Goal: Task Accomplishment & Management: Use online tool/utility

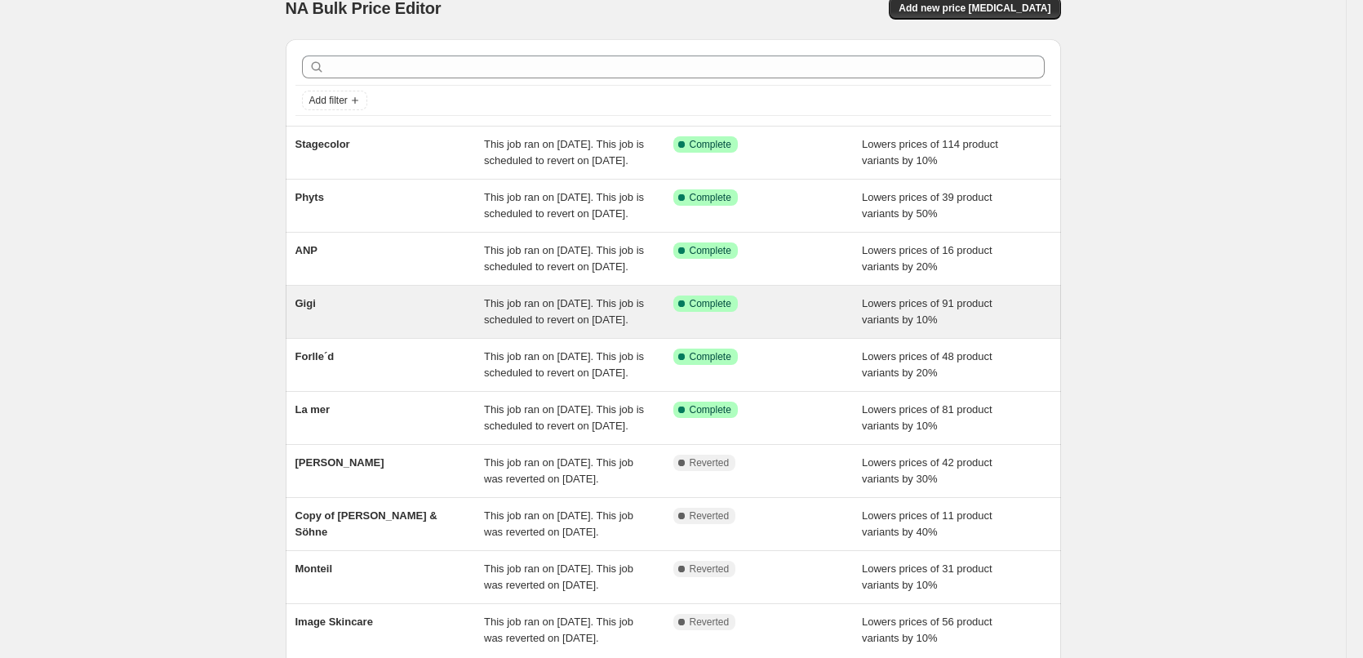
scroll to position [346, 0]
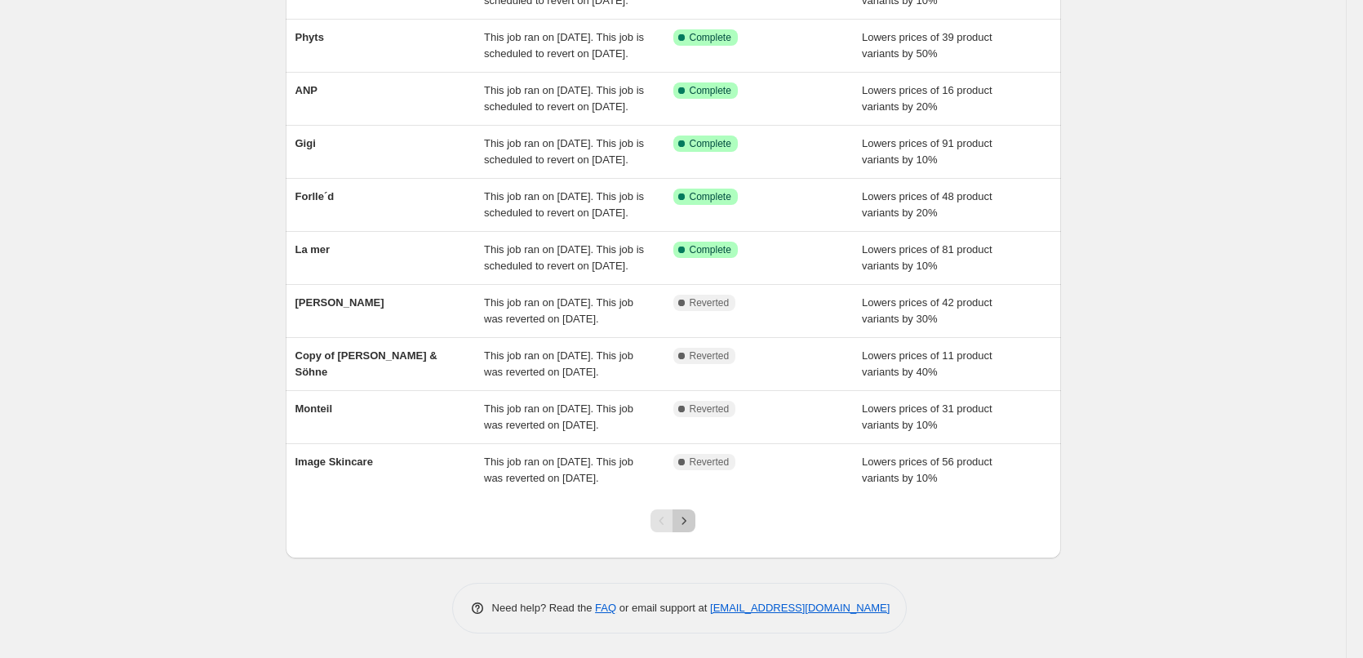
click at [690, 522] on icon "Next" at bounding box center [684, 520] width 16 height 16
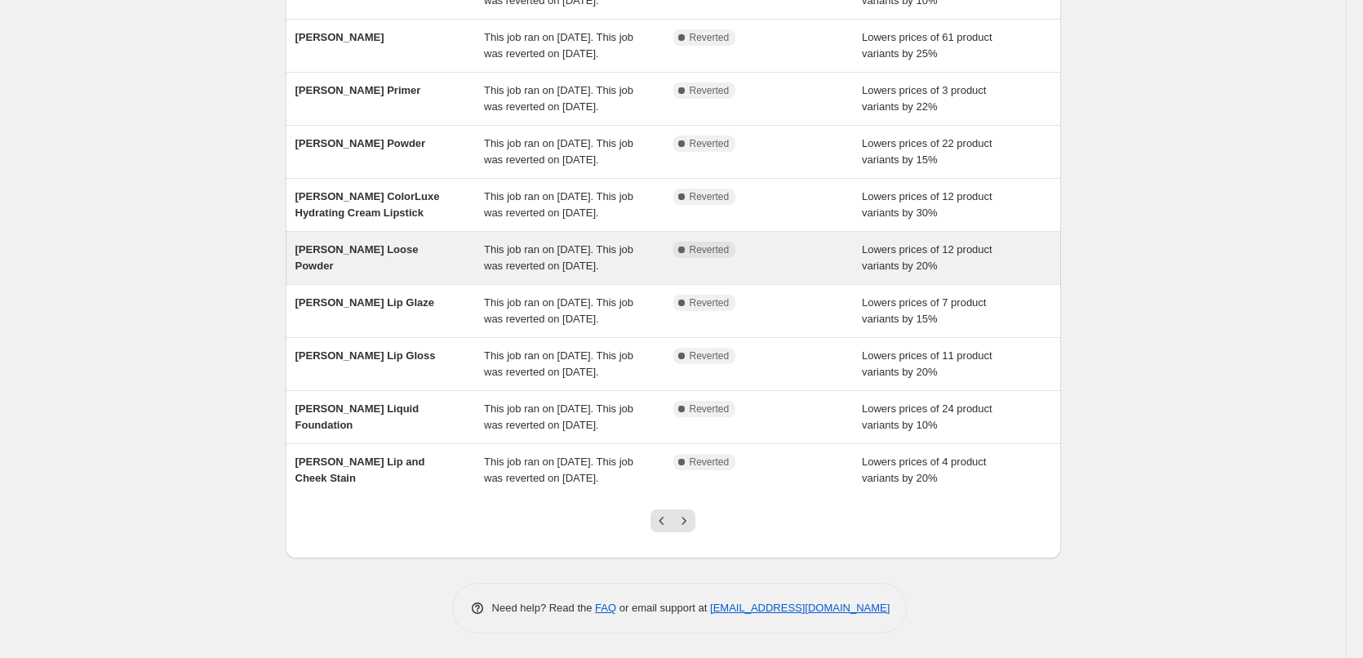
scroll to position [326, 0]
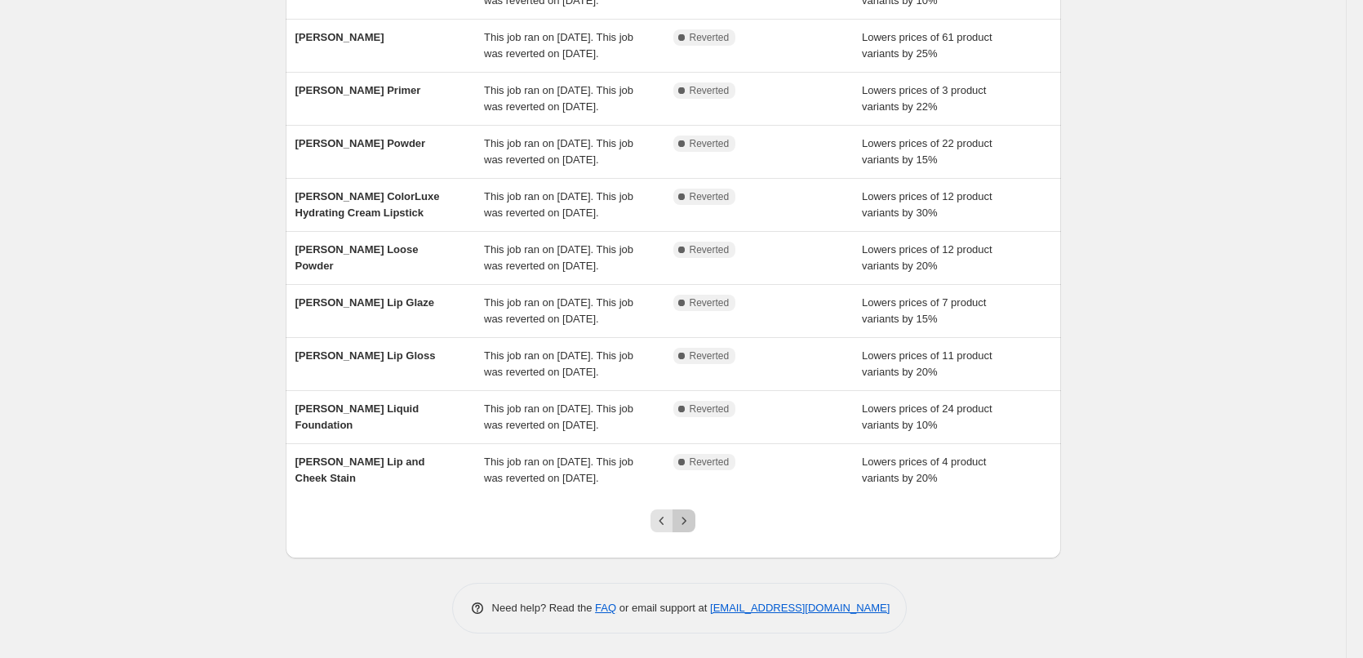
click at [694, 531] on button "Next" at bounding box center [683, 520] width 23 height 23
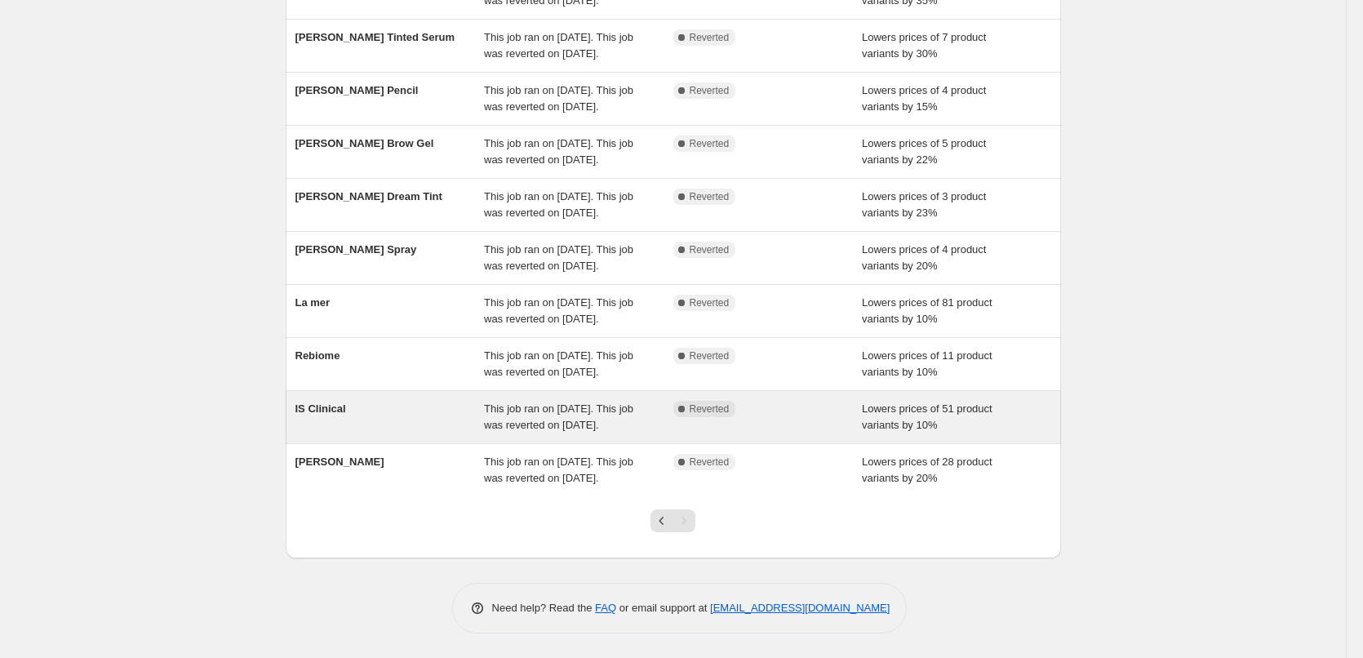
scroll to position [245, 0]
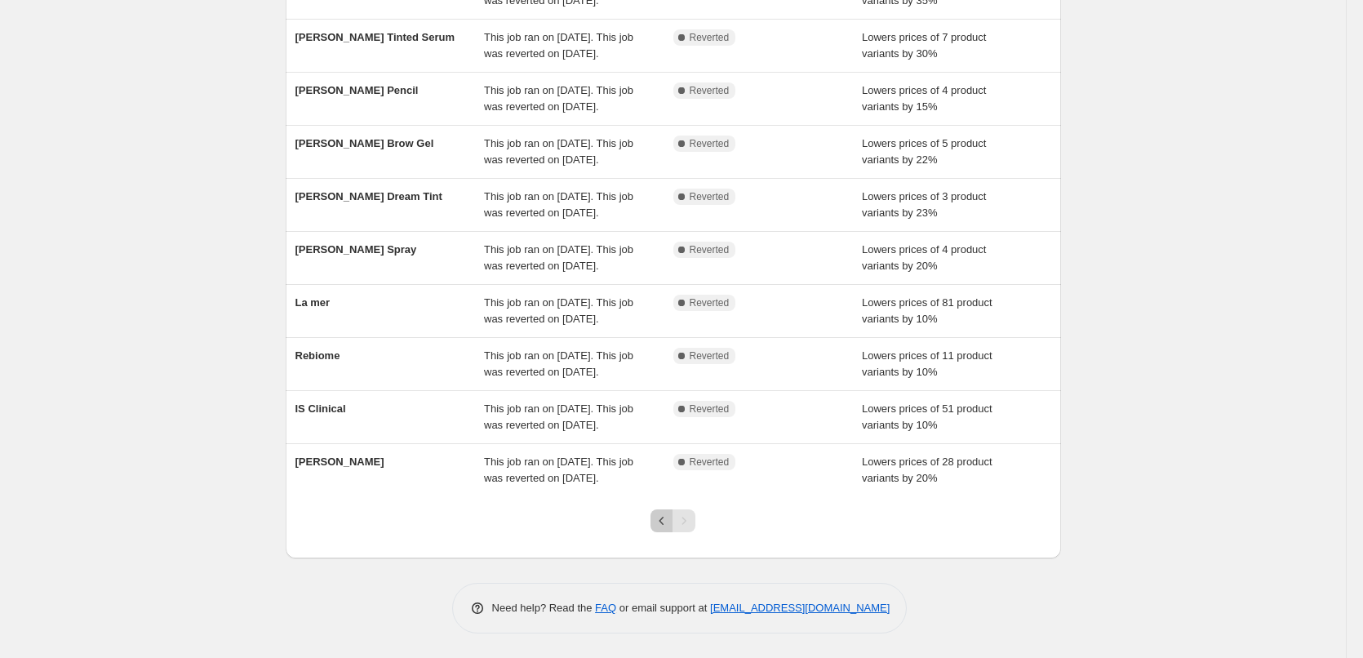
click at [661, 529] on icon "Previous" at bounding box center [662, 520] width 16 height 16
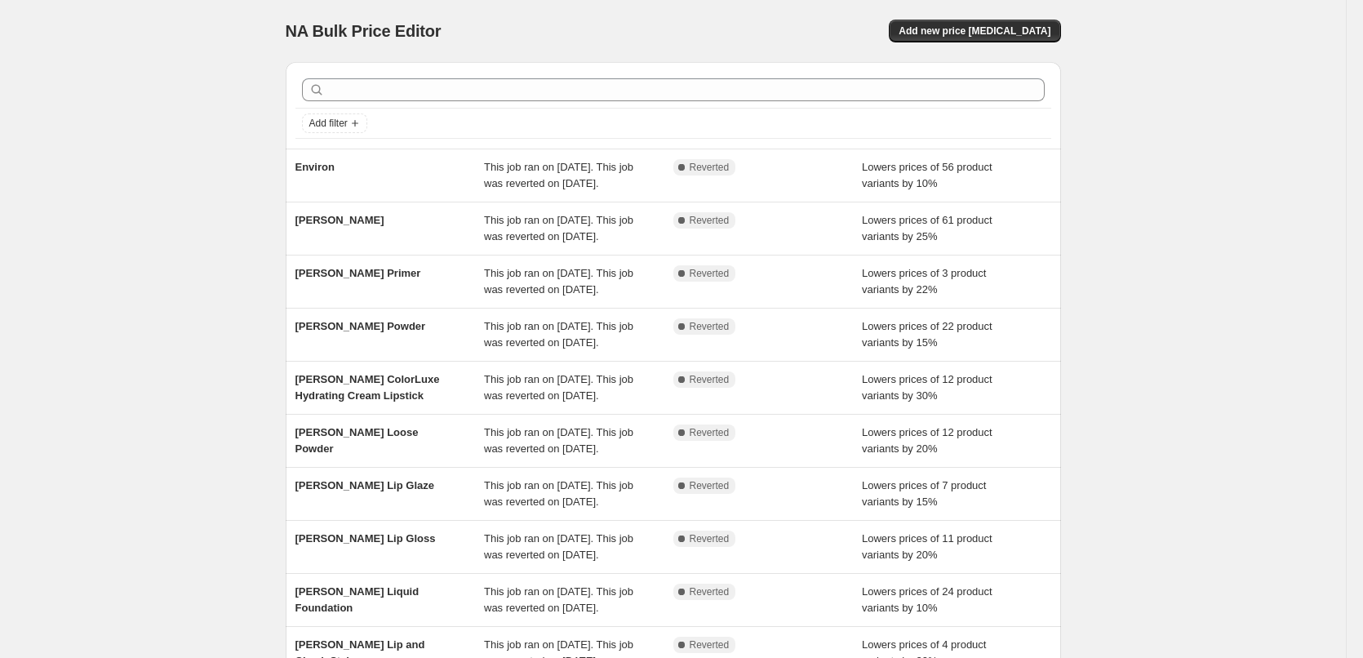
scroll to position [346, 0]
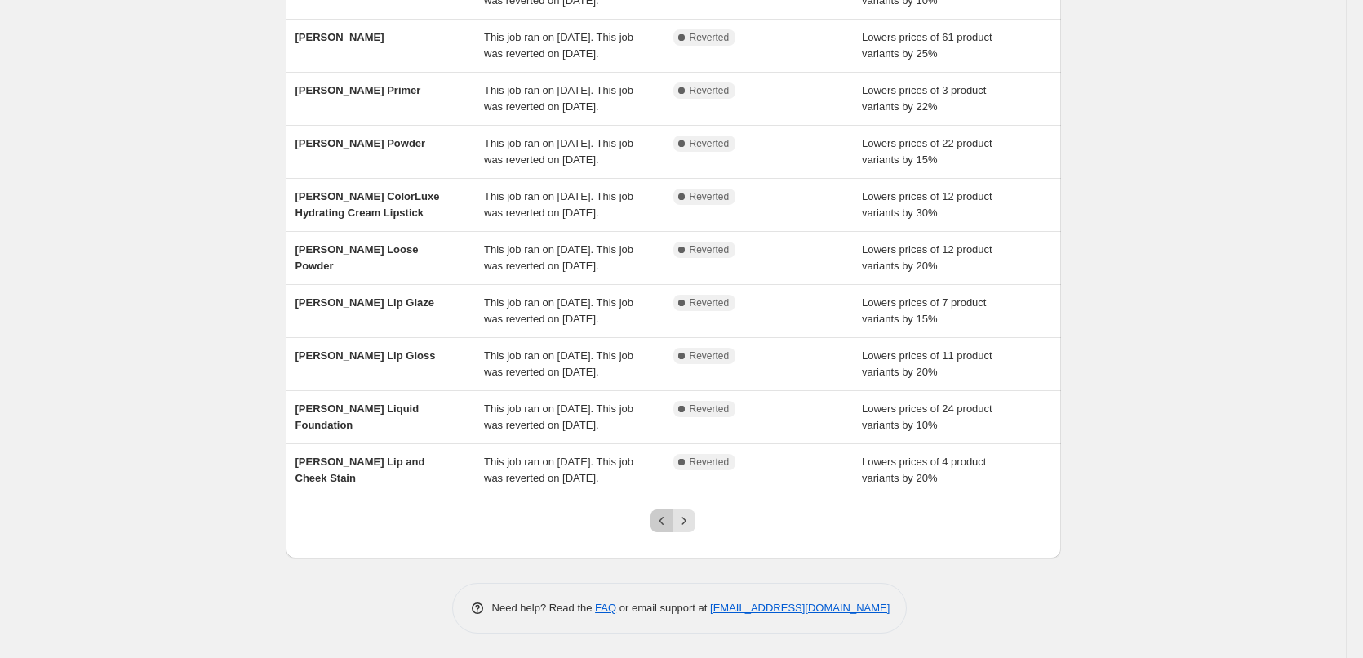
click at [662, 528] on icon "Previous" at bounding box center [662, 520] width 16 height 16
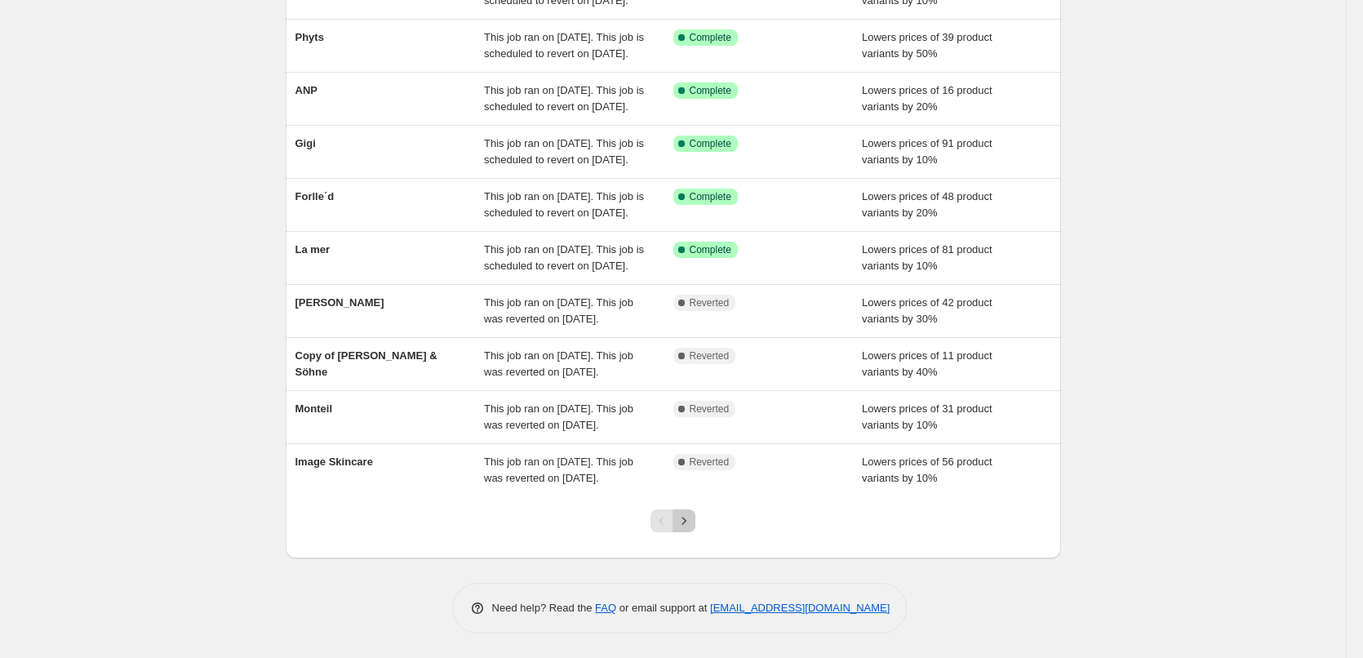
click at [695, 519] on button "Next" at bounding box center [683, 520] width 23 height 23
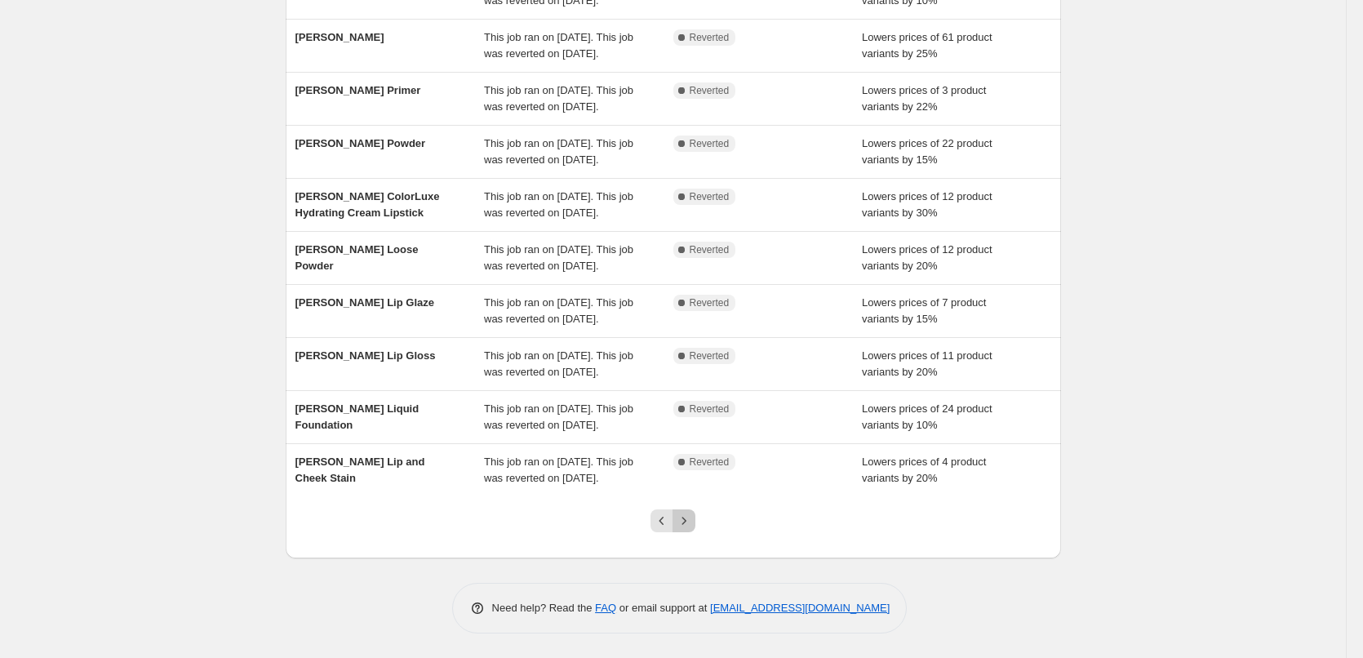
click at [695, 519] on button "Next" at bounding box center [683, 520] width 23 height 23
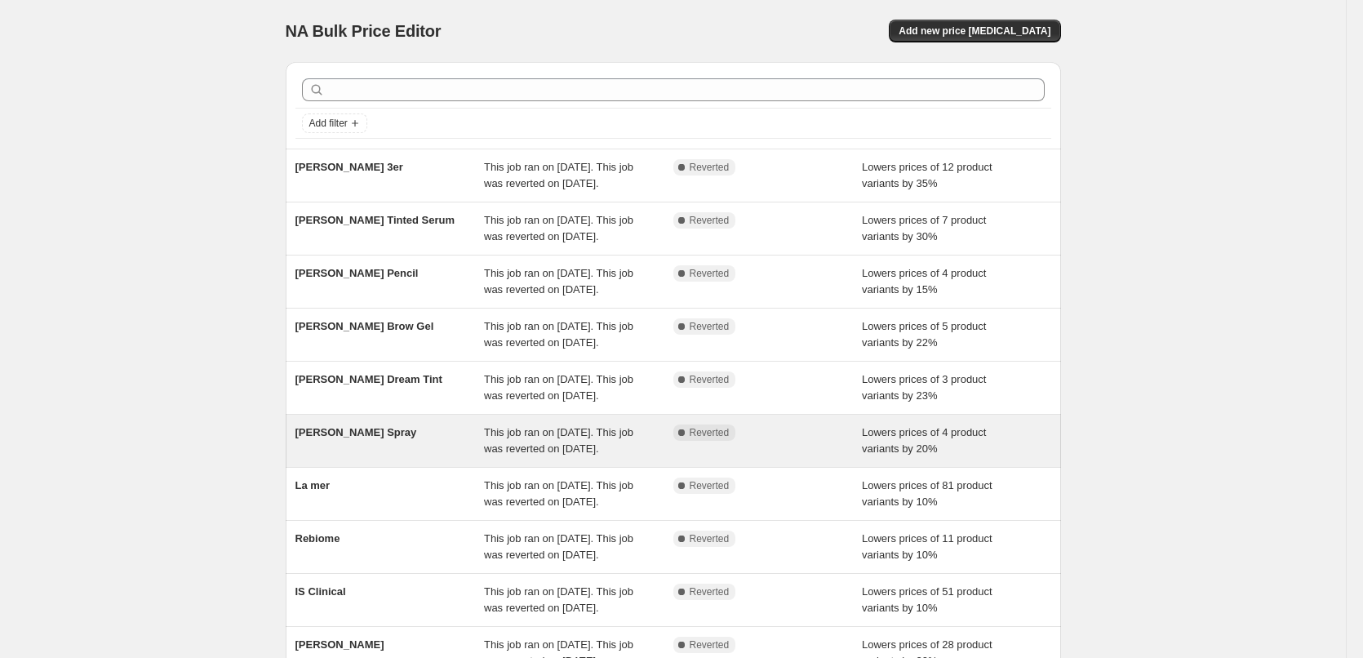
scroll to position [245, 0]
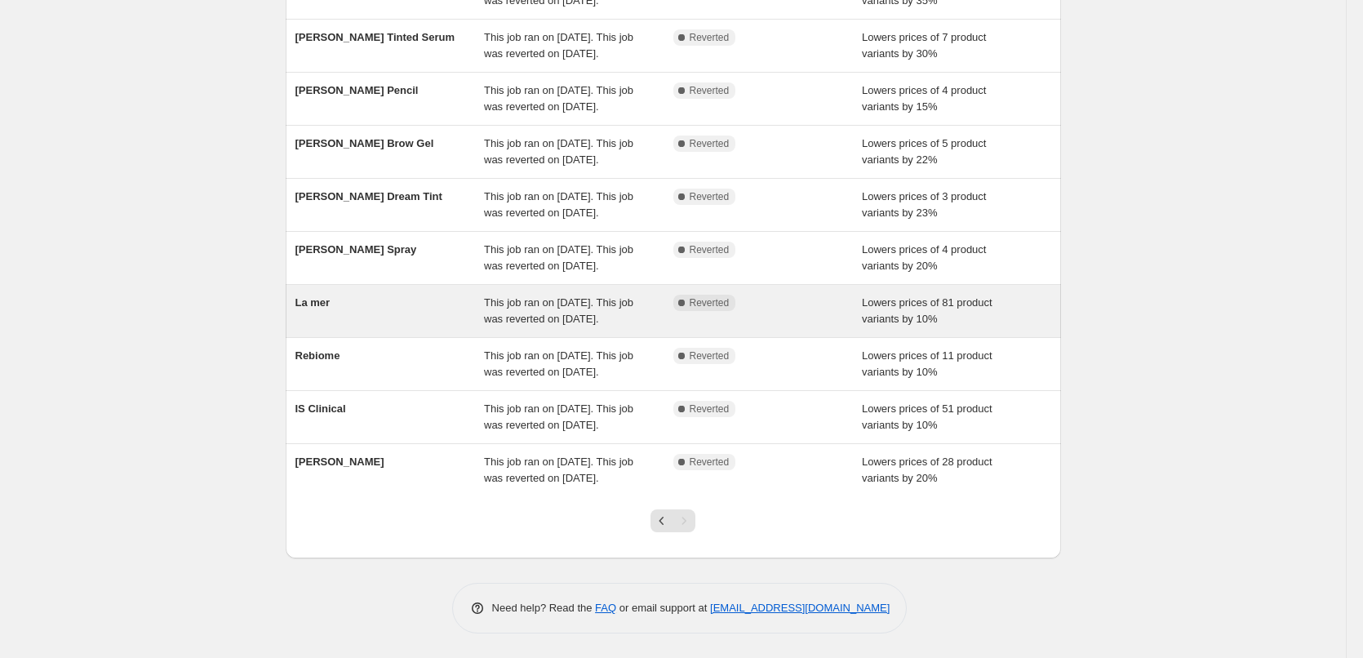
click at [315, 308] on span "La mer" at bounding box center [312, 302] width 35 height 12
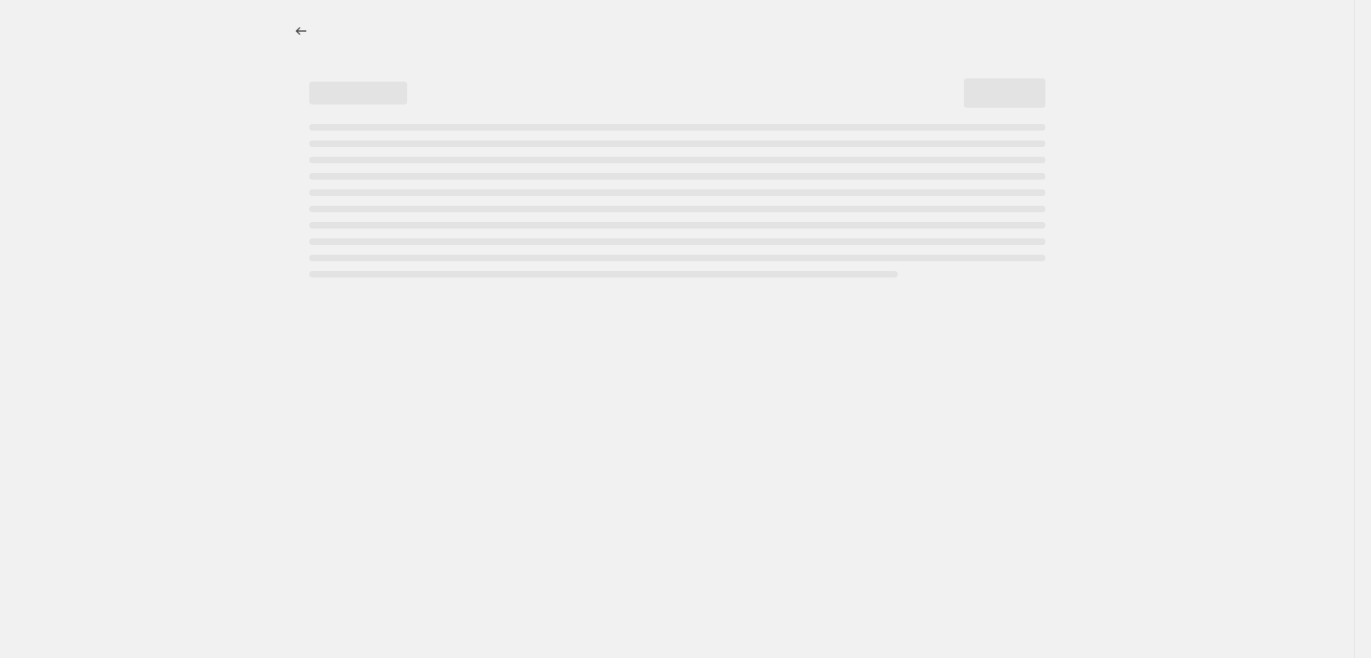
select select "percentage"
select select "vendor"
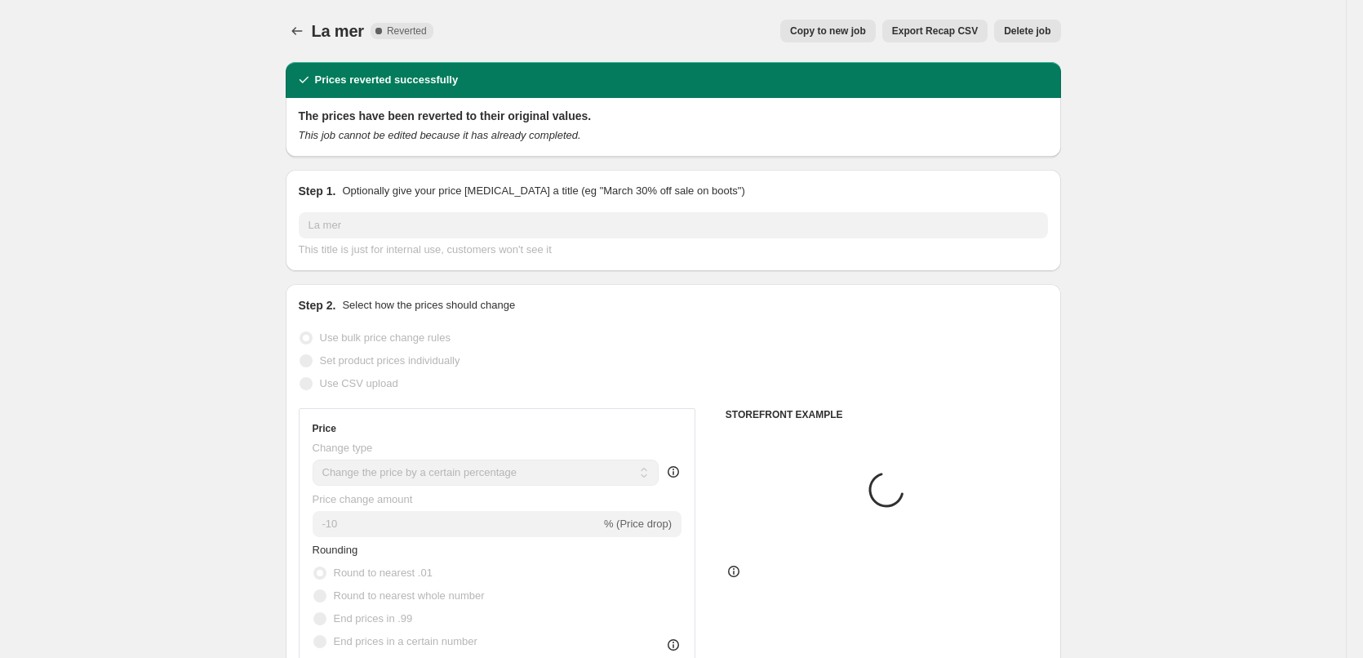
click at [1040, 40] on button "Delete job" at bounding box center [1027, 31] width 66 height 23
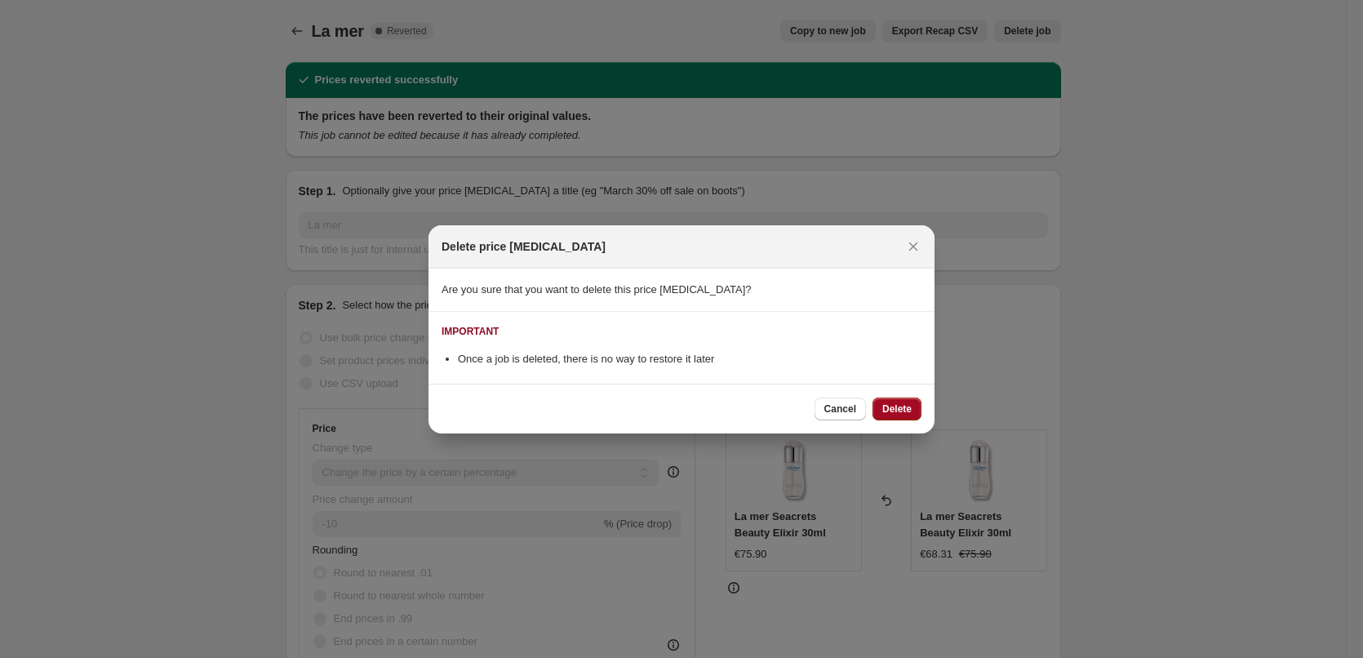
click at [898, 415] on button "Delete" at bounding box center [896, 408] width 49 height 23
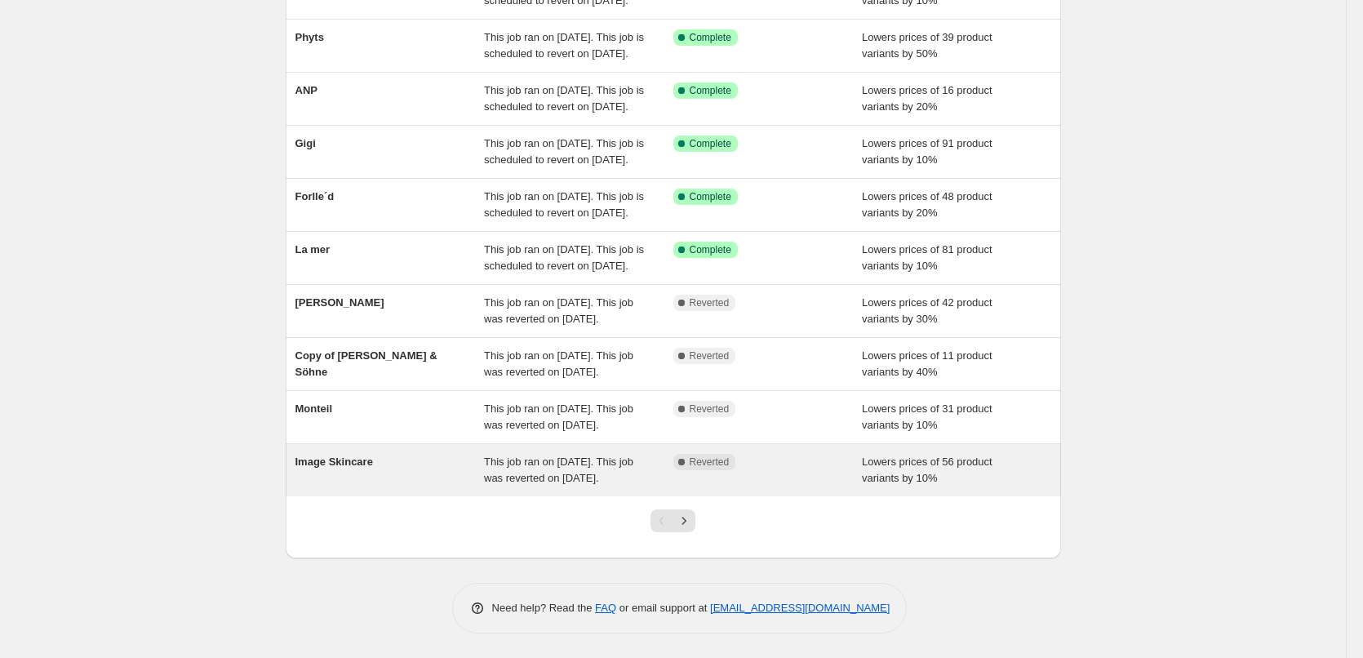
scroll to position [346, 0]
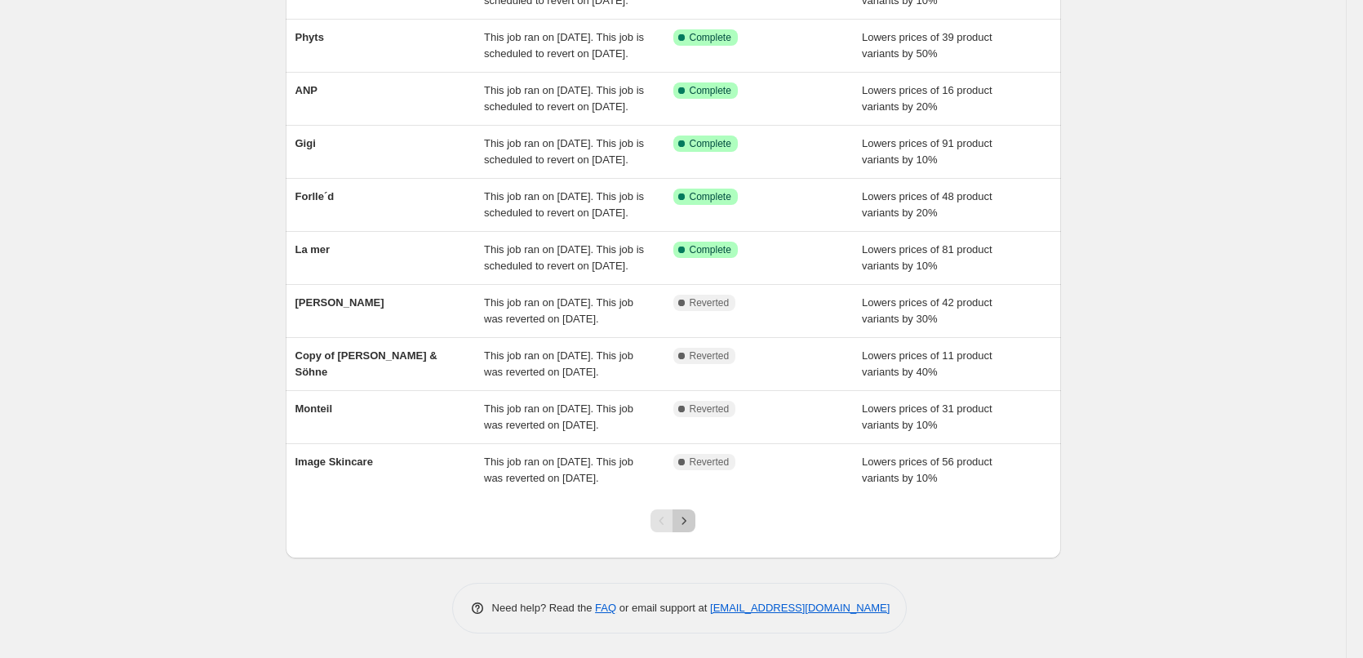
click at [692, 517] on icon "Next" at bounding box center [684, 520] width 16 height 16
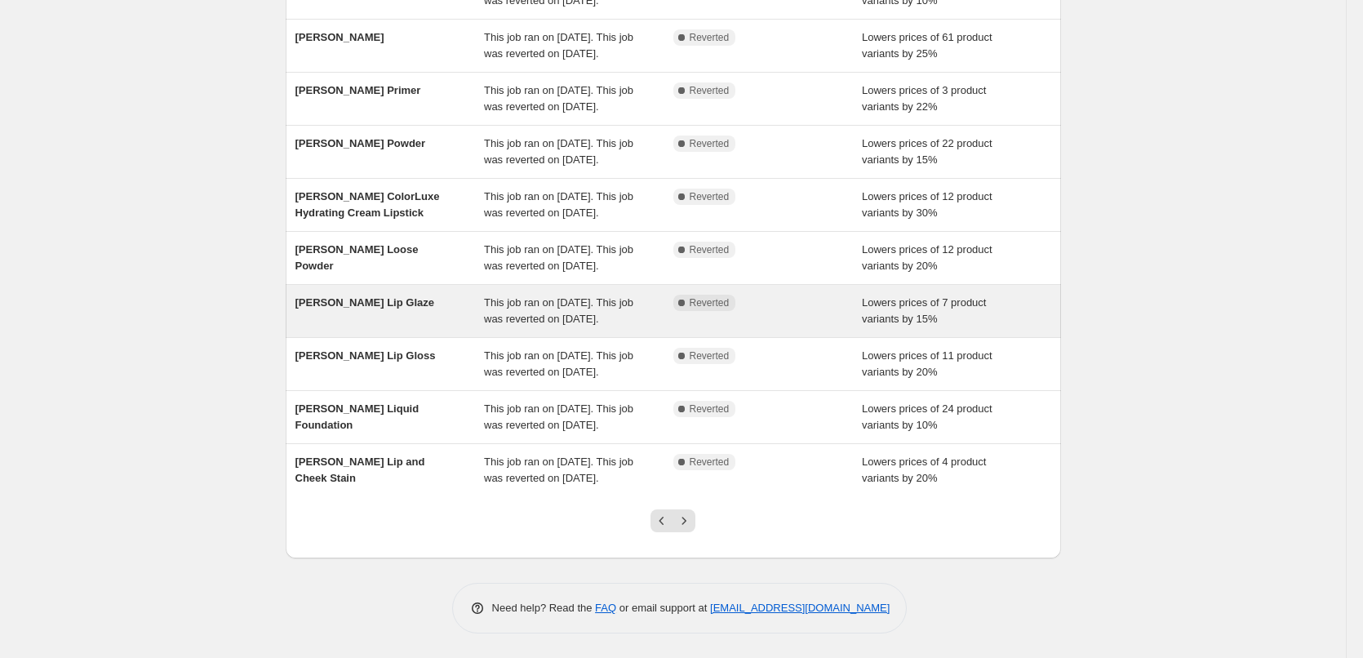
click at [390, 295] on div "[PERSON_NAME] Lip Glaze" at bounding box center [389, 311] width 189 height 33
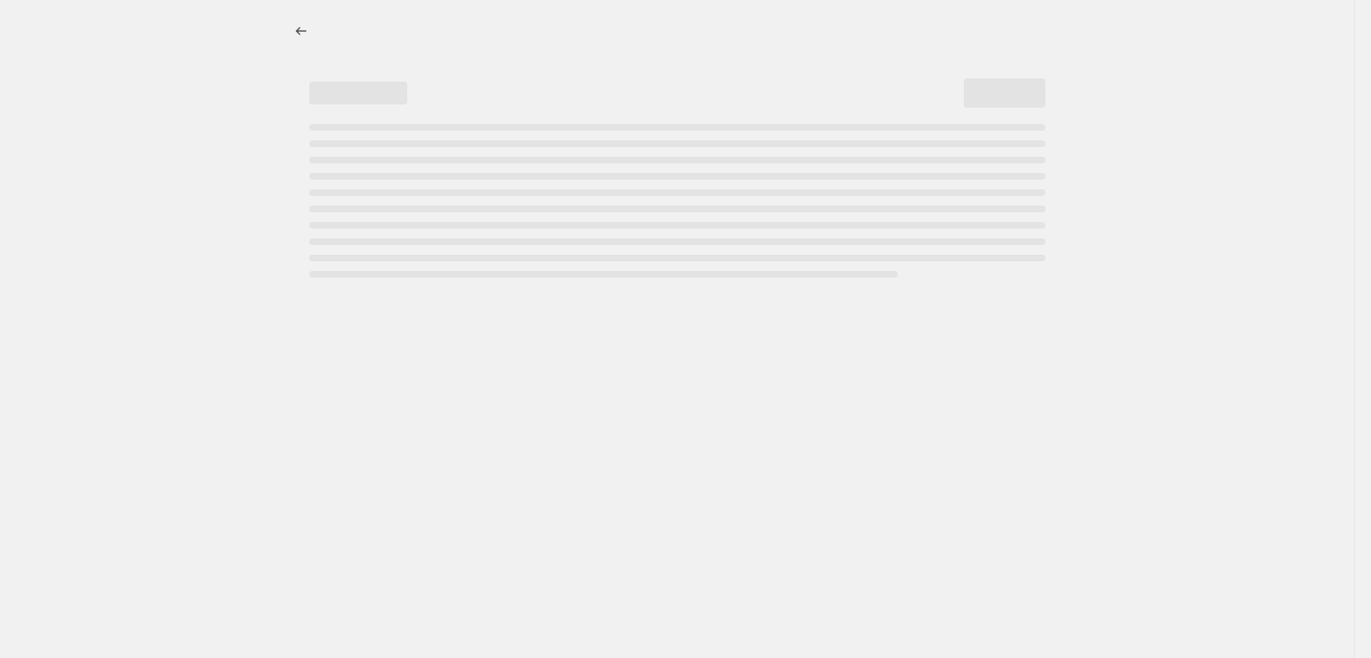
select select "percentage"
select select "tag"
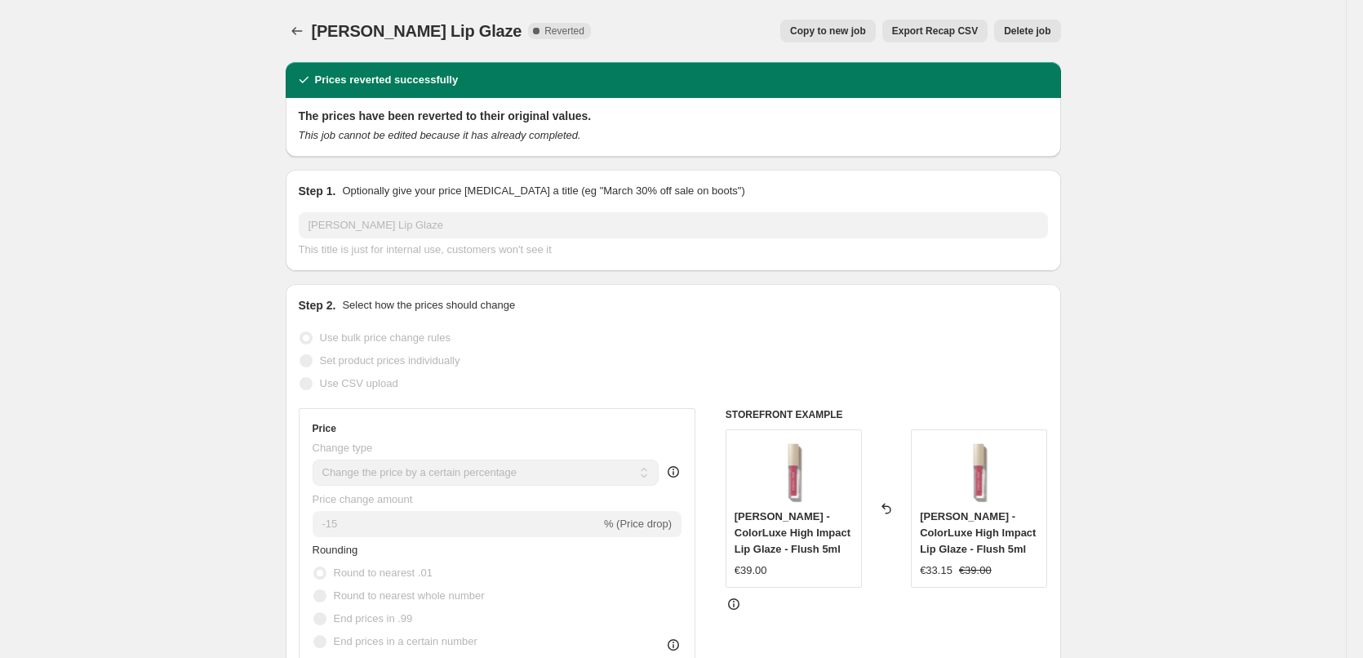
click at [866, 30] on span "Copy to new job" at bounding box center [828, 30] width 76 height 13
select select "percentage"
select select "tag"
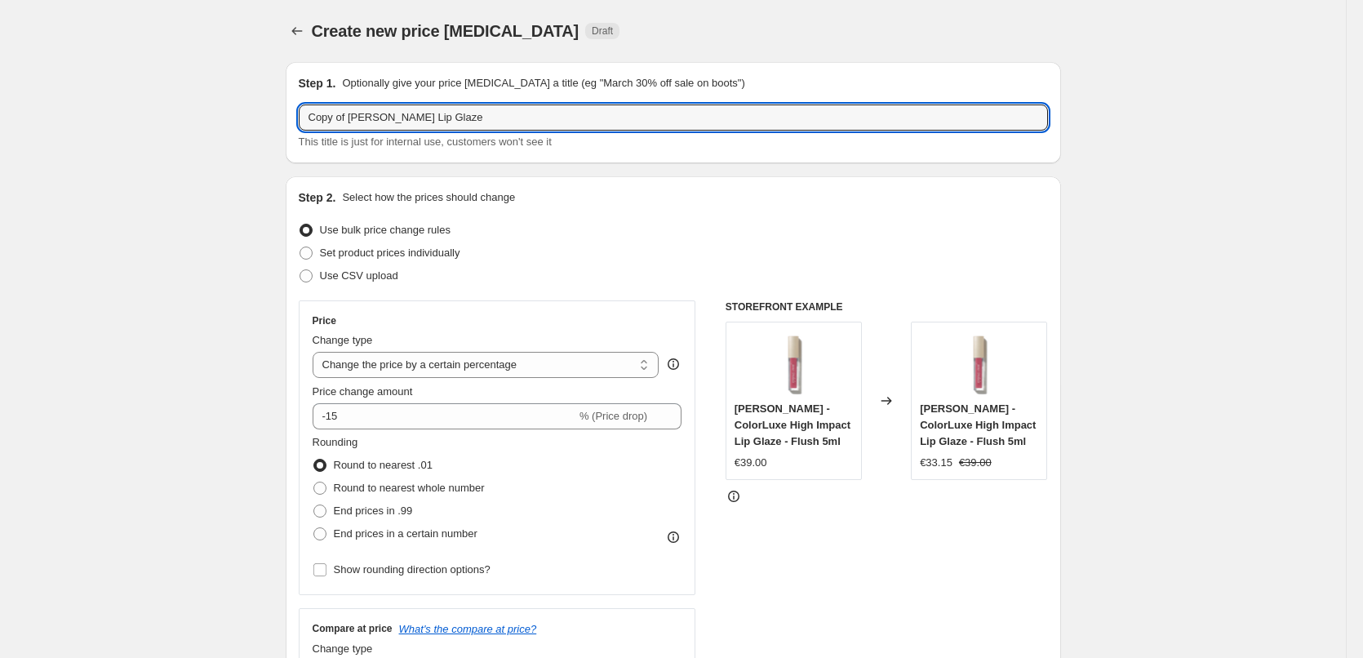
drag, startPoint x: 351, startPoint y: 115, endPoint x: 199, endPoint y: 117, distance: 151.8
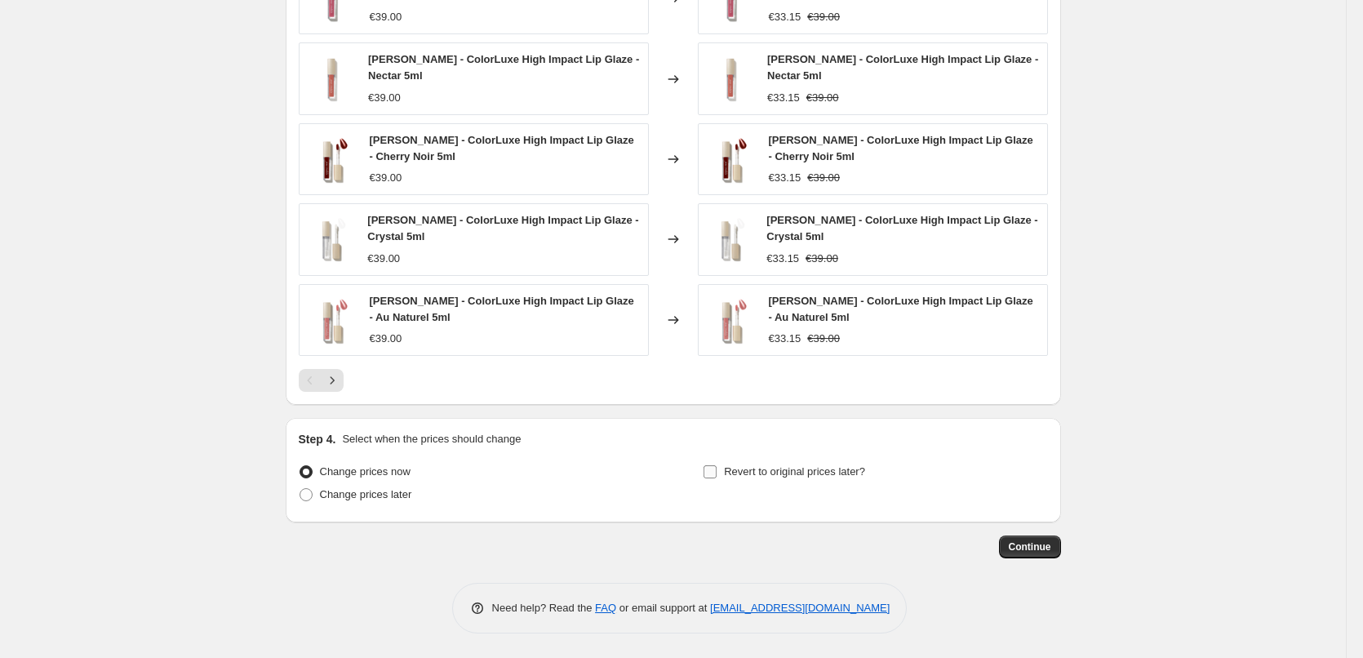
type input "[PERSON_NAME] Lip Glaze"
click at [803, 482] on label "Revert to original prices later?" at bounding box center [784, 471] width 162 height 23
click at [716, 478] on input "Revert to original prices later?" at bounding box center [709, 471] width 13 height 13
checkbox input "true"
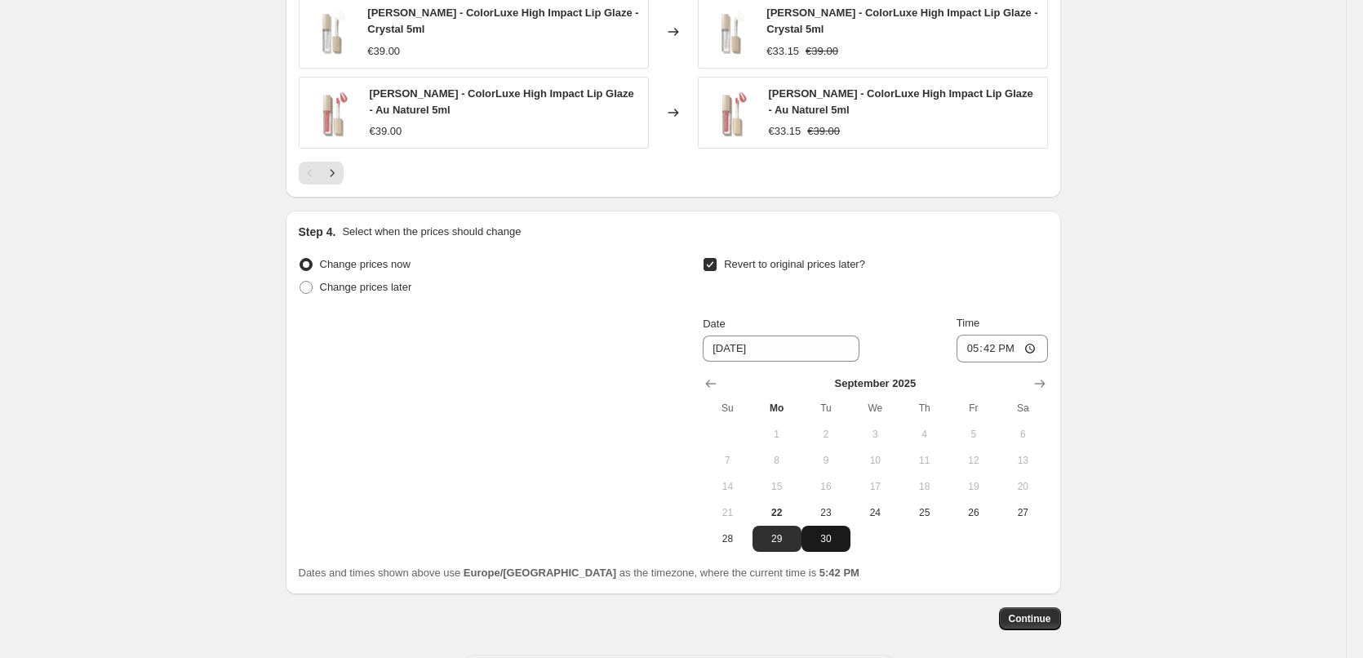
scroll to position [1463, 0]
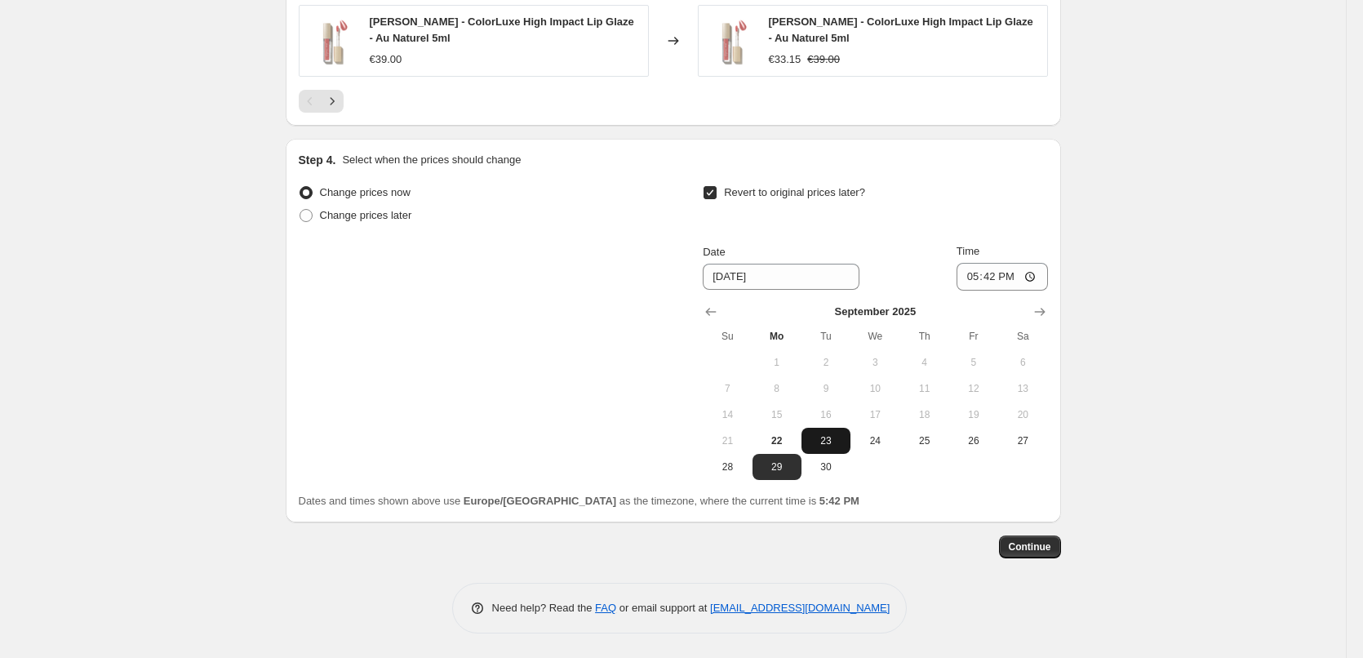
click at [839, 440] on span "23" at bounding box center [826, 440] width 36 height 13
type input "9/23/2025"
click at [969, 277] on input "17:42" at bounding box center [1001, 277] width 91 height 28
type input "03:00"
click at [1049, 547] on span "Continue" at bounding box center [1030, 546] width 42 height 13
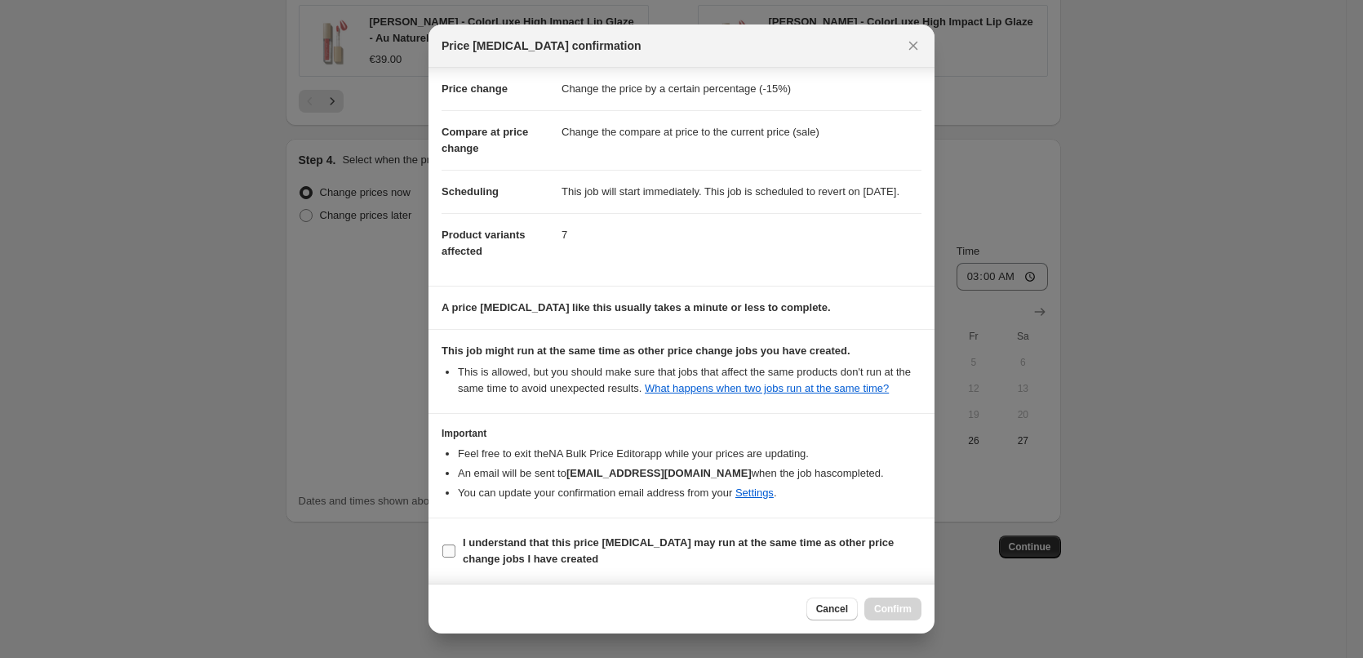
scroll to position [46, 0]
click at [514, 543] on b "I understand that this price change job may run at the same time as other price…" at bounding box center [678, 550] width 431 height 29
click at [455, 544] on input "I understand that this price change job may run at the same time as other price…" at bounding box center [448, 550] width 13 height 13
checkbox input "true"
click at [880, 606] on span "Confirm" at bounding box center [893, 608] width 38 height 13
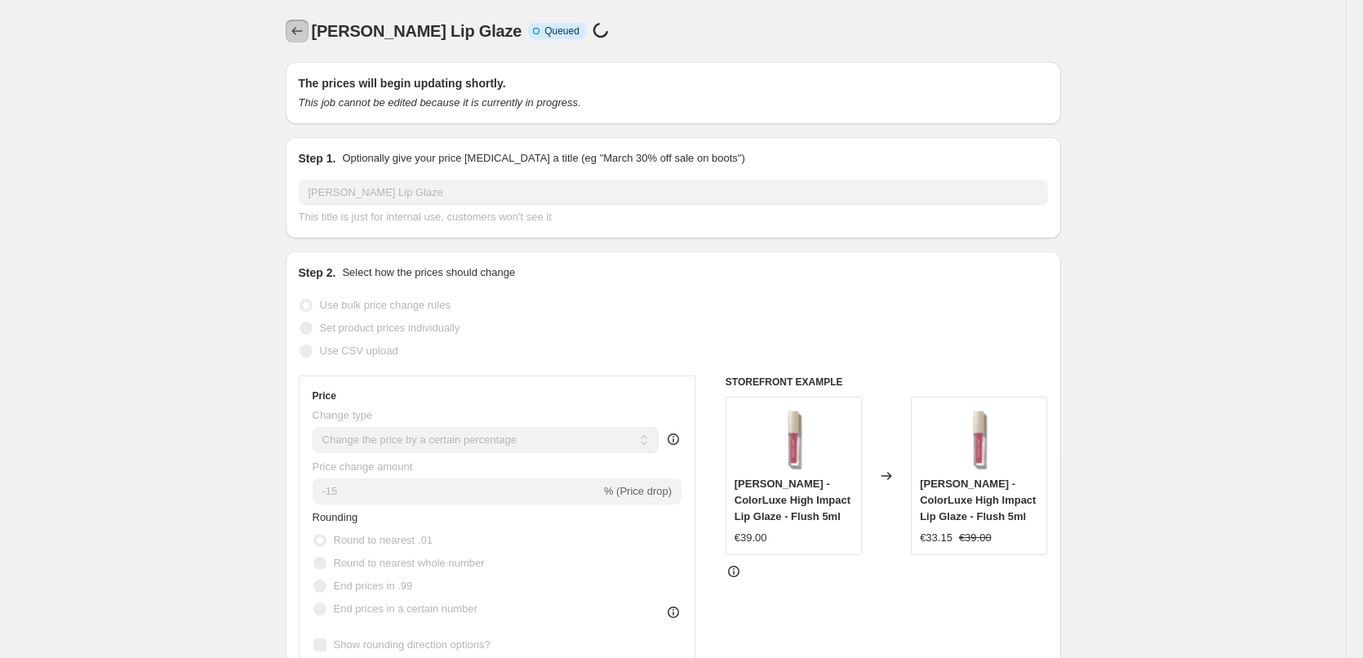
click at [293, 20] on button "Price change jobs" at bounding box center [297, 31] width 23 height 23
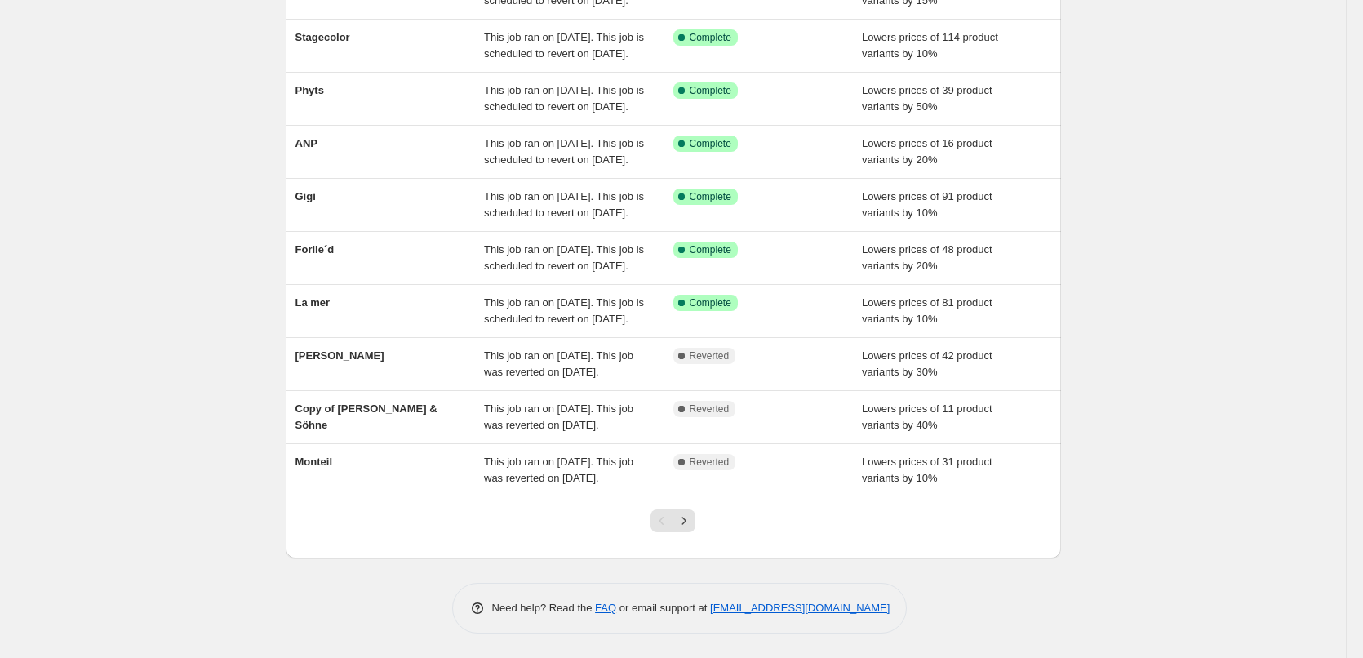
scroll to position [346, 0]
click at [692, 526] on icon "Next" at bounding box center [684, 520] width 16 height 16
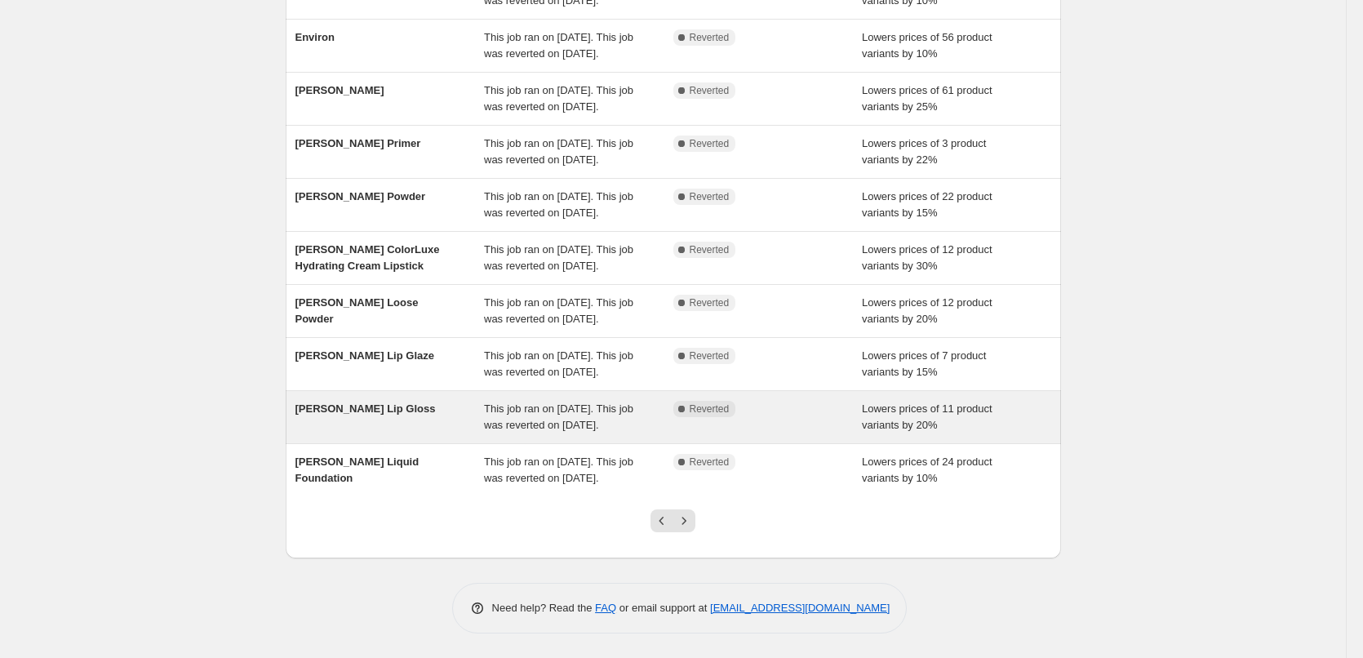
click at [414, 401] on div "[PERSON_NAME] Lip Gloss" at bounding box center [389, 417] width 189 height 33
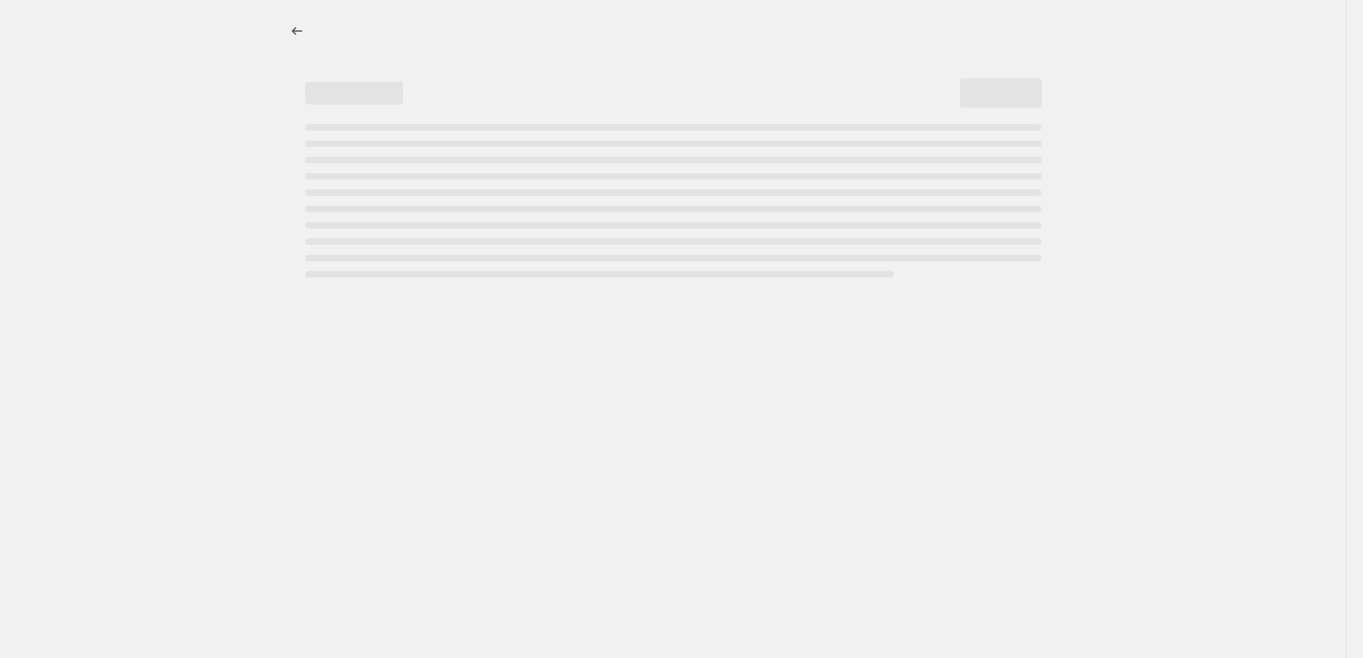
select select "percentage"
select select "tag"
select select "vendor"
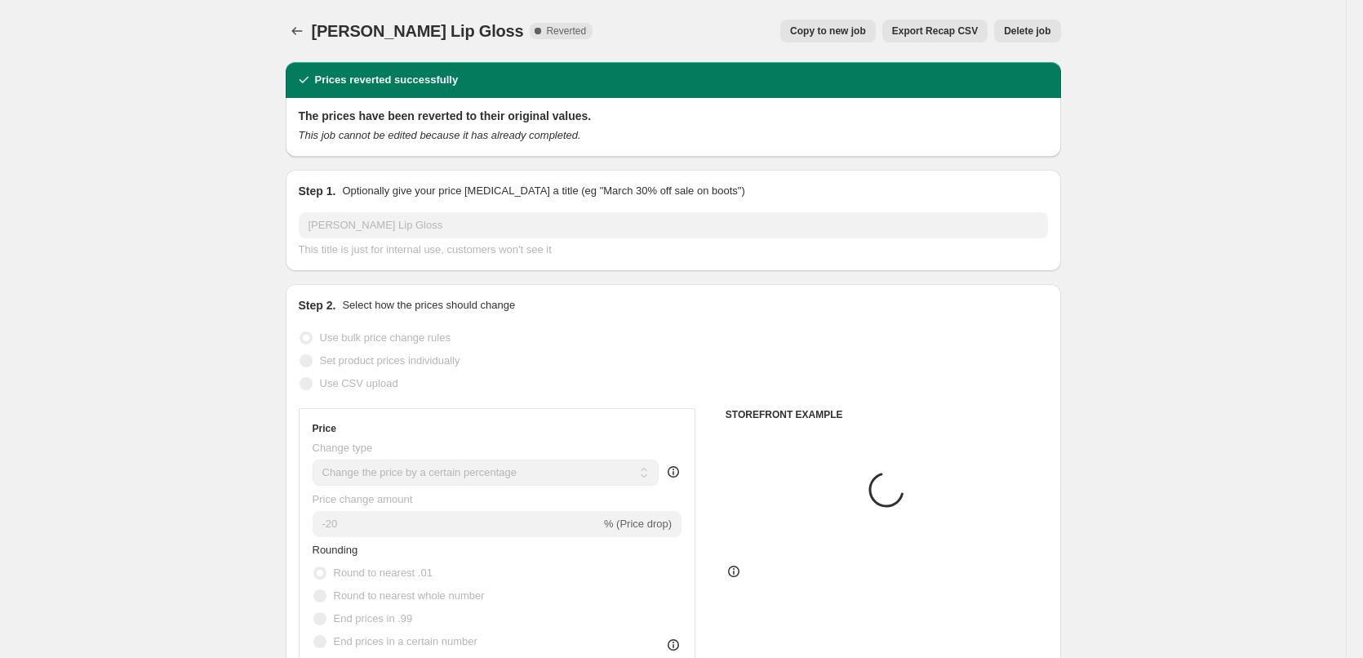
click at [827, 26] on span "Copy to new job" at bounding box center [828, 30] width 76 height 13
select select "percentage"
select select "tag"
select select "vendor"
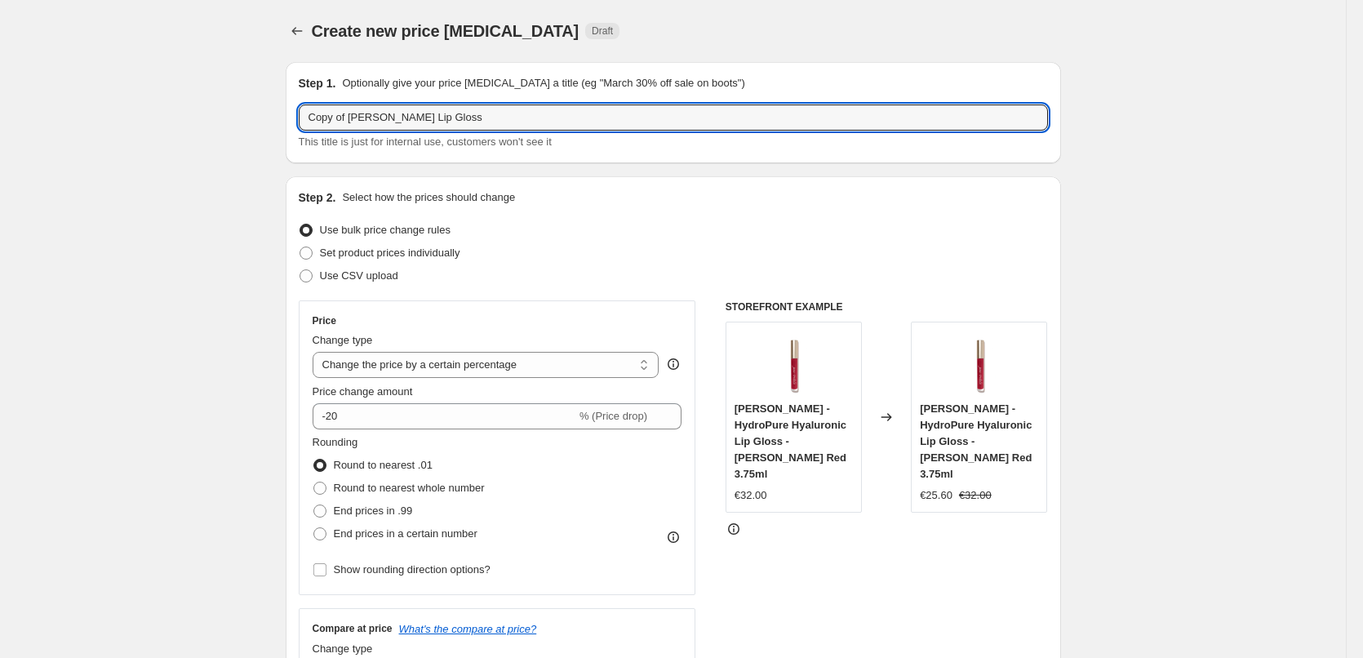
drag, startPoint x: 353, startPoint y: 115, endPoint x: 239, endPoint y: 123, distance: 113.7
type input "[PERSON_NAME] Lip Gloss"
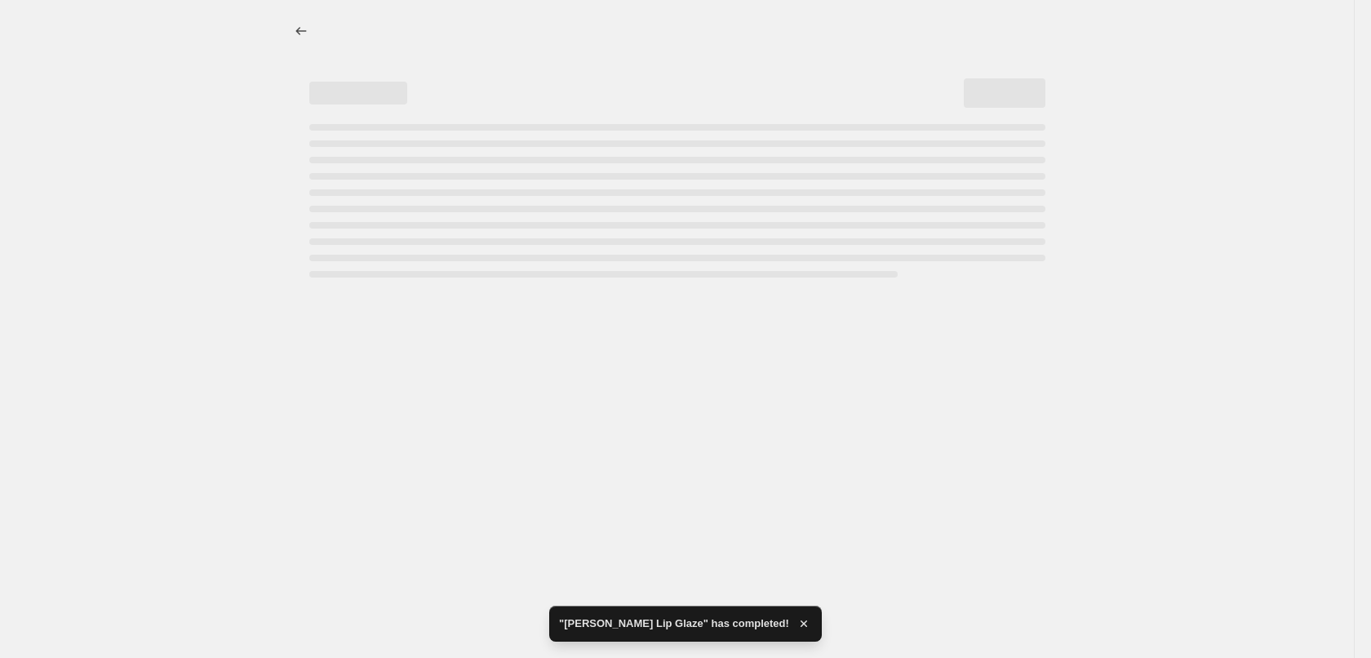
select select "percentage"
select select "tag"
select select "vendor"
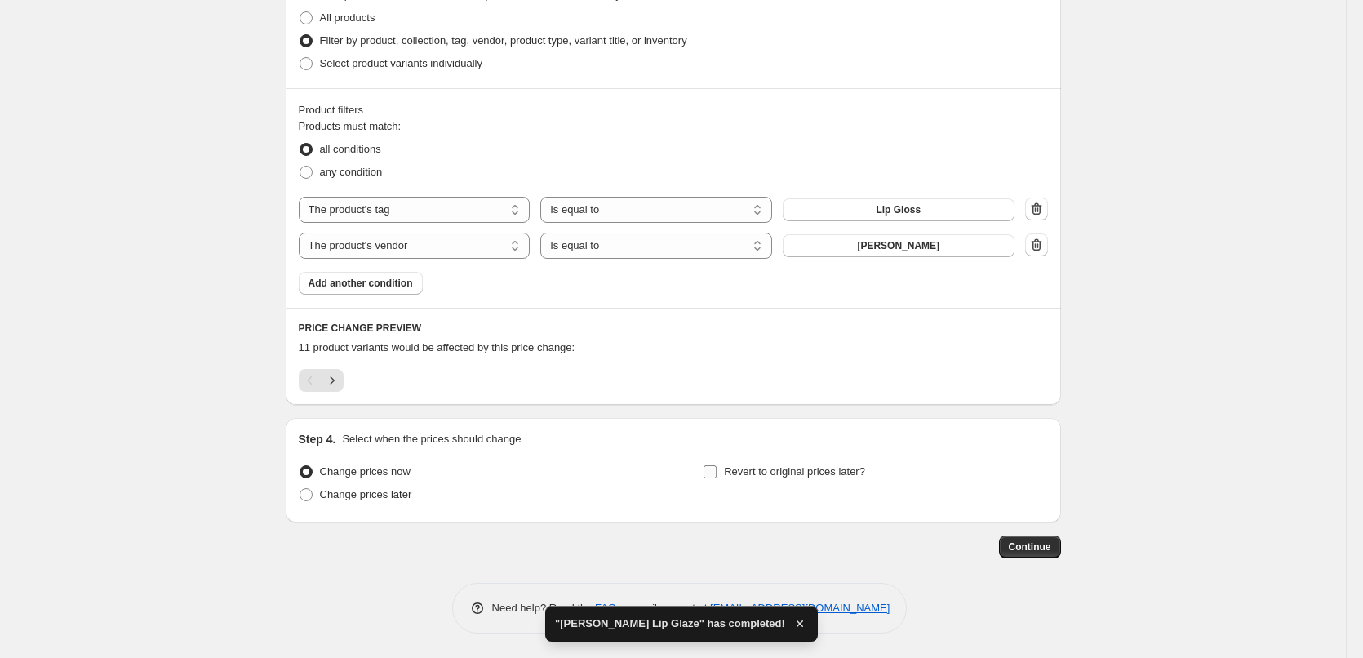
click at [794, 465] on span "Revert to original prices later?" at bounding box center [794, 471] width 141 height 12
click at [716, 465] on input "Revert to original prices later?" at bounding box center [709, 471] width 13 height 13
checkbox input "true"
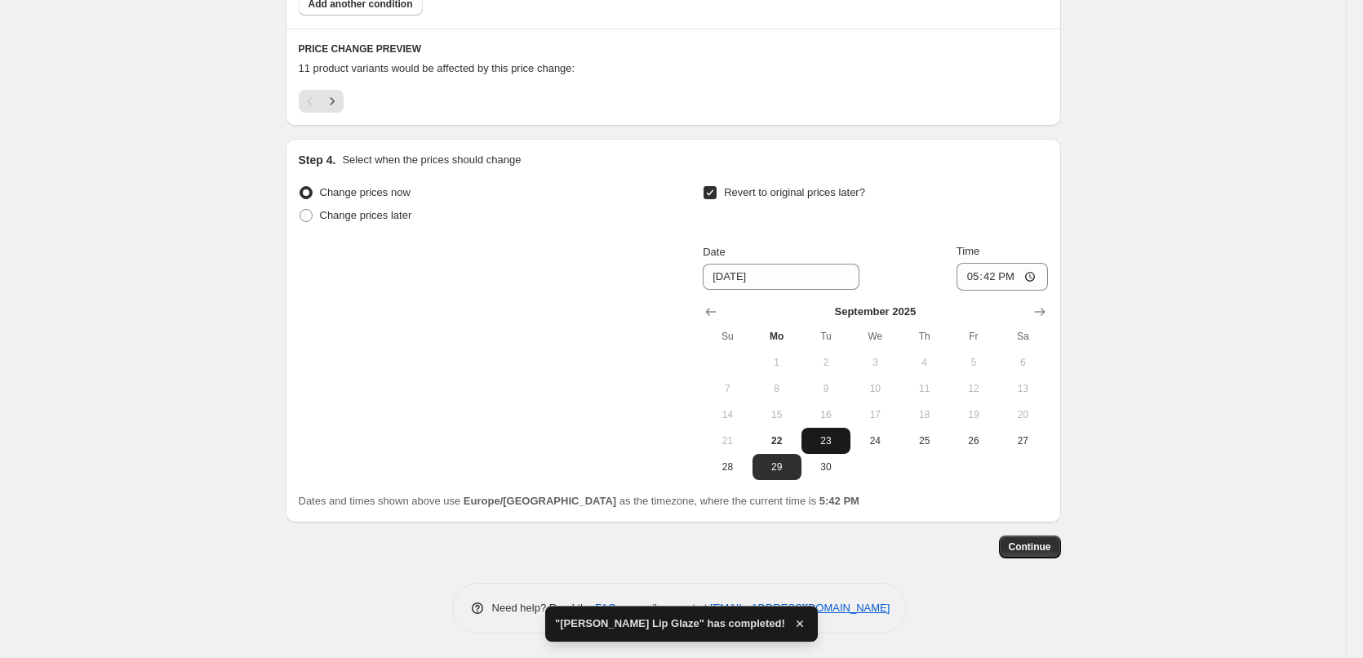
click at [843, 432] on button "23" at bounding box center [825, 441] width 49 height 26
type input "9/23/2025"
click at [974, 273] on input "17:42" at bounding box center [1001, 277] width 91 height 28
type input "03:00"
click at [1049, 556] on button "Continue" at bounding box center [1030, 546] width 62 height 23
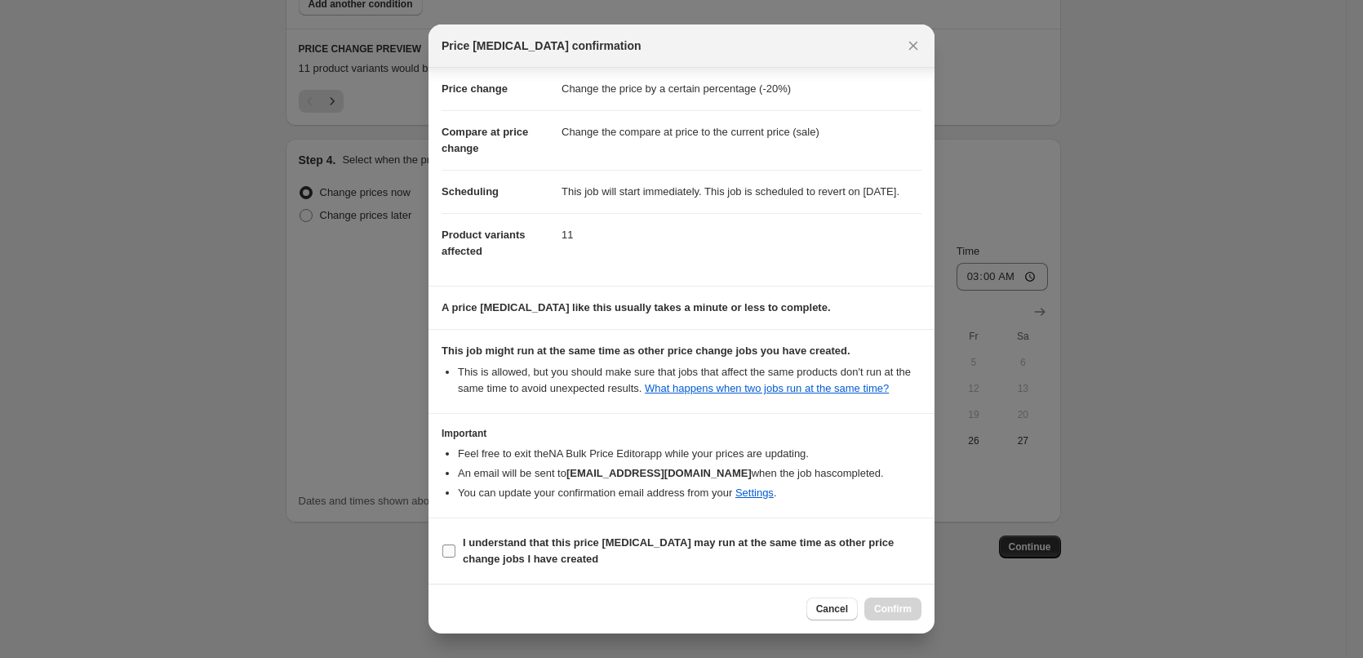
click at [554, 536] on b "I understand that this price change job may run at the same time as other price…" at bounding box center [678, 550] width 431 height 29
click at [455, 544] on input "I understand that this price change job may run at the same time as other price…" at bounding box center [448, 550] width 13 height 13
checkbox input "true"
click at [911, 613] on button "Confirm" at bounding box center [892, 608] width 57 height 23
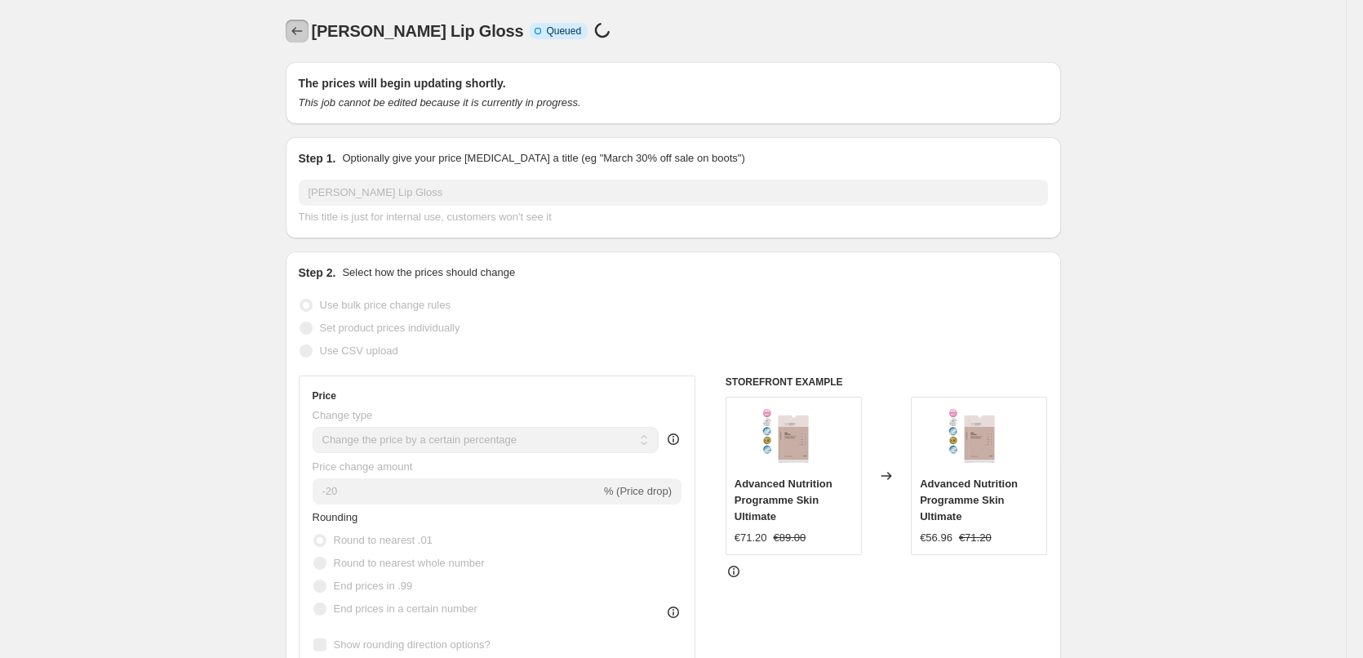
click at [295, 29] on icon "Price change jobs" at bounding box center [297, 31] width 16 height 16
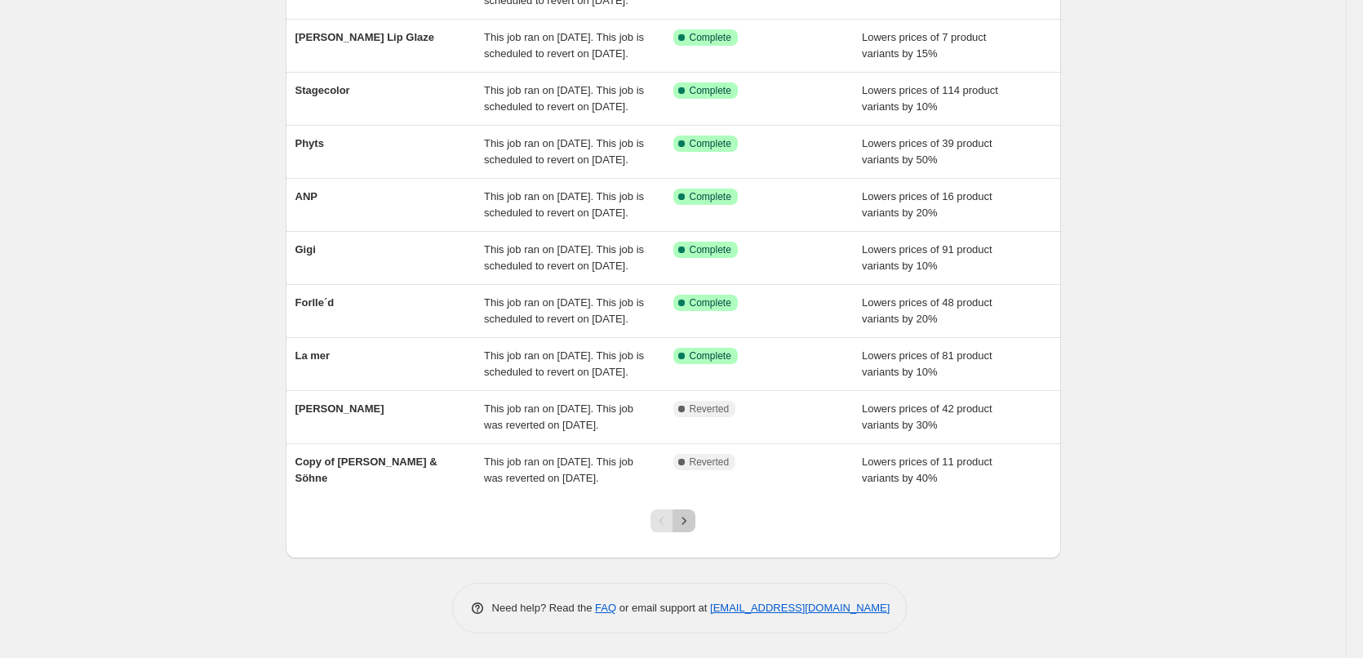
click at [689, 529] on icon "Next" at bounding box center [684, 520] width 16 height 16
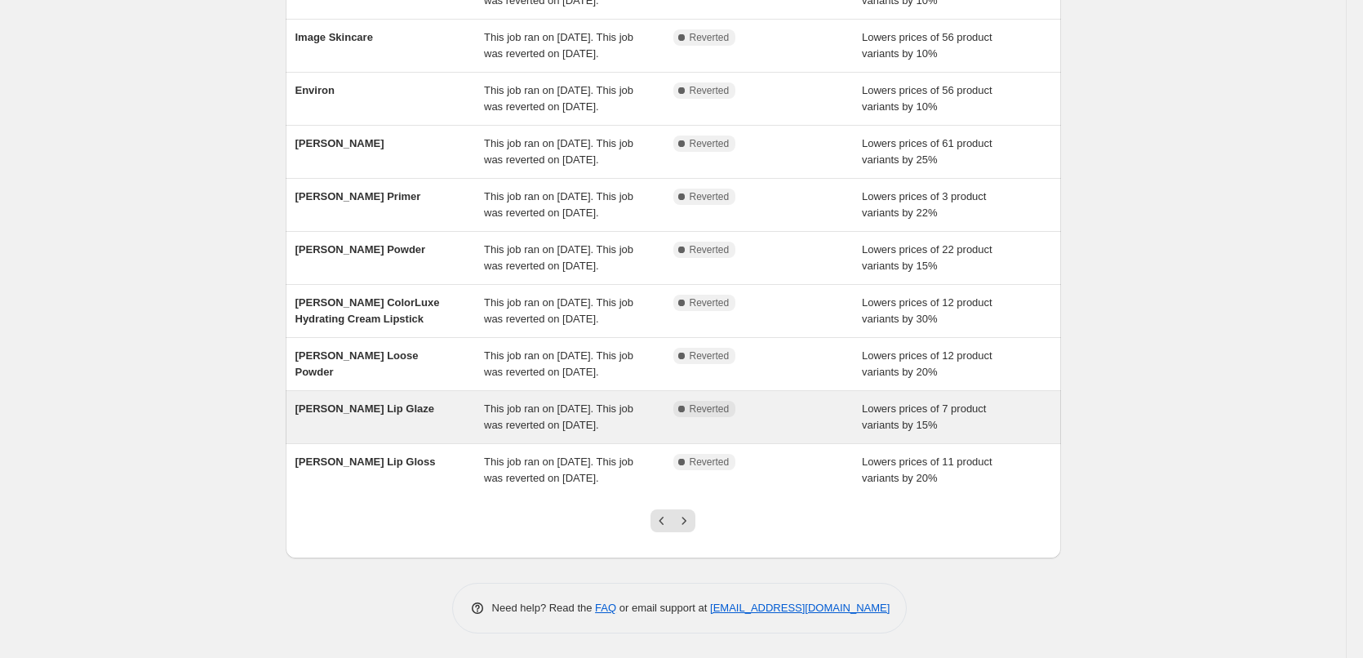
click at [441, 401] on div "[PERSON_NAME] Lip Glaze" at bounding box center [389, 417] width 189 height 33
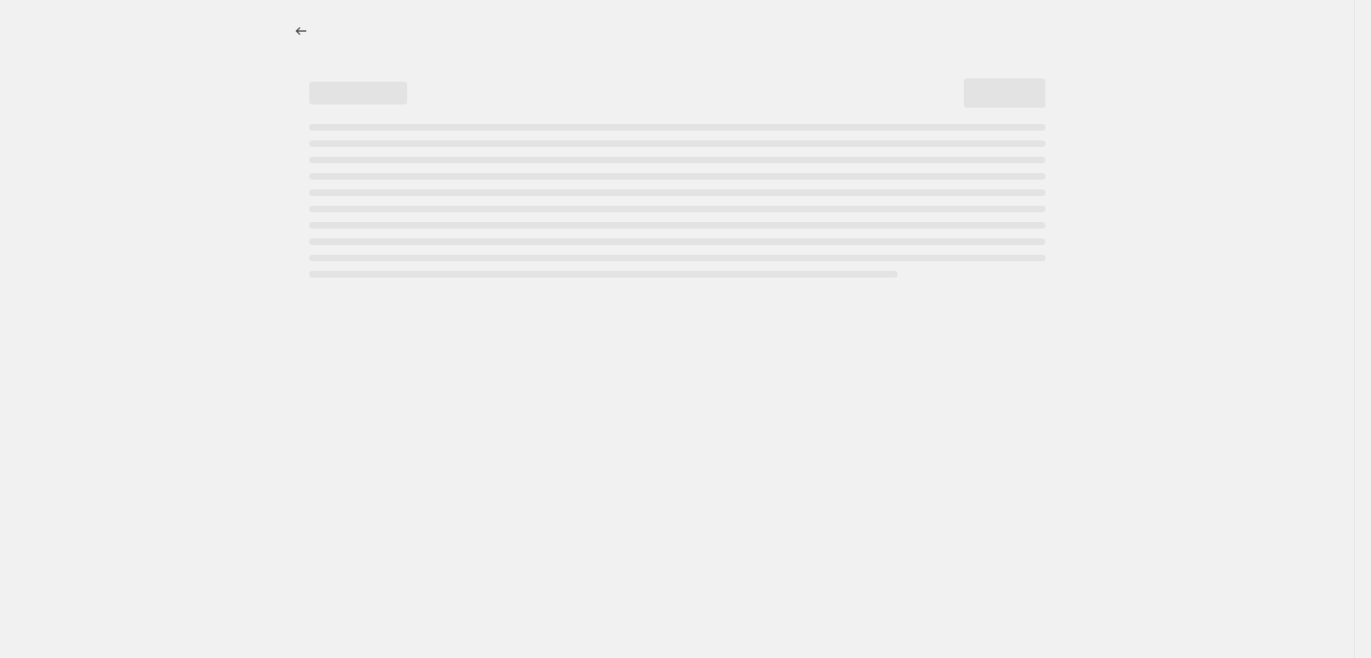
select select "percentage"
select select "tag"
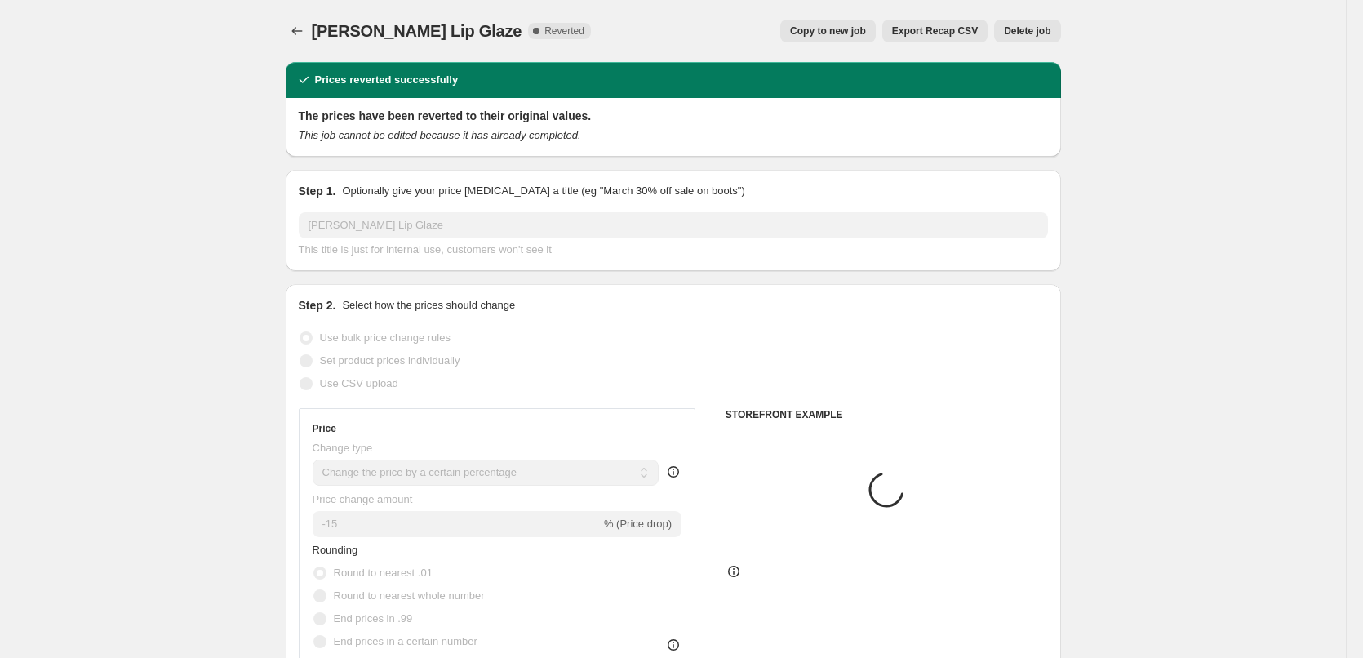
click at [1047, 33] on span "Delete job" at bounding box center [1027, 30] width 47 height 13
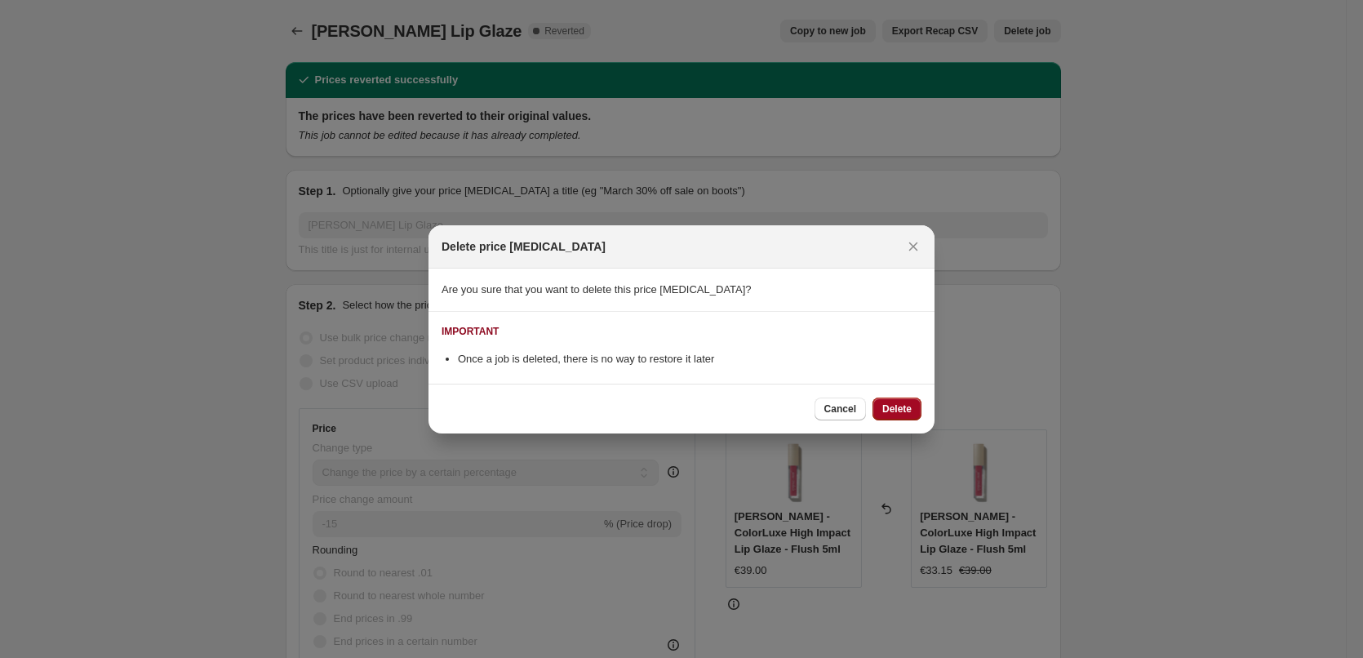
click at [886, 411] on span "Delete" at bounding box center [896, 408] width 29 height 13
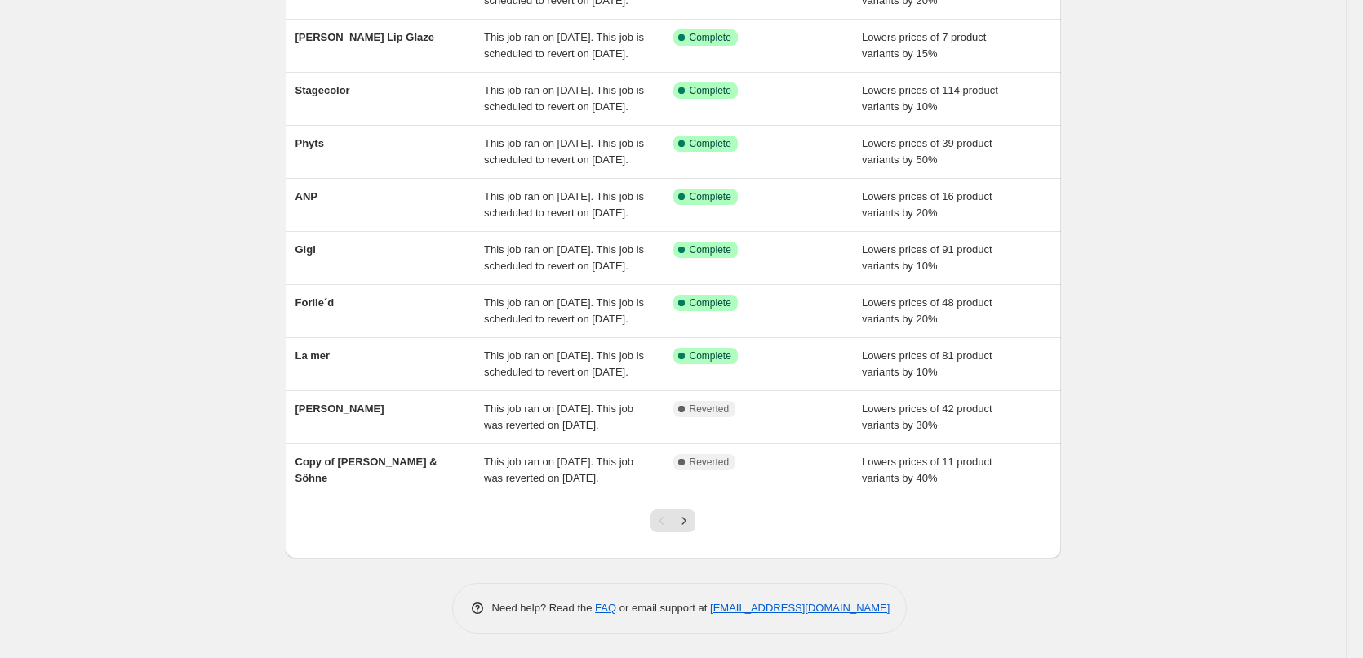
click at [700, 525] on div at bounding box center [673, 527] width 66 height 62
click at [699, 525] on div at bounding box center [673, 527] width 66 height 62
click at [692, 525] on icon "Next" at bounding box center [684, 520] width 16 height 16
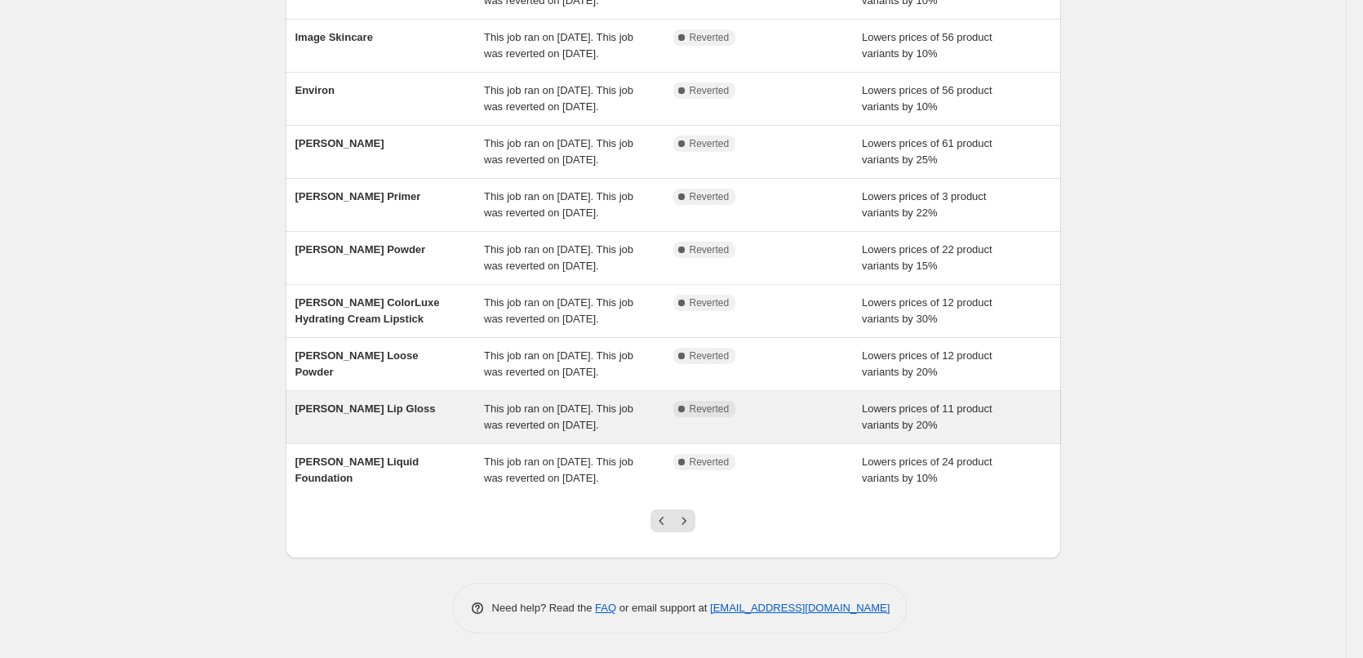
click at [373, 402] on span "[PERSON_NAME] Lip Gloss" at bounding box center [365, 408] width 140 height 12
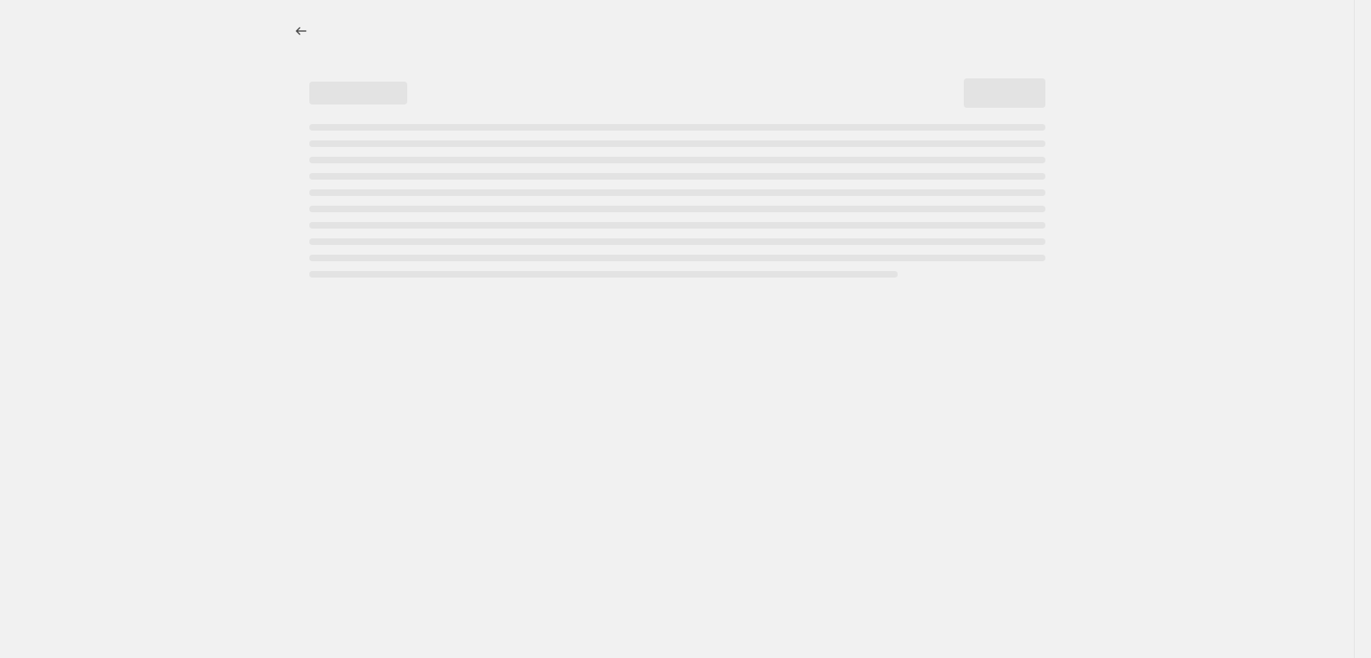
select select "percentage"
select select "tag"
select select "vendor"
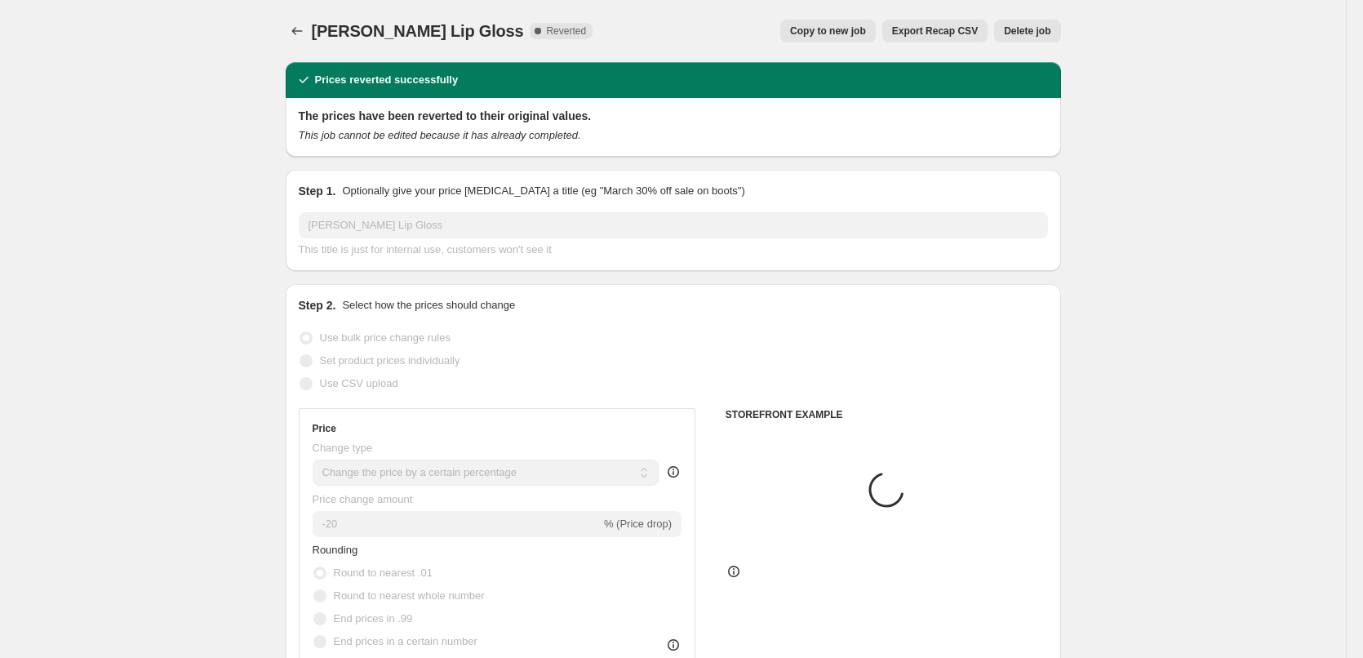
click at [1040, 33] on span "Delete job" at bounding box center [1027, 30] width 47 height 13
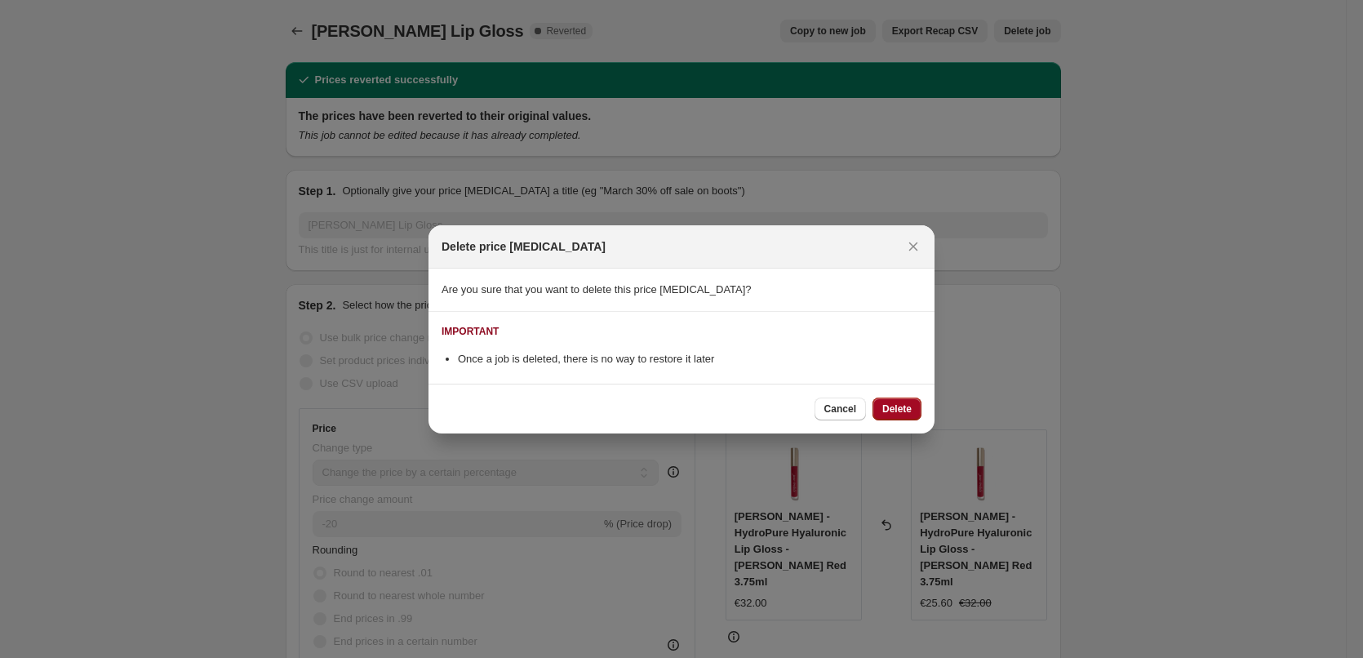
click at [903, 398] on button "Delete" at bounding box center [896, 408] width 49 height 23
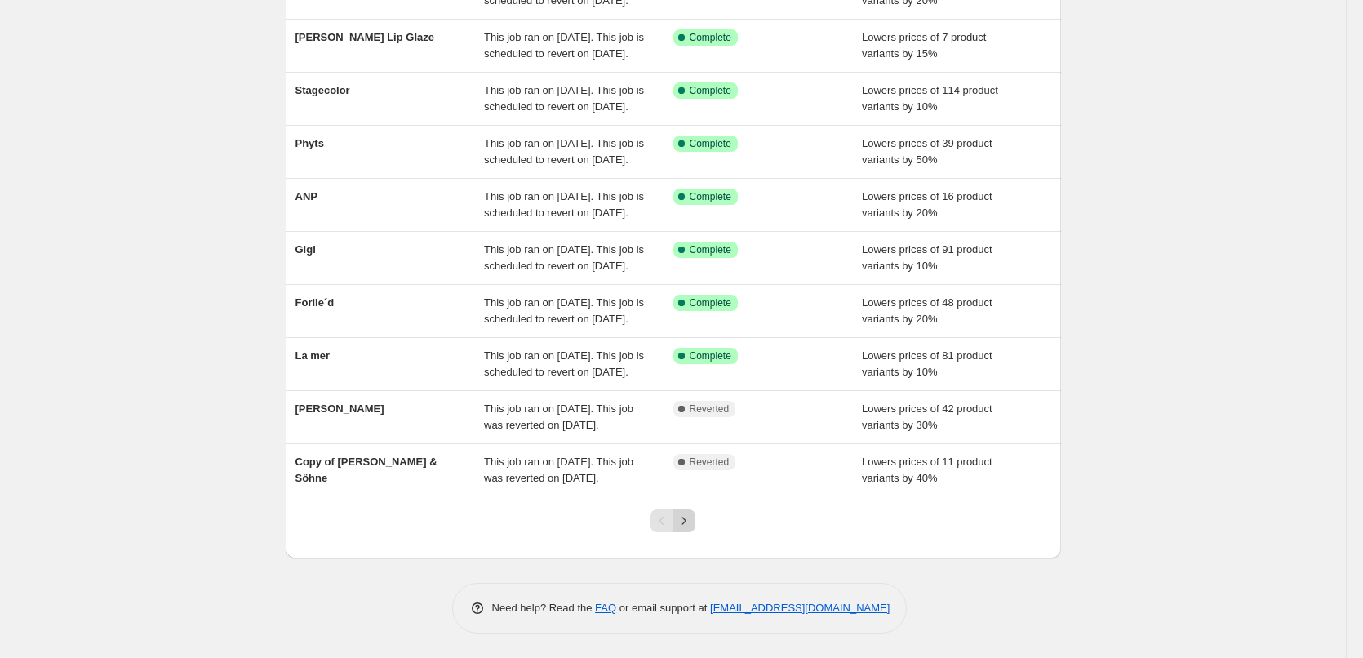
click at [682, 525] on icon "Next" at bounding box center [684, 520] width 16 height 16
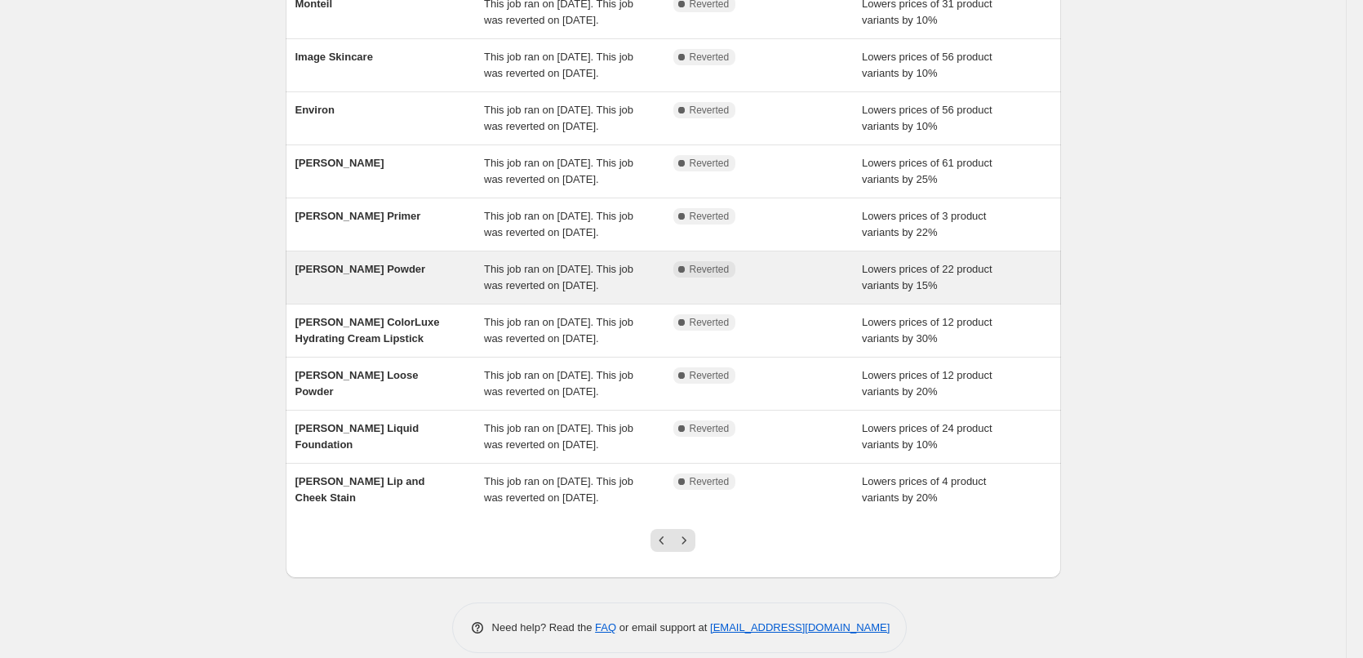
click at [371, 275] on span "[PERSON_NAME] Powder" at bounding box center [360, 269] width 131 height 12
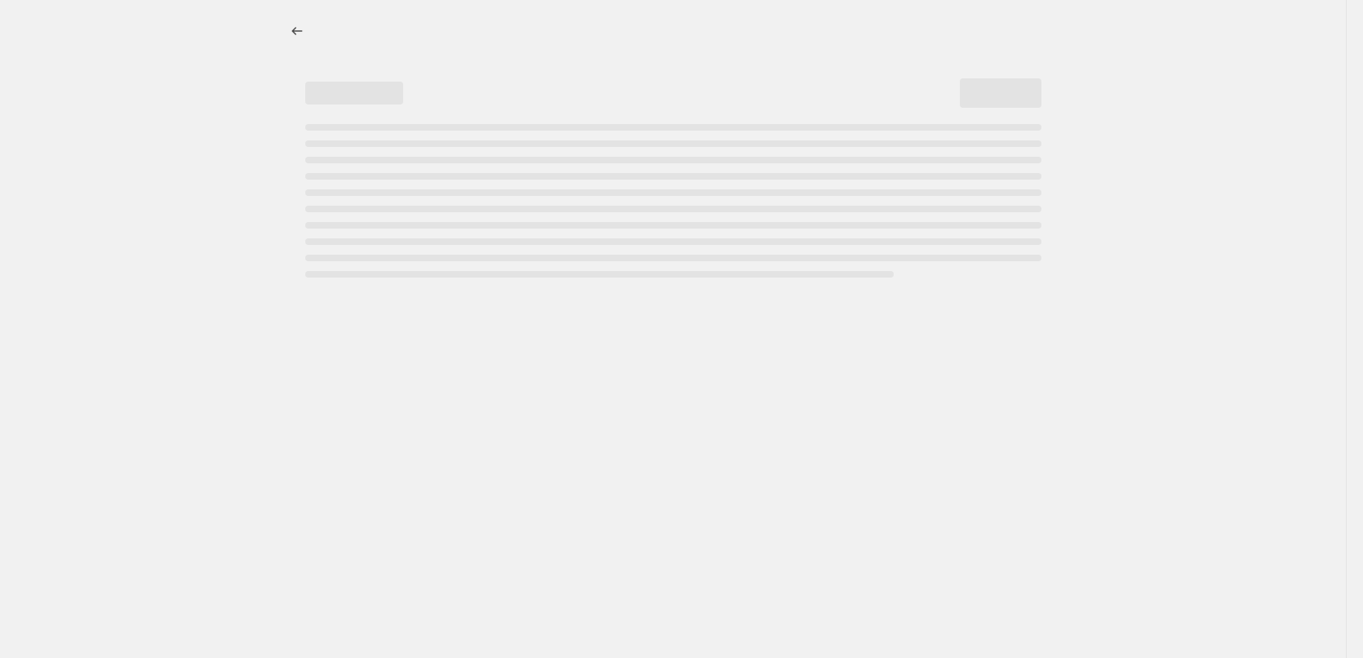
select select "percentage"
select select "tag"
select select "vendor"
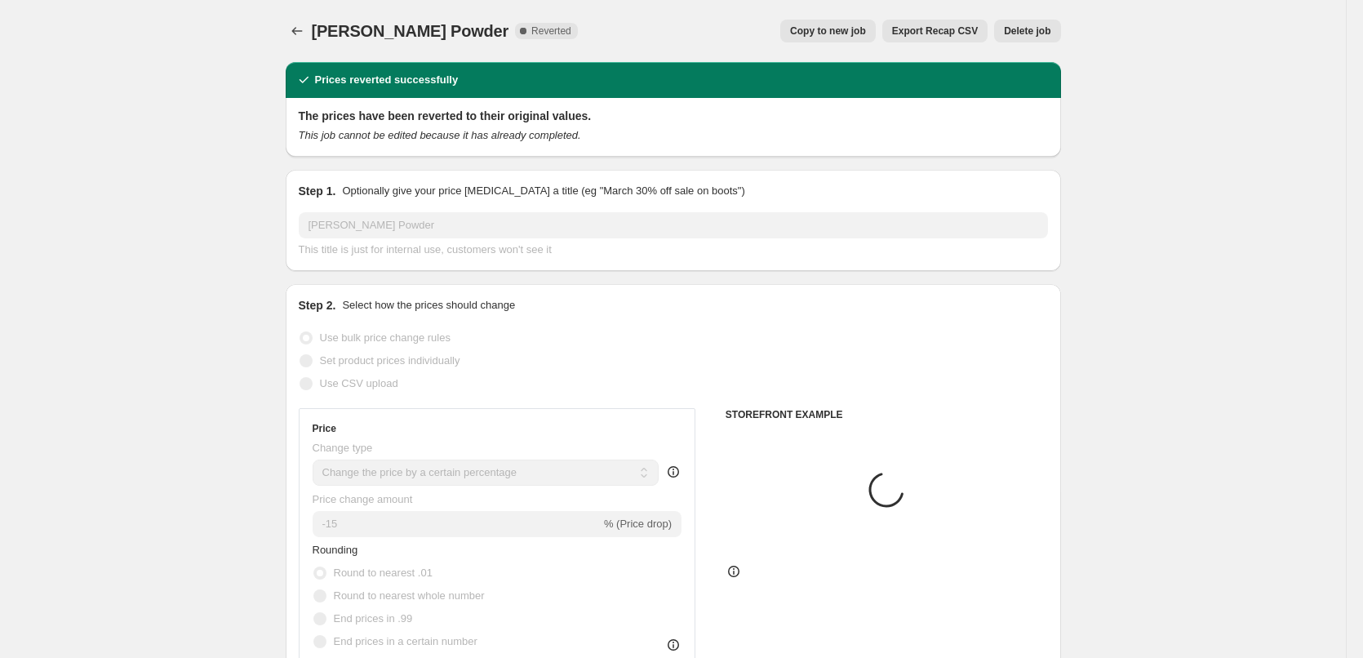
click at [838, 28] on span "Copy to new job" at bounding box center [828, 30] width 76 height 13
select select "percentage"
select select "tag"
select select "vendor"
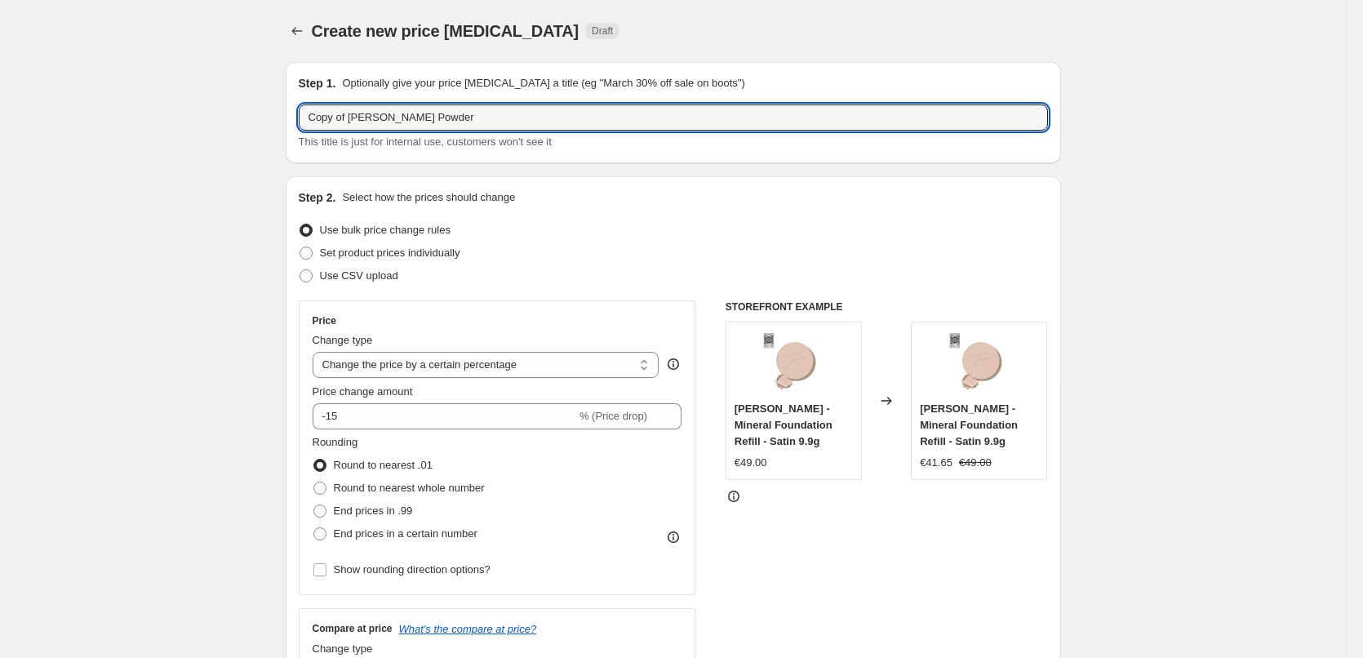
drag, startPoint x: 353, startPoint y: 116, endPoint x: 221, endPoint y: 114, distance: 132.2
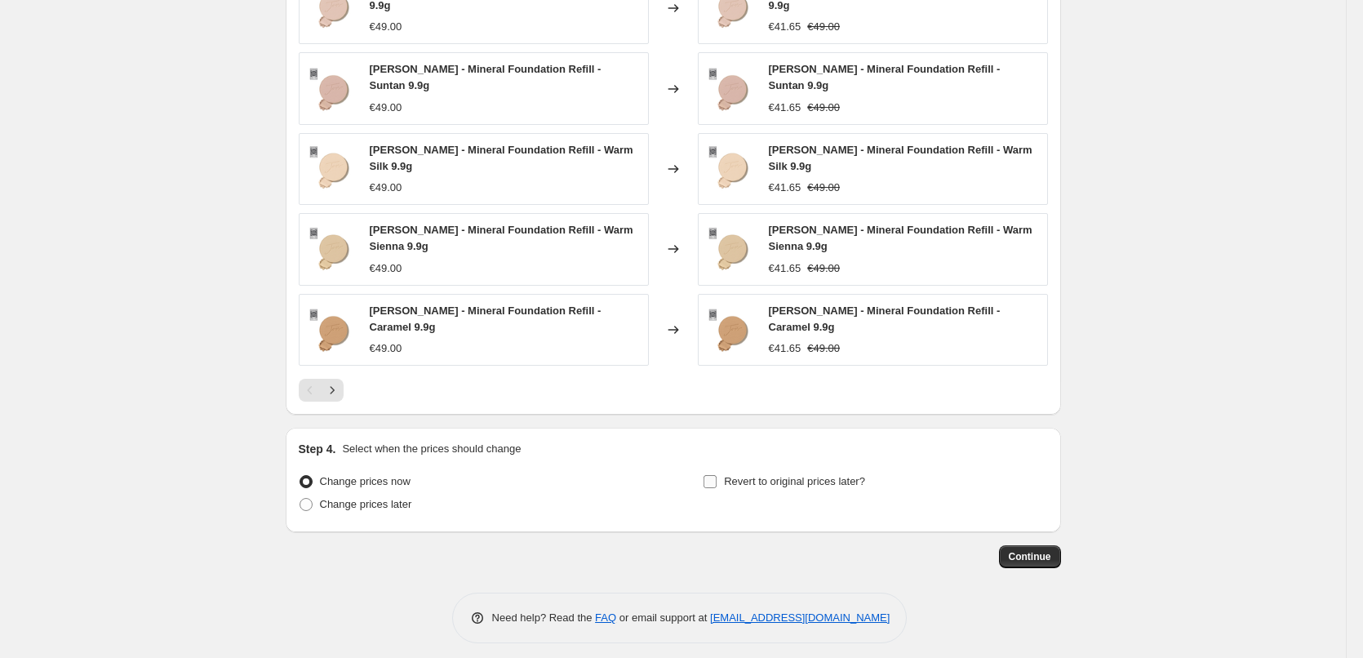
type input "[PERSON_NAME] Powder"
click at [781, 481] on label "Revert to original prices later?" at bounding box center [784, 481] width 162 height 23
click at [716, 481] on input "Revert to original prices later?" at bounding box center [709, 481] width 13 height 13
checkbox input "true"
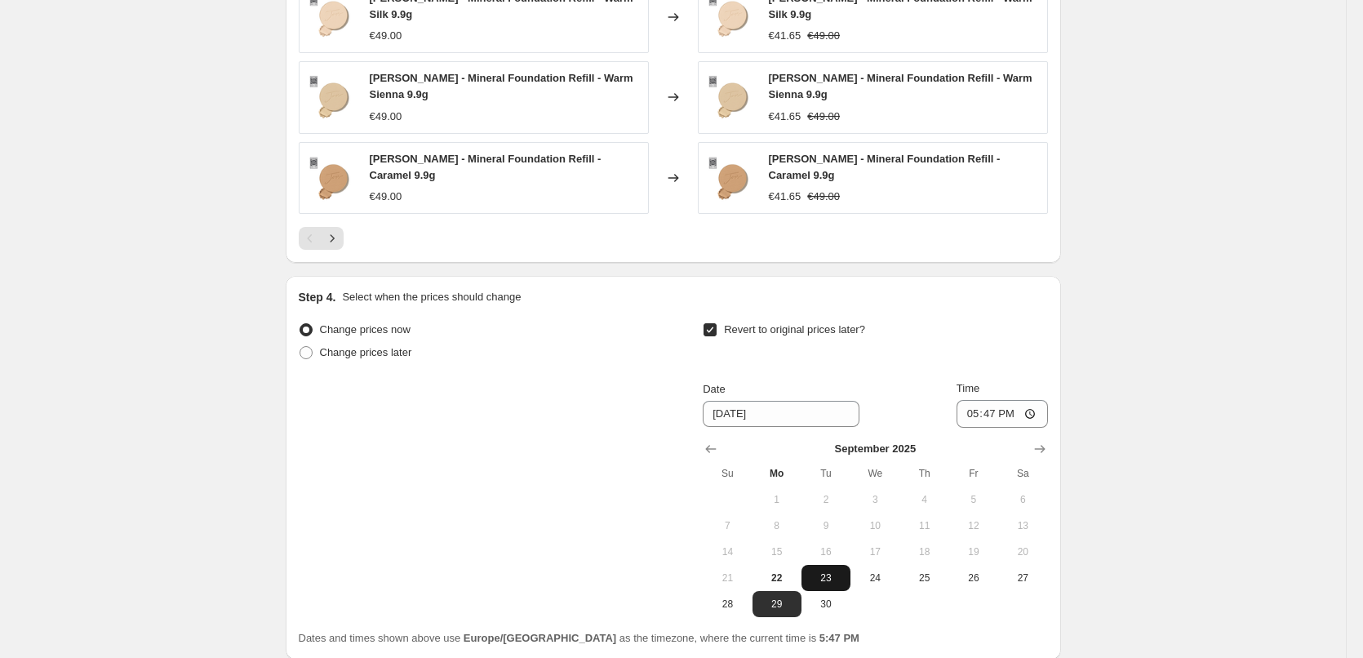
scroll to position [1488, 0]
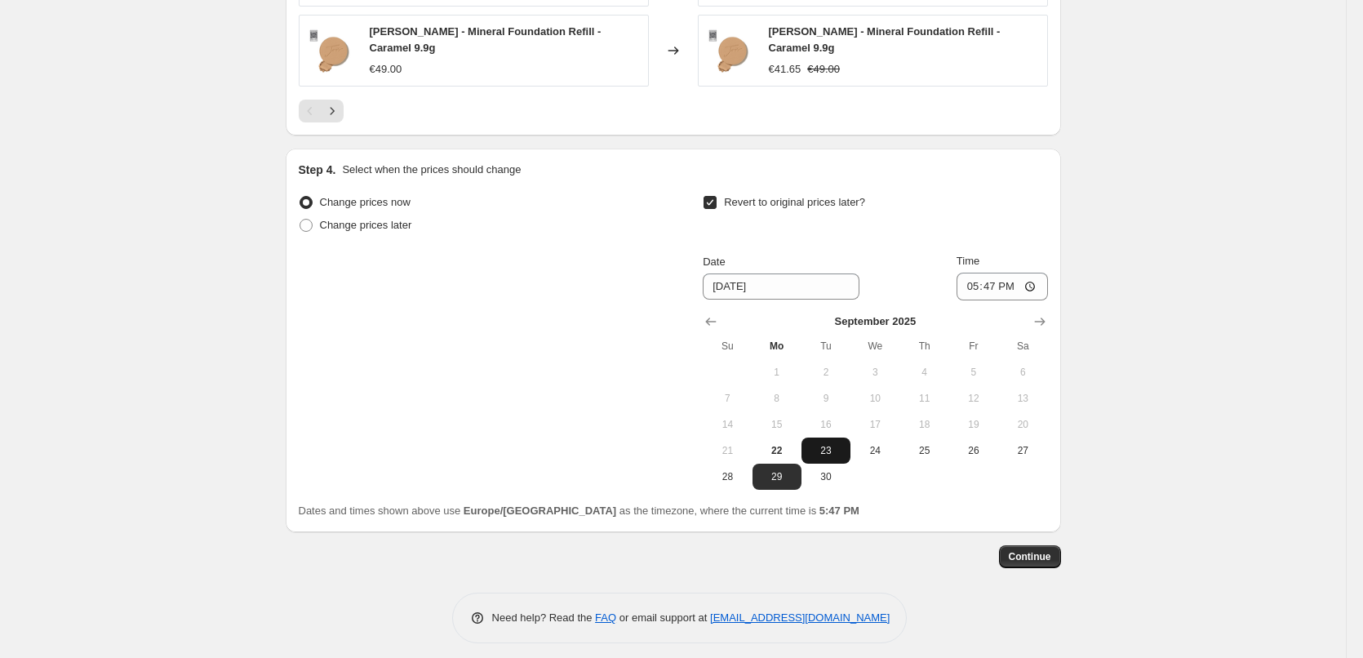
click at [838, 444] on span "23" at bounding box center [826, 450] width 36 height 13
type input "9/23/2025"
click at [972, 273] on input "17:47" at bounding box center [1001, 287] width 91 height 28
type input "03:00"
click at [1041, 557] on button "Continue" at bounding box center [1030, 556] width 62 height 23
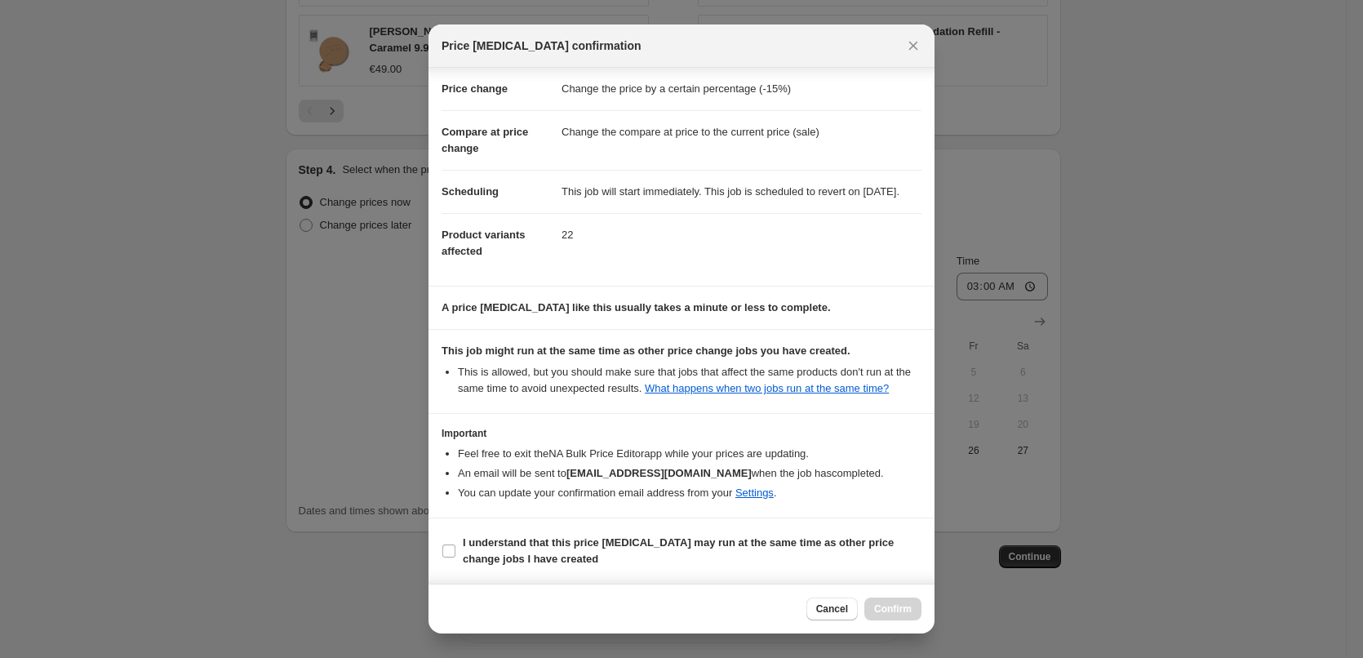
scroll to position [46, 0]
click at [507, 536] on b "I understand that this price change job may run at the same time as other price…" at bounding box center [678, 550] width 431 height 29
click at [455, 544] on input "I understand that this price change job may run at the same time as other price…" at bounding box center [448, 550] width 13 height 13
checkbox input "true"
click at [877, 601] on button "Confirm" at bounding box center [892, 608] width 57 height 23
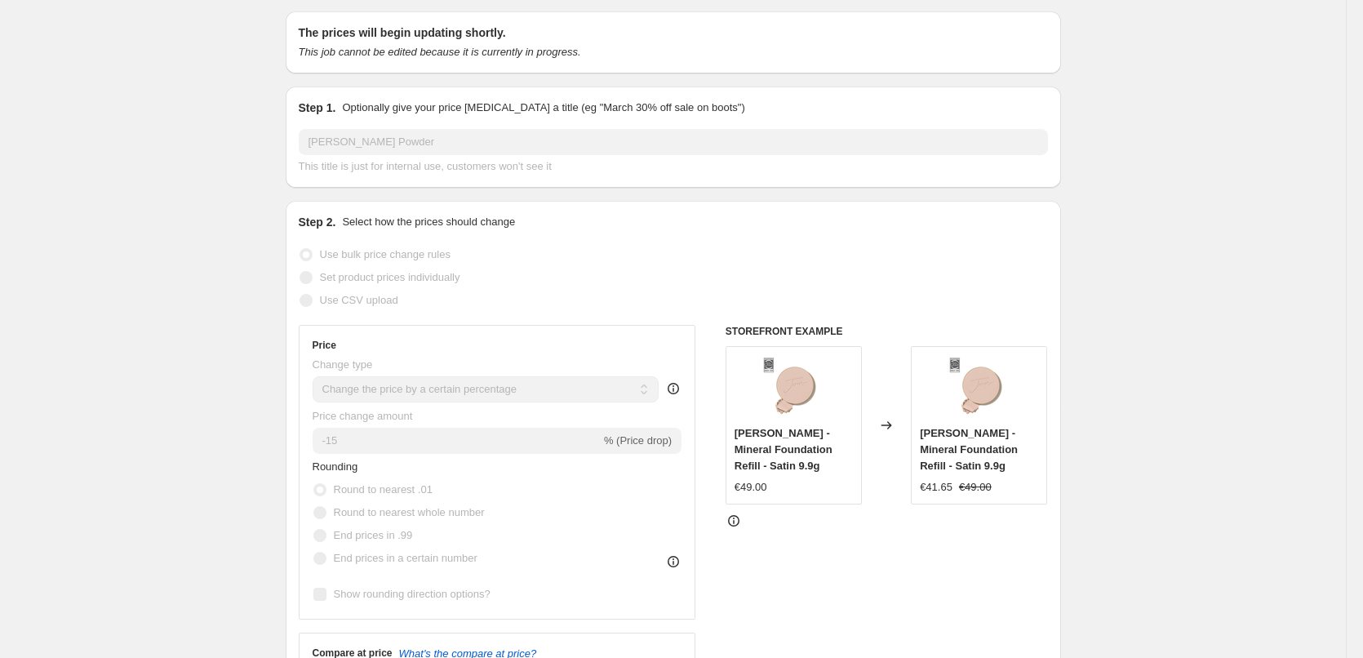
scroll to position [20, 0]
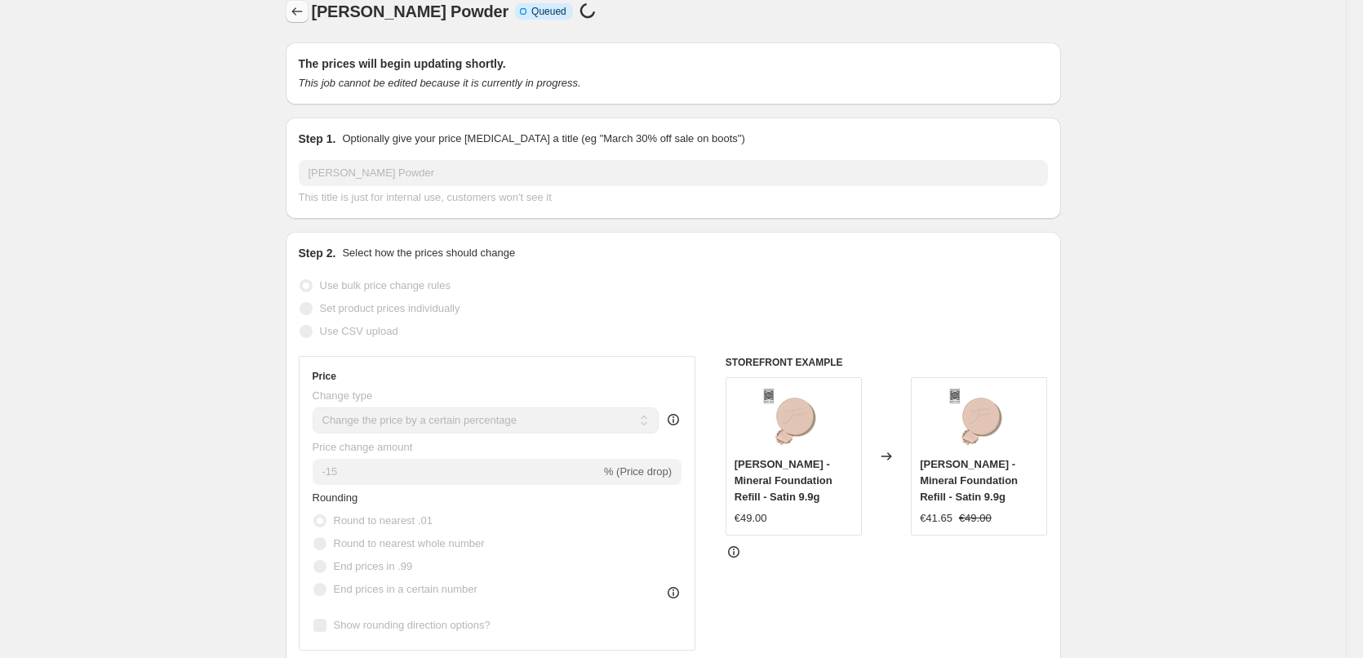
click at [303, 18] on icon "Price change jobs" at bounding box center [297, 11] width 16 height 16
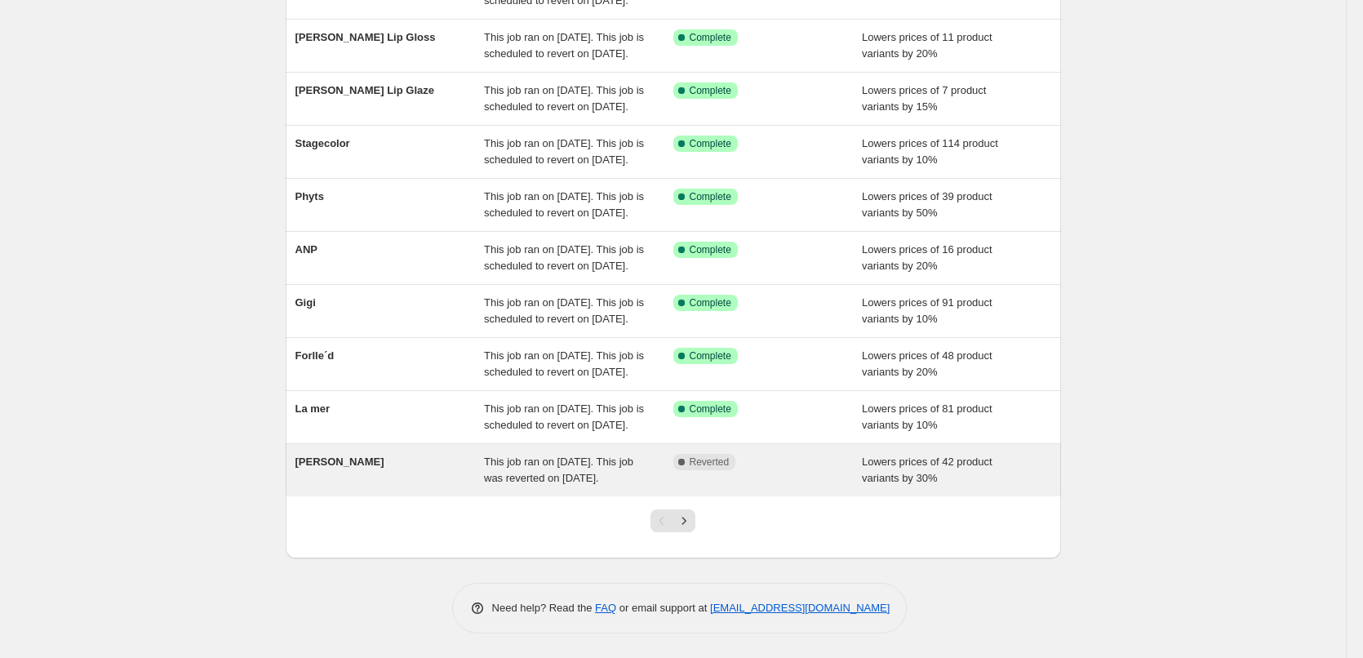
scroll to position [346, 0]
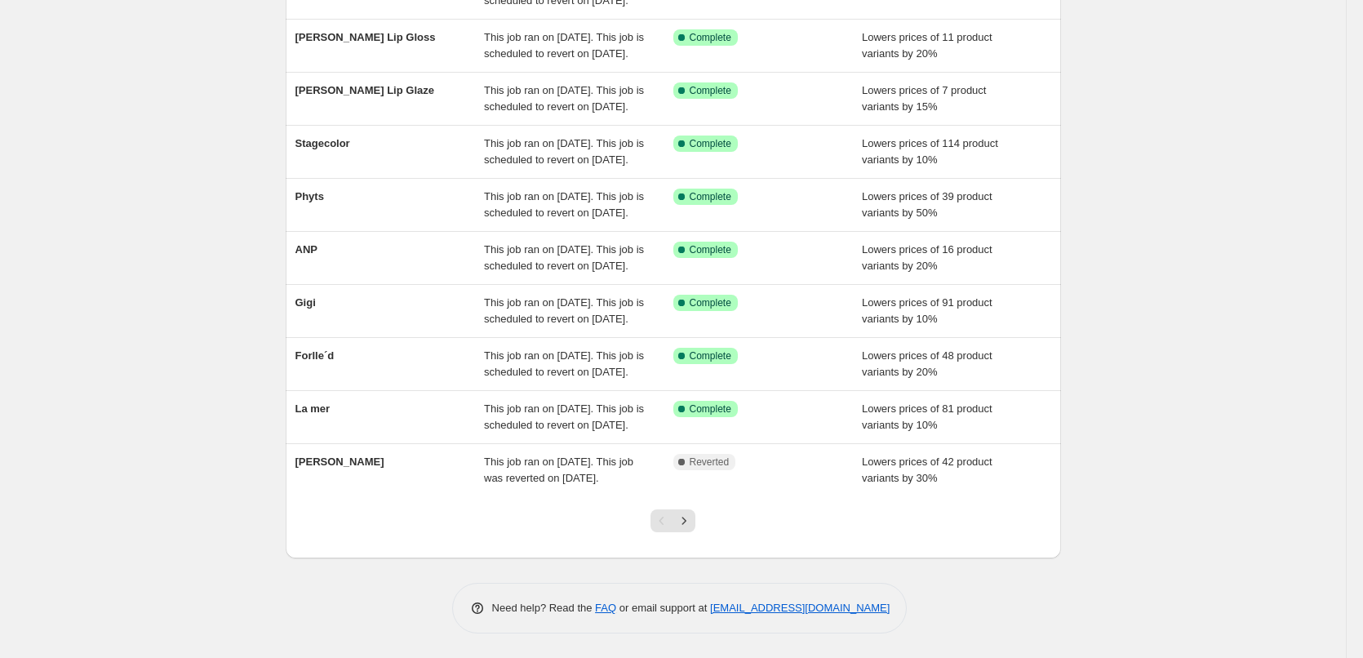
click at [706, 518] on div at bounding box center [673, 527] width 66 height 62
click at [702, 519] on div at bounding box center [673, 527] width 66 height 62
click at [681, 522] on icon "Next" at bounding box center [684, 520] width 16 height 16
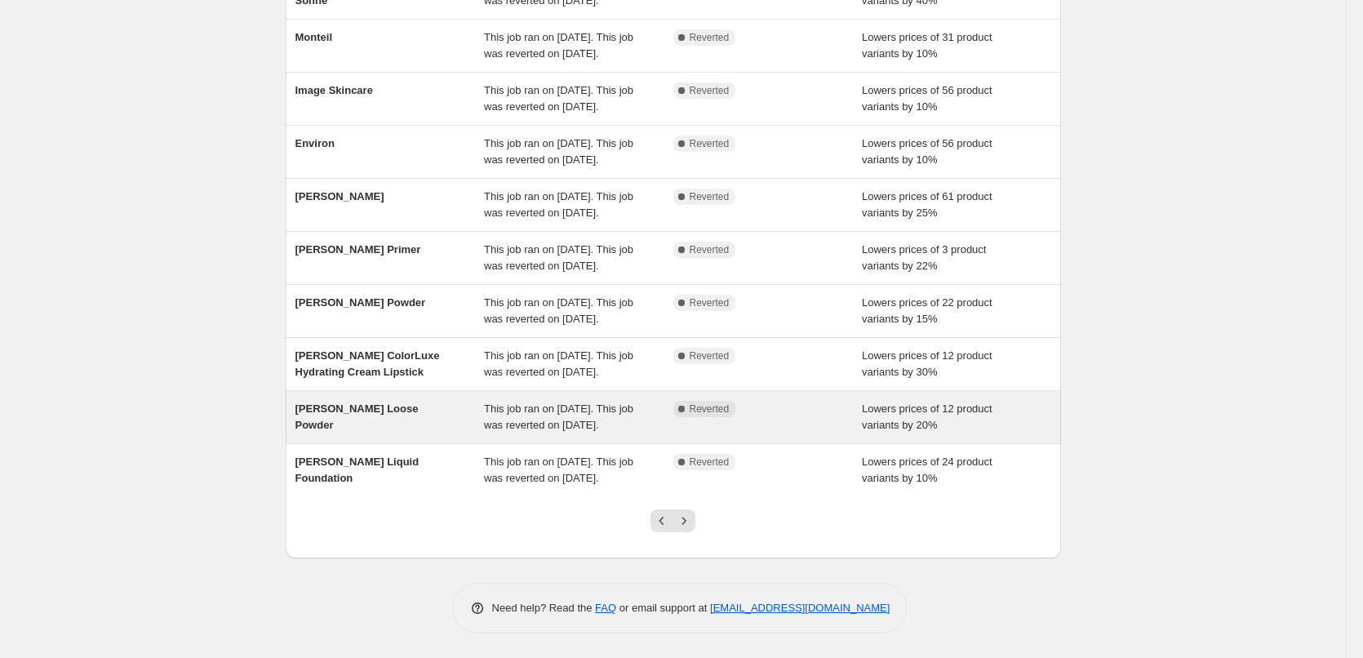
click at [387, 401] on div "[PERSON_NAME] Loose Powder" at bounding box center [389, 417] width 189 height 33
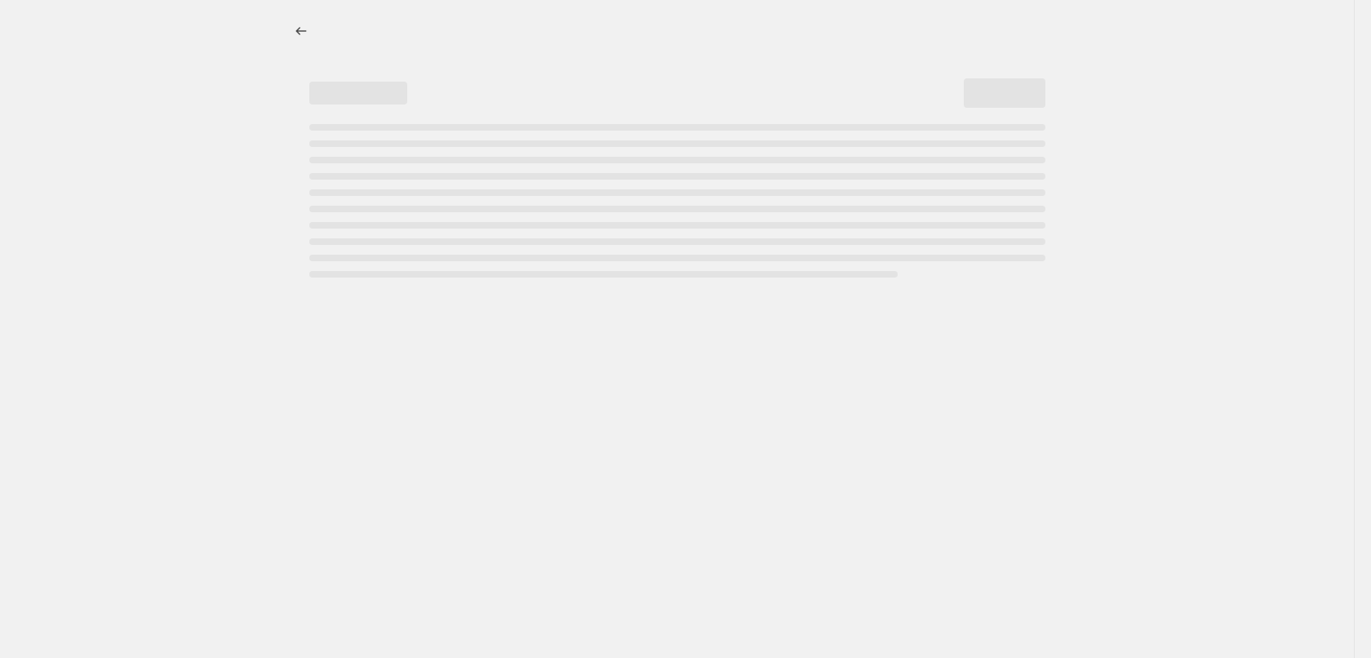
select select "percentage"
select select "tag"
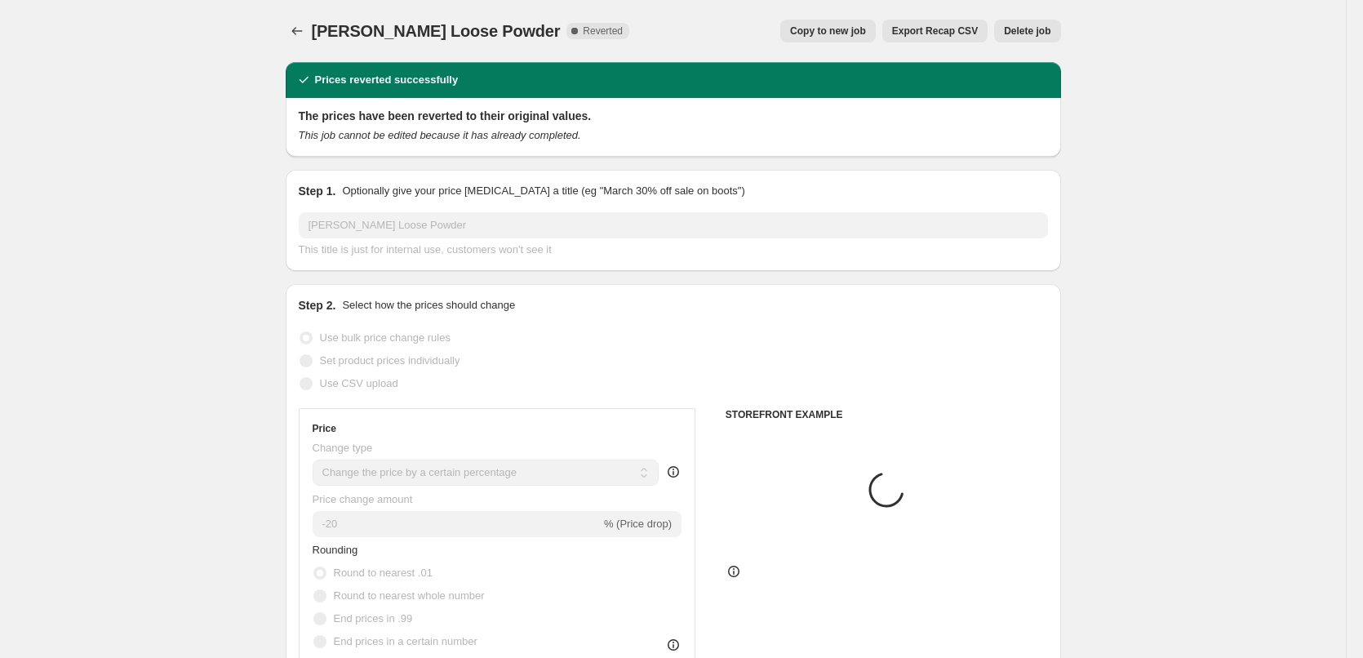
click at [825, 31] on span "Copy to new job" at bounding box center [828, 30] width 76 height 13
select select "percentage"
select select "tag"
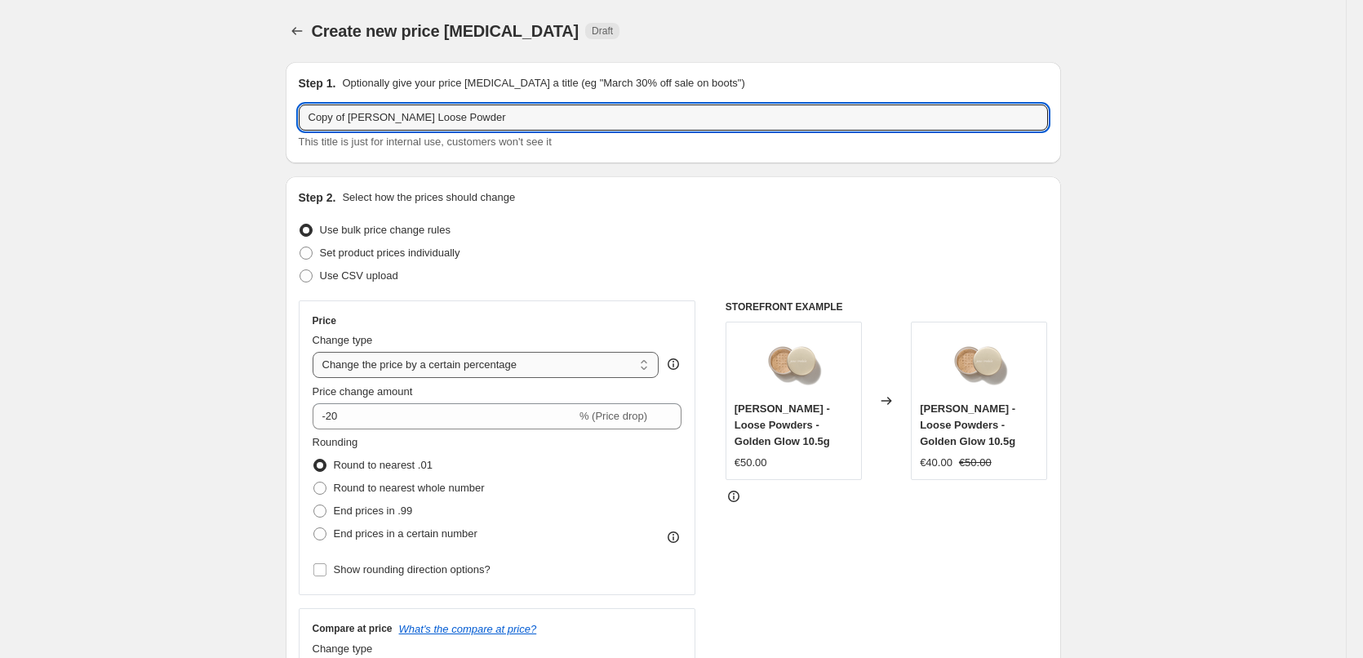
drag, startPoint x: 353, startPoint y: 118, endPoint x: 452, endPoint y: 363, distance: 265.0
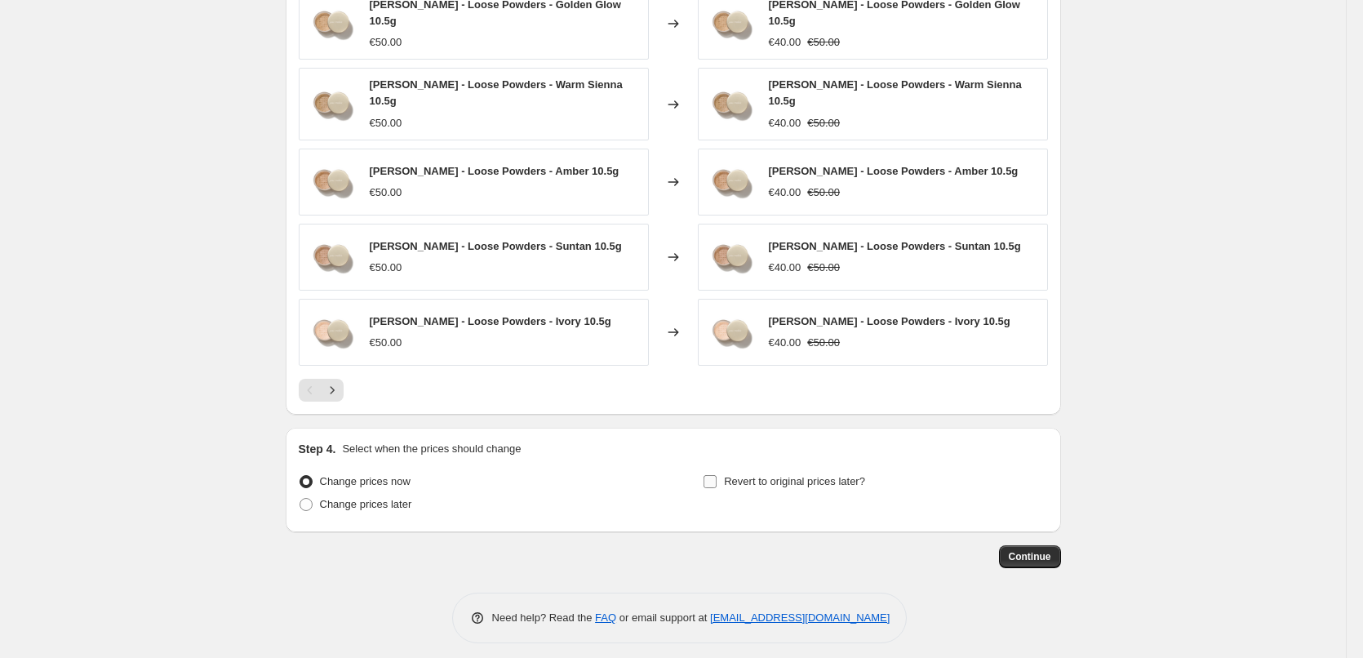
type input "[PERSON_NAME] Loose Powder"
click at [808, 475] on span "Revert to original prices later?" at bounding box center [794, 481] width 141 height 12
click at [716, 475] on input "Revert to original prices later?" at bounding box center [709, 481] width 13 height 13
checkbox input "true"
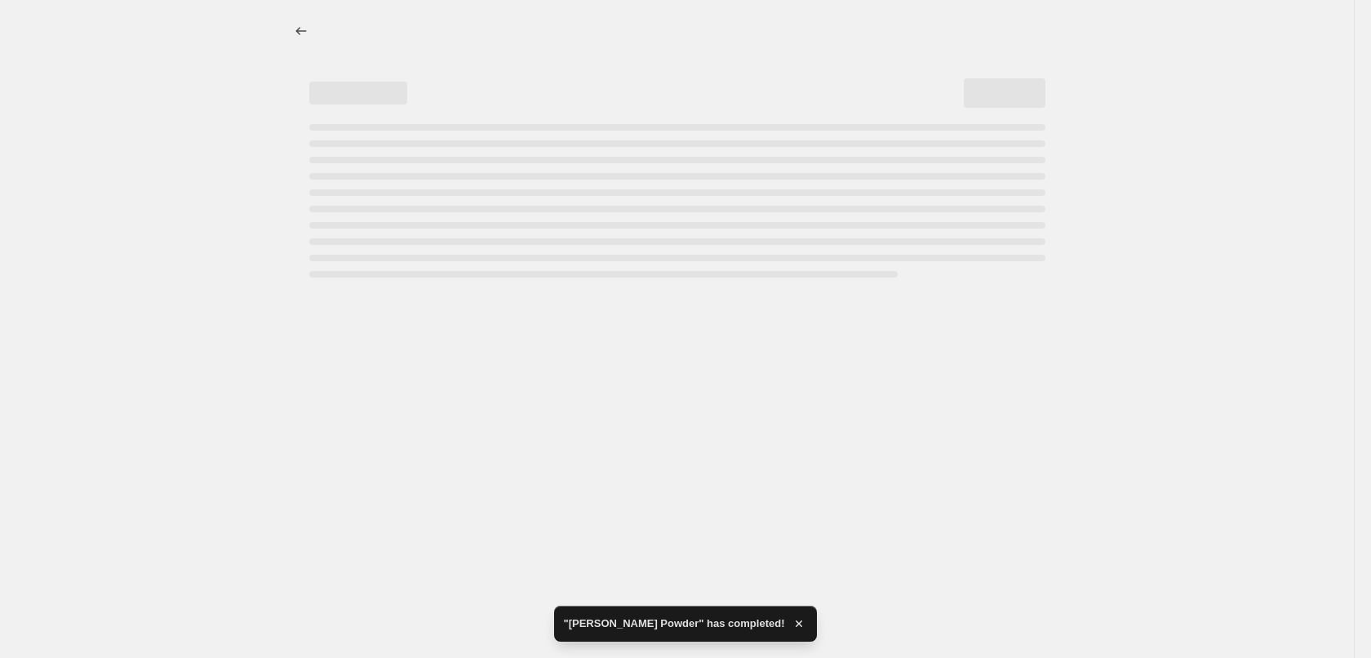
select select "percentage"
select select "tag"
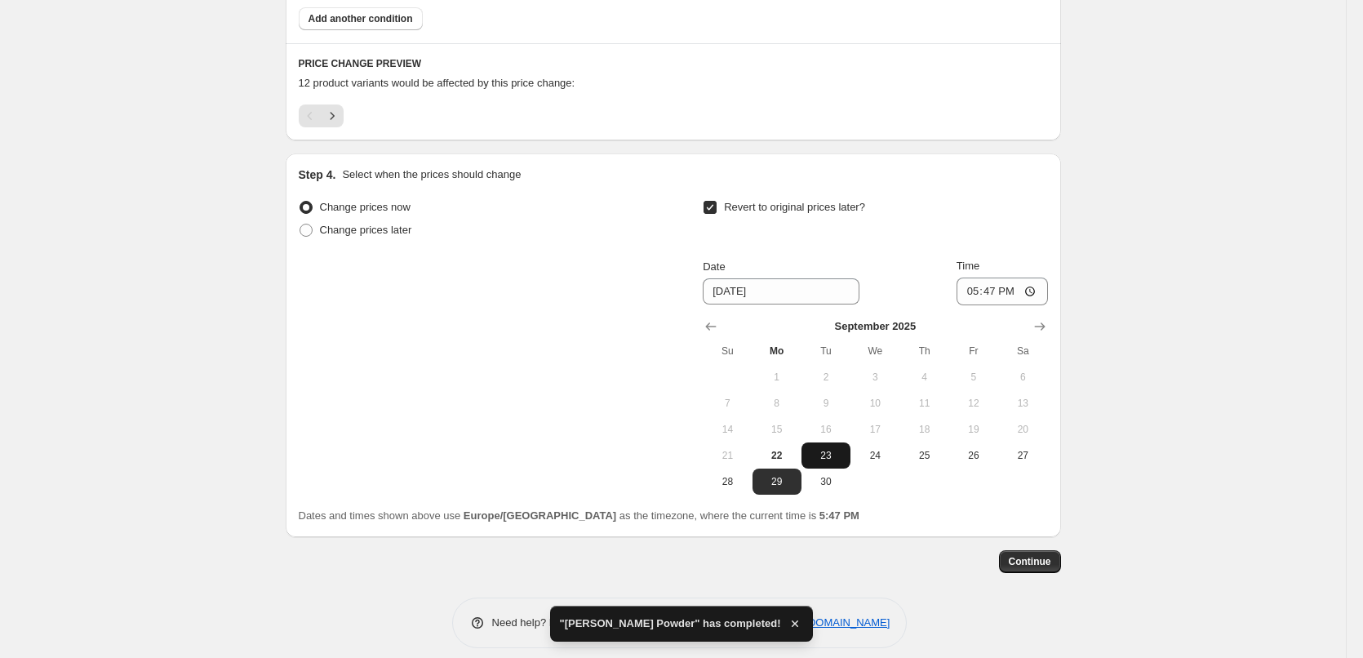
scroll to position [1062, 0]
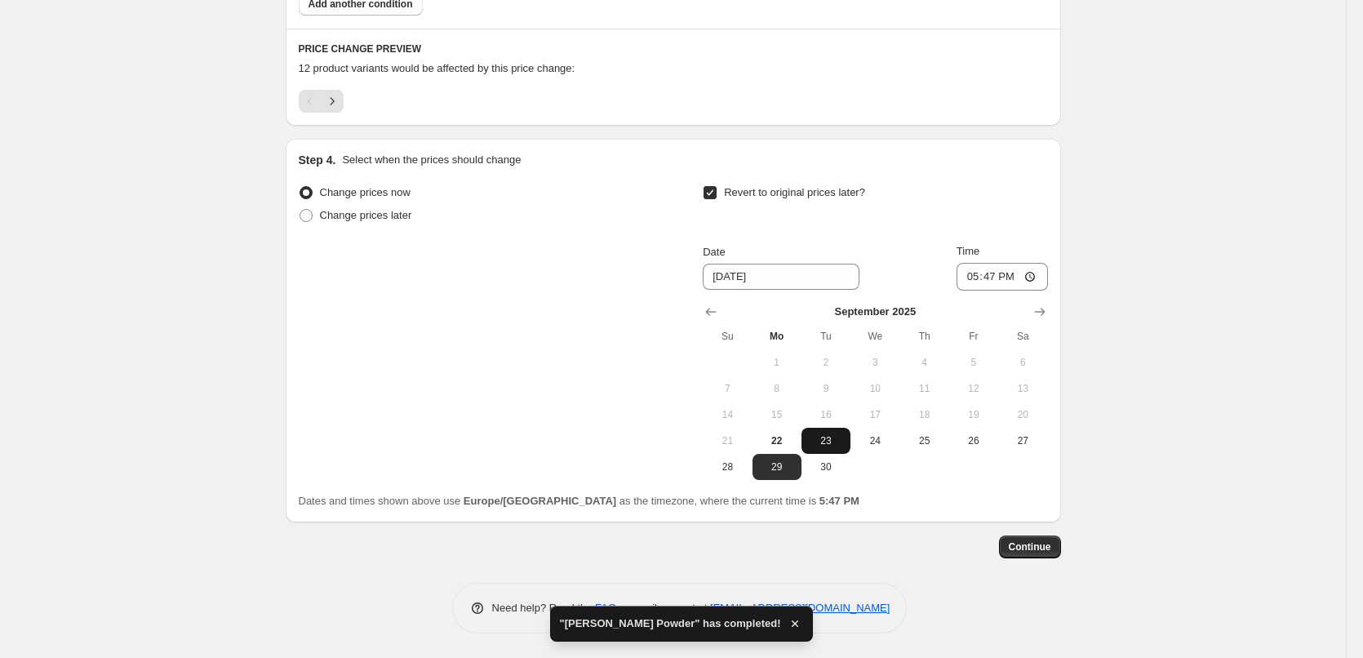
click at [825, 432] on button "23" at bounding box center [825, 441] width 49 height 26
type input "9/23/2025"
click at [971, 278] on input "17:47" at bounding box center [1001, 277] width 91 height 28
type input "03:00"
click at [1029, 542] on span "Continue" at bounding box center [1030, 546] width 42 height 13
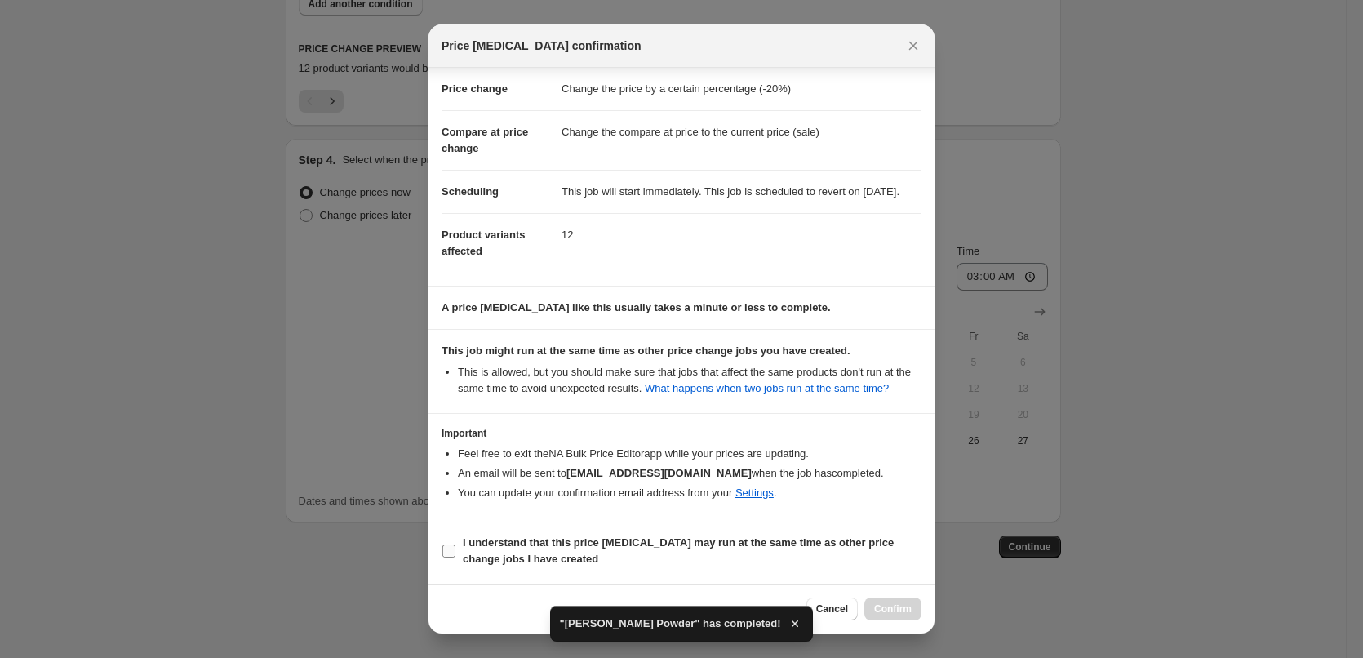
scroll to position [46, 0]
click at [536, 556] on b "I understand that this price change job may run at the same time as other price…" at bounding box center [678, 550] width 431 height 29
click at [455, 556] on input "I understand that this price change job may run at the same time as other price…" at bounding box center [448, 550] width 13 height 13
checkbox input "true"
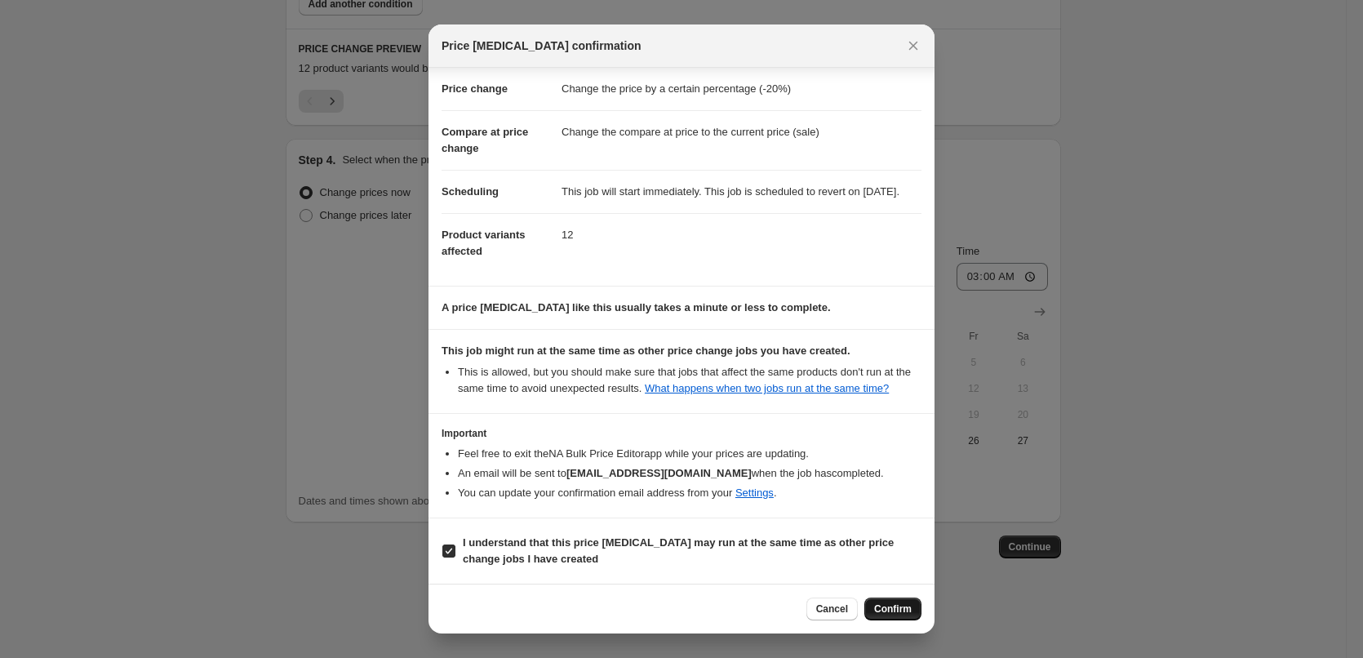
click at [880, 603] on span "Confirm" at bounding box center [893, 608] width 38 height 13
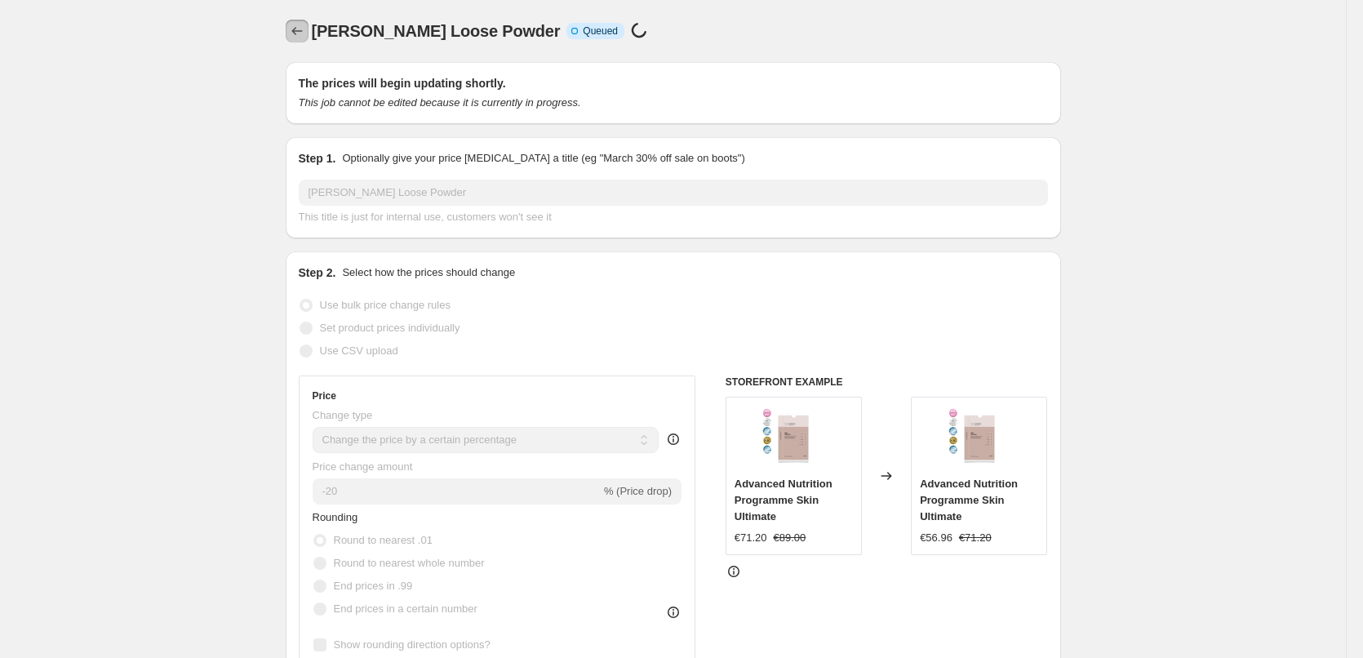
click at [301, 35] on icon "Price change jobs" at bounding box center [297, 31] width 16 height 16
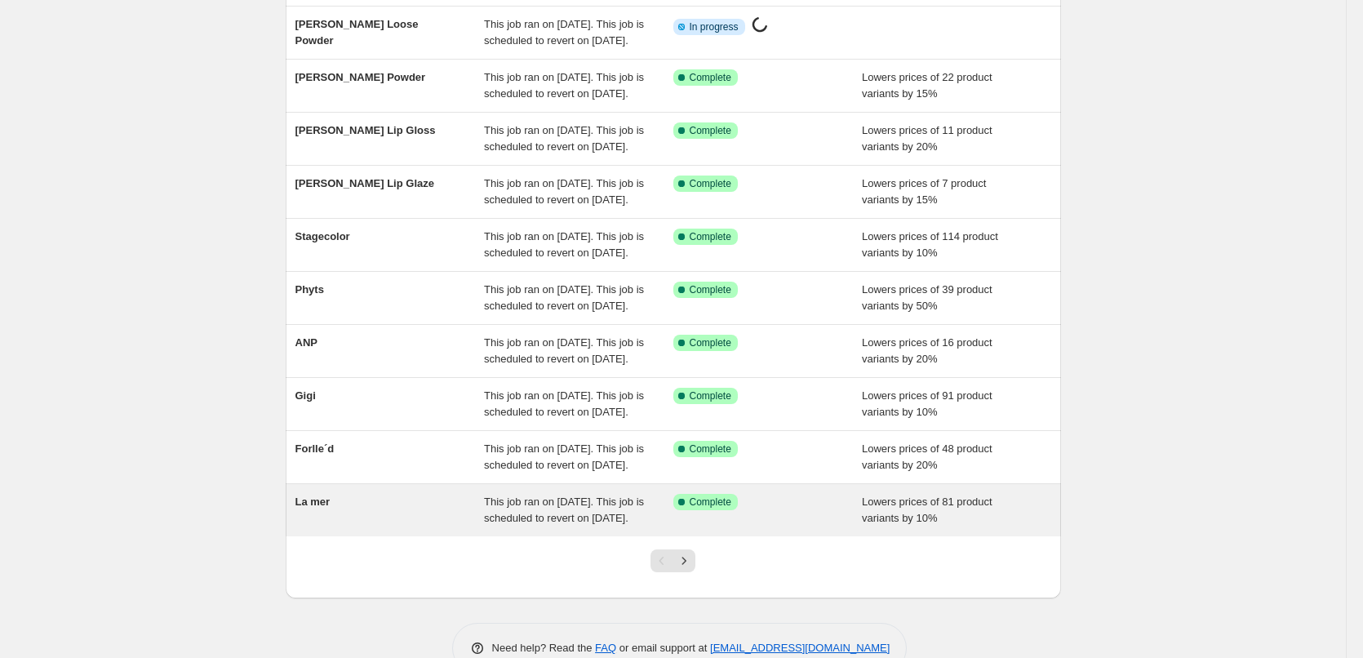
scroll to position [346, 0]
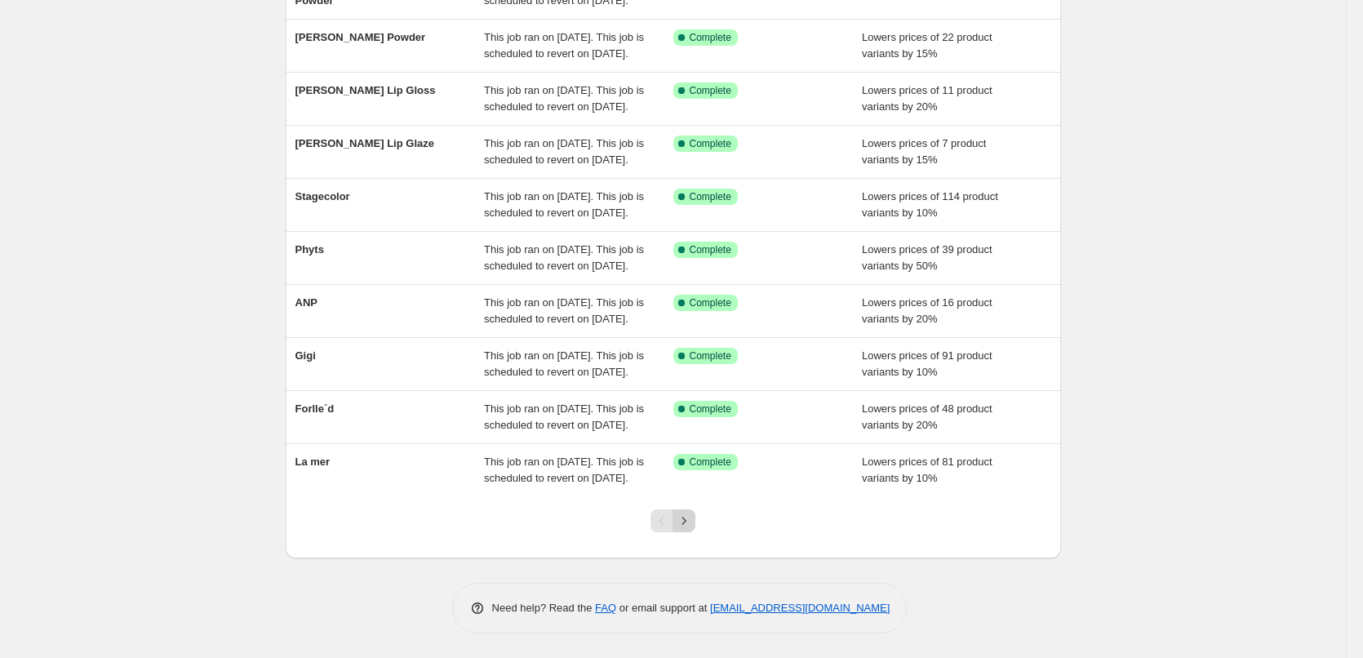
click at [692, 519] on icon "Next" at bounding box center [684, 520] width 16 height 16
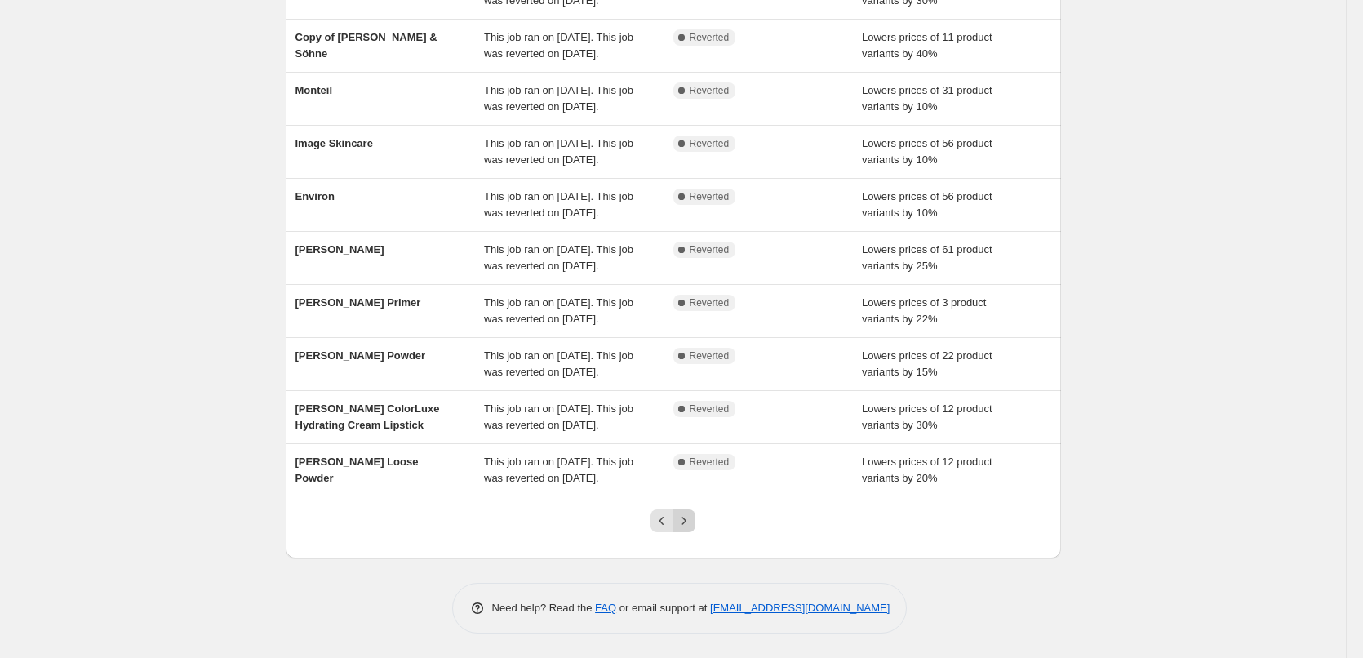
click at [692, 518] on icon "Next" at bounding box center [684, 520] width 16 height 16
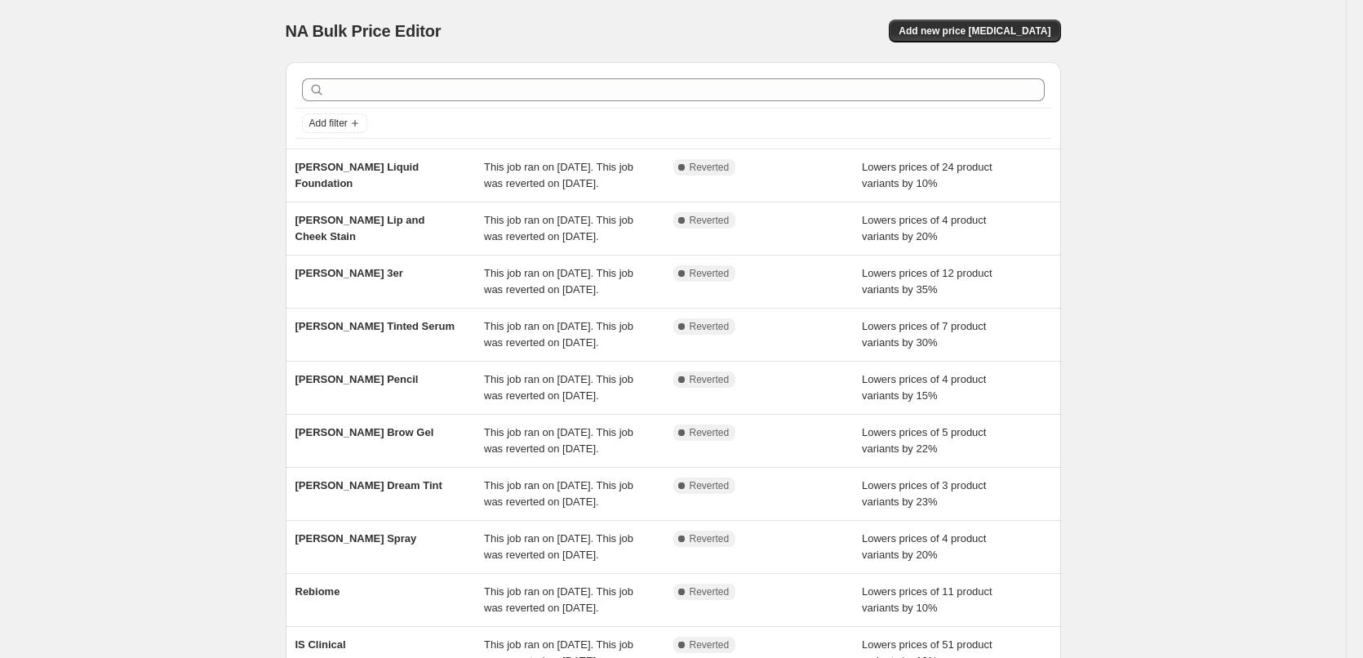
scroll to position [313, 0]
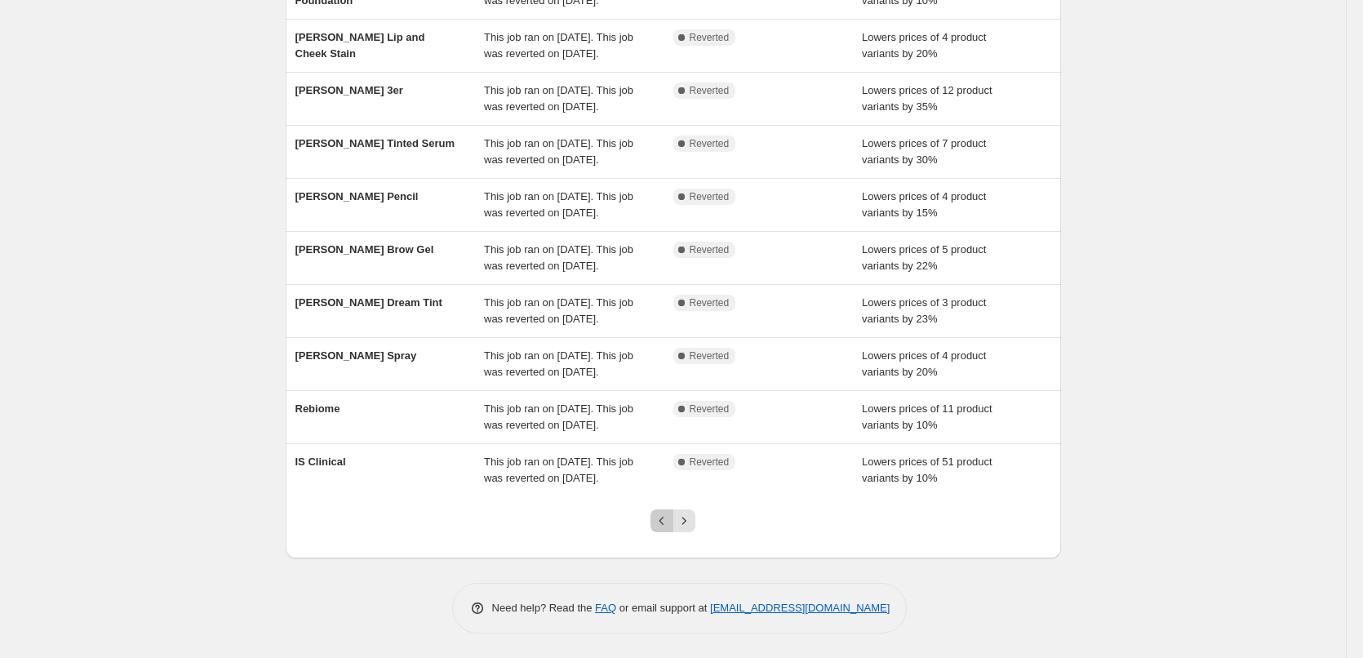
click at [667, 516] on icon "Previous" at bounding box center [662, 520] width 16 height 16
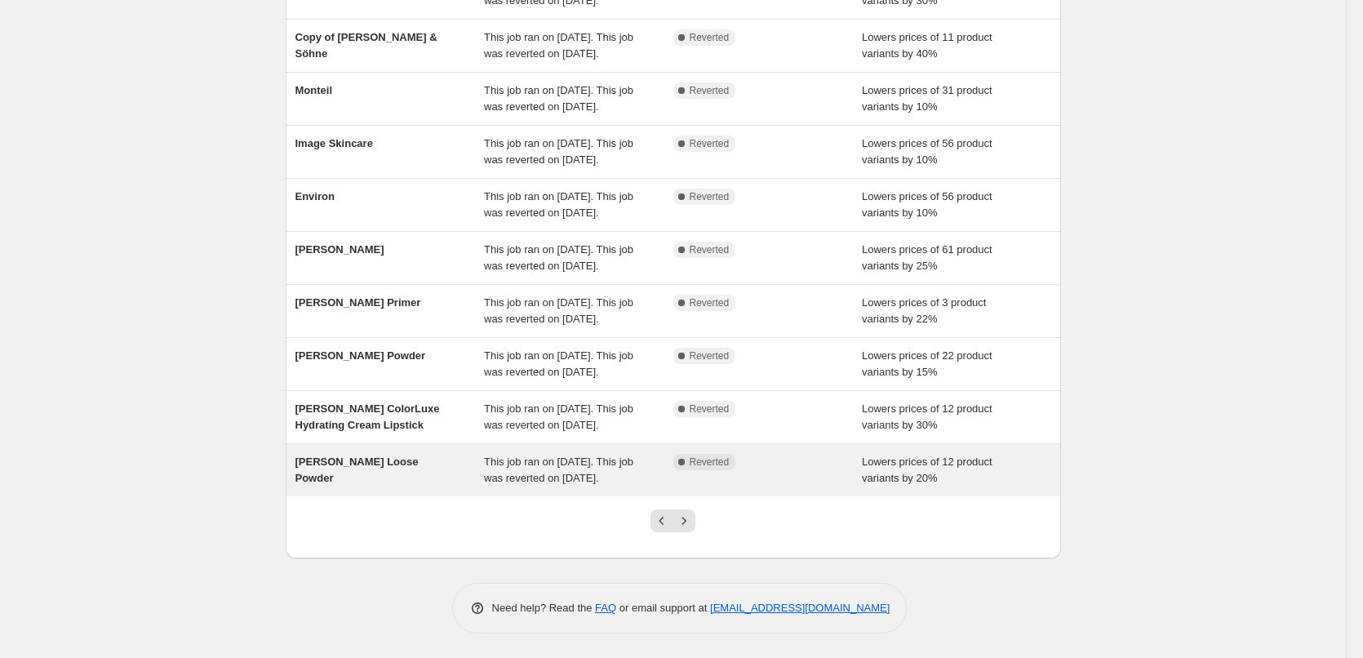
scroll to position [346, 0]
click at [378, 456] on div "[PERSON_NAME] Loose Powder" at bounding box center [389, 470] width 189 height 33
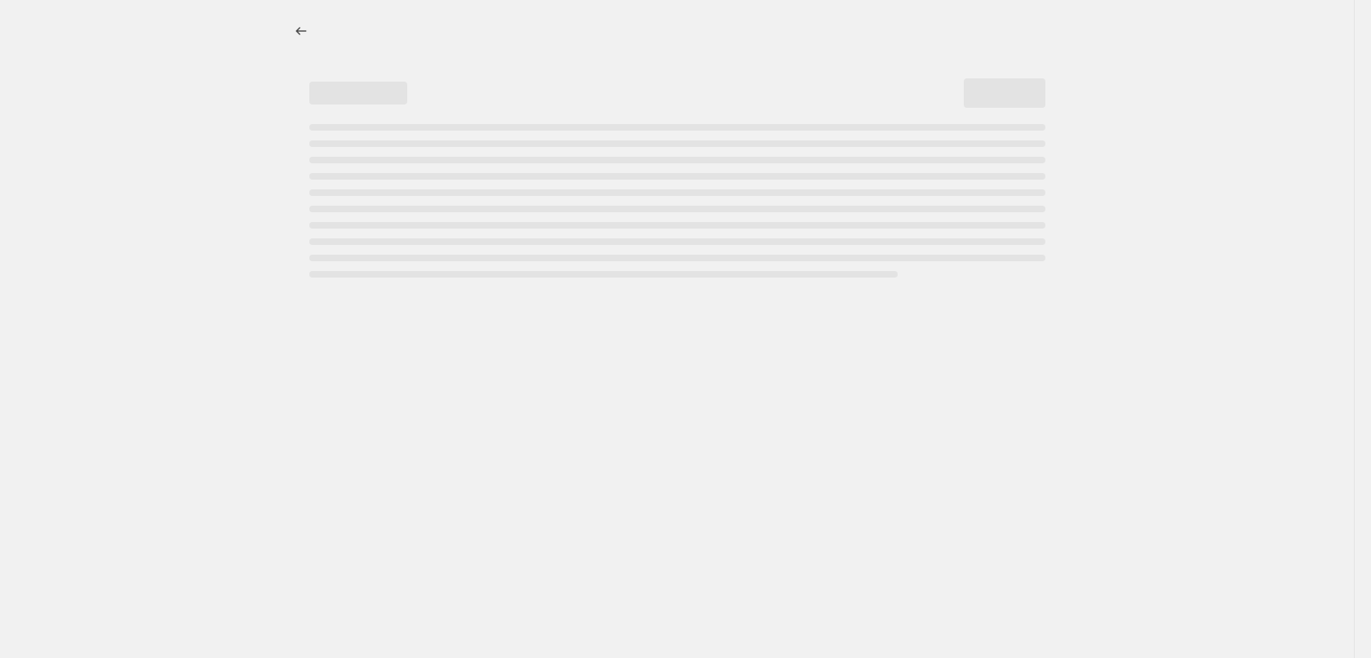
select select "percentage"
select select "tag"
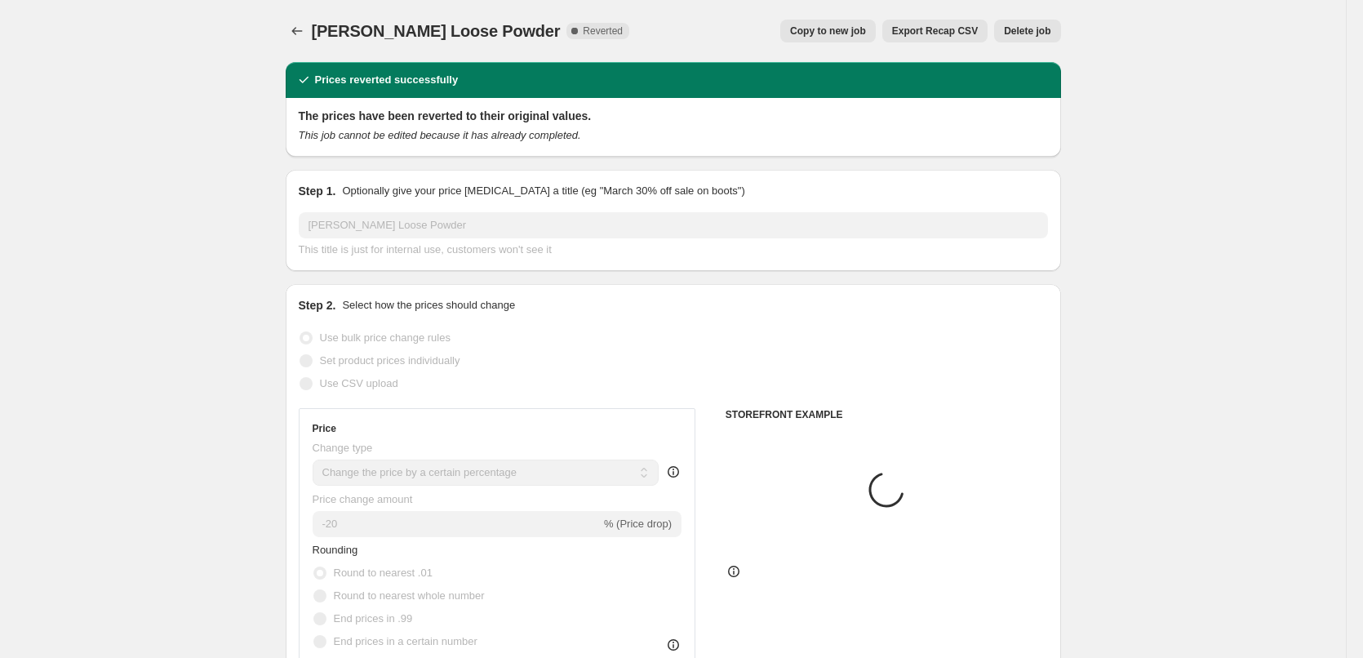
click at [1033, 37] on span "Delete job" at bounding box center [1027, 30] width 47 height 13
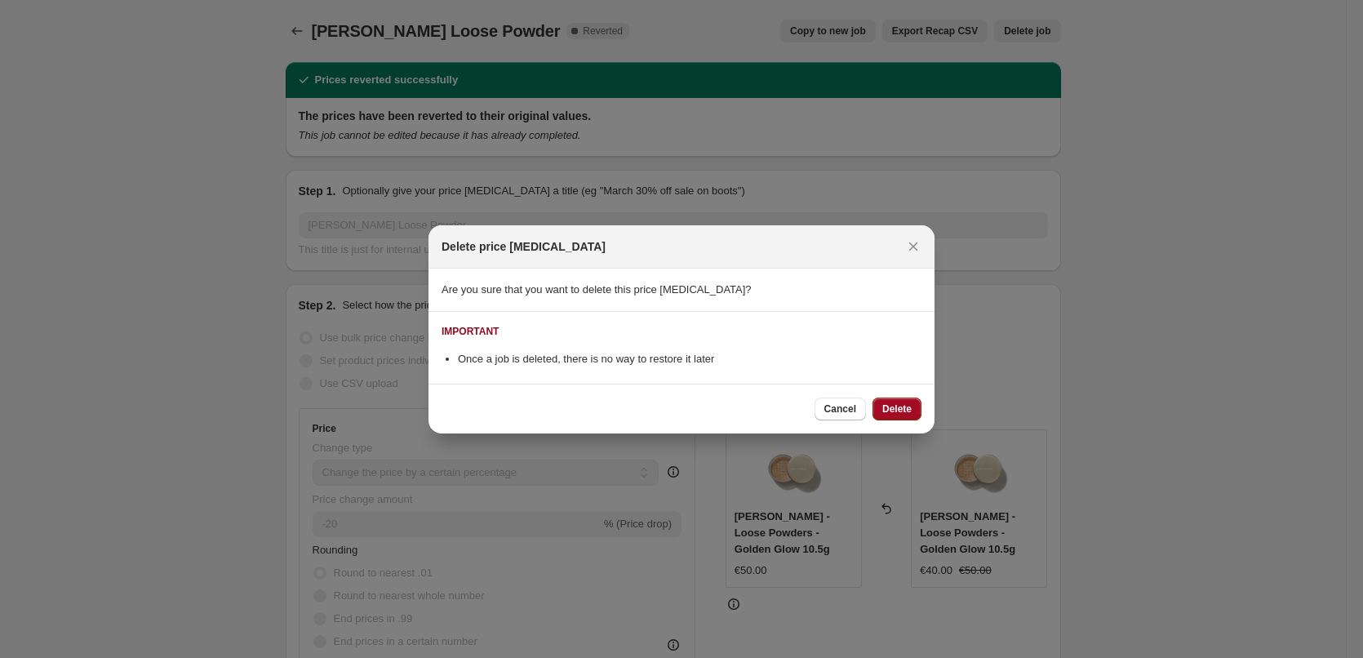
click at [881, 405] on button "Delete" at bounding box center [896, 408] width 49 height 23
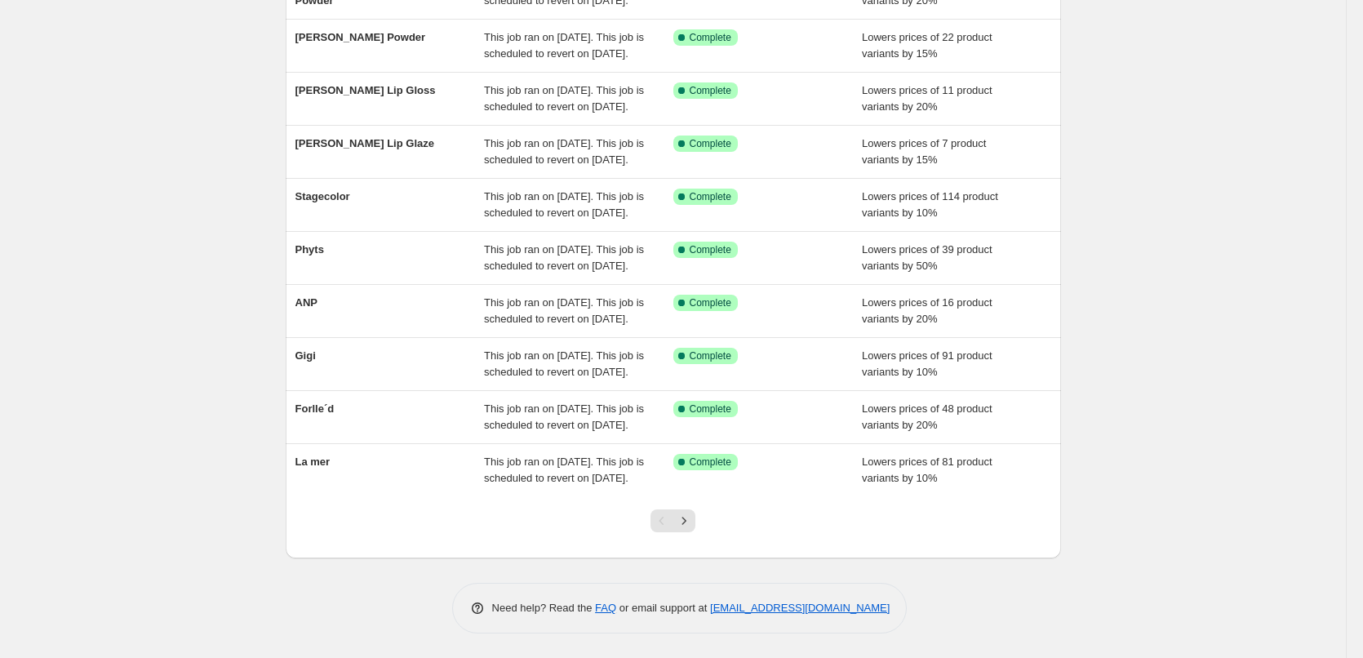
drag, startPoint x: 701, startPoint y: 528, endPoint x: 689, endPoint y: 525, distance: 11.9
click at [700, 528] on div at bounding box center [673, 527] width 66 height 62
click at [689, 525] on icon "Next" at bounding box center [684, 520] width 16 height 16
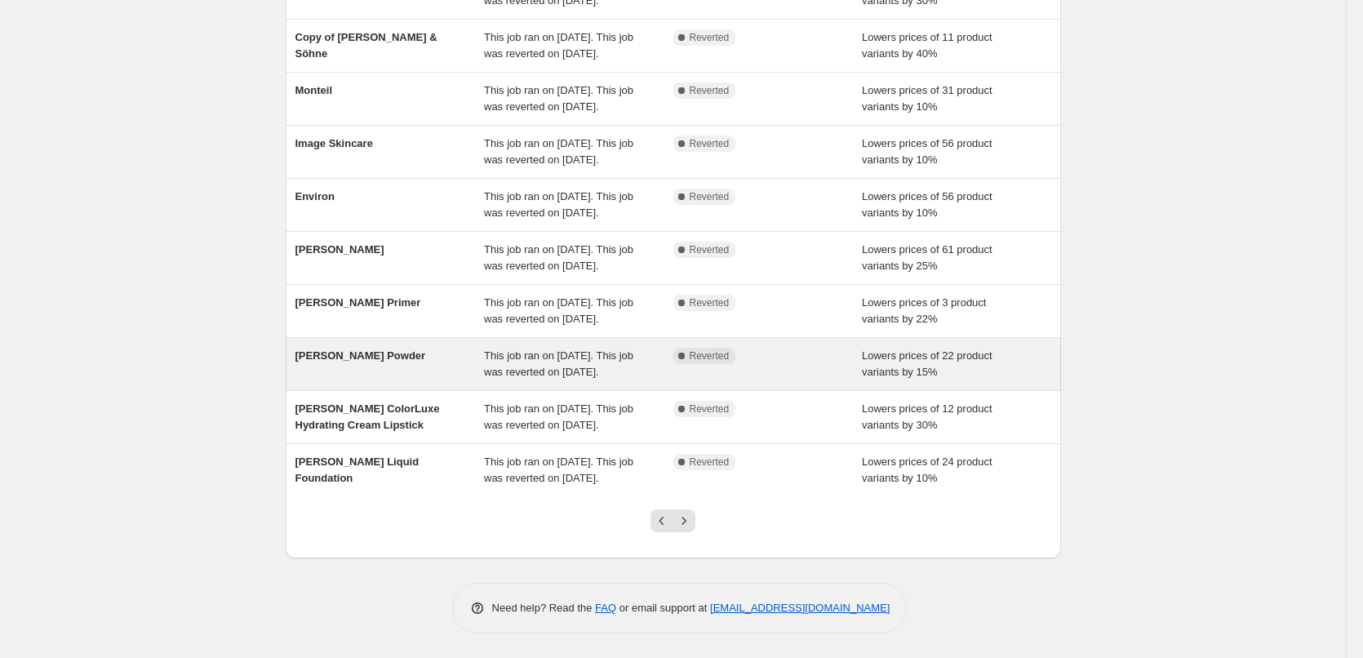
click at [392, 349] on span "[PERSON_NAME] Powder" at bounding box center [360, 355] width 131 height 12
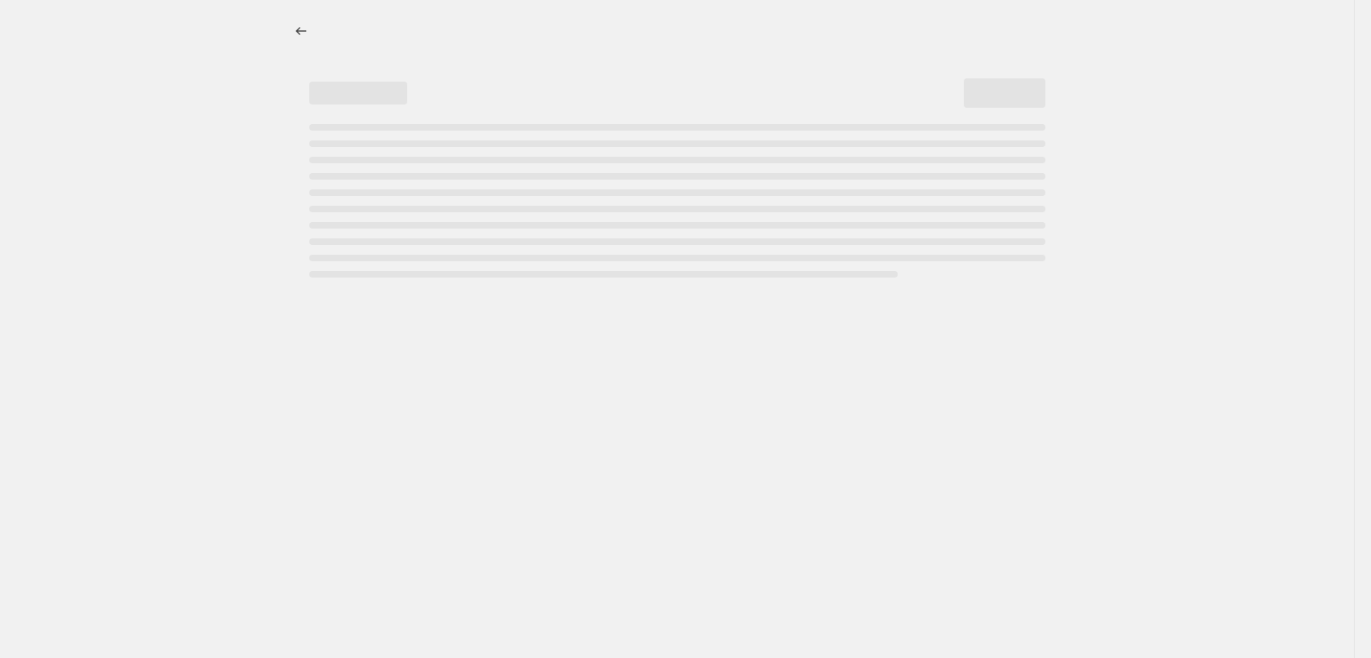
select select "percentage"
select select "tag"
select select "vendor"
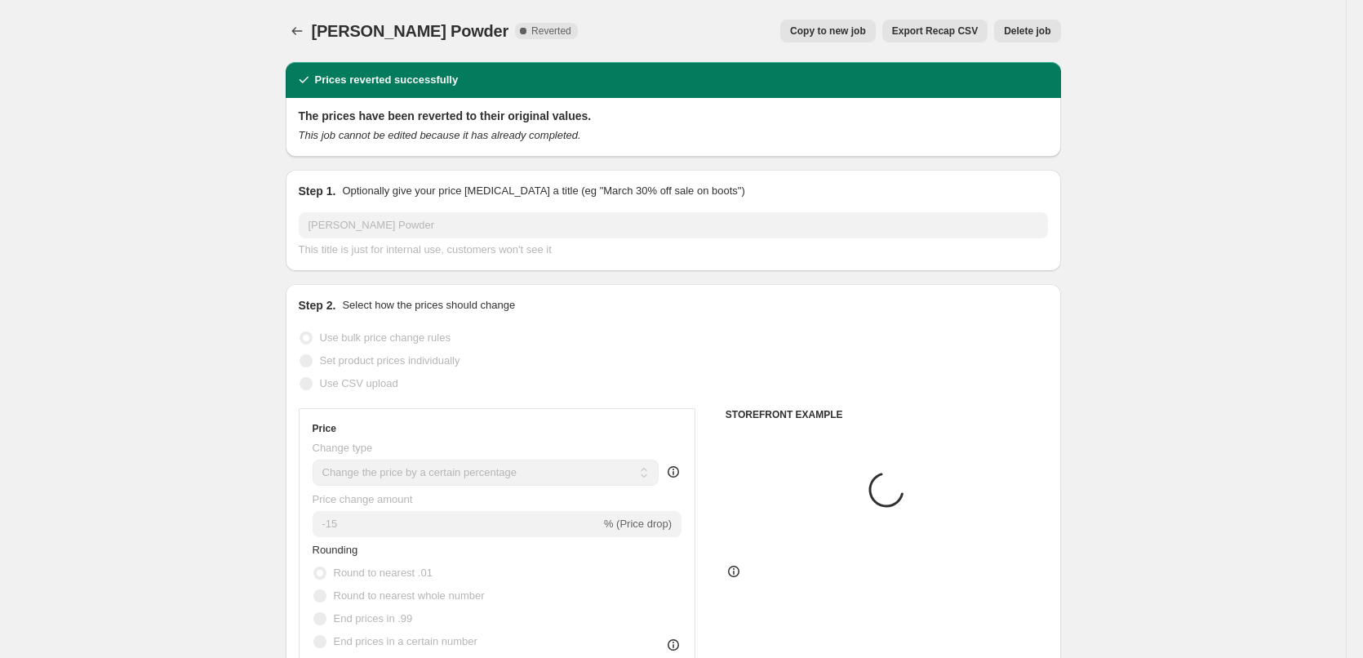
click at [1049, 32] on span "Delete job" at bounding box center [1027, 30] width 47 height 13
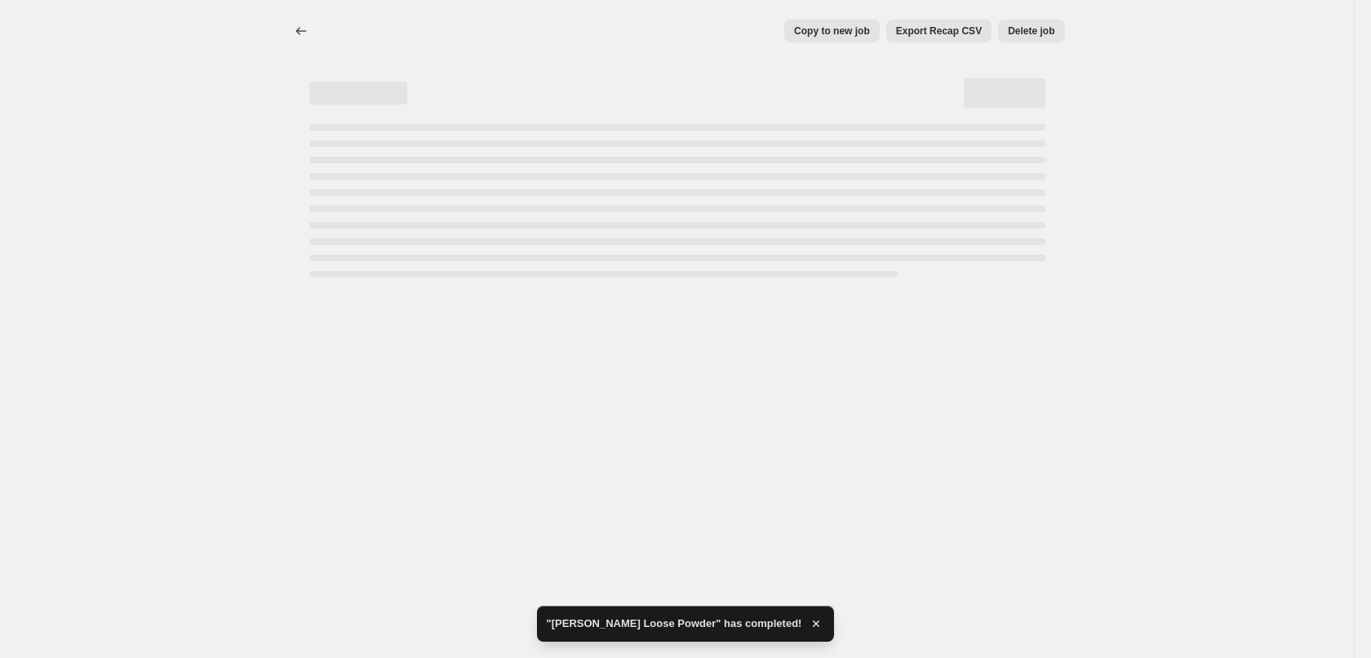
click at [888, 401] on div "Copy to new job Export Recap CSV Delete job More actions Copy to new job Export…" at bounding box center [677, 329] width 1354 height 658
select select "percentage"
select select "tag"
select select "vendor"
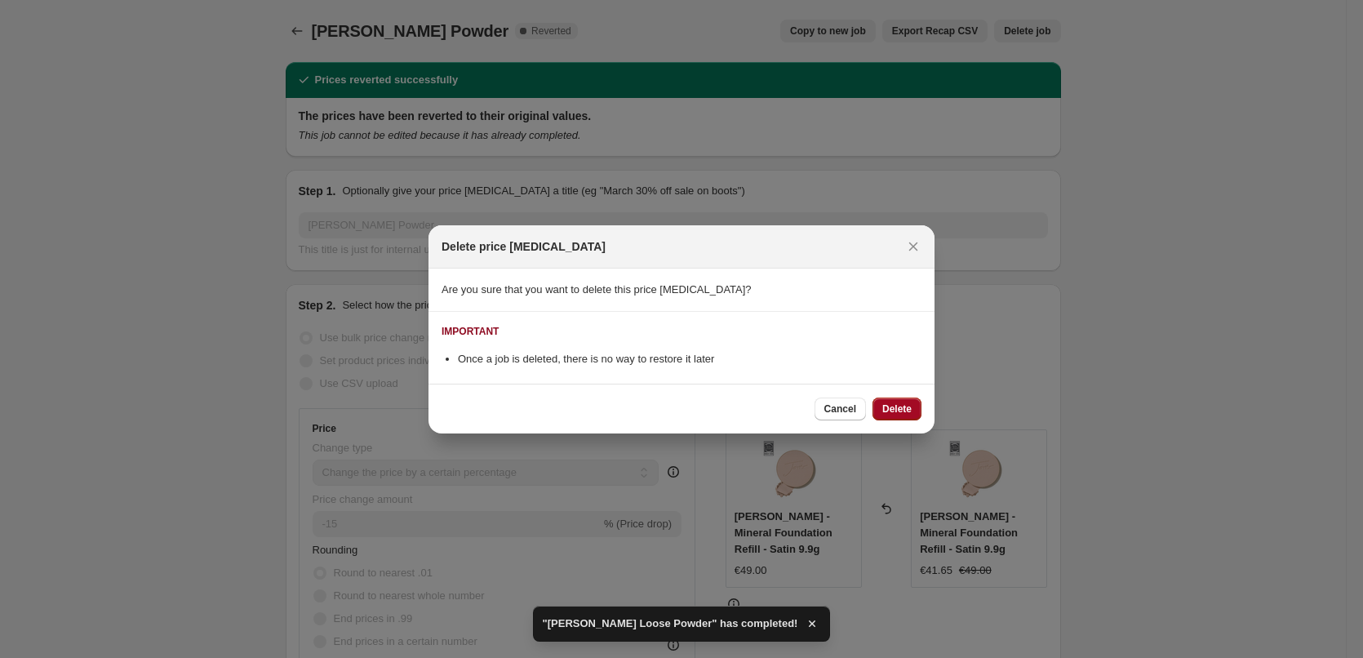
click at [885, 411] on span "Delete" at bounding box center [896, 408] width 29 height 13
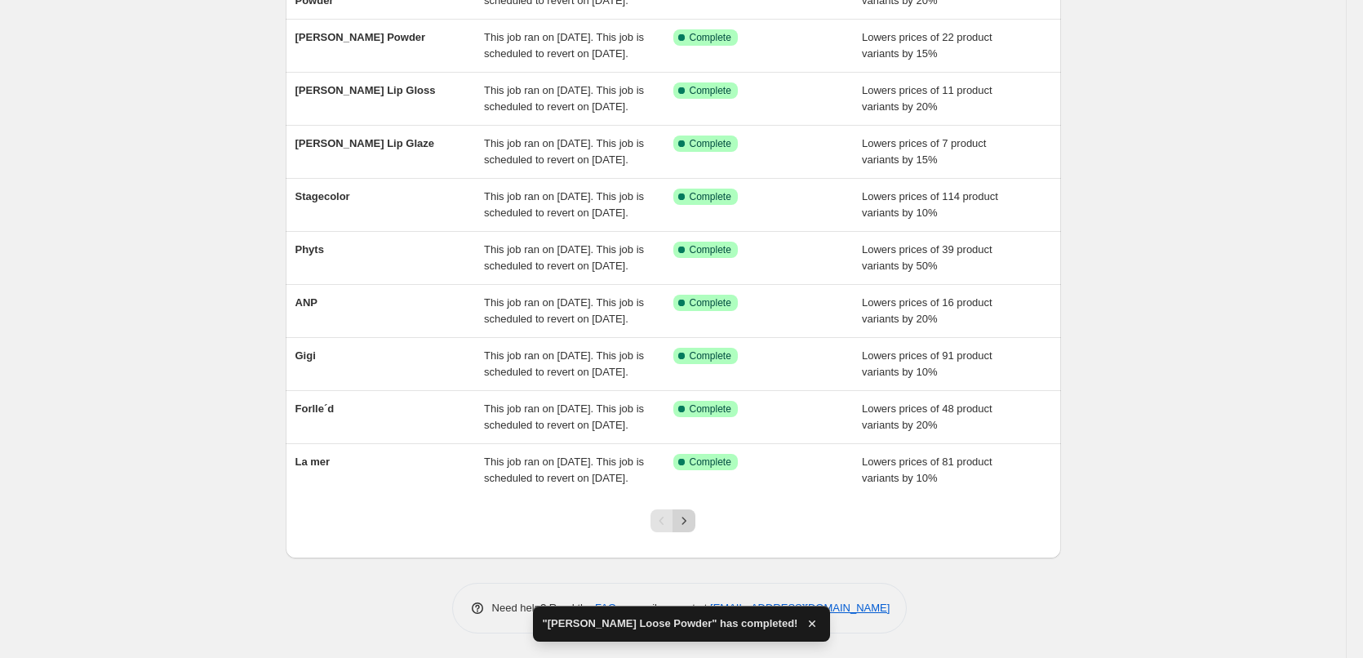
click at [691, 523] on icon "Next" at bounding box center [684, 520] width 16 height 16
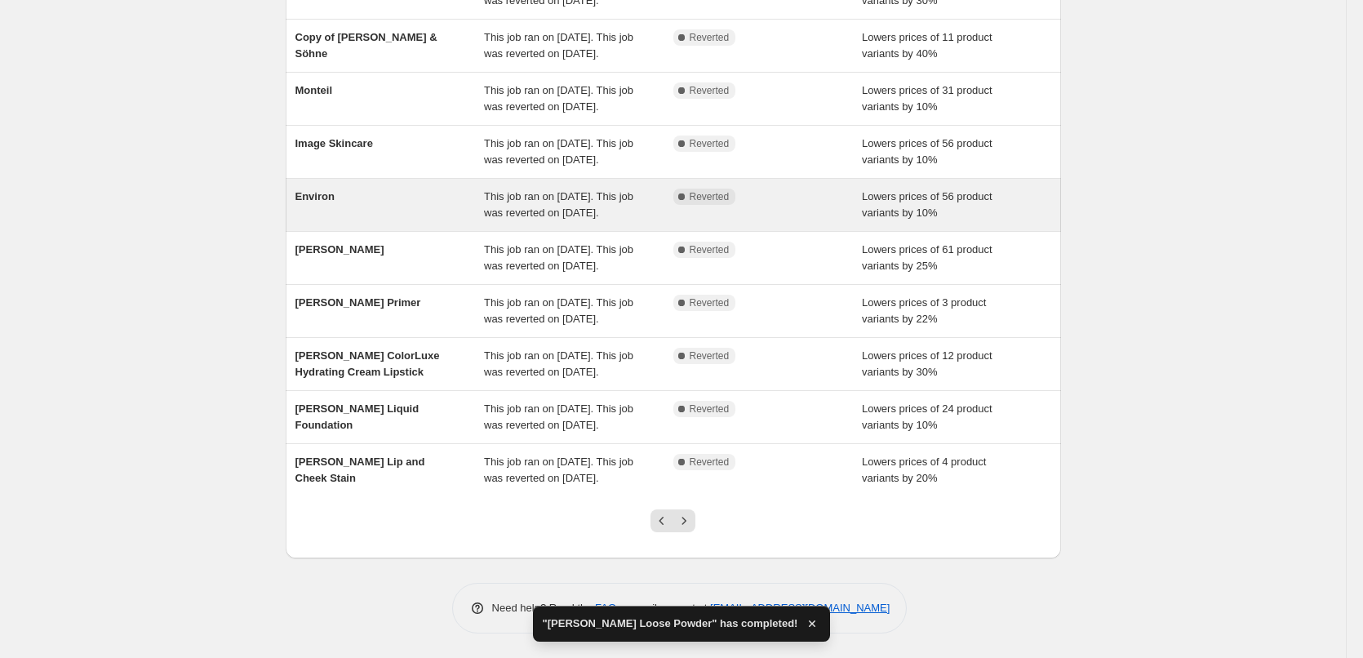
click at [355, 188] on div "Environ" at bounding box center [389, 204] width 189 height 33
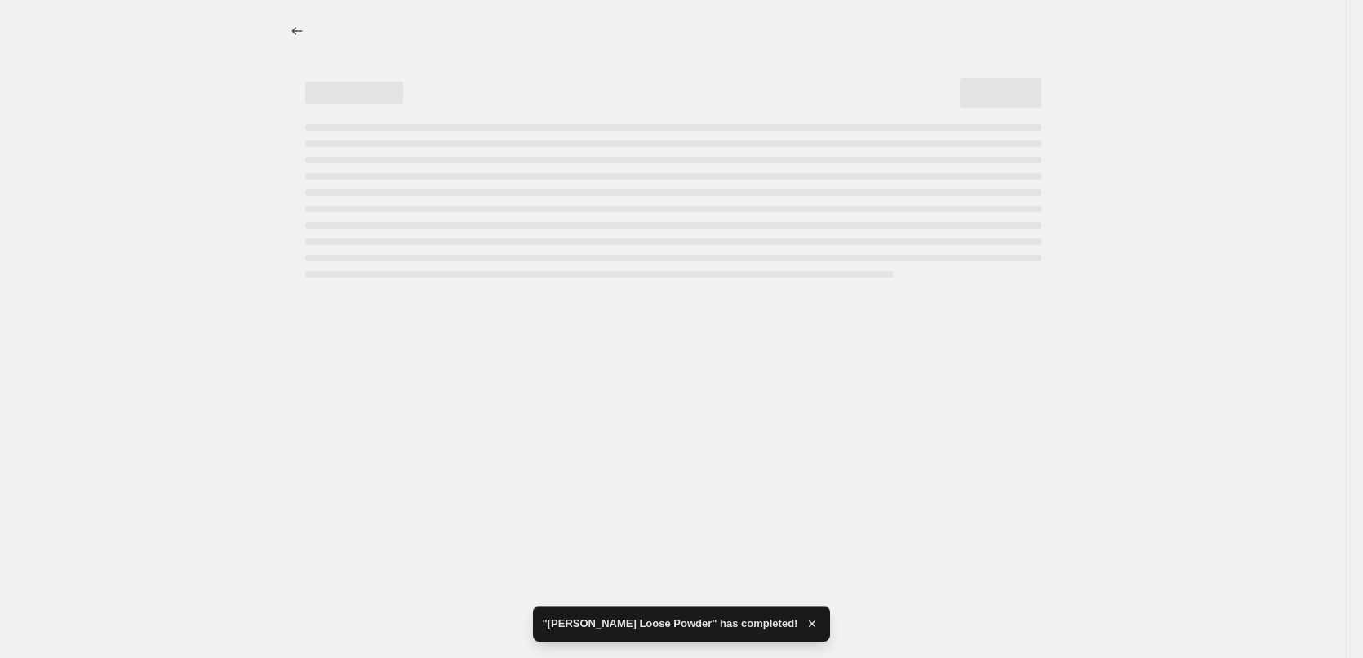
select select "percentage"
select select "vendor"
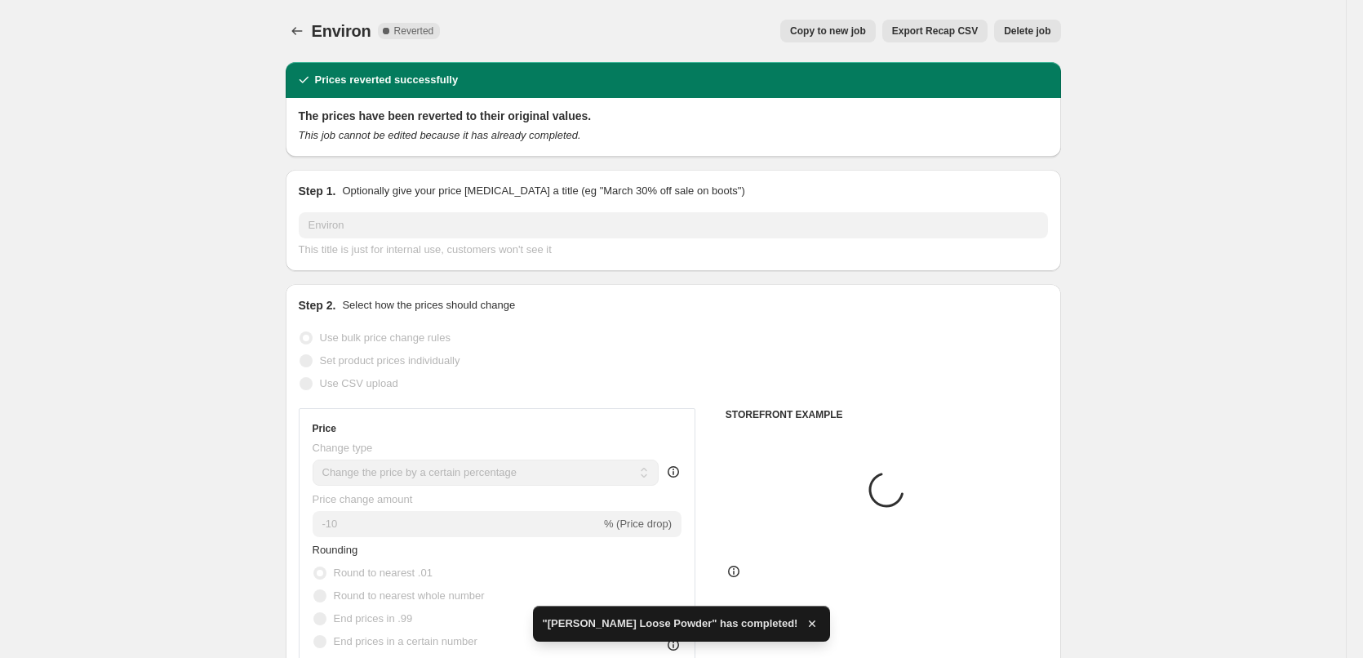
drag, startPoint x: 861, startPoint y: 7, endPoint x: 858, endPoint y: 17, distance: 11.1
click at [860, 12] on div "Environ. This page is ready Environ Complete Reverted Copy to new job Export Re…" at bounding box center [673, 31] width 775 height 62
click at [854, 26] on span "Copy to new job" at bounding box center [828, 30] width 76 height 13
select select "percentage"
select select "vendor"
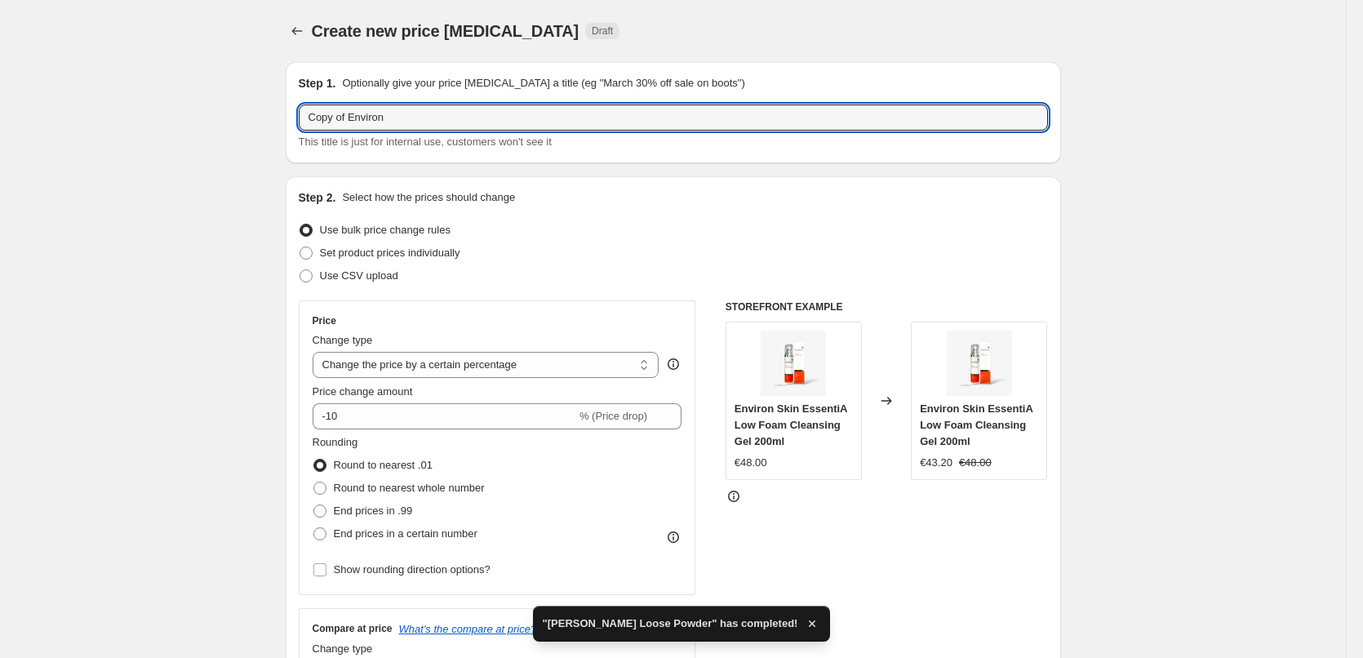
drag, startPoint x: 354, startPoint y: 117, endPoint x: 242, endPoint y: 135, distance: 113.2
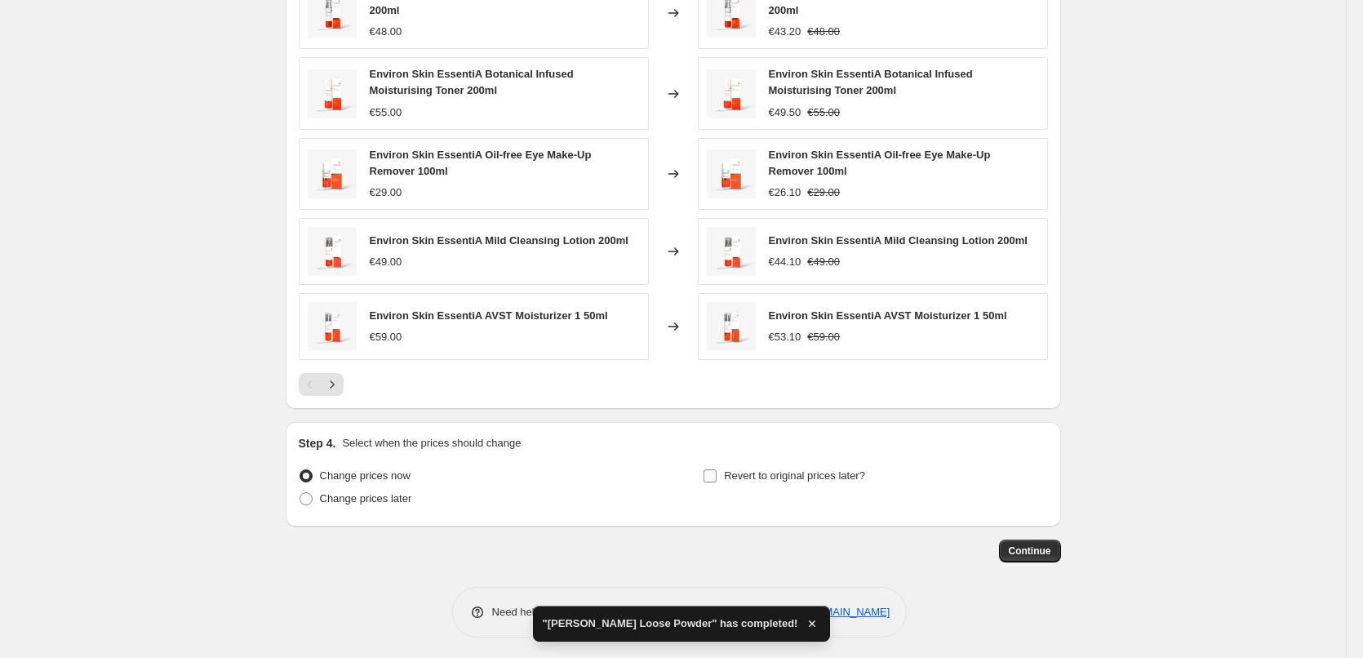
type input "Environ"
click at [802, 469] on span "Revert to original prices later?" at bounding box center [794, 475] width 141 height 12
click at [716, 469] on input "Revert to original prices later?" at bounding box center [709, 475] width 13 height 13
checkbox input "true"
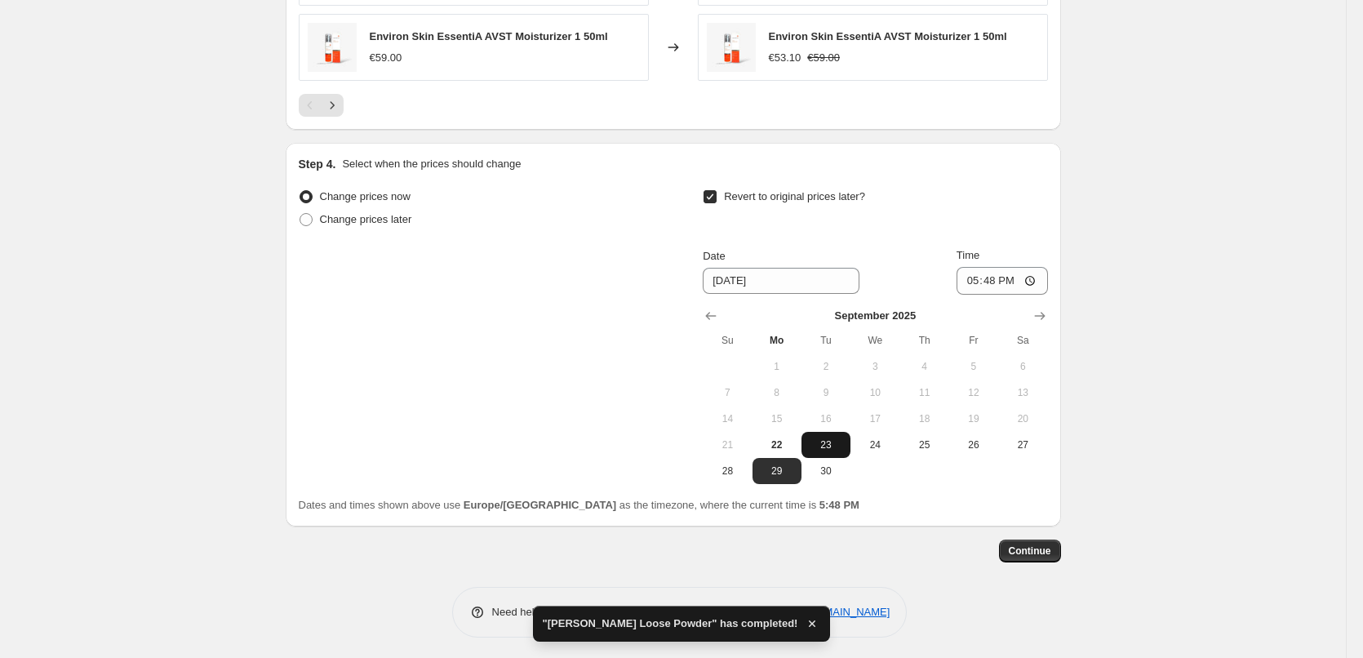
click at [821, 439] on span "23" at bounding box center [826, 444] width 36 height 13
type input "9/23/2025"
click at [970, 269] on input "17:48" at bounding box center [1001, 281] width 91 height 28
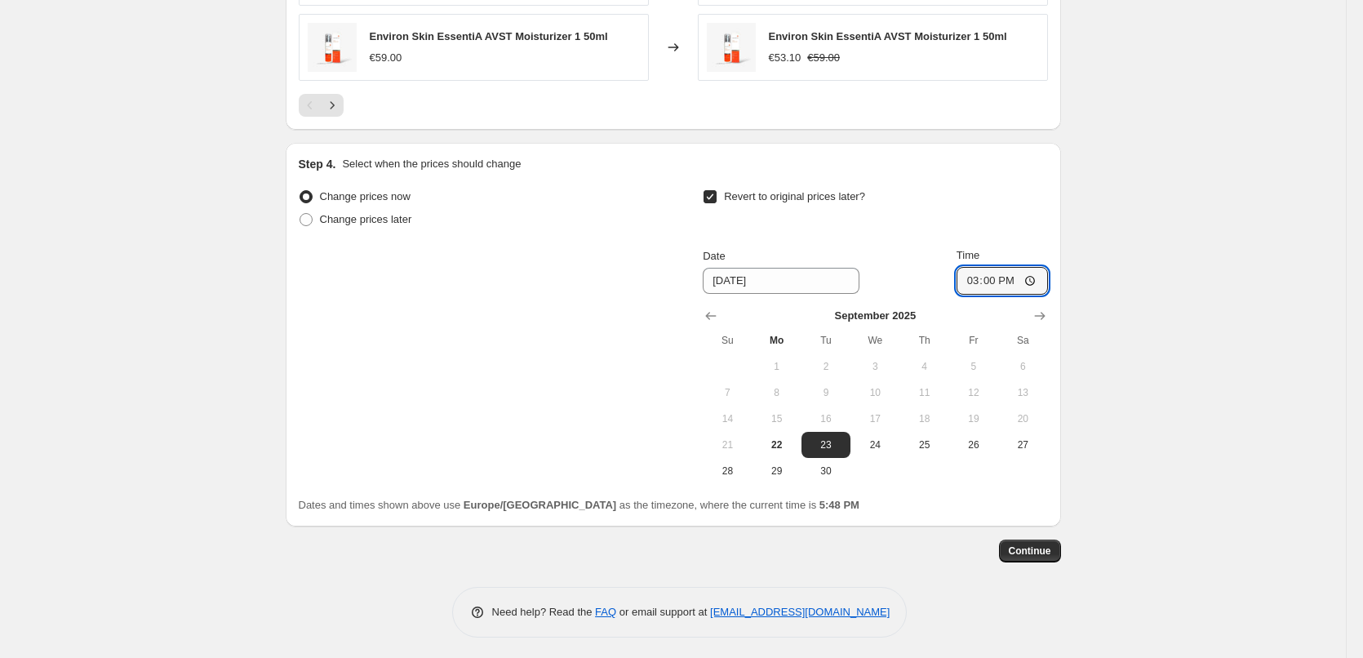
type input "03:00"
click at [1038, 544] on span "Continue" at bounding box center [1030, 550] width 42 height 13
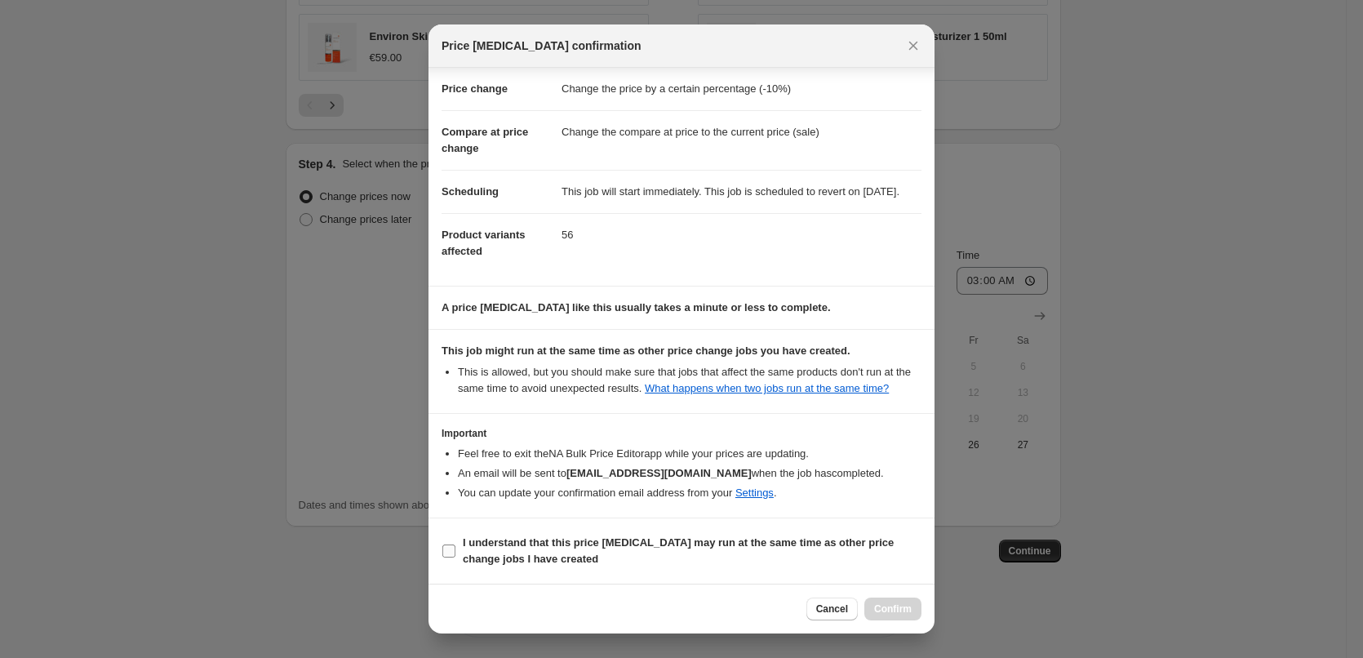
click at [550, 536] on b "I understand that this price change job may run at the same time as other price…" at bounding box center [678, 550] width 431 height 29
click at [455, 544] on input "I understand that this price change job may run at the same time as other price…" at bounding box center [448, 550] width 13 height 13
checkbox input "true"
click at [882, 604] on span "Confirm" at bounding box center [893, 608] width 38 height 13
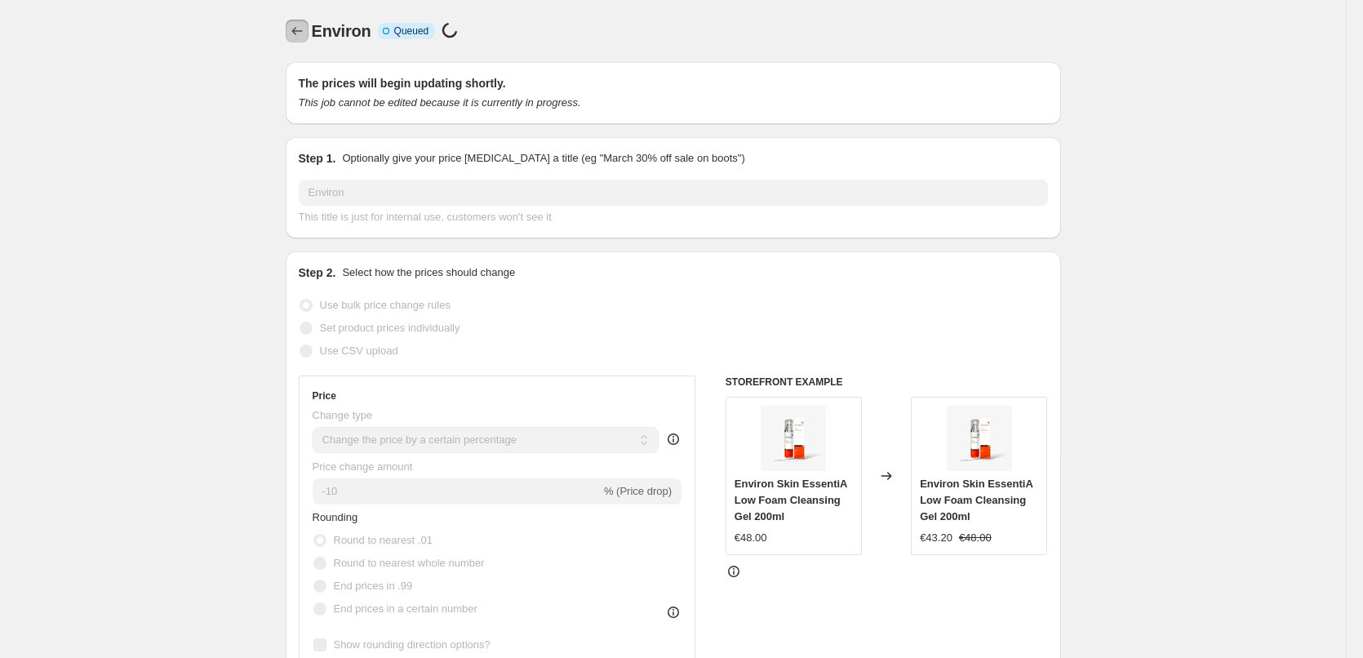
click at [305, 34] on icon "Price change jobs" at bounding box center [297, 31] width 16 height 16
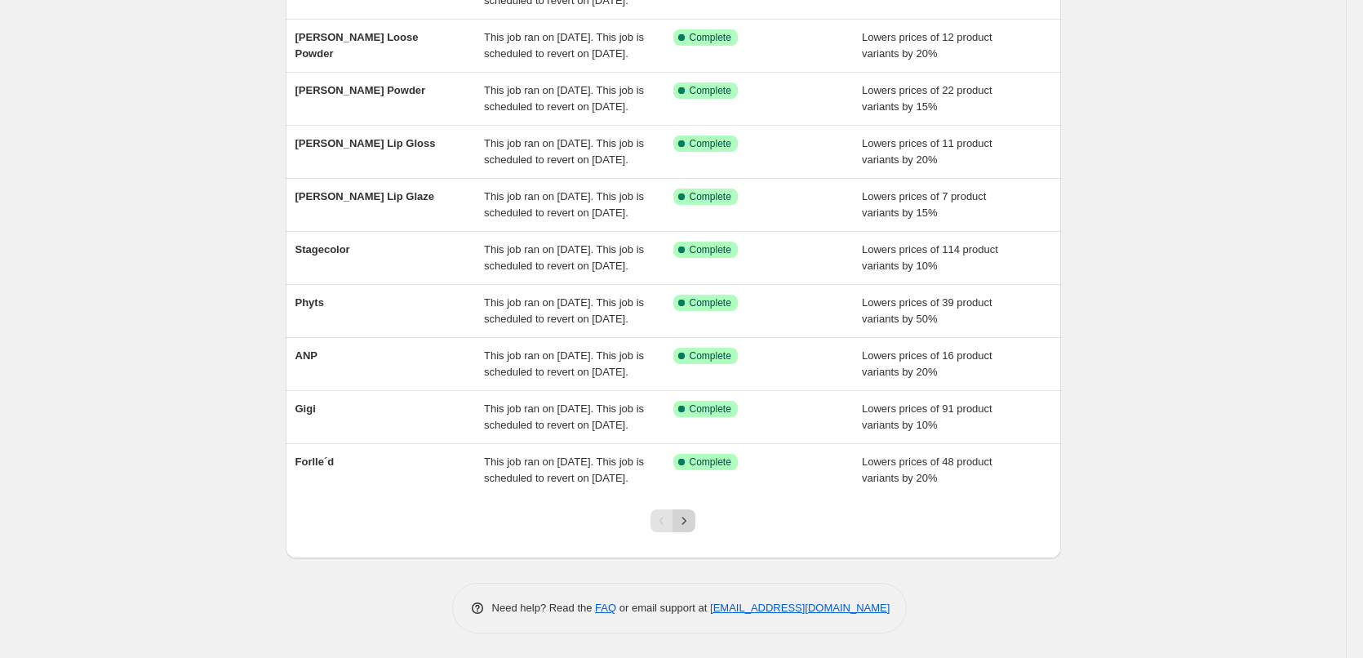
click at [691, 527] on icon "Next" at bounding box center [684, 520] width 16 height 16
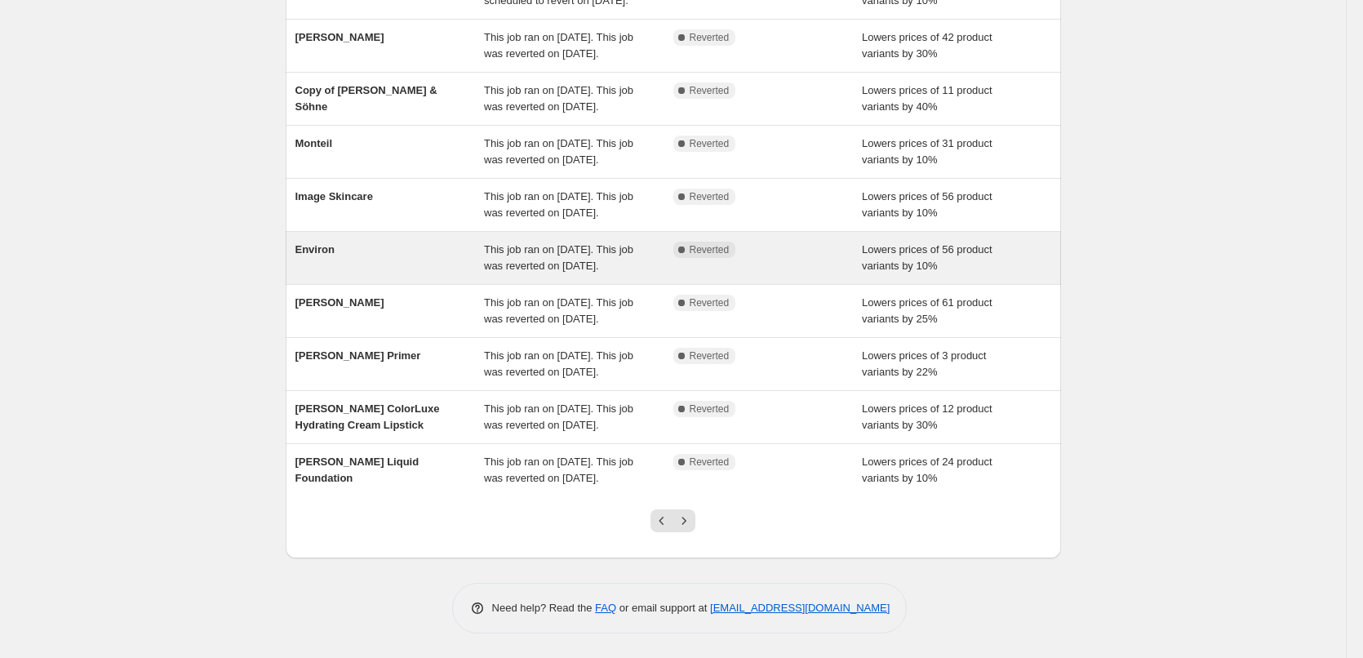
click at [330, 243] on span "Environ" at bounding box center [314, 249] width 39 height 12
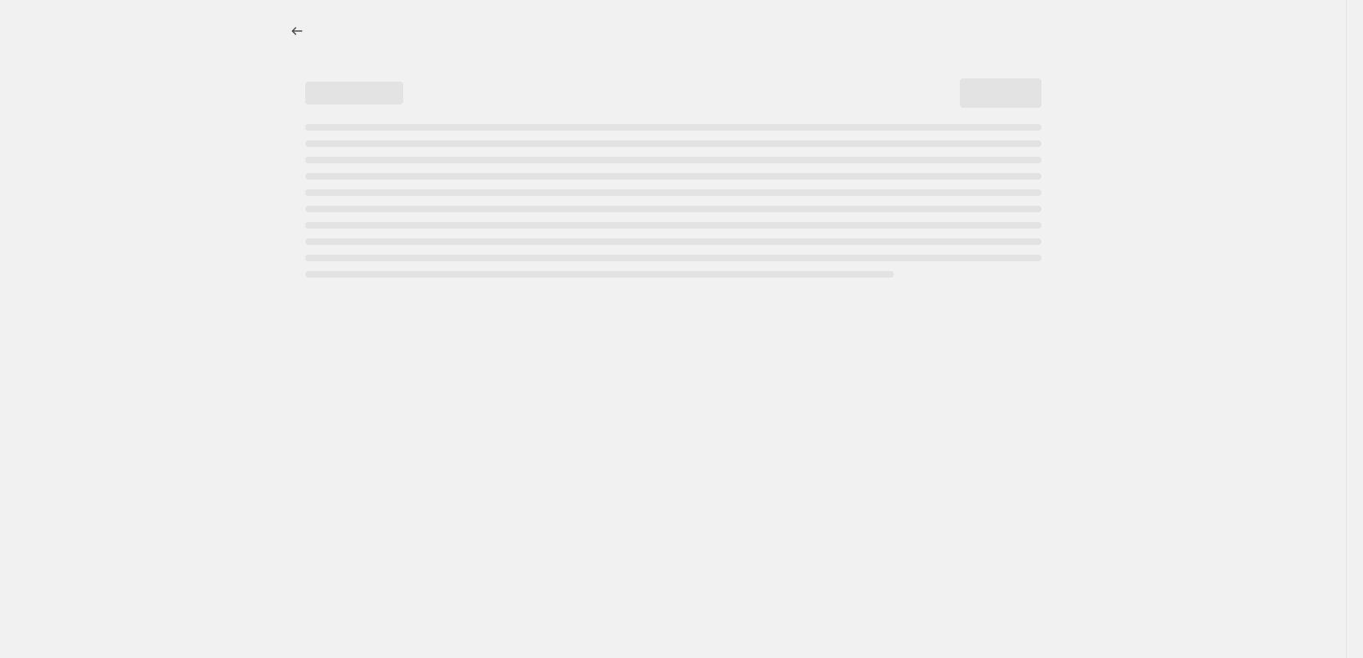
select select "percentage"
select select "vendor"
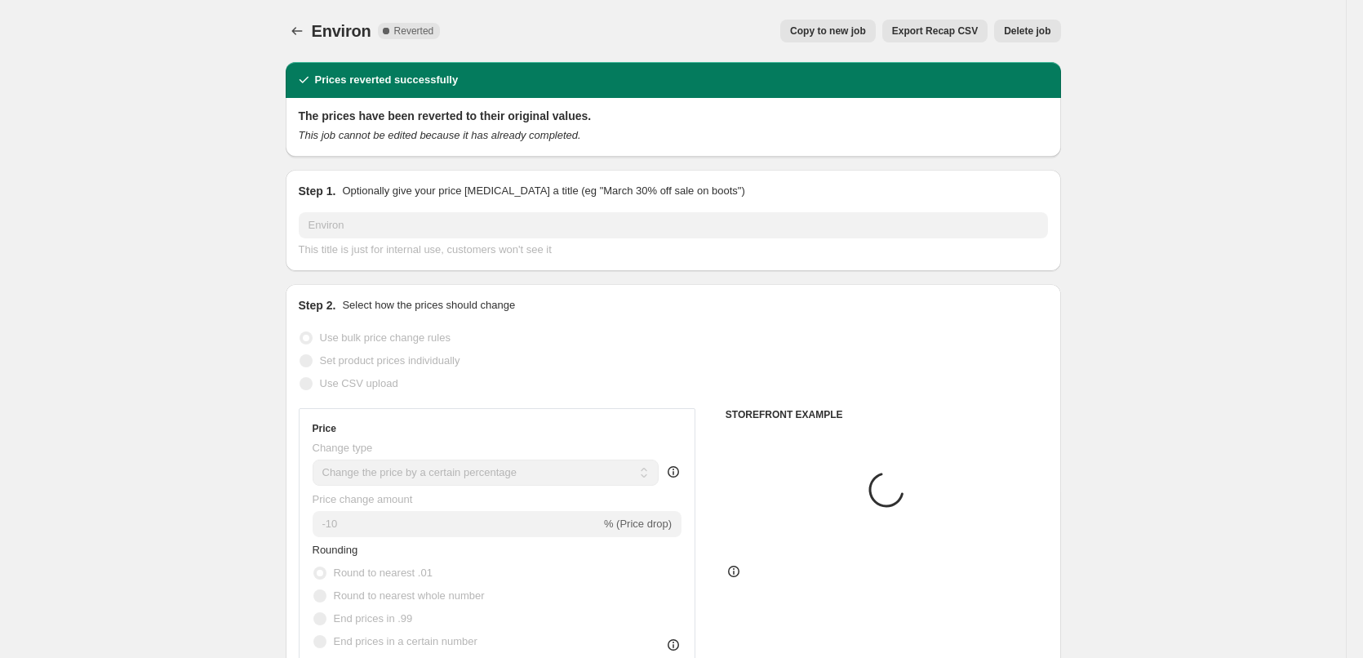
click at [1022, 29] on span "Delete job" at bounding box center [1027, 30] width 47 height 13
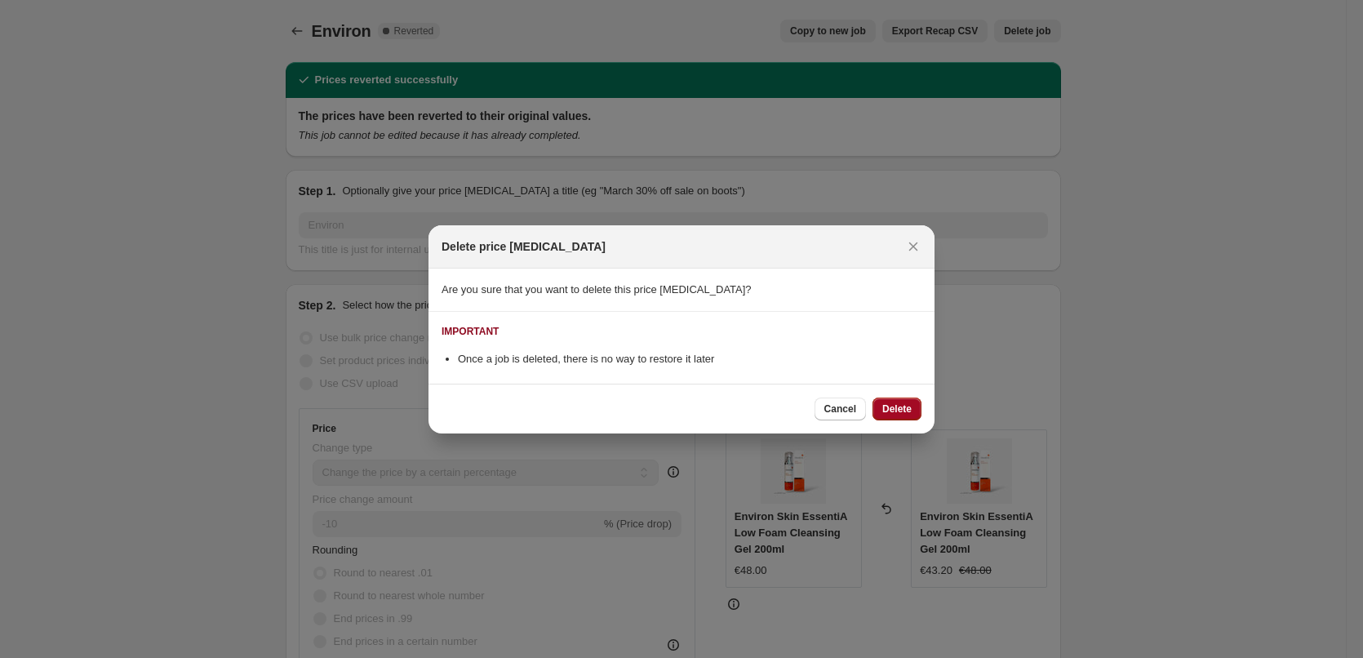
click at [893, 401] on button "Delete" at bounding box center [896, 408] width 49 height 23
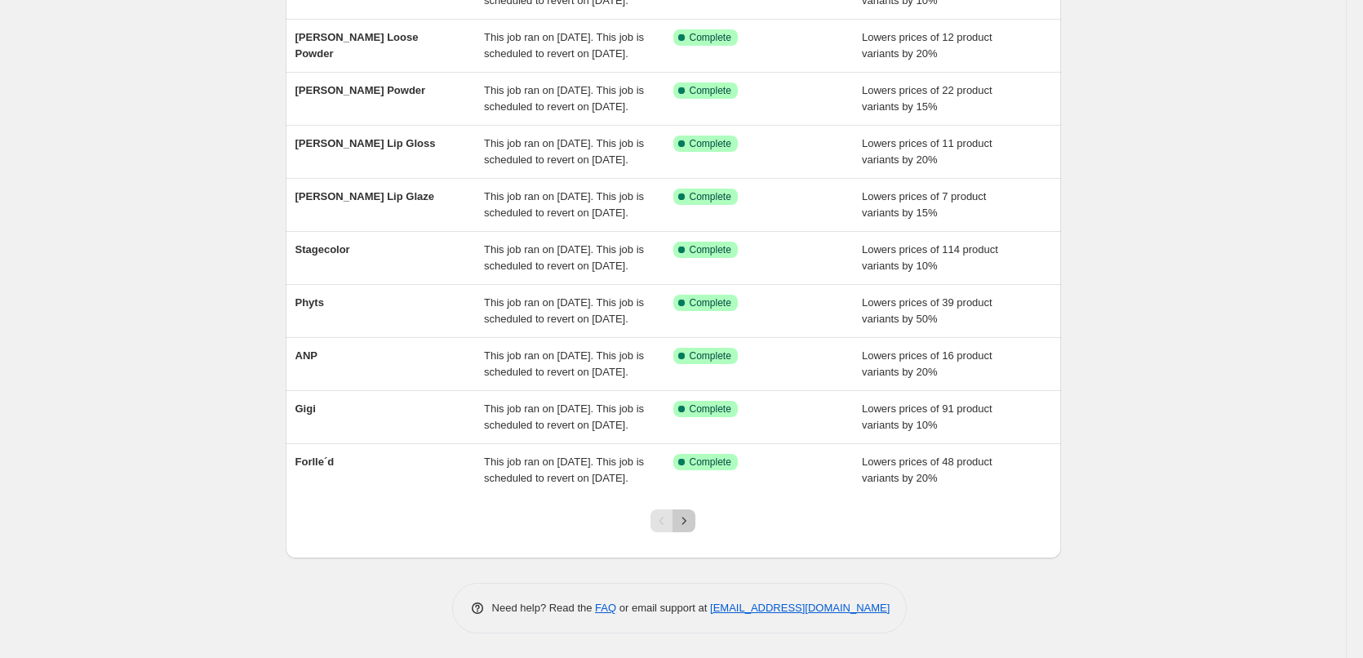
click at [695, 525] on button "Next" at bounding box center [683, 520] width 23 height 23
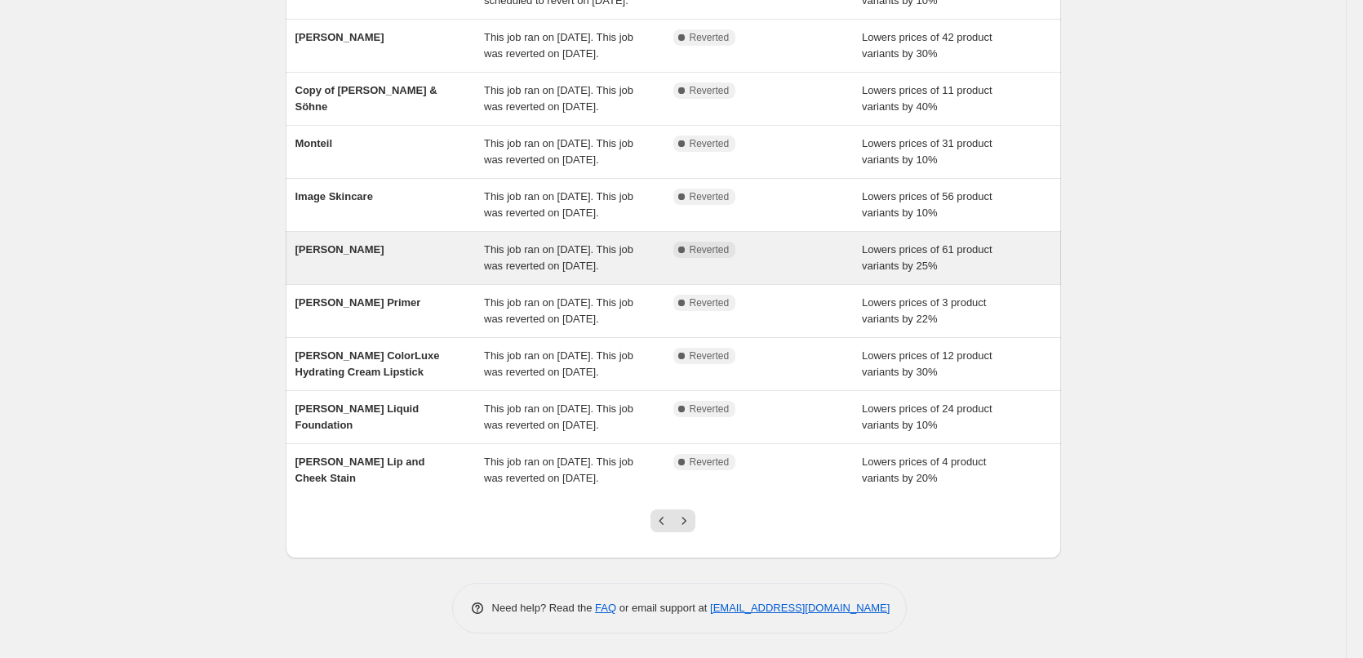
click at [347, 274] on div "[PERSON_NAME]" at bounding box center [389, 258] width 189 height 33
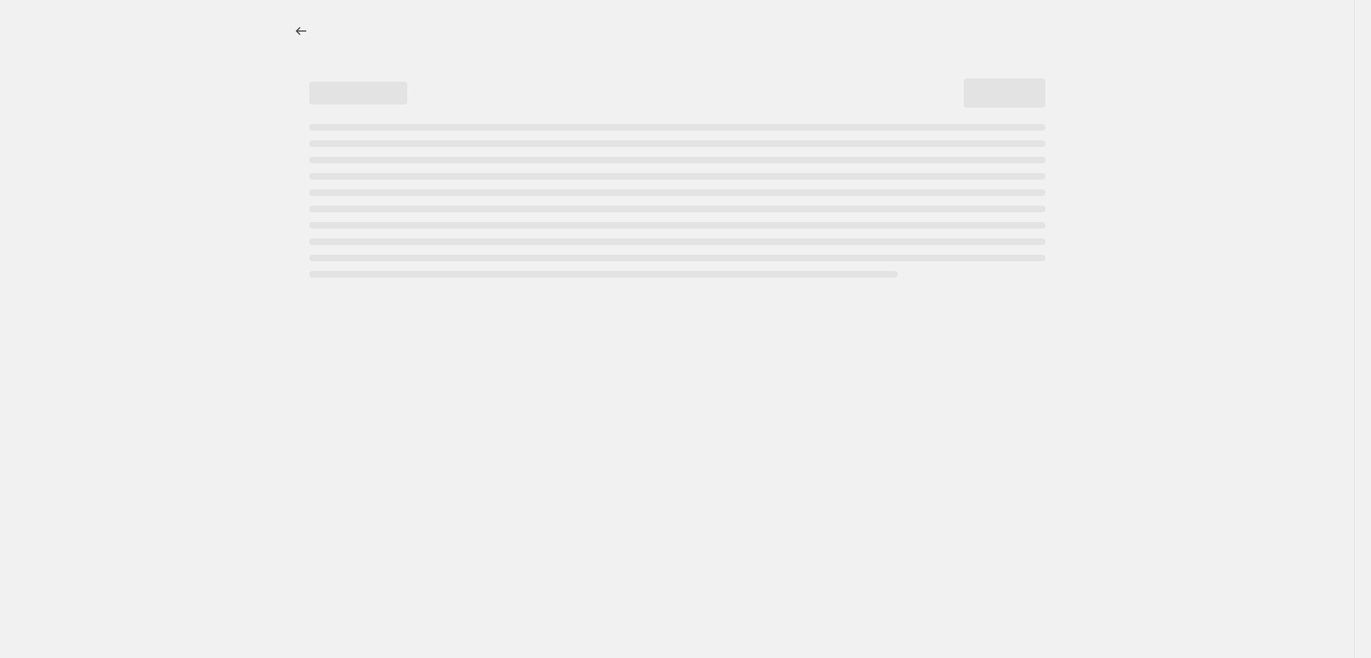
select select "percentage"
select select "vendor"
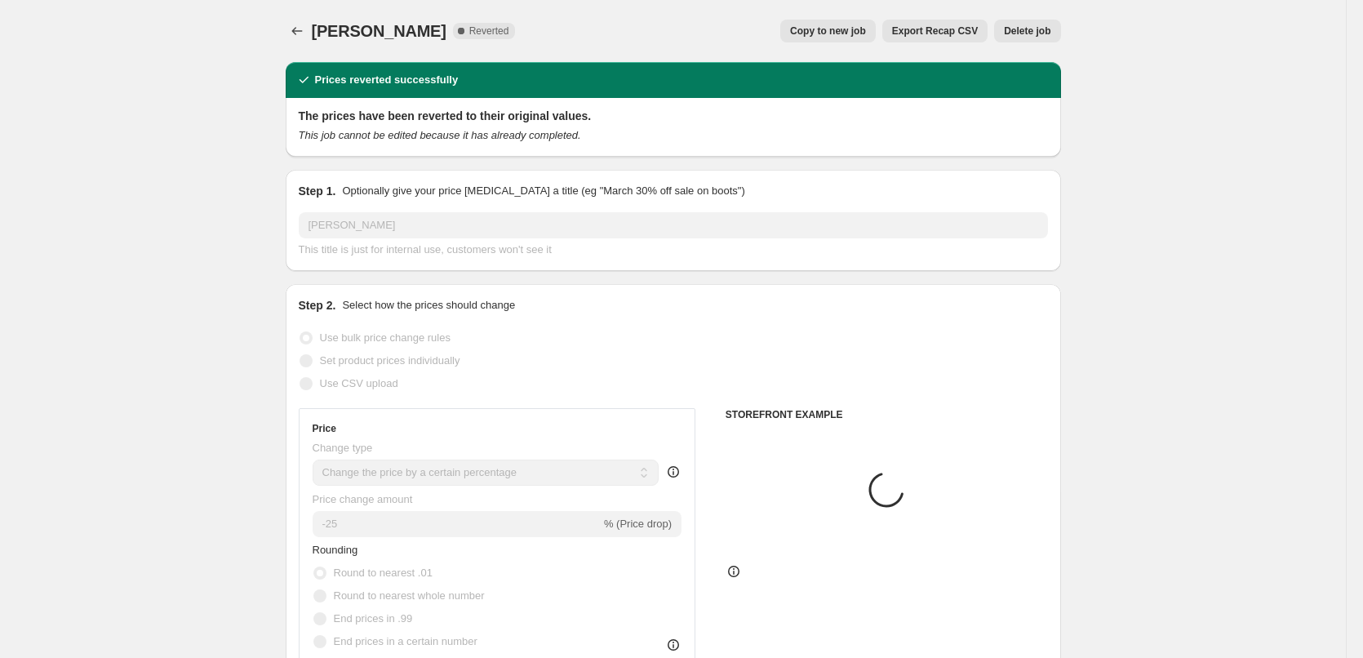
click at [861, 43] on div "Dr. Eckstein. This page is ready Dr. Eckstein Complete Reverted Copy to new job…" at bounding box center [673, 31] width 775 height 62
click at [861, 36] on span "Copy to new job" at bounding box center [828, 30] width 76 height 13
select select "percentage"
select select "vendor"
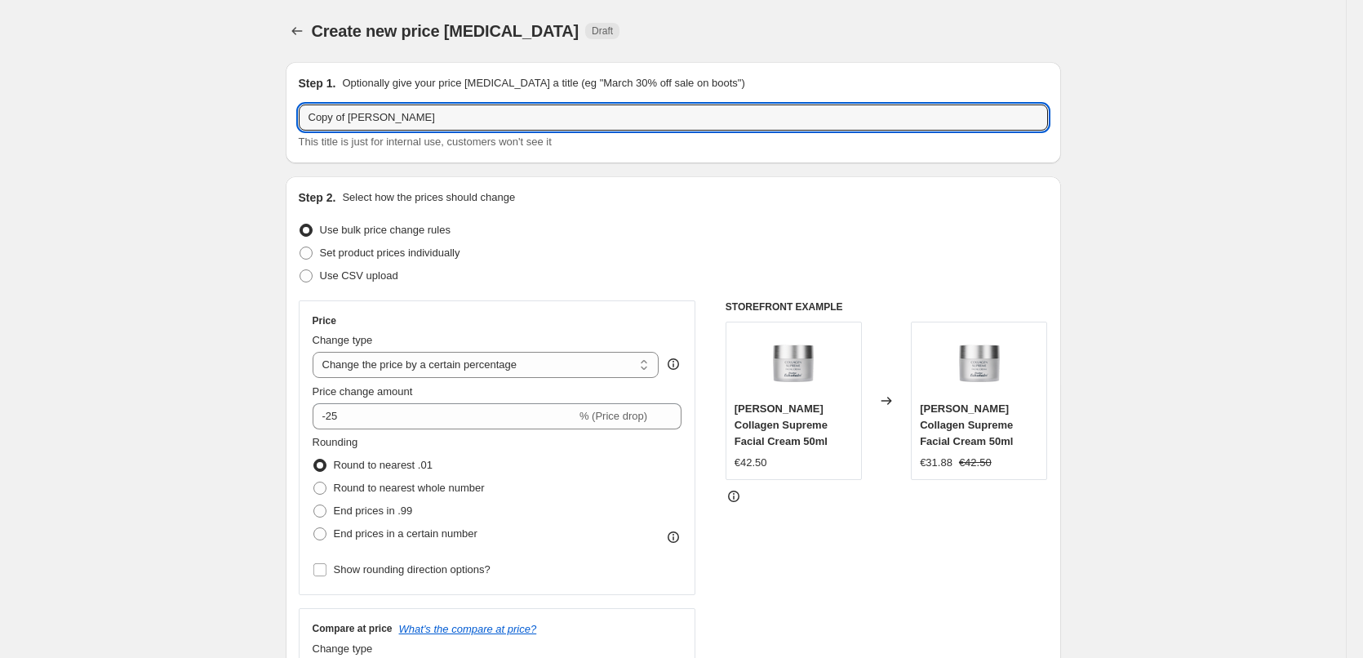
drag, startPoint x: 352, startPoint y: 121, endPoint x: 205, endPoint y: 121, distance: 146.9
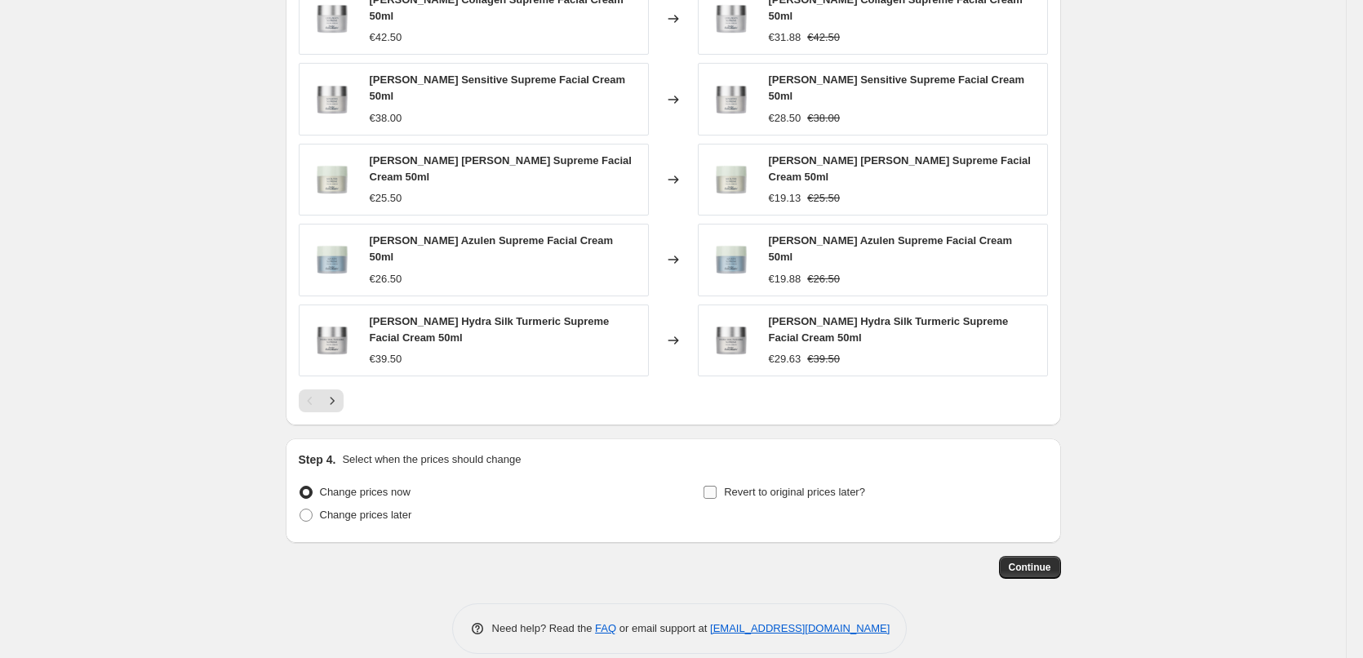
type input "[PERSON_NAME]"
click at [839, 484] on span "Revert to original prices later?" at bounding box center [794, 492] width 141 height 16
click at [716, 486] on input "Revert to original prices later?" at bounding box center [709, 492] width 13 height 13
checkbox input "true"
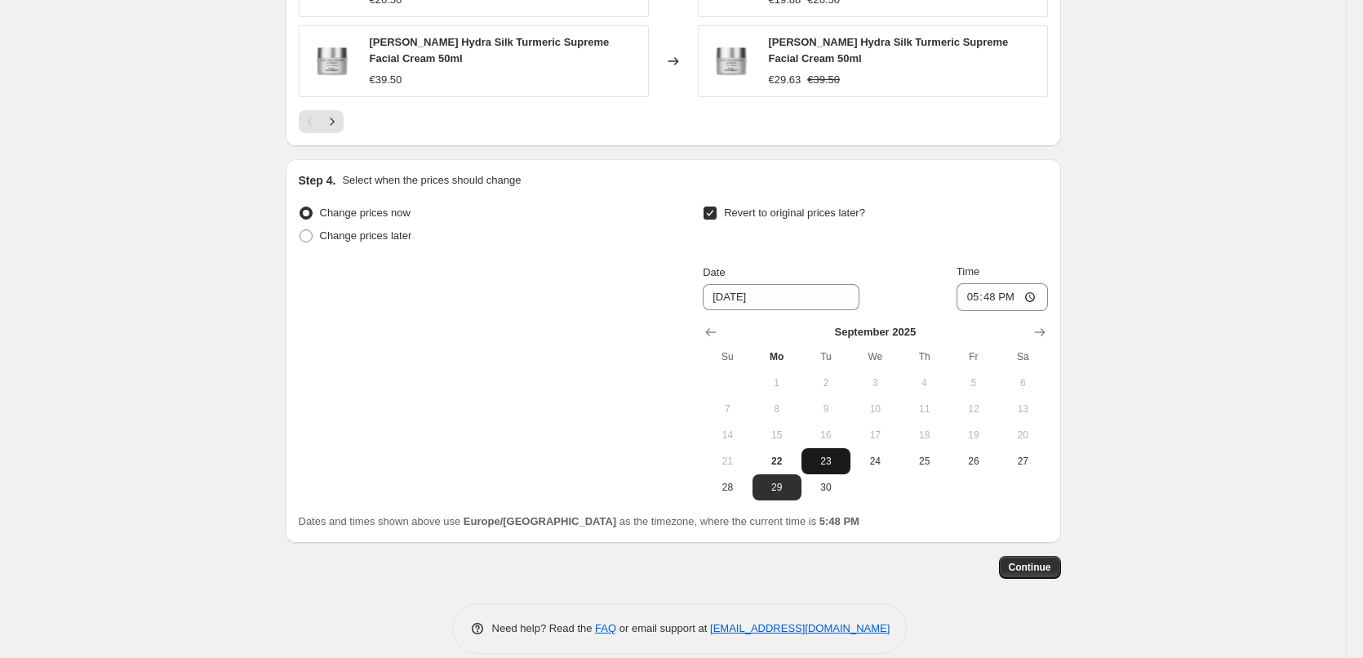
click at [843, 448] on button "23" at bounding box center [825, 461] width 49 height 26
type input "9/23/2025"
click at [976, 283] on input "17:48" at bounding box center [1001, 297] width 91 height 28
type input "03:00"
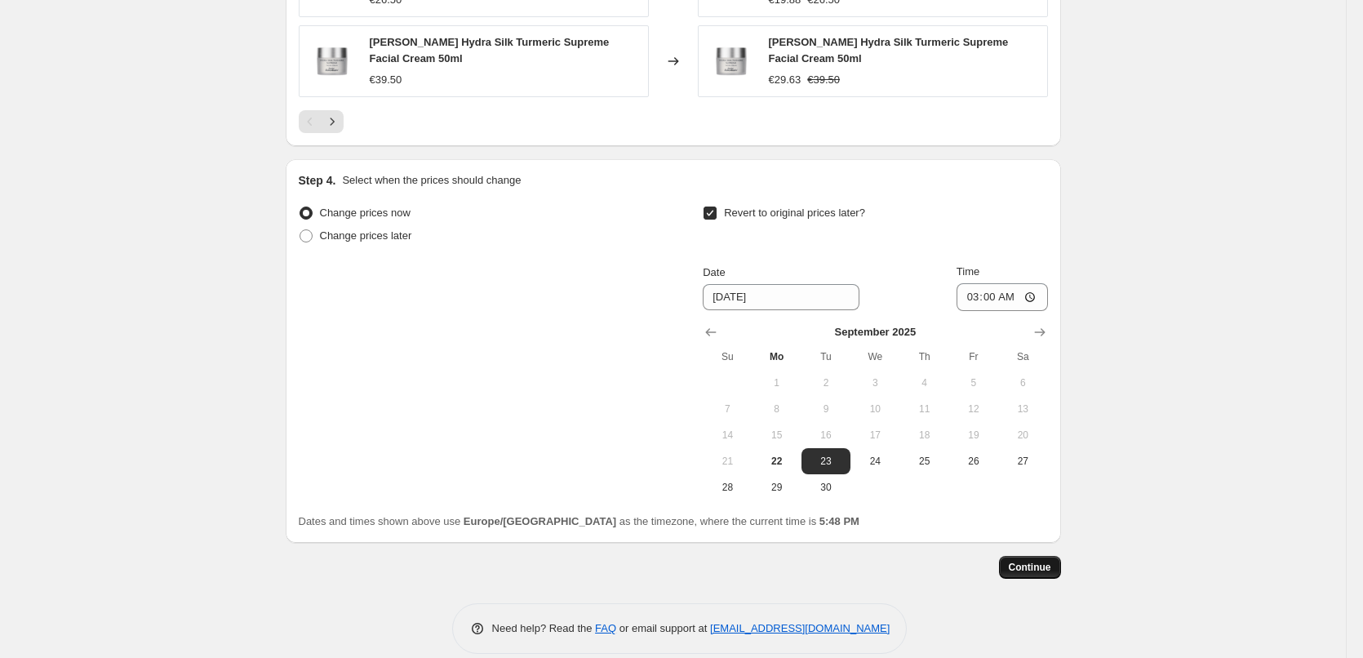
click at [1037, 561] on span "Continue" at bounding box center [1030, 567] width 42 height 13
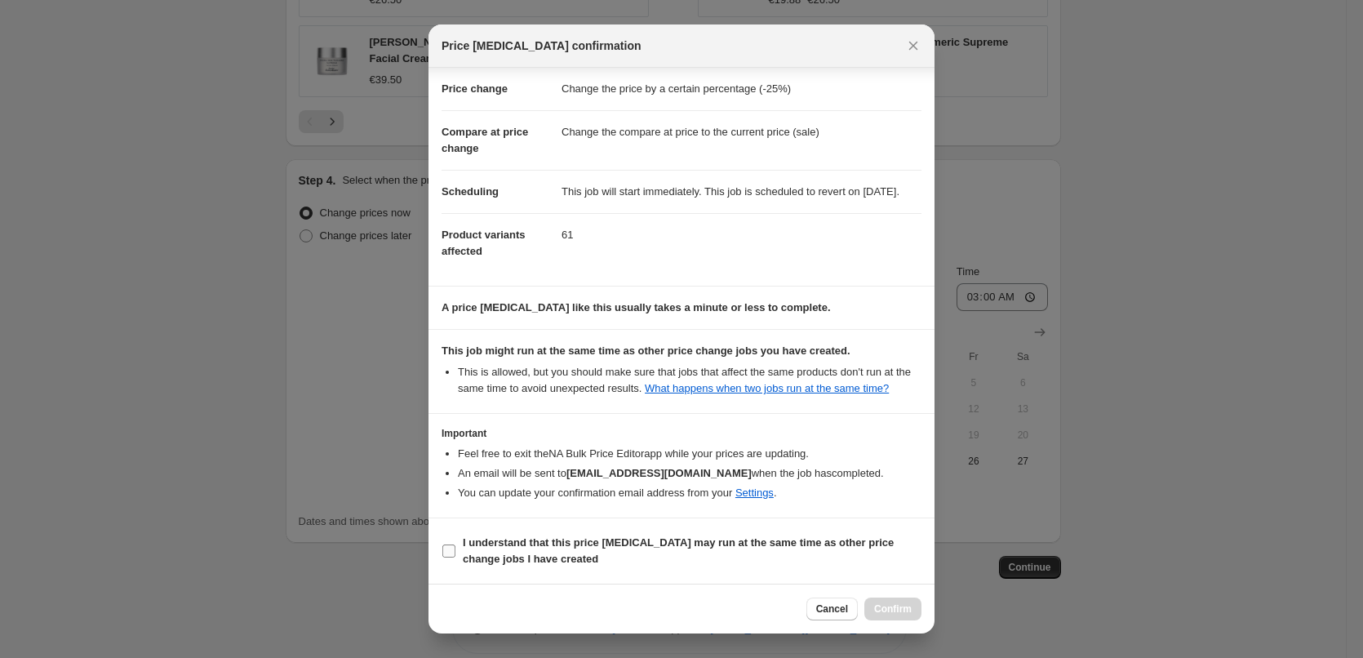
click at [540, 561] on b "I understand that this price change job may run at the same time as other price…" at bounding box center [678, 550] width 431 height 29
click at [455, 557] on input "I understand that this price change job may run at the same time as other price…" at bounding box center [448, 550] width 13 height 13
checkbox input "true"
click at [872, 618] on button "Confirm" at bounding box center [892, 608] width 57 height 23
click at [883, 614] on div "Cancel Loading Confirm" at bounding box center [863, 608] width 115 height 23
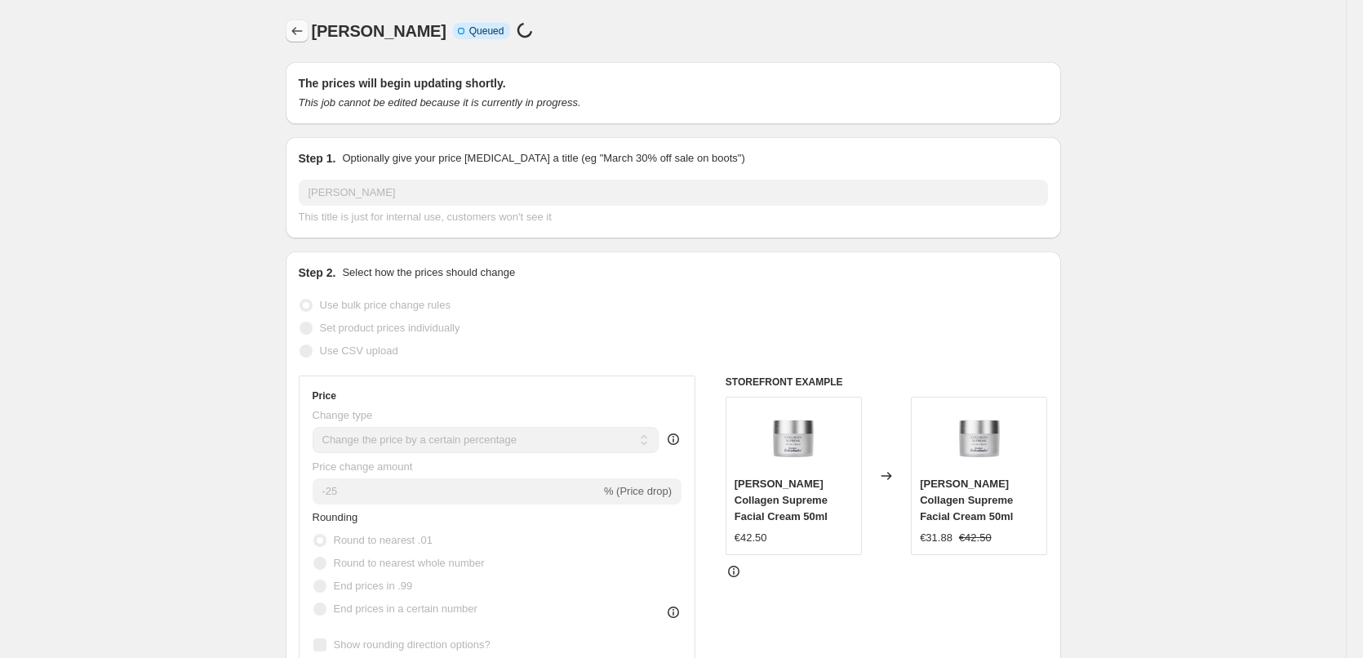
click at [300, 40] on button "Price change jobs" at bounding box center [297, 31] width 23 height 23
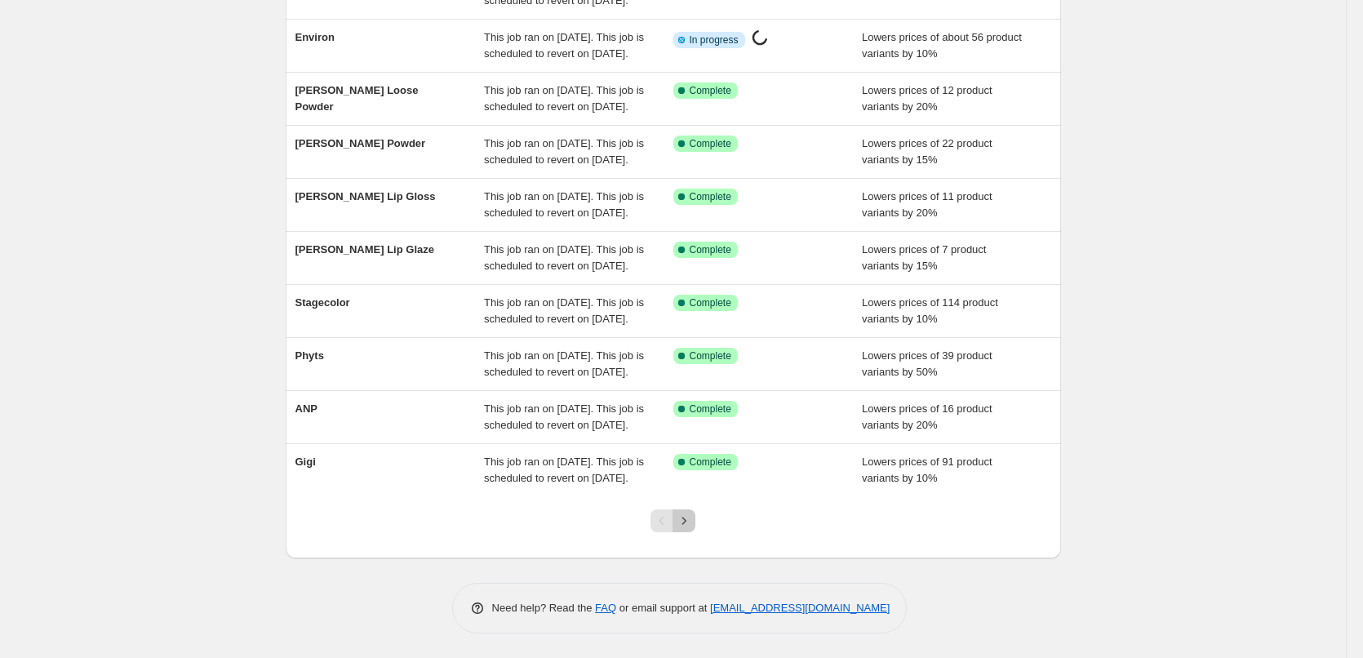
click at [684, 515] on icon "Next" at bounding box center [684, 520] width 16 height 16
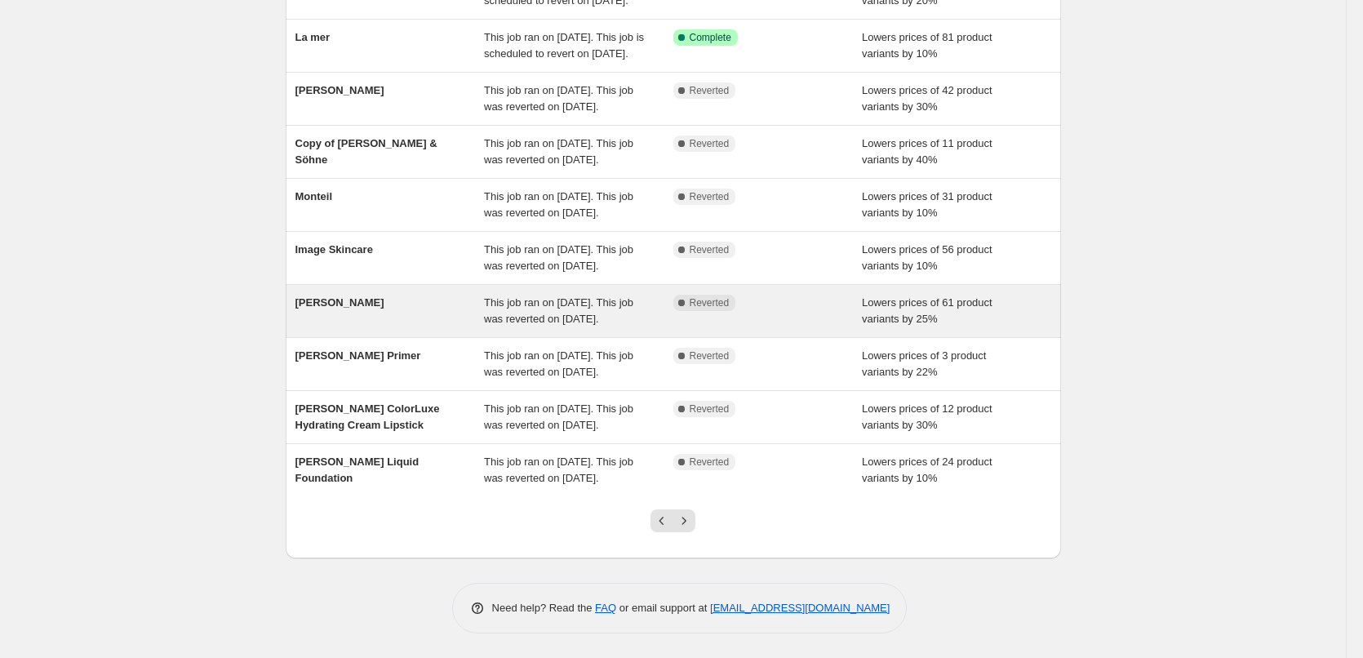
click at [379, 295] on div "[PERSON_NAME]" at bounding box center [389, 311] width 189 height 33
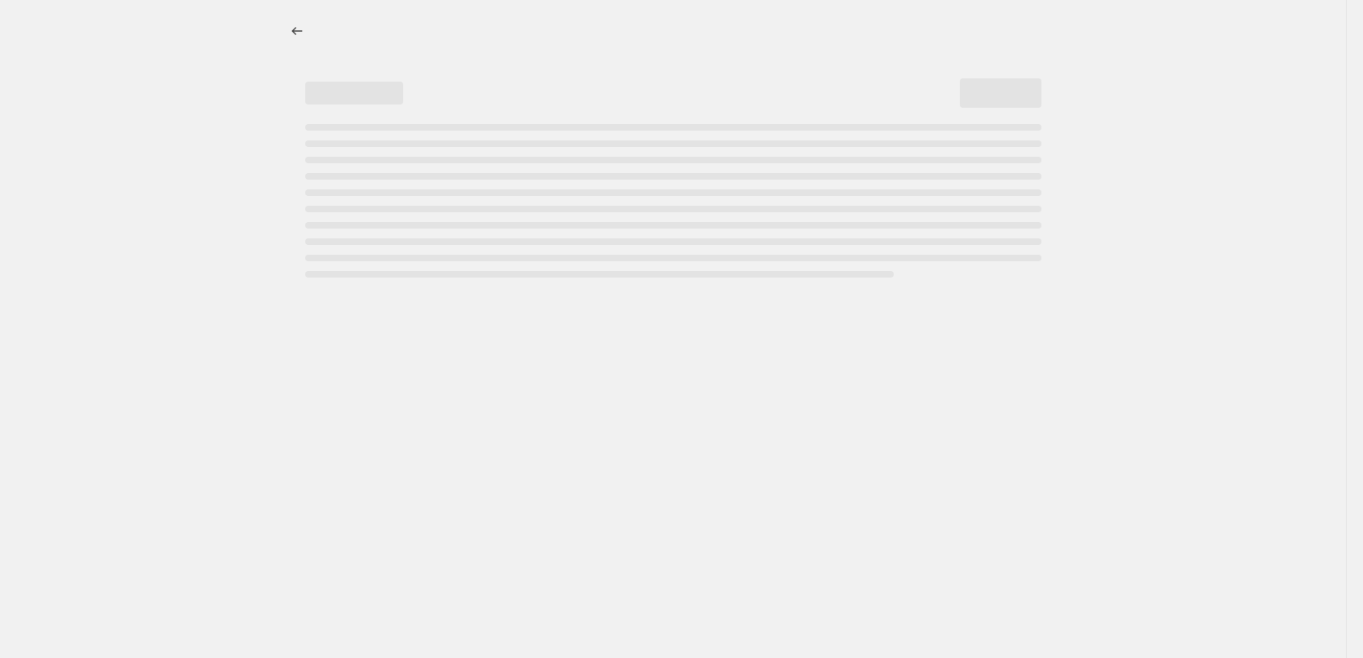
select select "percentage"
select select "vendor"
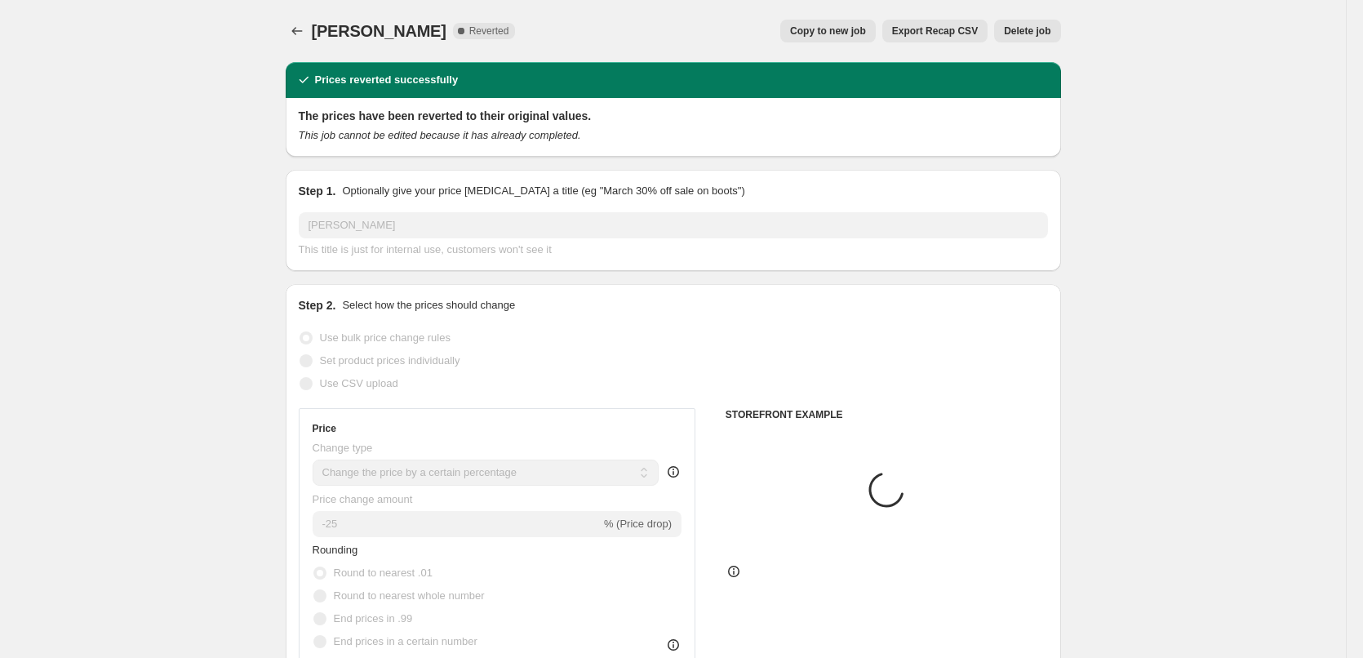
click at [1051, 24] on button "Delete job" at bounding box center [1027, 31] width 66 height 23
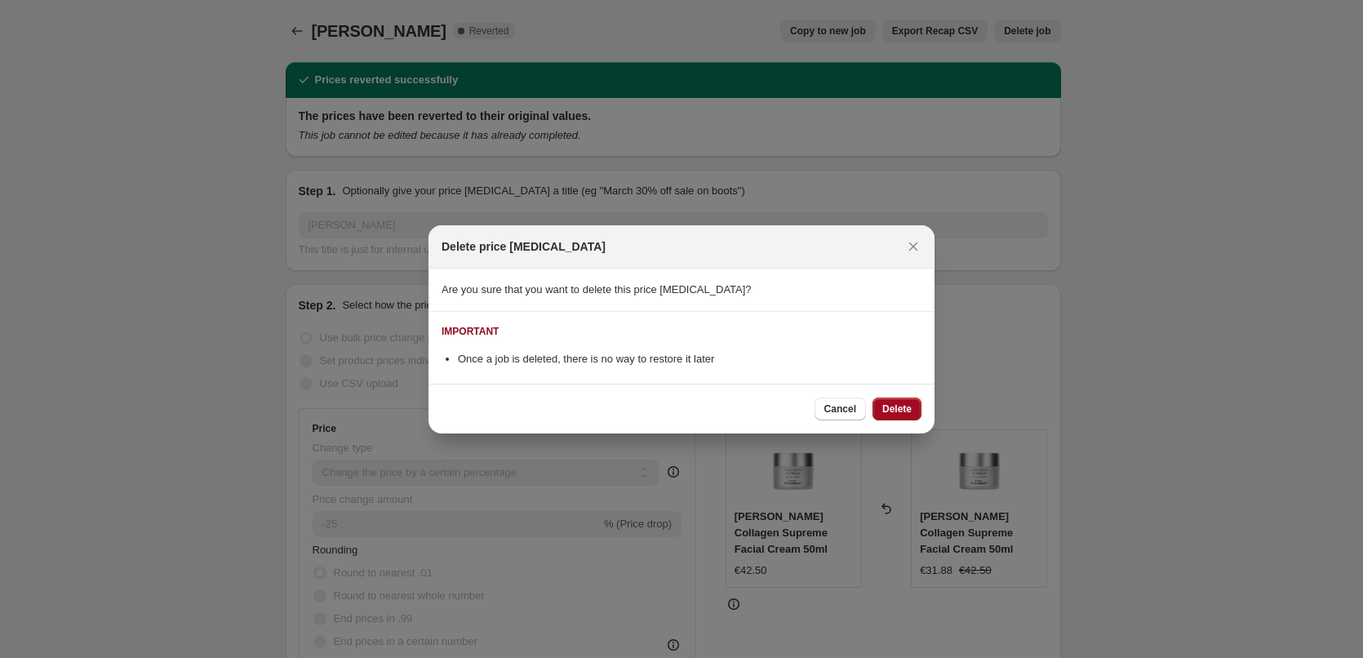
click at [893, 407] on span "Delete" at bounding box center [896, 408] width 29 height 13
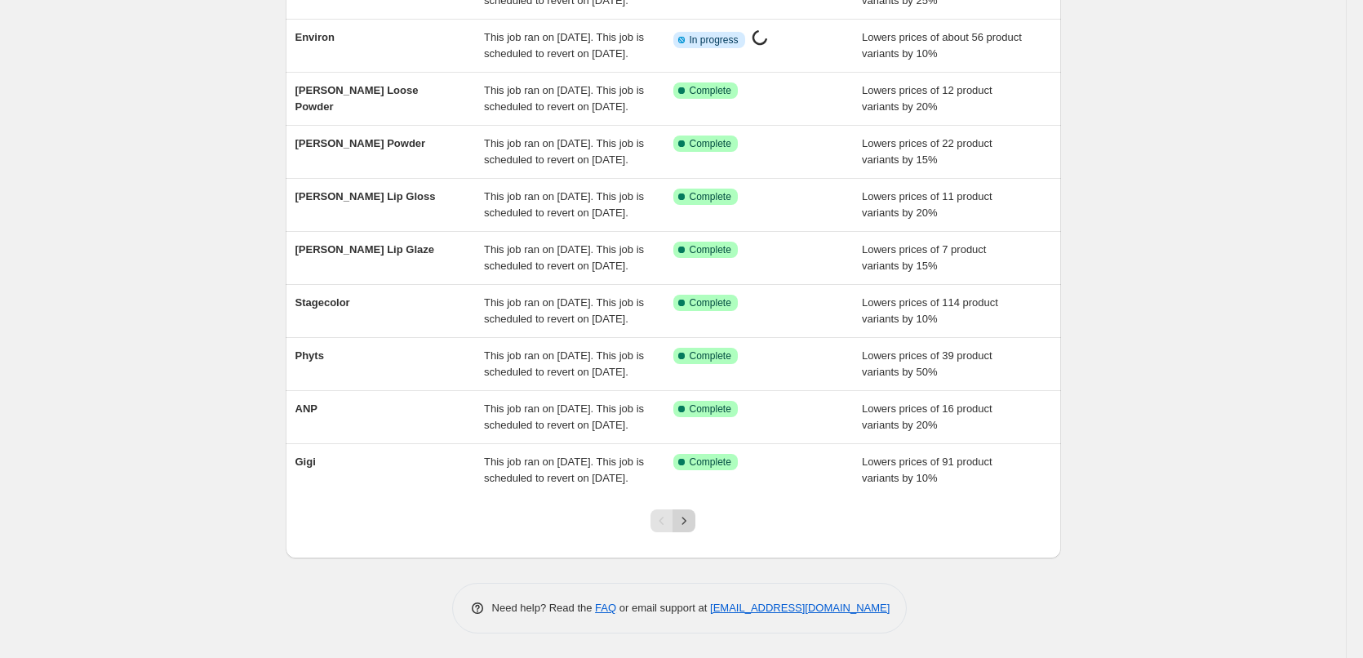
click at [690, 527] on icon "Next" at bounding box center [684, 520] width 16 height 16
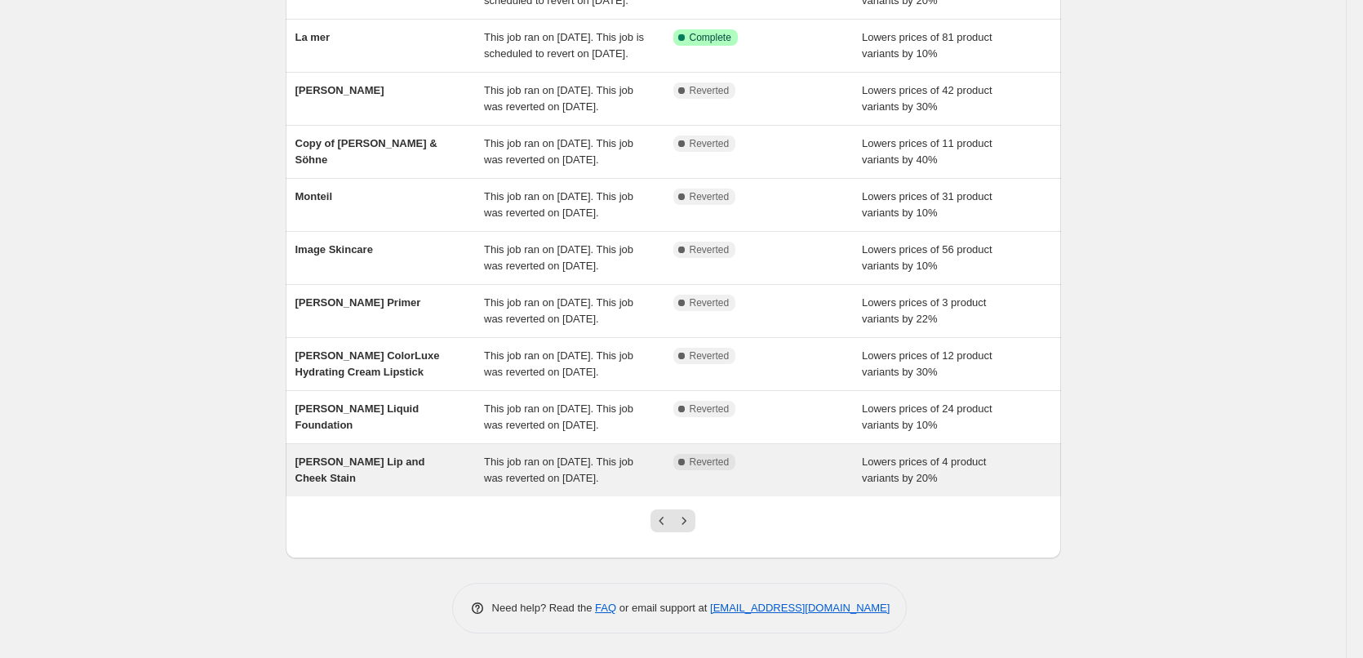
click at [418, 455] on span "[PERSON_NAME] Lip and Cheek Stain" at bounding box center [360, 469] width 130 height 29
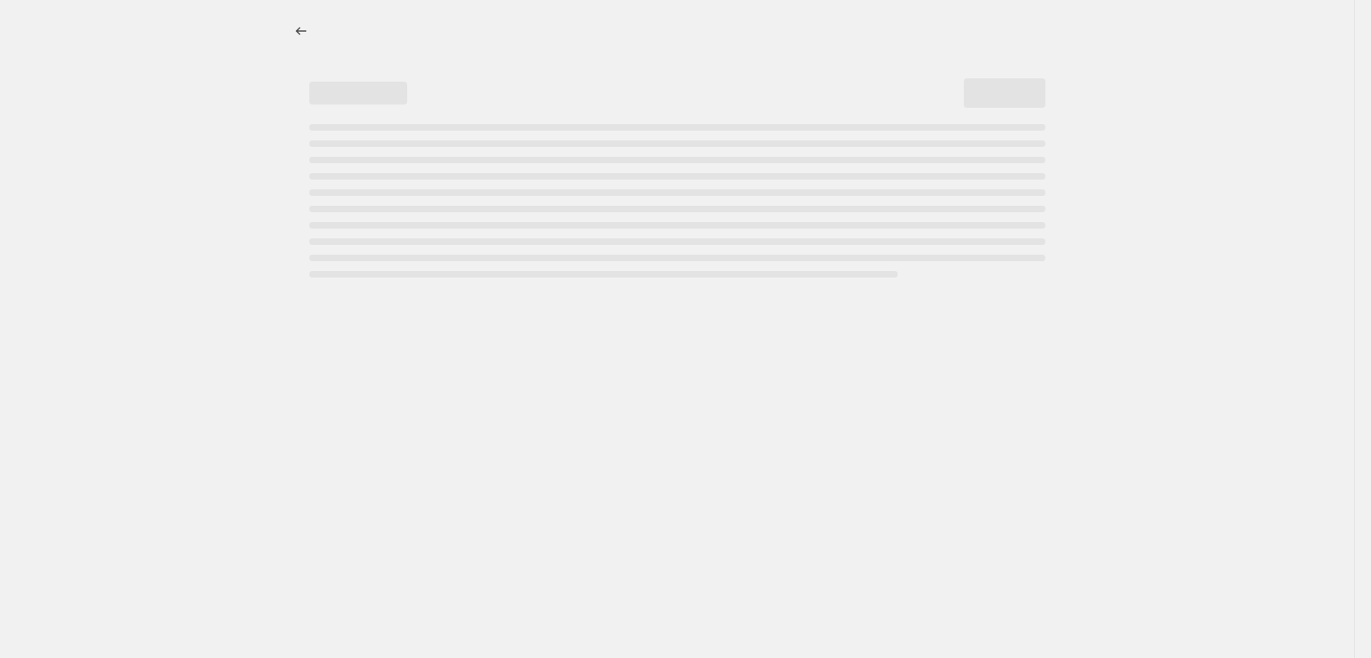
select select "percentage"
select select "tag"
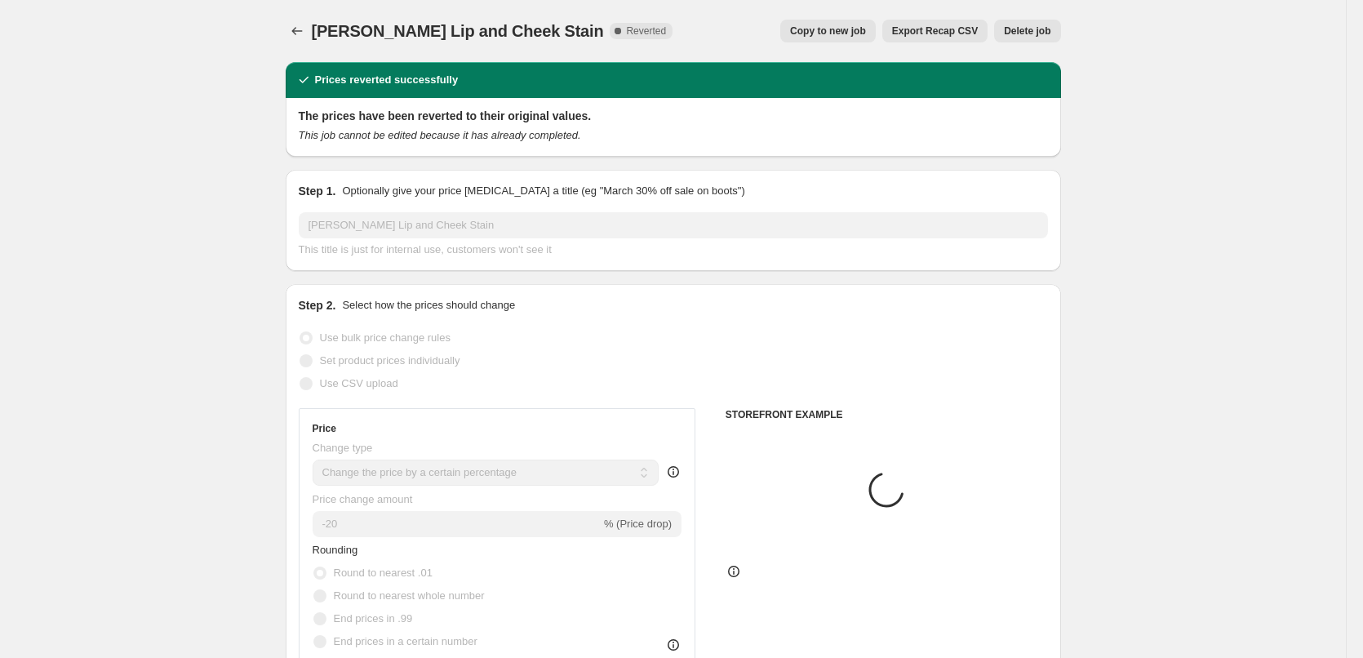
click at [853, 38] on button "Copy to new job" at bounding box center [827, 31] width 95 height 23
select select "percentage"
select select "tag"
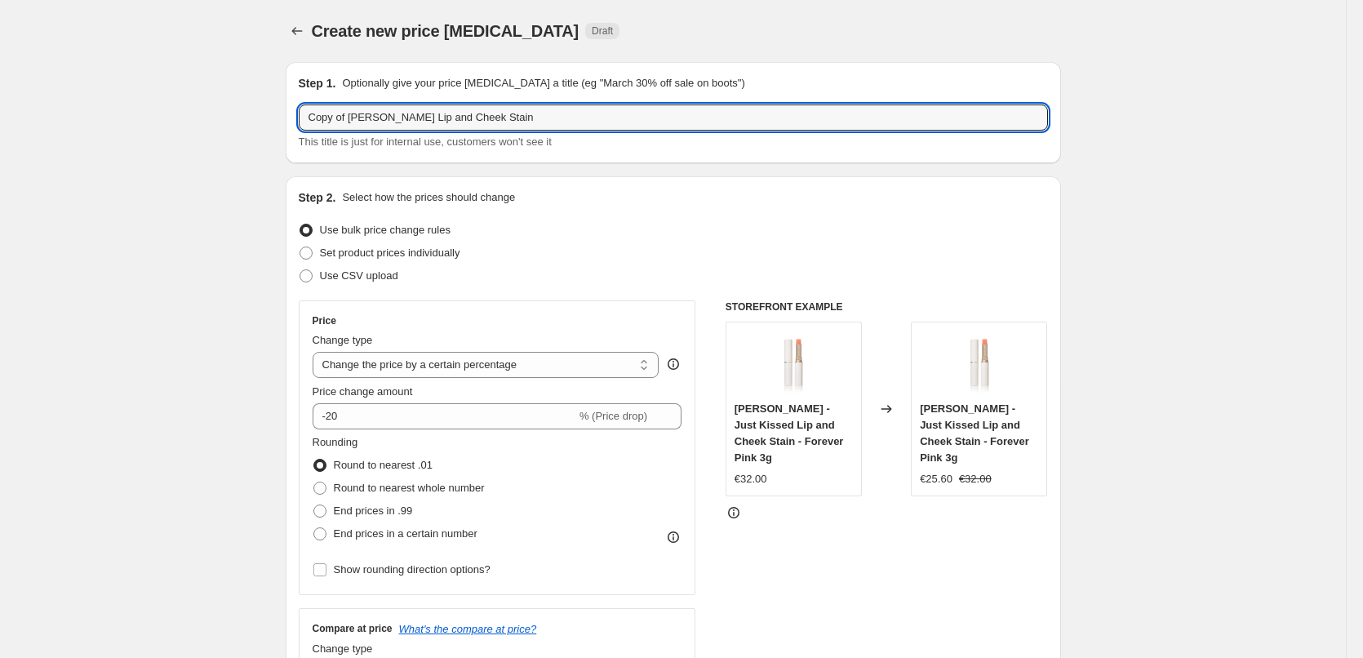
drag, startPoint x: 353, startPoint y: 118, endPoint x: 460, endPoint y: 289, distance: 202.4
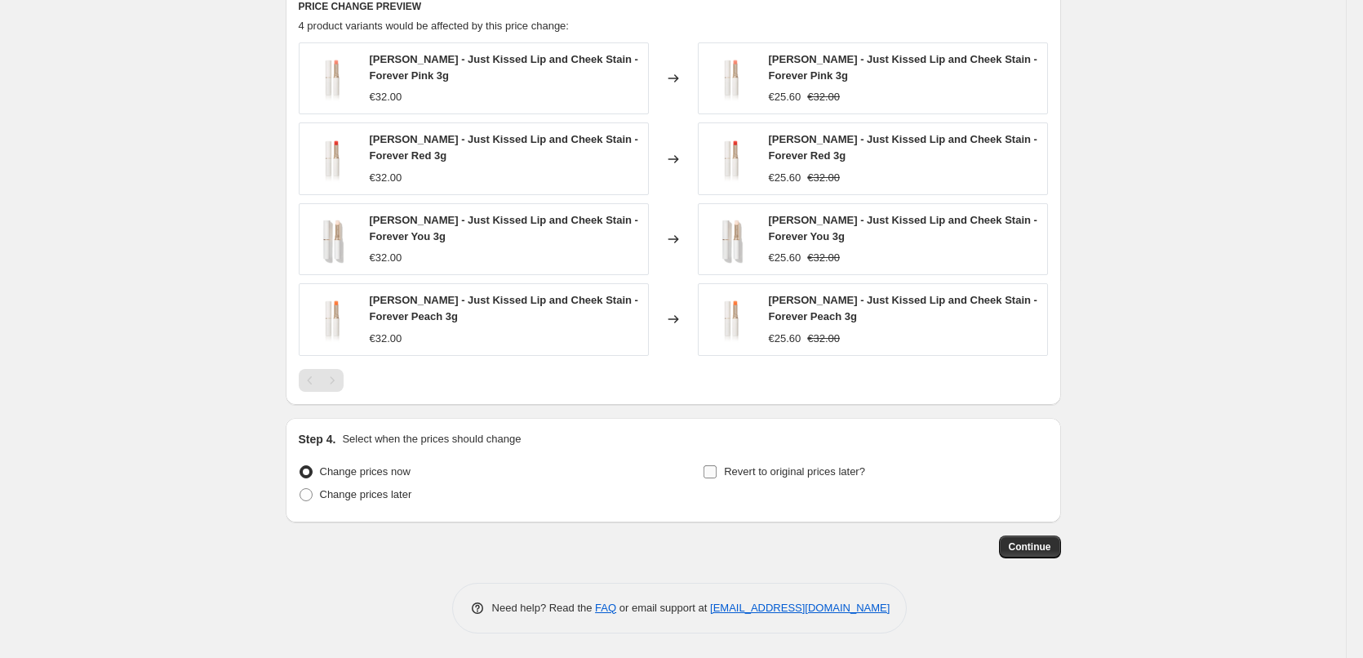
type input "[PERSON_NAME] Lip and Cheek Stain"
click at [800, 462] on label "Revert to original prices later?" at bounding box center [784, 471] width 162 height 23
click at [716, 465] on input "Revert to original prices later?" at bounding box center [709, 471] width 13 height 13
checkbox input "true"
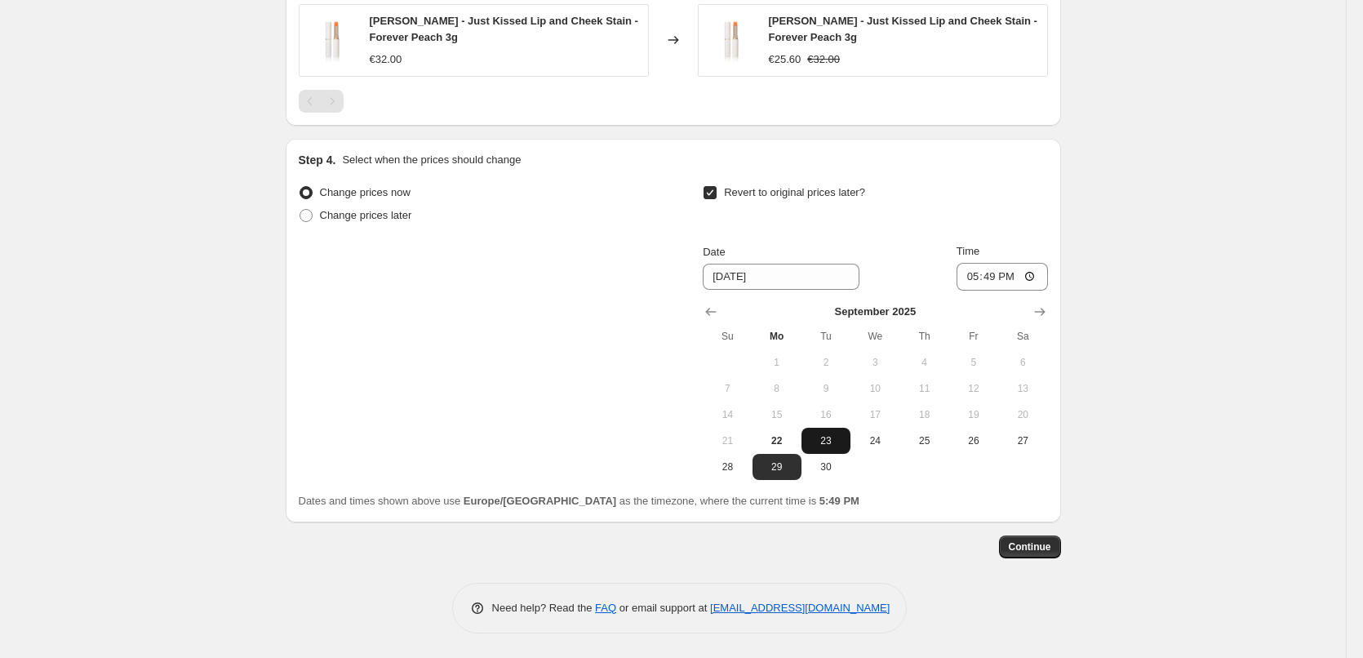
click at [834, 449] on button "23" at bounding box center [825, 441] width 49 height 26
type input "9/23/2025"
click at [970, 279] on input "17:49" at bounding box center [1001, 277] width 91 height 28
type input "03:00"
click at [1040, 535] on button "Continue" at bounding box center [1030, 546] width 62 height 23
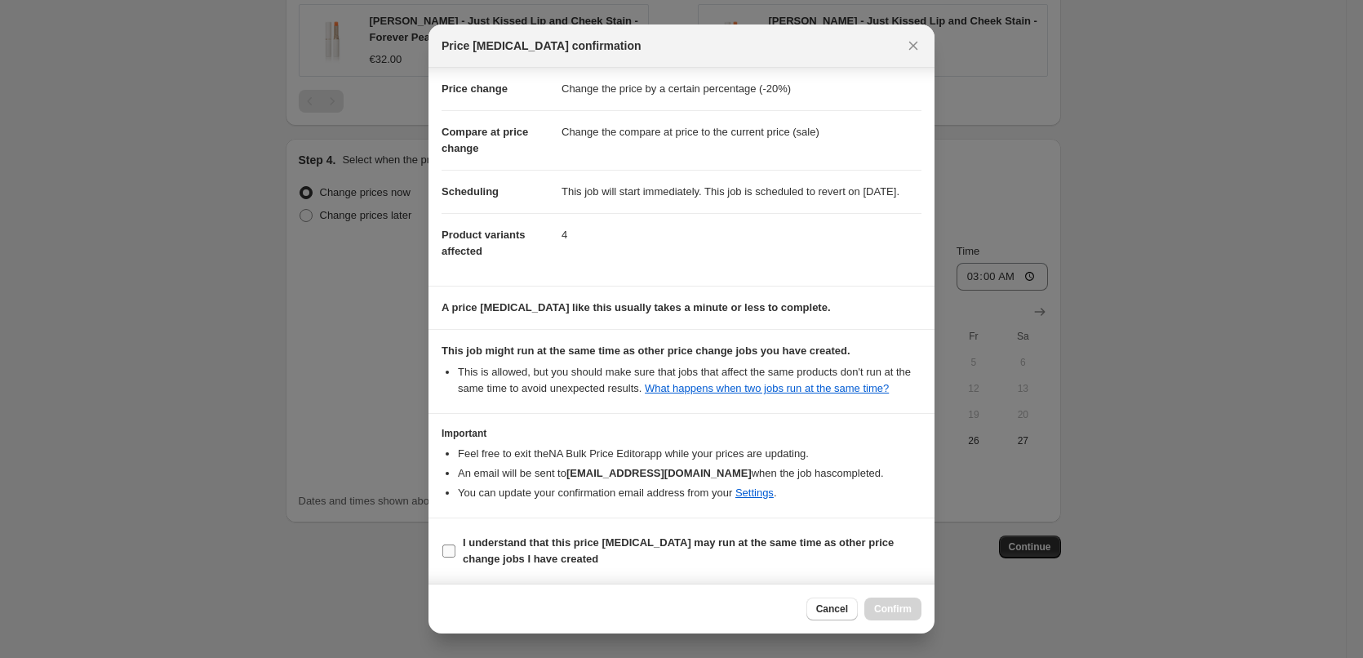
click at [560, 558] on span "I understand that this price change job may run at the same time as other price…" at bounding box center [692, 550] width 459 height 33
click at [455, 557] on input "I understand that this price change job may run at the same time as other price…" at bounding box center [448, 550] width 13 height 13
checkbox input "true"
click at [884, 607] on span "Confirm" at bounding box center [893, 608] width 38 height 13
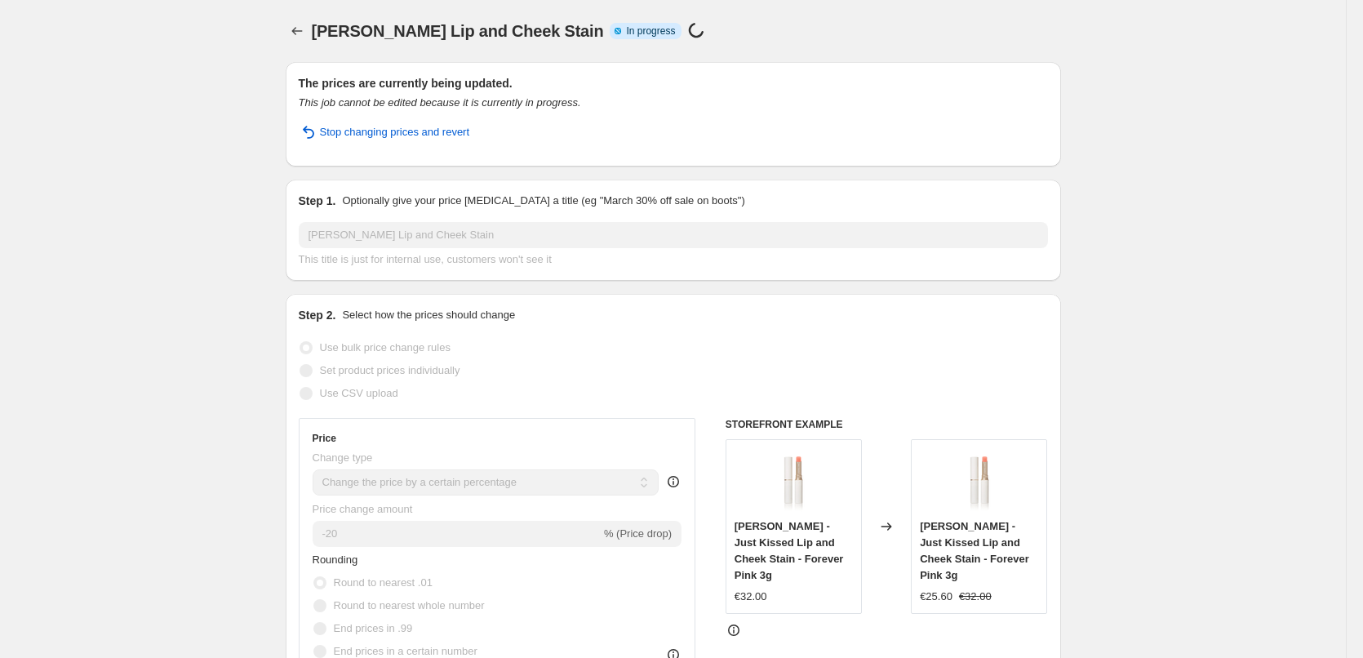
click at [311, 42] on div at bounding box center [299, 31] width 26 height 23
click at [304, 38] on icon "Price change jobs" at bounding box center [297, 31] width 16 height 16
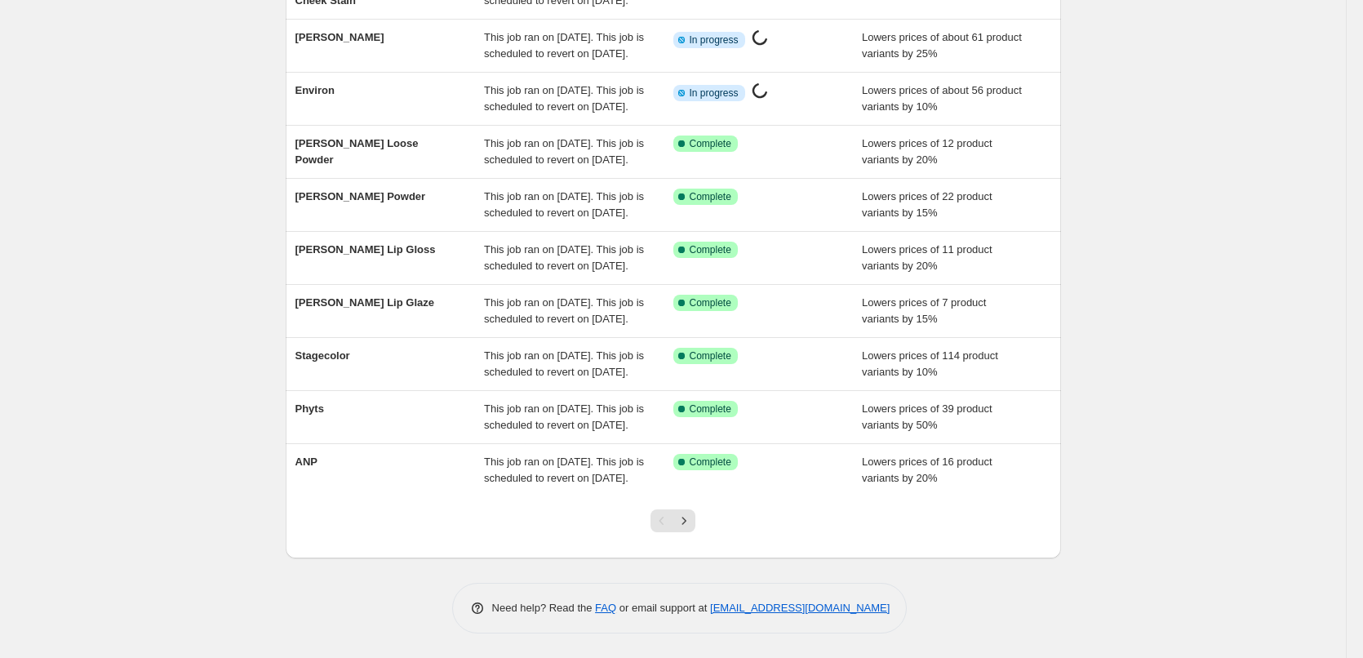
click at [684, 508] on div at bounding box center [673, 527] width 66 height 62
click at [688, 512] on button "Next" at bounding box center [683, 520] width 23 height 23
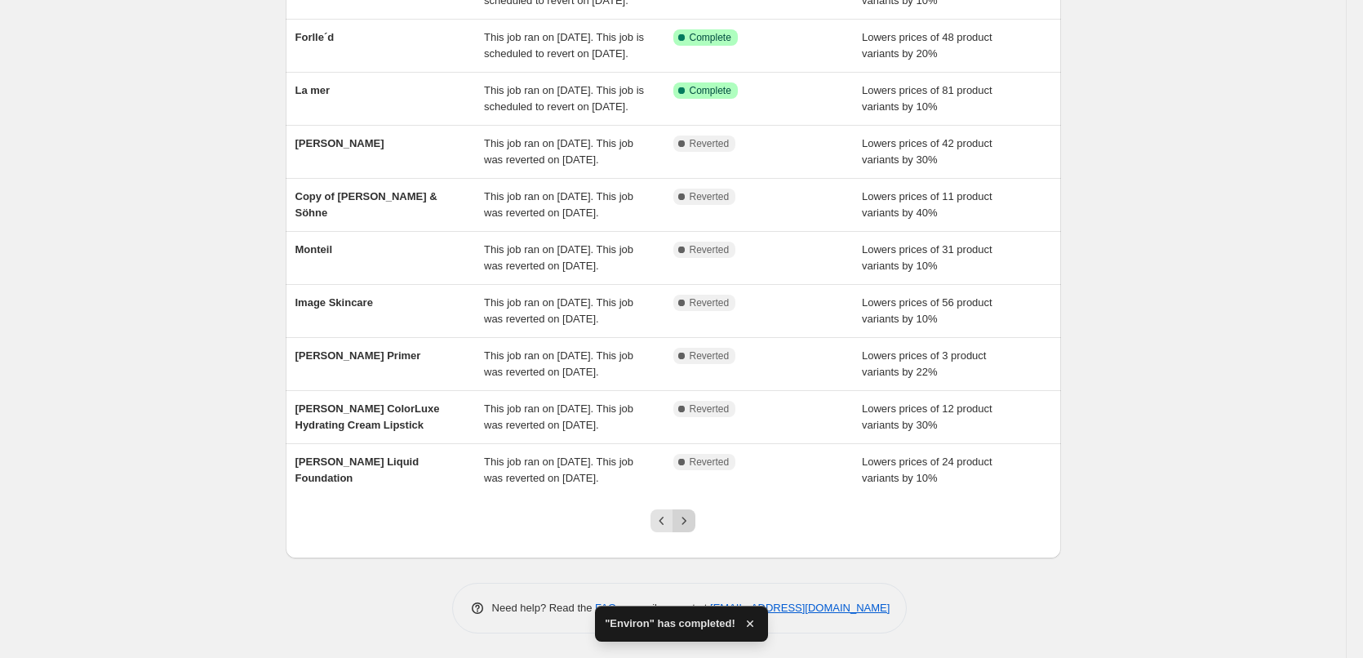
click at [691, 518] on icon "Next" at bounding box center [684, 520] width 16 height 16
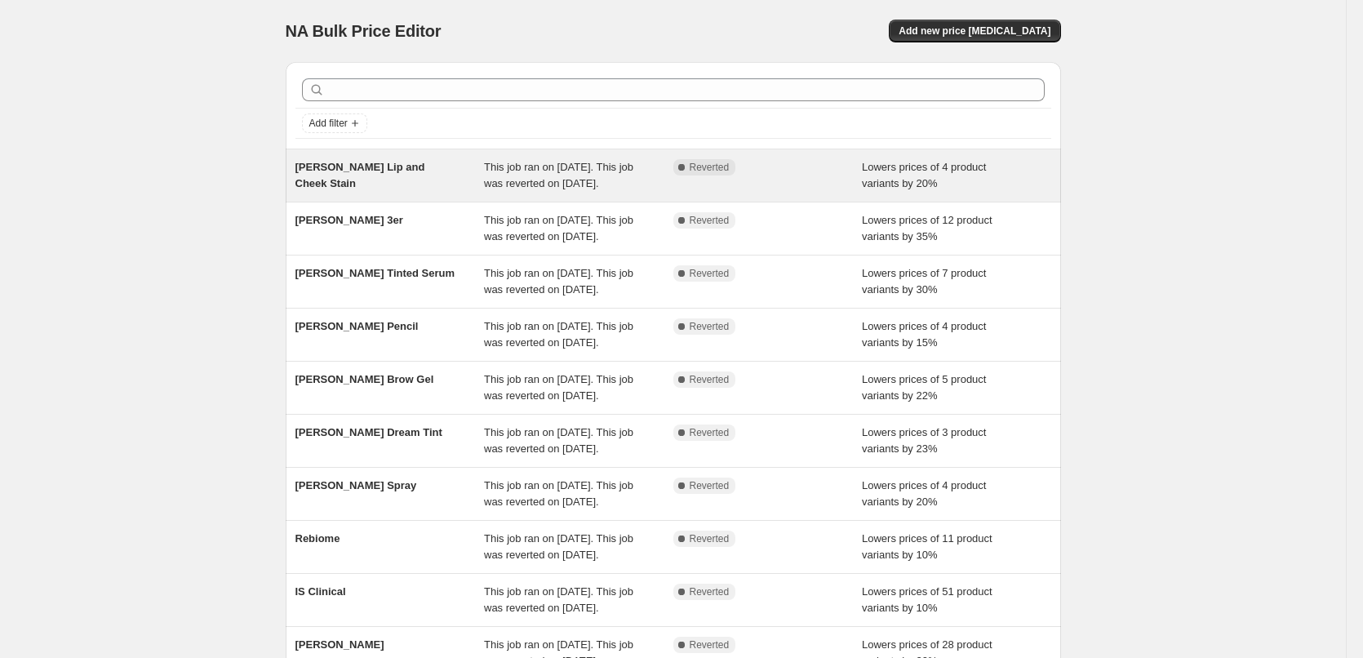
click at [391, 171] on div "[PERSON_NAME] Lip and Cheek Stain" at bounding box center [389, 175] width 189 height 33
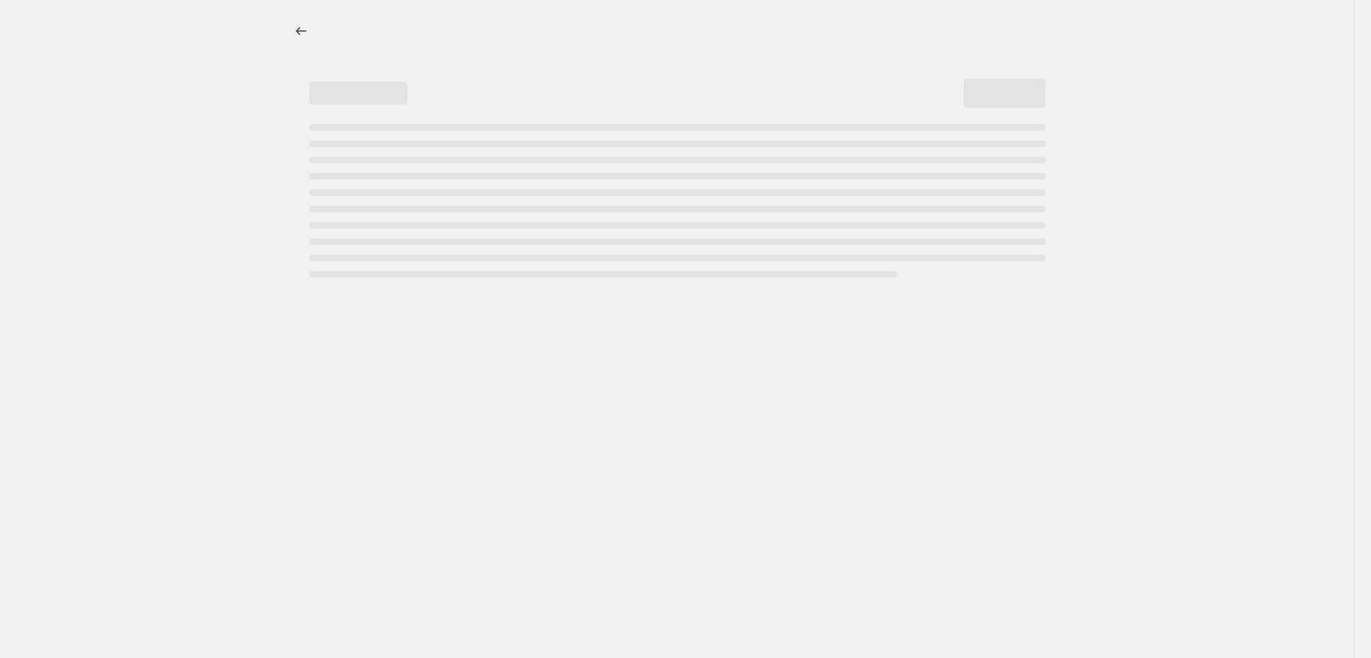
select select "percentage"
select select "vendor"
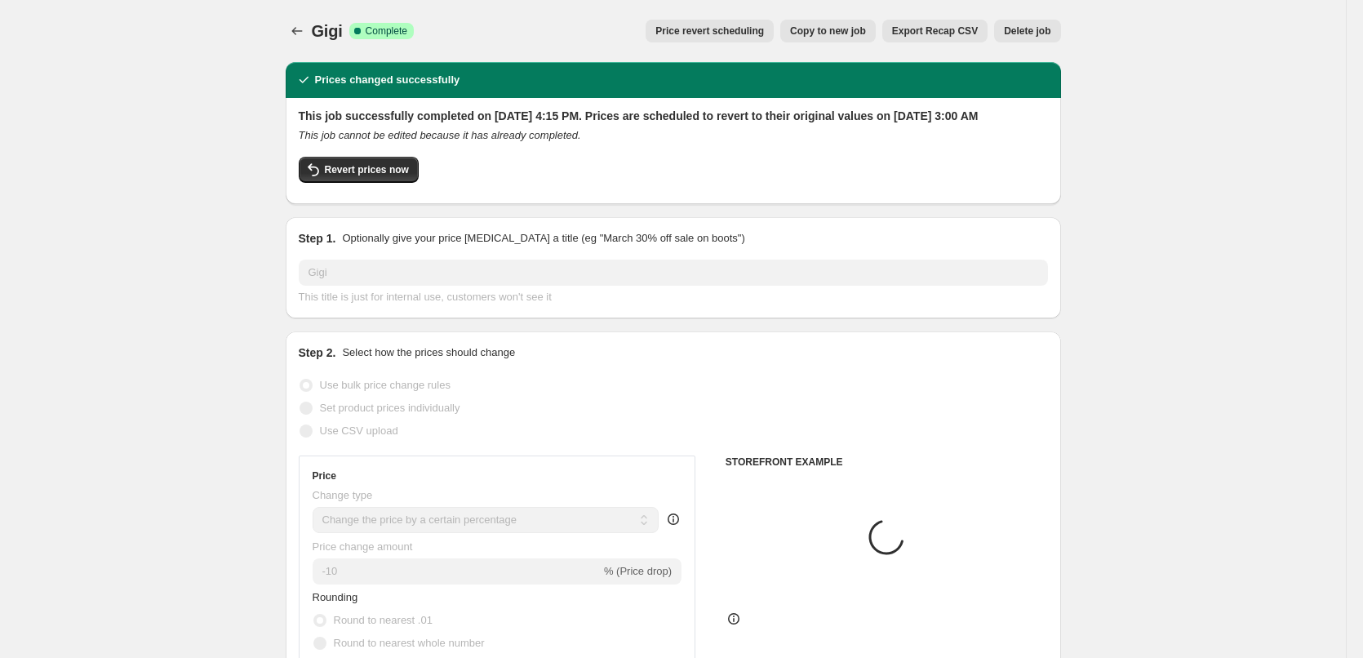
click at [1030, 35] on span "Delete job" at bounding box center [1027, 30] width 47 height 13
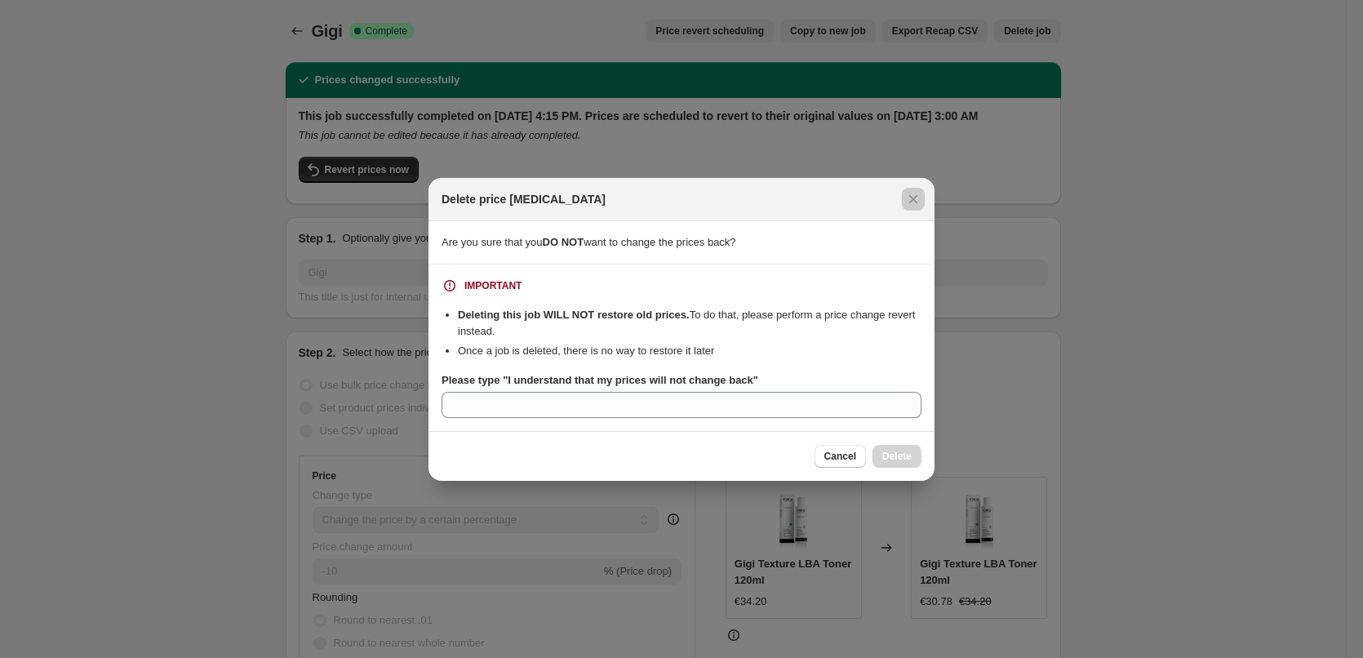
click at [468, 134] on div at bounding box center [681, 329] width 1363 height 658
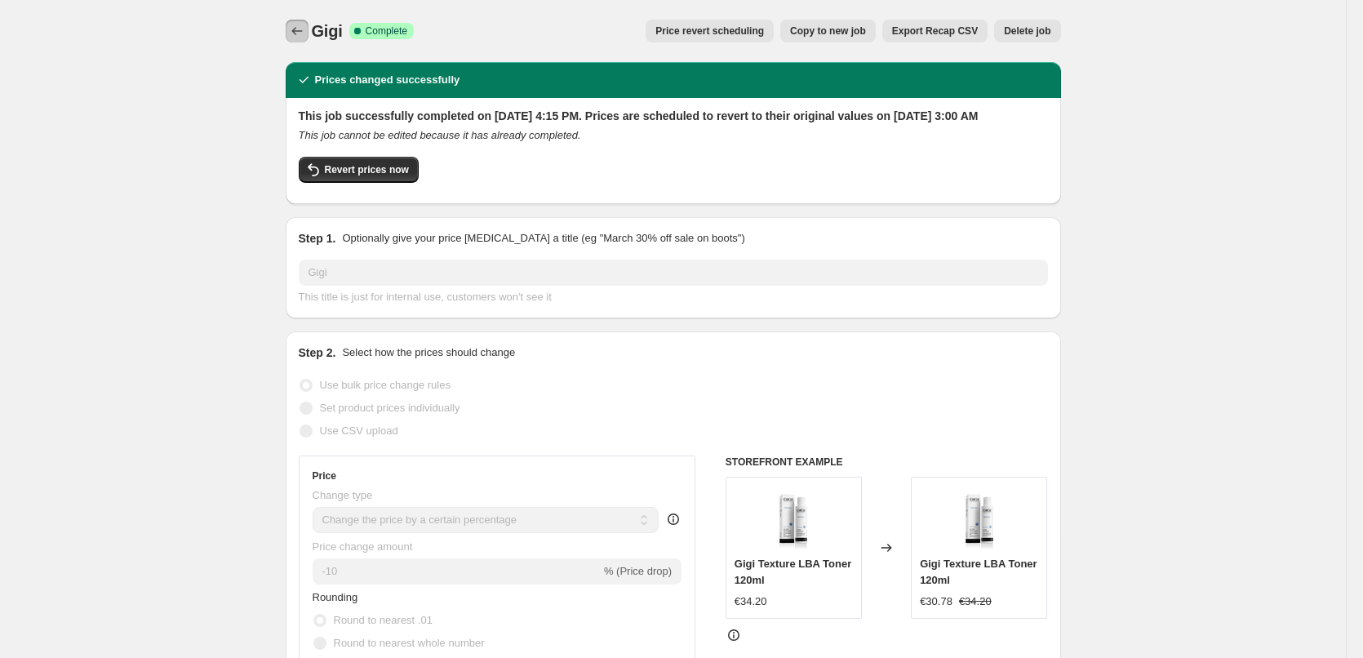
click at [303, 29] on icon "Price change jobs" at bounding box center [297, 31] width 16 height 16
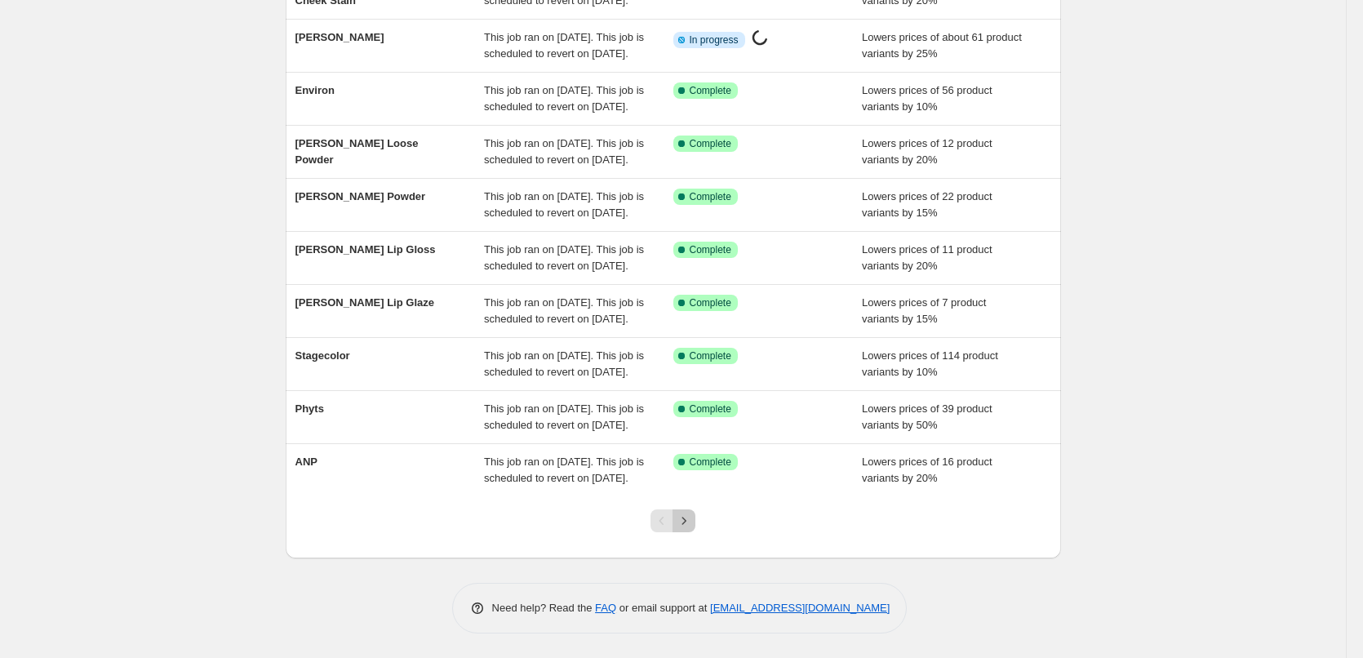
click at [690, 517] on icon "Next" at bounding box center [684, 520] width 16 height 16
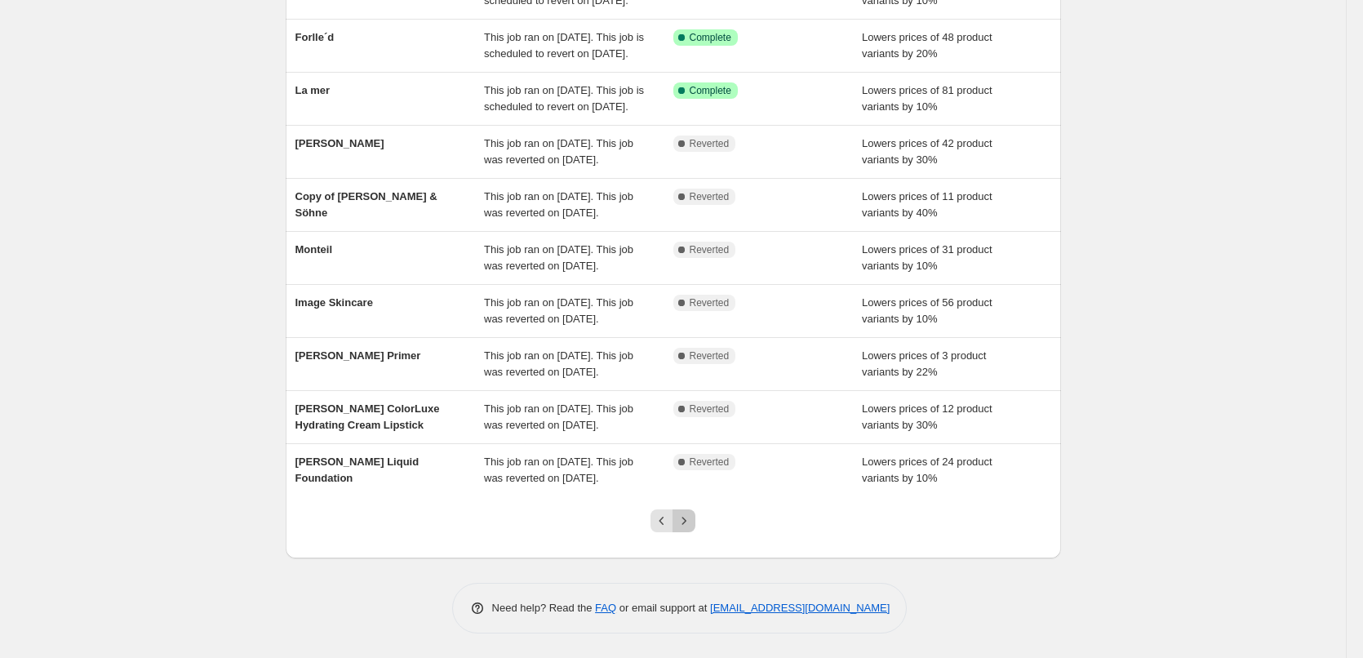
click at [690, 517] on icon "Next" at bounding box center [684, 520] width 16 height 16
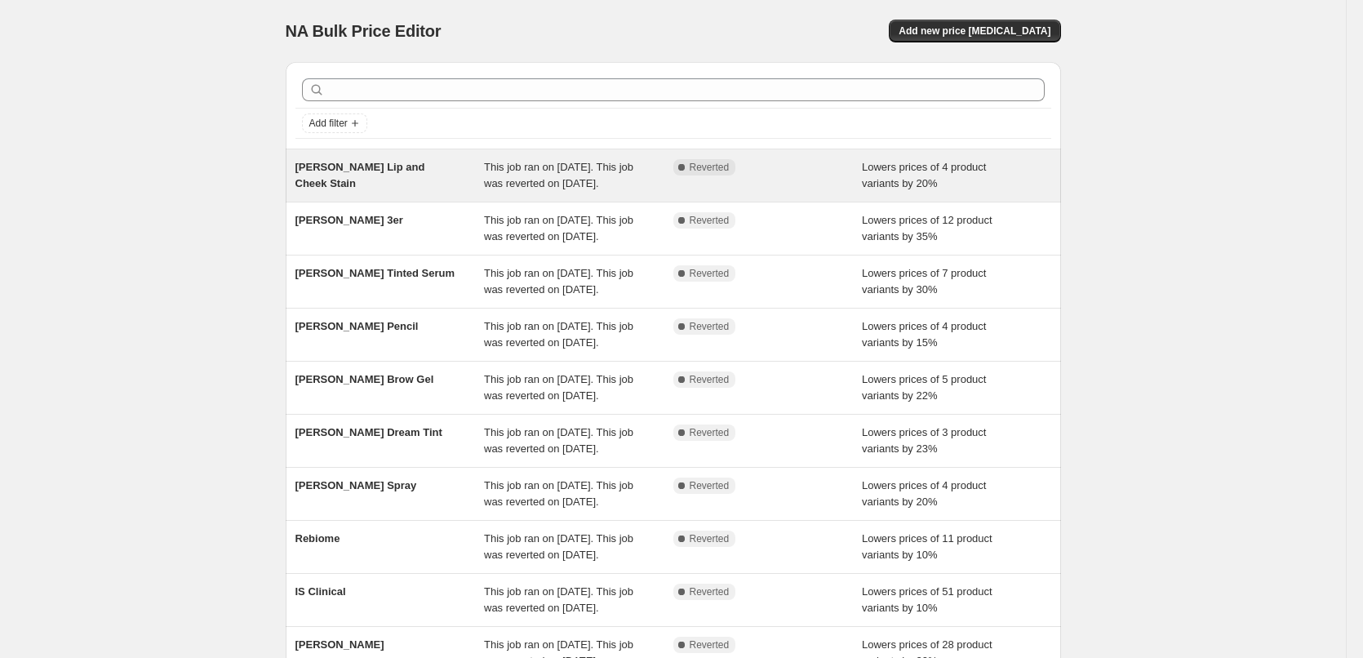
click at [412, 177] on div "[PERSON_NAME] Lip and Cheek Stain" at bounding box center [389, 175] width 189 height 33
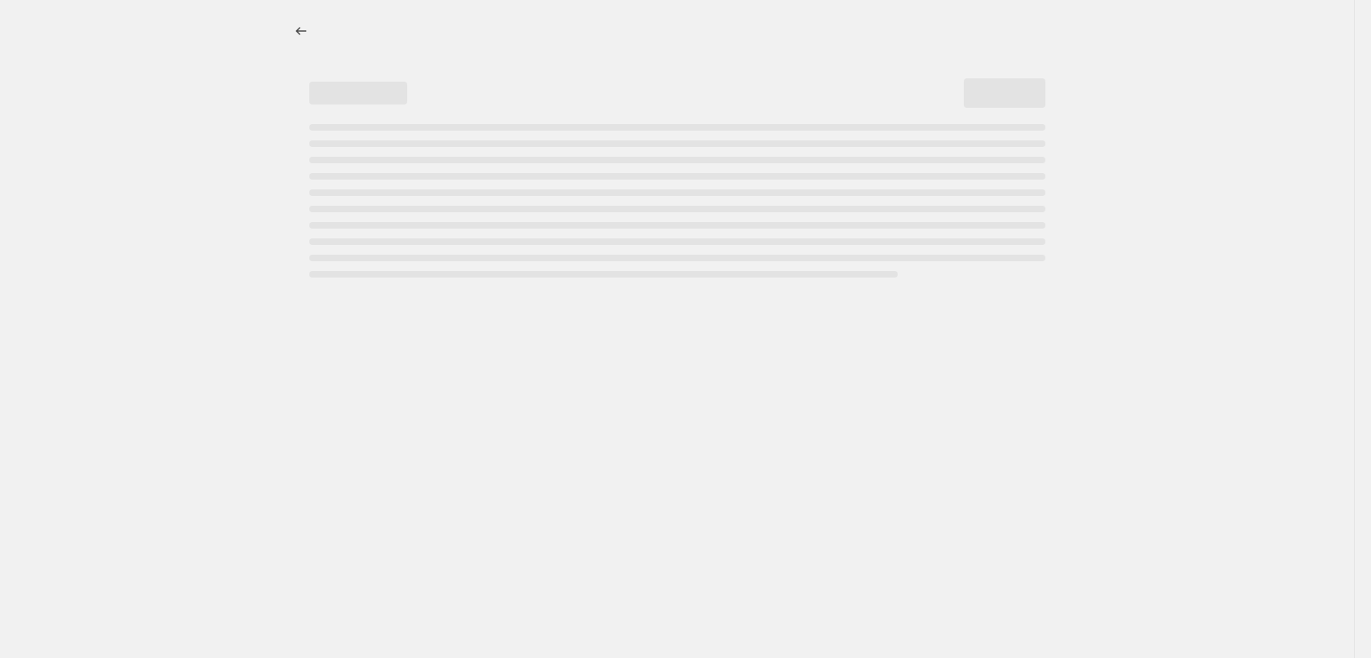
select select "percentage"
select select "tag"
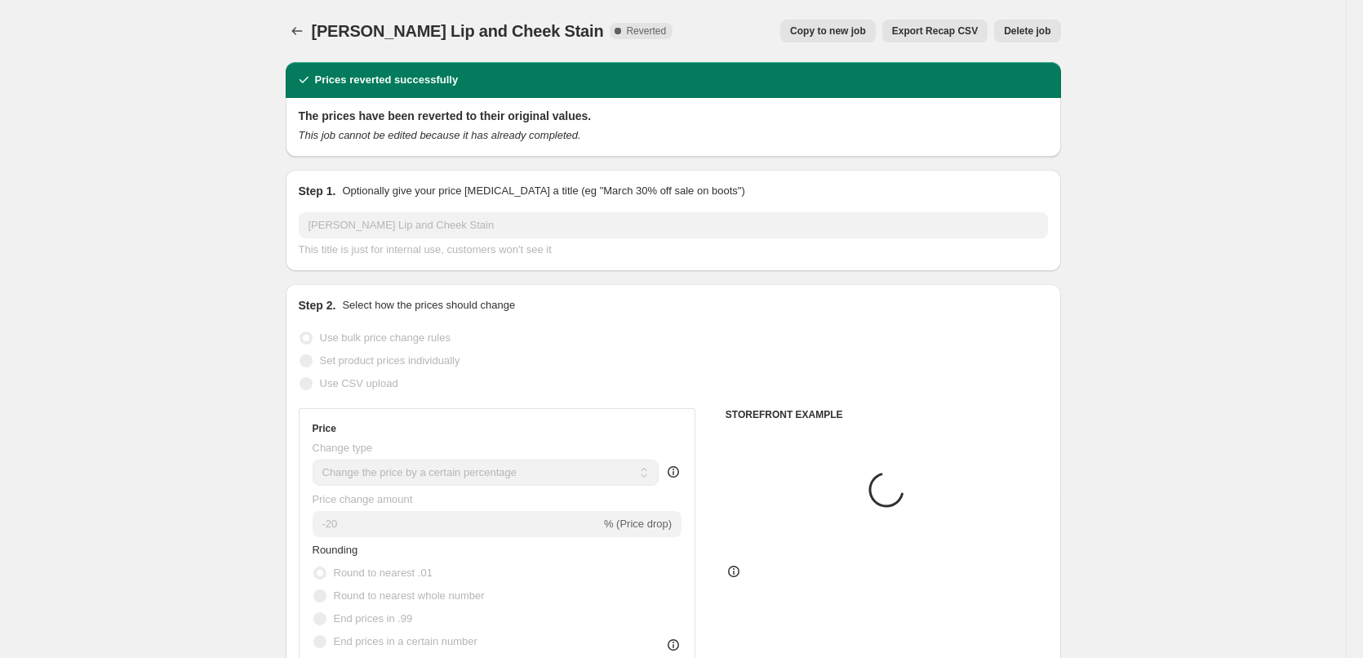
click at [1046, 32] on span "Delete job" at bounding box center [1027, 30] width 47 height 13
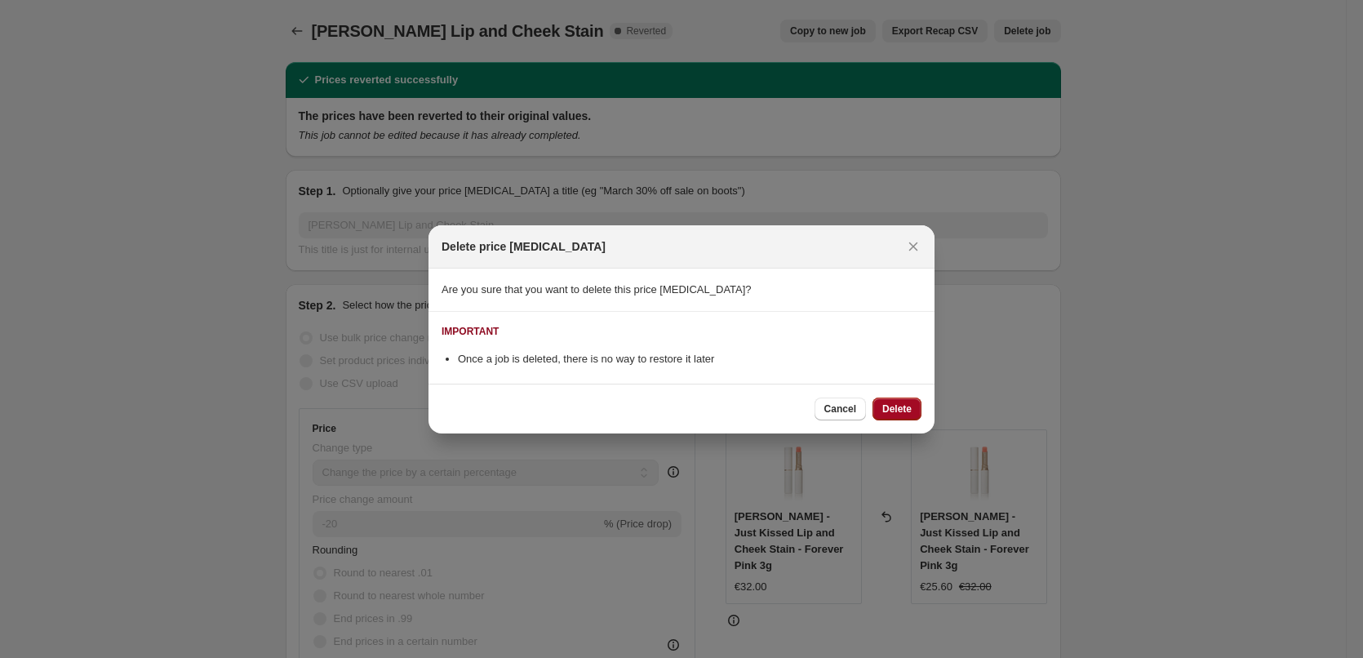
click at [913, 402] on button "Delete" at bounding box center [896, 408] width 49 height 23
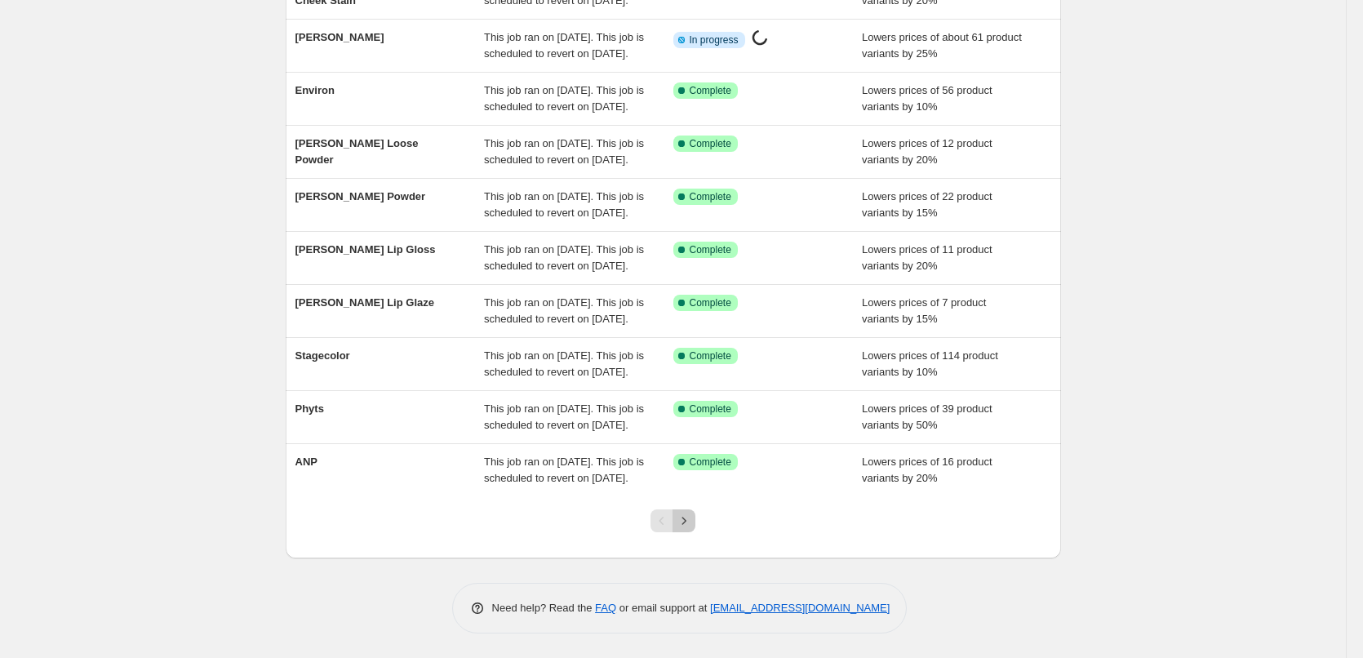
click at [685, 524] on icon "Next" at bounding box center [684, 520] width 16 height 16
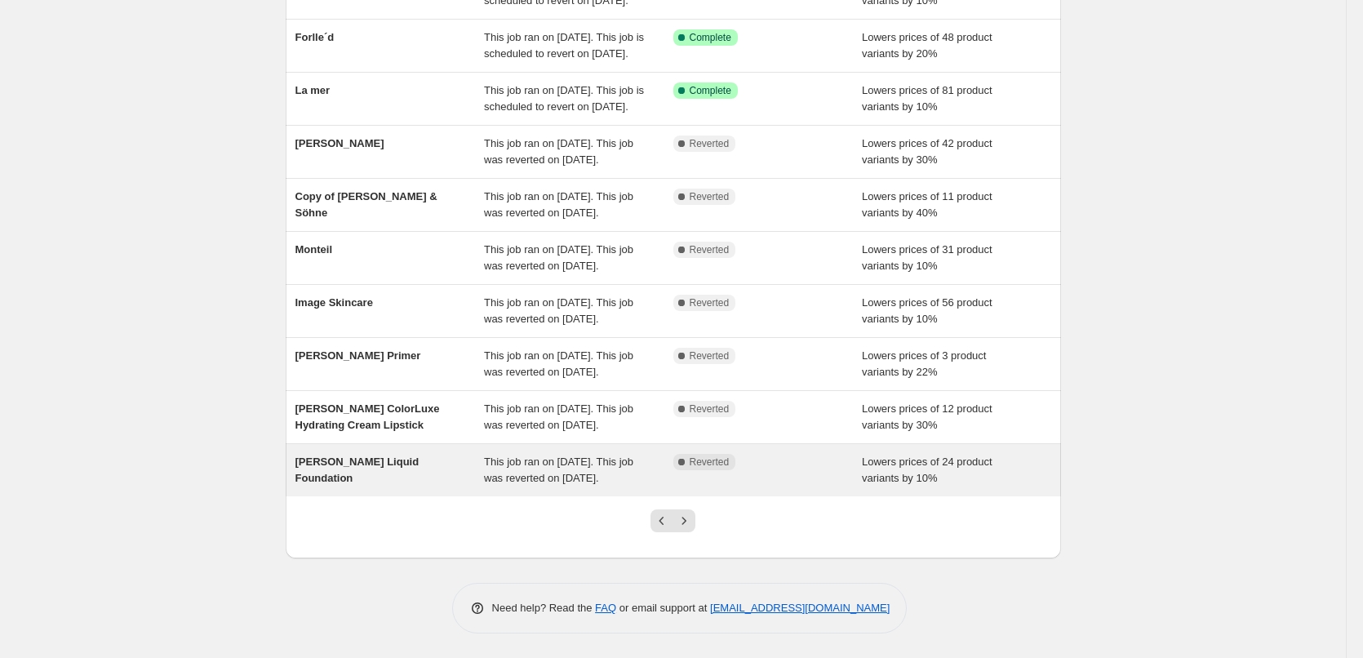
click at [421, 444] on div "Jane Iredale Liquid Foundation This job ran on September 19, 2025. This job was…" at bounding box center [673, 470] width 775 height 52
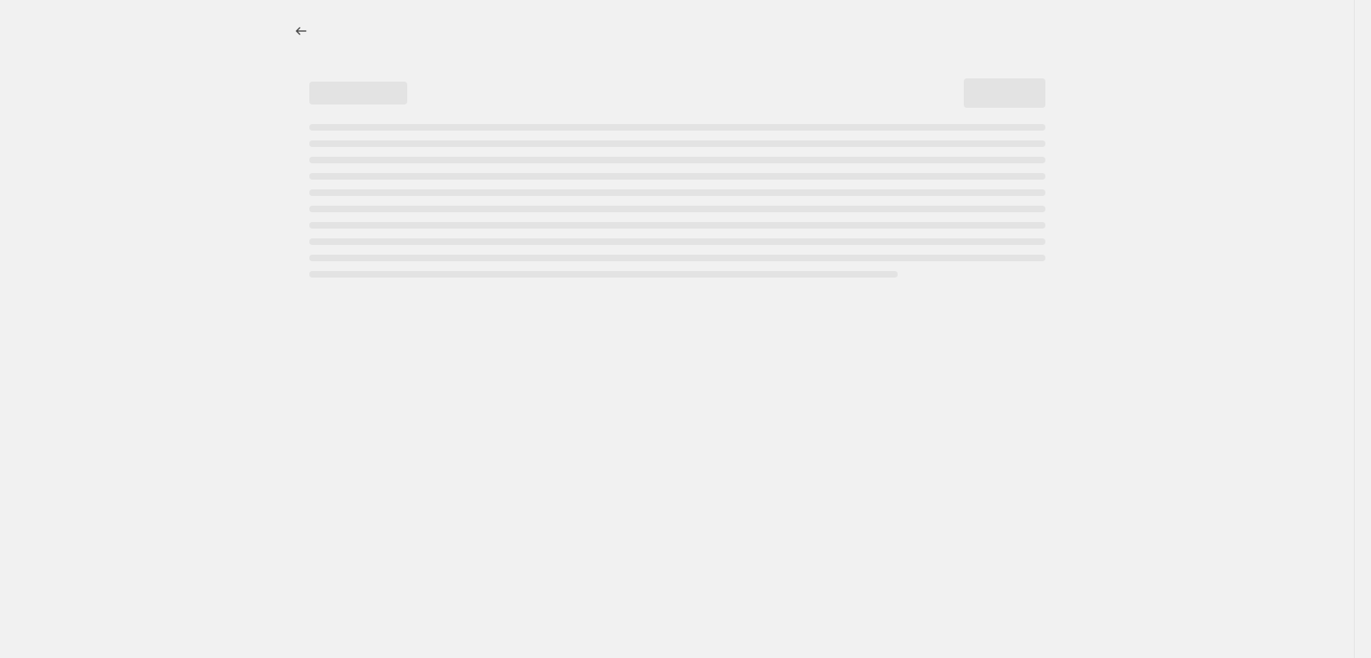
select select "percentage"
select select "tag"
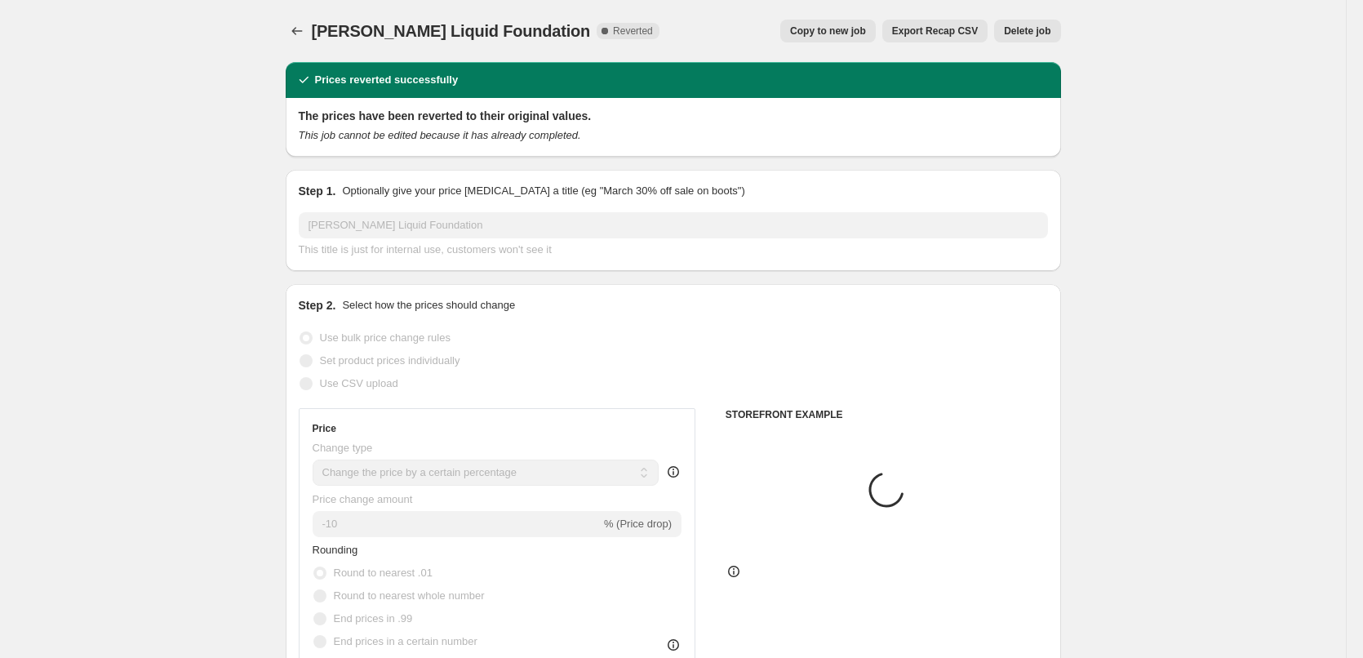
click at [876, 24] on button "Copy to new job" at bounding box center [827, 31] width 95 height 23
select select "percentage"
select select "tag"
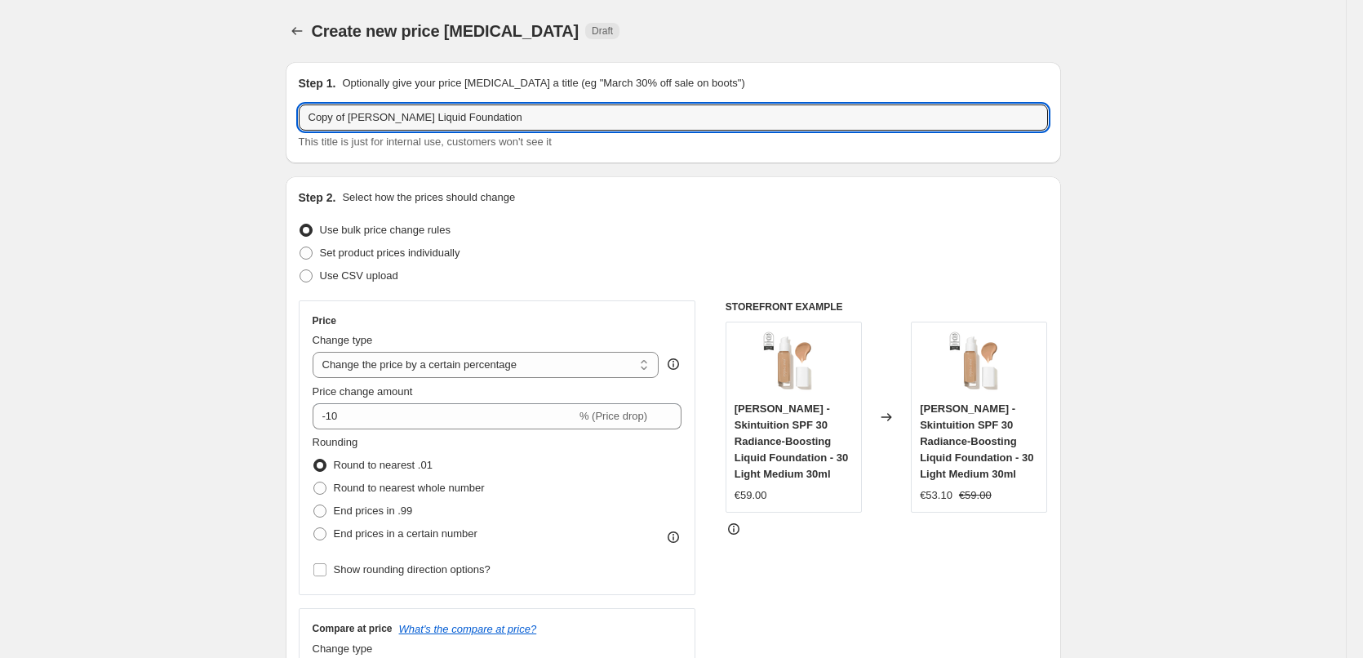
drag, startPoint x: 352, startPoint y: 118, endPoint x: 182, endPoint y: 103, distance: 170.4
type input "[PERSON_NAME] Liquid Foundation"
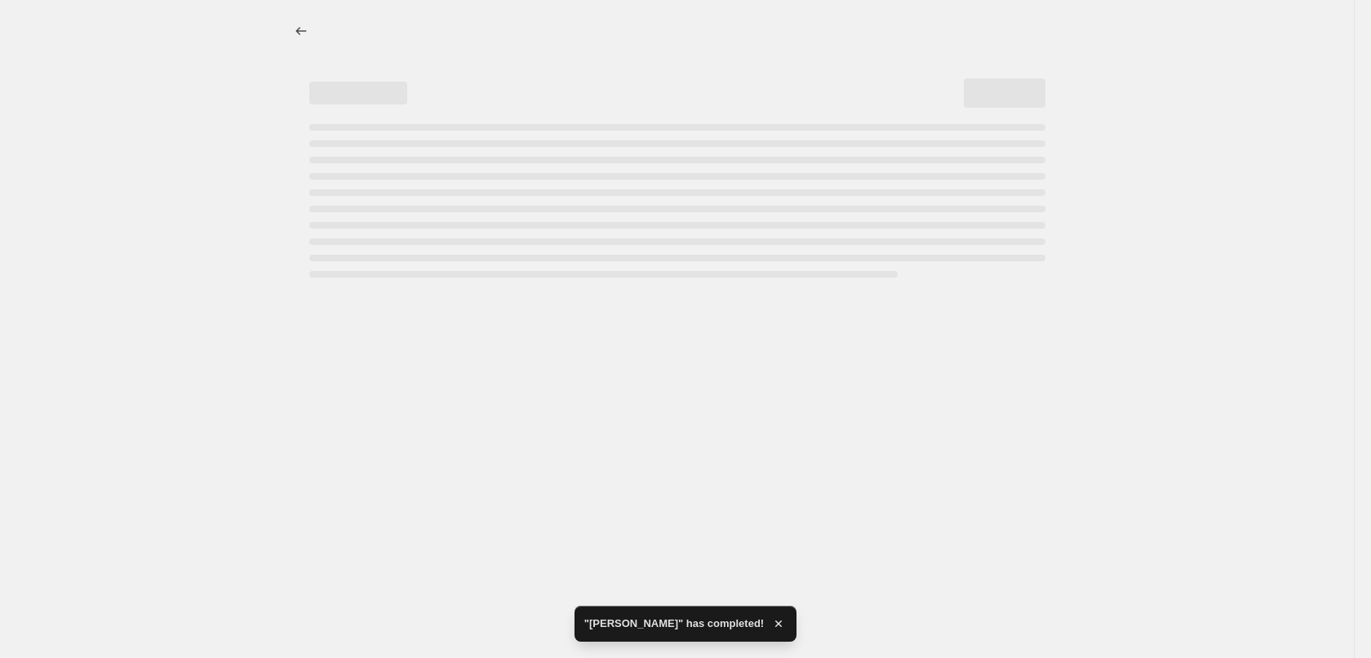
select select "percentage"
select select "tag"
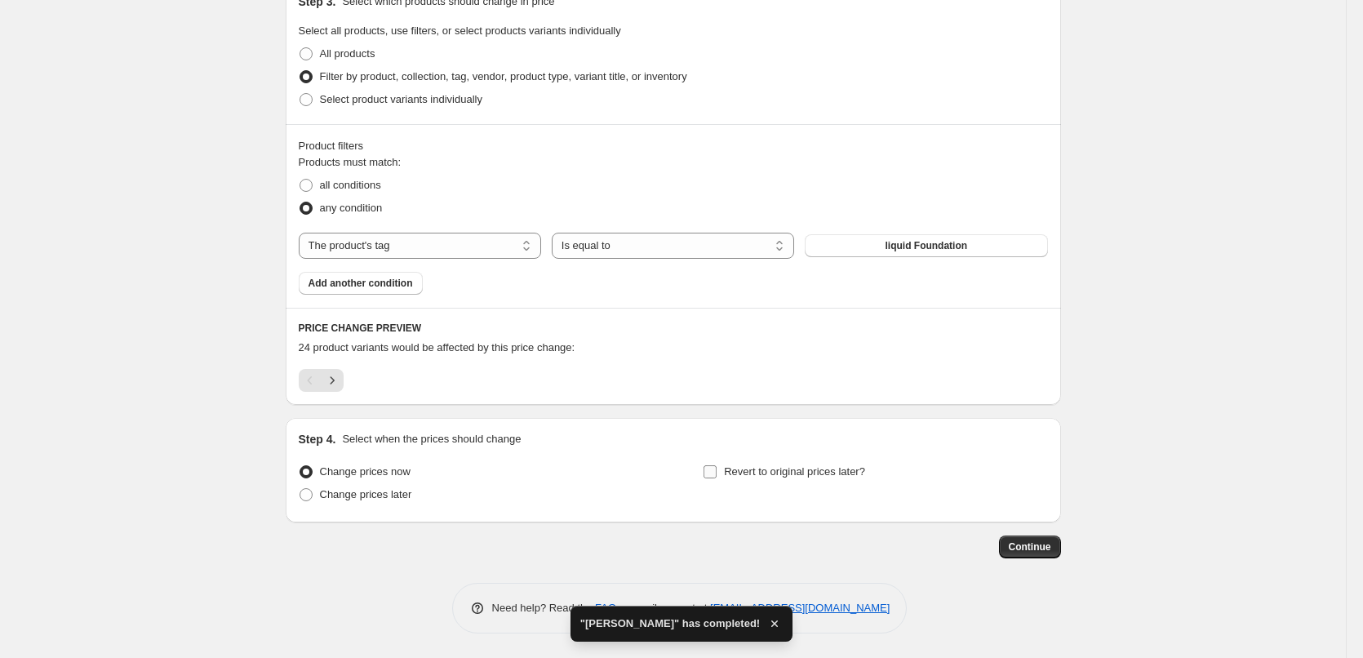
click at [805, 463] on span "Revert to original prices later?" at bounding box center [794, 471] width 141 height 16
click at [716, 465] on input "Revert to original prices later?" at bounding box center [709, 471] width 13 height 13
checkbox input "true"
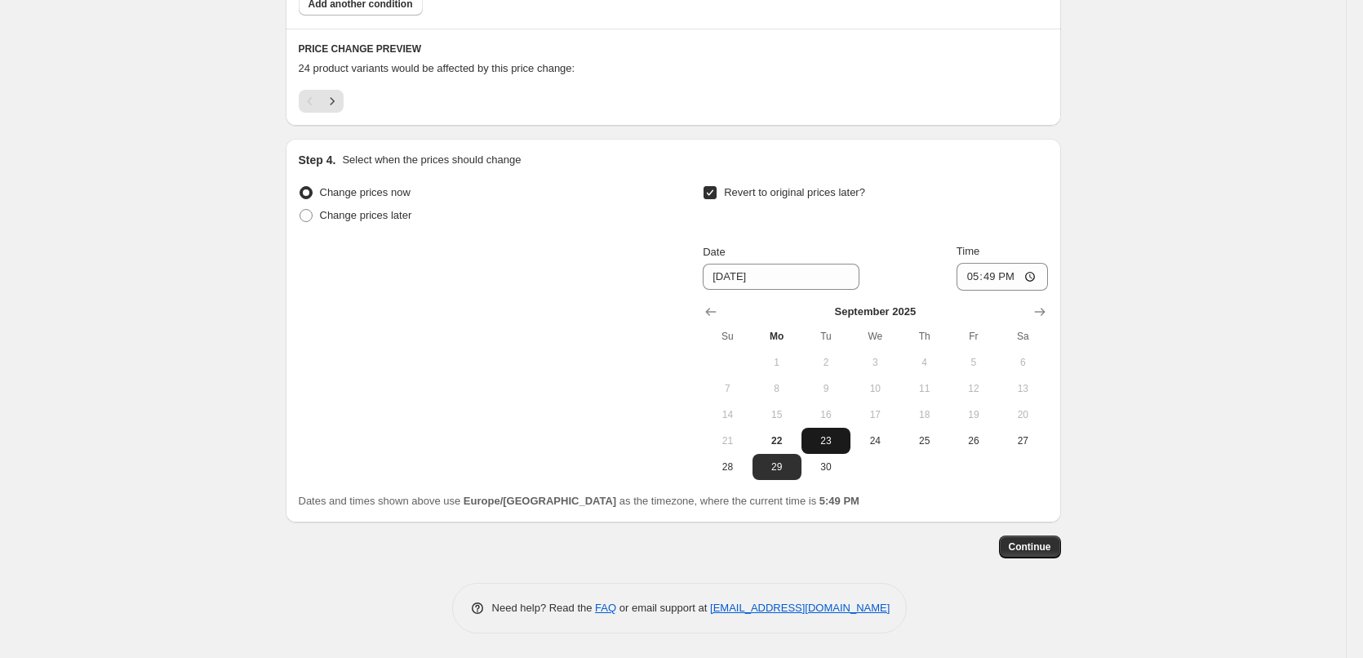
click at [838, 428] on button "23" at bounding box center [825, 441] width 49 height 26
type input "9/23/2025"
click at [985, 281] on input "17:49" at bounding box center [1001, 277] width 91 height 28
click at [974, 281] on input "17:03" at bounding box center [1001, 277] width 91 height 28
type input "03:00"
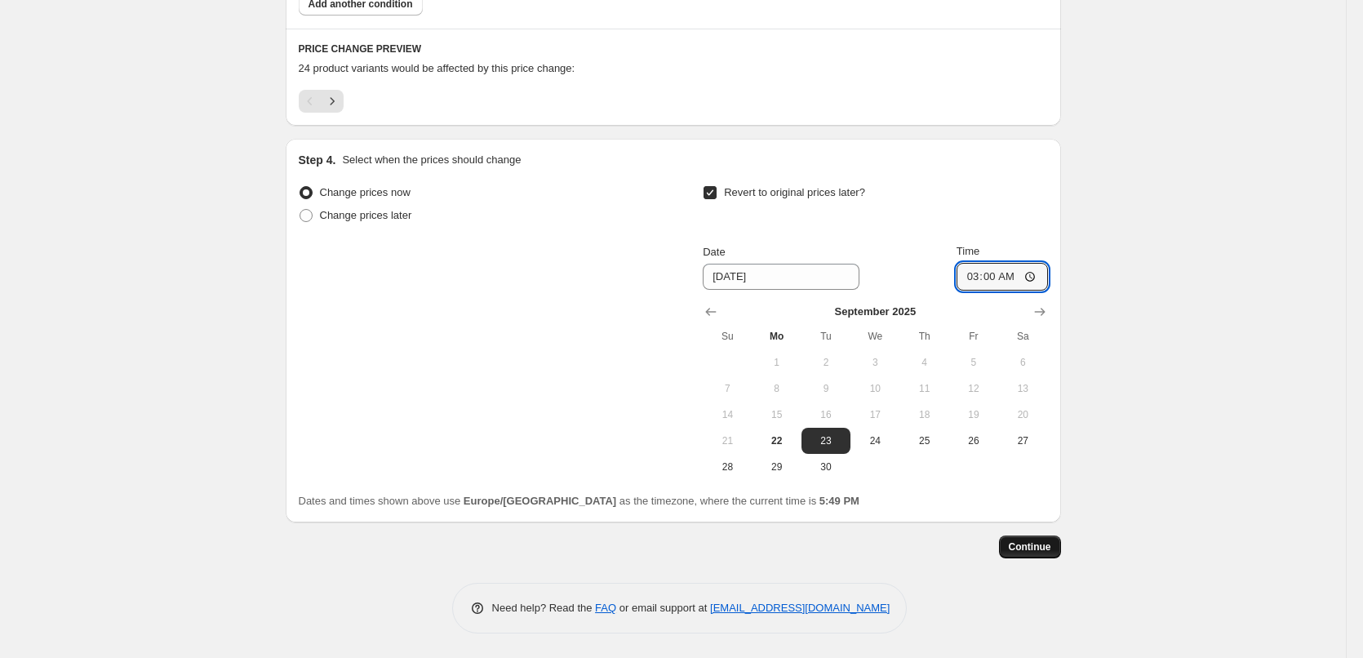
click at [1051, 552] on span "Continue" at bounding box center [1030, 546] width 42 height 13
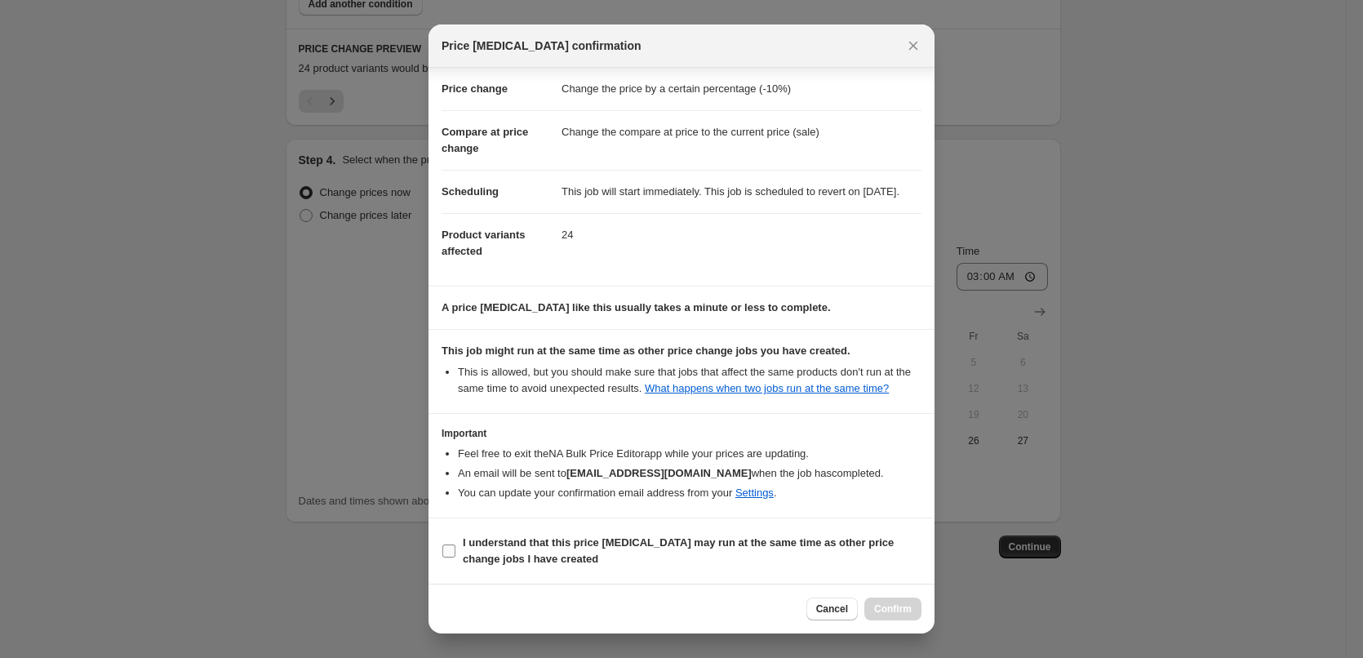
click at [568, 536] on b "I understand that this price change job may run at the same time as other price…" at bounding box center [678, 550] width 431 height 29
click at [455, 544] on input "I understand that this price change job may run at the same time as other price…" at bounding box center [448, 550] width 13 height 13
checkbox input "true"
click at [894, 598] on button "Confirm" at bounding box center [892, 608] width 57 height 23
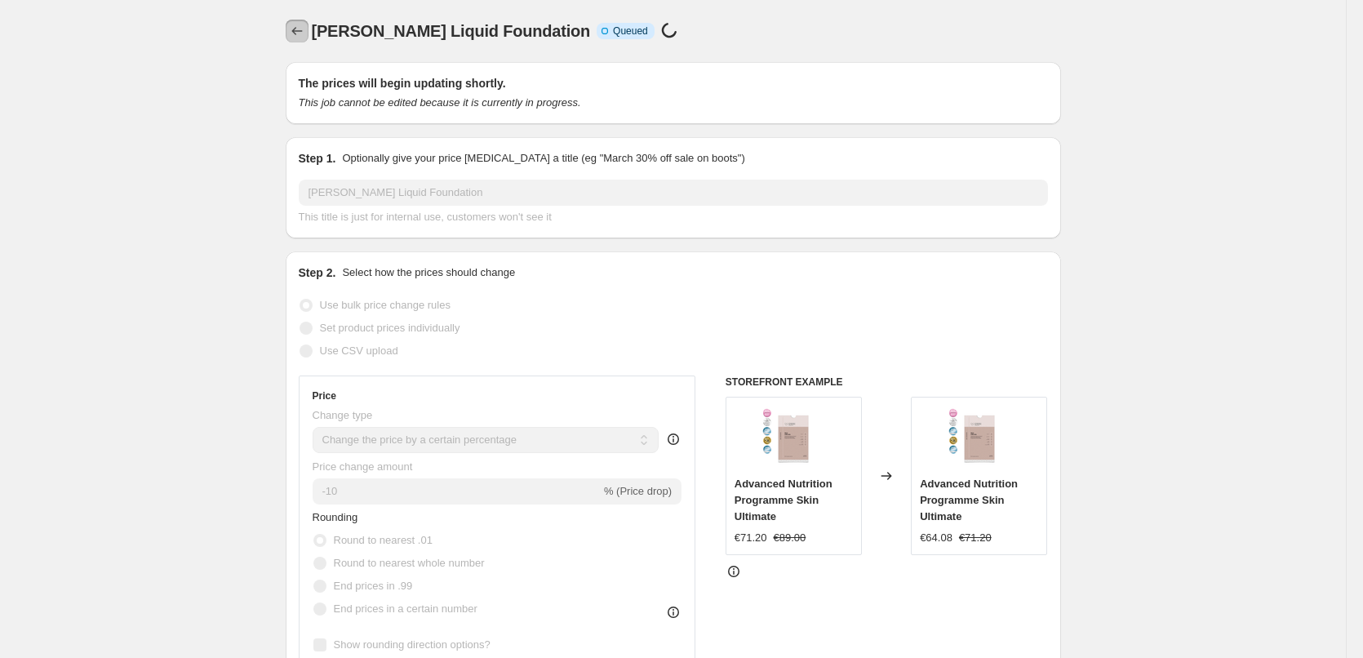
click at [297, 23] on button "Price change jobs" at bounding box center [297, 31] width 23 height 23
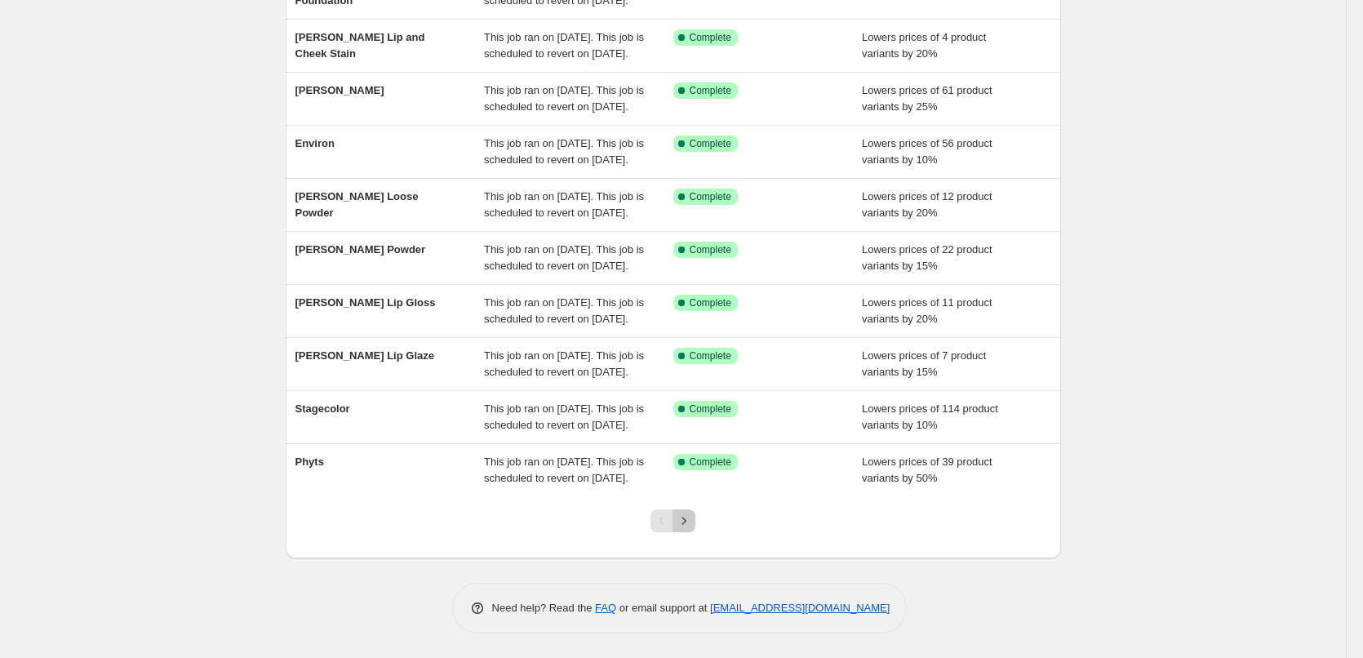
click at [682, 524] on icon "Next" at bounding box center [684, 520] width 16 height 16
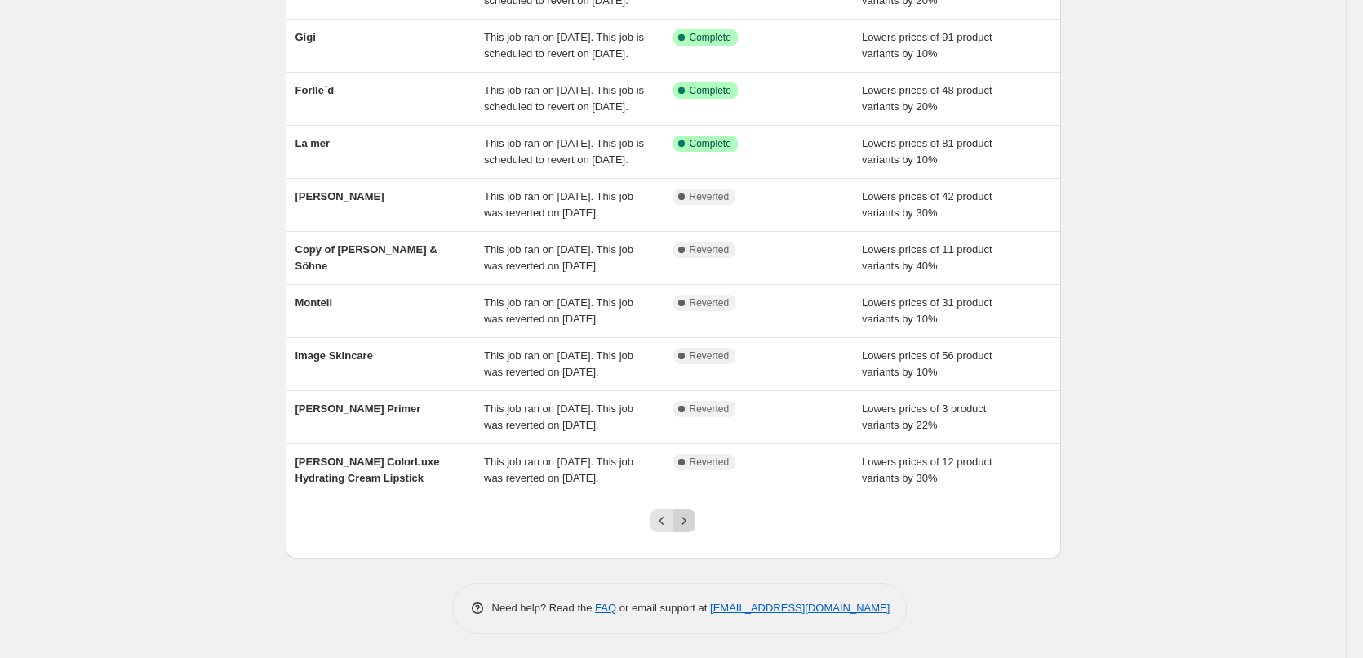
click at [692, 519] on icon "Next" at bounding box center [684, 520] width 16 height 16
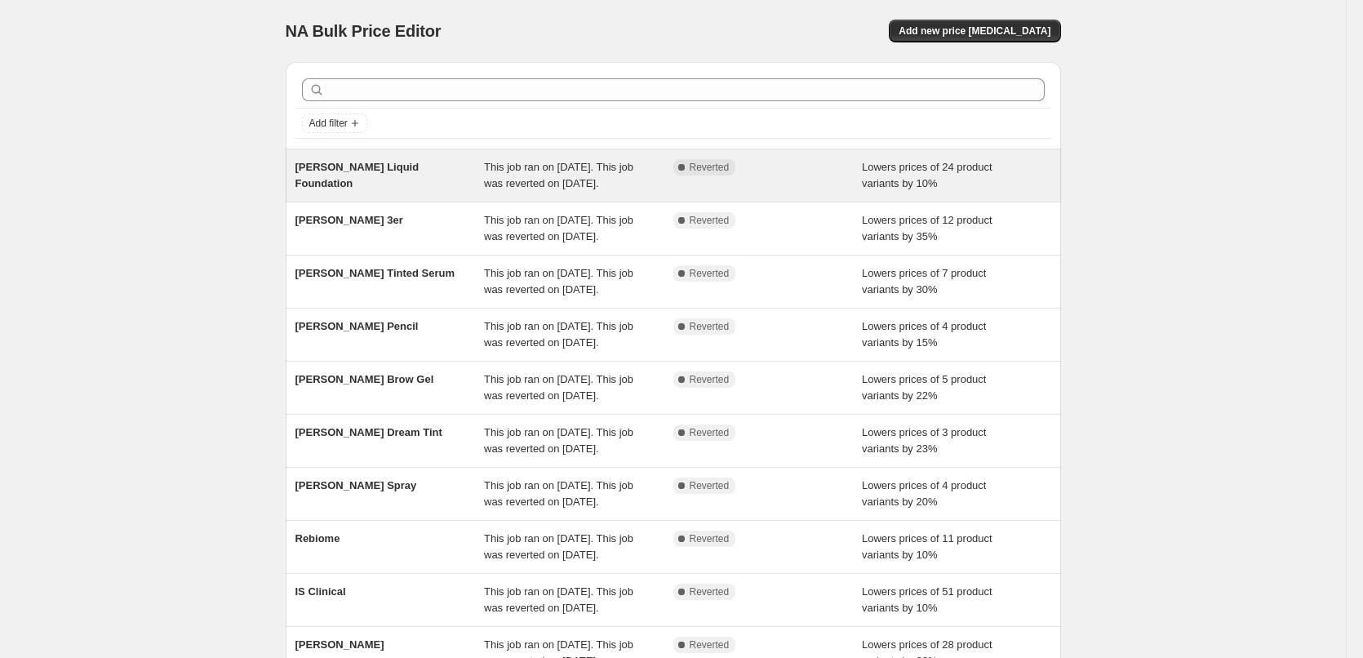
click at [379, 180] on div "[PERSON_NAME] Liquid Foundation" at bounding box center [389, 175] width 189 height 33
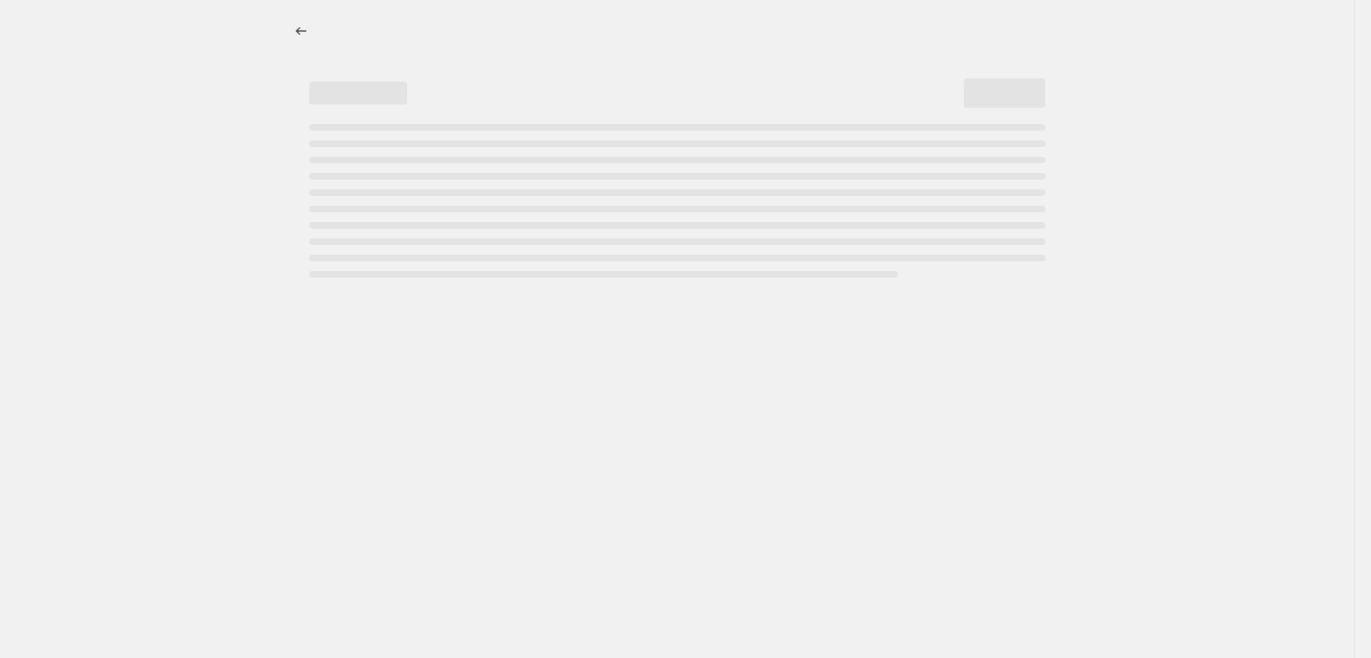
select select "percentage"
select select "tag"
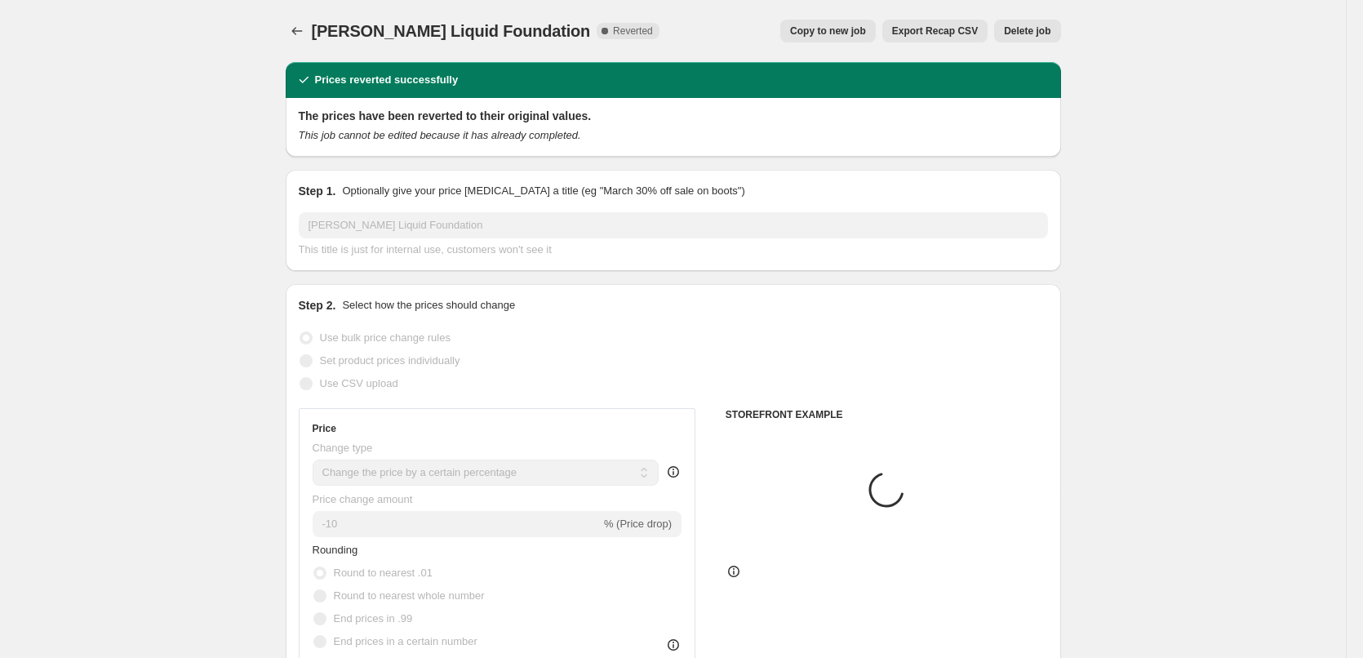
click at [1026, 34] on span "Delete job" at bounding box center [1027, 30] width 47 height 13
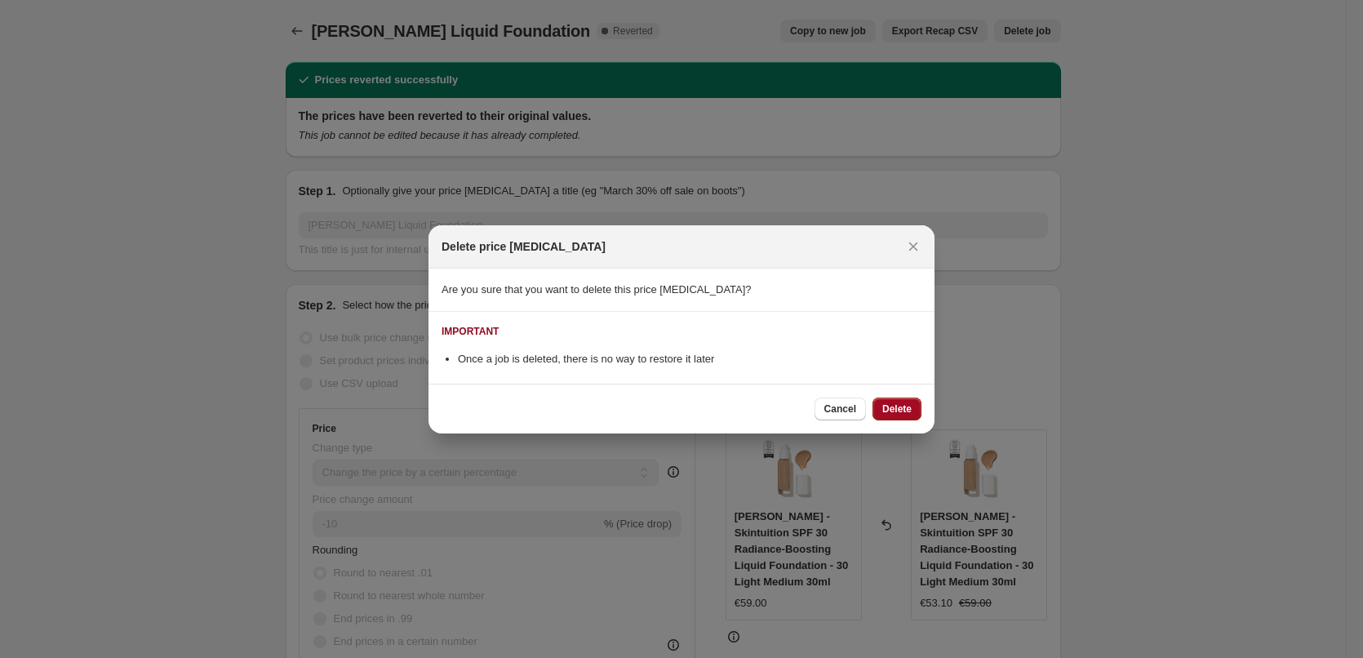
click at [898, 418] on button "Delete" at bounding box center [896, 408] width 49 height 23
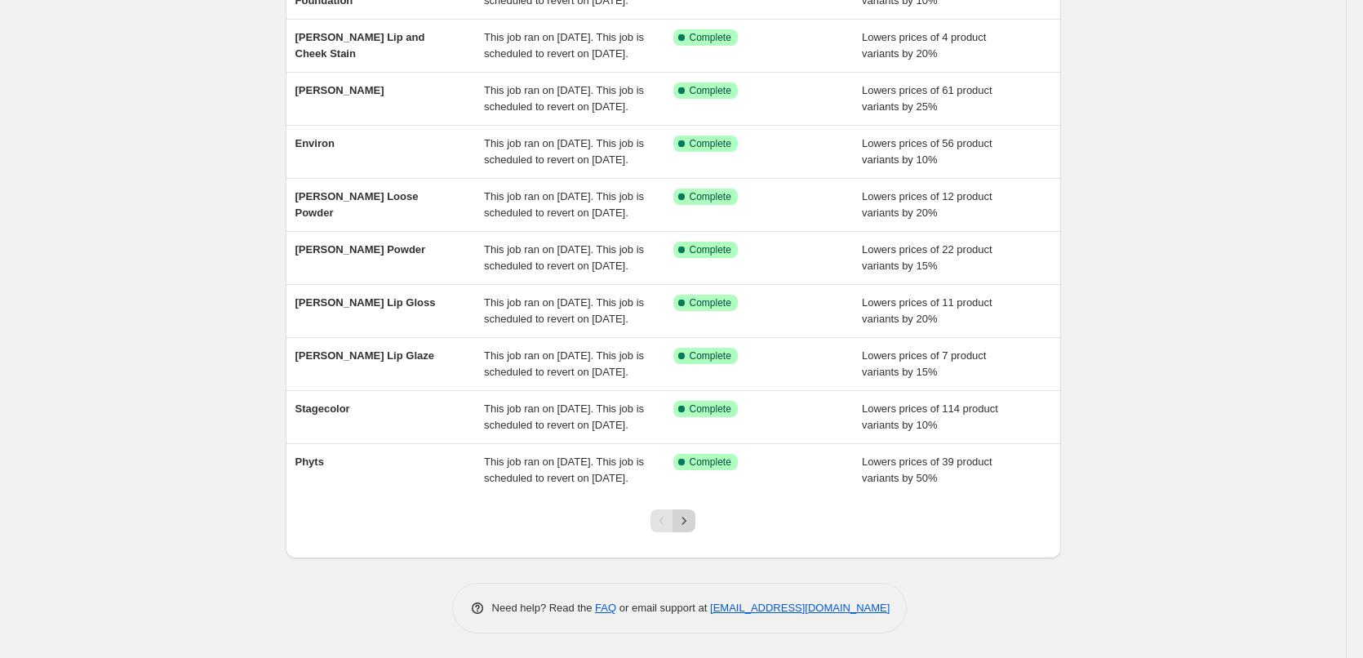
click at [685, 516] on icon "Next" at bounding box center [684, 520] width 16 height 16
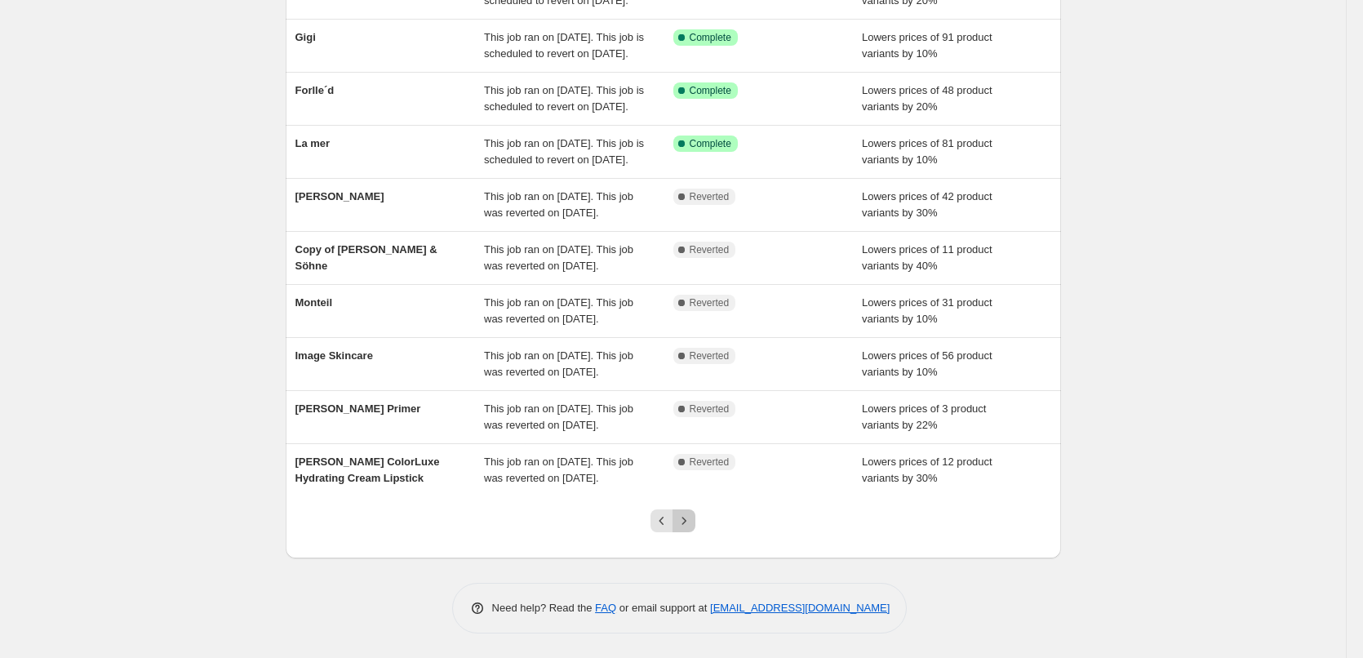
click at [685, 516] on icon "Next" at bounding box center [684, 520] width 16 height 16
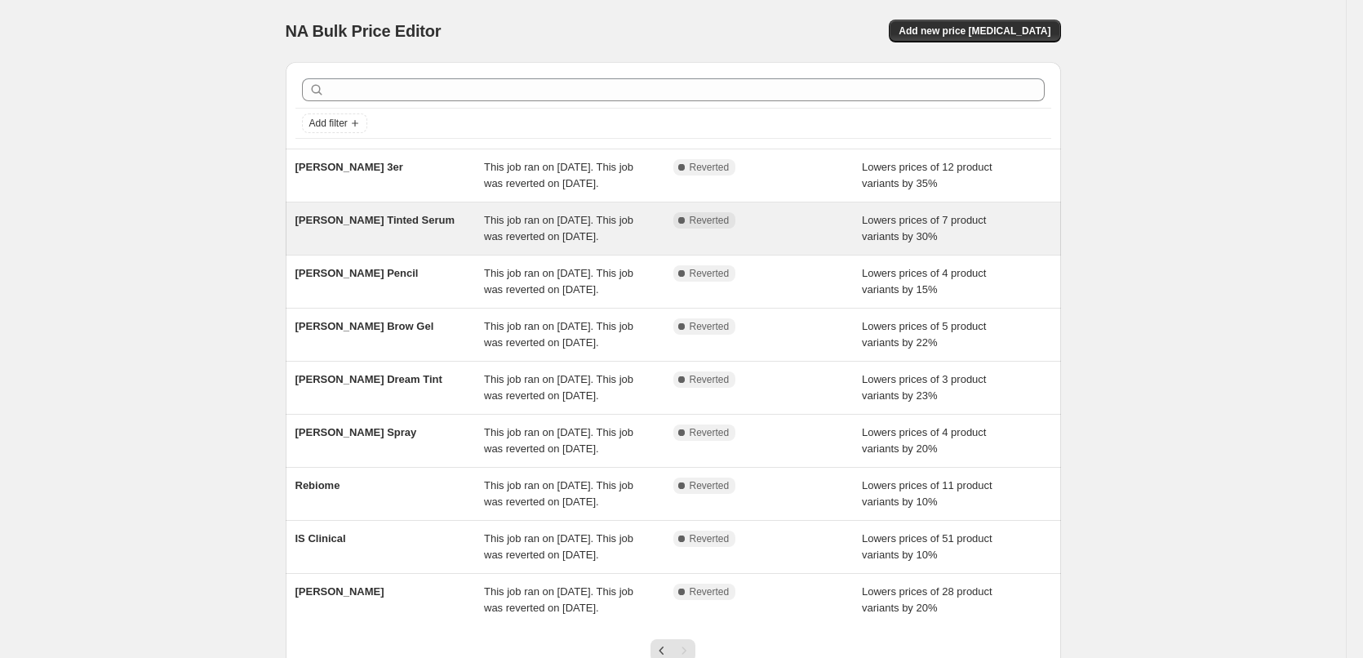
click at [370, 245] on div "[PERSON_NAME] Tinted Serum" at bounding box center [389, 228] width 189 height 33
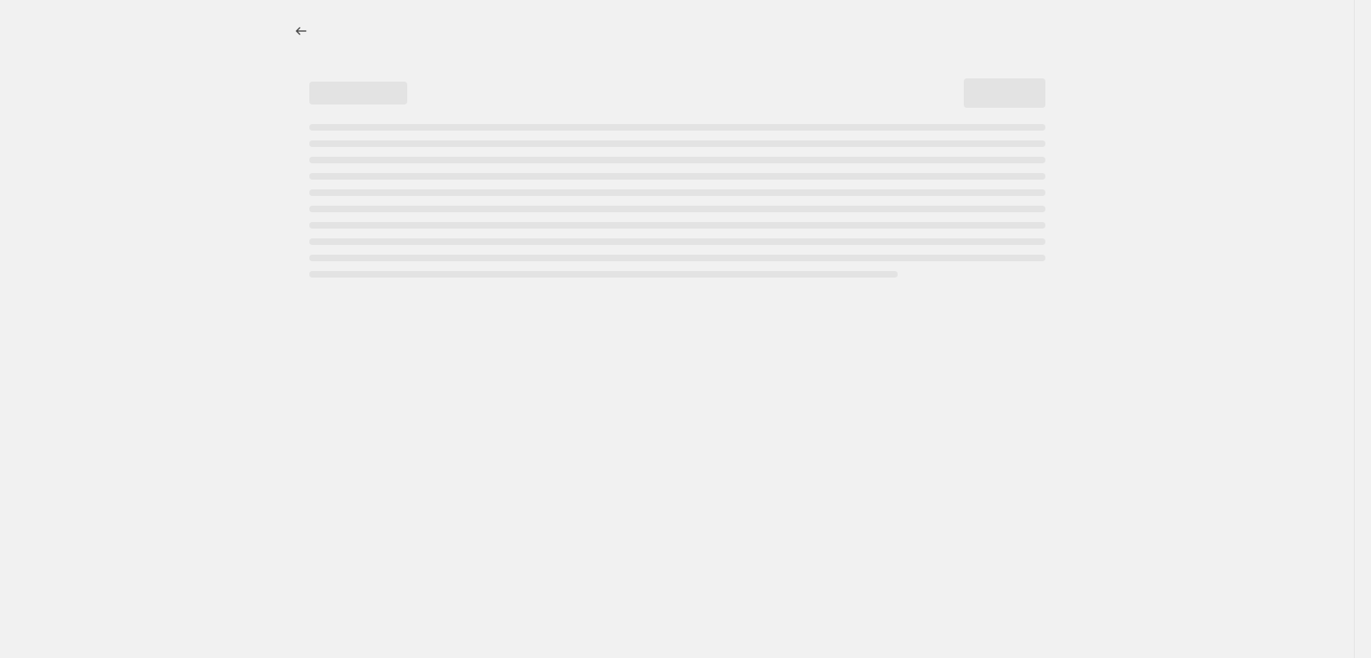
select select "percentage"
select select "tag"
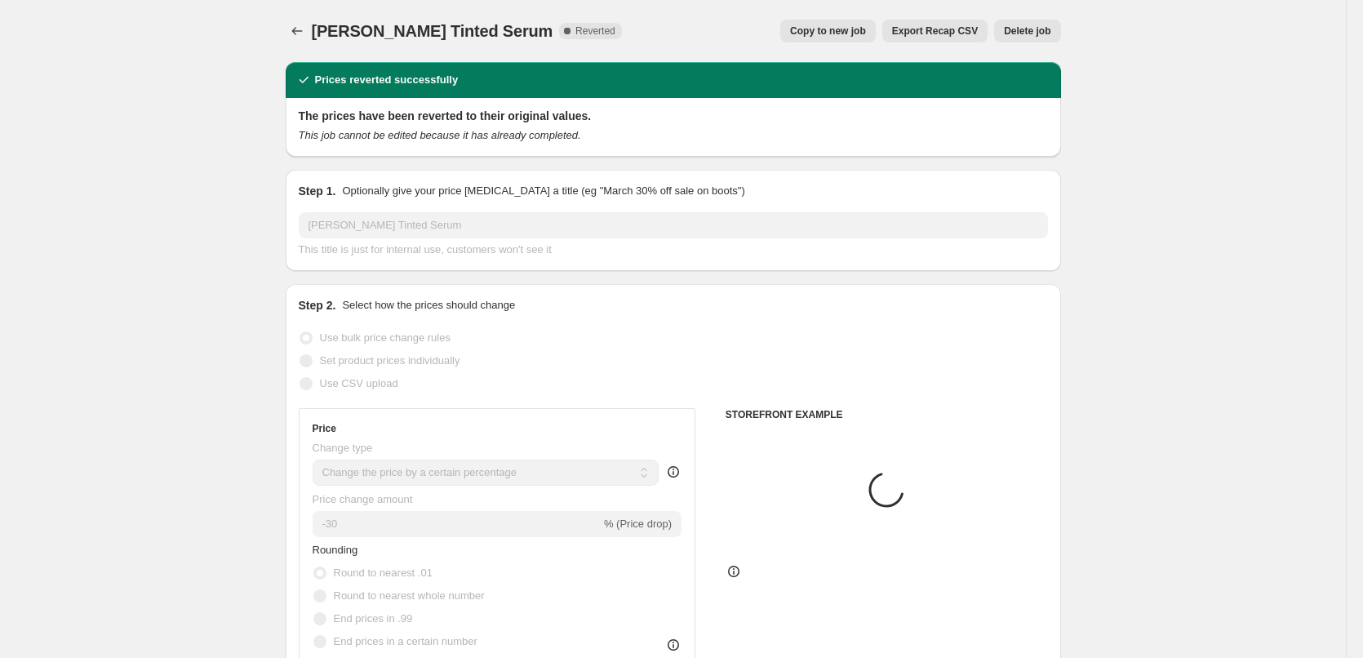
click at [849, 33] on span "Copy to new job" at bounding box center [828, 30] width 76 height 13
select select "percentage"
select select "tag"
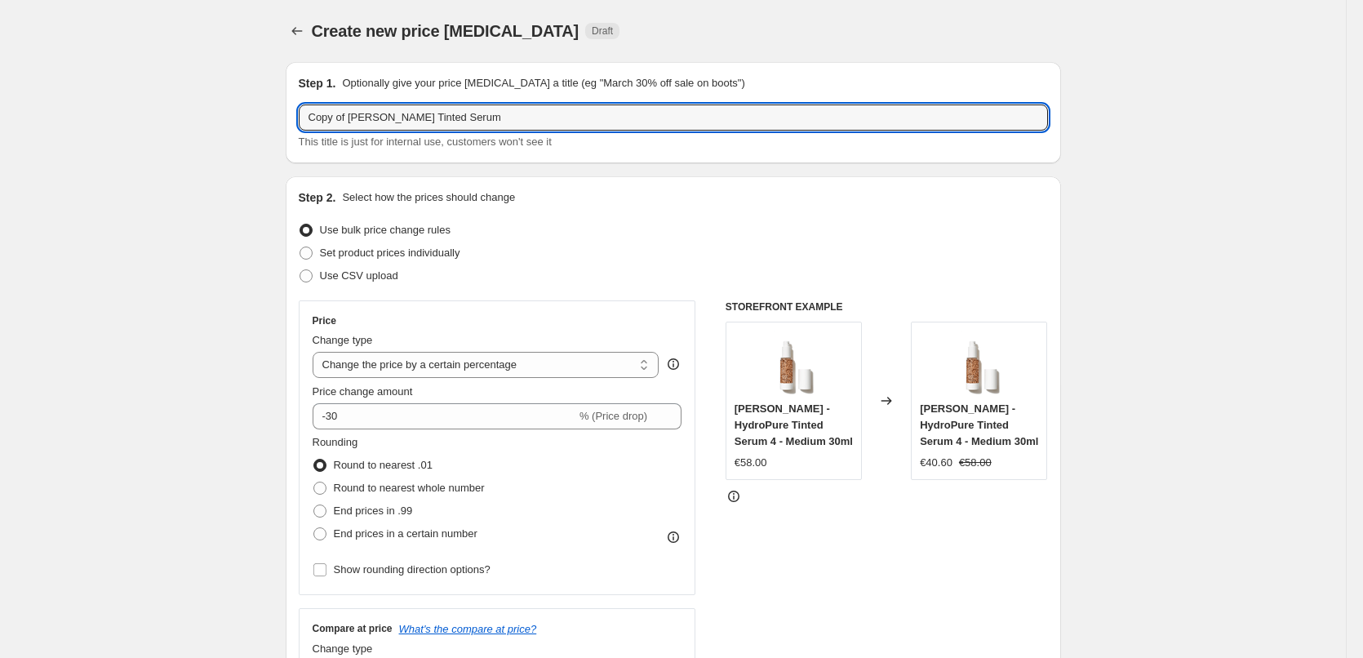
drag, startPoint x: 353, startPoint y: 119, endPoint x: 135, endPoint y: 131, distance: 218.2
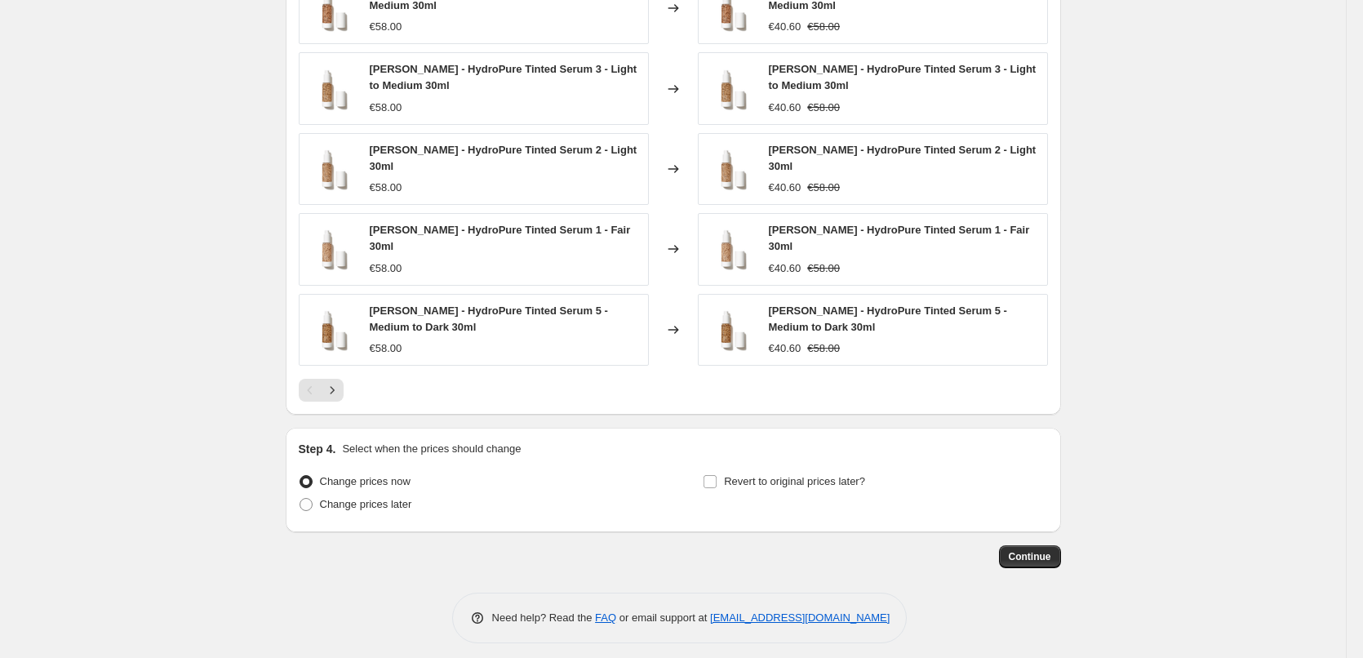
type input "[PERSON_NAME] Tinted Serum"
click at [824, 501] on div "Revert to original prices later?" at bounding box center [875, 494] width 344 height 49
click at [823, 475] on span "Revert to original prices later?" at bounding box center [794, 481] width 141 height 12
click at [716, 475] on input "Revert to original prices later?" at bounding box center [709, 481] width 13 height 13
checkbox input "true"
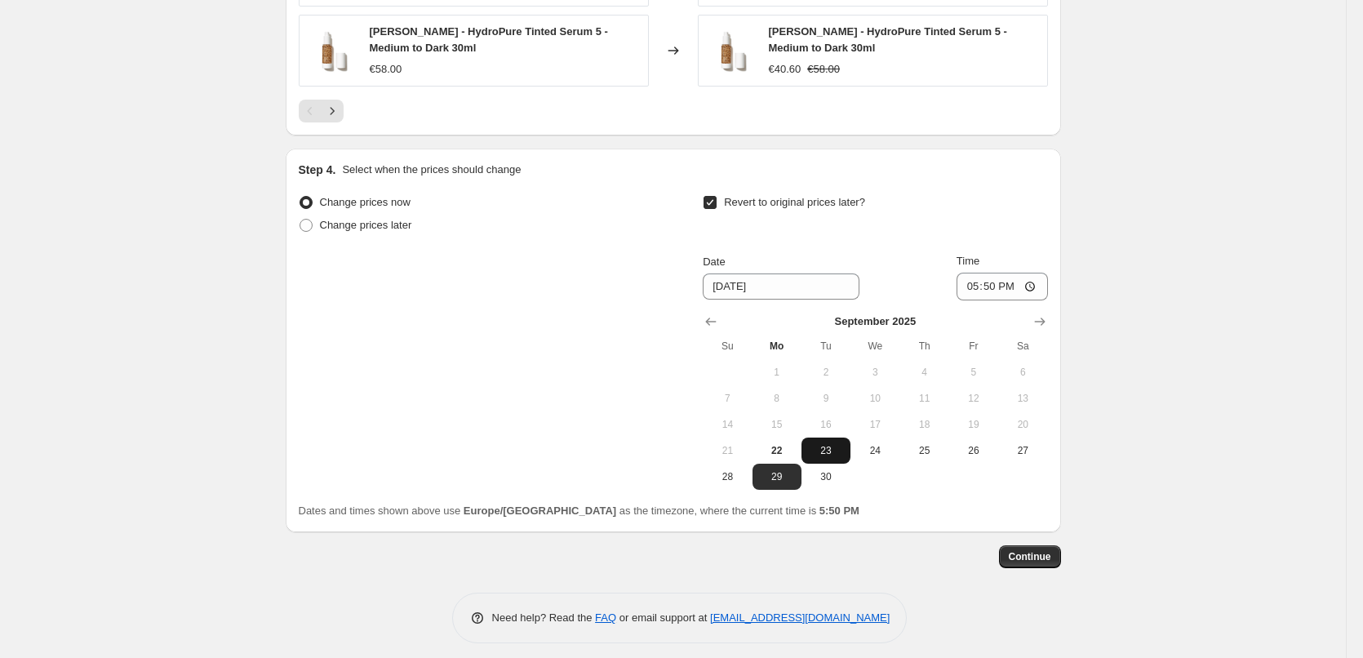
click at [832, 450] on button "23" at bounding box center [825, 450] width 49 height 26
type input "9/23/2025"
click at [971, 284] on input "17:50" at bounding box center [1001, 287] width 91 height 28
type input "03:00"
click at [1048, 550] on span "Continue" at bounding box center [1030, 556] width 42 height 13
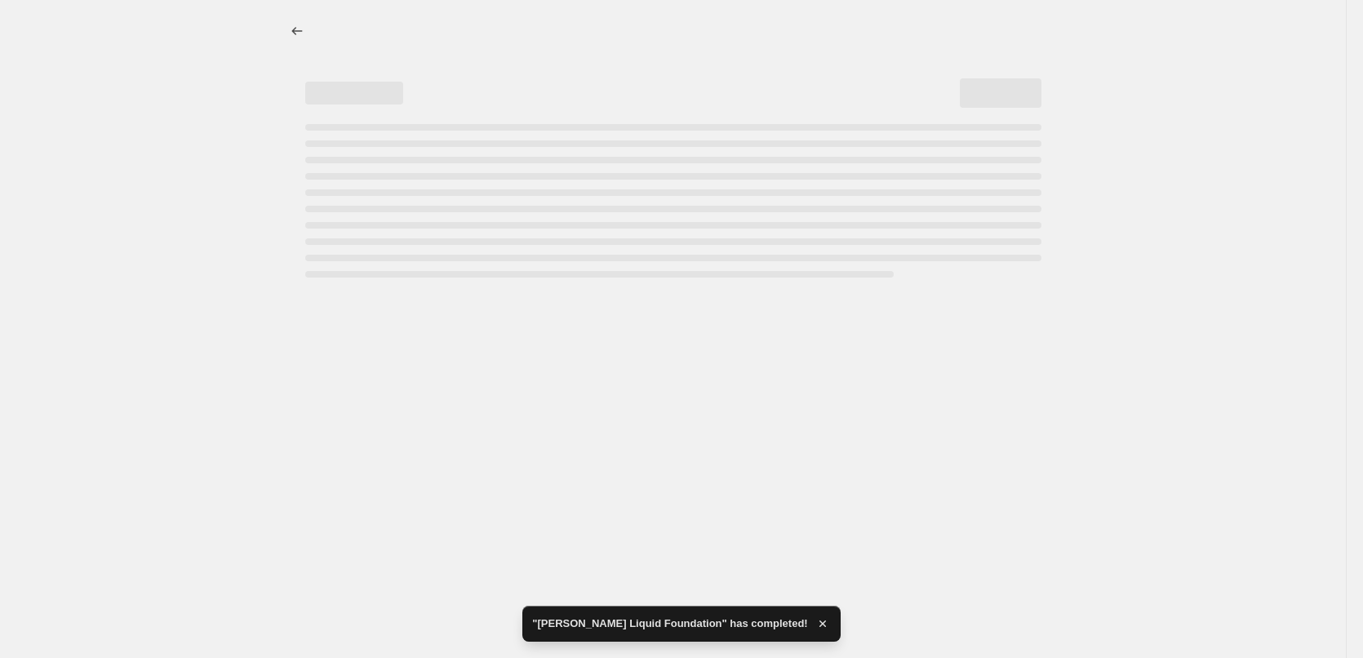
select select "percentage"
select select "tag"
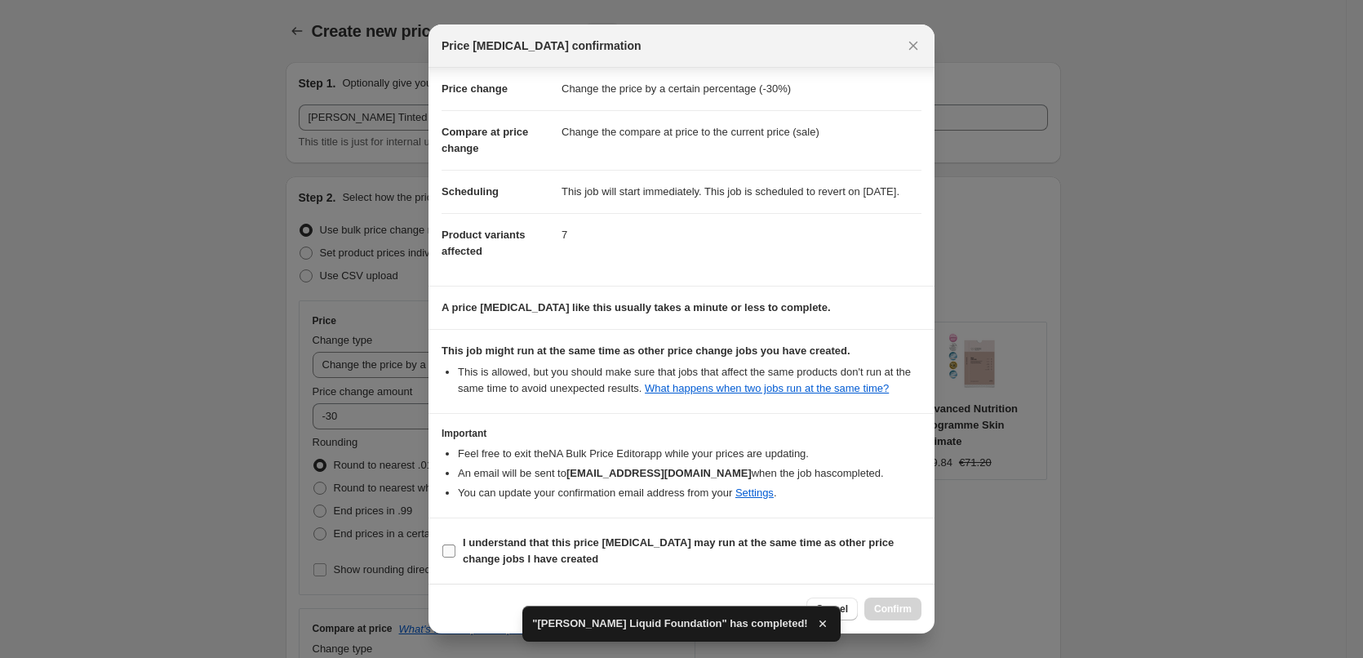
click at [533, 549] on span "I understand that this price change job may run at the same time as other price…" at bounding box center [692, 550] width 459 height 33
click at [455, 549] on input "I understand that this price change job may run at the same time as other price…" at bounding box center [448, 550] width 13 height 13
checkbox input "true"
click at [909, 608] on span "Confirm" at bounding box center [893, 608] width 38 height 13
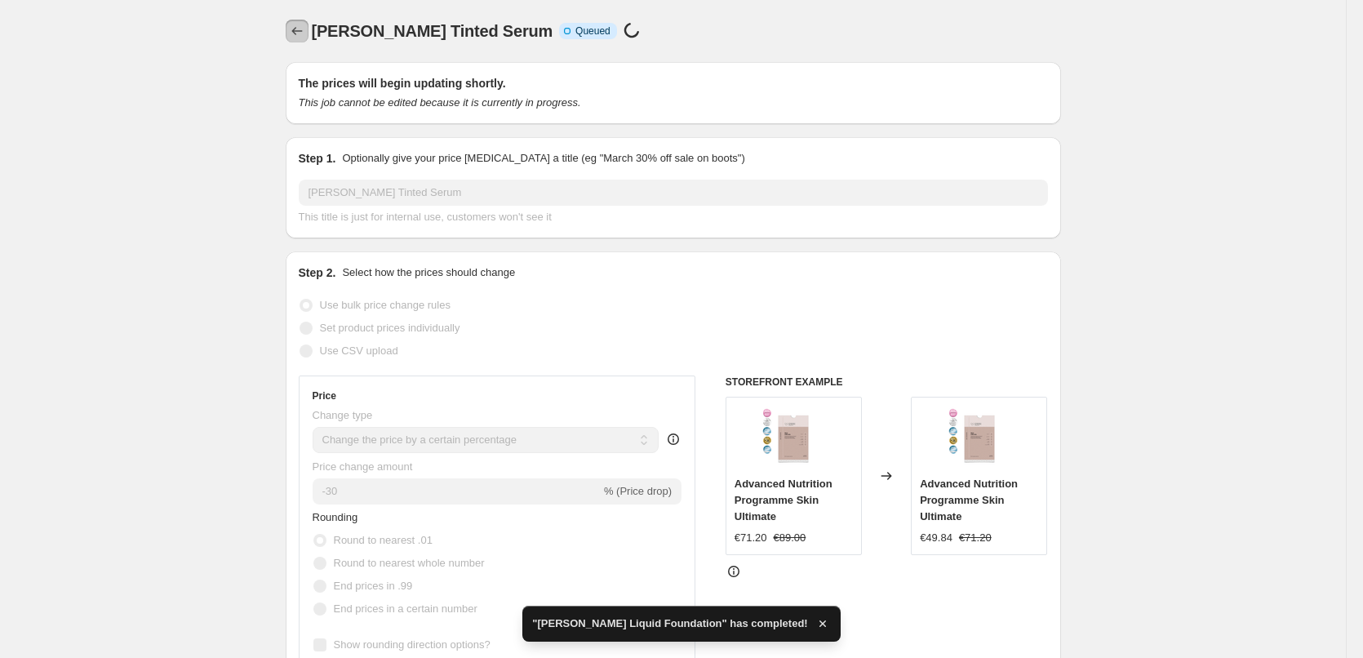
click at [305, 26] on icon "Price change jobs" at bounding box center [297, 31] width 16 height 16
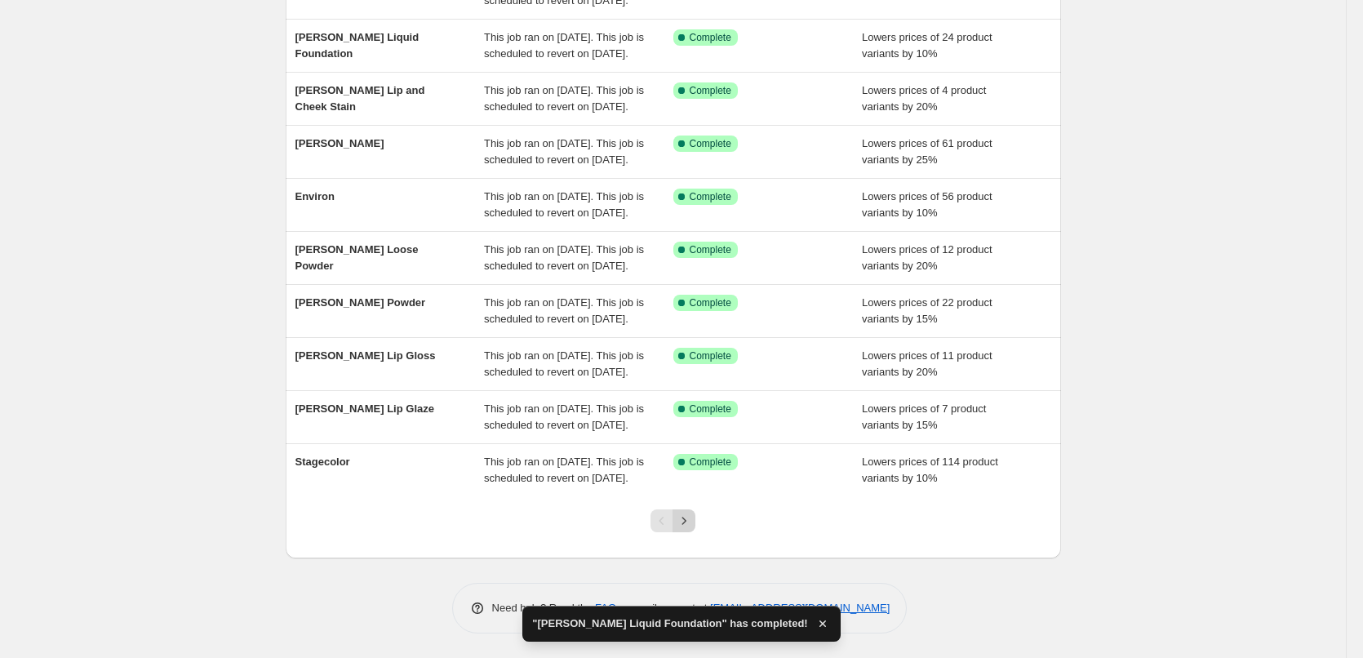
click at [685, 521] on icon "Next" at bounding box center [684, 520] width 16 height 16
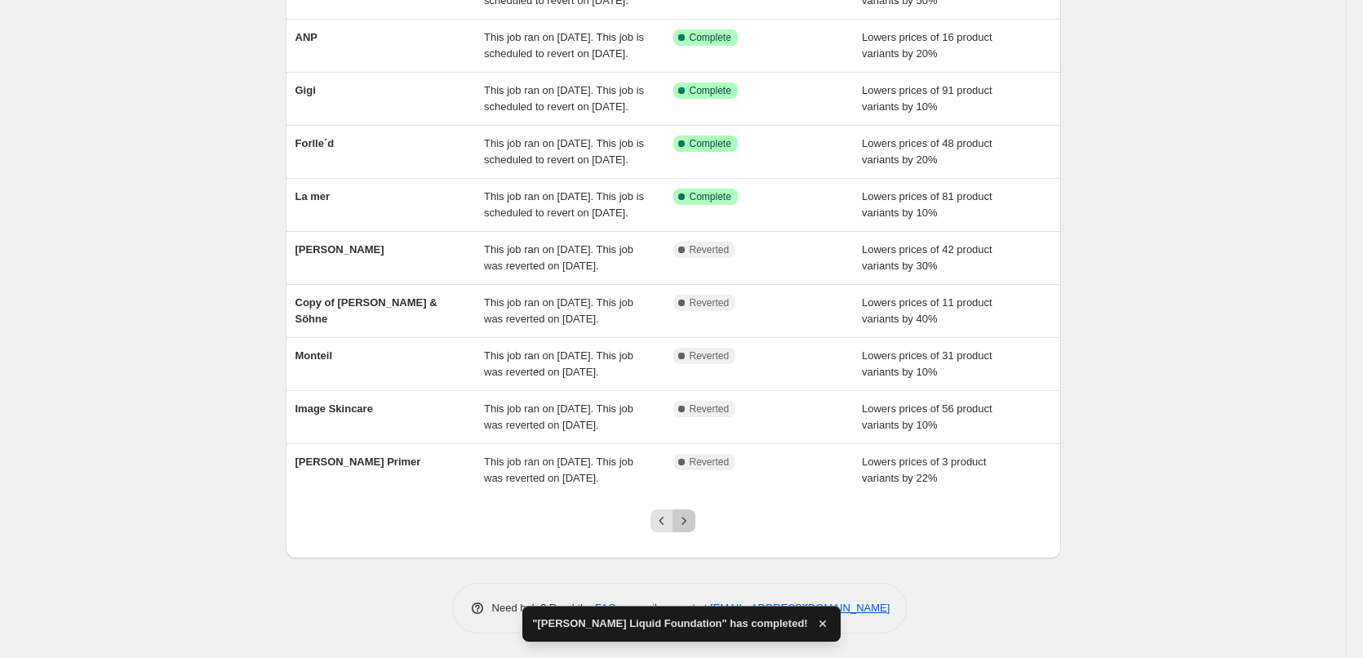
click at [685, 521] on icon "Next" at bounding box center [684, 520] width 16 height 16
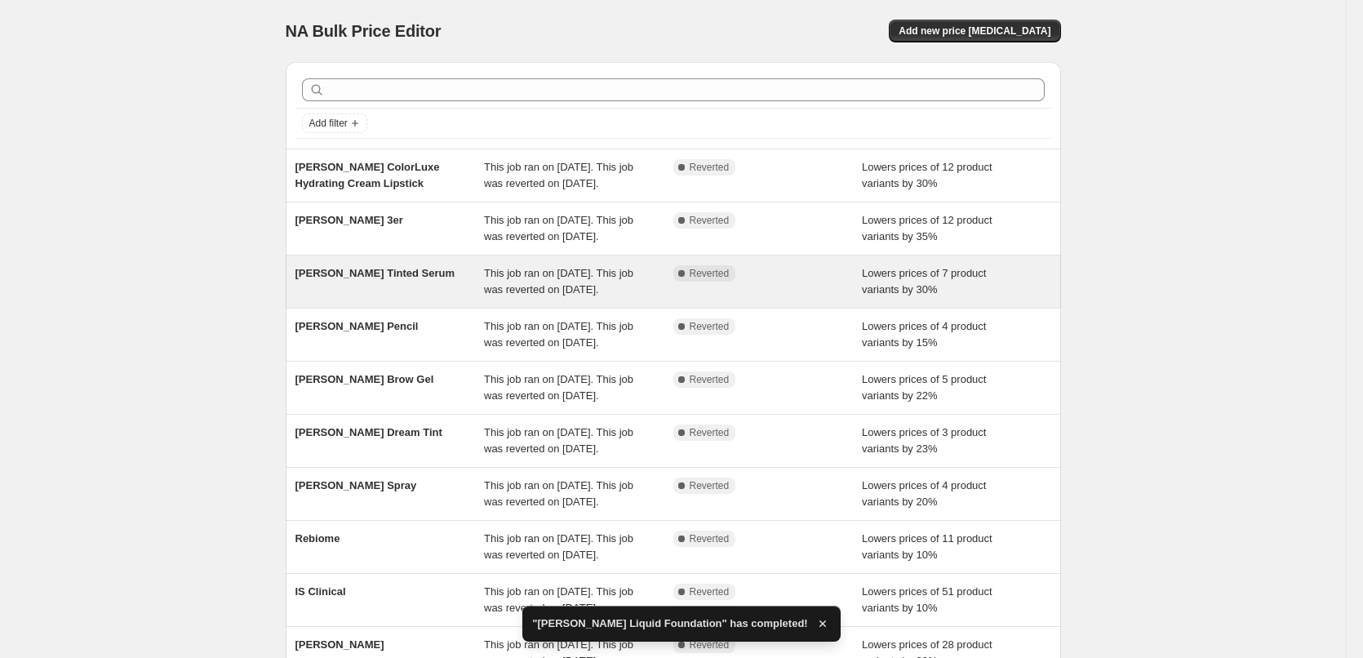
click at [386, 298] on div "[PERSON_NAME] Tinted Serum" at bounding box center [389, 281] width 189 height 33
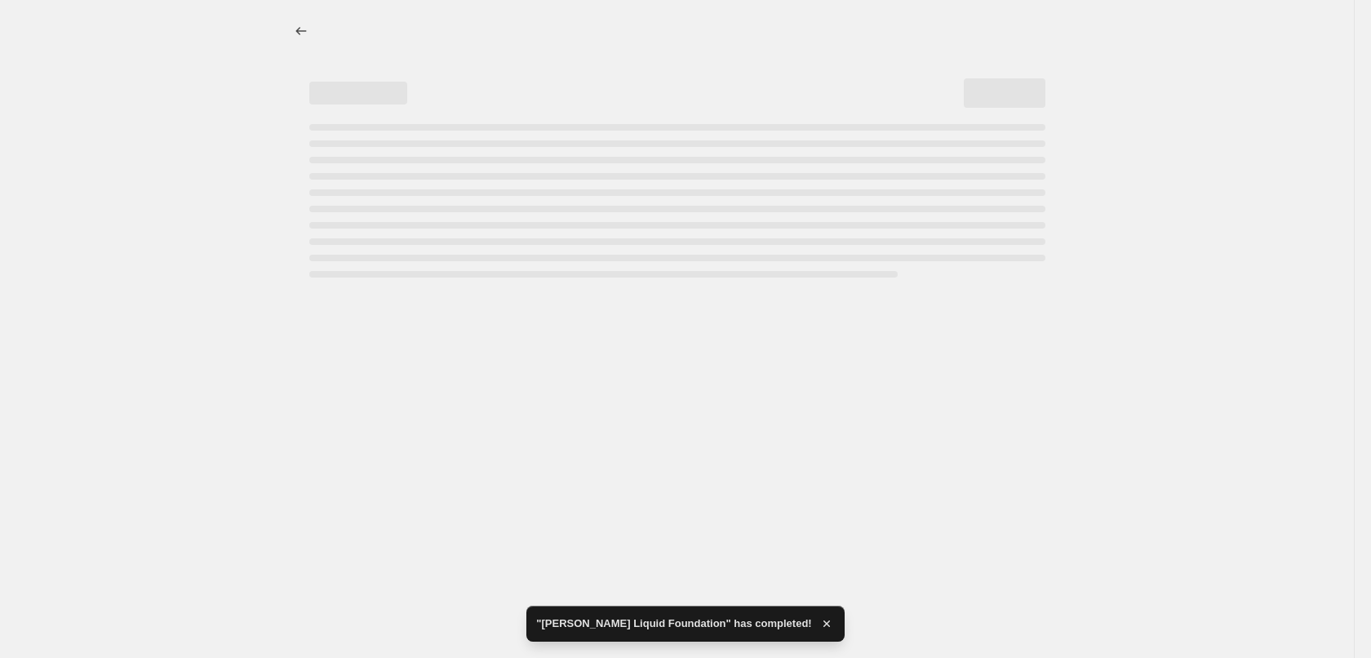
select select "percentage"
select select "tag"
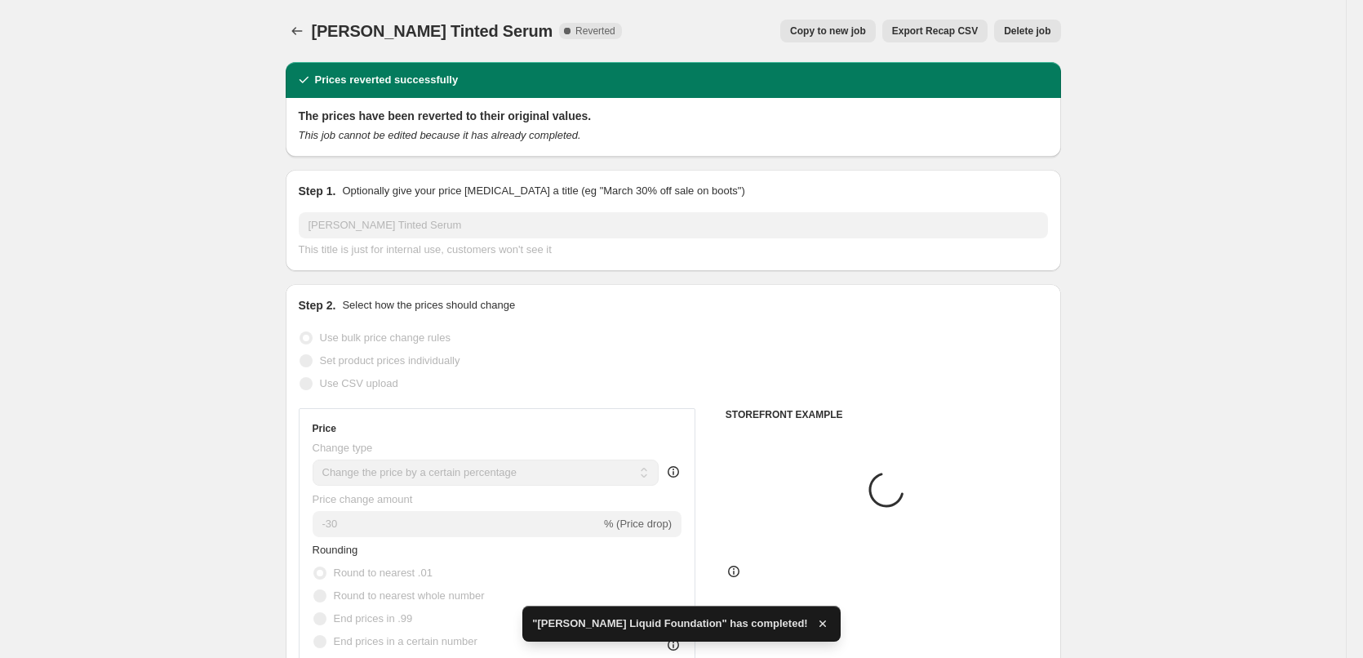
click at [1032, 64] on div "Prices reverted successfully" at bounding box center [673, 80] width 775 height 36
click at [1032, 38] on button "Delete job" at bounding box center [1027, 31] width 66 height 23
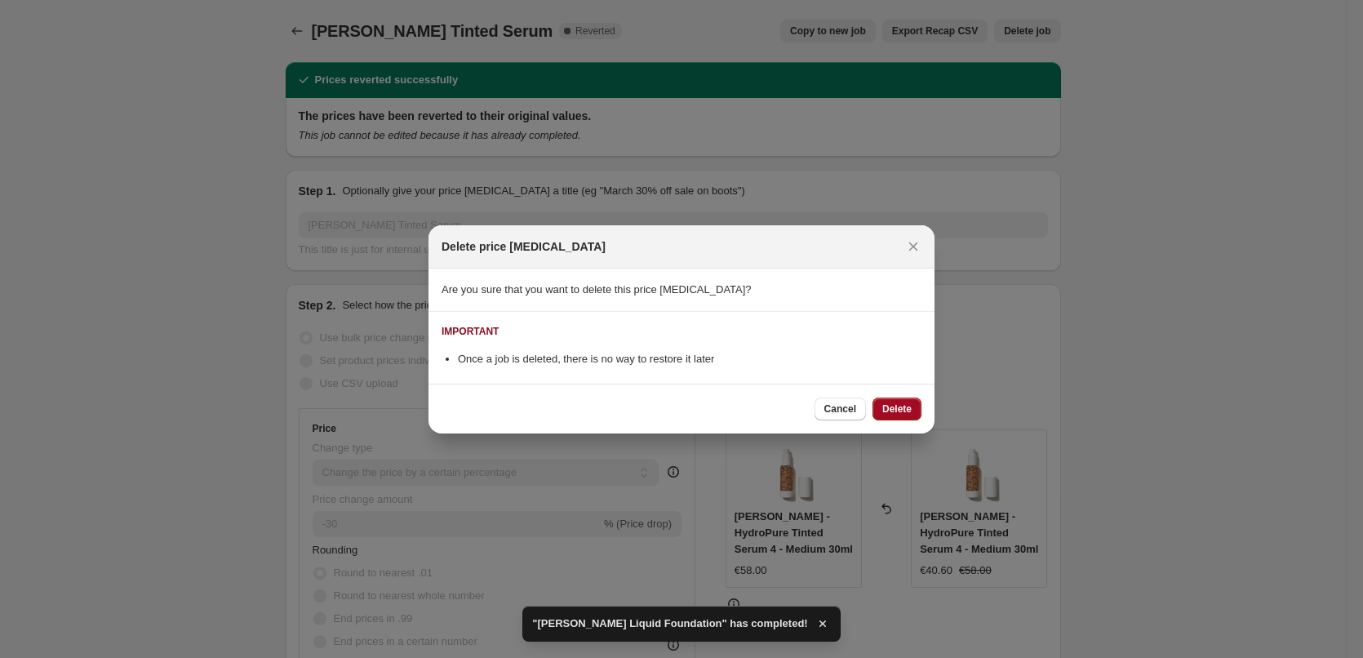
click at [896, 406] on span "Delete" at bounding box center [896, 408] width 29 height 13
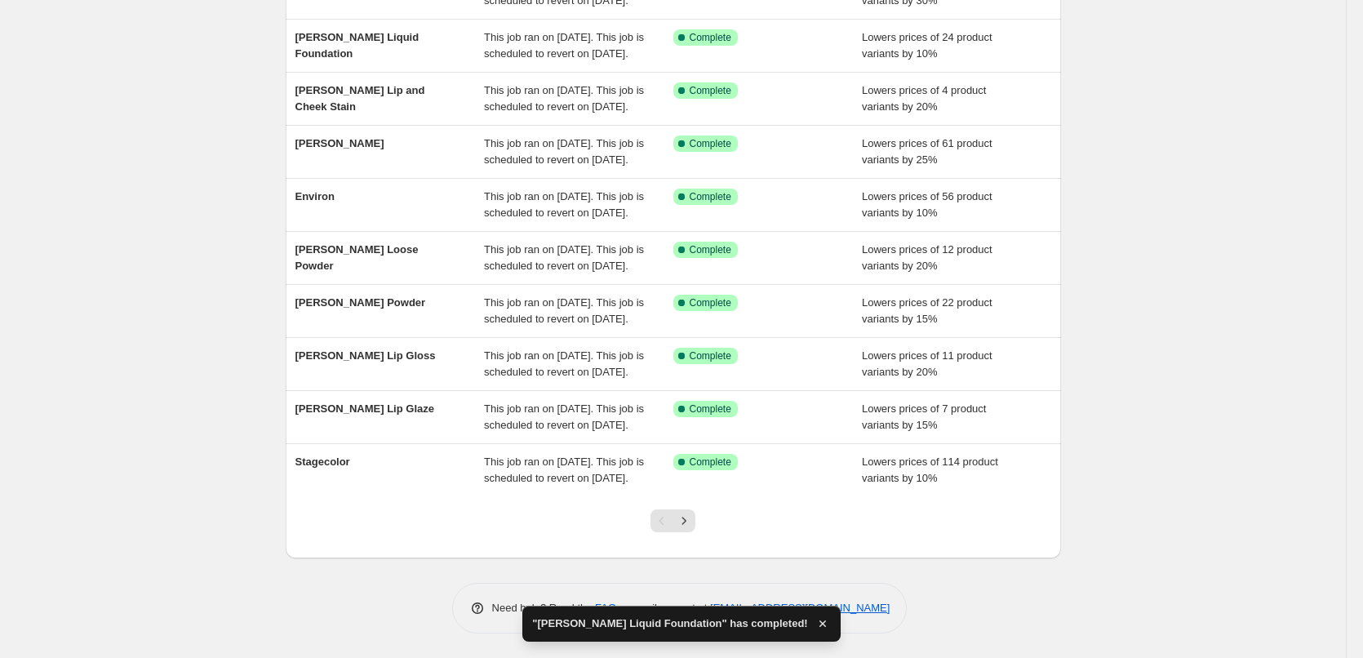
click at [695, 533] on div at bounding box center [673, 527] width 66 height 62
click at [692, 526] on icon "Next" at bounding box center [684, 520] width 16 height 16
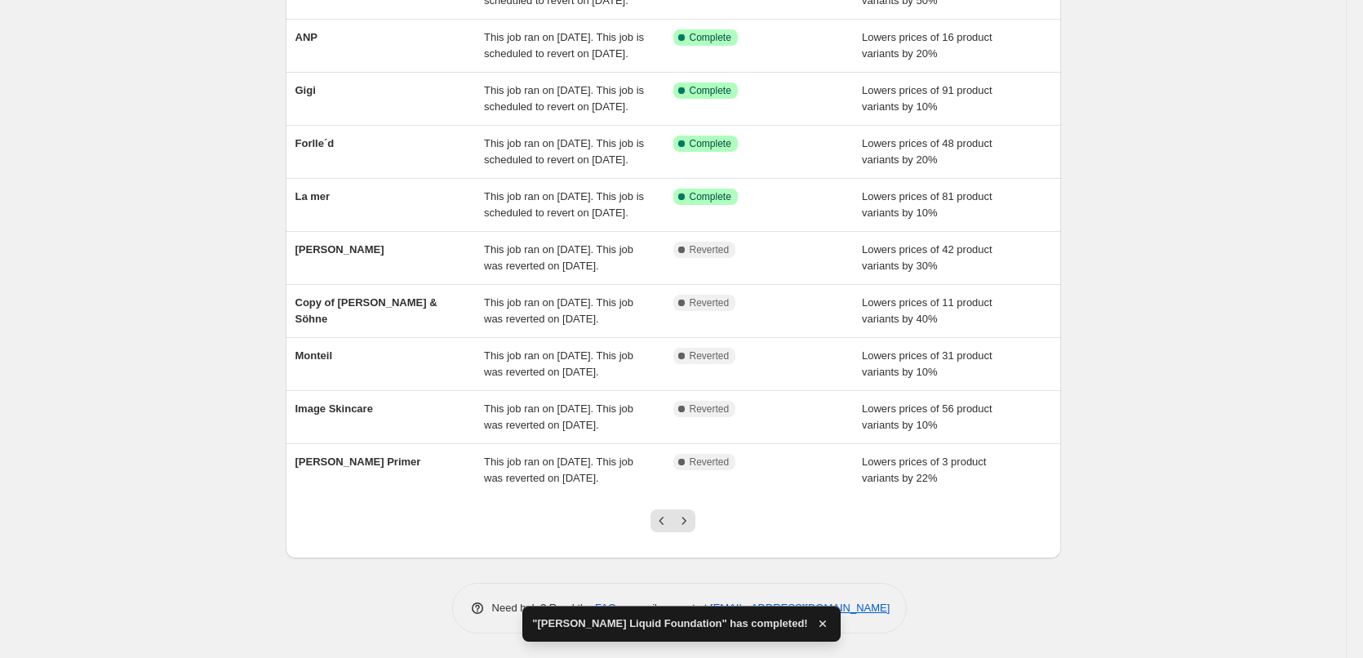
click at [692, 526] on icon "Next" at bounding box center [684, 520] width 16 height 16
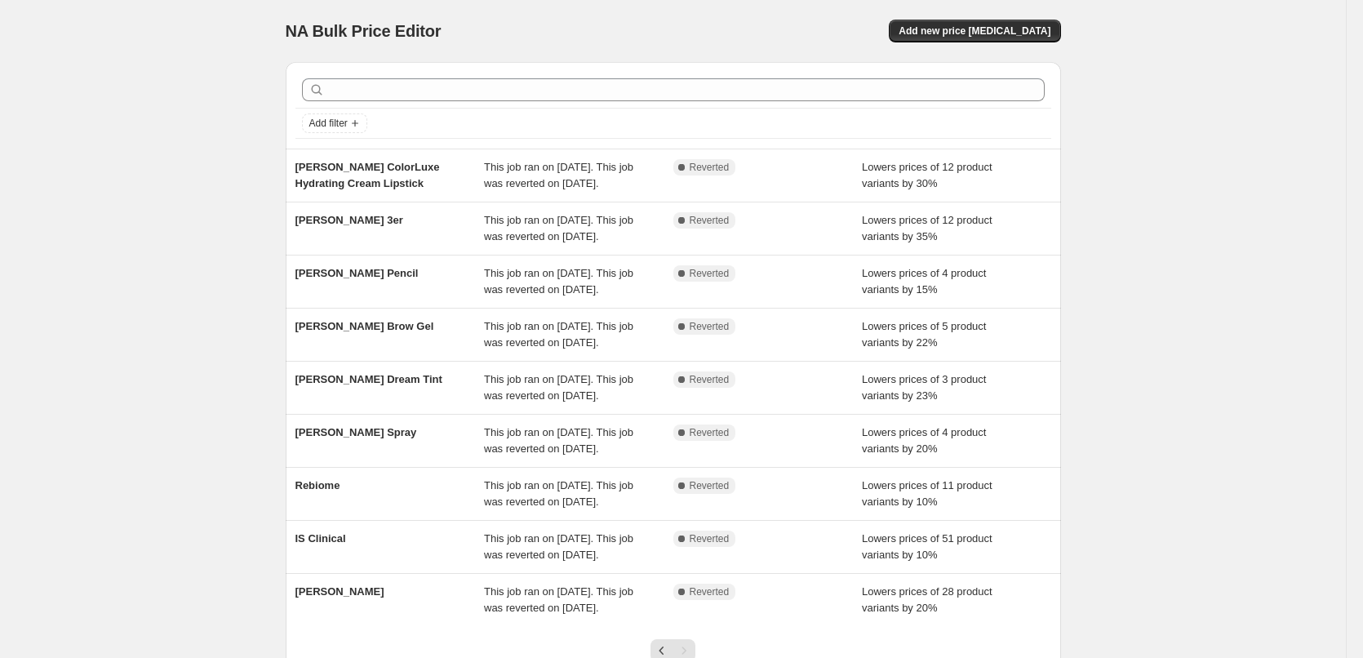
click at [410, 192] on div "[PERSON_NAME] ColorLuxe Hydrating Cream Lipstick" at bounding box center [389, 175] width 189 height 33
select select "percentage"
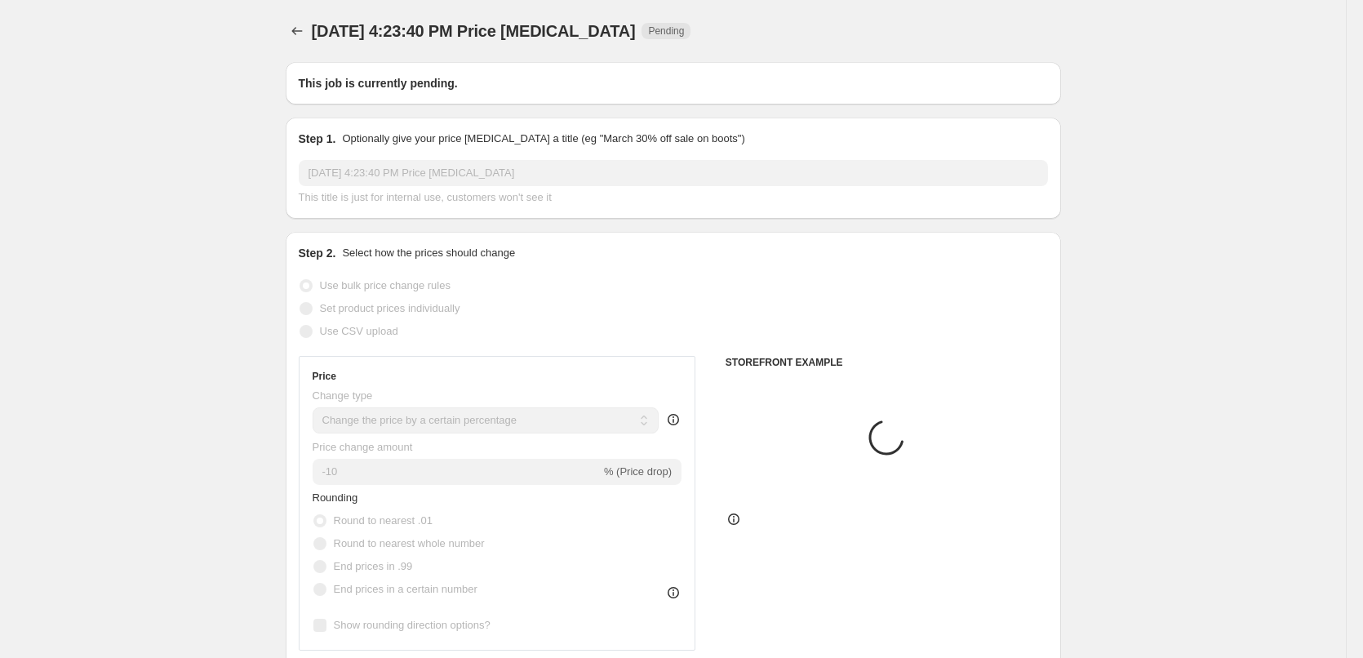
type input "[PERSON_NAME] ColorLuxe Hydrating Cream Lipstick"
radio input "false"
radio input "true"
checkbox input "true"
select select "tag"
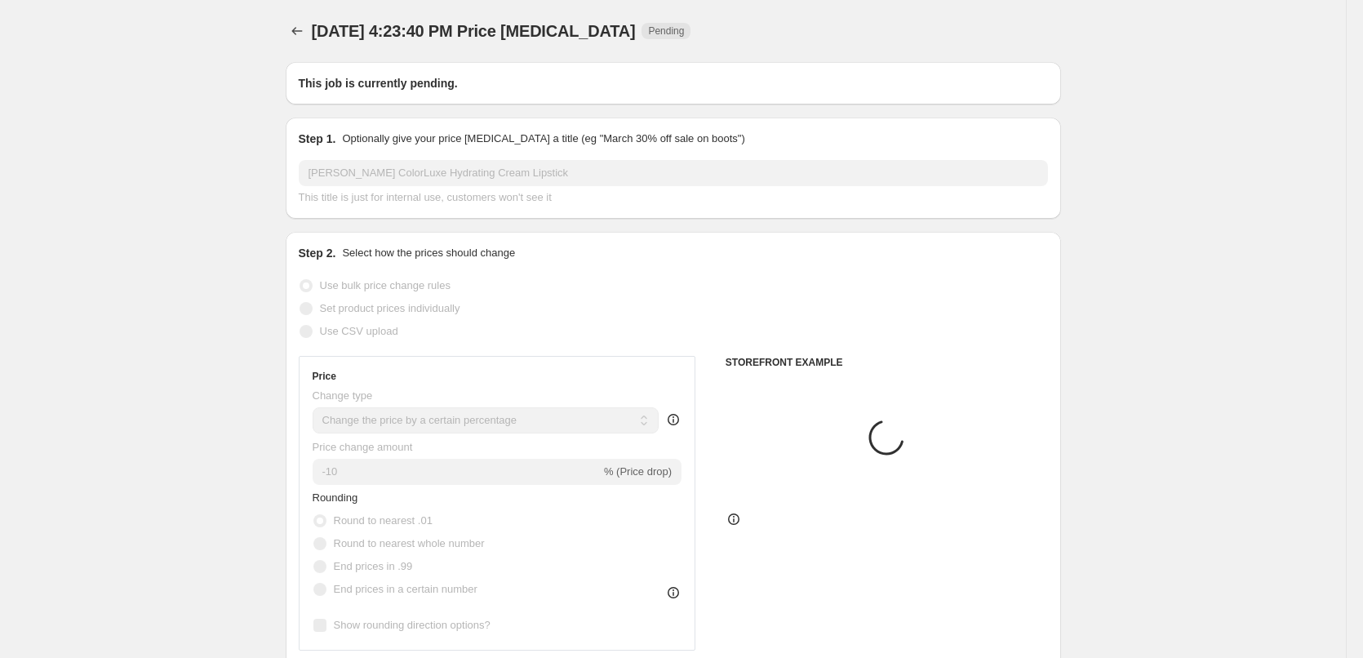
select select "vendor"
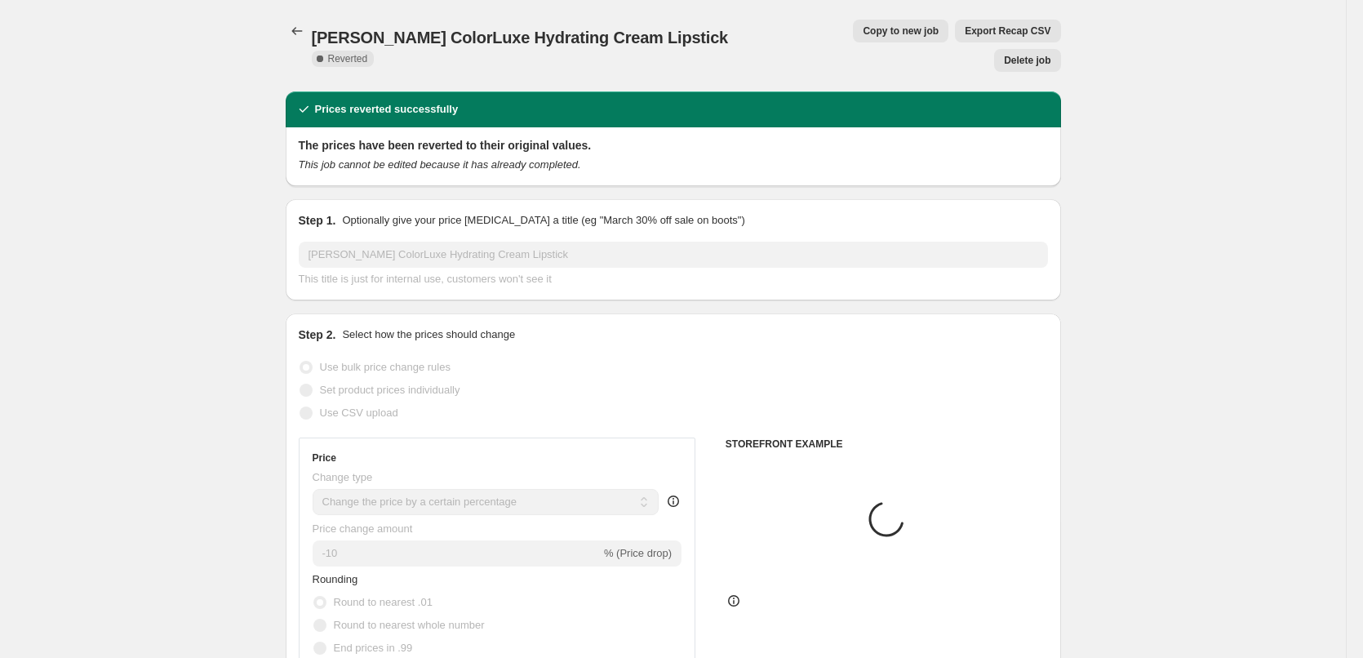
click at [872, 38] on button "Copy to new job" at bounding box center [900, 31] width 95 height 23
select select "percentage"
select select "tag"
select select "vendor"
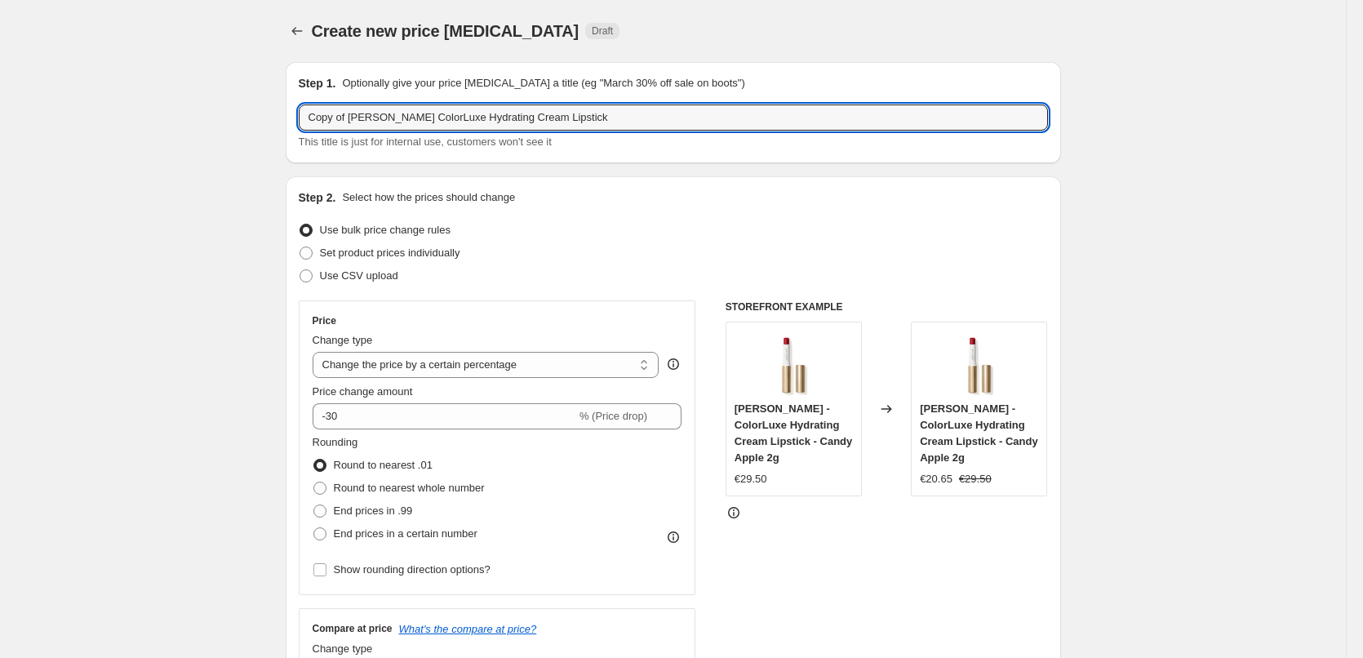
drag, startPoint x: 352, startPoint y: 118, endPoint x: 163, endPoint y: 126, distance: 188.7
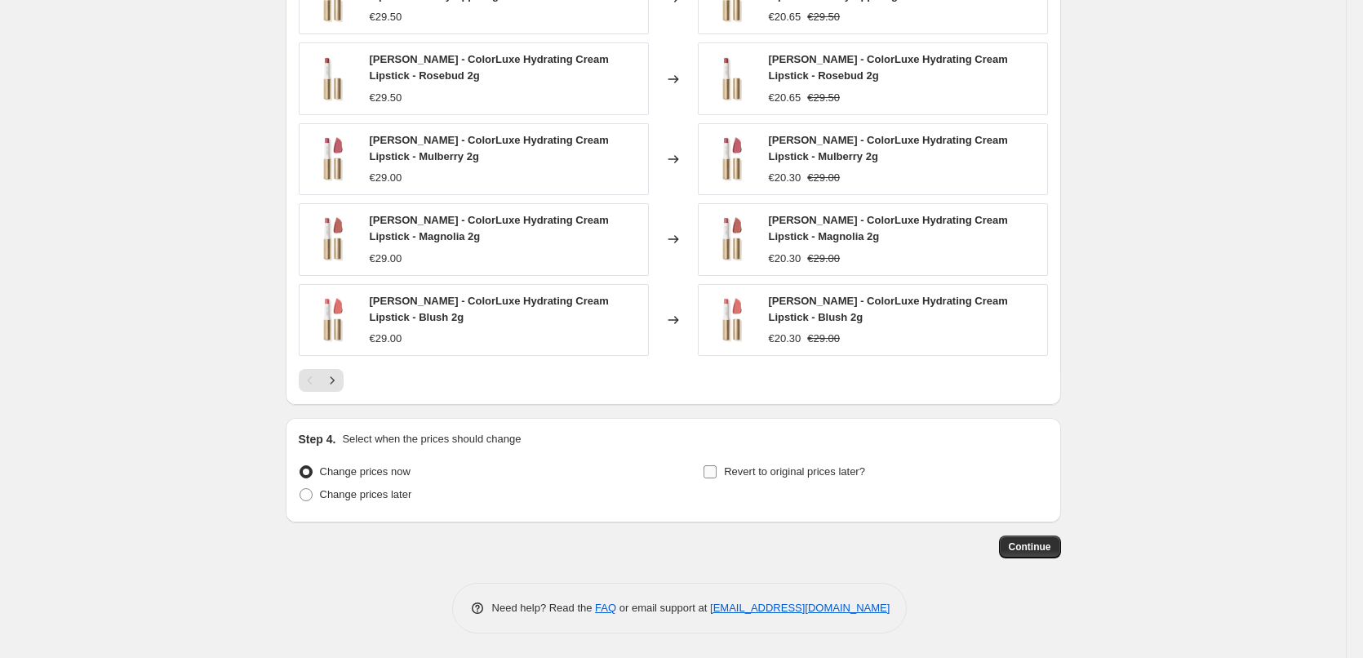
type input "[PERSON_NAME] ColorLuxe Hydrating Cream Lipstick"
click at [785, 465] on span "Revert to original prices later?" at bounding box center [794, 471] width 141 height 12
click at [716, 465] on input "Revert to original prices later?" at bounding box center [709, 471] width 13 height 13
checkbox input "true"
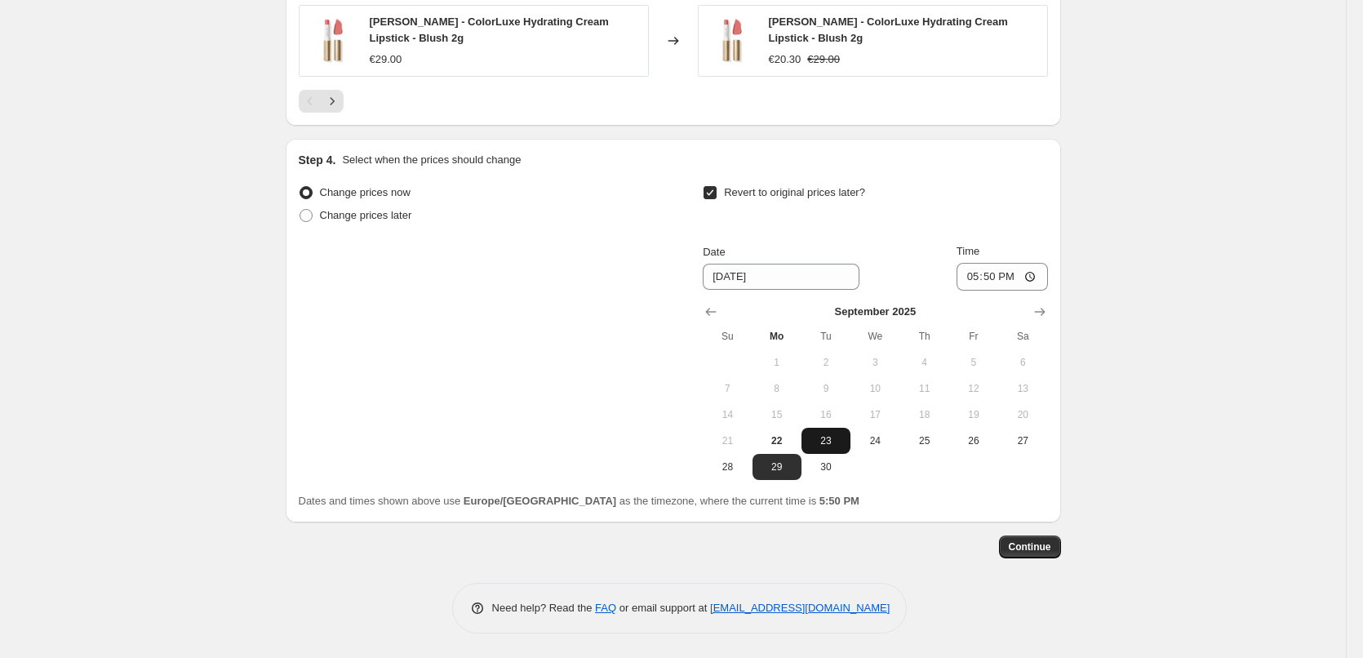
click at [827, 438] on span "23" at bounding box center [826, 440] width 36 height 13
type input "9/23/2025"
click at [987, 233] on div "Revert to original prices later? Date 9/23/2025 Time 17:50 September 2025 Su Mo…" at bounding box center [875, 330] width 344 height 299
click at [979, 258] on label "Time" at bounding box center [967, 251] width 23 height 16
click at [981, 263] on input "17:50" at bounding box center [1001, 277] width 91 height 28
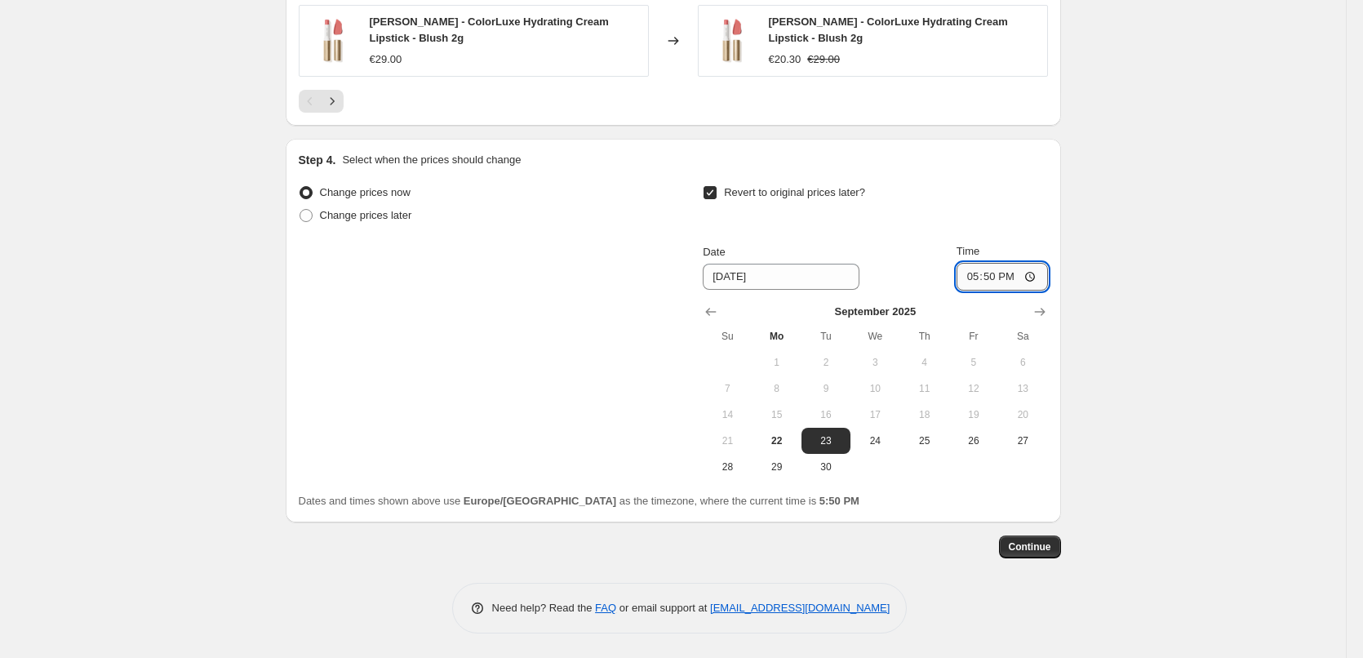
click at [975, 277] on input "17:50" at bounding box center [1001, 277] width 91 height 28
type input "03:00"
click at [1030, 554] on button "Continue" at bounding box center [1030, 546] width 62 height 23
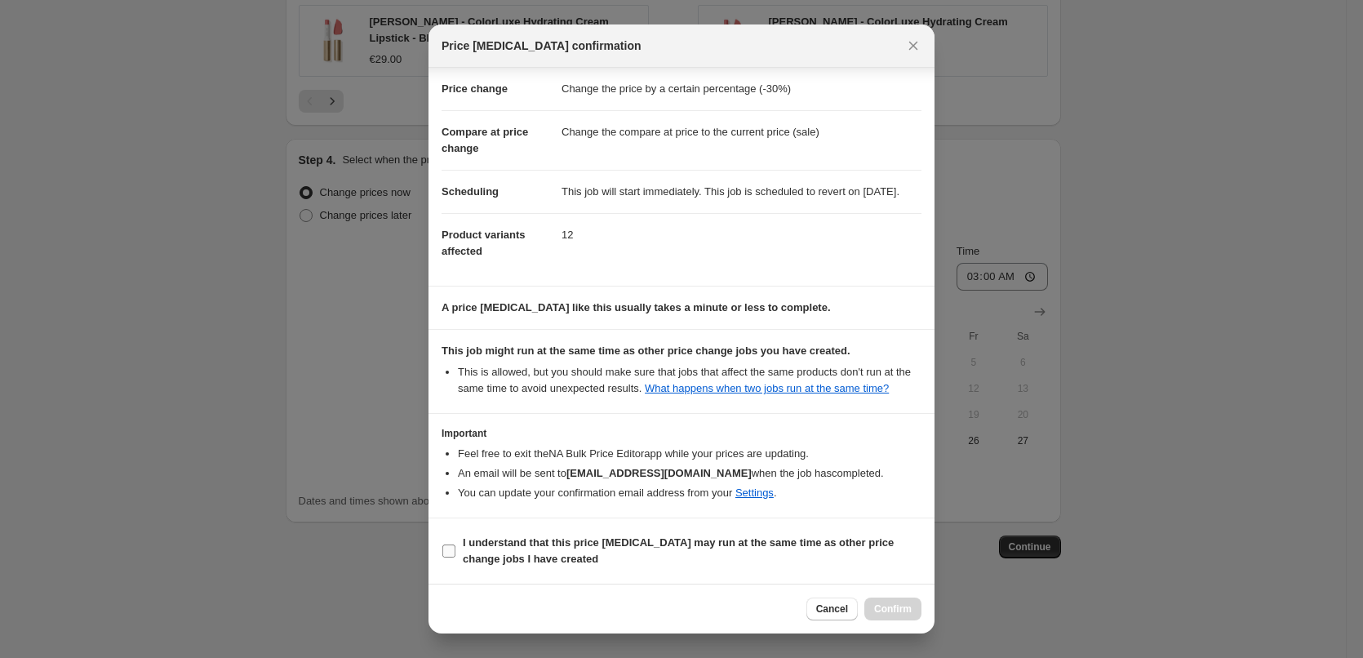
click at [539, 550] on span "I understand that this price change job may run at the same time as other price…" at bounding box center [692, 550] width 459 height 33
click at [455, 550] on input "I understand that this price change job may run at the same time as other price…" at bounding box center [448, 550] width 13 height 13
checkbox input "true"
click at [875, 605] on button "Confirm" at bounding box center [892, 608] width 57 height 23
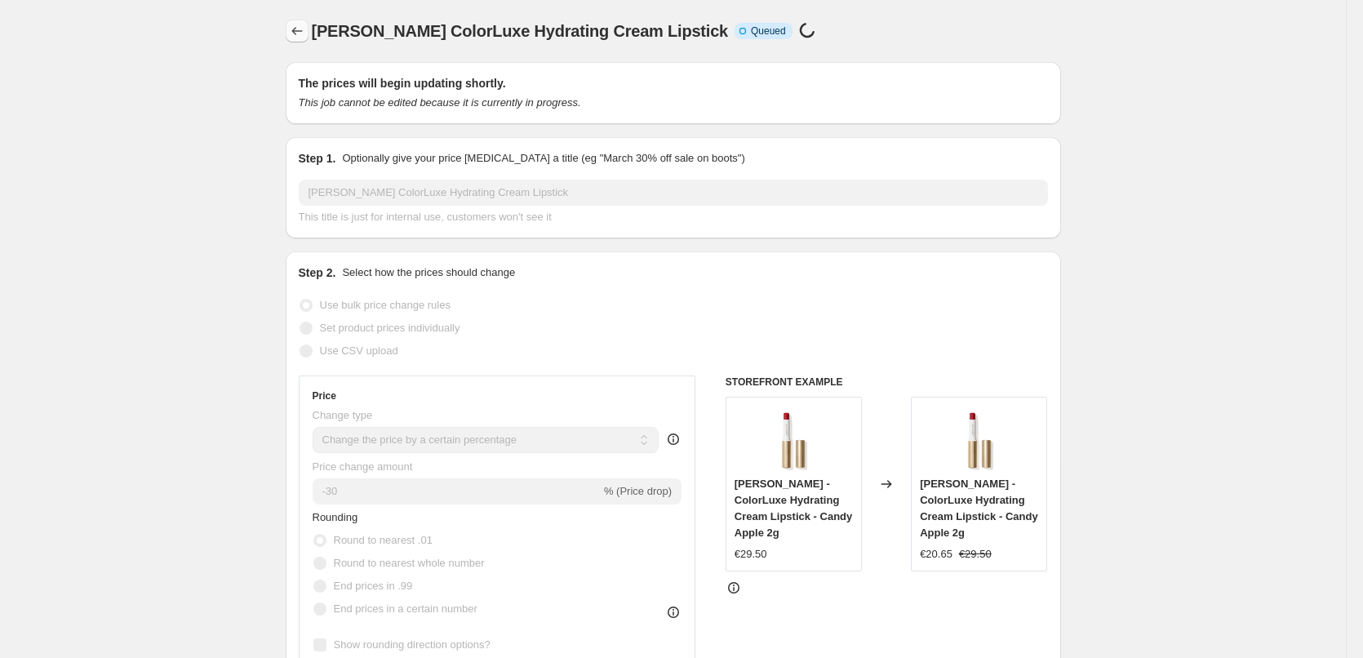
drag, startPoint x: 313, startPoint y: 39, endPoint x: 302, endPoint y: 37, distance: 11.7
click at [312, 38] on div "Jane Iredale ColorLuxe Hydrating Cream Lipstick Info Incomplete Queued Price ch…" at bounding box center [673, 31] width 775 height 23
click at [299, 37] on icon "Price change jobs" at bounding box center [297, 31] width 16 height 16
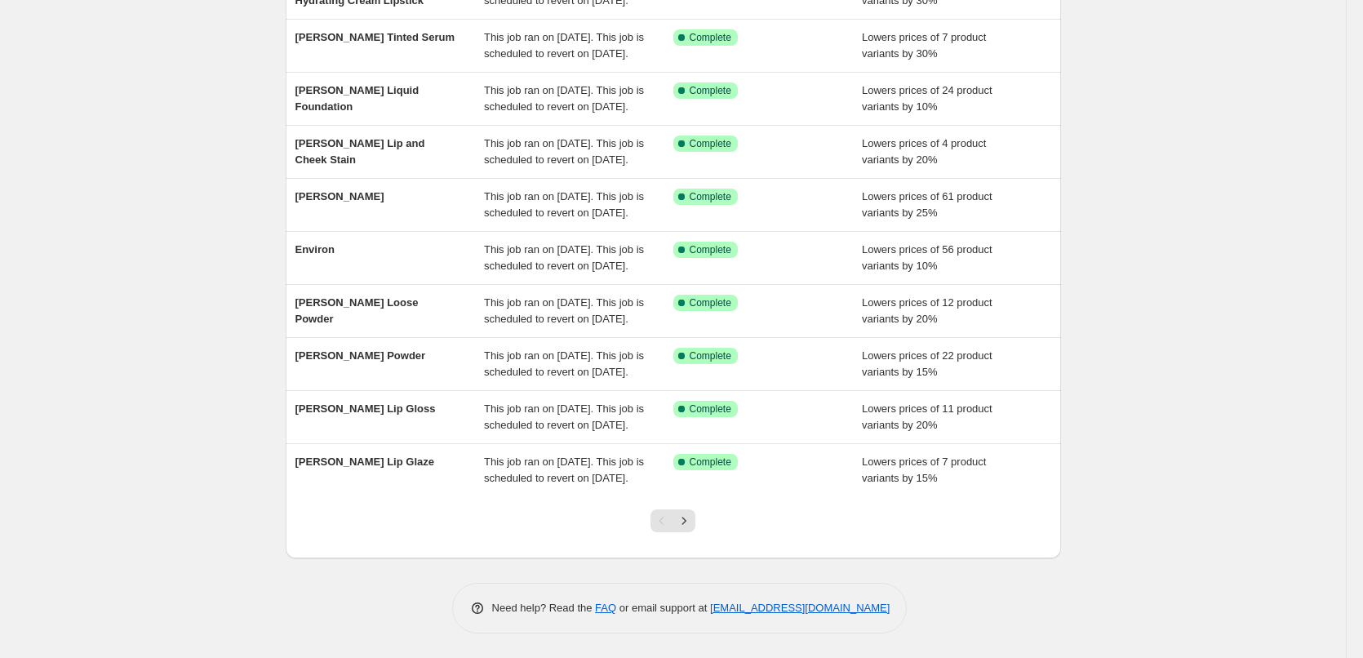
click at [692, 532] on div at bounding box center [673, 527] width 66 height 62
click at [692, 525] on icon "Next" at bounding box center [684, 520] width 16 height 16
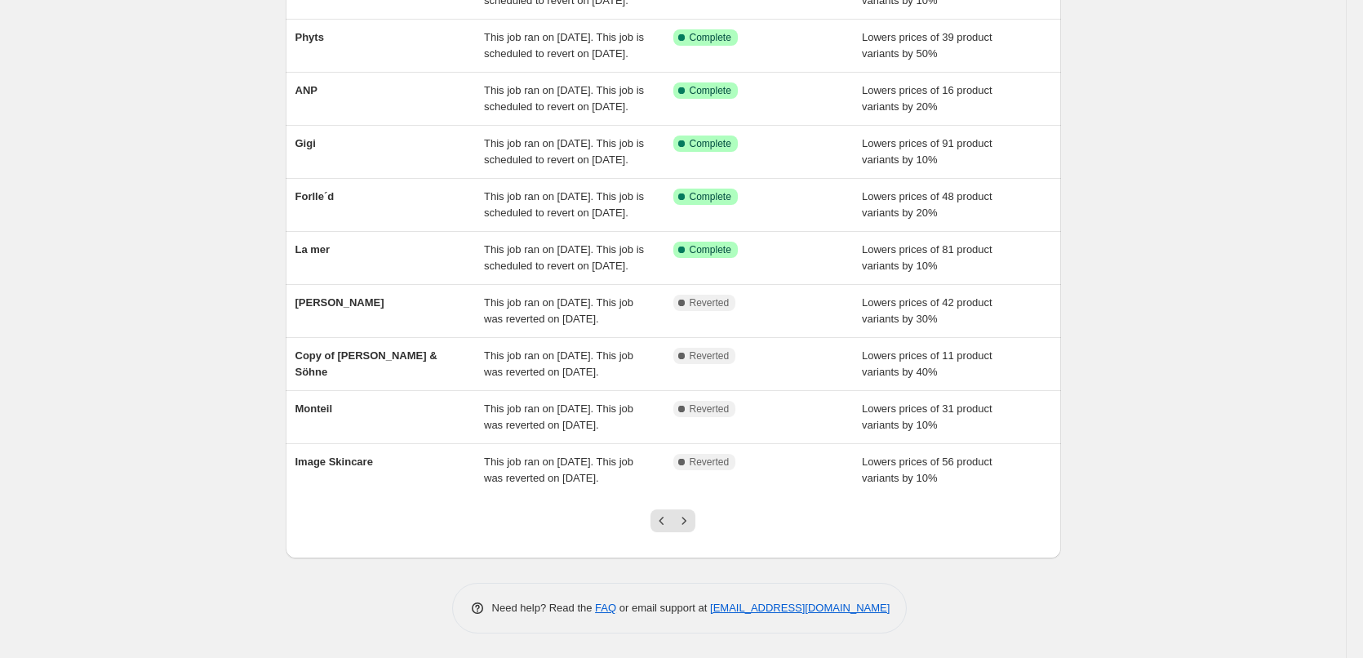
click at [692, 525] on icon "Next" at bounding box center [684, 520] width 16 height 16
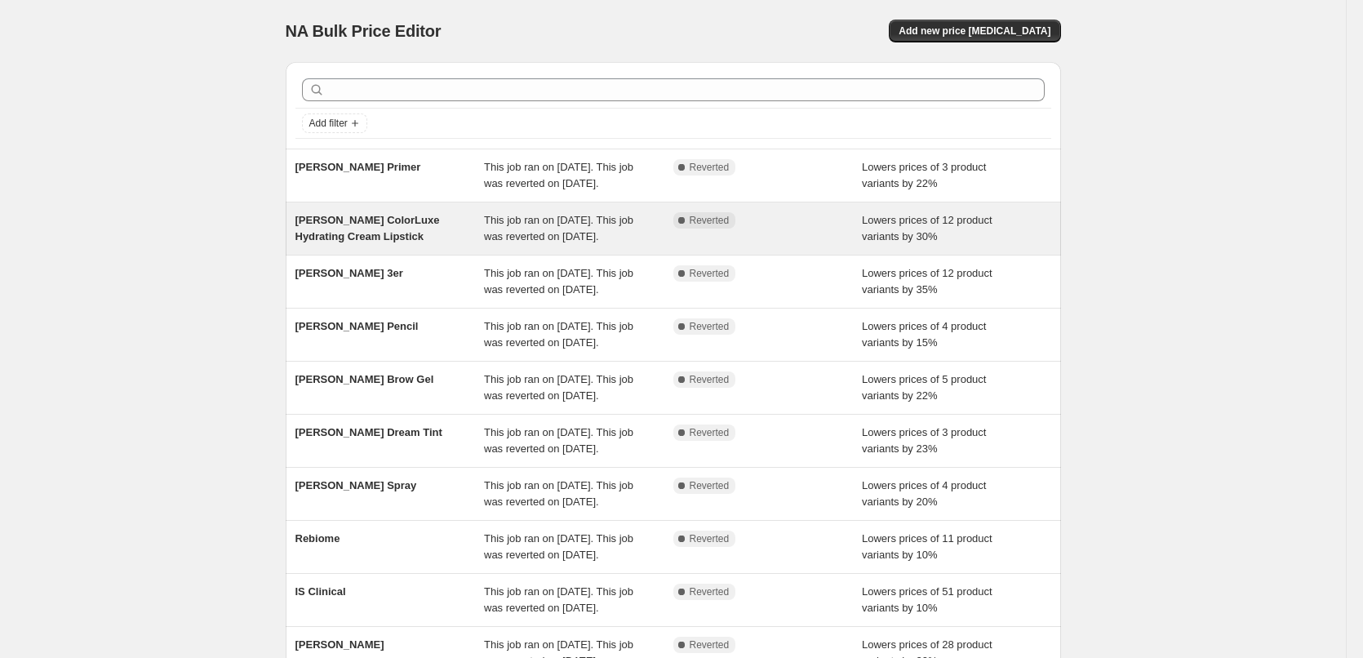
click at [387, 242] on span "[PERSON_NAME] ColorLuxe Hydrating Cream Lipstick" at bounding box center [367, 228] width 144 height 29
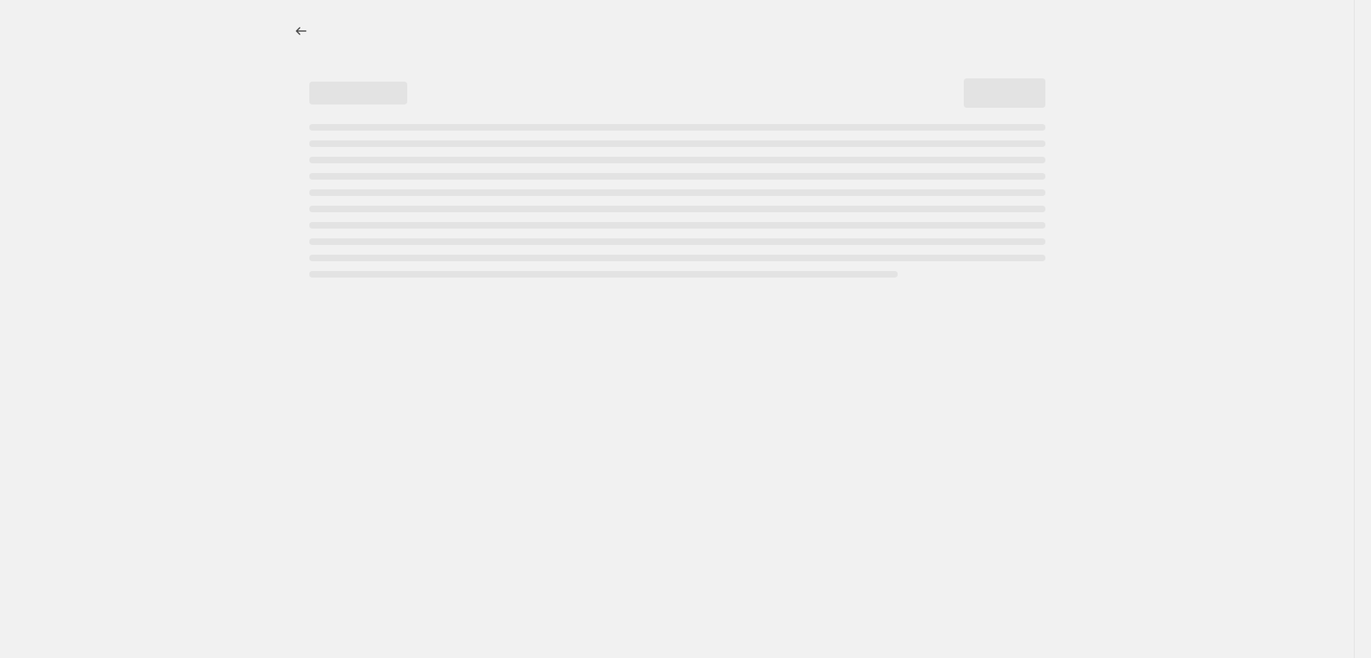
select select "percentage"
select select "tag"
select select "vendor"
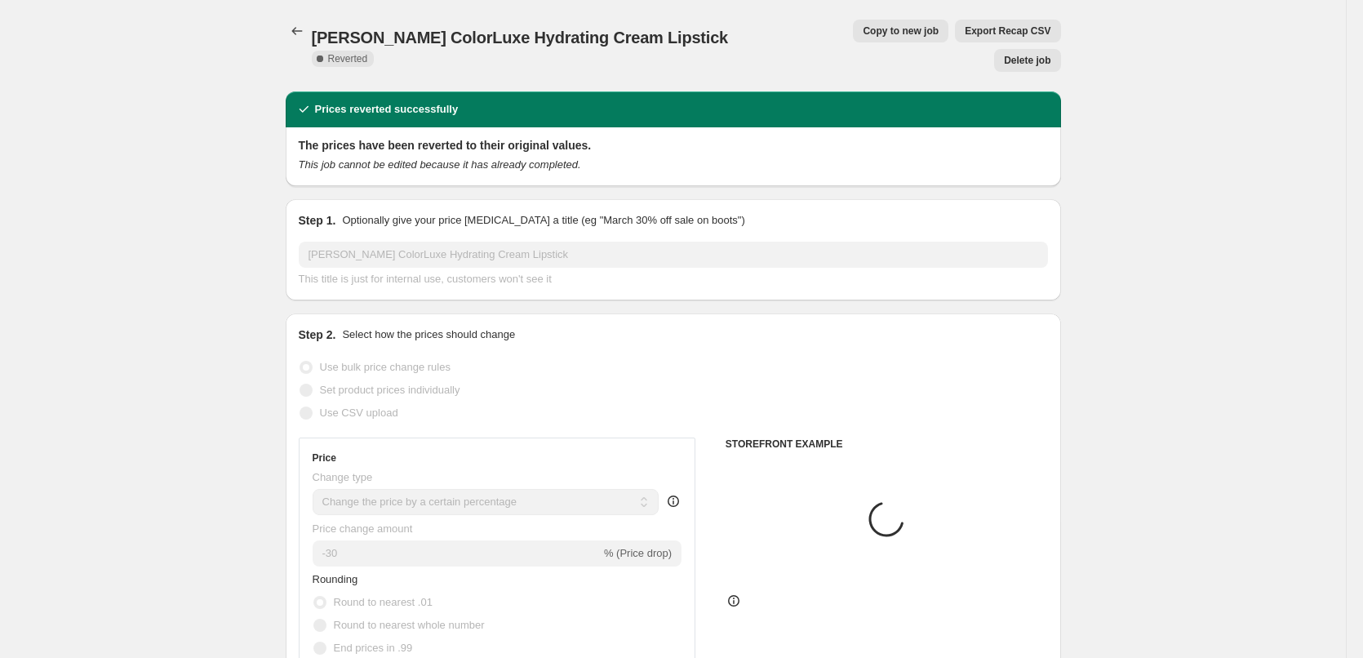
click at [1031, 49] on button "Delete job" at bounding box center [1027, 60] width 66 height 23
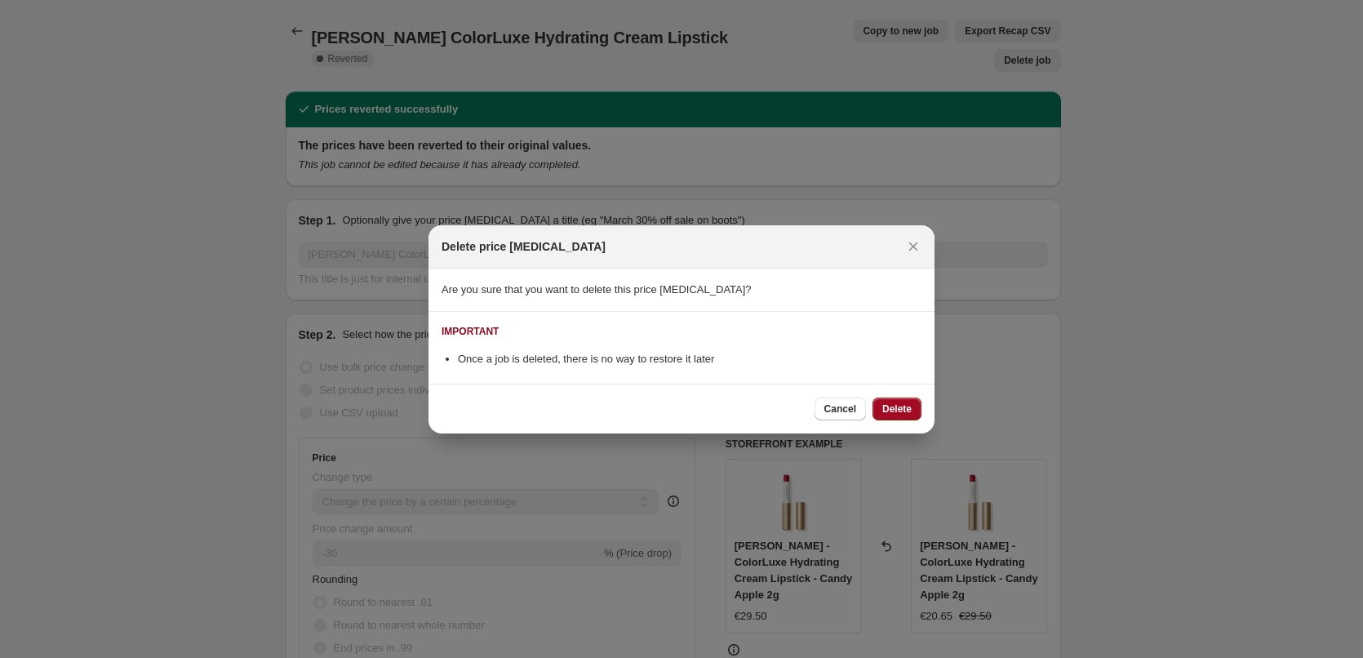
click at [882, 404] on span "Delete" at bounding box center [896, 408] width 29 height 13
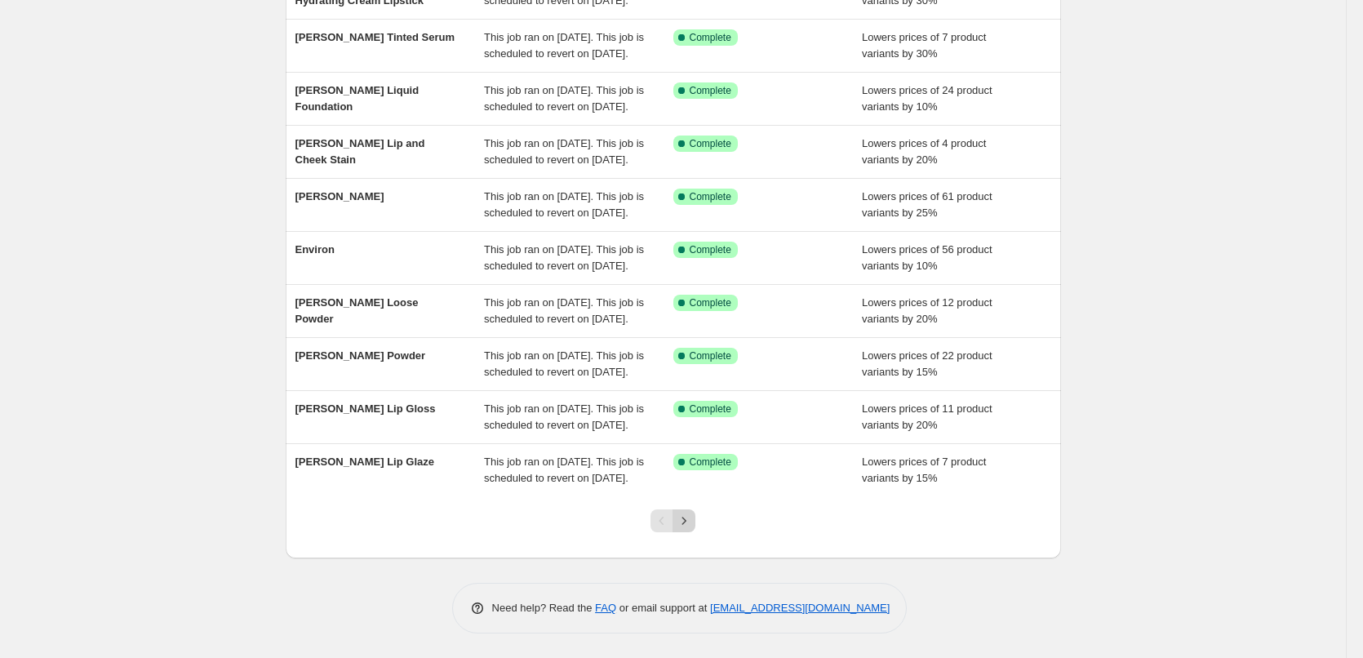
click at [689, 512] on button "Next" at bounding box center [683, 520] width 23 height 23
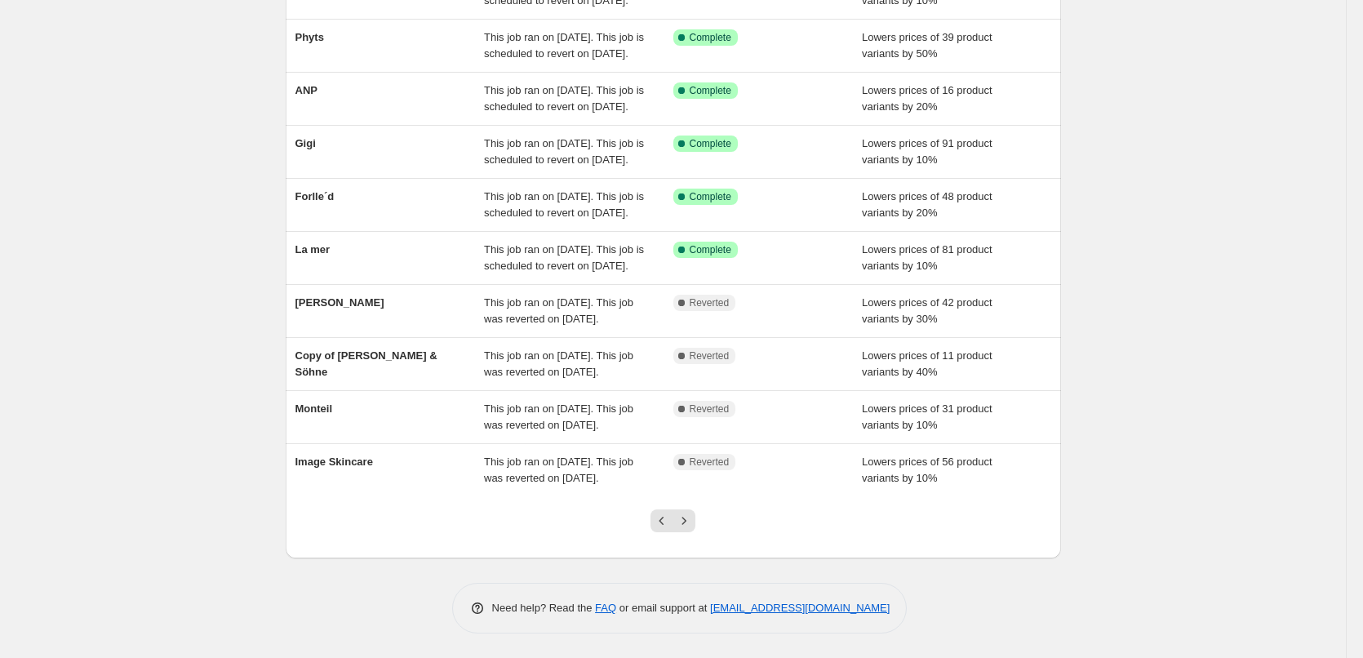
click at [689, 512] on button "Next" at bounding box center [683, 520] width 23 height 23
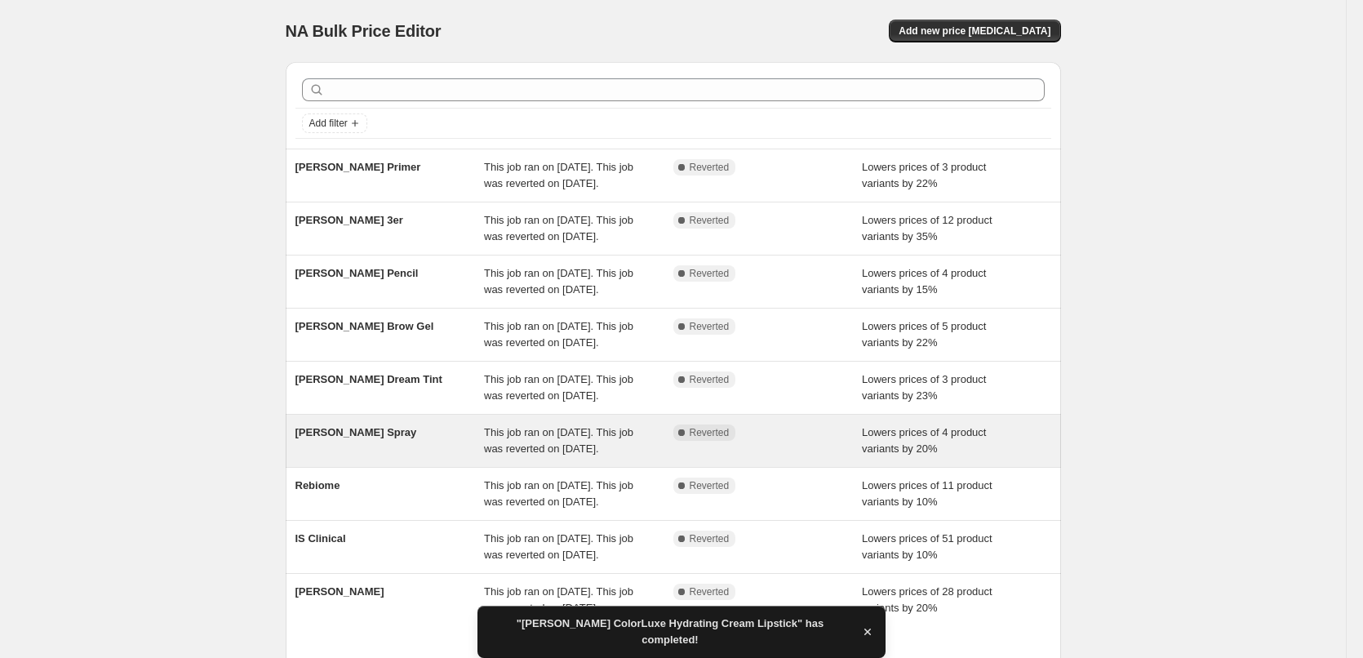
click at [378, 457] on div "[PERSON_NAME] Spray" at bounding box center [389, 440] width 189 height 33
select select "percentage"
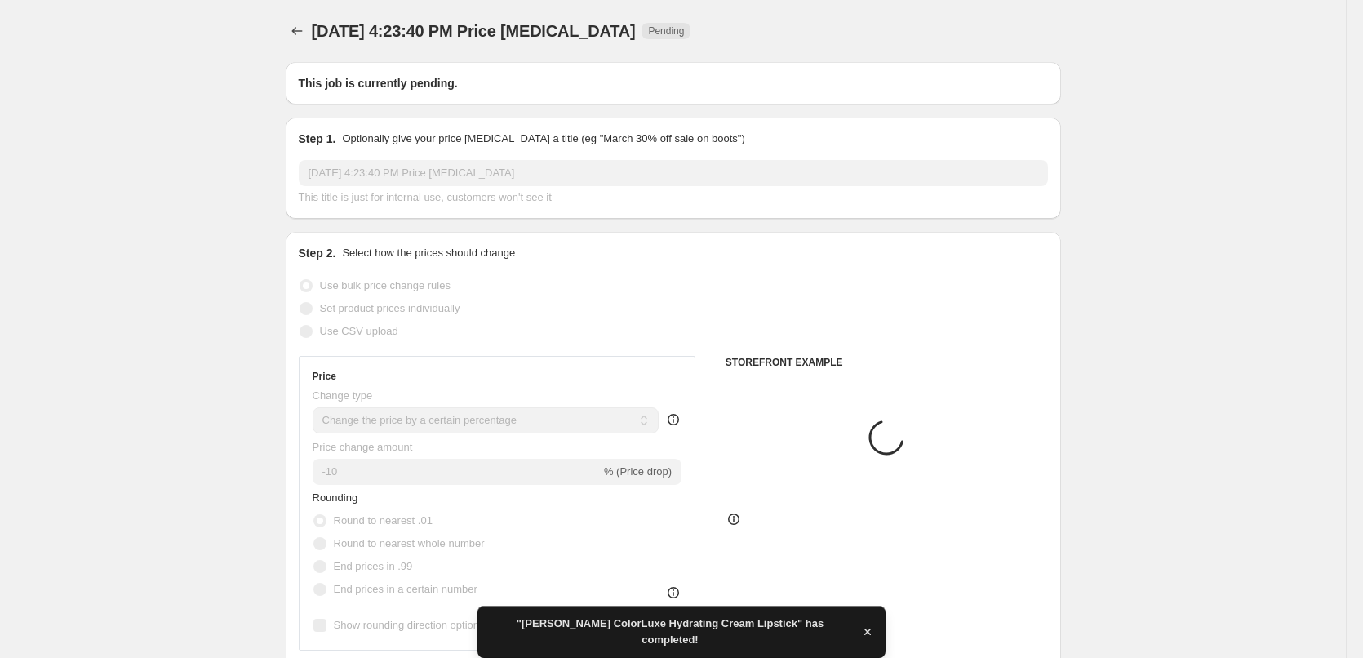
type input "[PERSON_NAME] Spray"
radio input "false"
radio input "true"
checkbox input "true"
select select "tag"
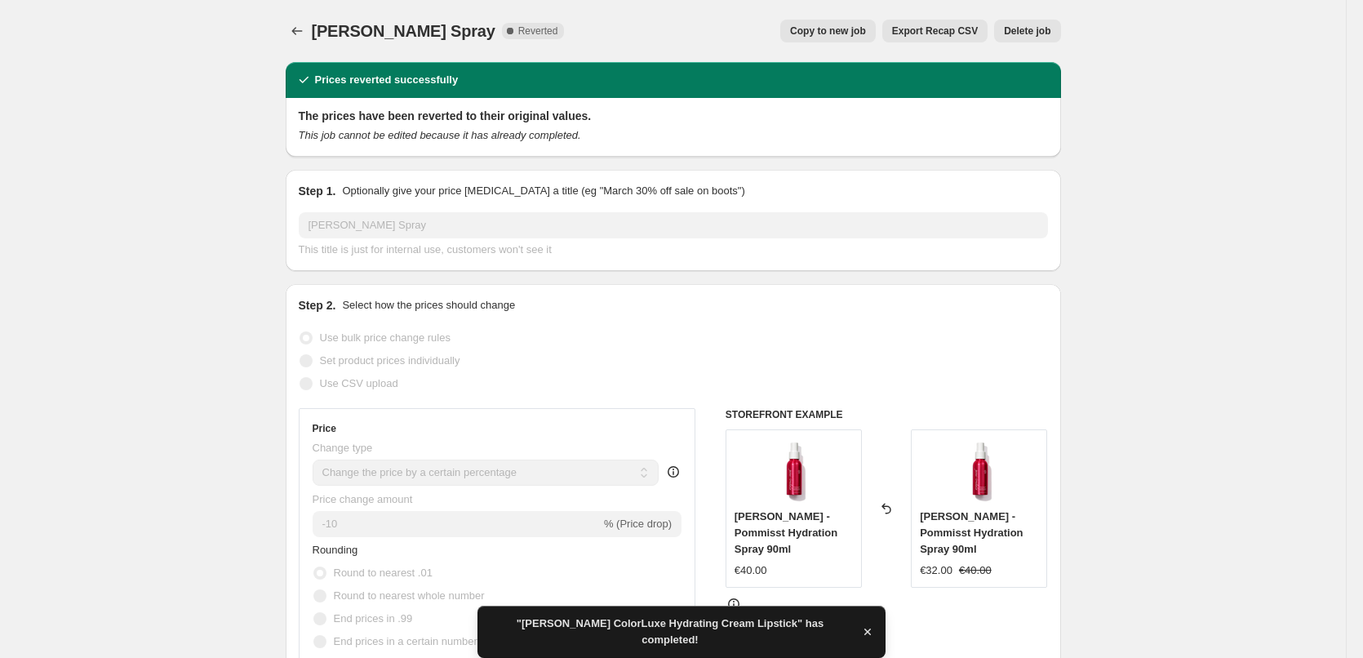
click at [845, 27] on span "Copy to new job" at bounding box center [828, 30] width 76 height 13
select select "percentage"
select select "tag"
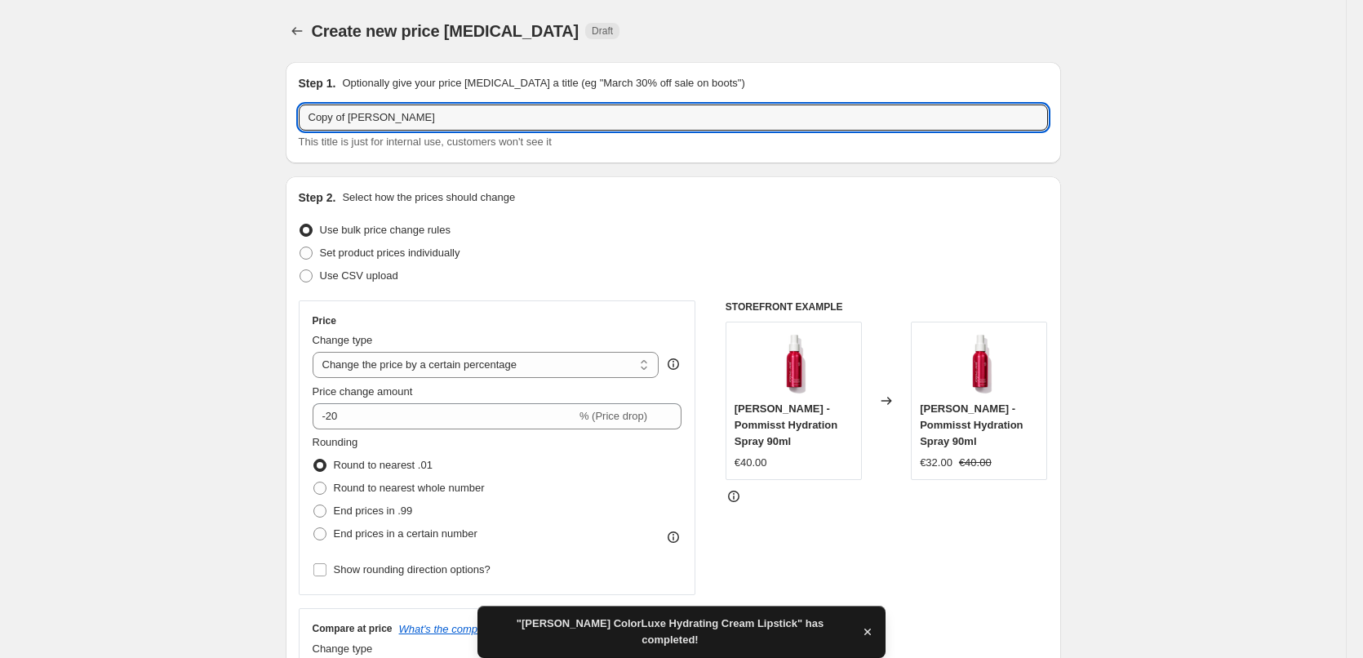
drag, startPoint x: 353, startPoint y: 118, endPoint x: 187, endPoint y: 115, distance: 165.7
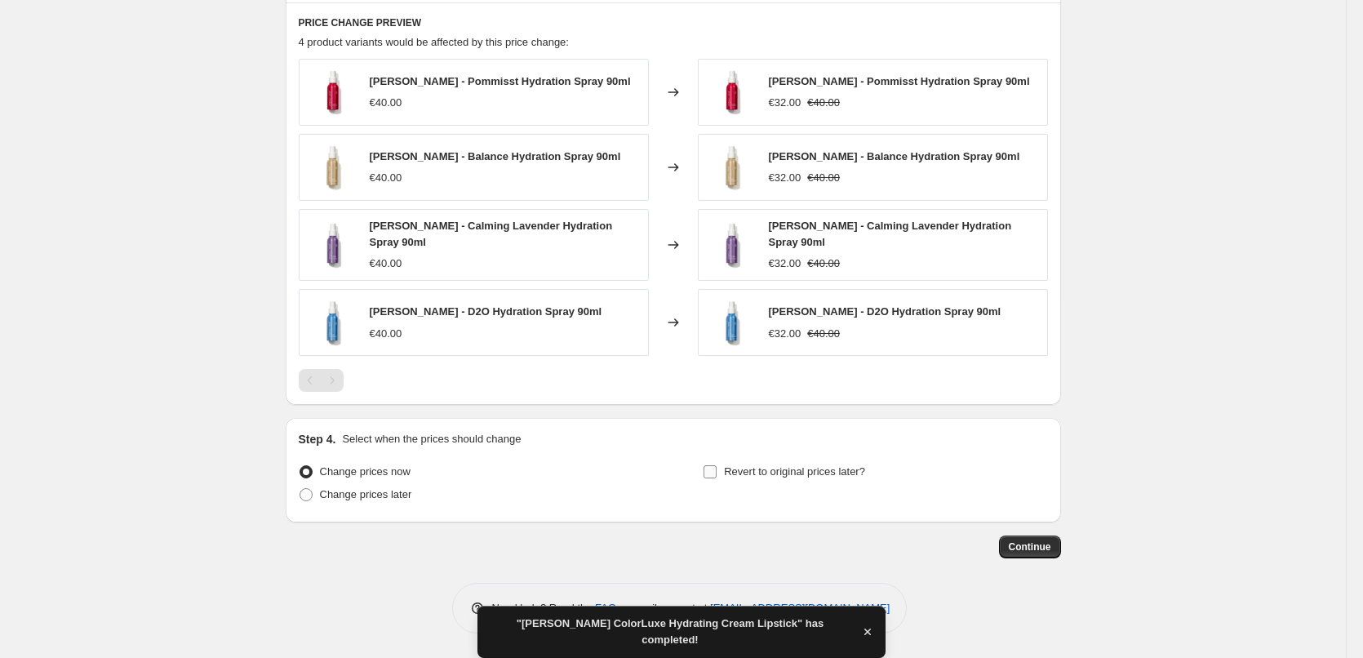
type input "[PERSON_NAME] Spray"
click at [775, 463] on span "Revert to original prices later?" at bounding box center [794, 471] width 141 height 16
click at [716, 465] on input "Revert to original prices later?" at bounding box center [709, 471] width 13 height 13
checkbox input "true"
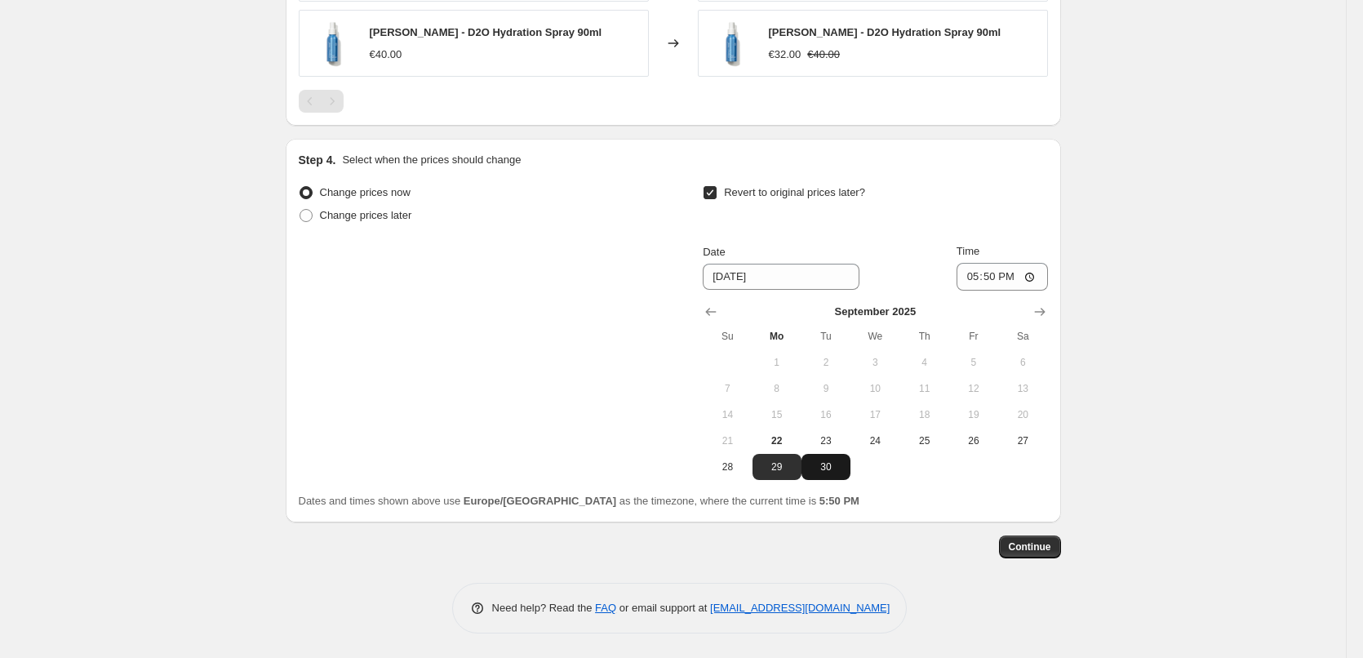
click at [822, 456] on button "30" at bounding box center [825, 467] width 49 height 26
click at [826, 448] on button "23" at bounding box center [825, 441] width 49 height 26
type input "9/23/2025"
click at [977, 277] on input "17:50" at bounding box center [1001, 277] width 91 height 28
type input "03:00"
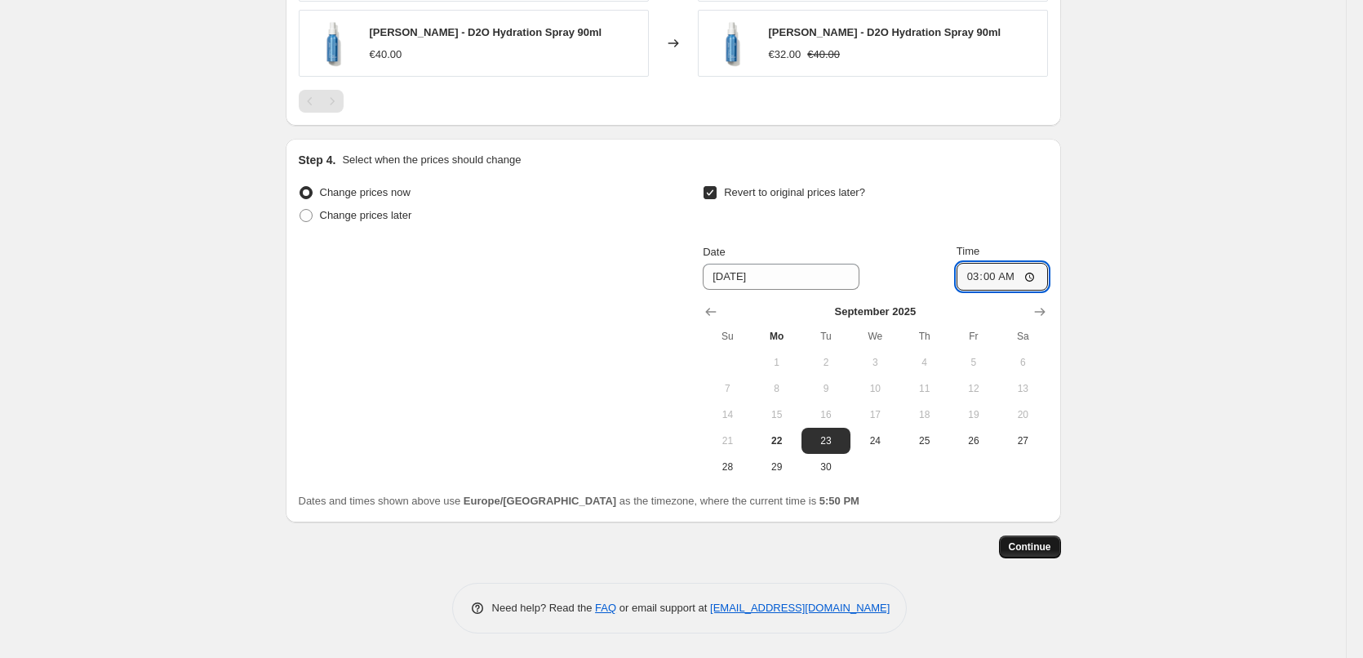
click at [1036, 546] on span "Continue" at bounding box center [1030, 546] width 42 height 13
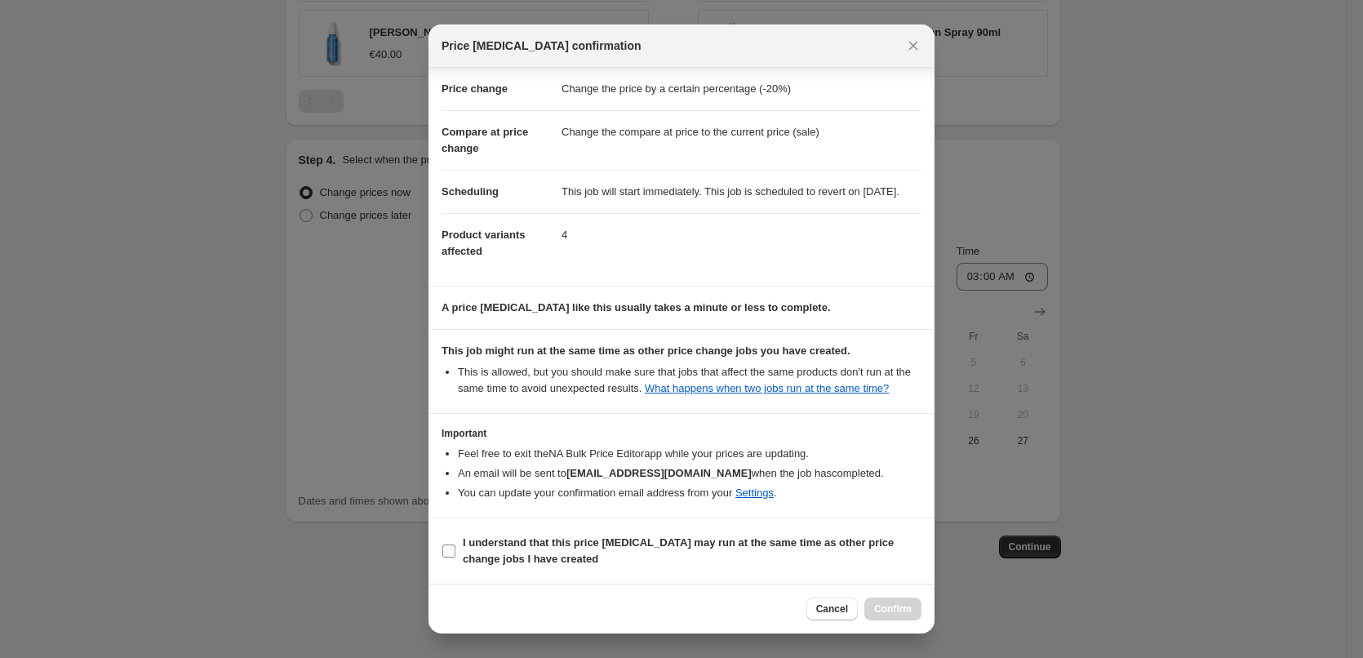
click at [551, 533] on label "I understand that this price change job may run at the same time as other price…" at bounding box center [681, 550] width 480 height 39
click at [455, 544] on input "I understand that this price change job may run at the same time as other price…" at bounding box center [448, 550] width 13 height 13
checkbox input "true"
click at [890, 605] on span "Confirm" at bounding box center [893, 608] width 38 height 13
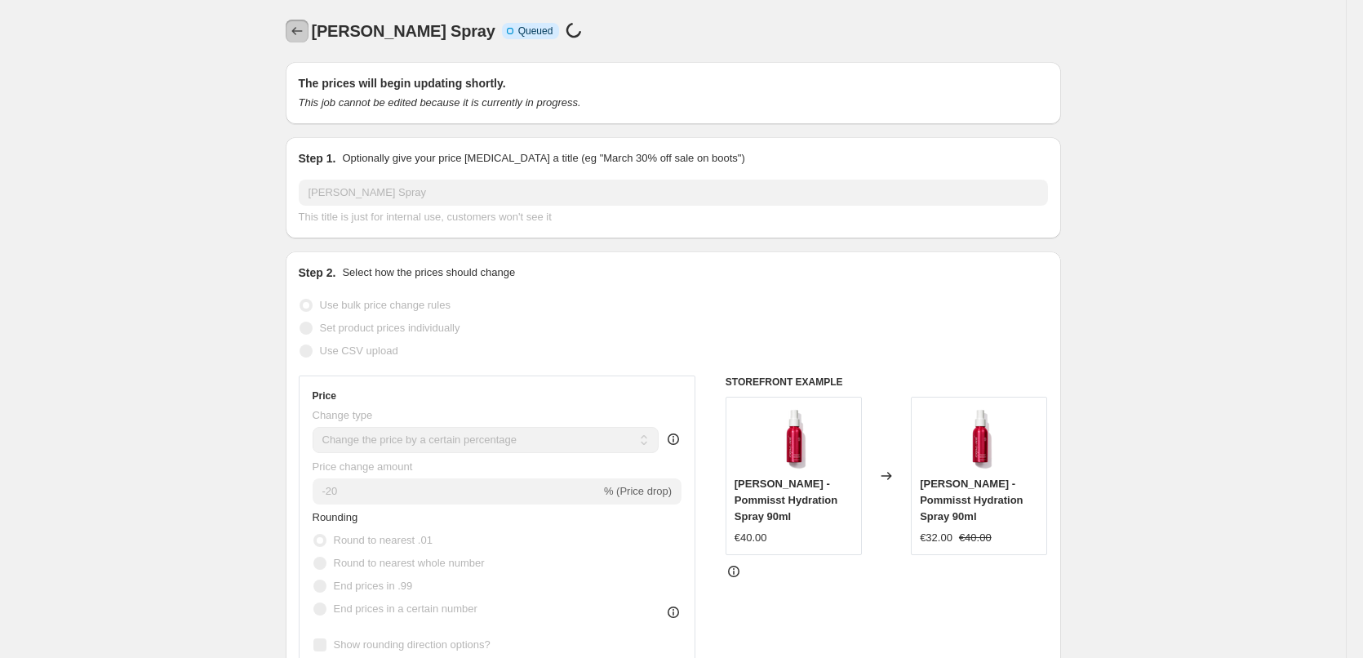
click at [299, 31] on icon "Price change jobs" at bounding box center [297, 31] width 16 height 16
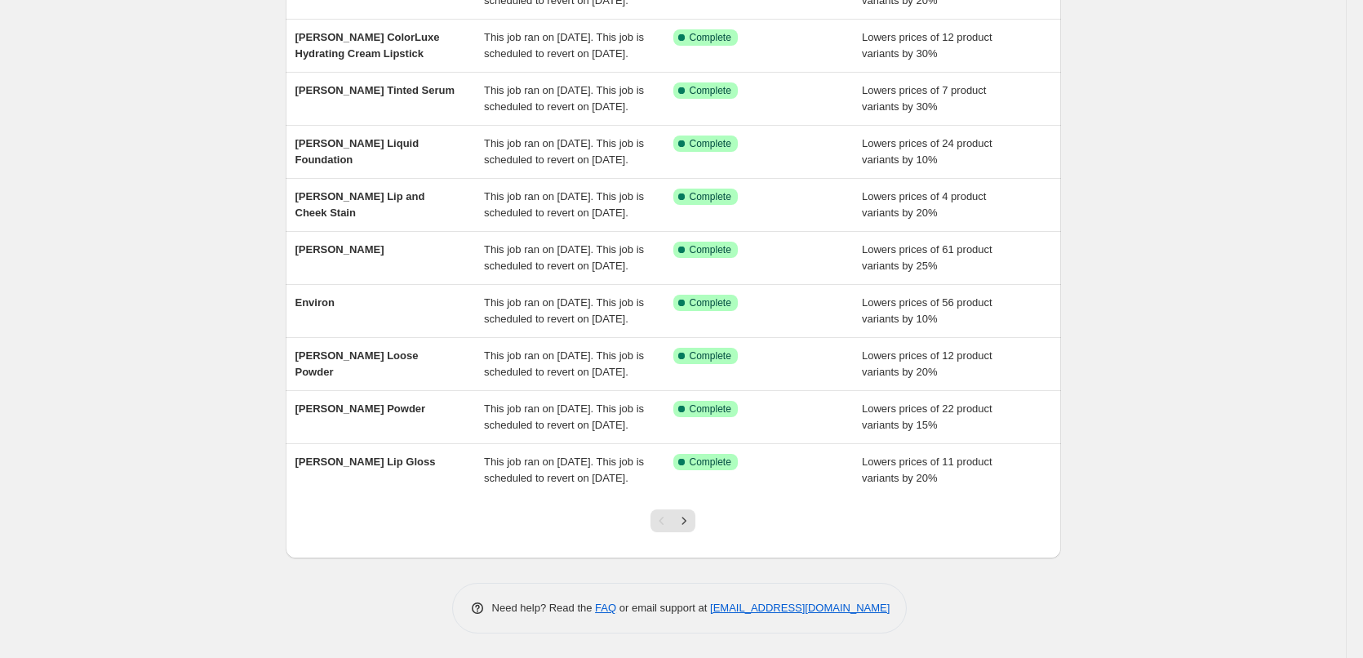
click at [664, 513] on div "Pagination" at bounding box center [661, 520] width 23 height 23
click at [692, 520] on icon "Next" at bounding box center [684, 520] width 16 height 16
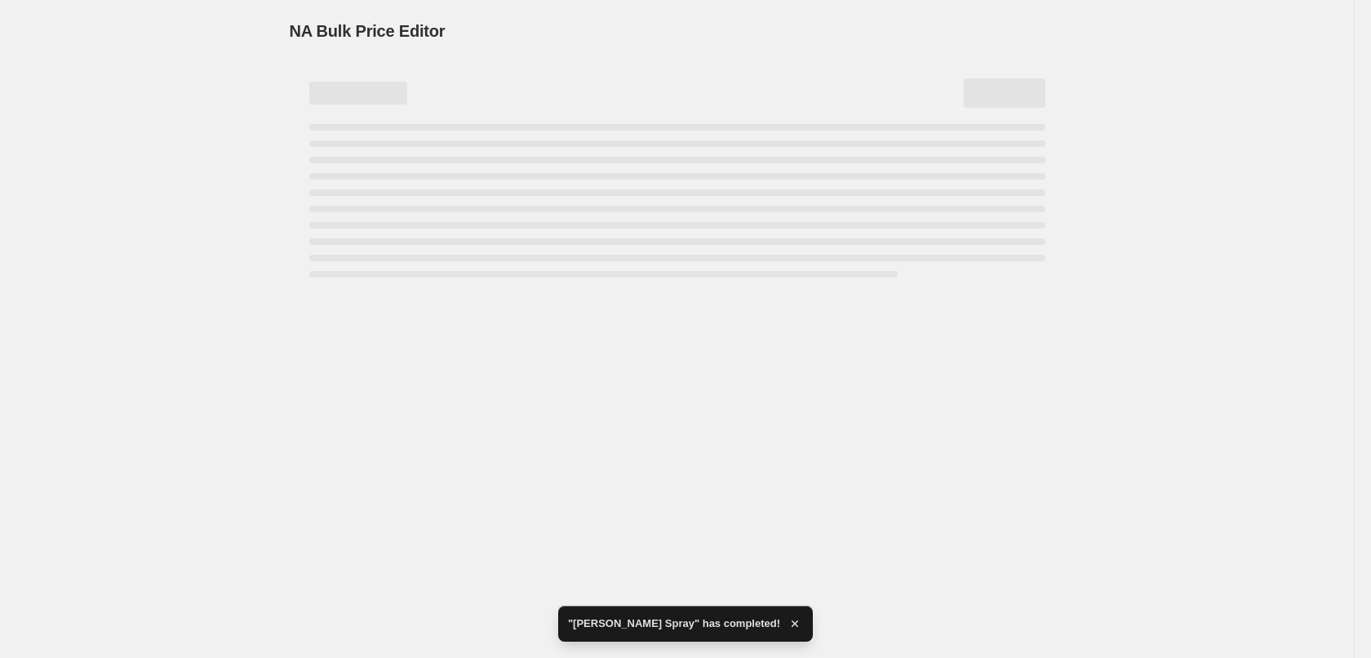
click at [695, 520] on div "NA Bulk Price Editor. This page is ready NA Bulk Price Editor" at bounding box center [677, 329] width 1354 height 658
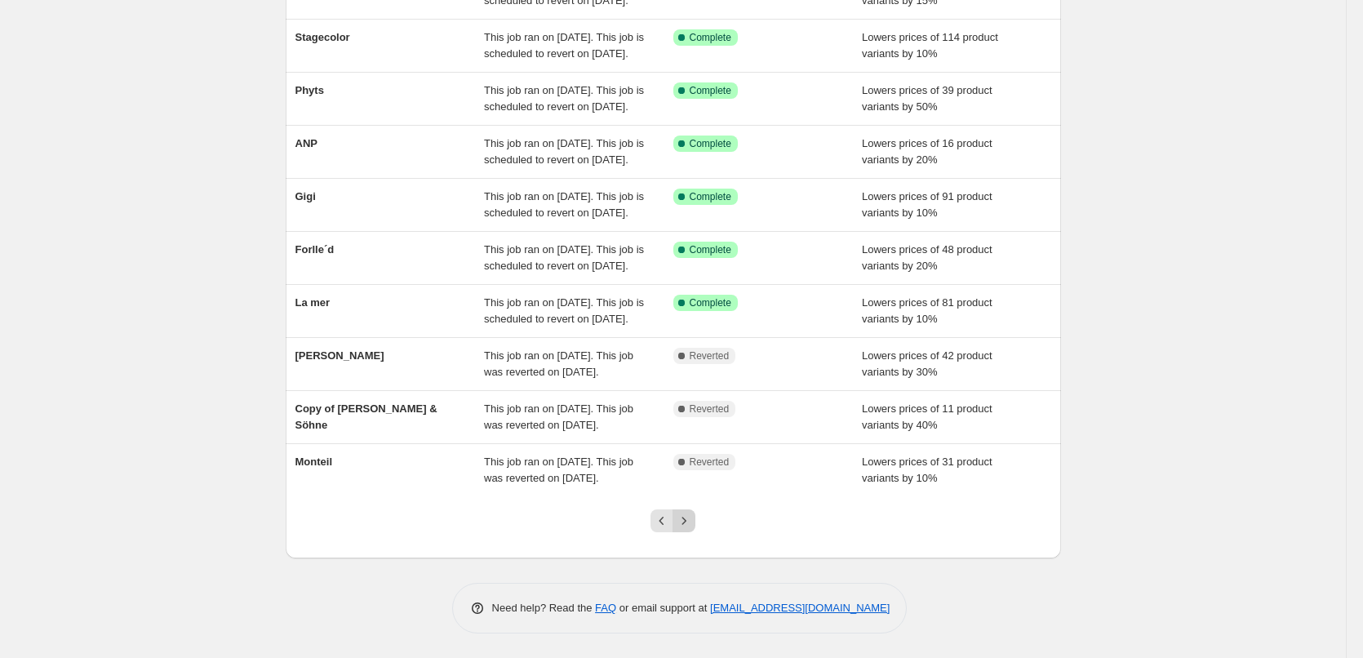
click at [691, 513] on icon "Next" at bounding box center [684, 520] width 16 height 16
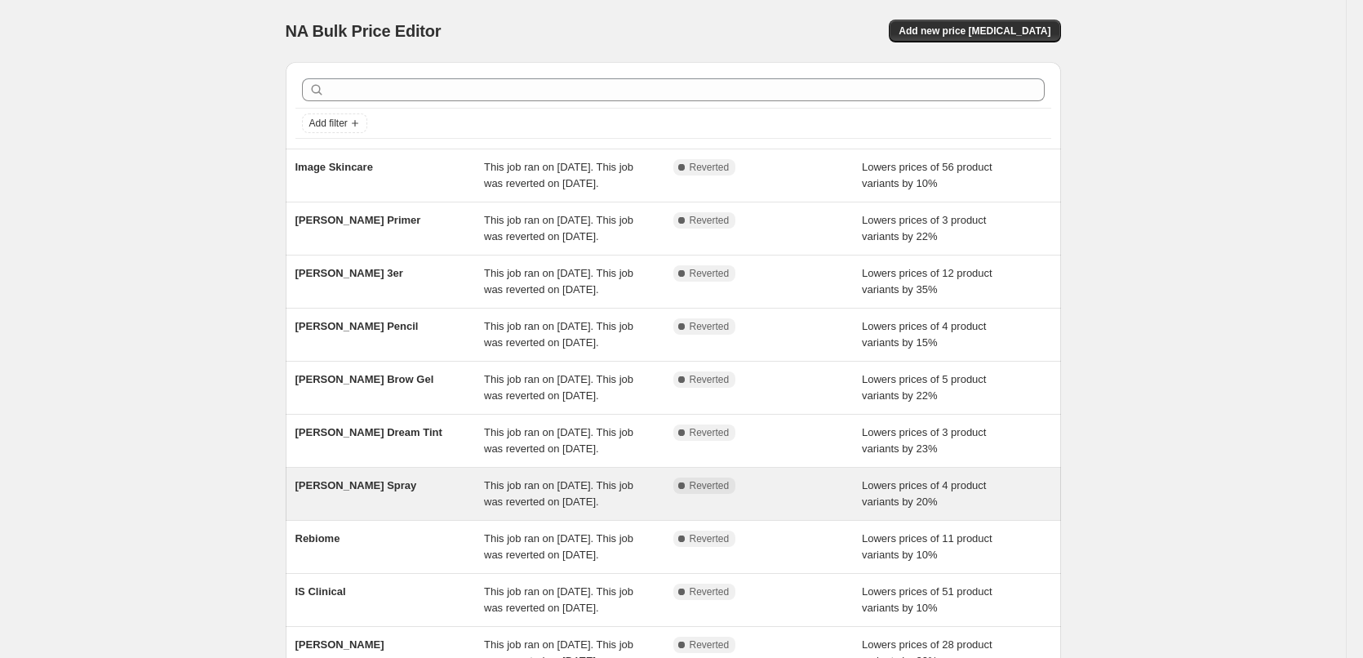
click at [369, 491] on span "[PERSON_NAME] Spray" at bounding box center [356, 485] width 122 height 12
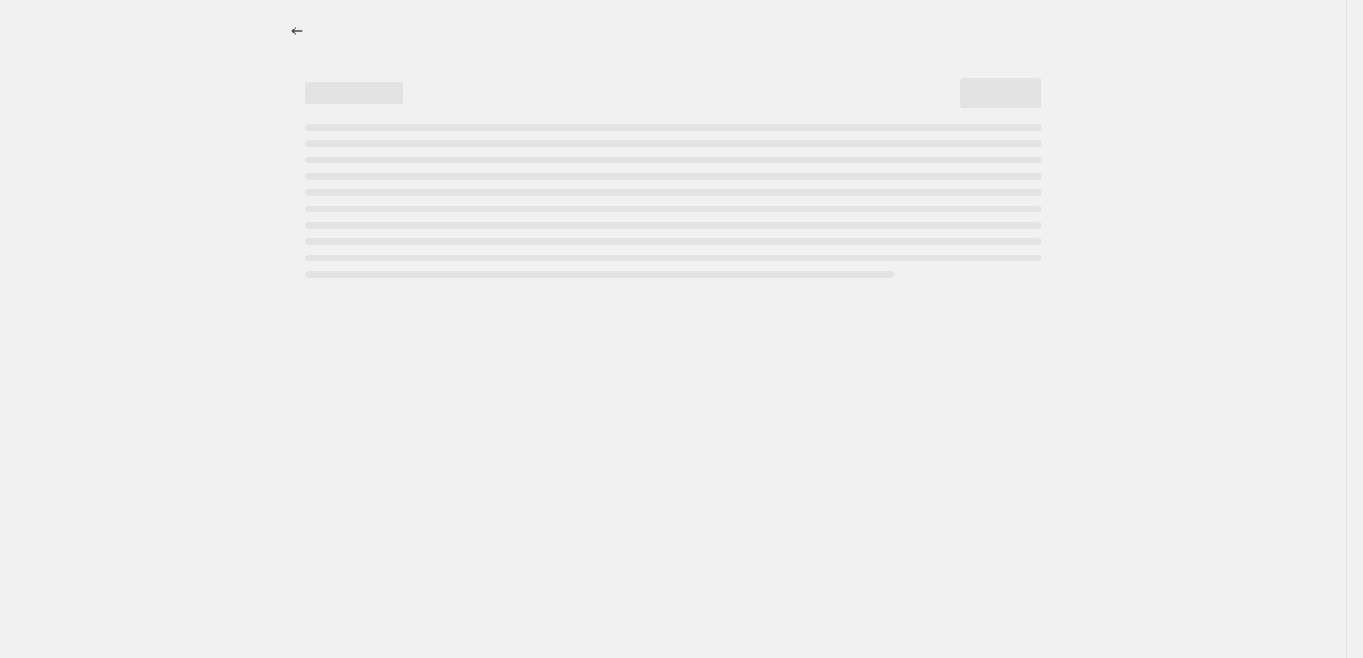
select select "percentage"
select select "tag"
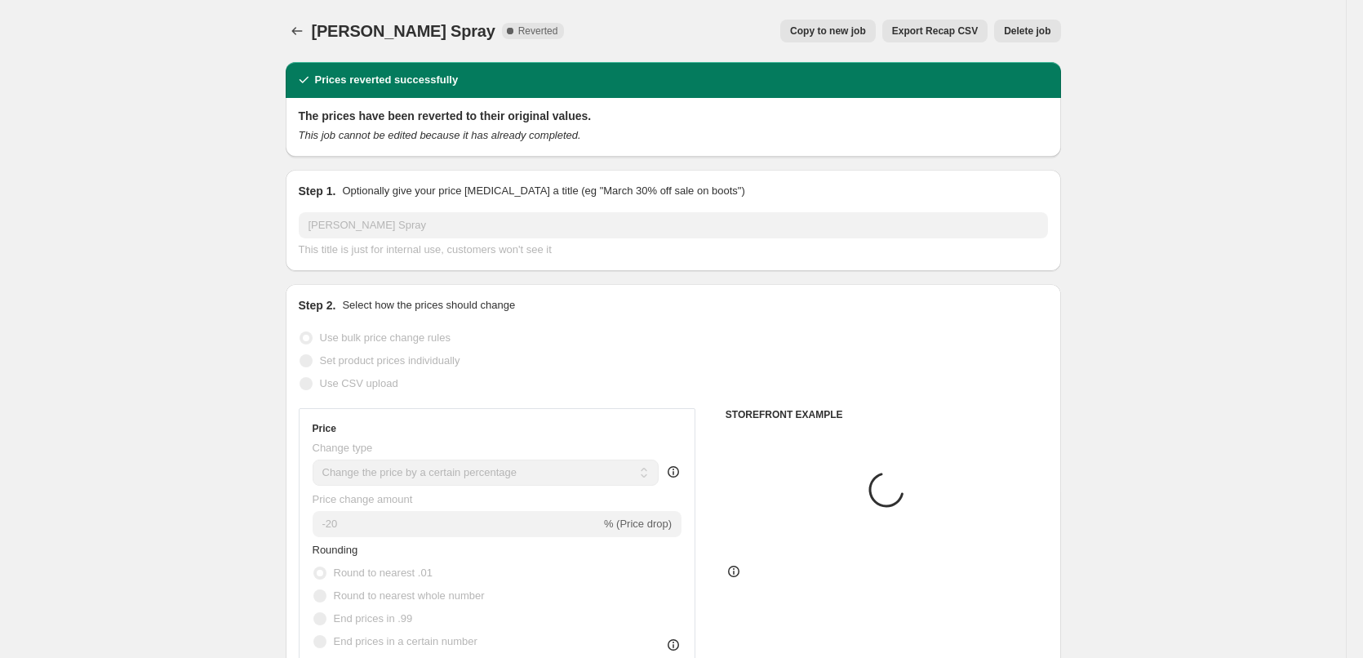
click at [1016, 33] on span "Delete job" at bounding box center [1027, 30] width 47 height 13
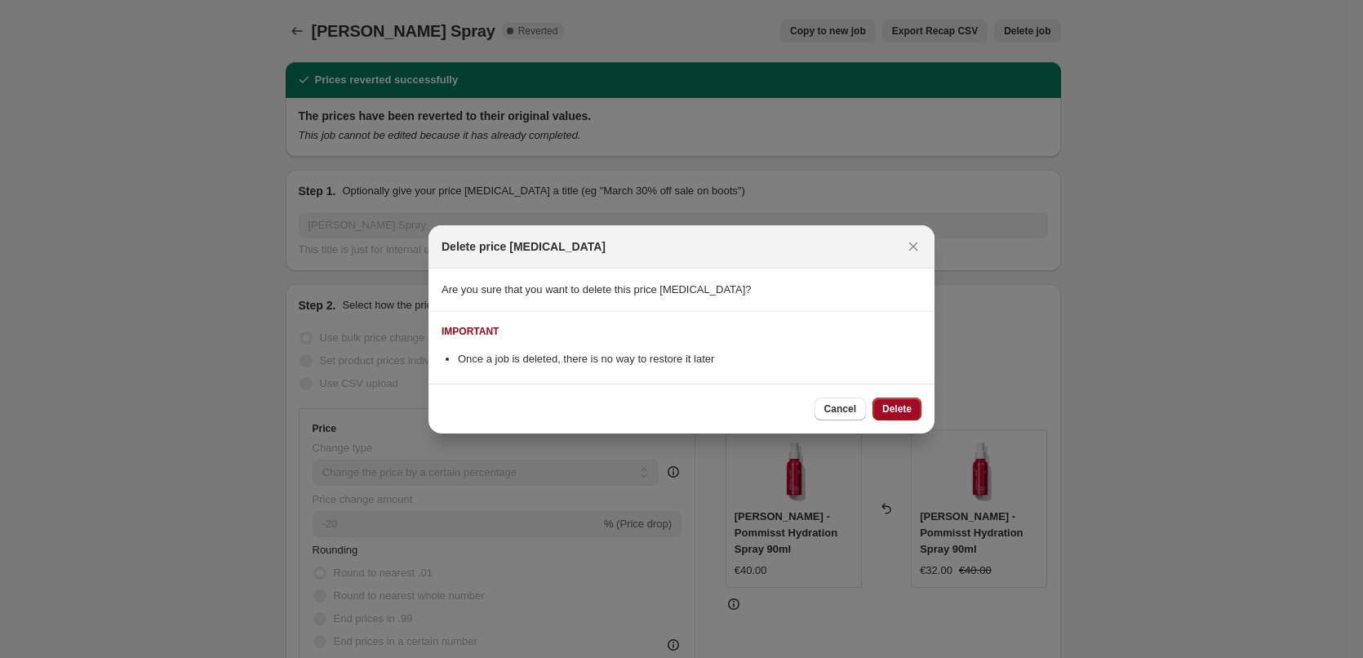
click at [886, 414] on span "Delete" at bounding box center [896, 408] width 29 height 13
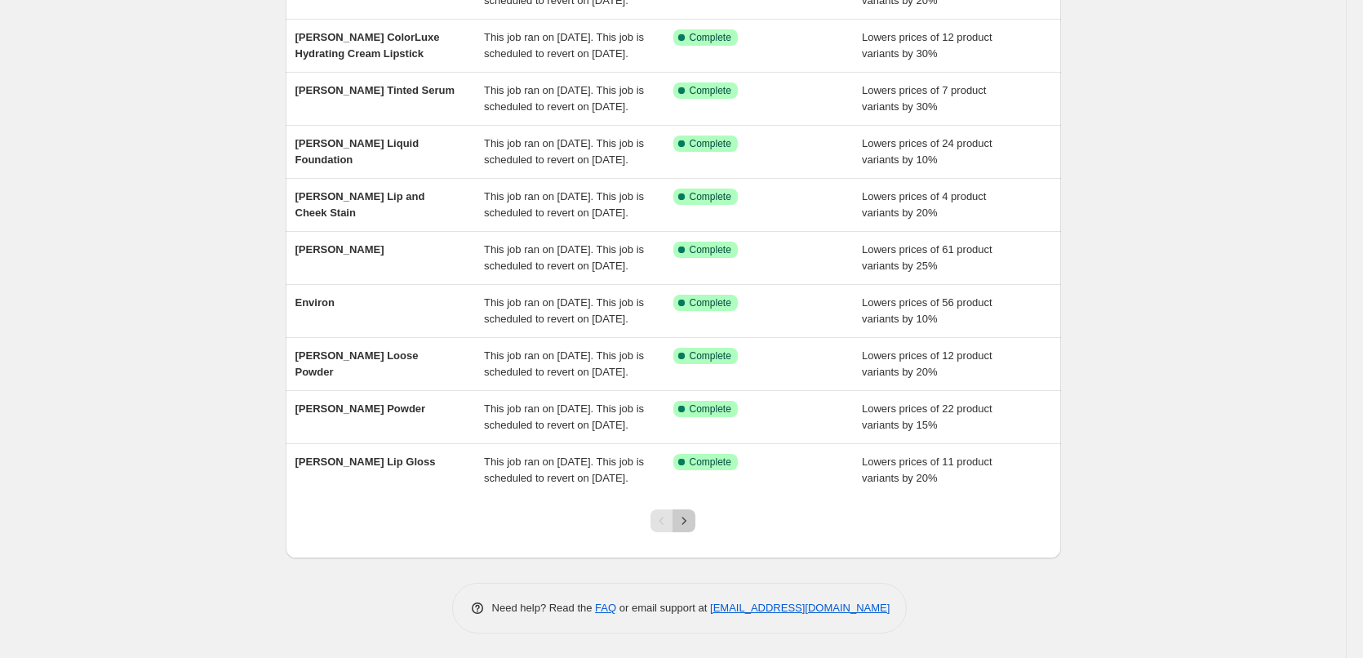
click at [692, 520] on icon "Next" at bounding box center [684, 520] width 16 height 16
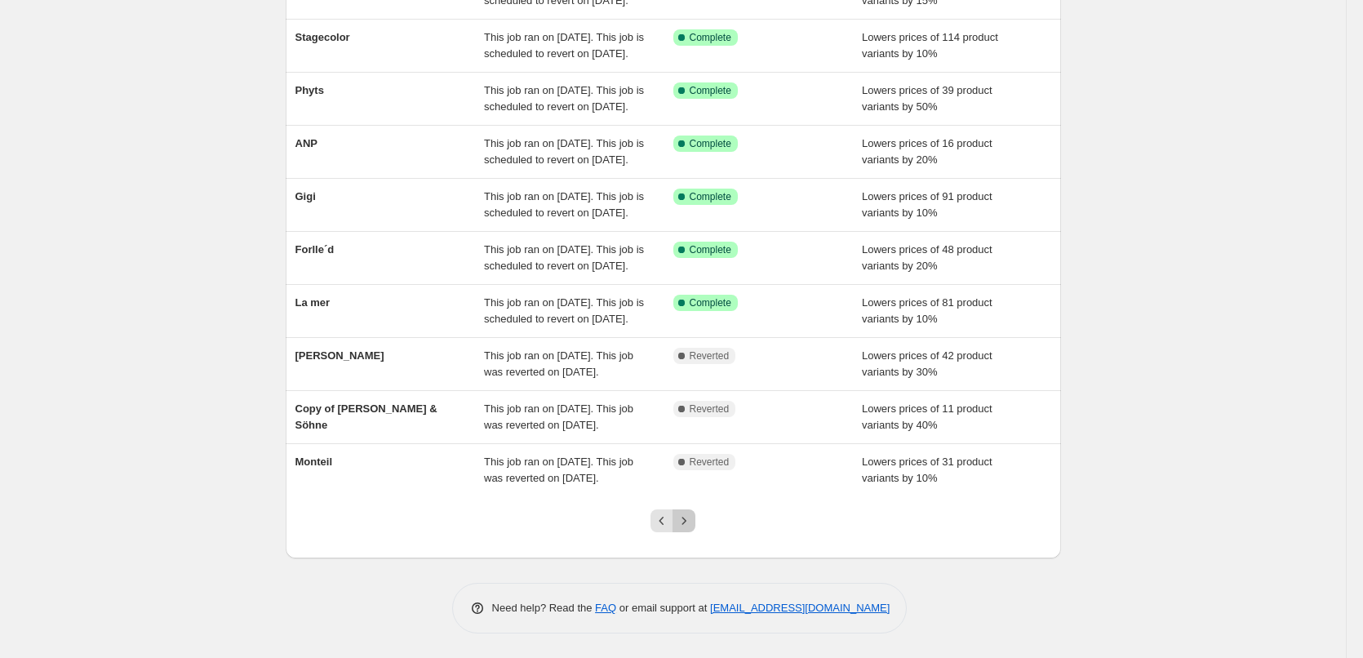
click at [692, 520] on icon "Next" at bounding box center [684, 520] width 16 height 16
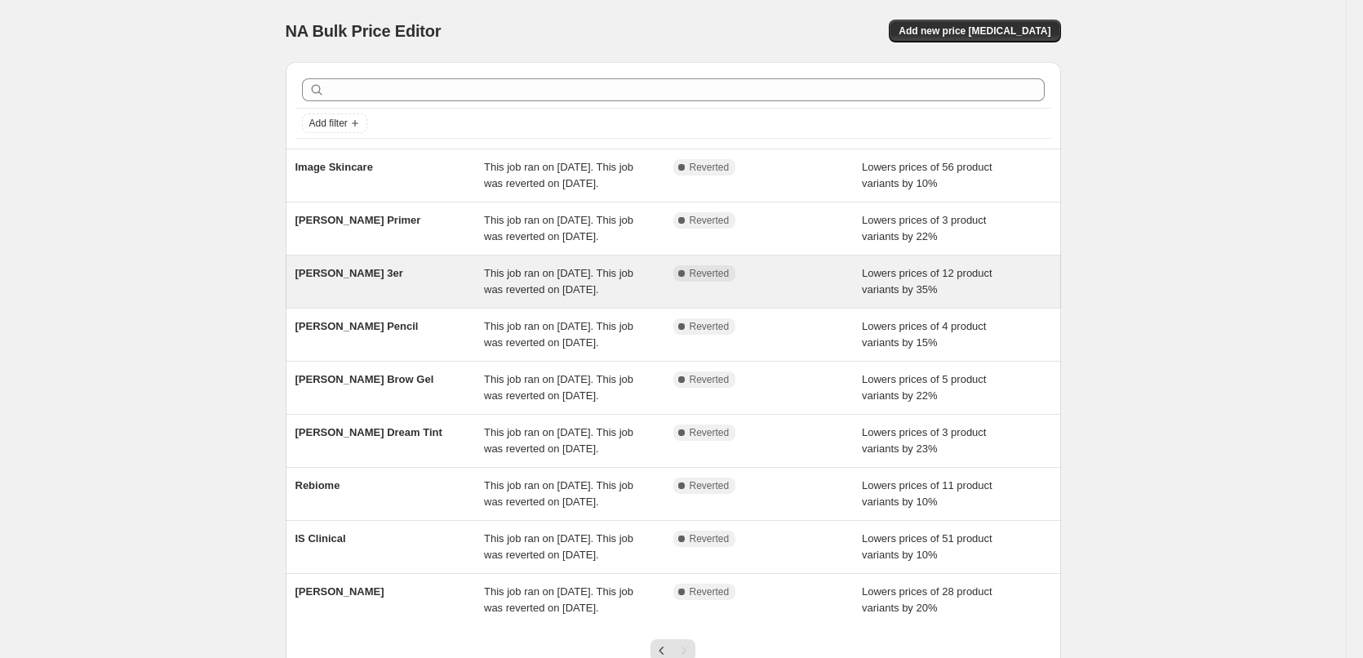
click at [397, 298] on div "[PERSON_NAME] 3er" at bounding box center [389, 281] width 189 height 33
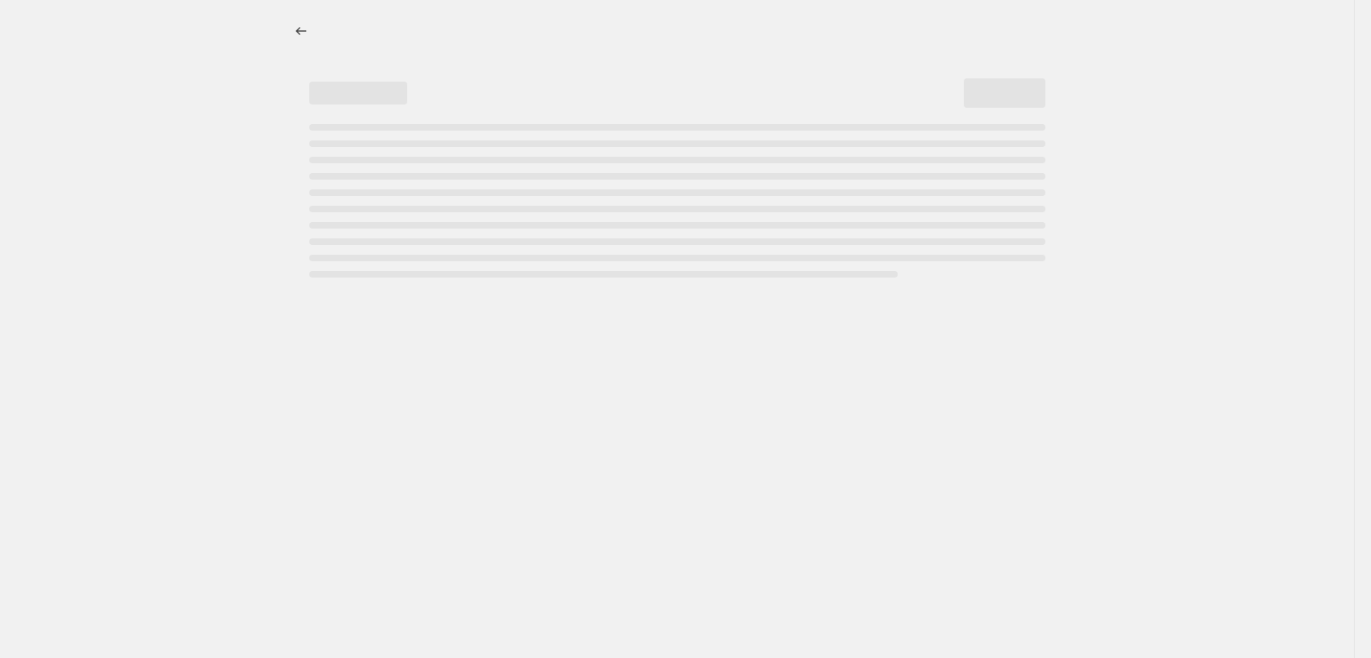
select select "percentage"
select select "tag"
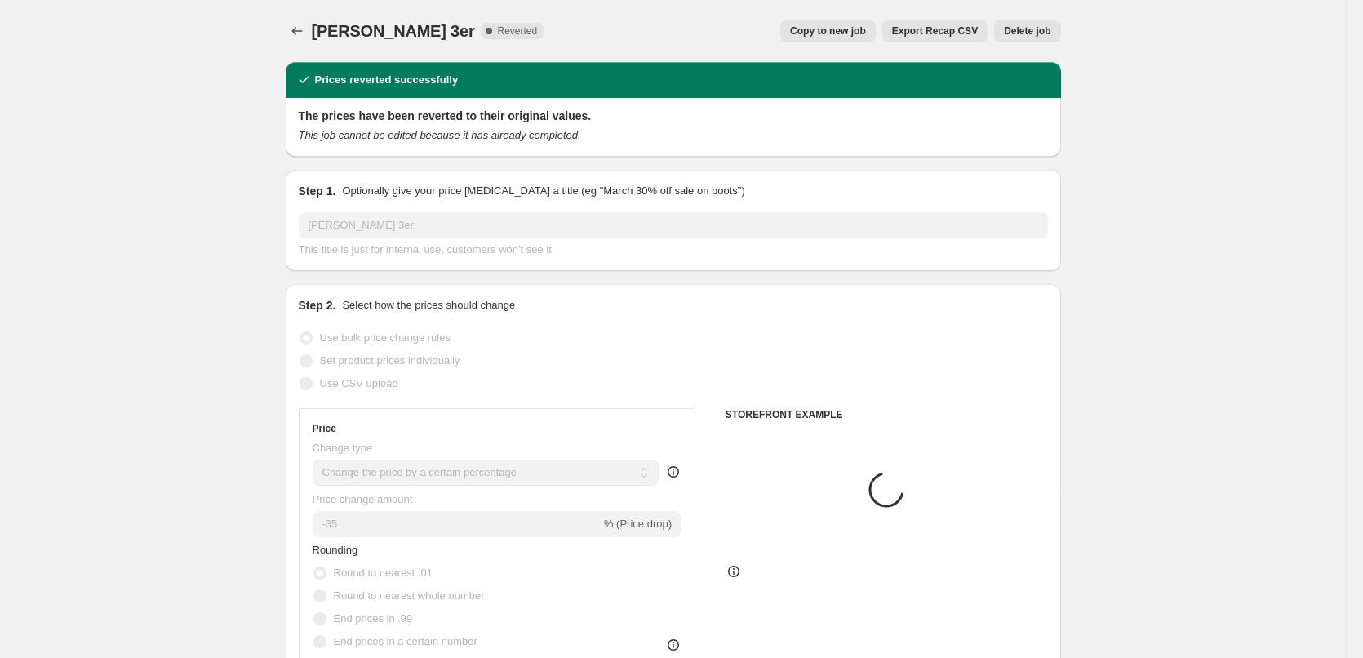
click at [863, 38] on button "Copy to new job" at bounding box center [827, 31] width 95 height 23
select select "percentage"
select select "tag"
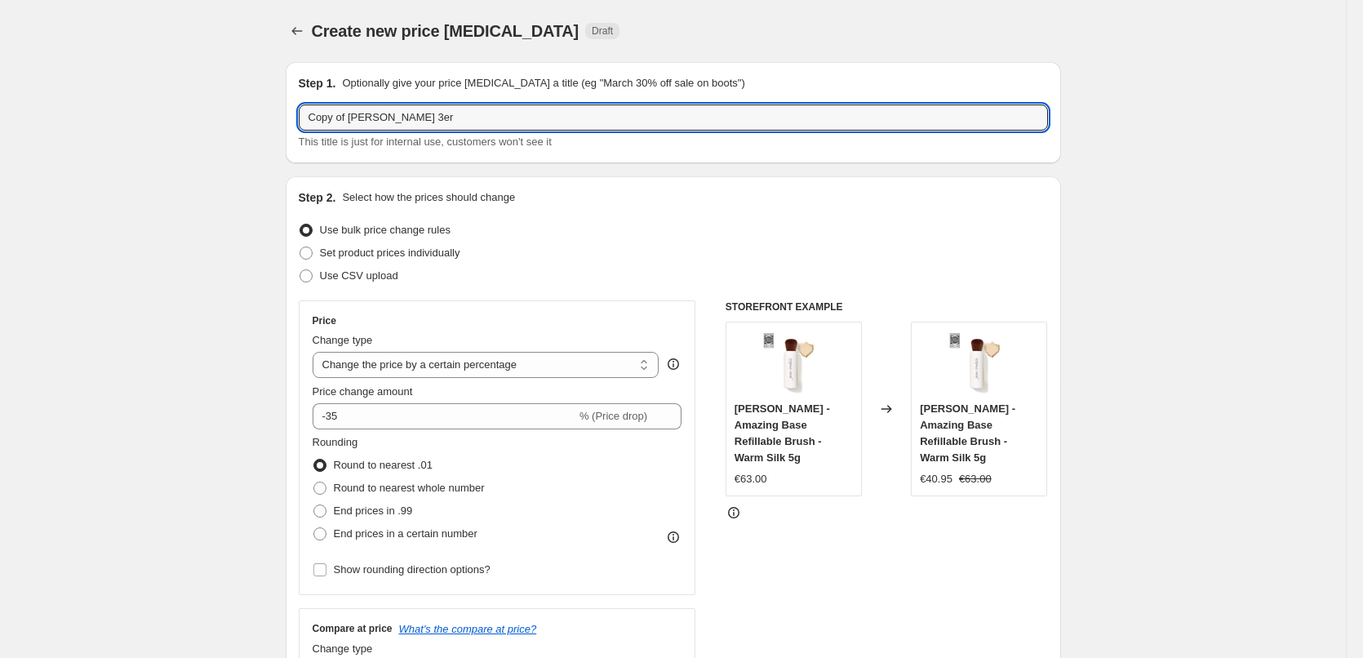
drag, startPoint x: 349, startPoint y: 118, endPoint x: 246, endPoint y: 105, distance: 103.5
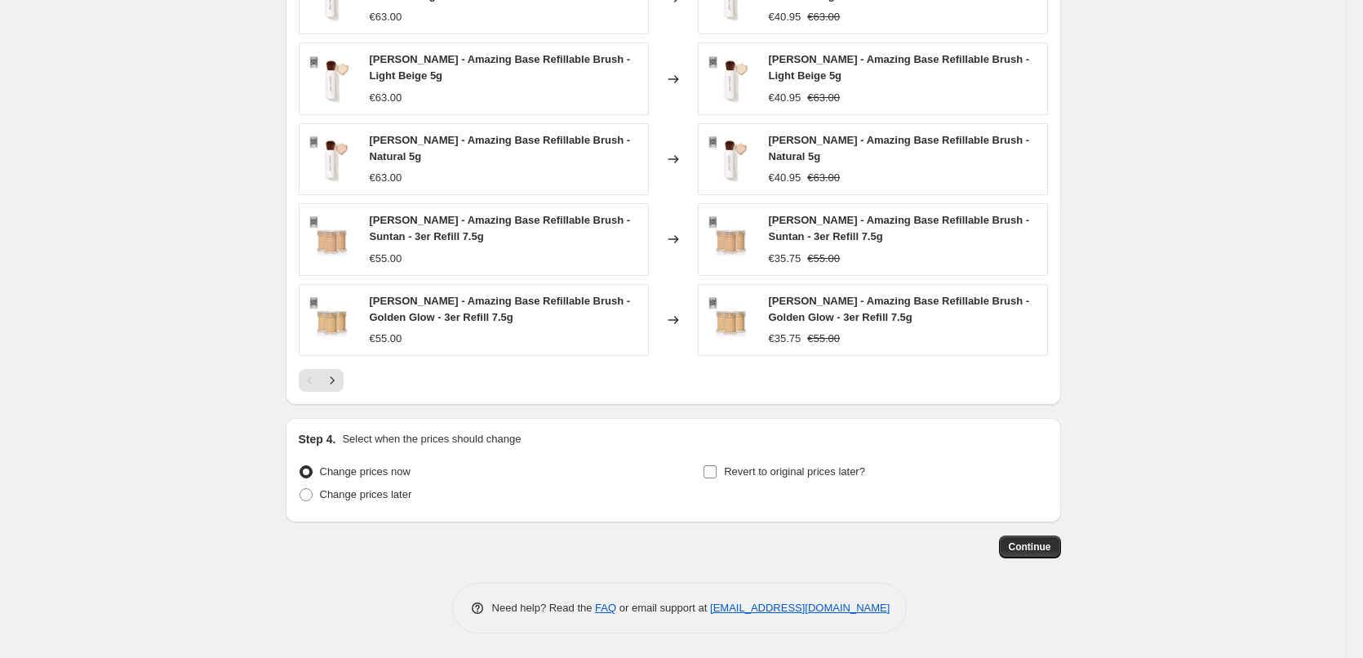
type input "[PERSON_NAME] 3er"
click at [758, 468] on span "Revert to original prices later?" at bounding box center [794, 471] width 141 height 12
click at [716, 468] on input "Revert to original prices later?" at bounding box center [709, 471] width 13 height 13
checkbox input "true"
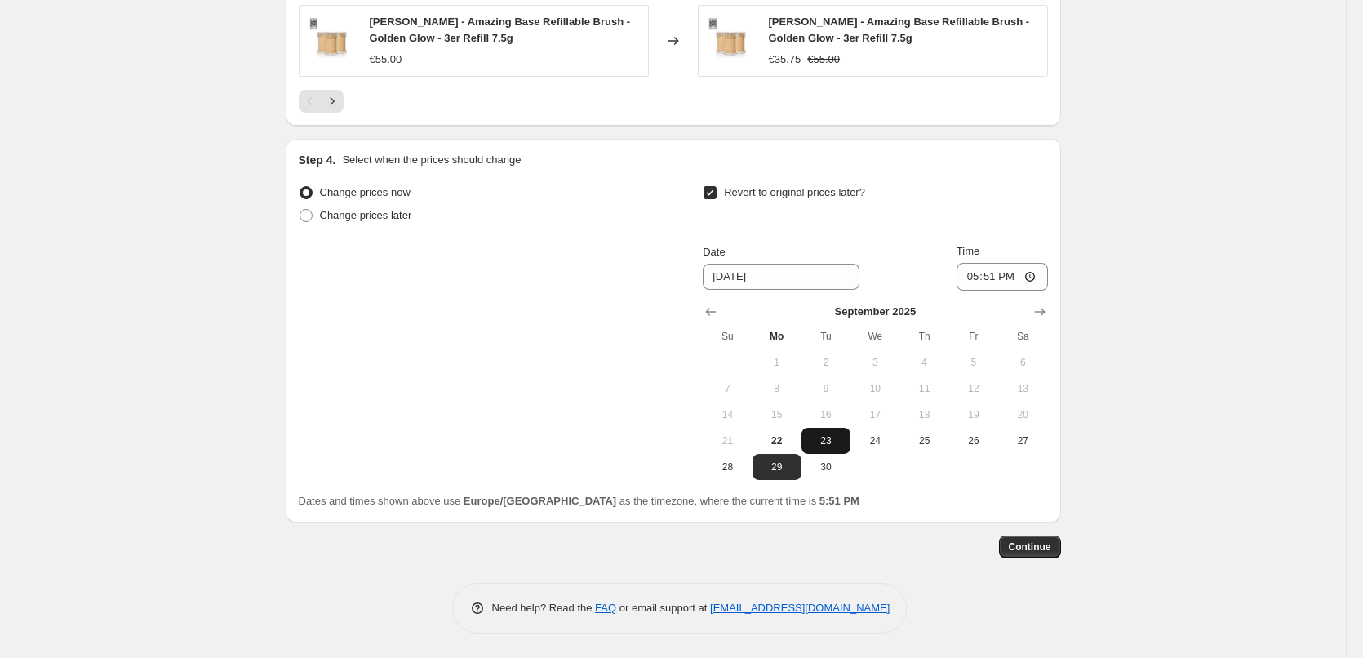
click at [842, 441] on span "23" at bounding box center [826, 440] width 36 height 13
type input "9/23/2025"
click at [966, 273] on input "17:51" at bounding box center [1001, 277] width 91 height 28
type input "03:00"
click at [1046, 543] on span "Continue" at bounding box center [1030, 546] width 42 height 13
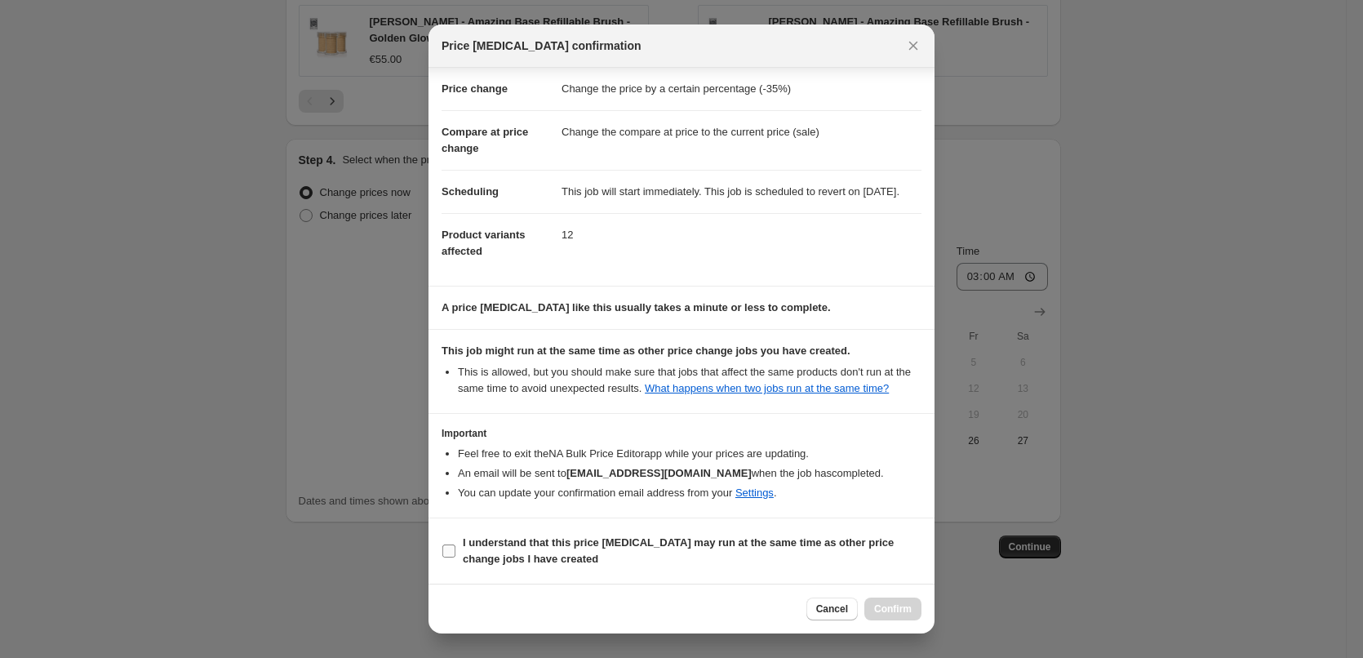
click at [543, 539] on b "I understand that this price change job may run at the same time as other price…" at bounding box center [678, 550] width 431 height 29
click at [455, 544] on input "I understand that this price change job may run at the same time as other price…" at bounding box center [448, 550] width 13 height 13
checkbox input "true"
click at [908, 610] on span "Confirm" at bounding box center [893, 608] width 38 height 13
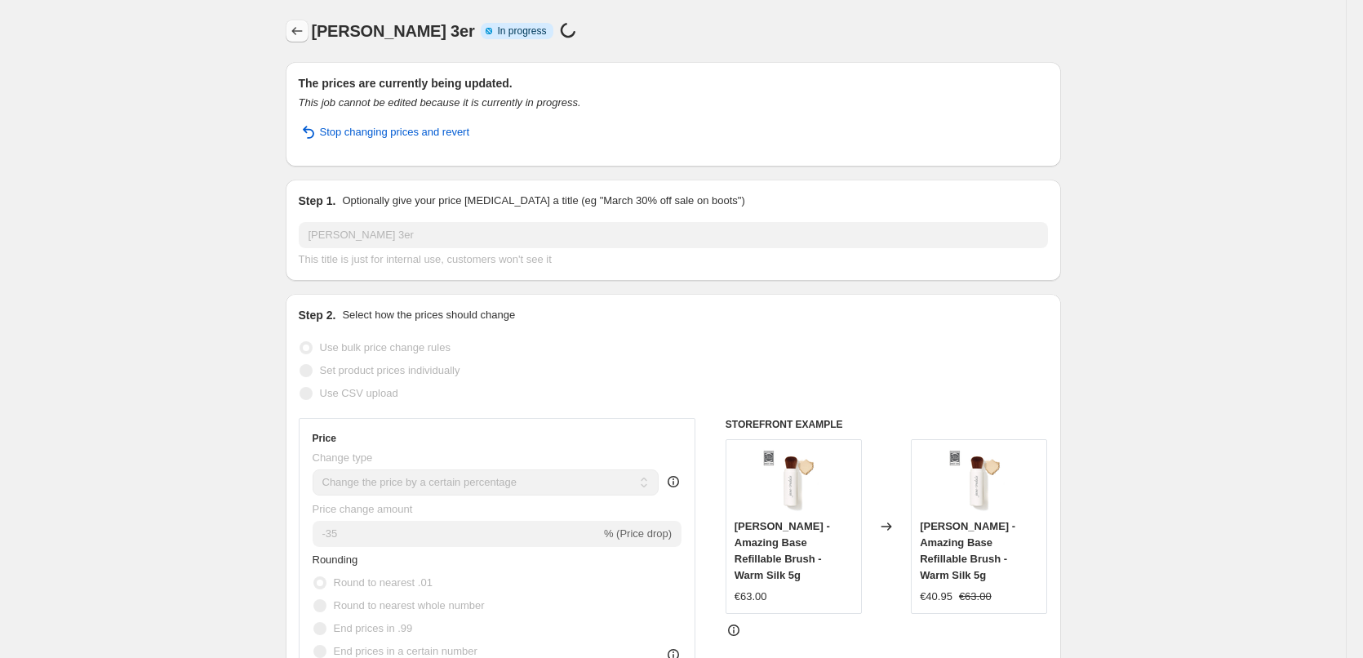
click at [305, 35] on icon "Price change jobs" at bounding box center [297, 31] width 16 height 16
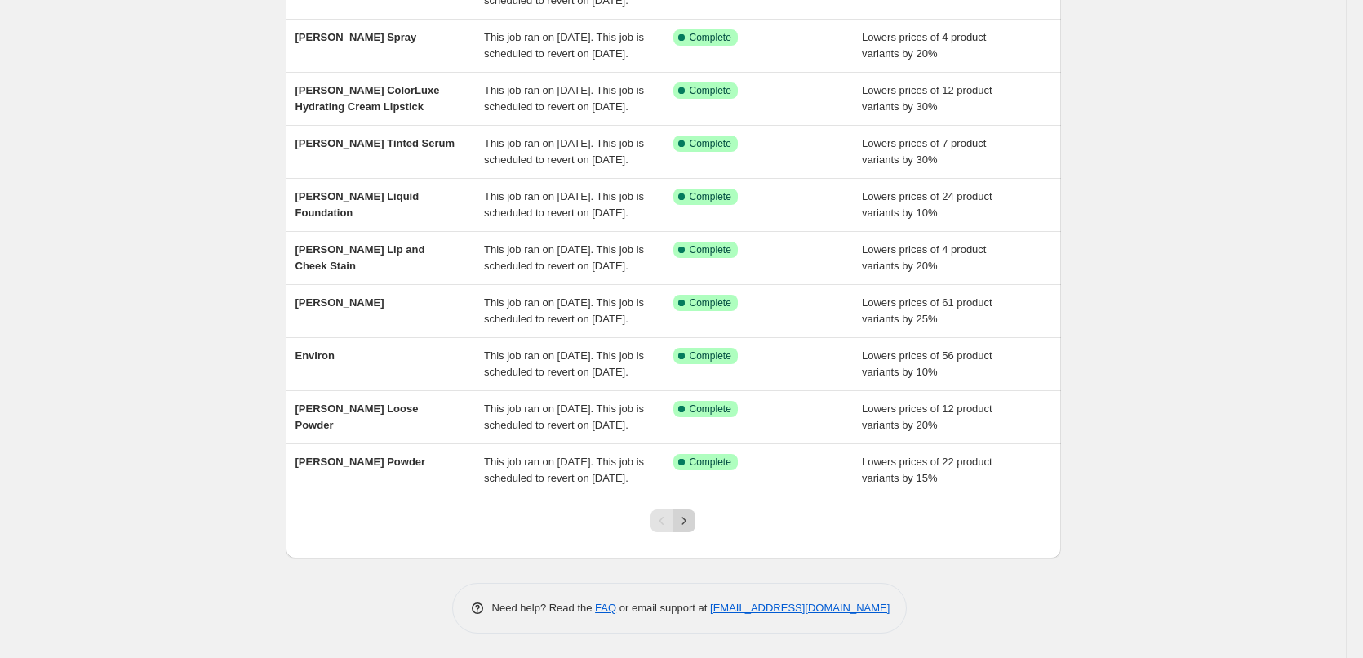
click at [695, 522] on button "Next" at bounding box center [683, 520] width 23 height 23
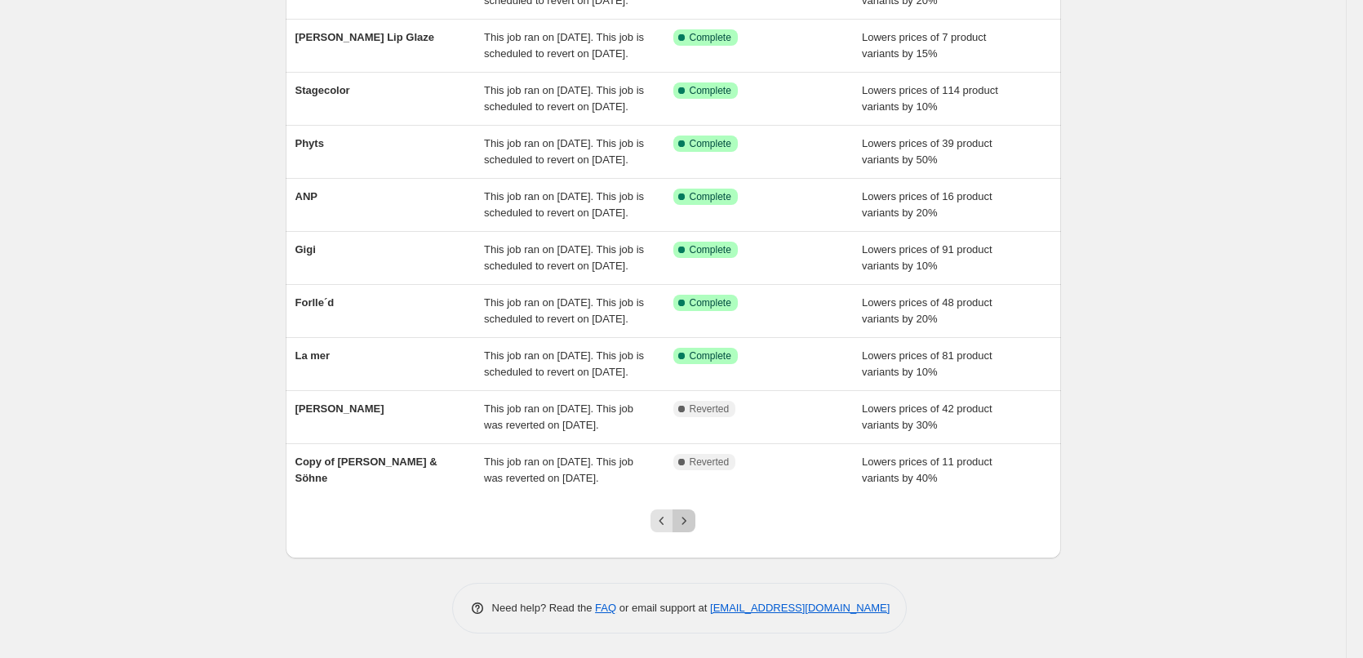
click at [692, 524] on icon "Next" at bounding box center [684, 520] width 16 height 16
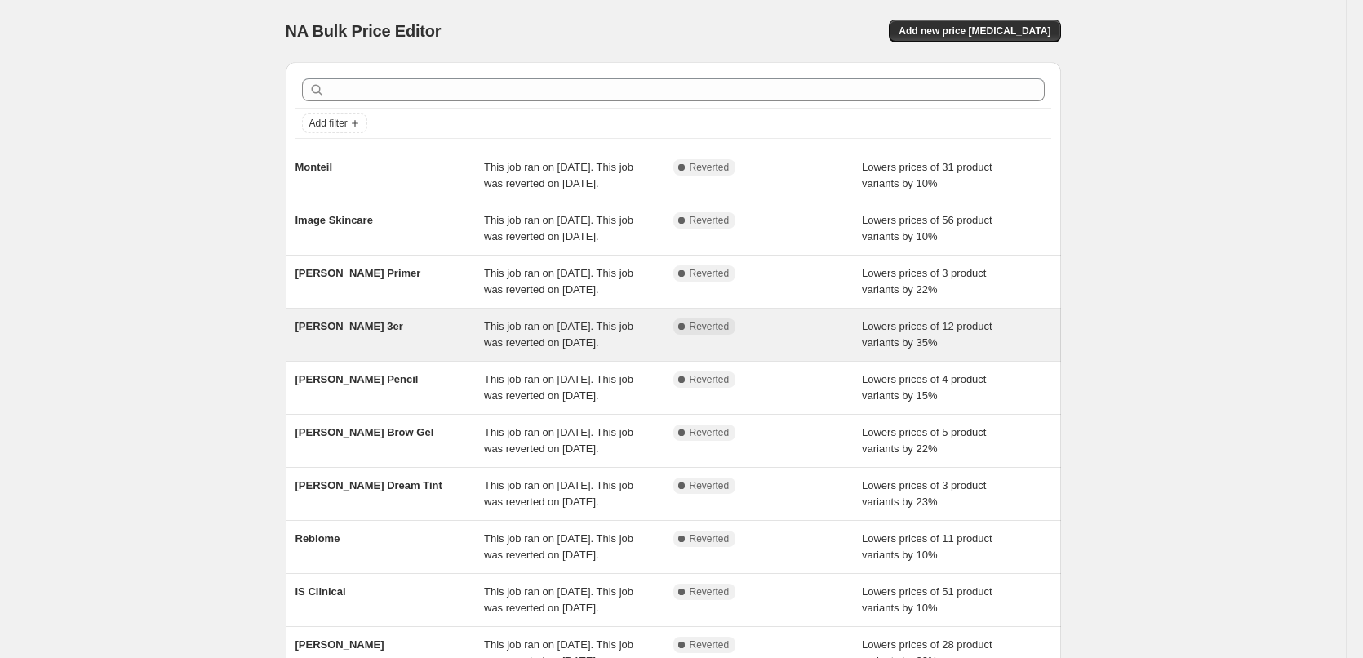
click at [372, 332] on span "[PERSON_NAME] 3er" at bounding box center [349, 326] width 108 height 12
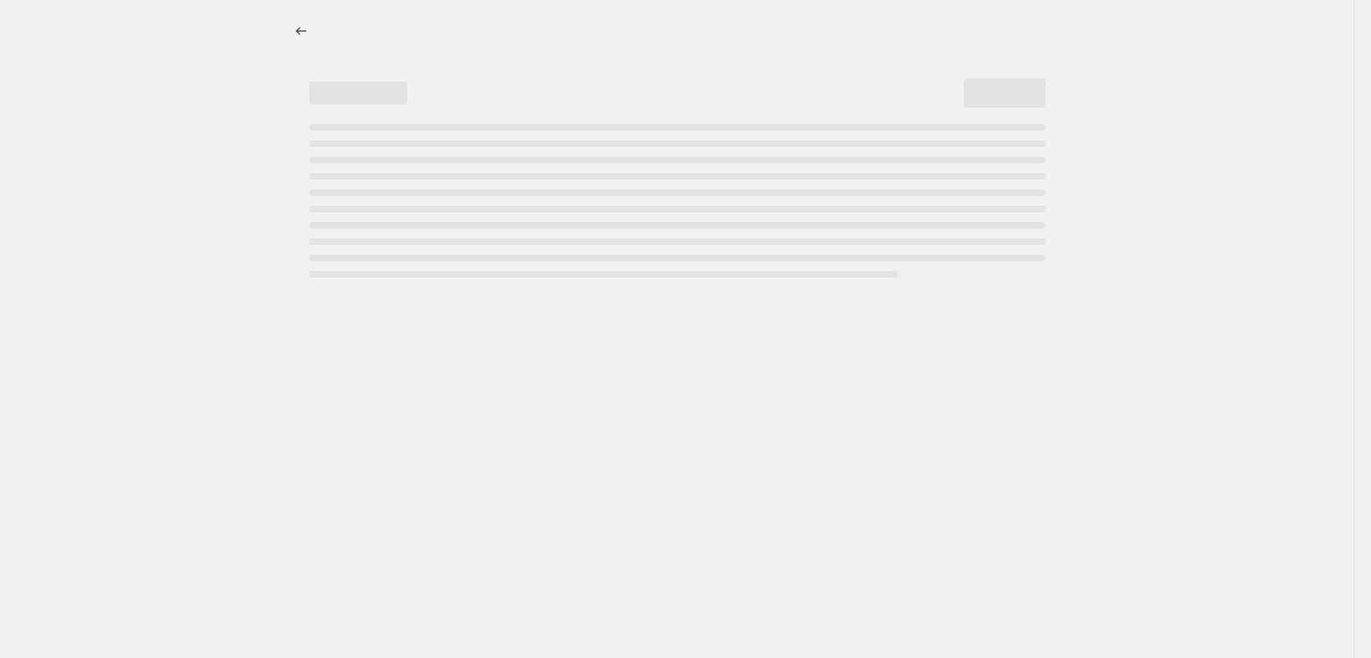
select select "percentage"
select select "tag"
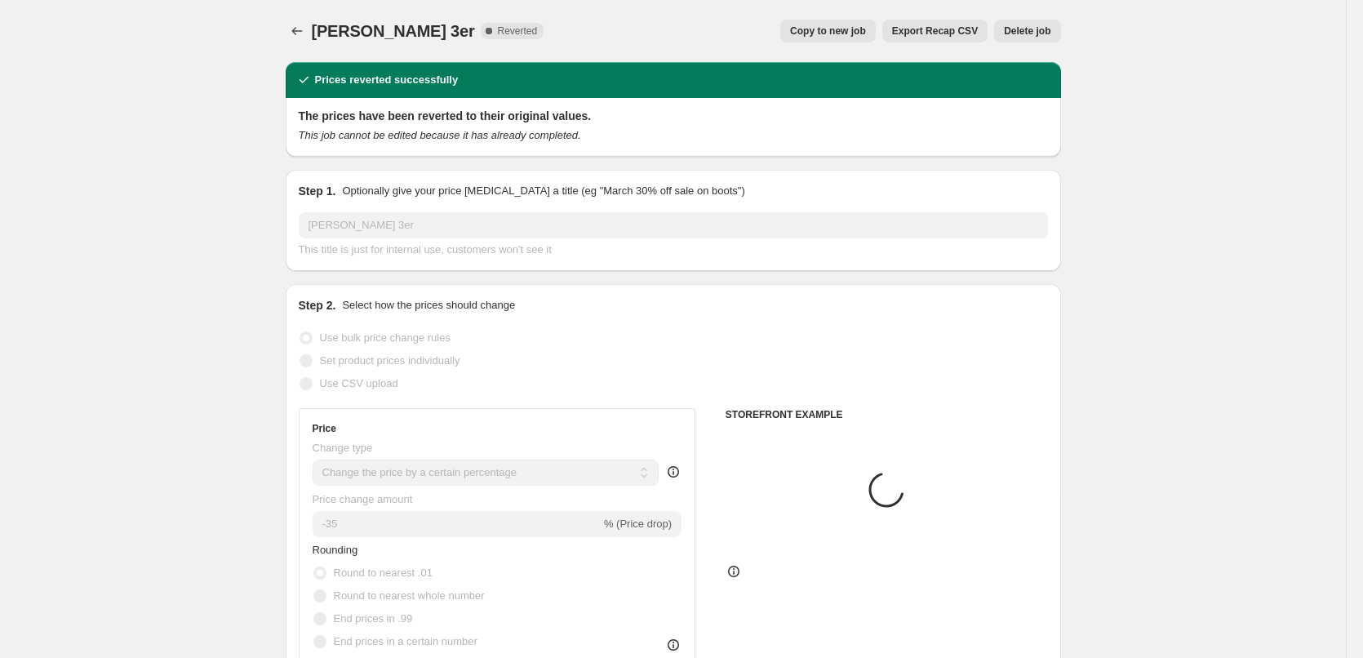
click at [1035, 17] on div "Jane Iredale 3er. This page is ready Jane Iredale 3er Complete Reverted Copy to…" at bounding box center [673, 31] width 775 height 62
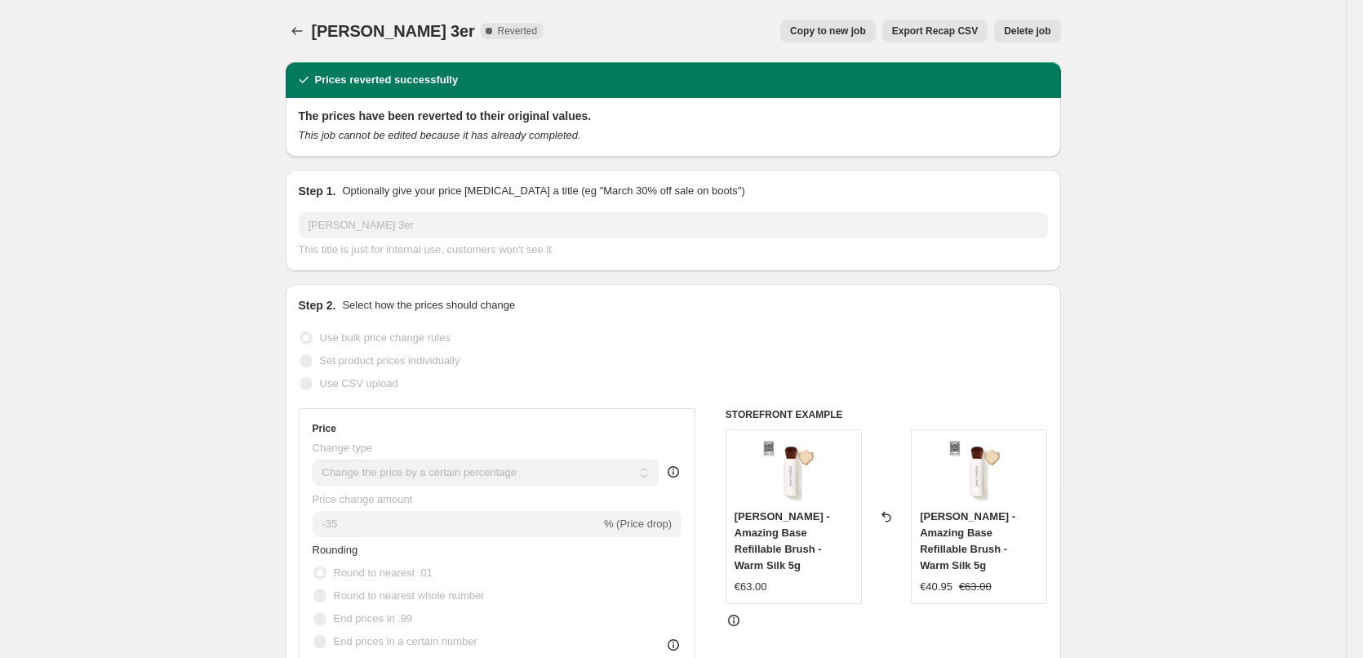
click at [1028, 33] on span "Delete job" at bounding box center [1027, 30] width 47 height 13
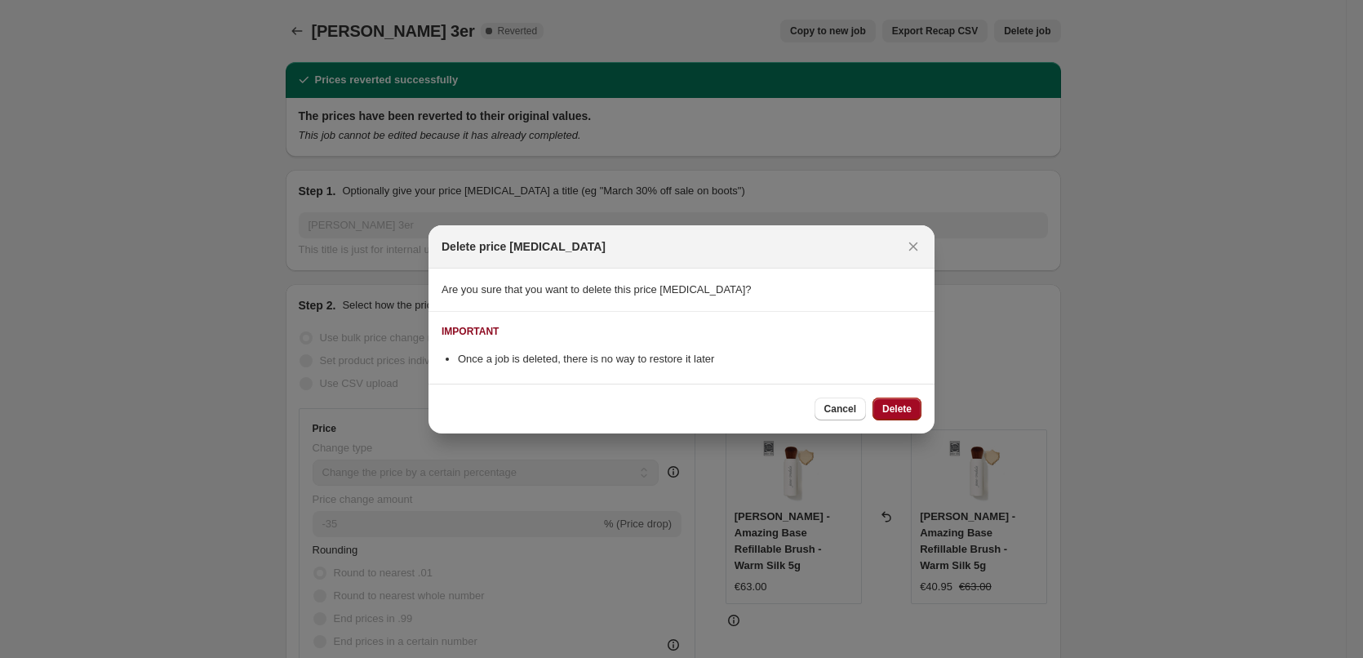
click at [897, 408] on div "Cancel Delete" at bounding box center [681, 409] width 506 height 50
click at [898, 409] on span "Delete" at bounding box center [896, 408] width 29 height 13
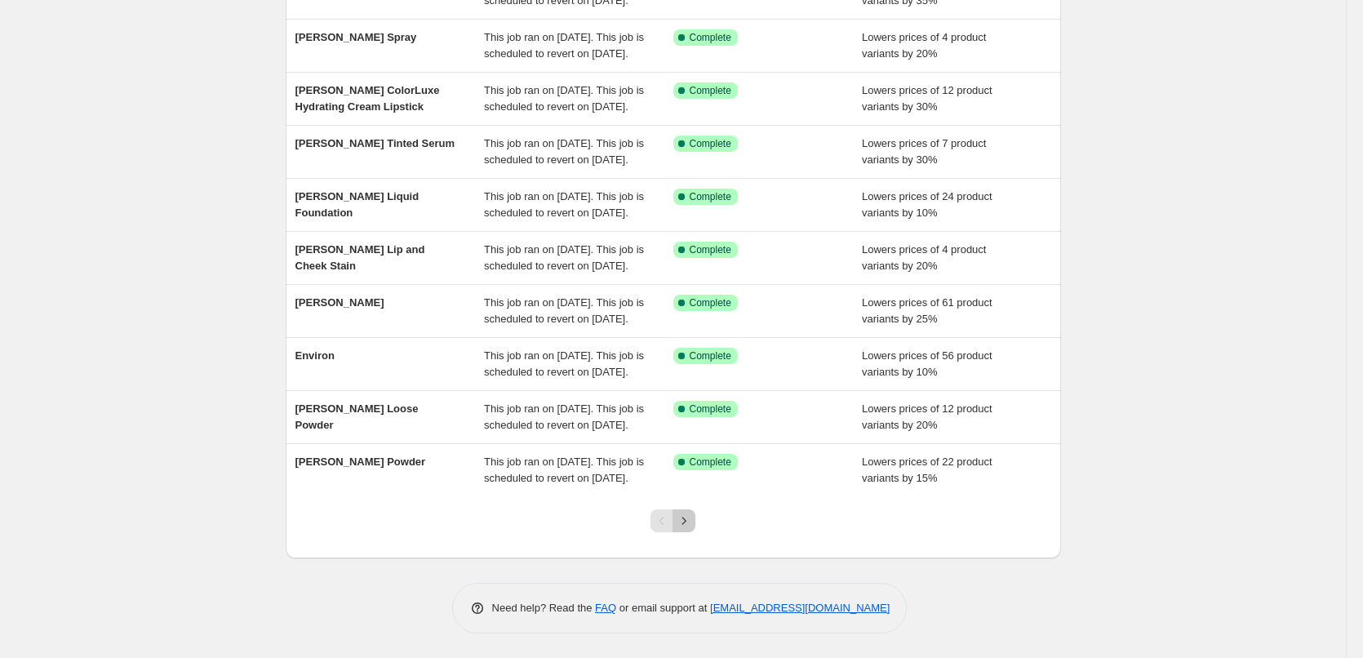
click at [690, 523] on icon "Next" at bounding box center [684, 520] width 16 height 16
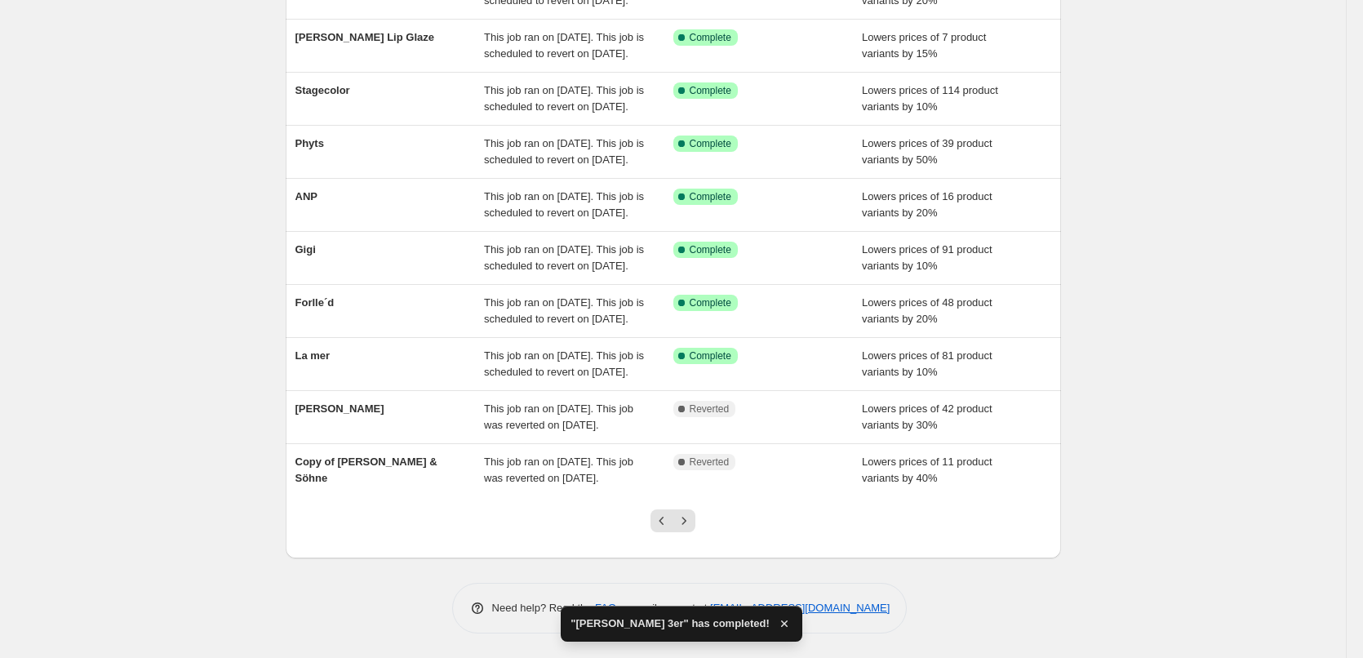
click at [694, 541] on div at bounding box center [673, 527] width 66 height 62
click at [692, 524] on icon "Next" at bounding box center [684, 520] width 16 height 16
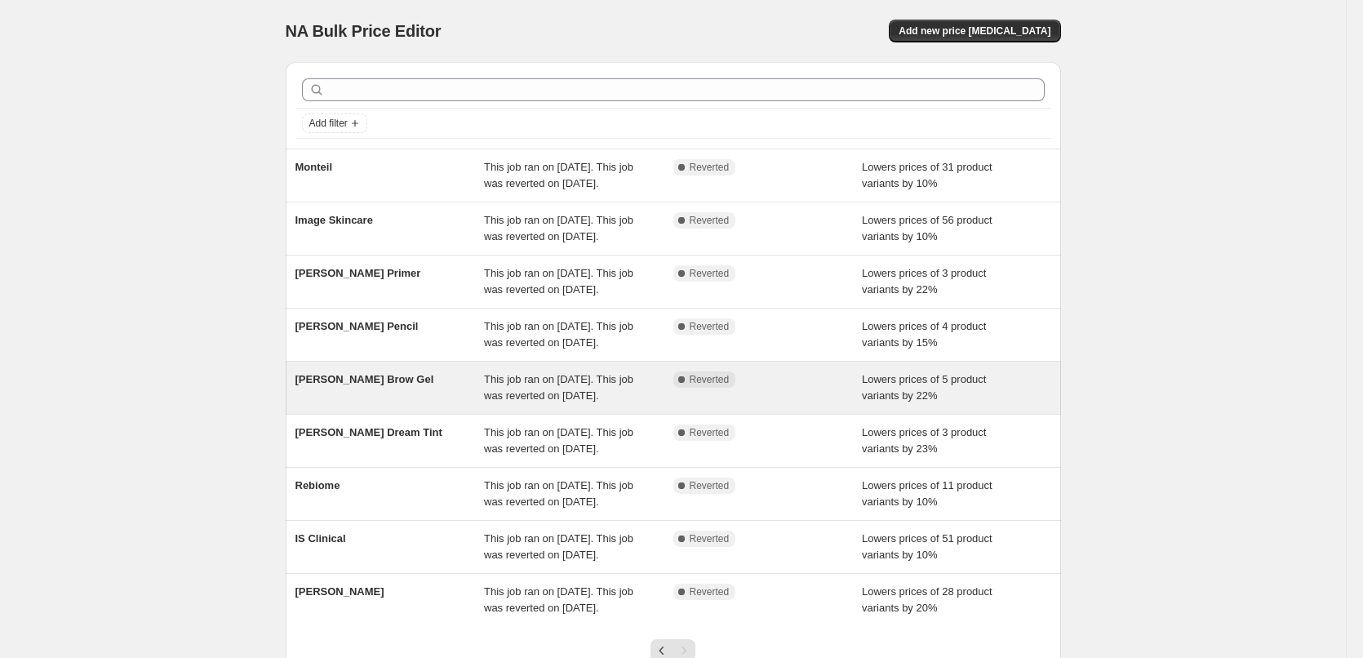
click at [392, 385] on span "[PERSON_NAME] Brow Gel" at bounding box center [364, 379] width 139 height 12
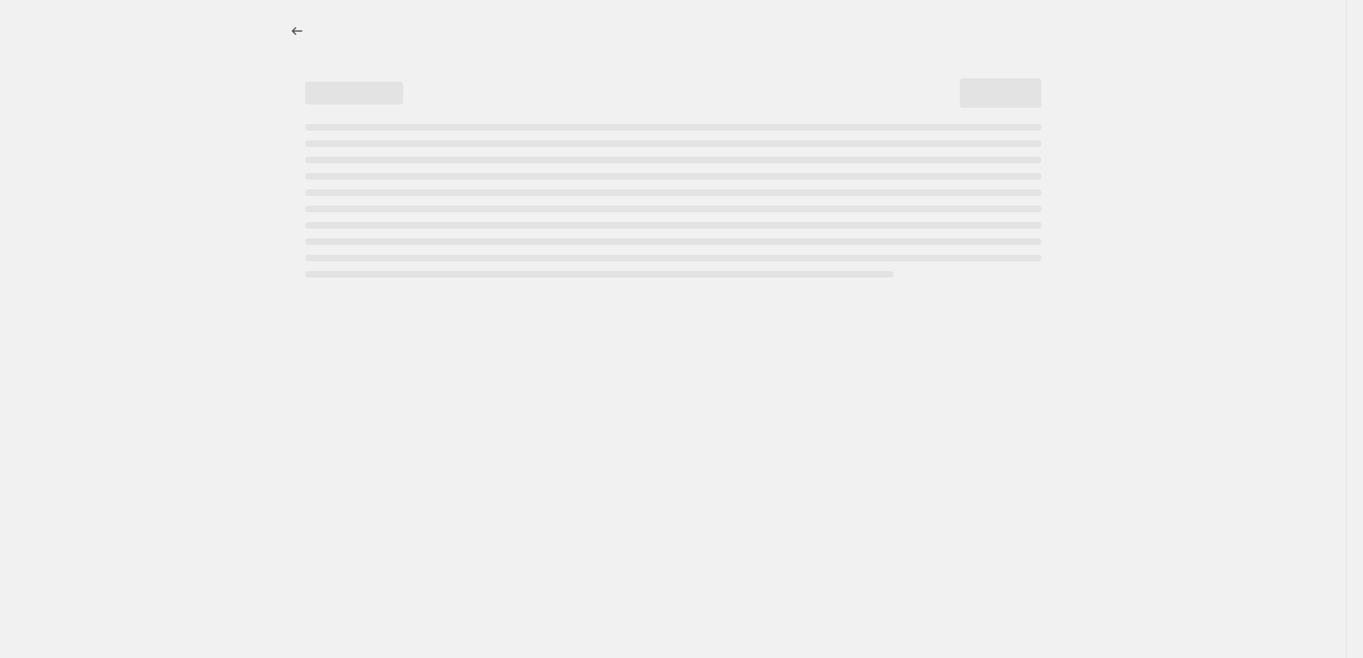
select select "percentage"
select select "tag"
select select "vendor"
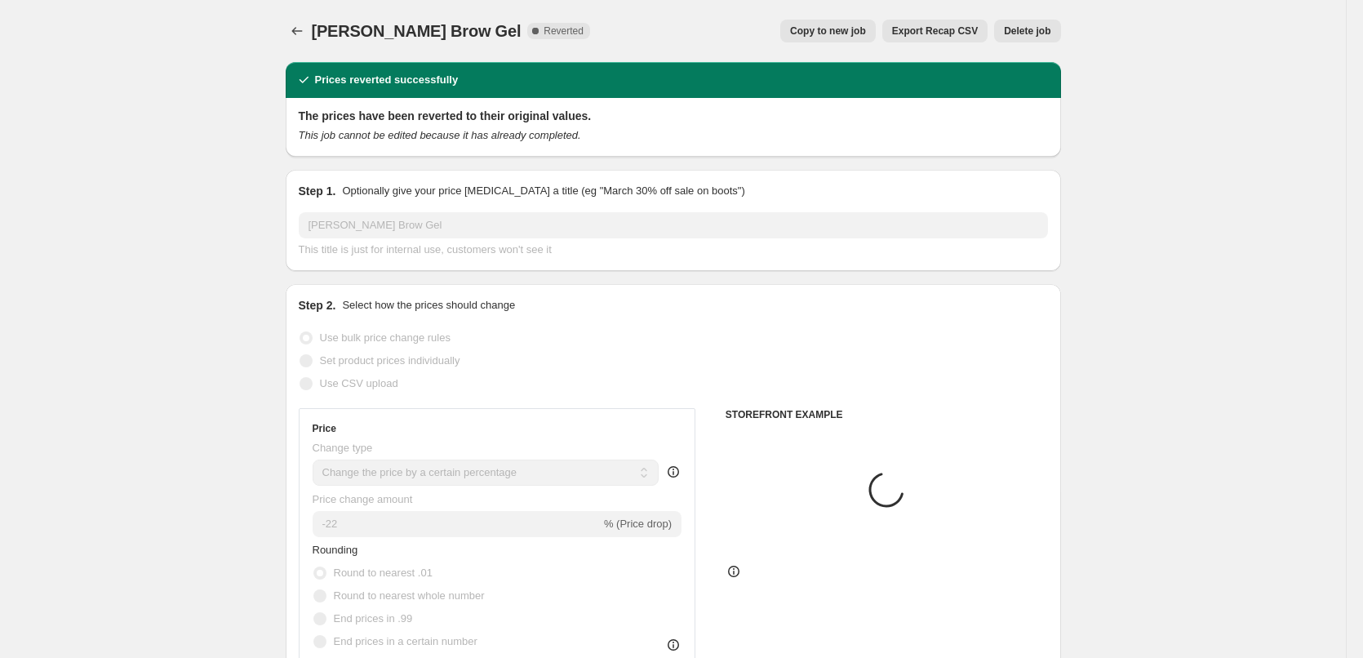
click at [845, 38] on button "Copy to new job" at bounding box center [827, 31] width 95 height 23
select select "percentage"
select select "tag"
select select "vendor"
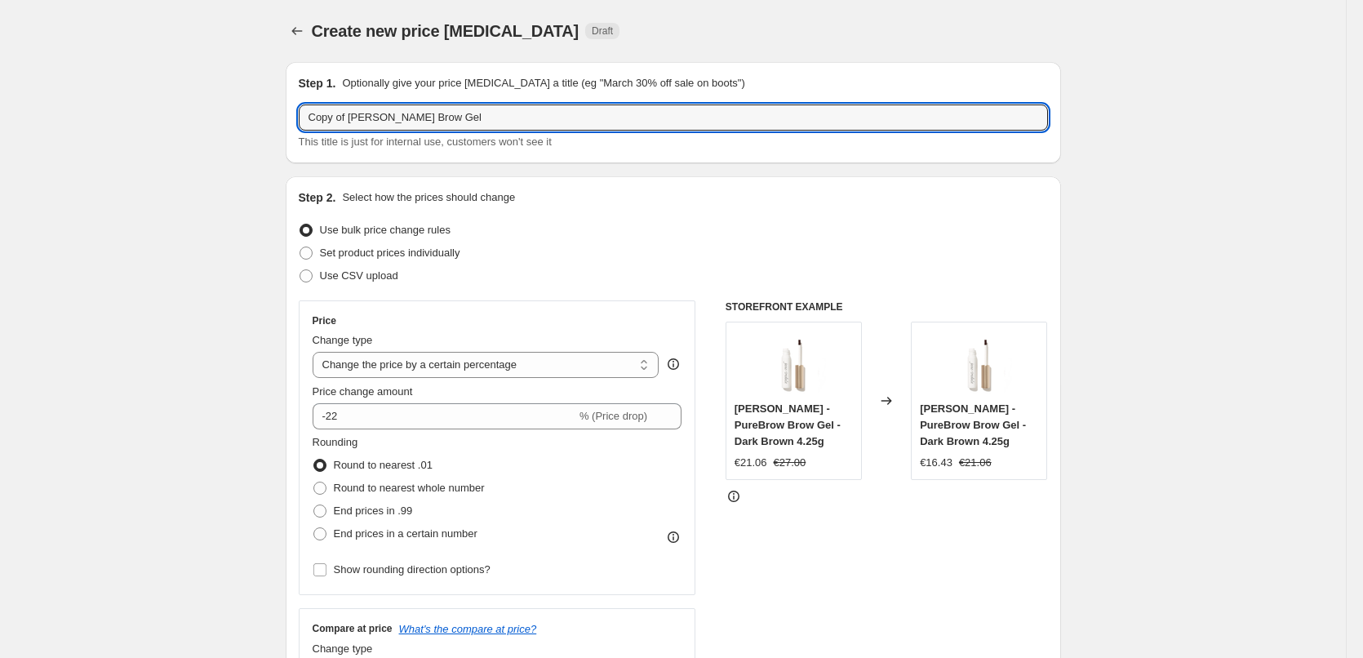
drag, startPoint x: 353, startPoint y: 119, endPoint x: 215, endPoint y: 125, distance: 138.0
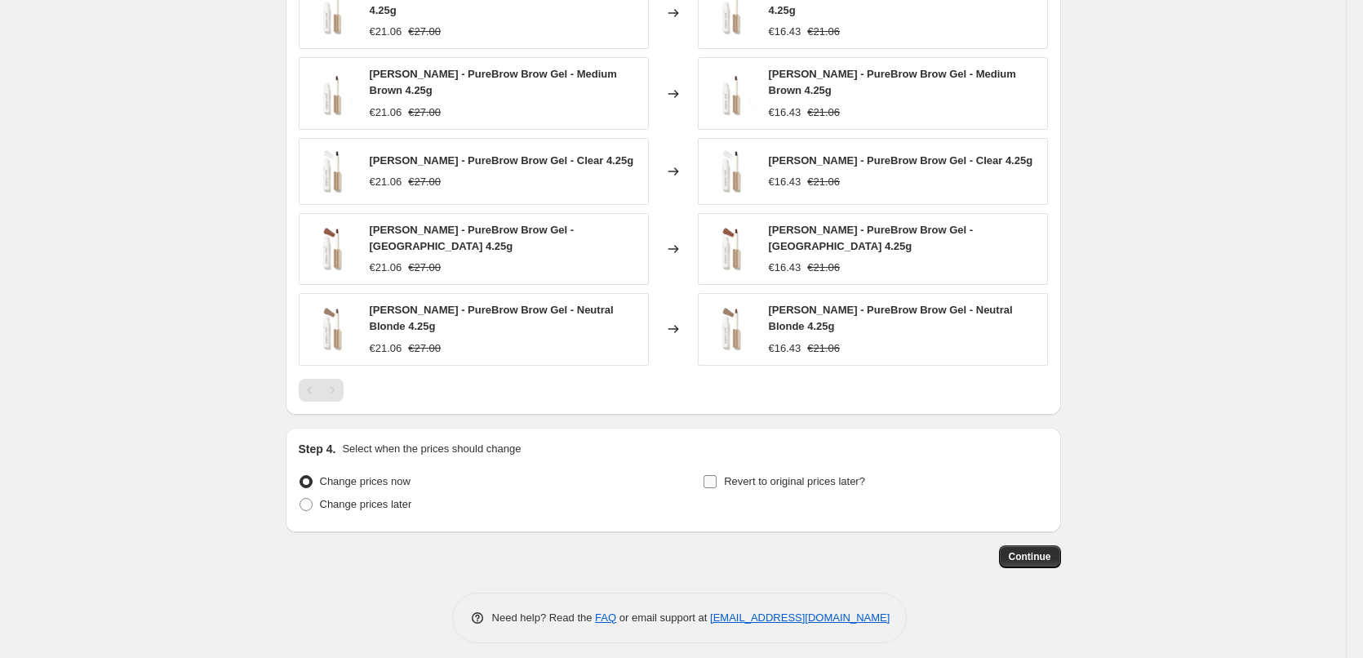
type input "[PERSON_NAME] Brow Gel"
click at [747, 475] on span "Revert to original prices later?" at bounding box center [794, 481] width 141 height 12
click at [716, 475] on input "Revert to original prices later?" at bounding box center [709, 481] width 13 height 13
checkbox input "true"
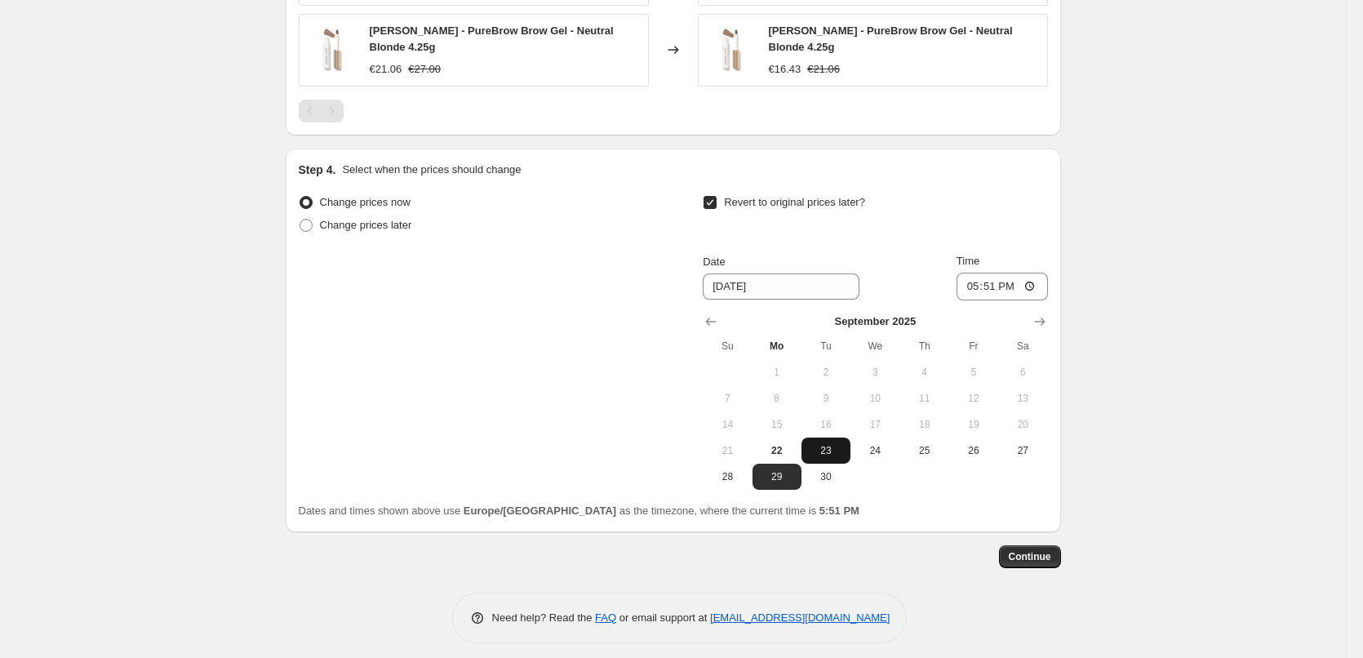
click at [845, 437] on button "23" at bounding box center [825, 450] width 49 height 26
type input "9/23/2025"
click at [965, 280] on input "17:51" at bounding box center [1001, 287] width 91 height 28
type input "03:00"
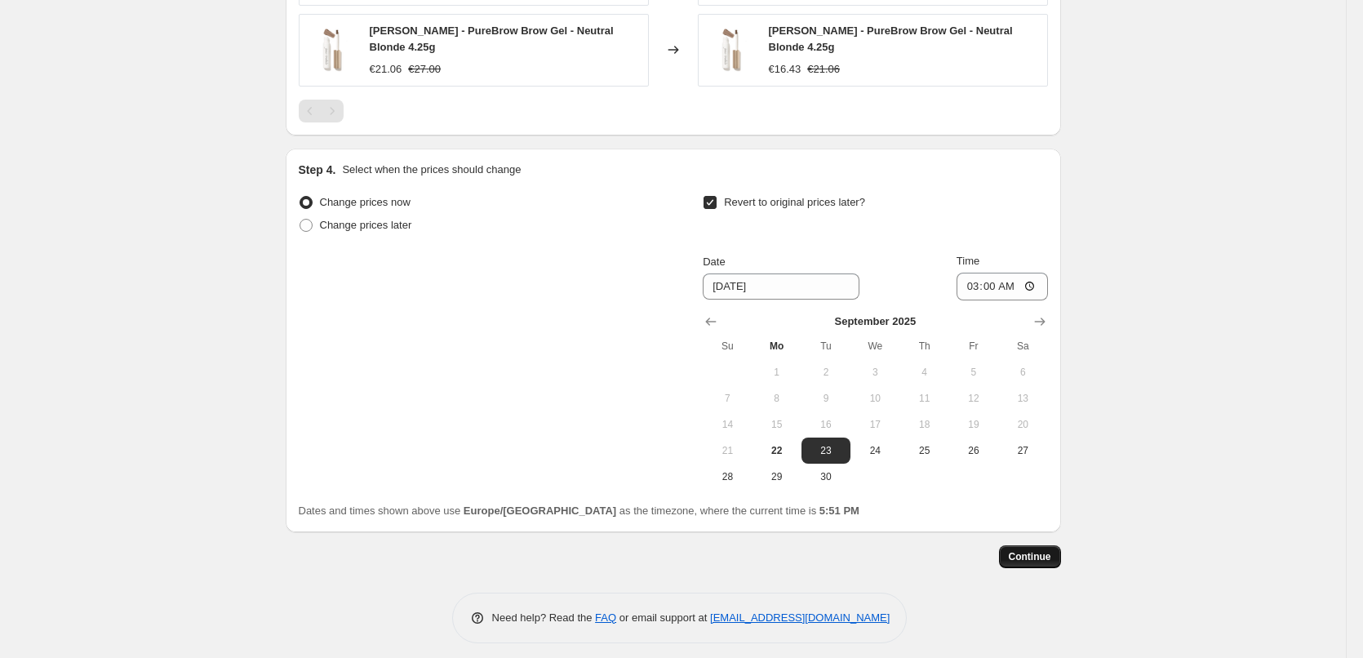
click at [1039, 545] on button "Continue" at bounding box center [1030, 556] width 62 height 23
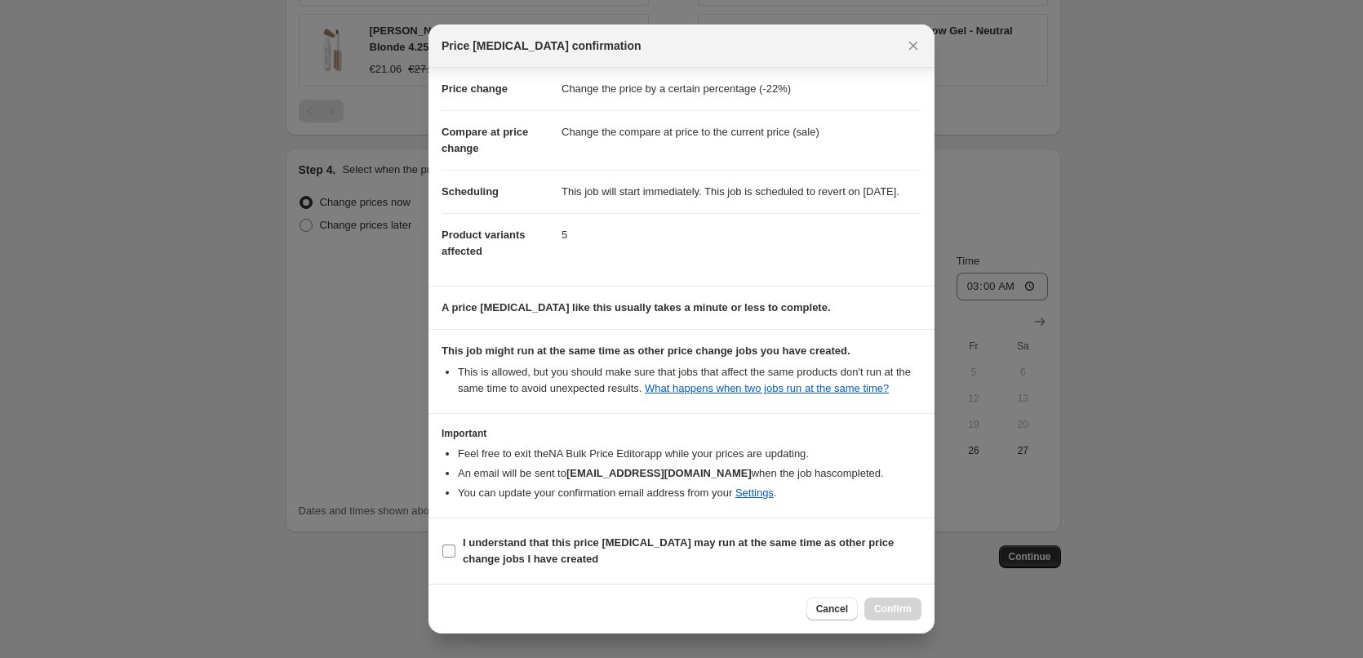
click at [543, 534] on span "I understand that this price change job may run at the same time as other price…" at bounding box center [692, 550] width 459 height 33
click at [455, 544] on input "I understand that this price change job may run at the same time as other price…" at bounding box center [448, 550] width 13 height 13
checkbox input "true"
click at [911, 607] on span "Confirm" at bounding box center [893, 608] width 38 height 13
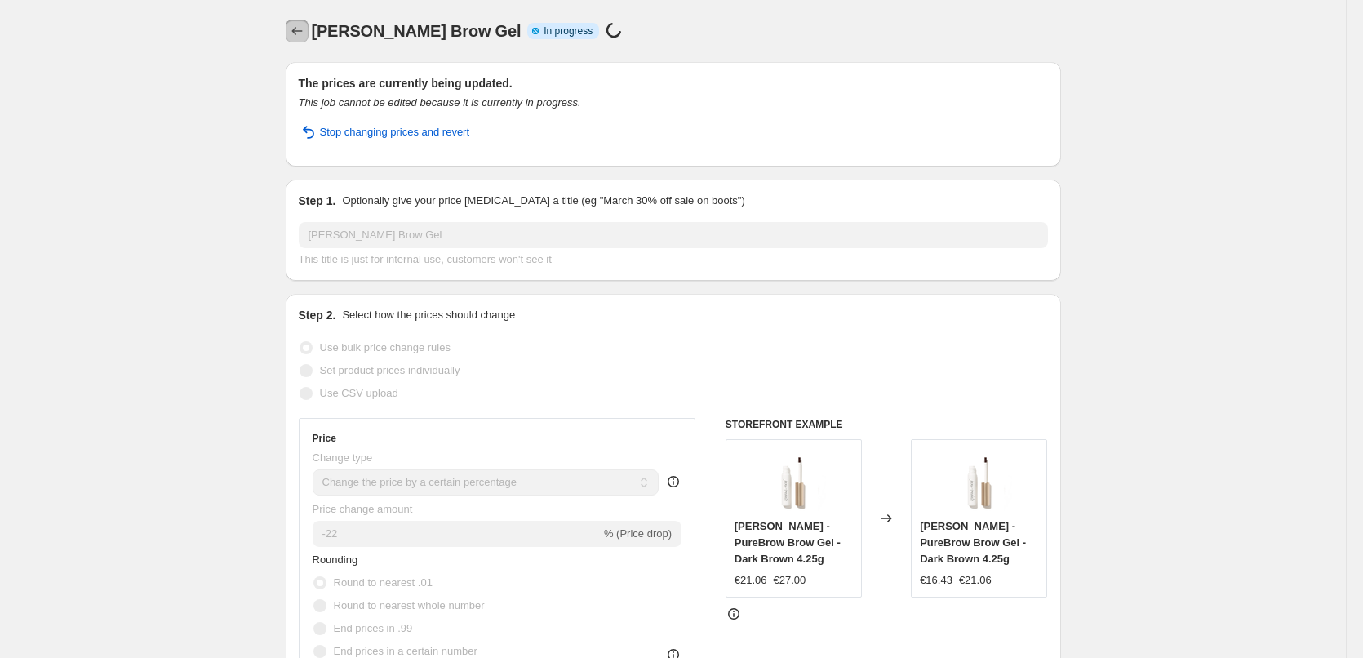
click at [299, 33] on icon "Price change jobs" at bounding box center [297, 31] width 16 height 16
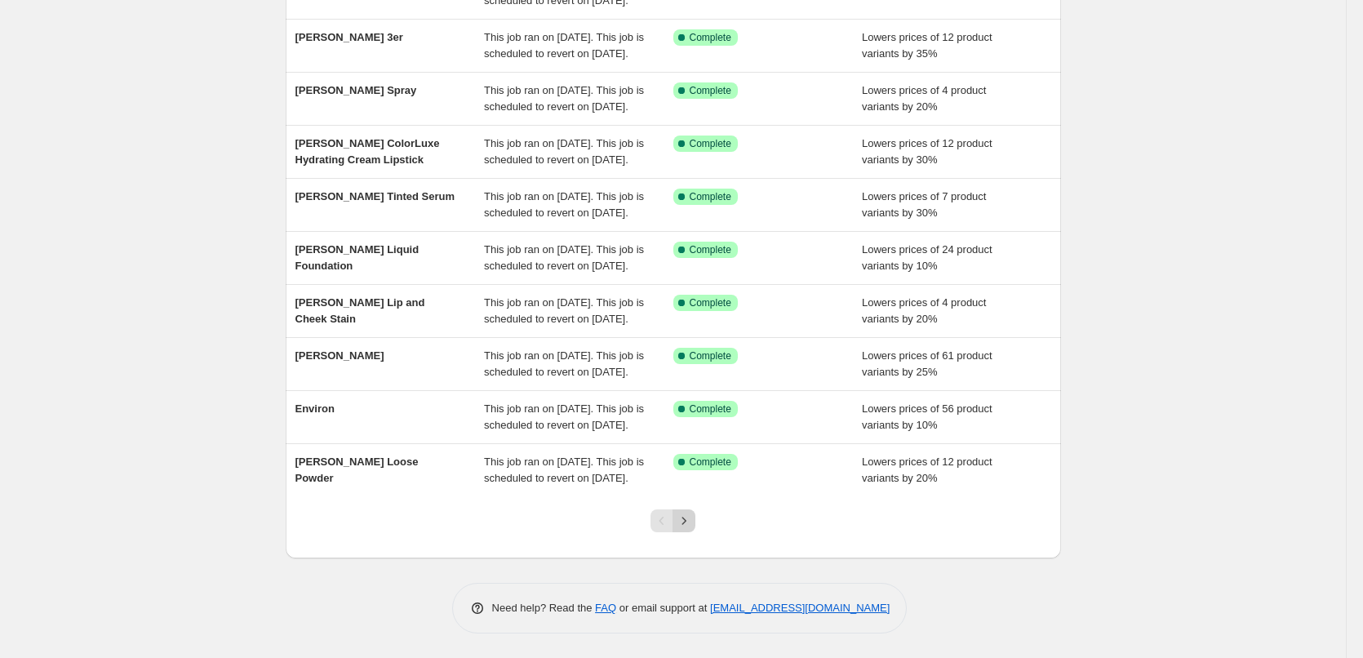
click at [692, 517] on icon "Next" at bounding box center [684, 520] width 16 height 16
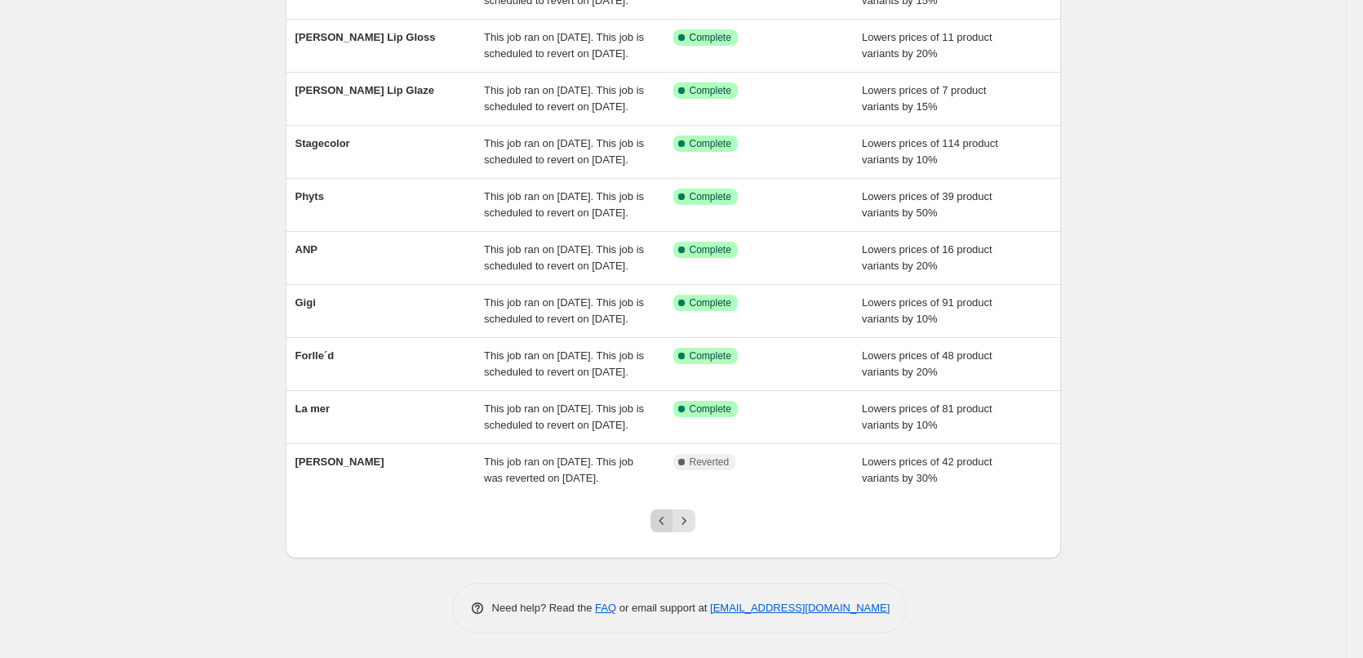
click at [662, 528] on icon "Previous" at bounding box center [662, 520] width 16 height 16
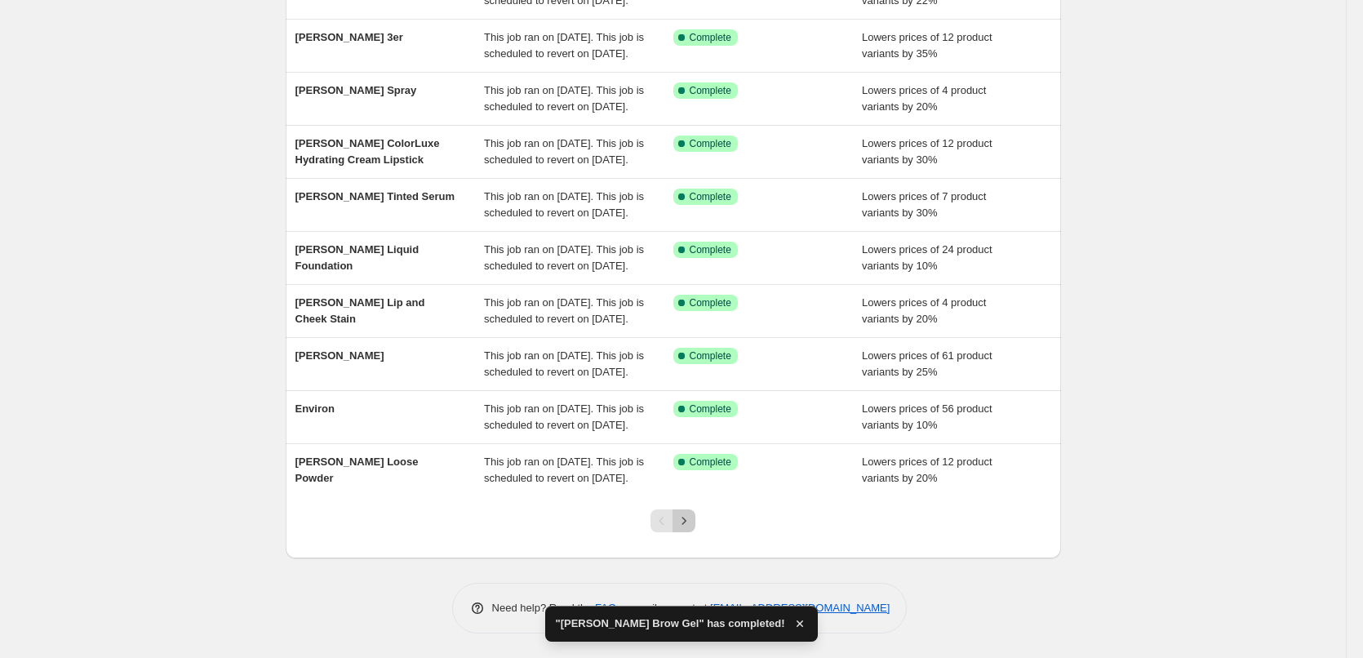
click at [692, 528] on icon "Next" at bounding box center [684, 520] width 16 height 16
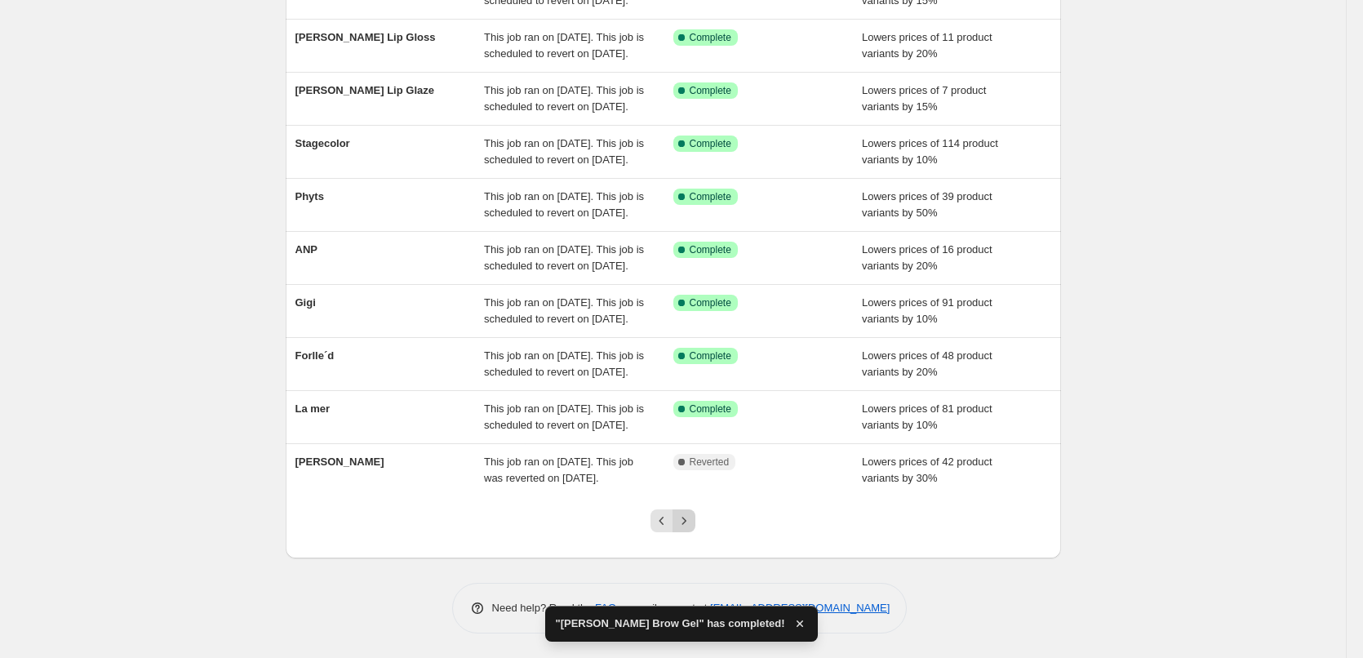
click at [692, 516] on icon "Next" at bounding box center [684, 520] width 16 height 16
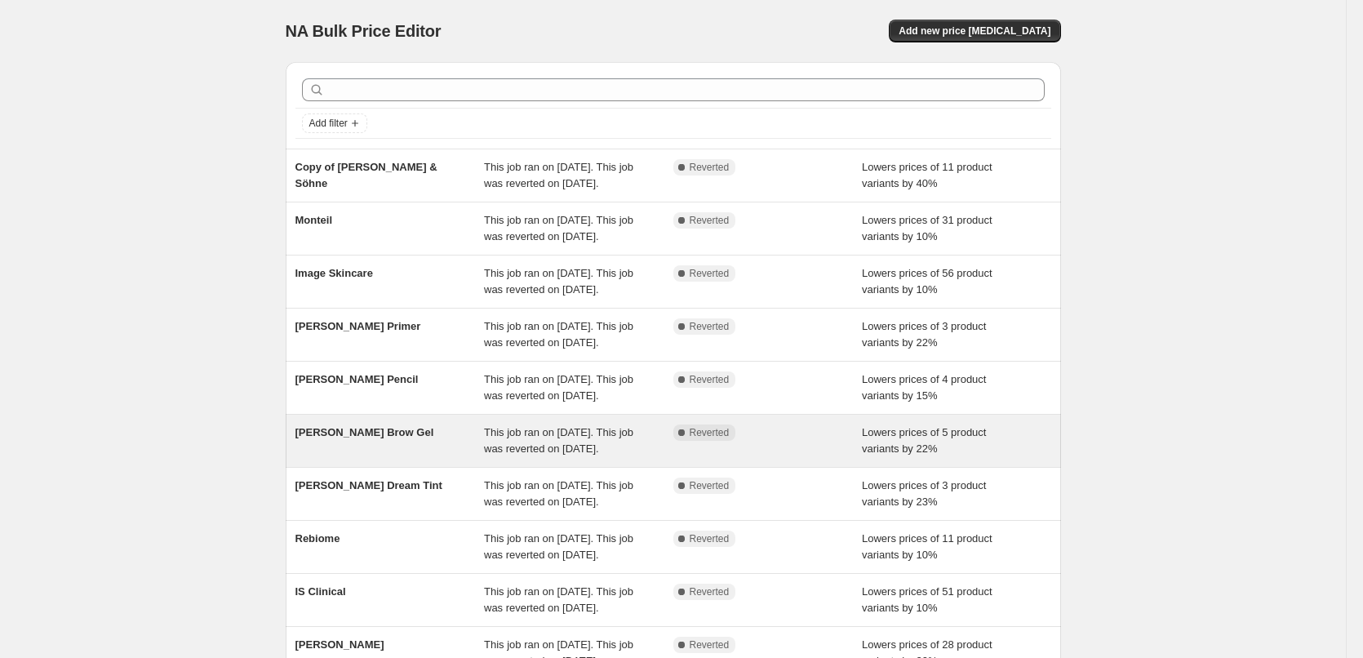
click at [391, 438] on span "[PERSON_NAME] Brow Gel" at bounding box center [364, 432] width 139 height 12
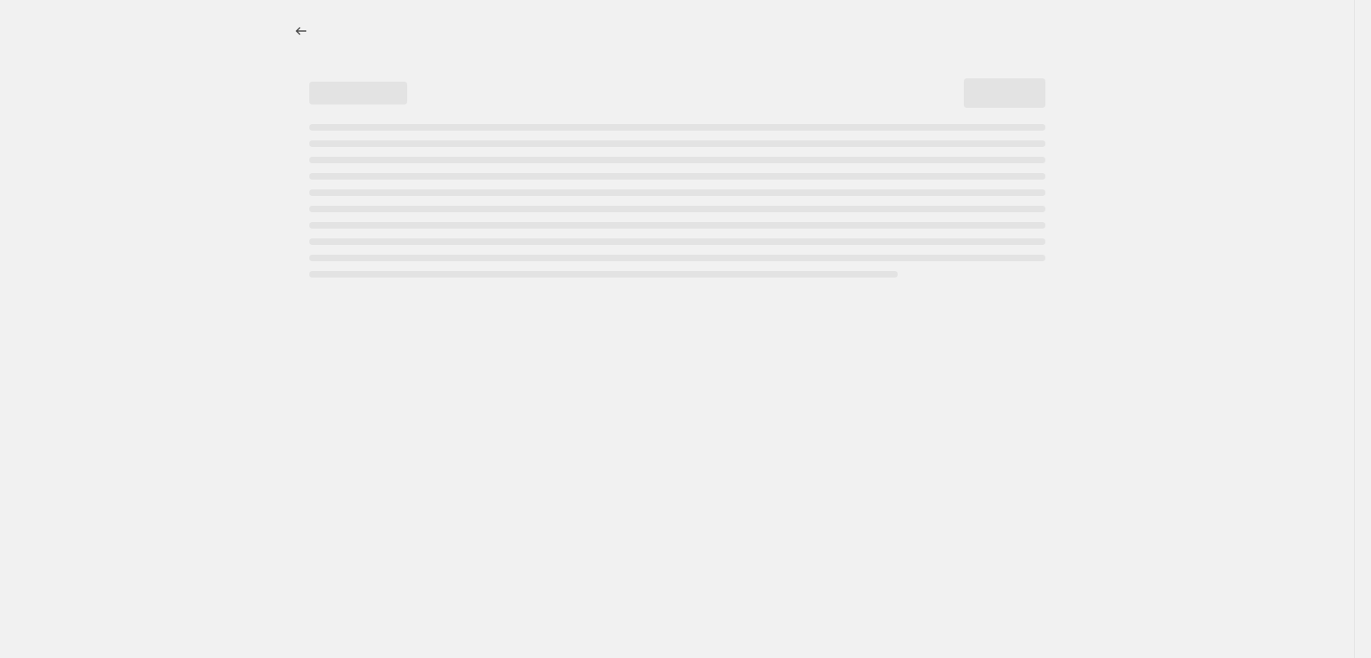
select select "percentage"
select select "tag"
select select "vendor"
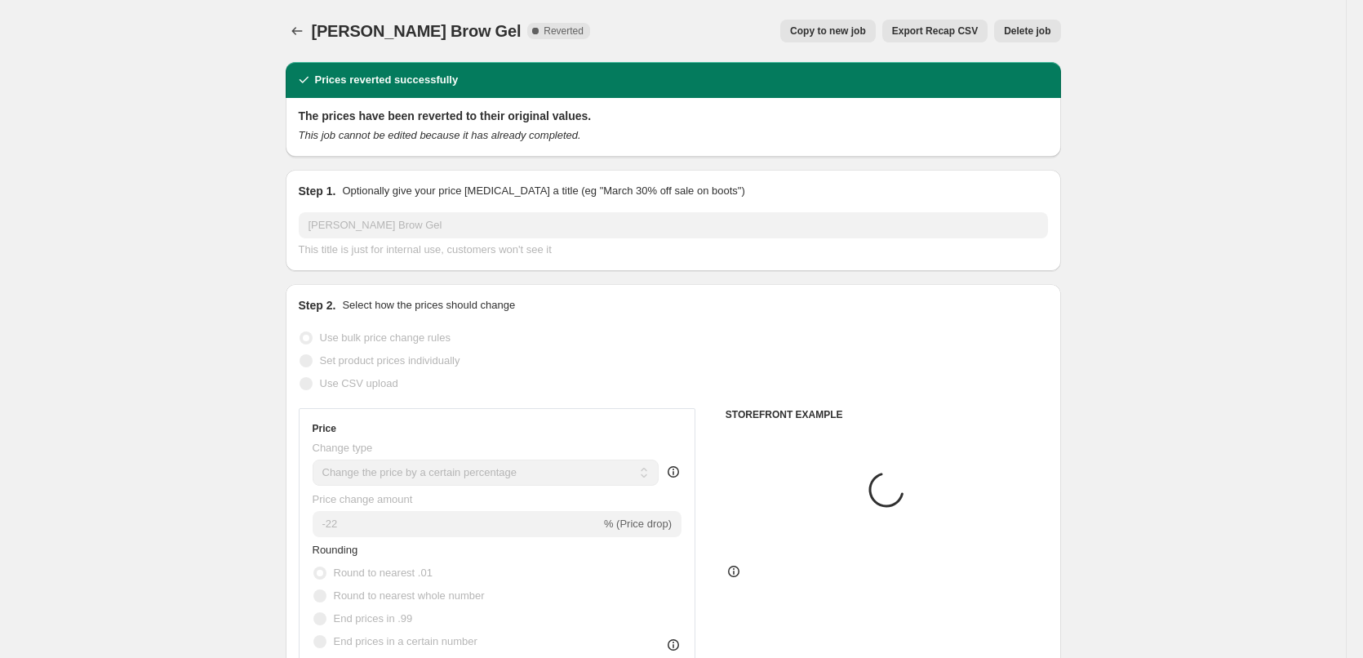
click at [1022, 12] on div "Jane Iredale Brow Gel. This page is ready Jane Iredale Brow Gel Complete Revert…" at bounding box center [673, 31] width 775 height 62
click at [1021, 21] on div "Jane Iredale Brow Gel. This page is ready Jane Iredale Brow Gel Complete Revert…" at bounding box center [673, 31] width 775 height 62
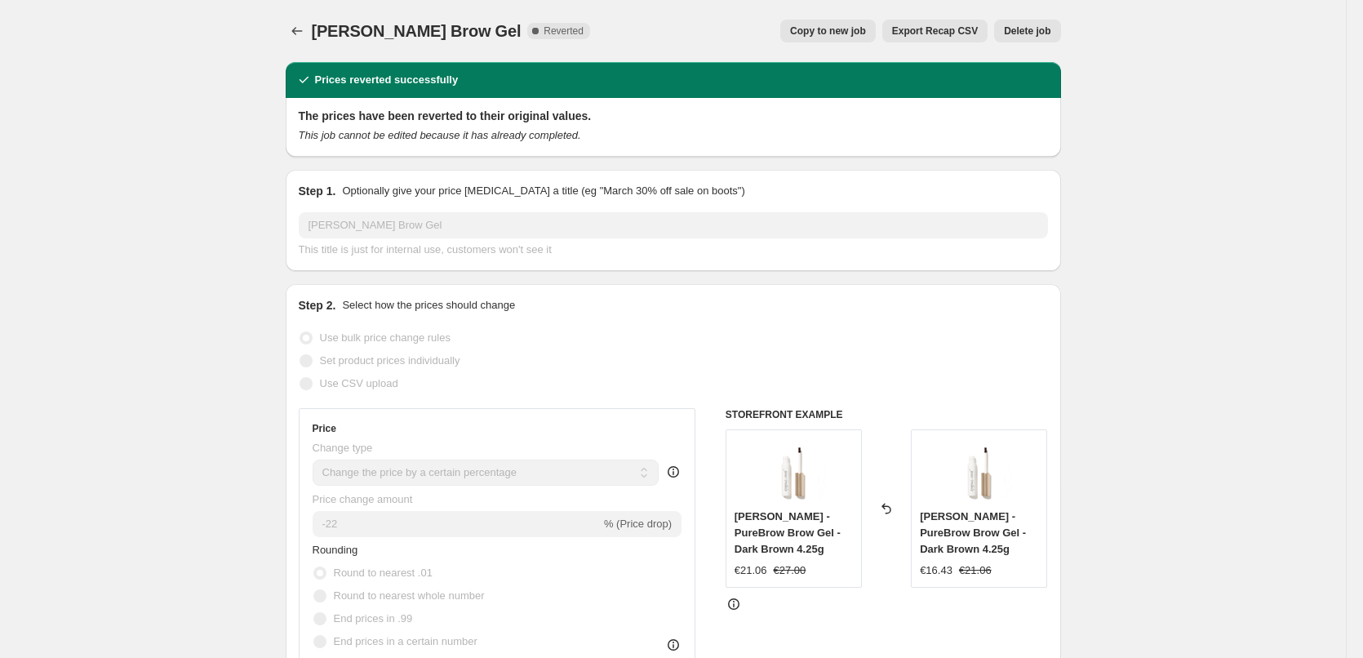
click at [1029, 37] on span "Delete job" at bounding box center [1027, 30] width 47 height 13
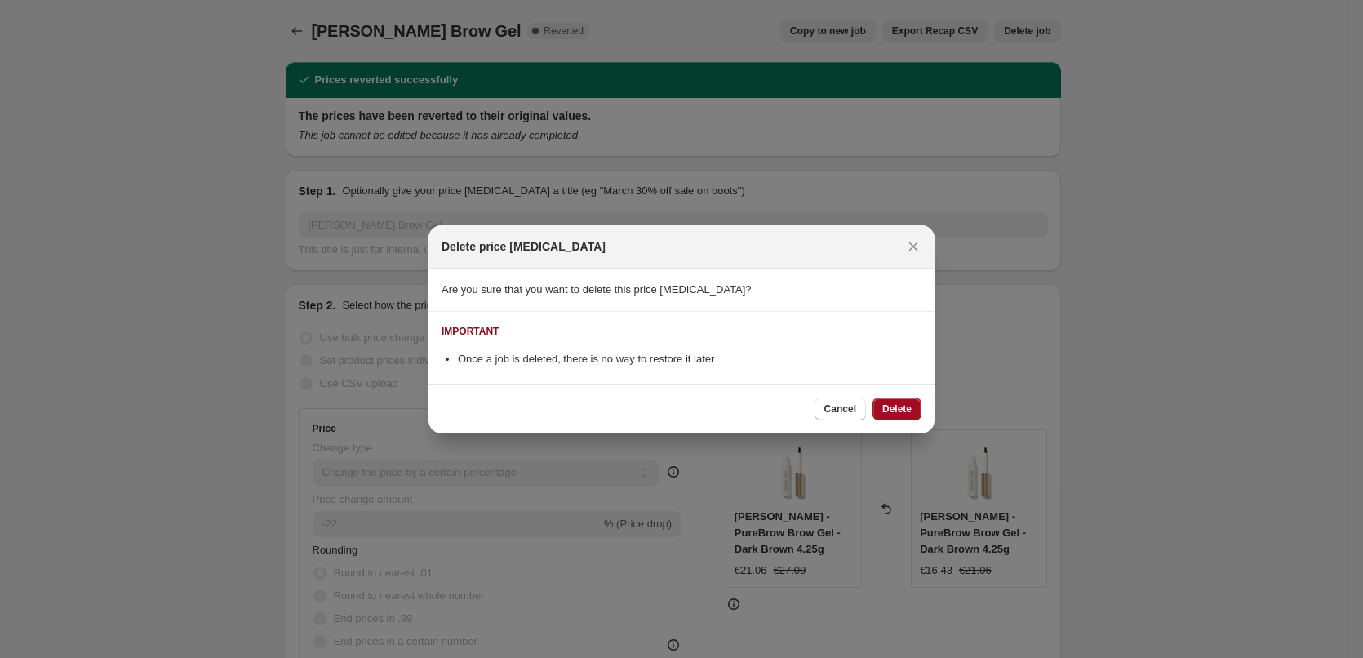
click at [899, 404] on button "Delete" at bounding box center [896, 408] width 49 height 23
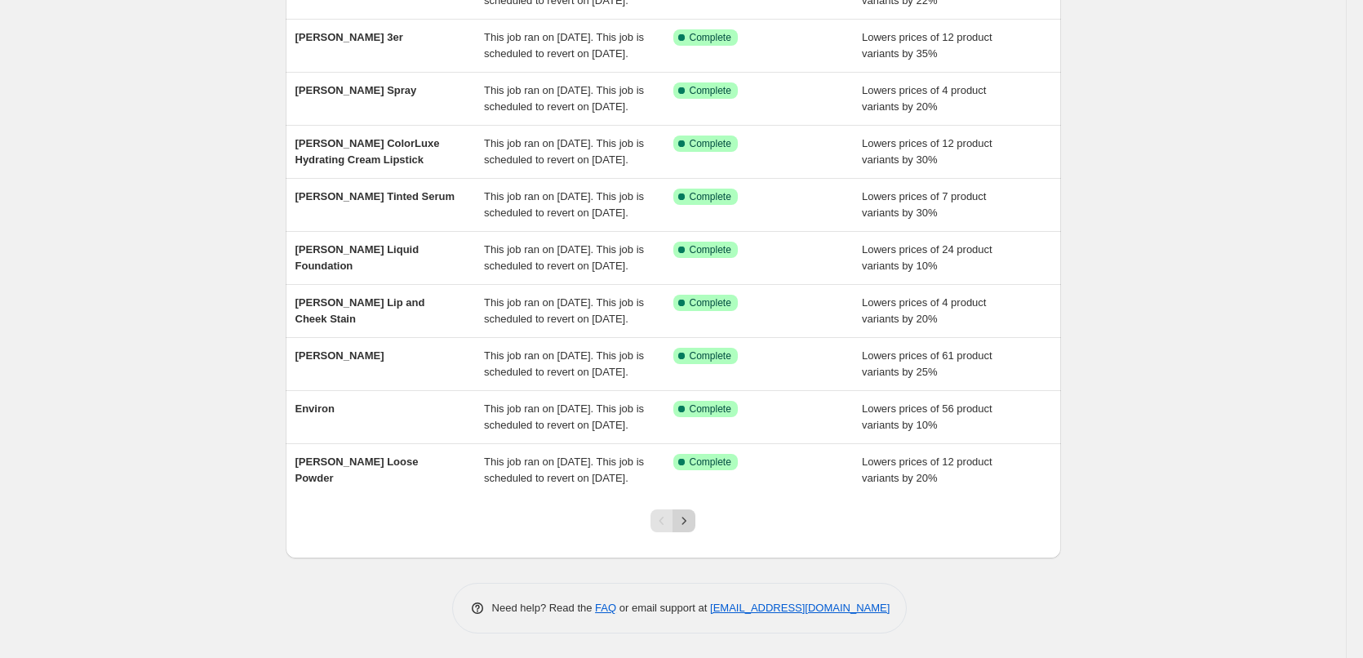
click at [688, 528] on icon "Next" at bounding box center [684, 520] width 16 height 16
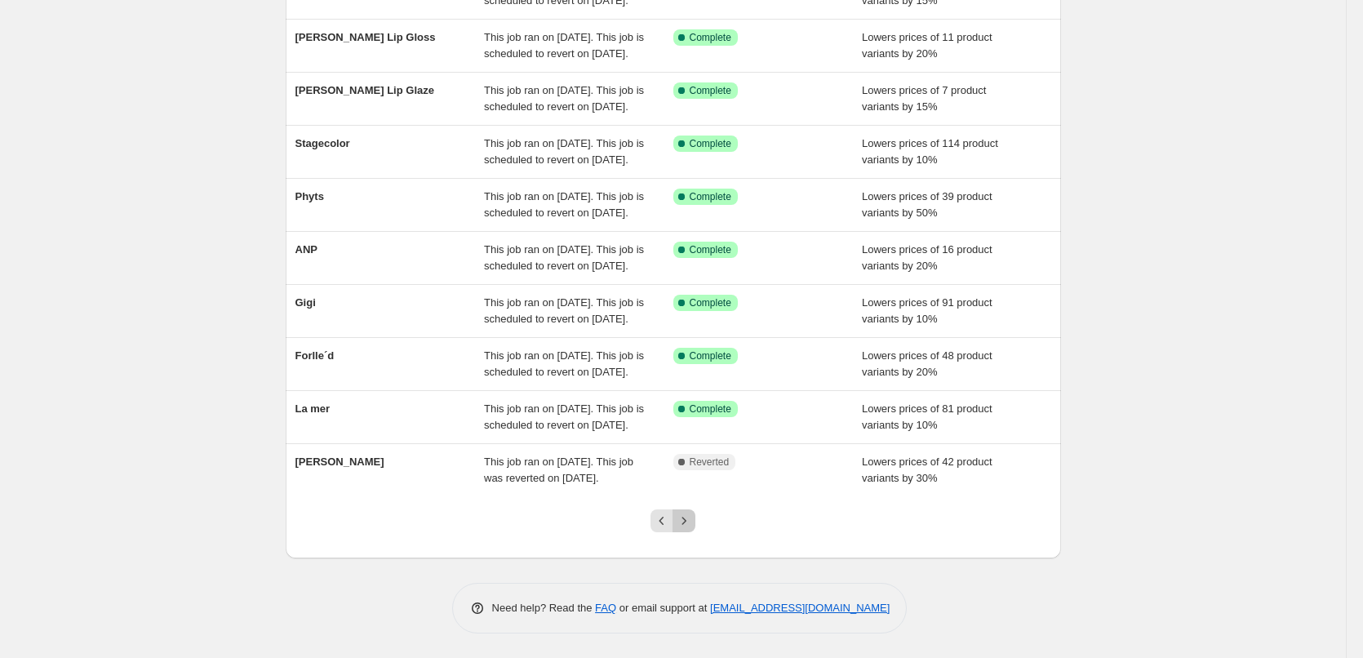
click at [688, 528] on icon "Next" at bounding box center [684, 520] width 16 height 16
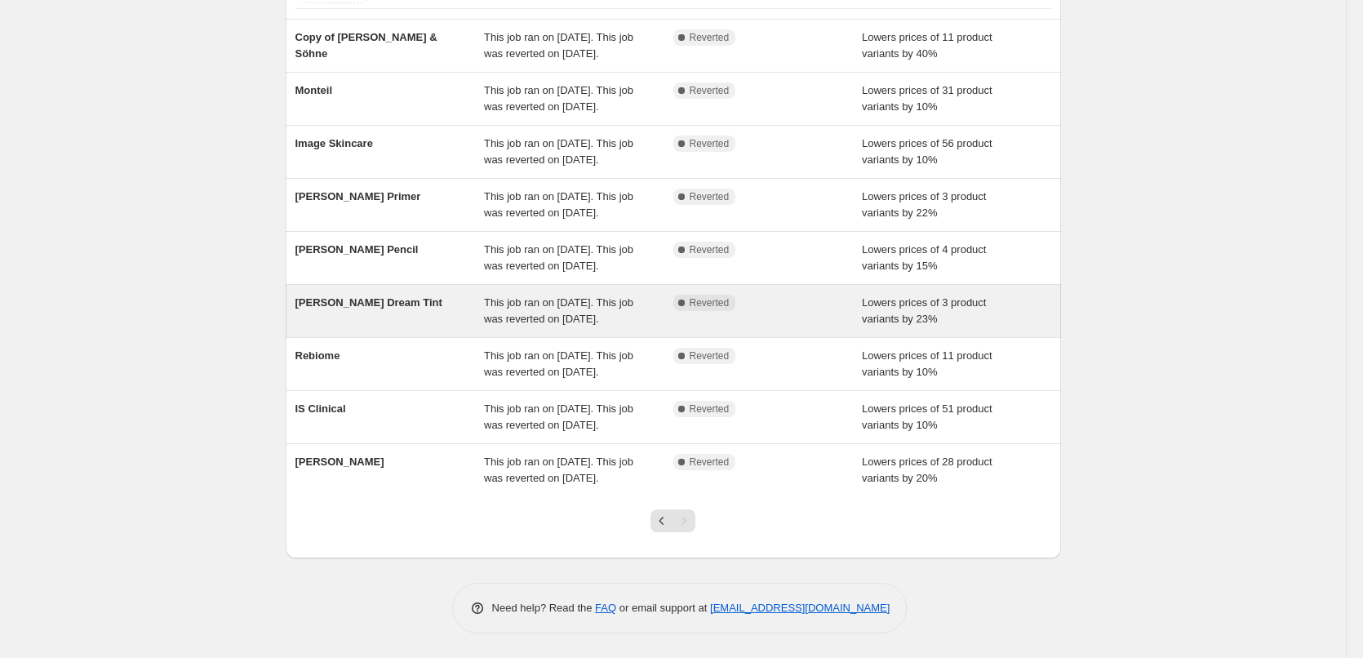
click at [388, 296] on span "[PERSON_NAME] Dream Tint" at bounding box center [368, 302] width 147 height 12
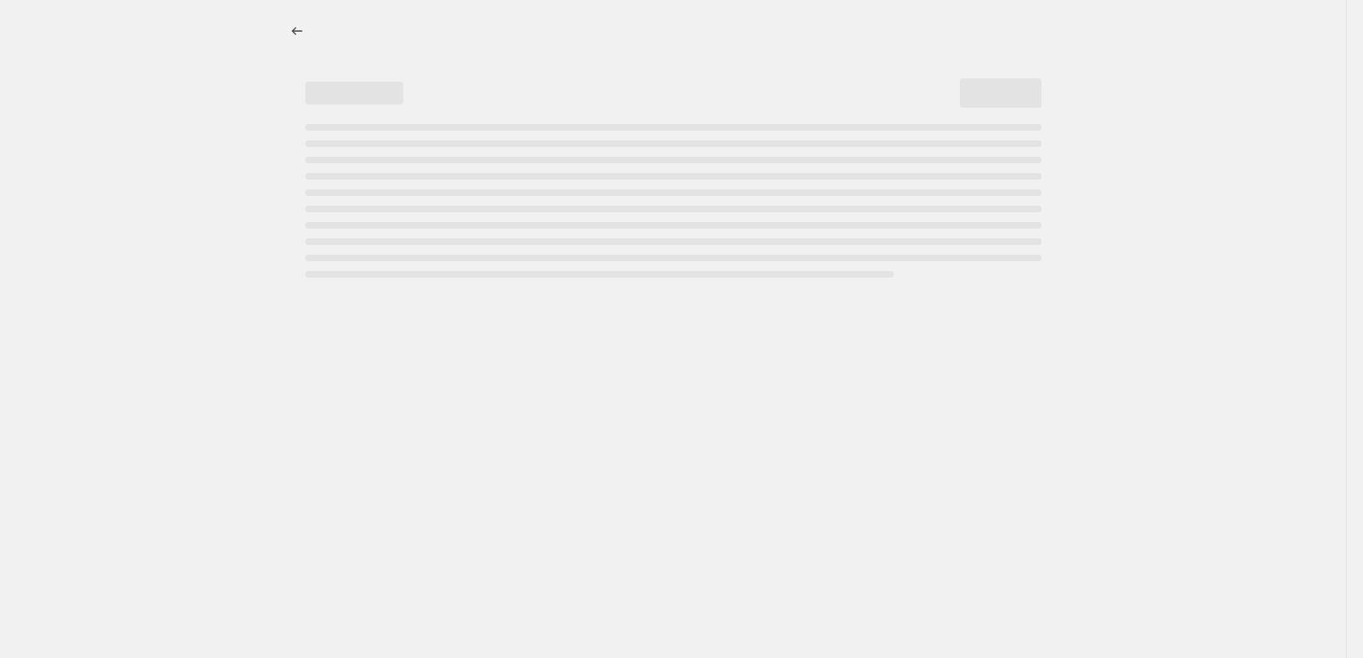
select select "percentage"
select select "vendor"
select select "tag"
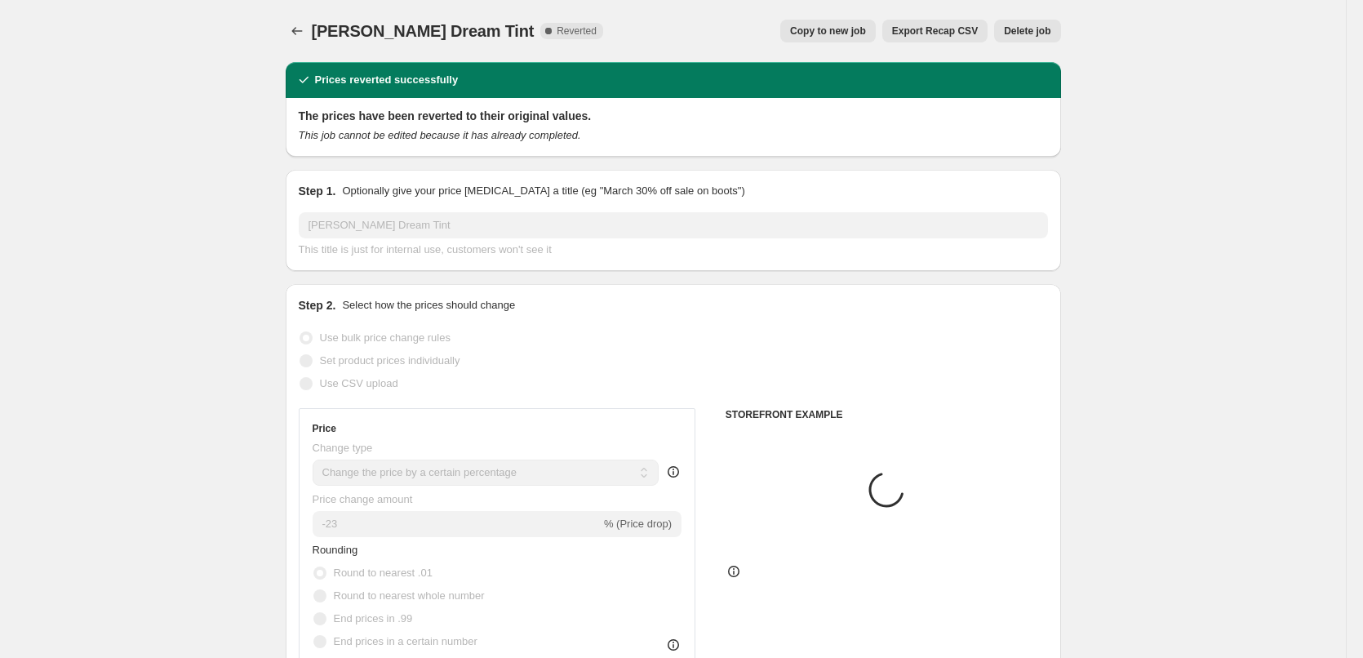
click at [866, 36] on span "Copy to new job" at bounding box center [828, 30] width 76 height 13
select select "percentage"
select select "vendor"
select select "tag"
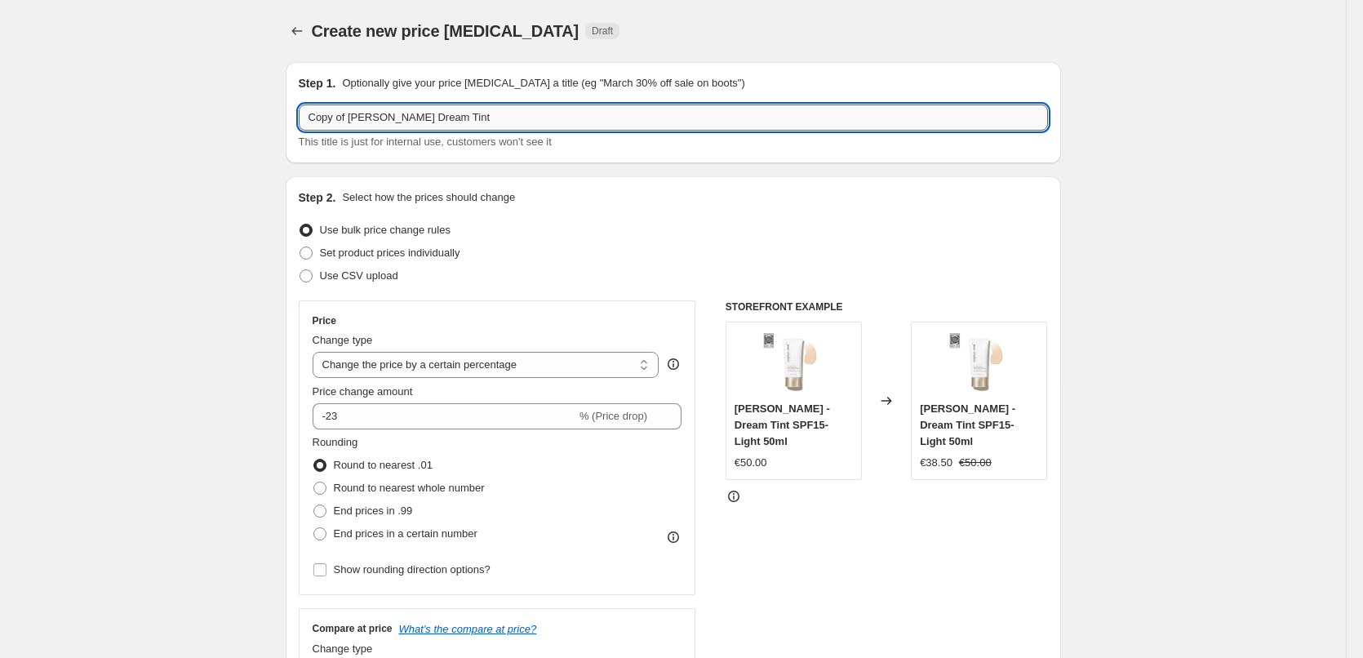
click at [353, 120] on input "Copy of Jane Iredale Dream Tint" at bounding box center [673, 117] width 749 height 26
click at [352, 115] on input "Copy of Jane Iredale Dream Tint" at bounding box center [673, 117] width 749 height 26
drag, startPoint x: 352, startPoint y: 117, endPoint x: 304, endPoint y: 109, distance: 48.0
click at [304, 109] on input "Copy of Jane Iredale Dream Tint" at bounding box center [673, 117] width 749 height 26
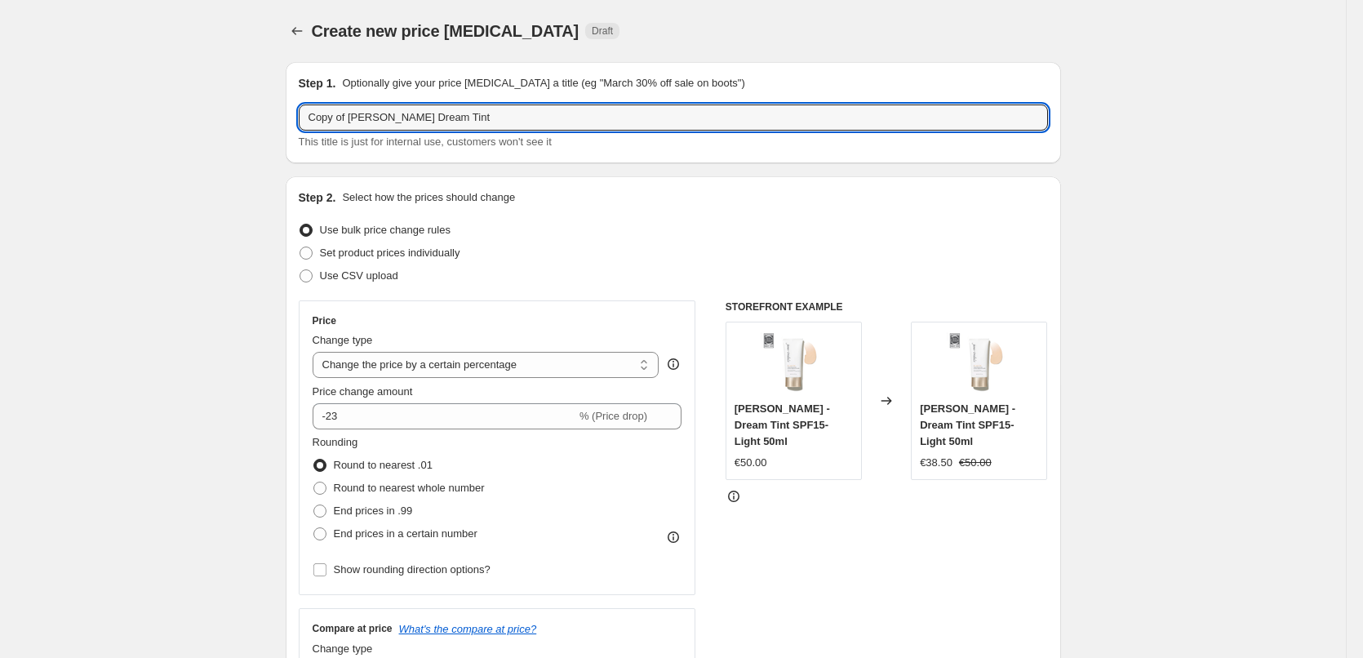
type input "[PERSON_NAME] Dream Tint"
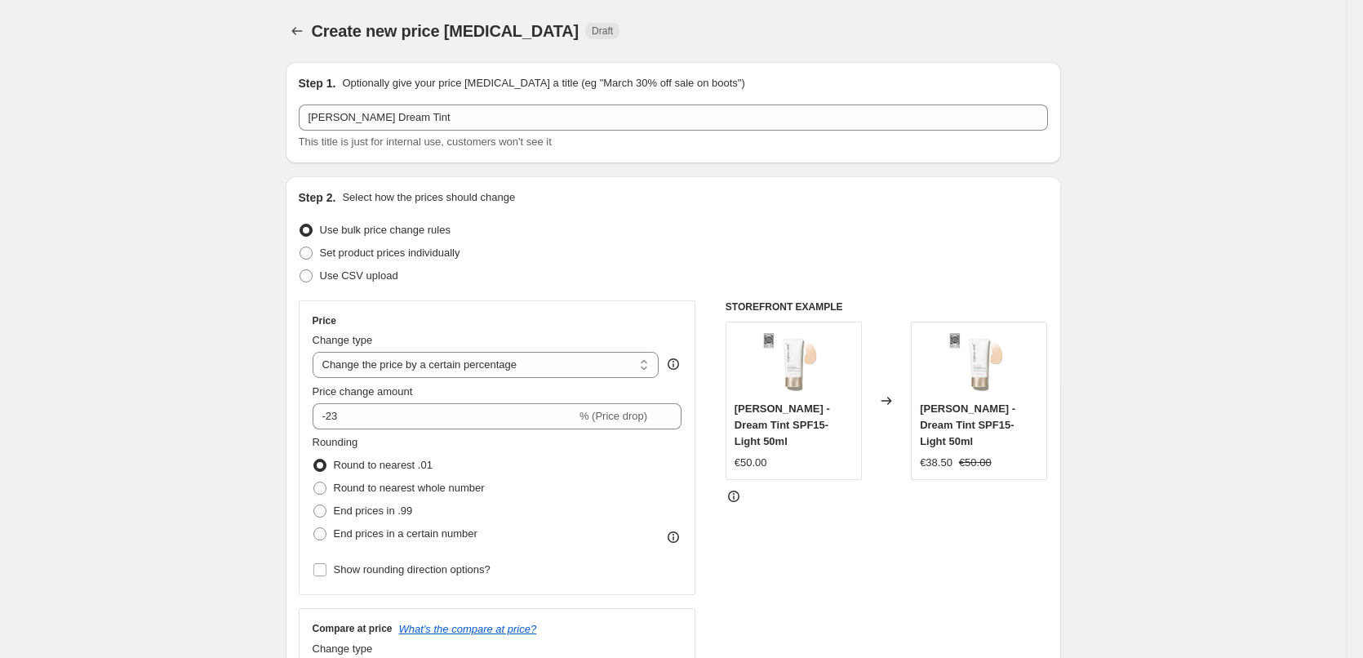
select select "percentage"
select select "vendor"
select select "tag"
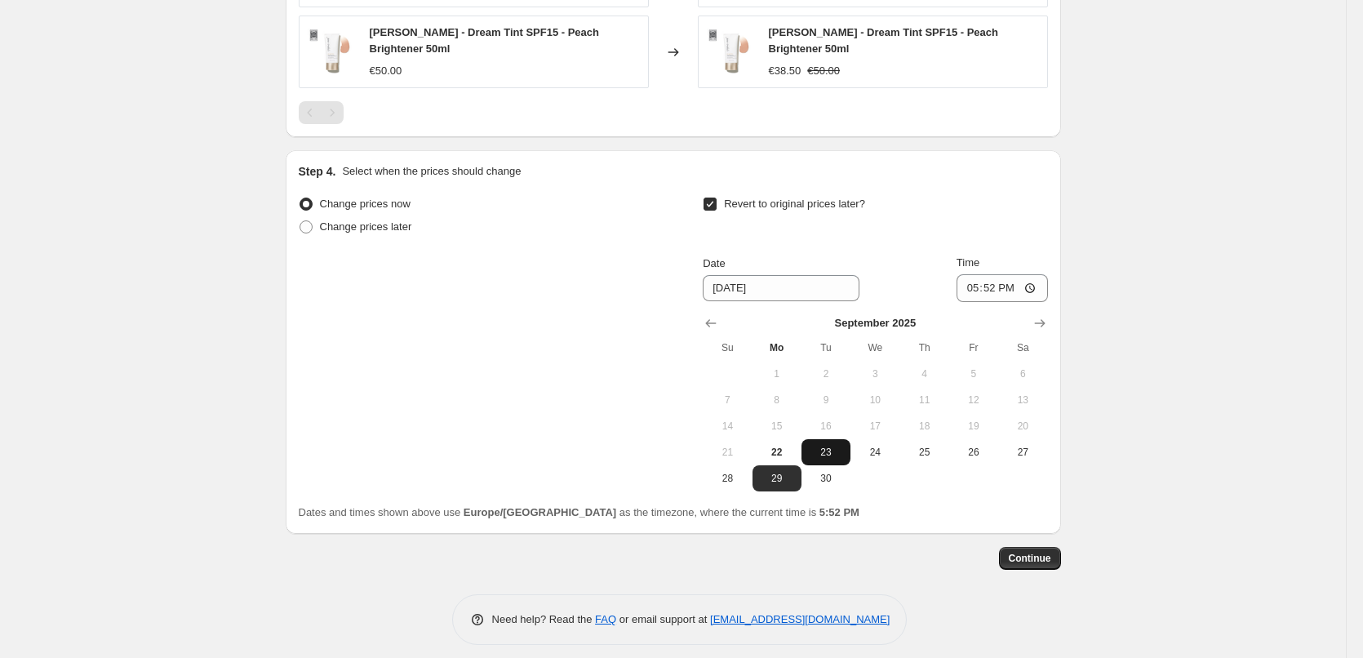
scroll to position [1328, 0]
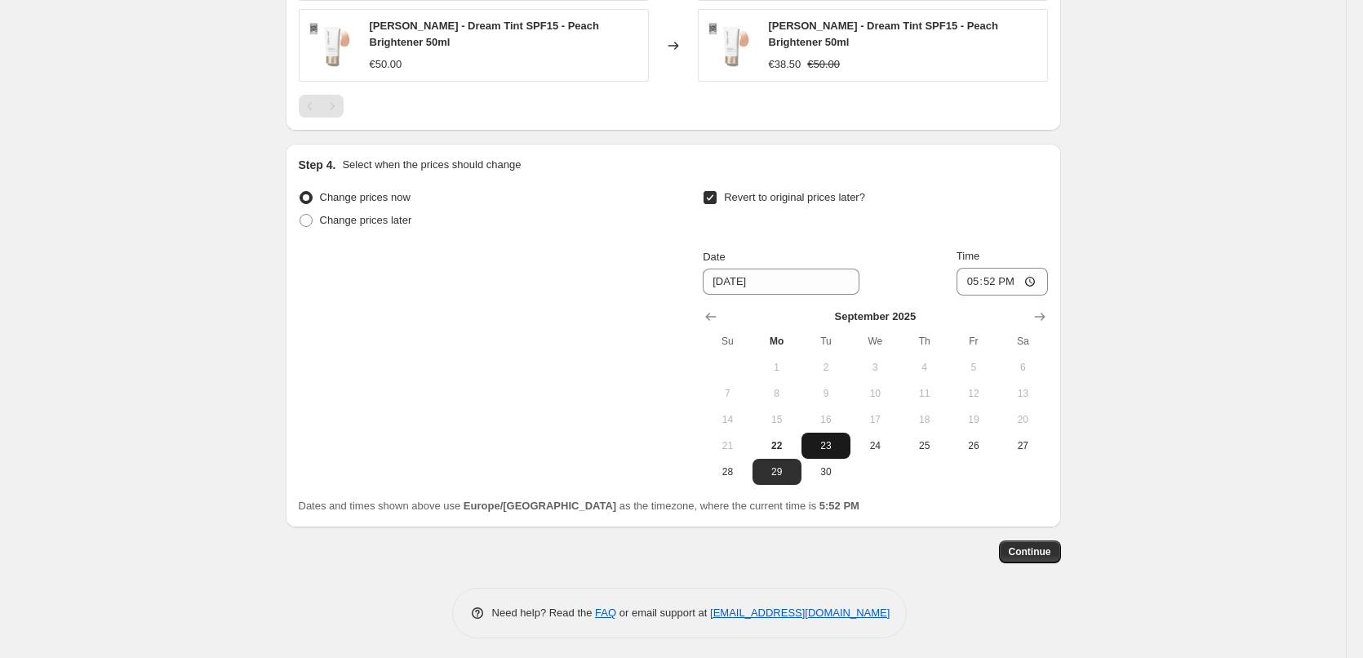
click at [823, 443] on span "23" at bounding box center [826, 445] width 36 height 13
type input "[DATE]"
click at [978, 277] on input "17:52" at bounding box center [1001, 282] width 91 height 28
type input "03:00"
click at [1035, 545] on span "Continue" at bounding box center [1030, 551] width 42 height 13
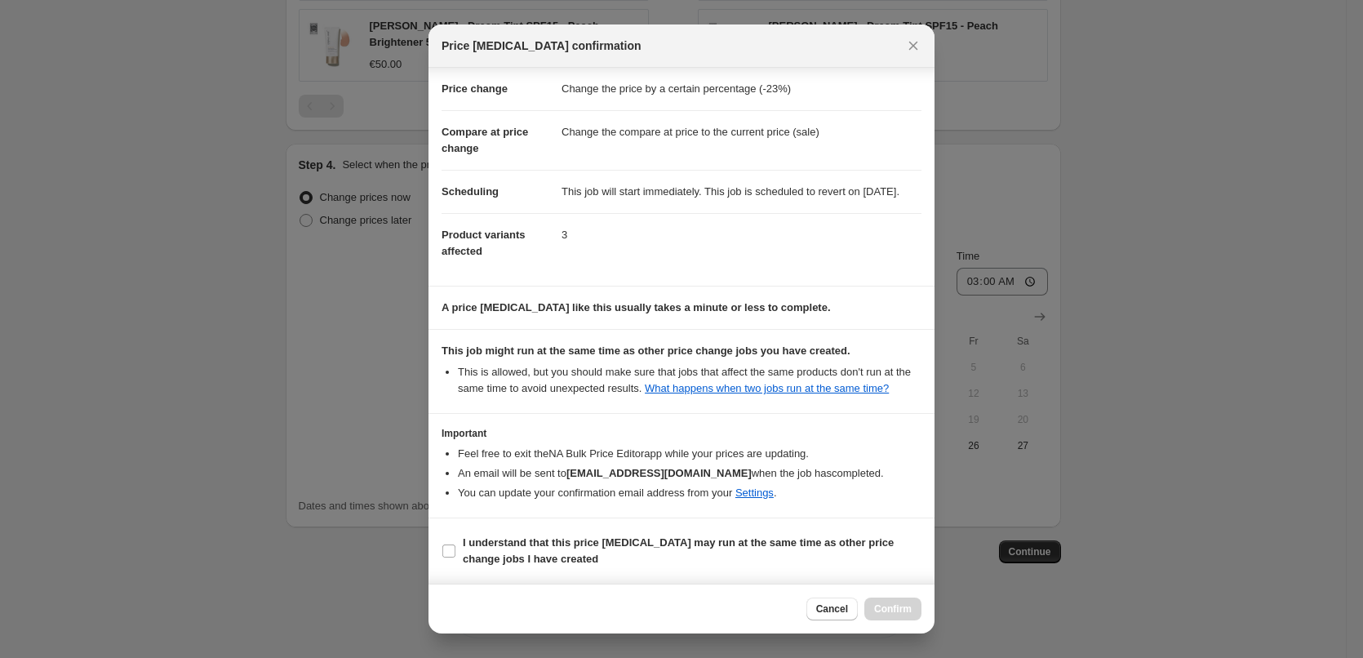
scroll to position [46, 0]
click at [513, 568] on label "I understand that this price [MEDICAL_DATA] may run at the same time as other p…" at bounding box center [681, 550] width 480 height 39
click at [455, 557] on input "I understand that this price [MEDICAL_DATA] may run at the same time as other p…" at bounding box center [448, 550] width 13 height 13
checkbox input "true"
click at [893, 614] on span "Confirm" at bounding box center [893, 608] width 38 height 13
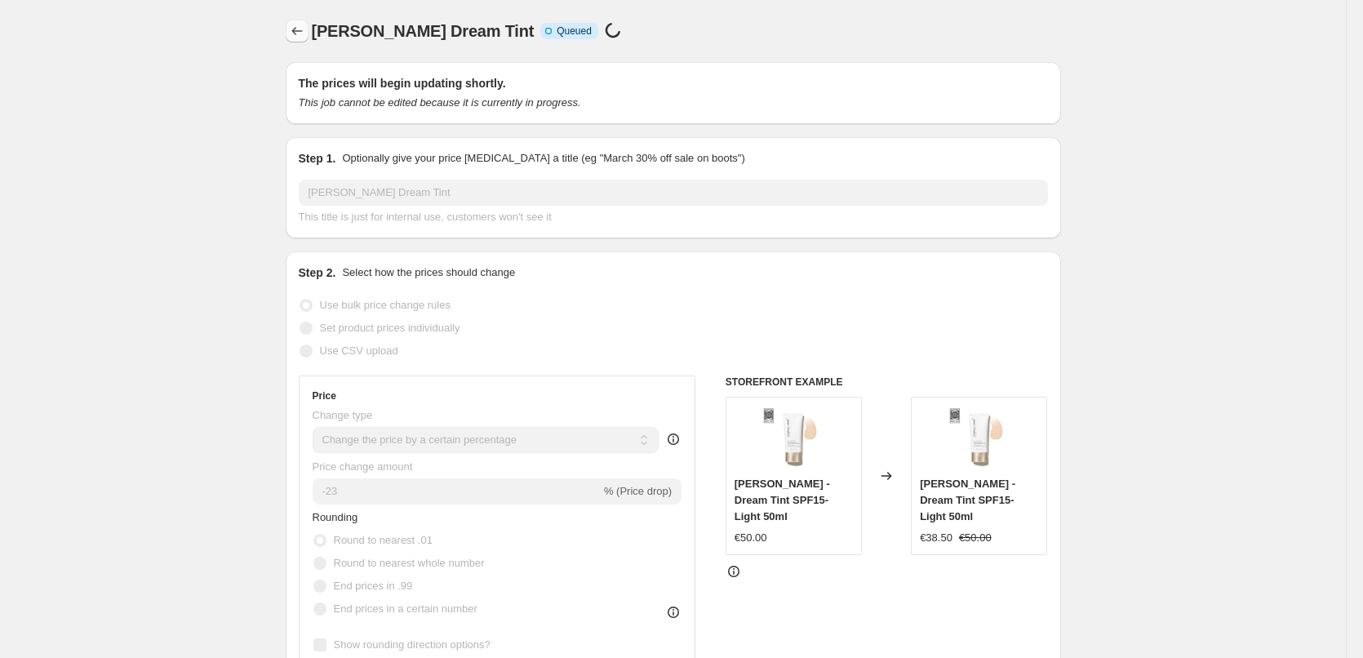
click at [305, 30] on icon "Price change jobs" at bounding box center [297, 31] width 16 height 16
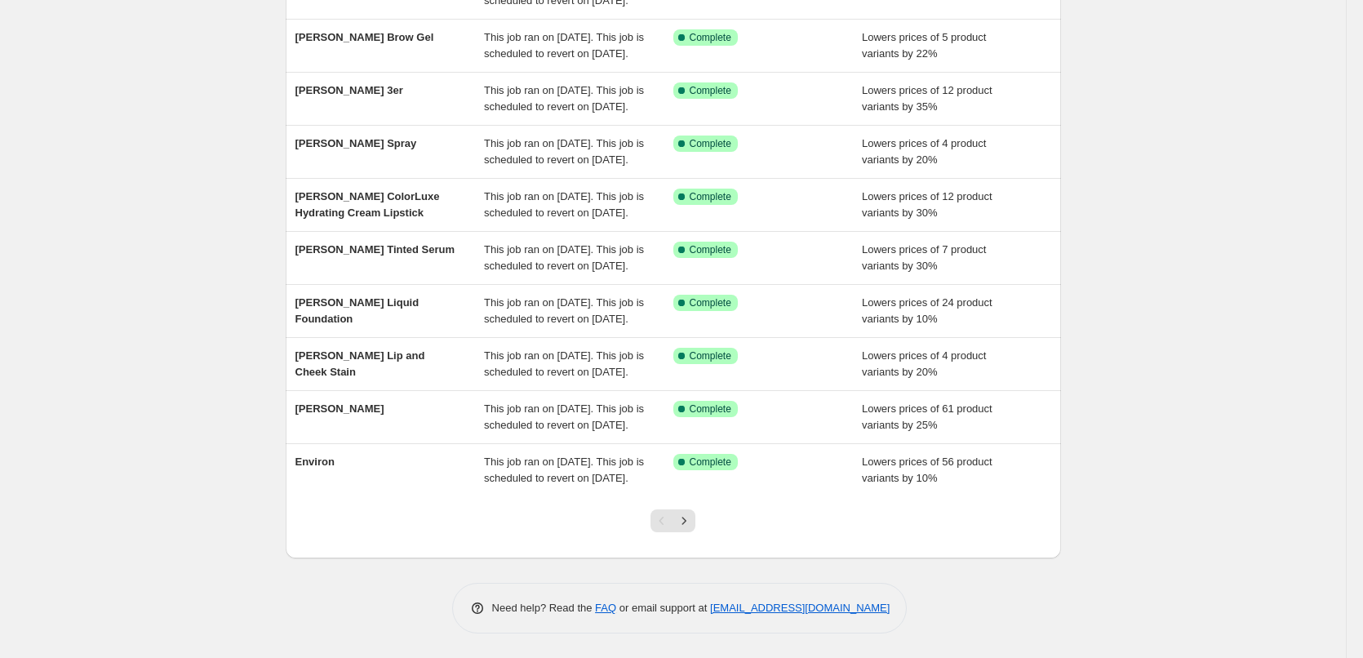
scroll to position [346, 0]
click at [687, 520] on icon "Next" at bounding box center [684, 520] width 16 height 16
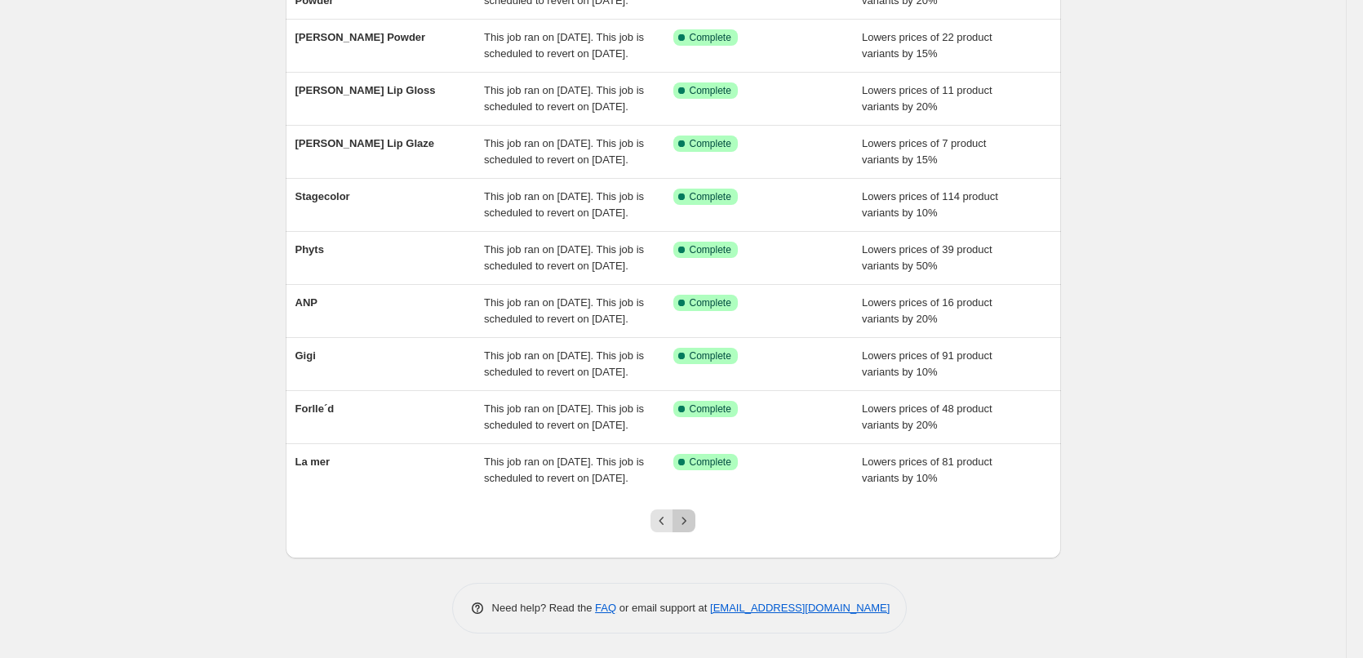
click at [687, 520] on icon "Next" at bounding box center [684, 520] width 16 height 16
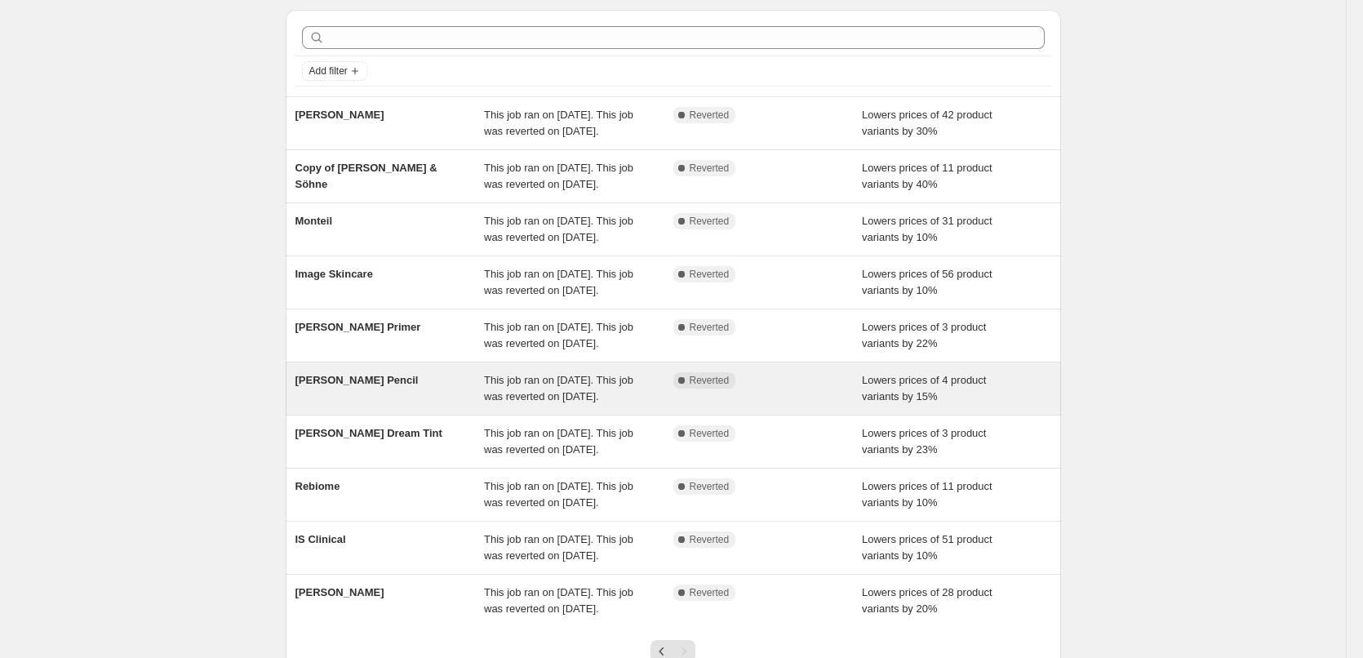
scroll to position [163, 0]
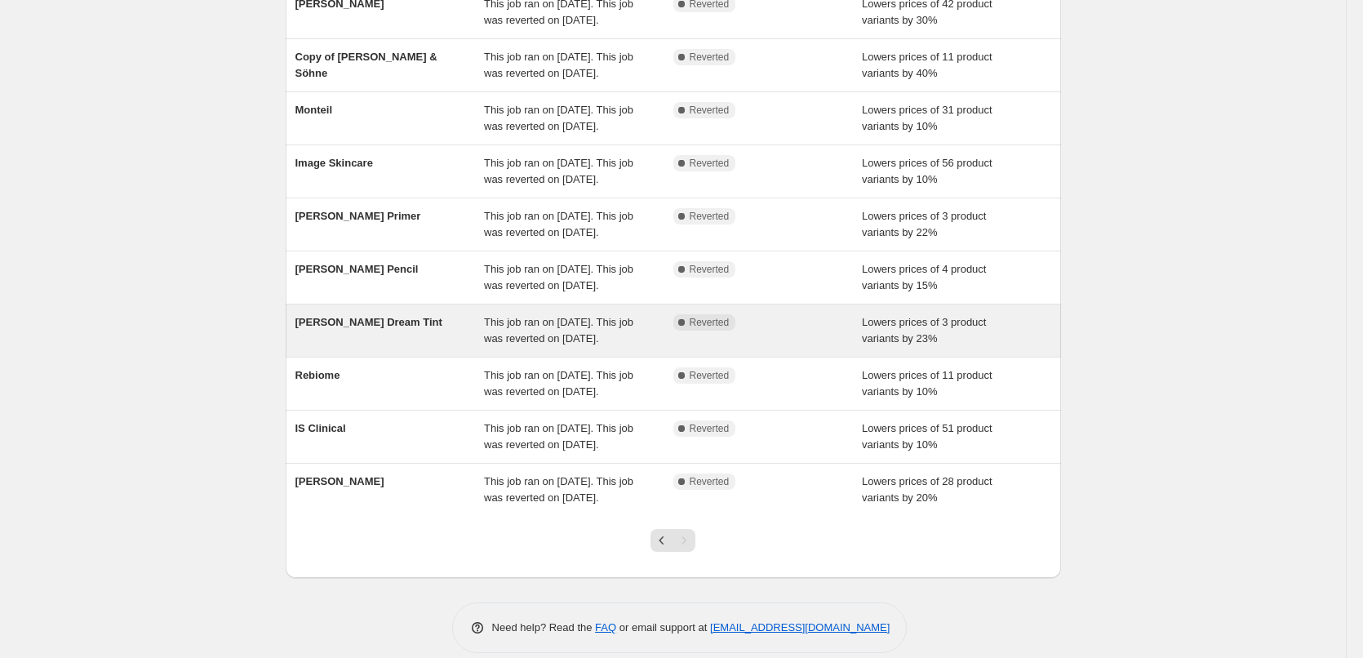
click at [411, 328] on span "[PERSON_NAME] Dream Tint" at bounding box center [368, 322] width 147 height 12
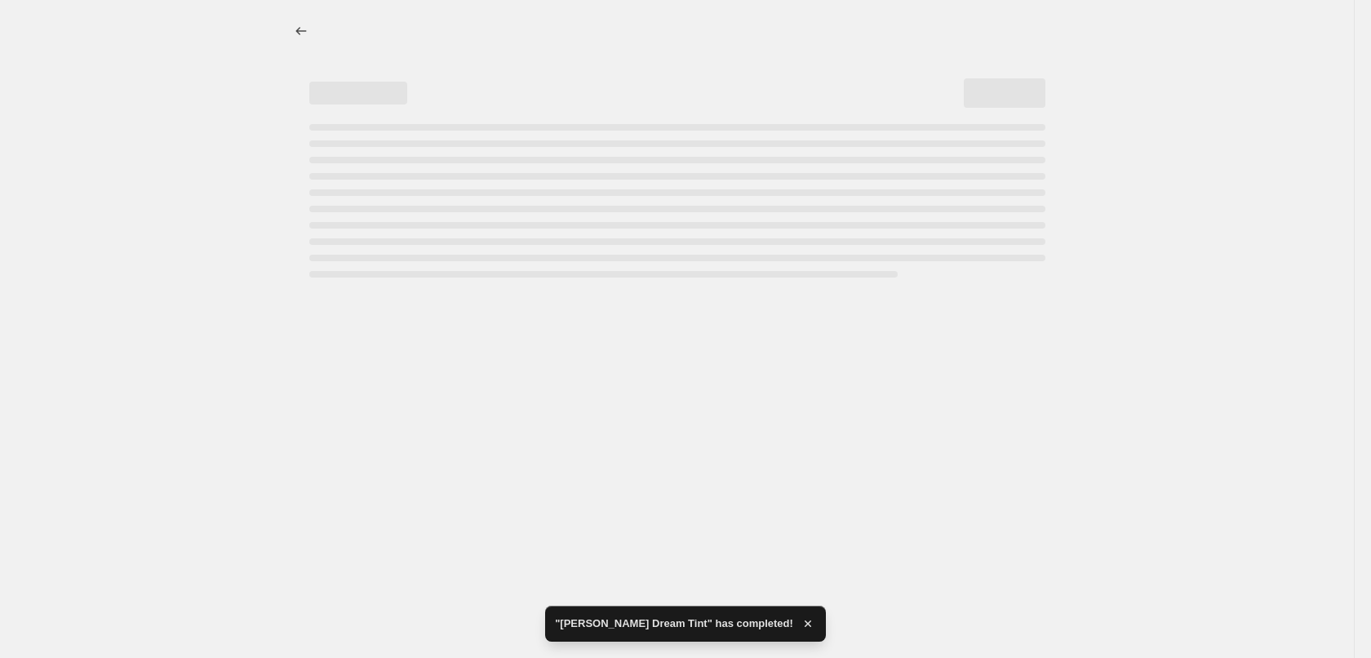
select select "percentage"
select select "vendor"
select select "tag"
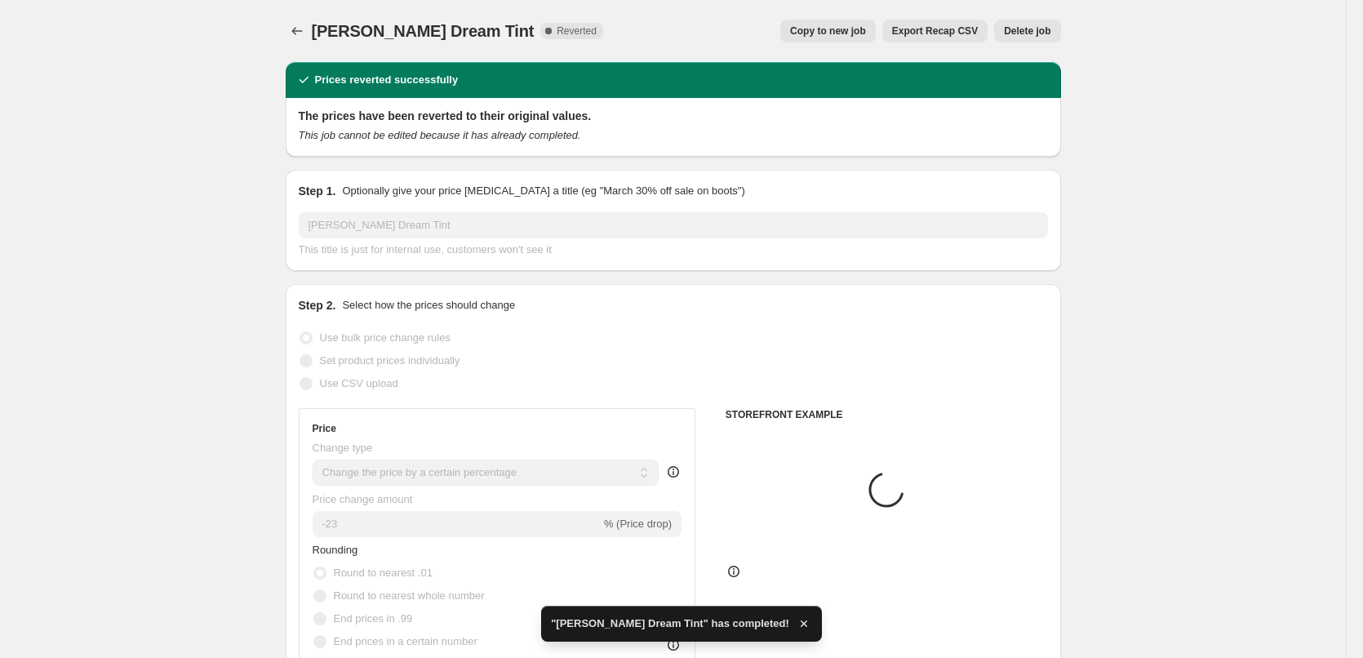
click at [1030, 33] on span "Delete job" at bounding box center [1027, 30] width 47 height 13
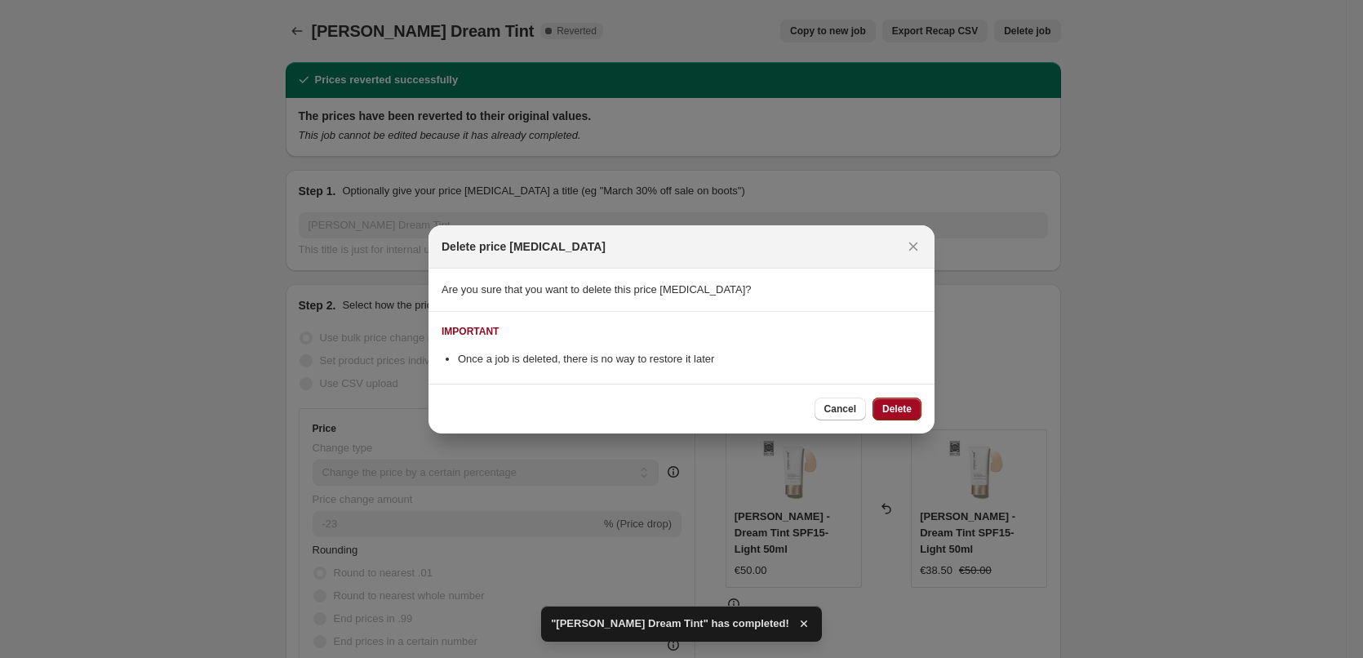
click at [900, 408] on span "Delete" at bounding box center [896, 408] width 29 height 13
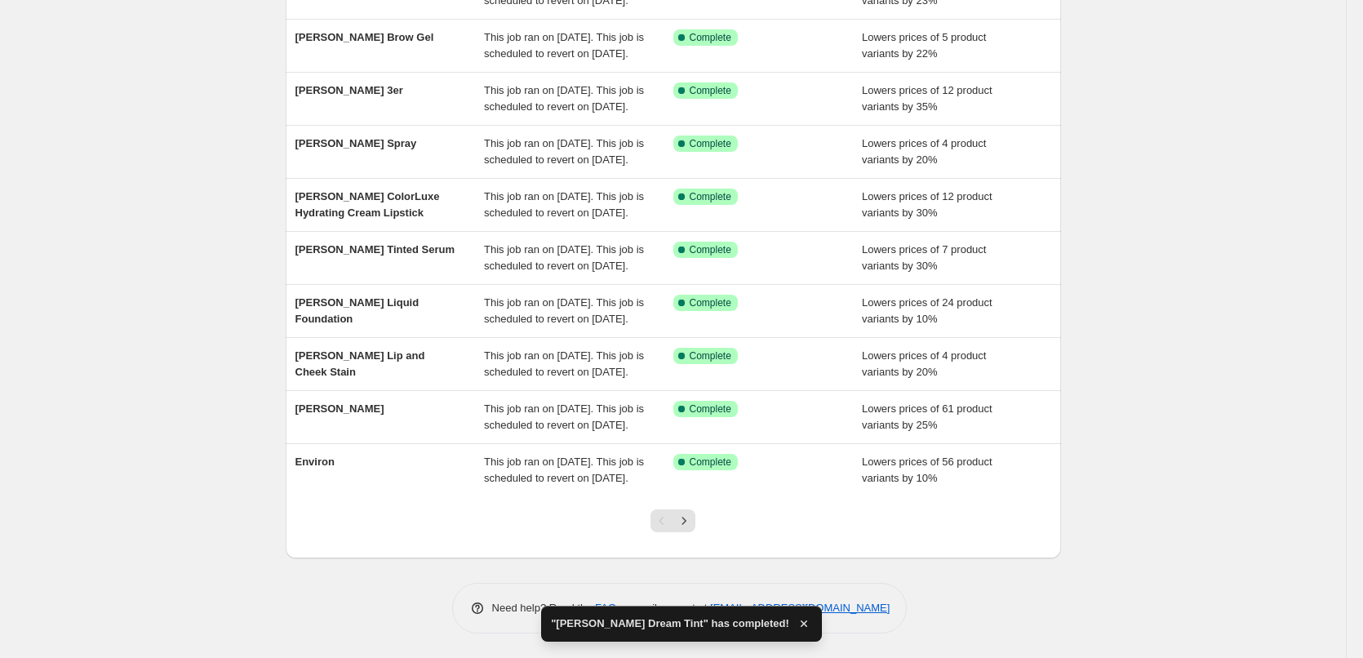
scroll to position [346, 0]
click at [686, 529] on button "Next" at bounding box center [683, 520] width 23 height 23
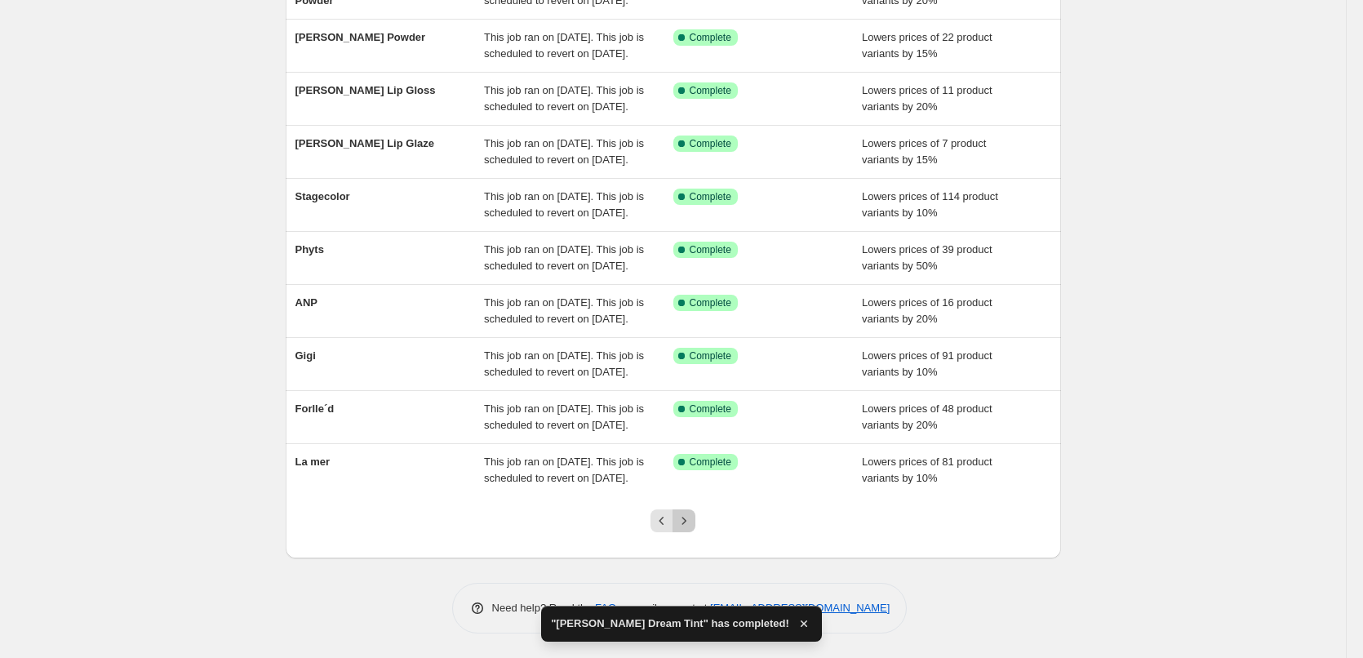
click at [686, 520] on icon "Next" at bounding box center [684, 520] width 4 height 7
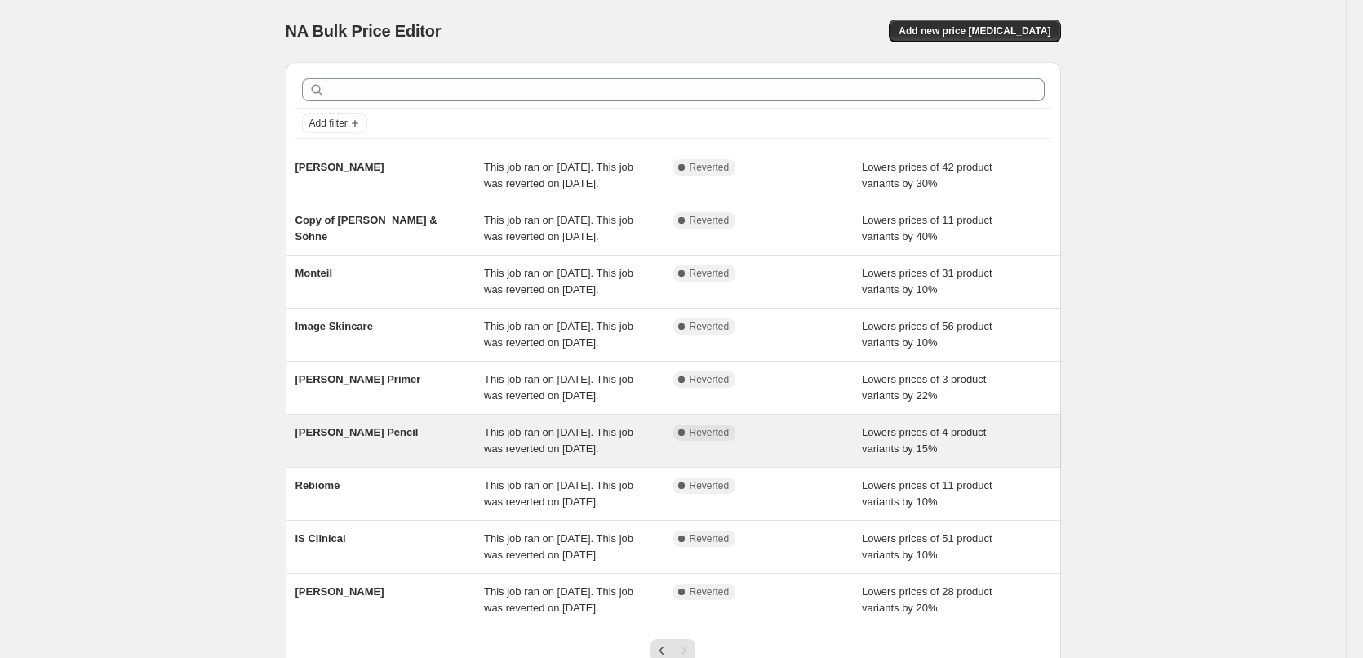
click at [378, 467] on div "Jane Iredale Pencil This job ran on September 19, 2025. This job was reverted o…" at bounding box center [673, 441] width 775 height 52
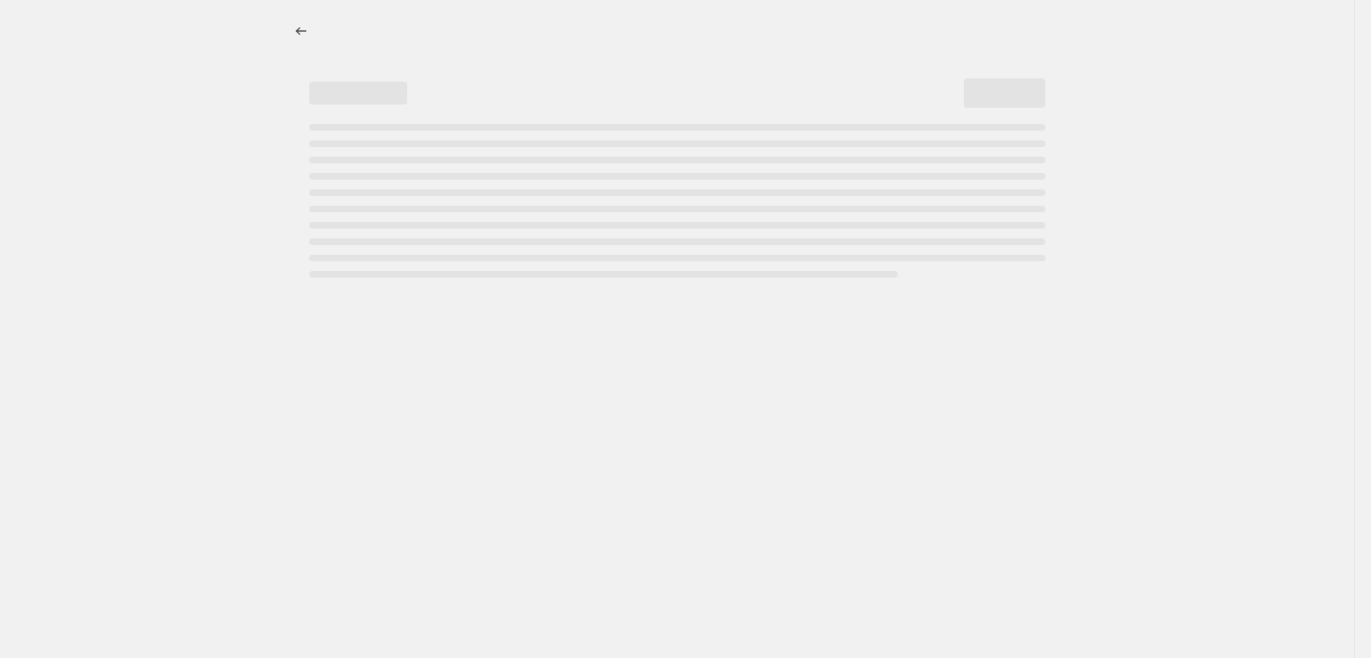
select select "percentage"
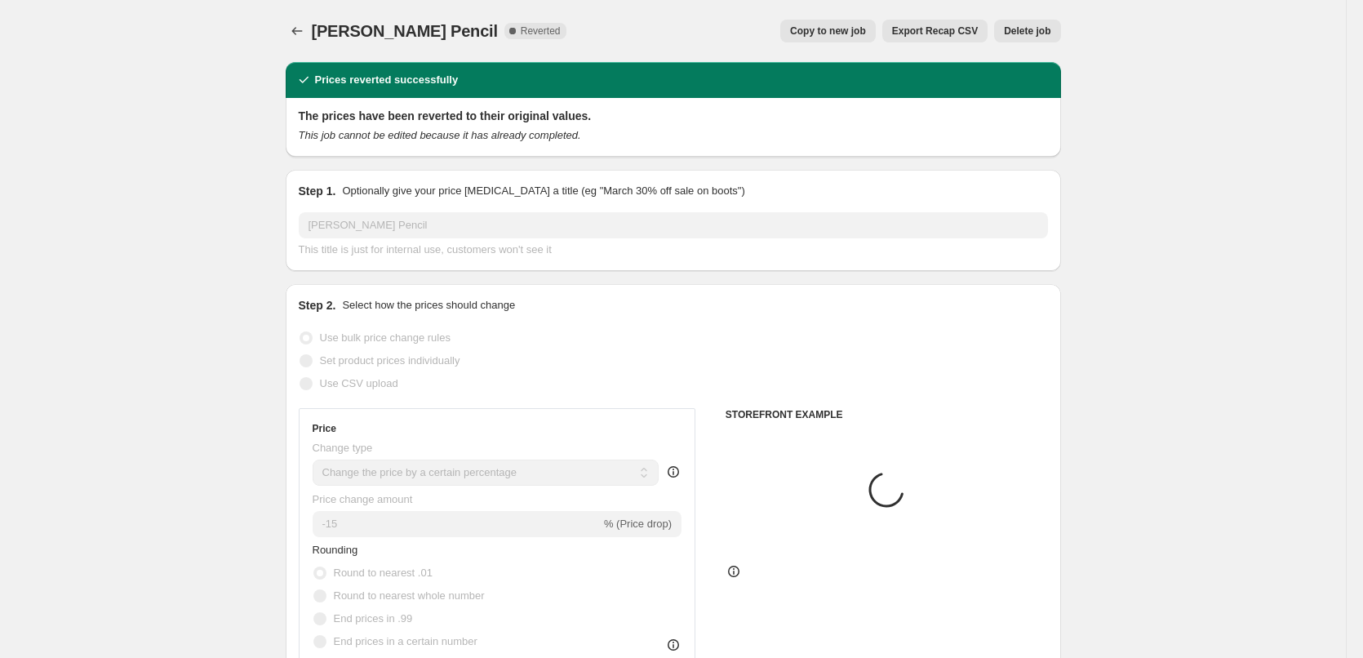
click at [866, 31] on span "Copy to new job" at bounding box center [828, 30] width 76 height 13
select select "percentage"
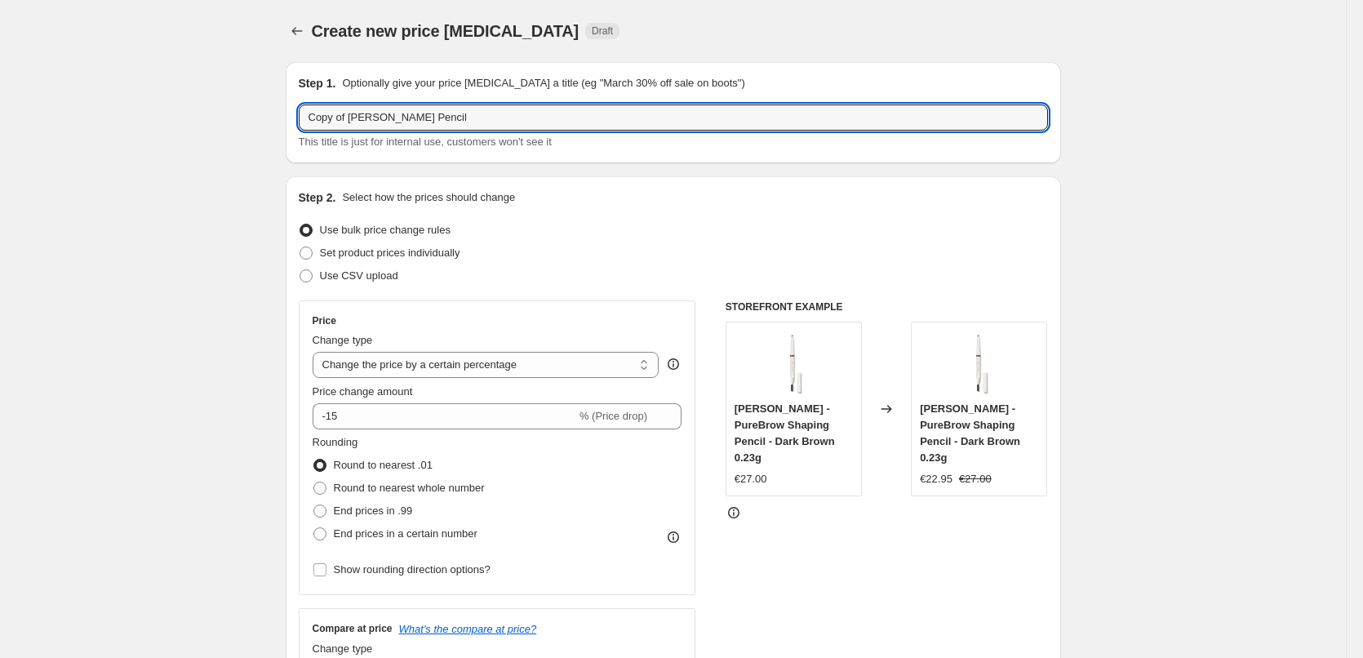
drag, startPoint x: 353, startPoint y: 118, endPoint x: 253, endPoint y: 108, distance: 100.0
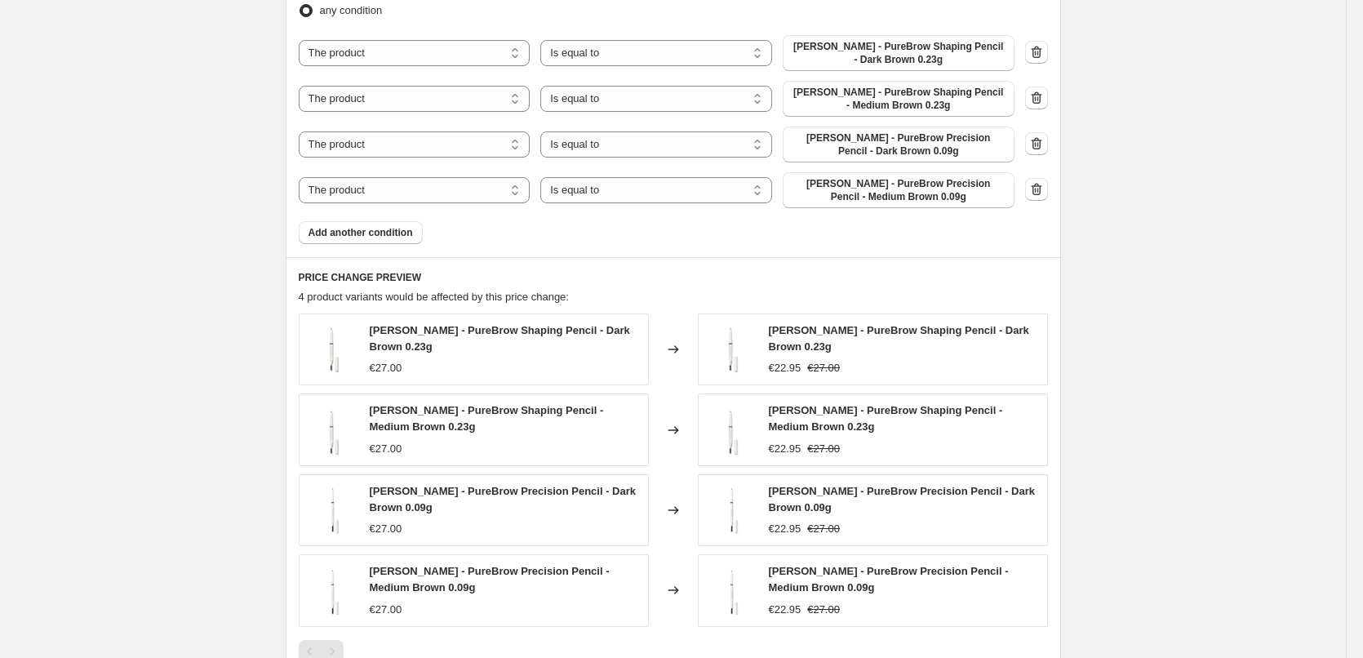
scroll to position [1251, 0]
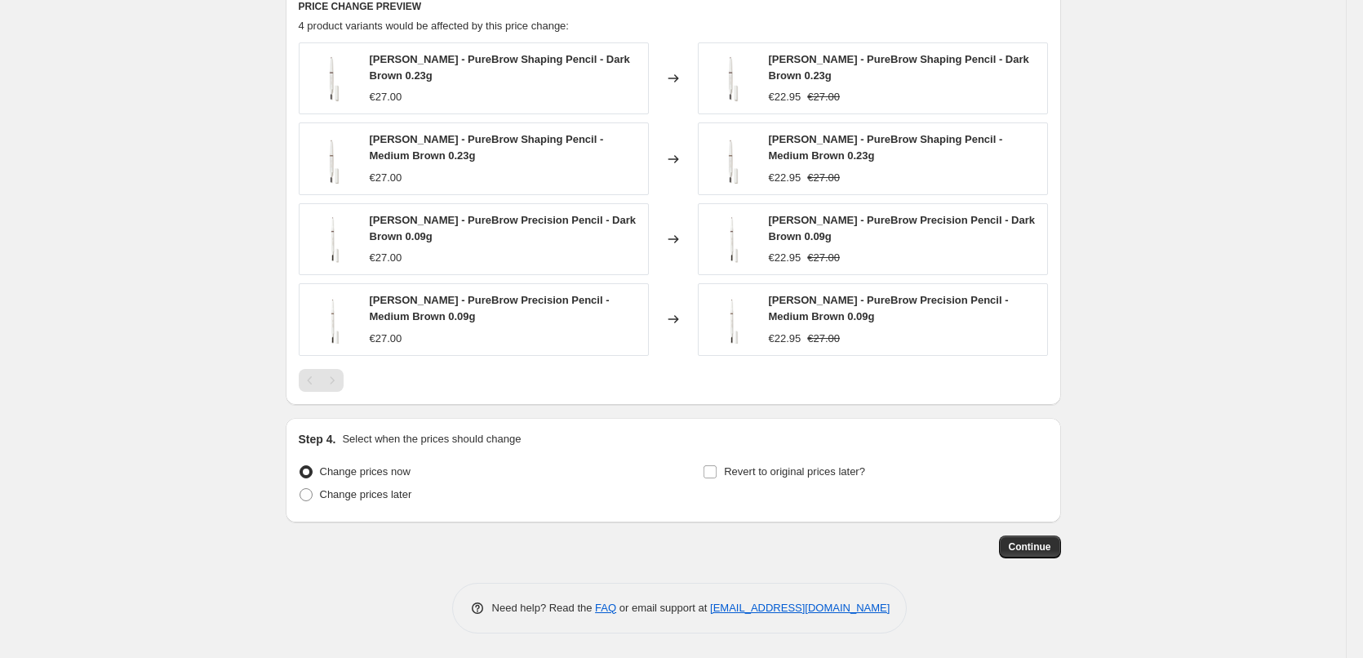
type input "[PERSON_NAME] Pencil"
click at [791, 486] on div "Revert to original prices later?" at bounding box center [875, 484] width 344 height 49
click at [793, 465] on span "Revert to original prices later?" at bounding box center [794, 471] width 141 height 12
click at [716, 465] on input "Revert to original prices later?" at bounding box center [709, 471] width 13 height 13
checkbox input "true"
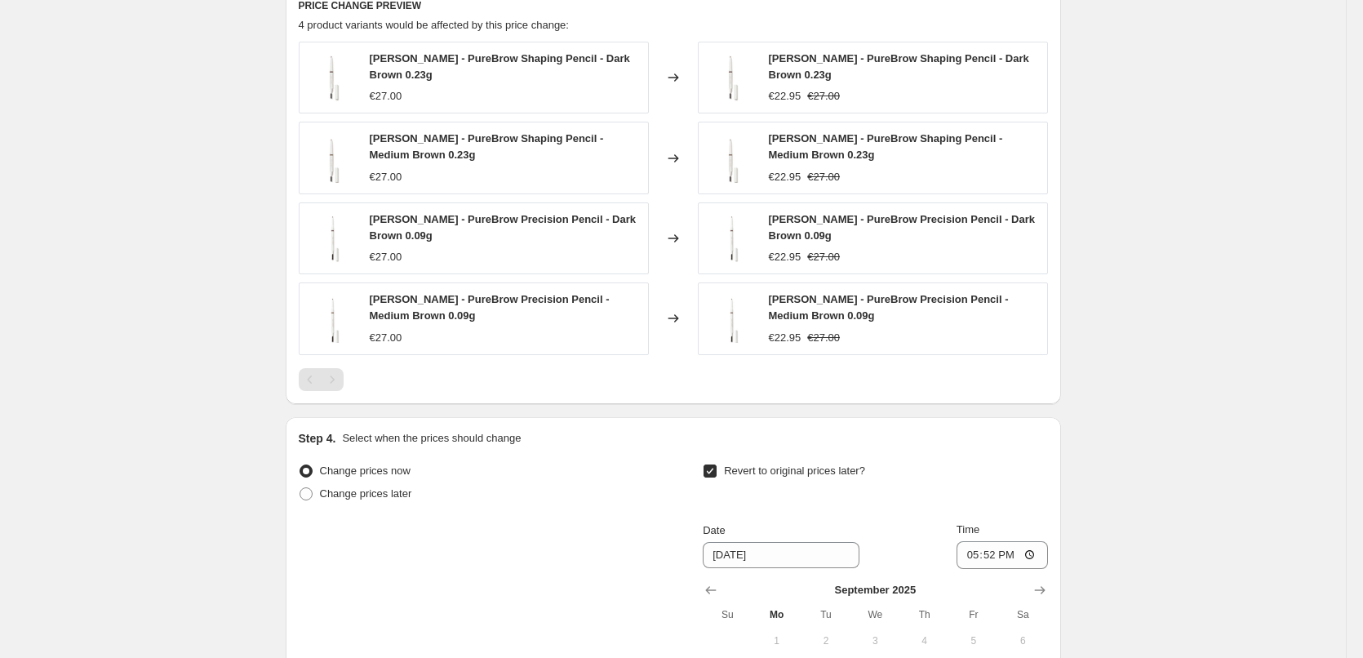
scroll to position [1530, 0]
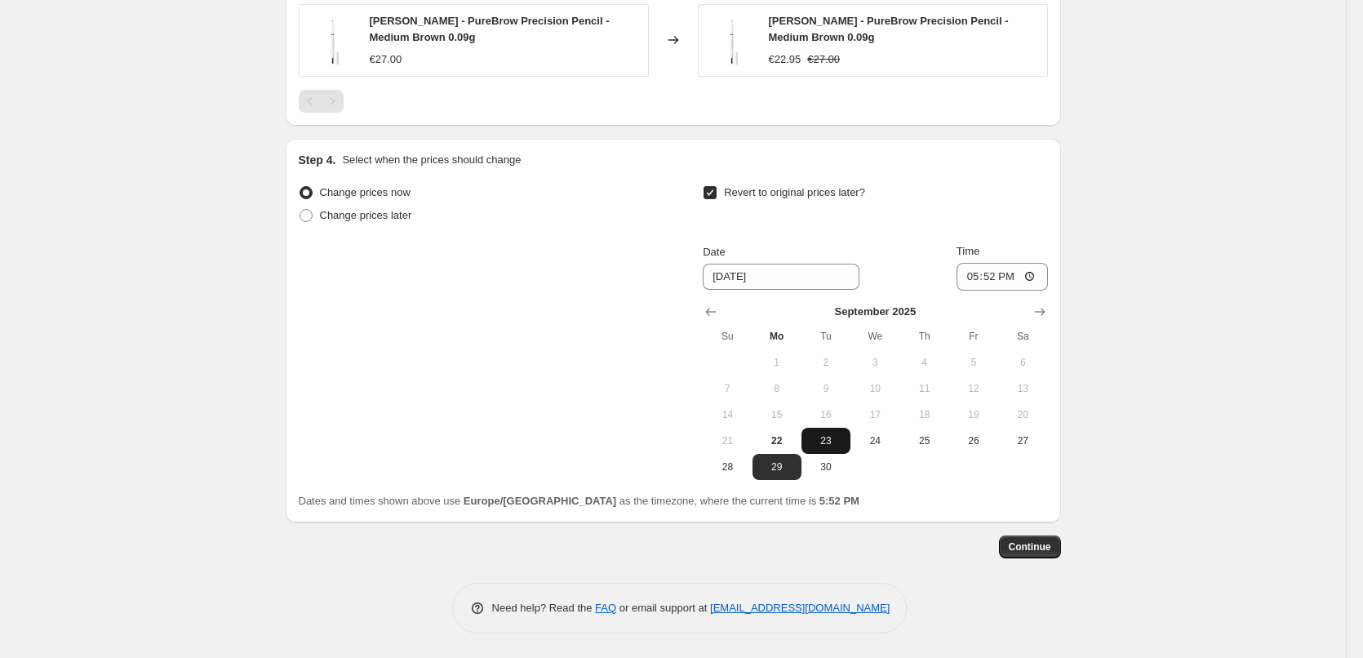
click at [827, 445] on span "23" at bounding box center [826, 440] width 36 height 13
type input "9/23/2025"
click at [966, 276] on input "17:52" at bounding box center [1001, 277] width 91 height 28
type input "03:00"
click at [1040, 544] on span "Continue" at bounding box center [1030, 546] width 42 height 13
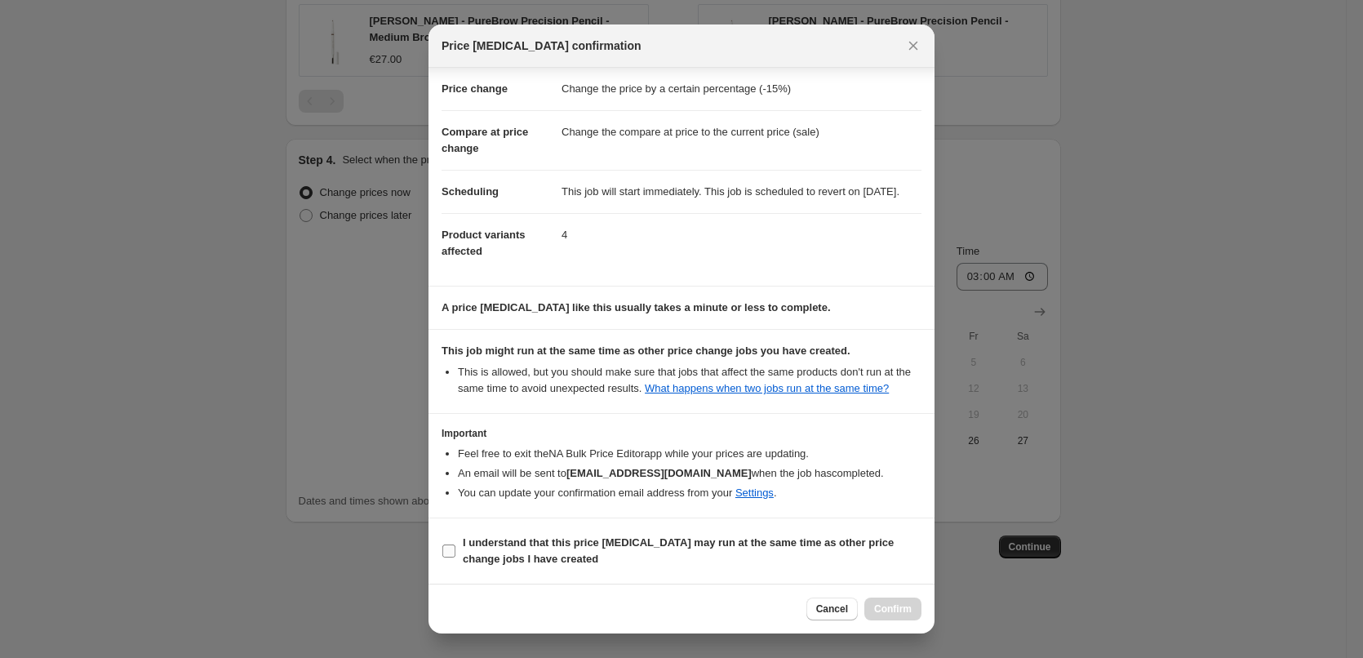
scroll to position [46, 0]
click at [582, 543] on b "I understand that this price change job may run at the same time as other price…" at bounding box center [678, 550] width 431 height 29
click at [455, 544] on input "I understand that this price change job may run at the same time as other price…" at bounding box center [448, 550] width 13 height 13
checkbox input "true"
click at [876, 605] on button "Confirm" at bounding box center [892, 608] width 57 height 23
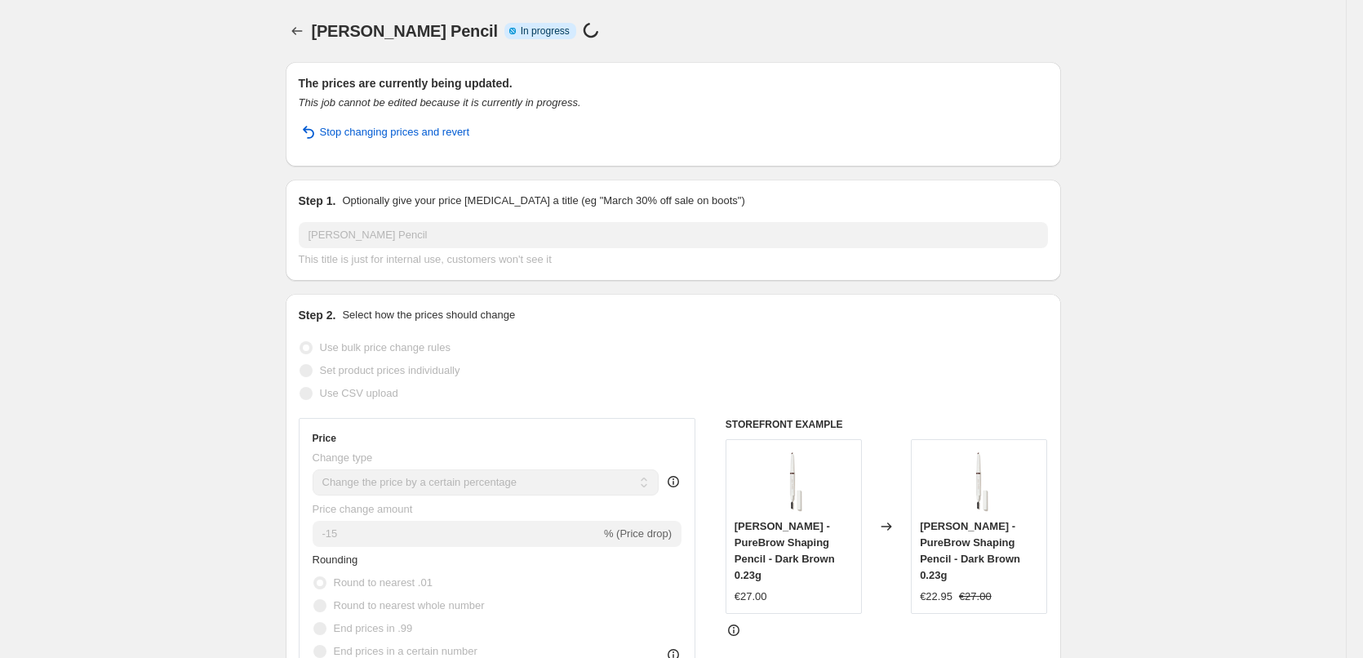
click at [305, 33] on icon "Price change jobs" at bounding box center [297, 31] width 16 height 16
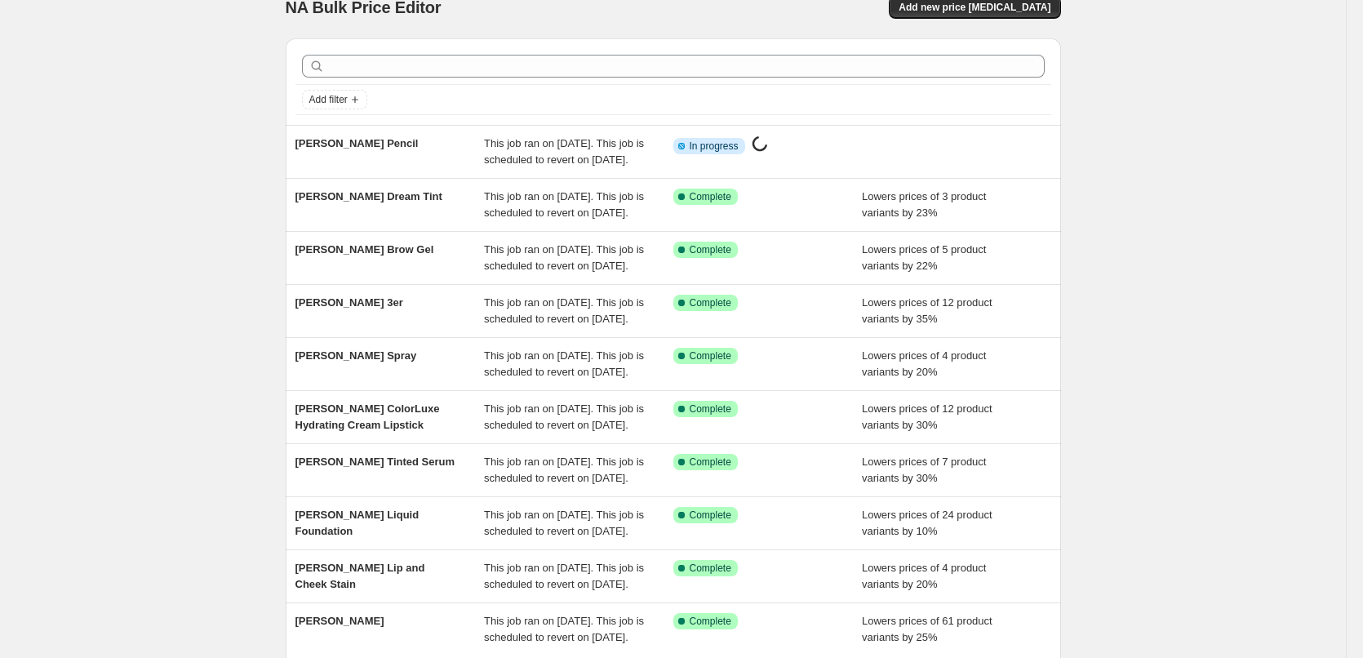
scroll to position [346, 0]
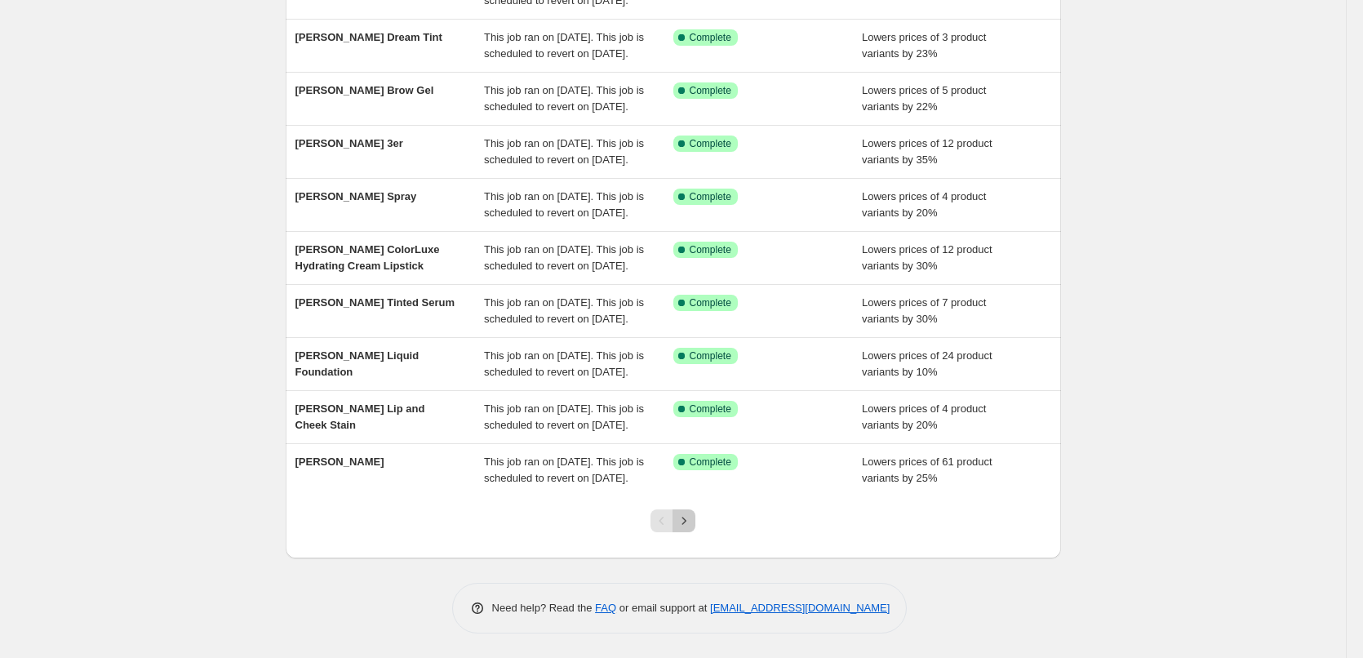
click at [692, 520] on icon "Next" at bounding box center [684, 520] width 16 height 16
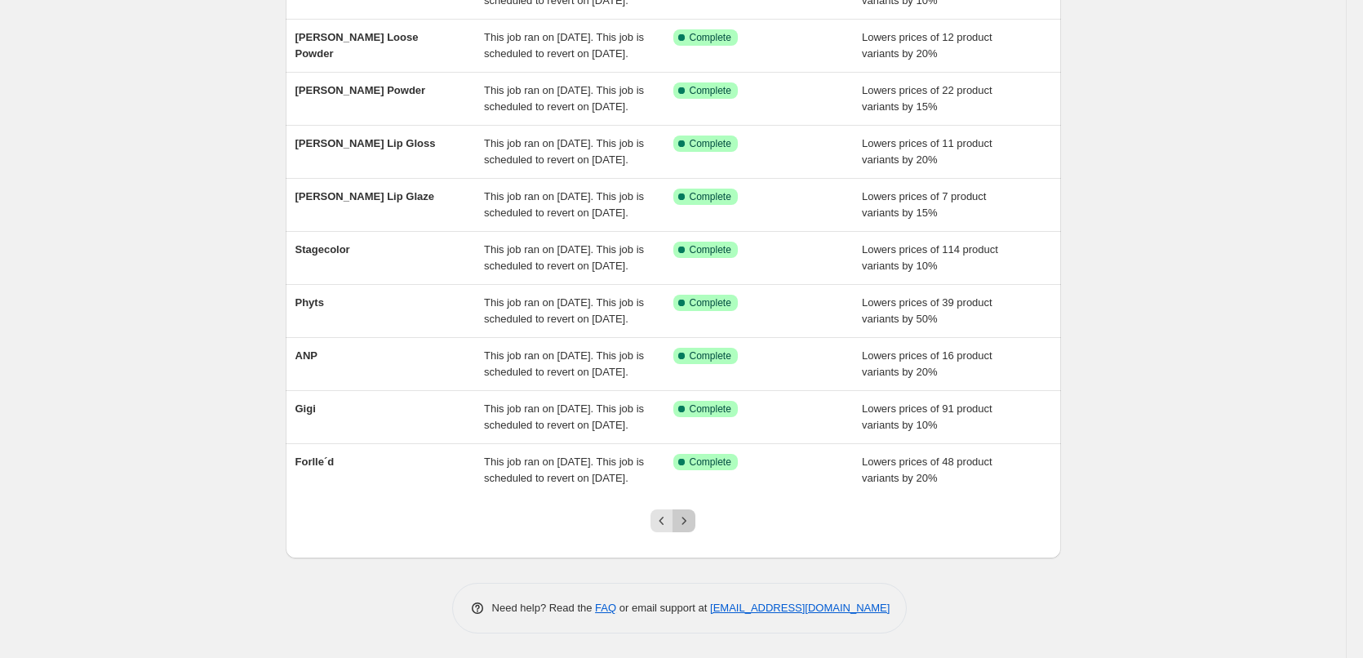
click at [691, 520] on icon "Next" at bounding box center [684, 520] width 16 height 16
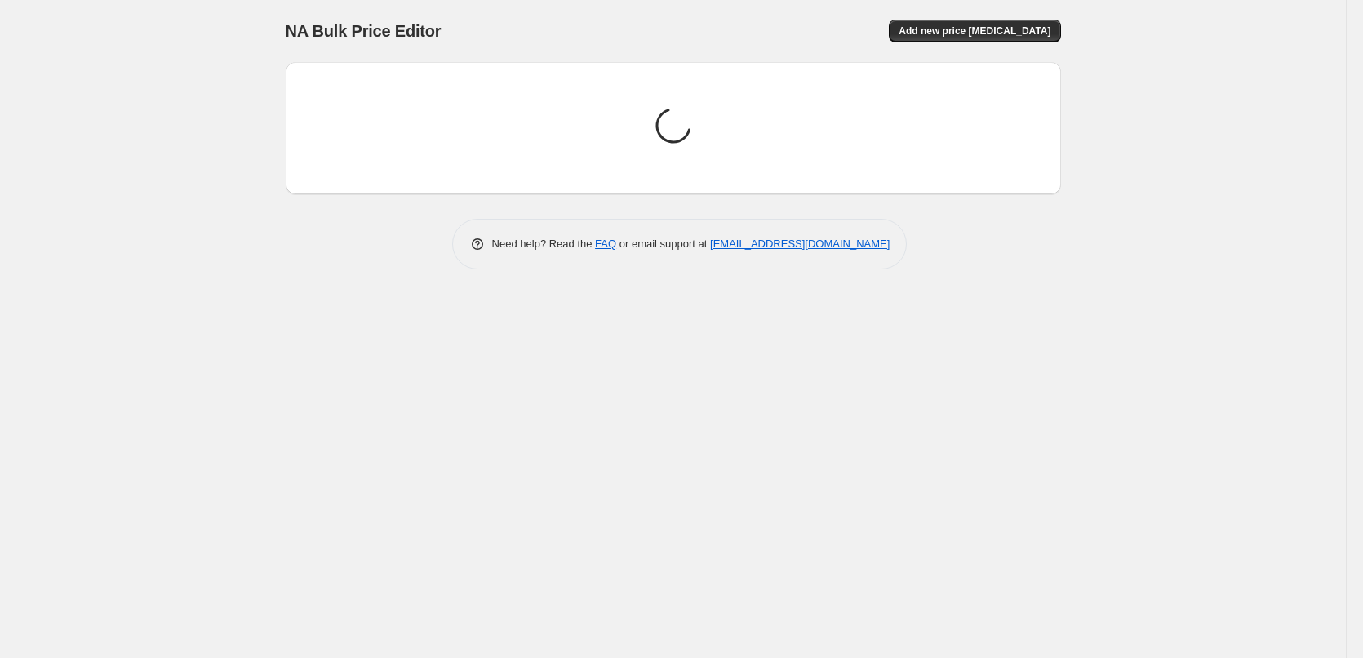
scroll to position [0, 0]
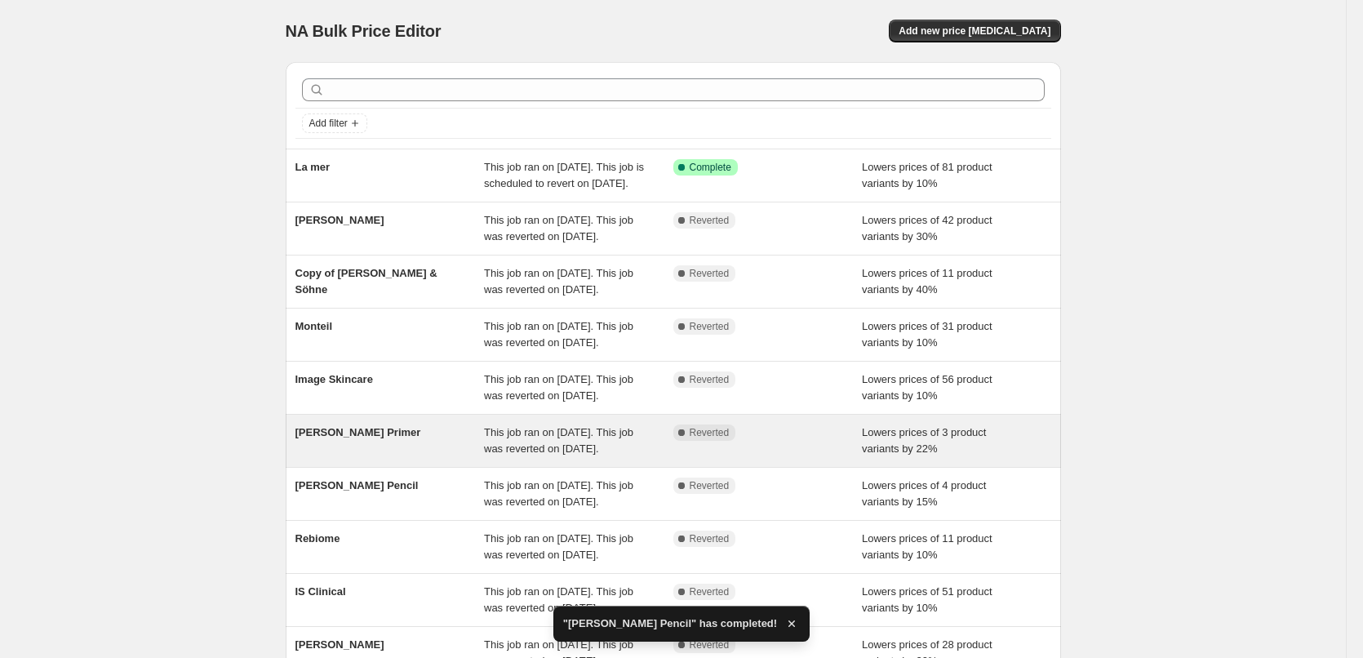
click at [389, 438] on span "[PERSON_NAME] Primer" at bounding box center [358, 432] width 126 height 12
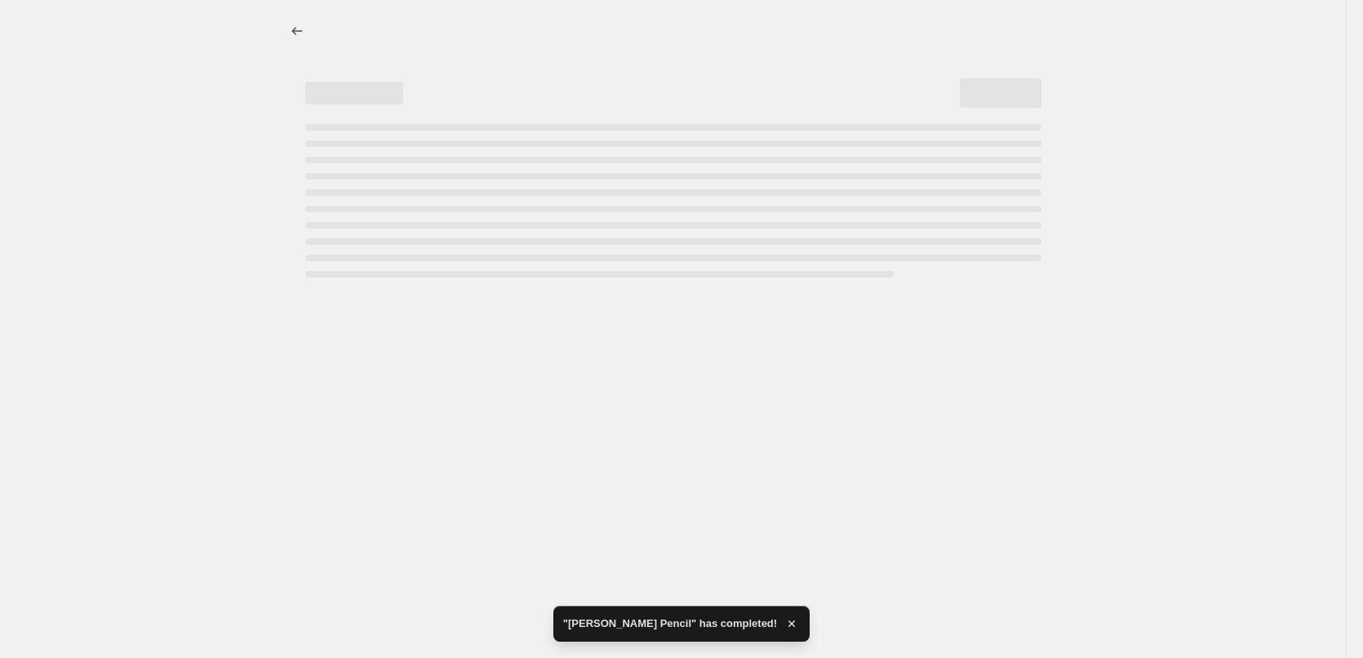
select select "percentage"
select select "tag"
select select "vendor"
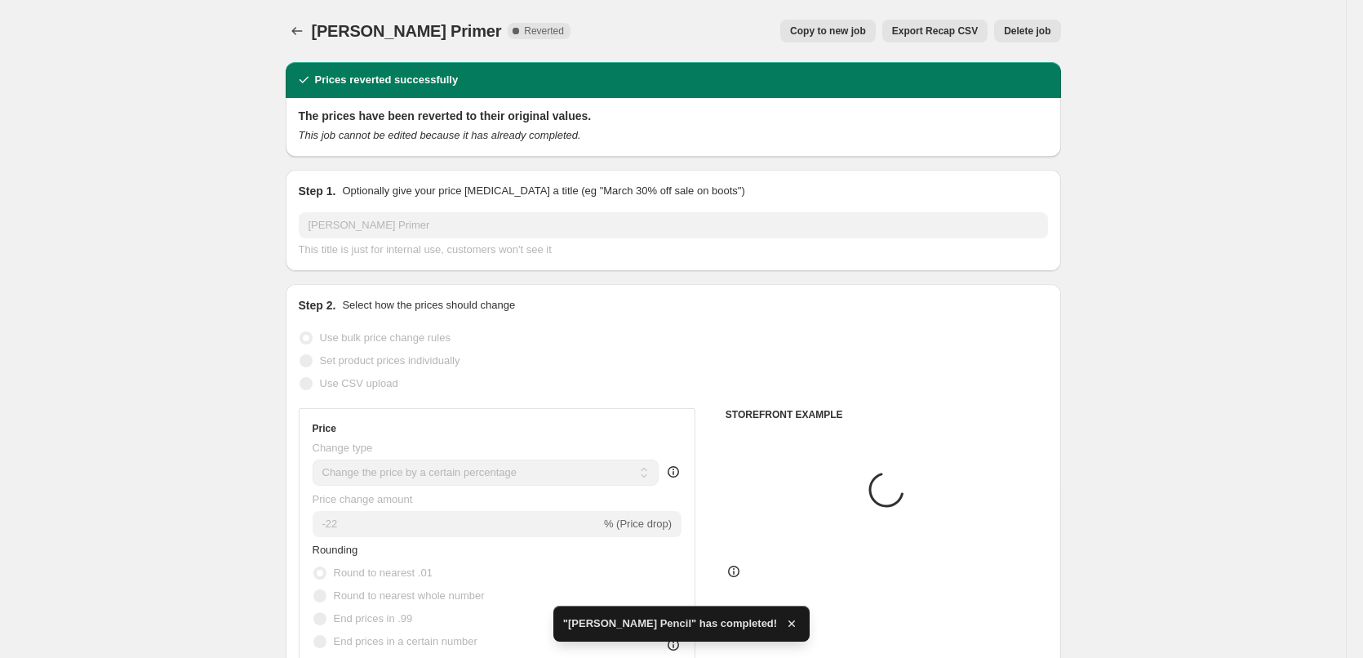
click at [847, 35] on span "Copy to new job" at bounding box center [828, 30] width 76 height 13
select select "percentage"
select select "tag"
select select "vendor"
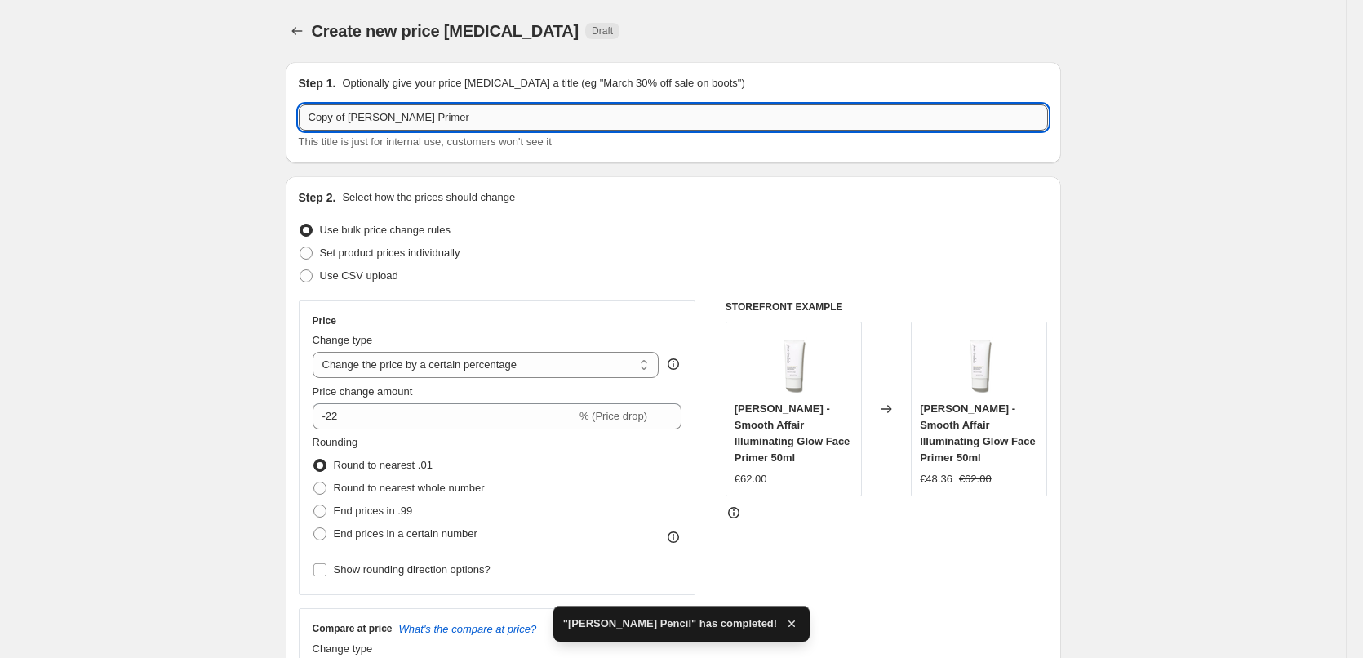
click at [354, 117] on input "Copy of Jane Iredale Primer" at bounding box center [673, 117] width 749 height 26
drag, startPoint x: 352, startPoint y: 118, endPoint x: 216, endPoint y: 105, distance: 136.0
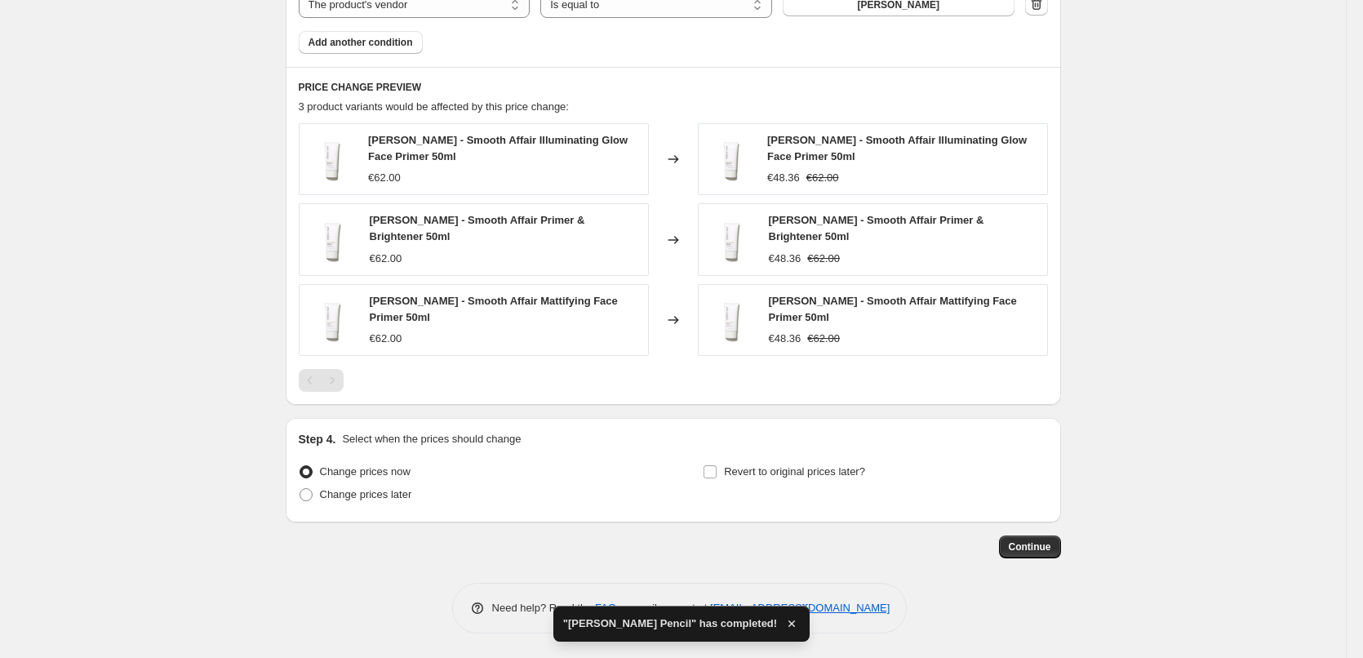
type input "[PERSON_NAME] Primer"
click at [799, 459] on div "Step 4. Select when the prices should change Change prices now Change prices la…" at bounding box center [673, 470] width 749 height 78
click at [798, 466] on span "Revert to original prices later?" at bounding box center [794, 471] width 141 height 12
click at [716, 466] on input "Revert to original prices later?" at bounding box center [709, 471] width 13 height 13
checkbox input "true"
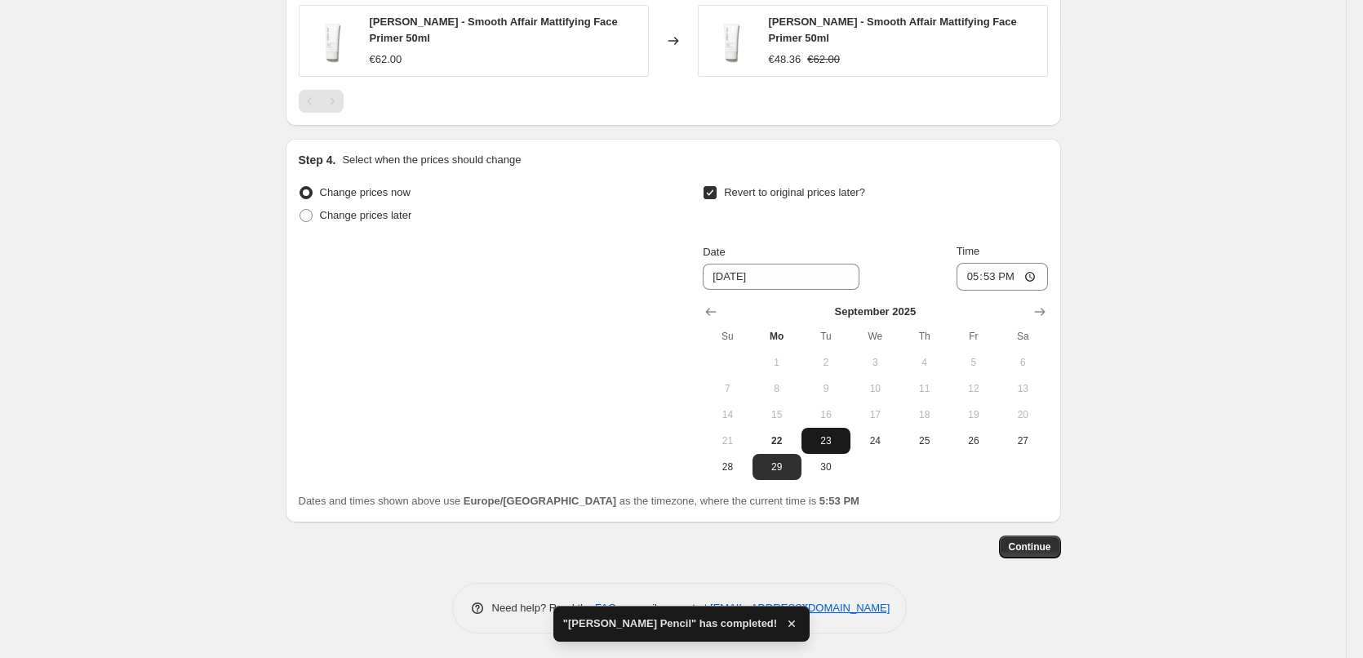
click at [823, 443] on span "23" at bounding box center [826, 440] width 36 height 13
type input "9/23/2025"
click at [966, 273] on input "17:53" at bounding box center [1001, 277] width 91 height 28
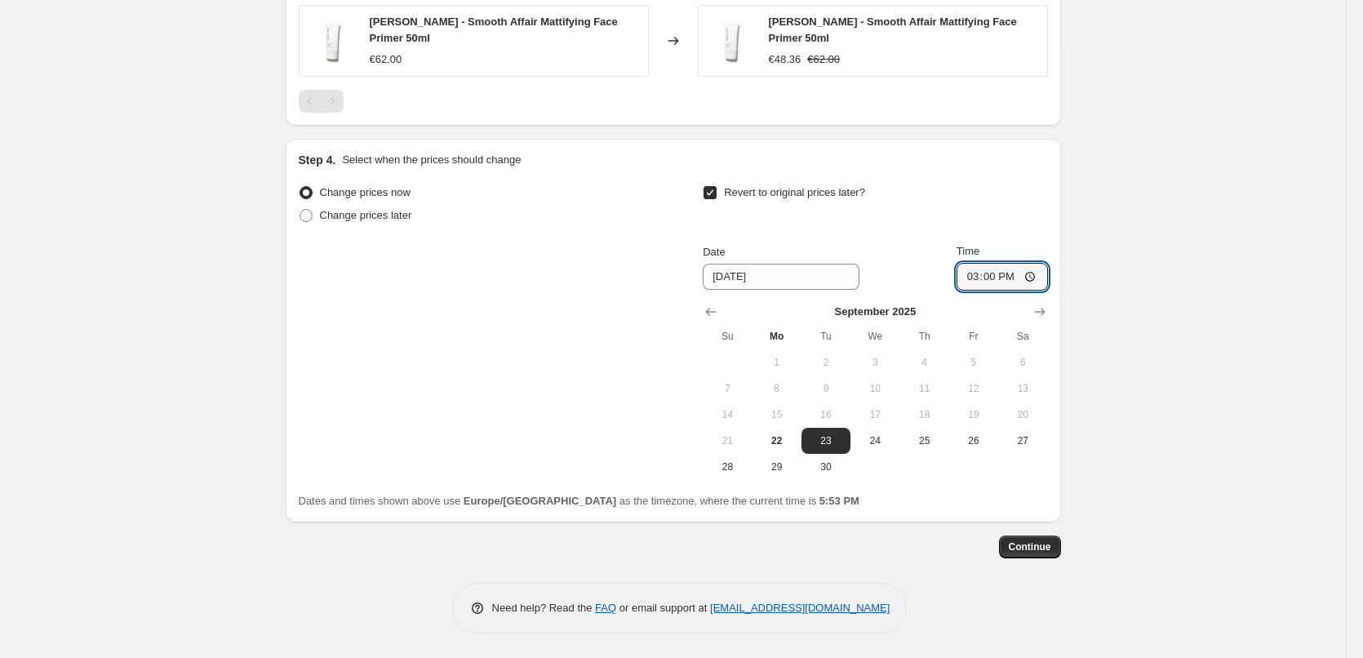
type input "03:00"
click at [1038, 539] on button "Continue" at bounding box center [1030, 546] width 62 height 23
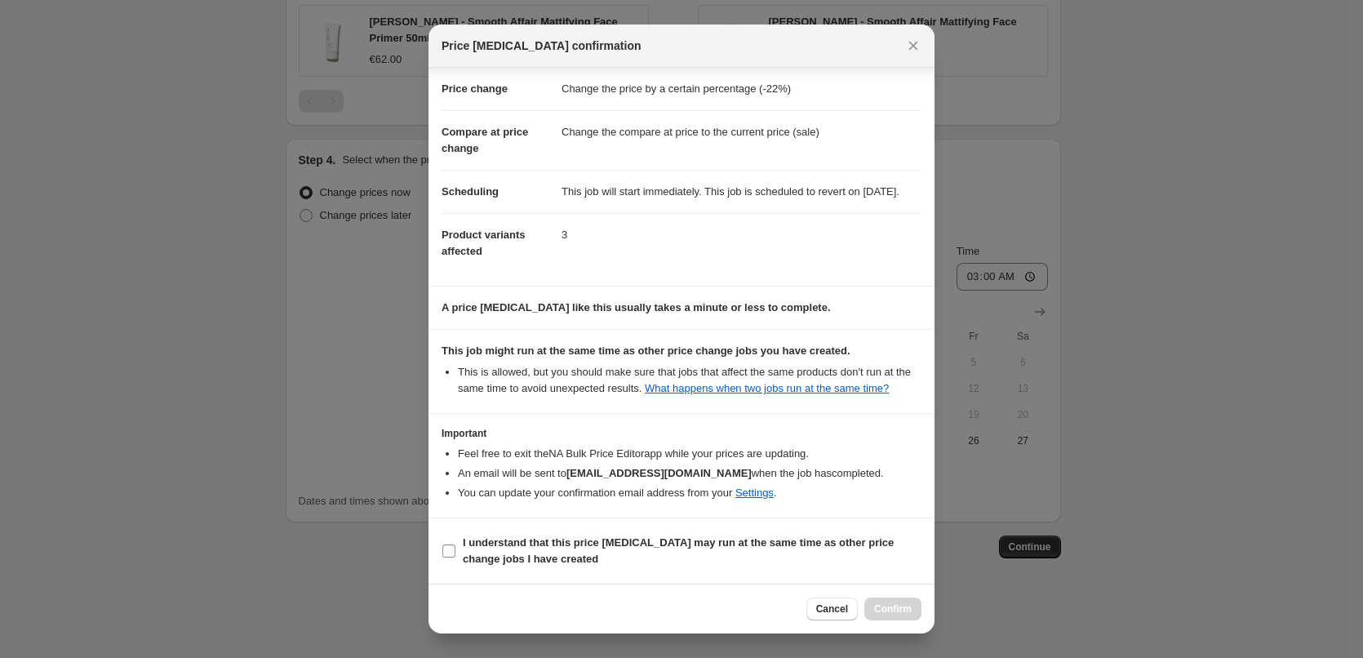
click at [525, 540] on b "I understand that this price change job may run at the same time as other price…" at bounding box center [678, 550] width 431 height 29
click at [455, 544] on input "I understand that this price change job may run at the same time as other price…" at bounding box center [448, 550] width 13 height 13
checkbox input "true"
click at [892, 610] on span "Confirm" at bounding box center [893, 608] width 38 height 13
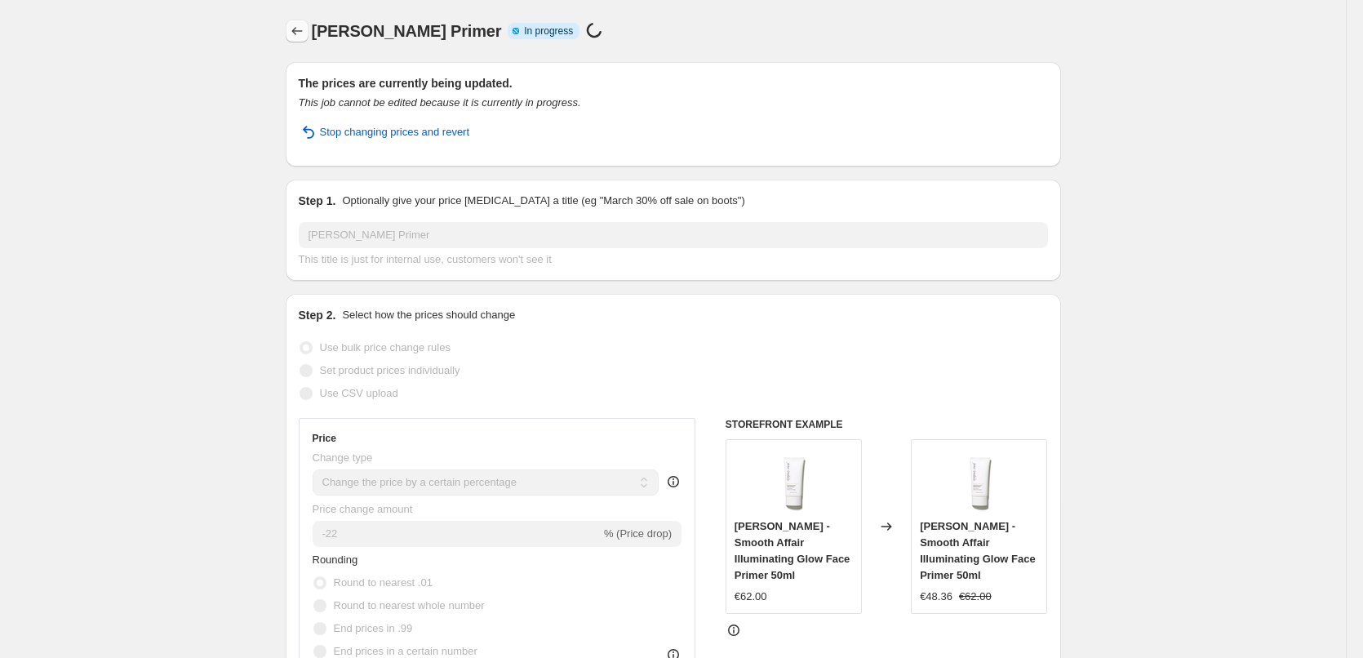
click at [305, 25] on icon "Price change jobs" at bounding box center [297, 31] width 16 height 16
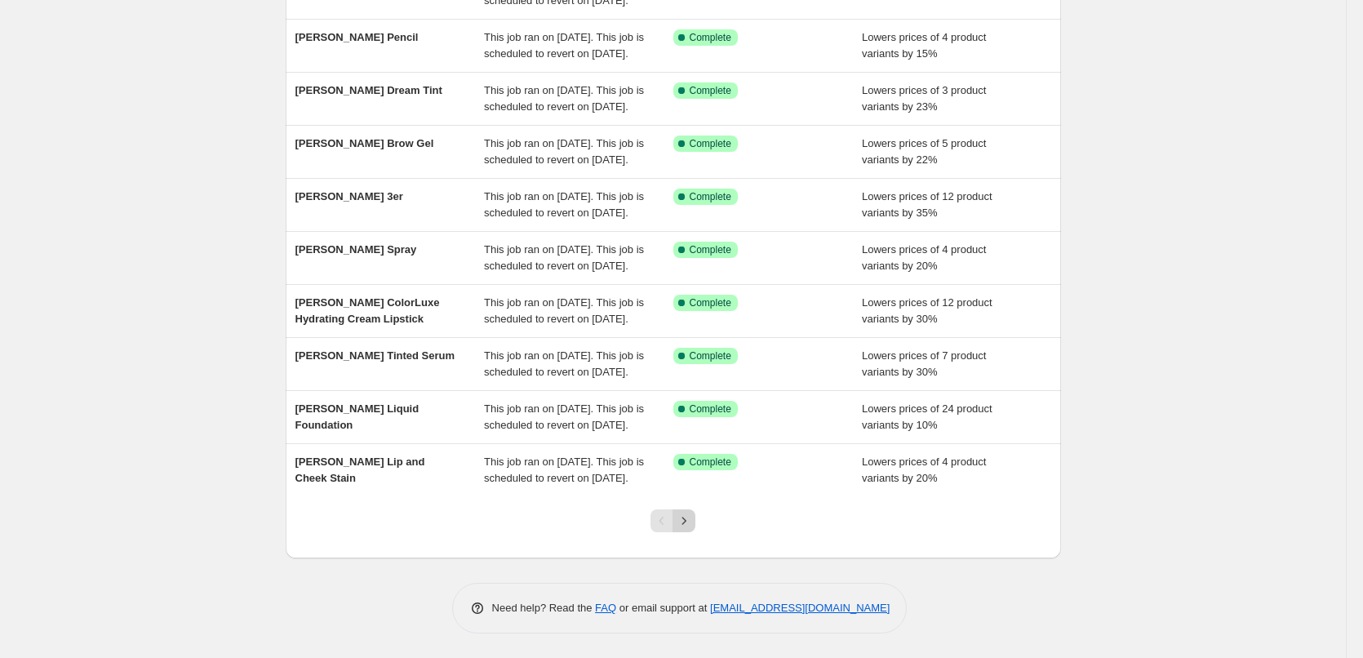
click at [684, 515] on icon "Next" at bounding box center [684, 520] width 16 height 16
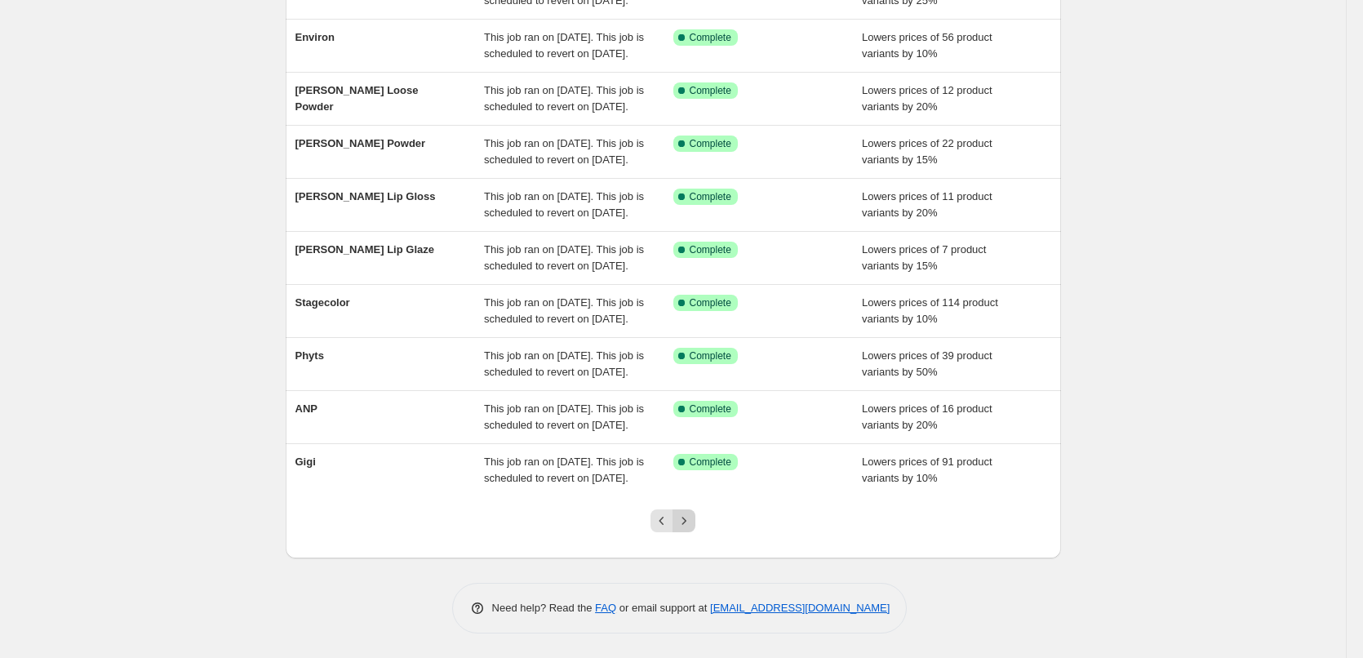
click at [683, 526] on icon "Next" at bounding box center [684, 520] width 16 height 16
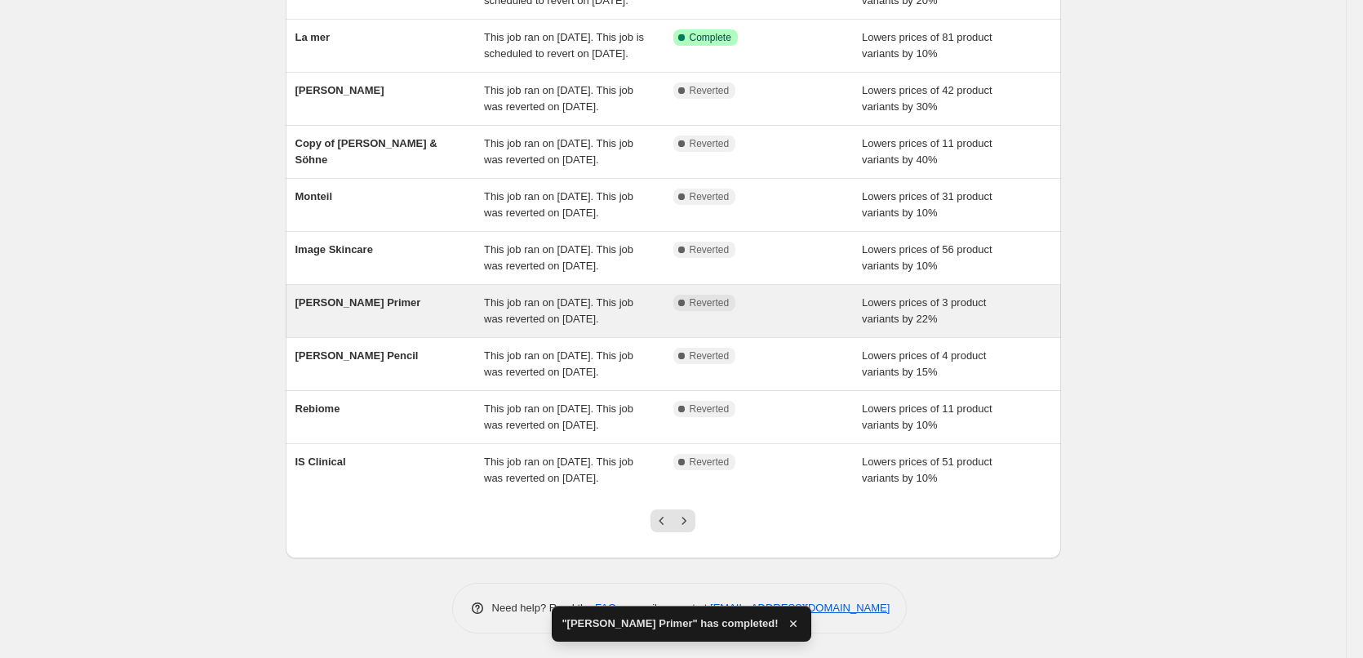
click at [357, 296] on span "[PERSON_NAME] Primer" at bounding box center [358, 302] width 126 height 12
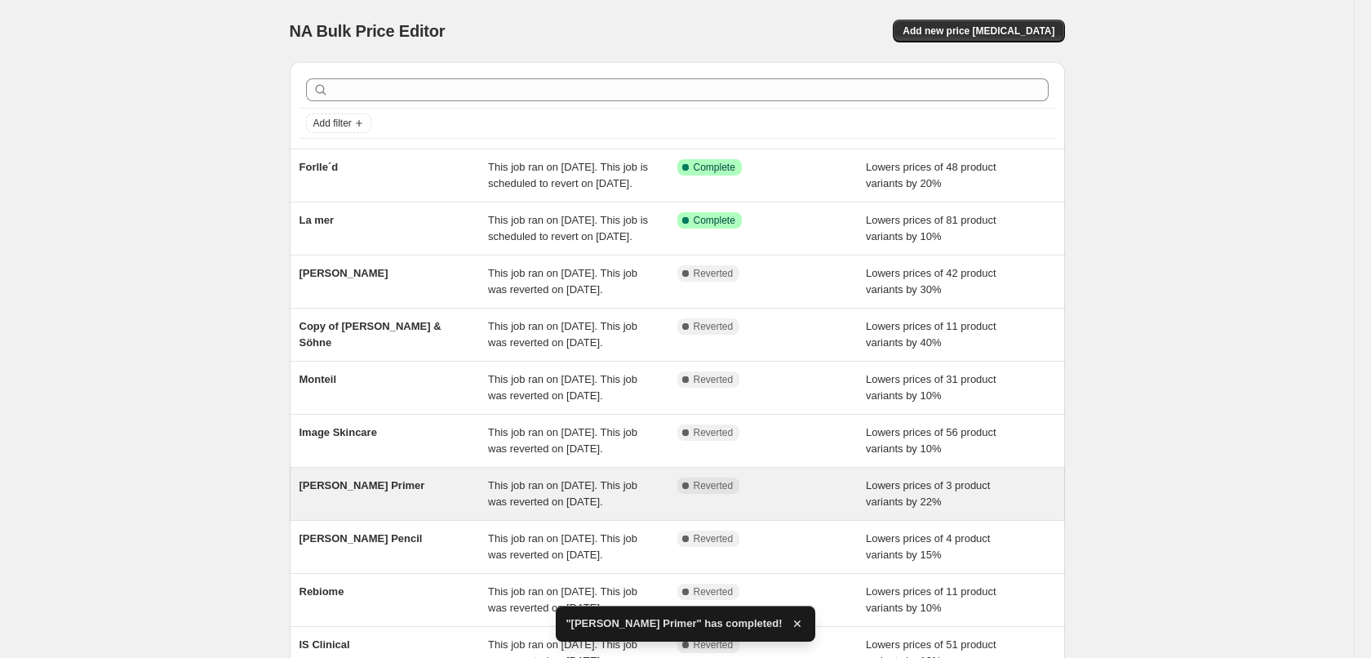
select select "percentage"
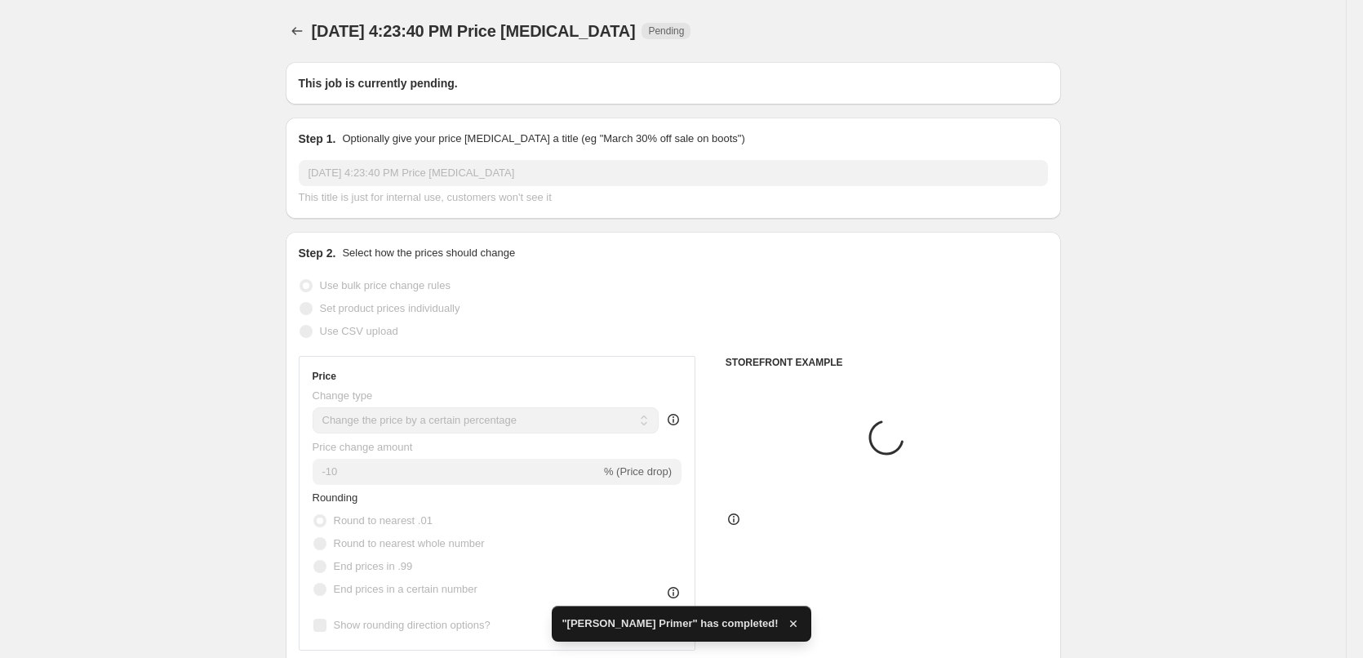
type input "[PERSON_NAME] Primer"
radio input "false"
radio input "true"
checkbox input "true"
select select "tag"
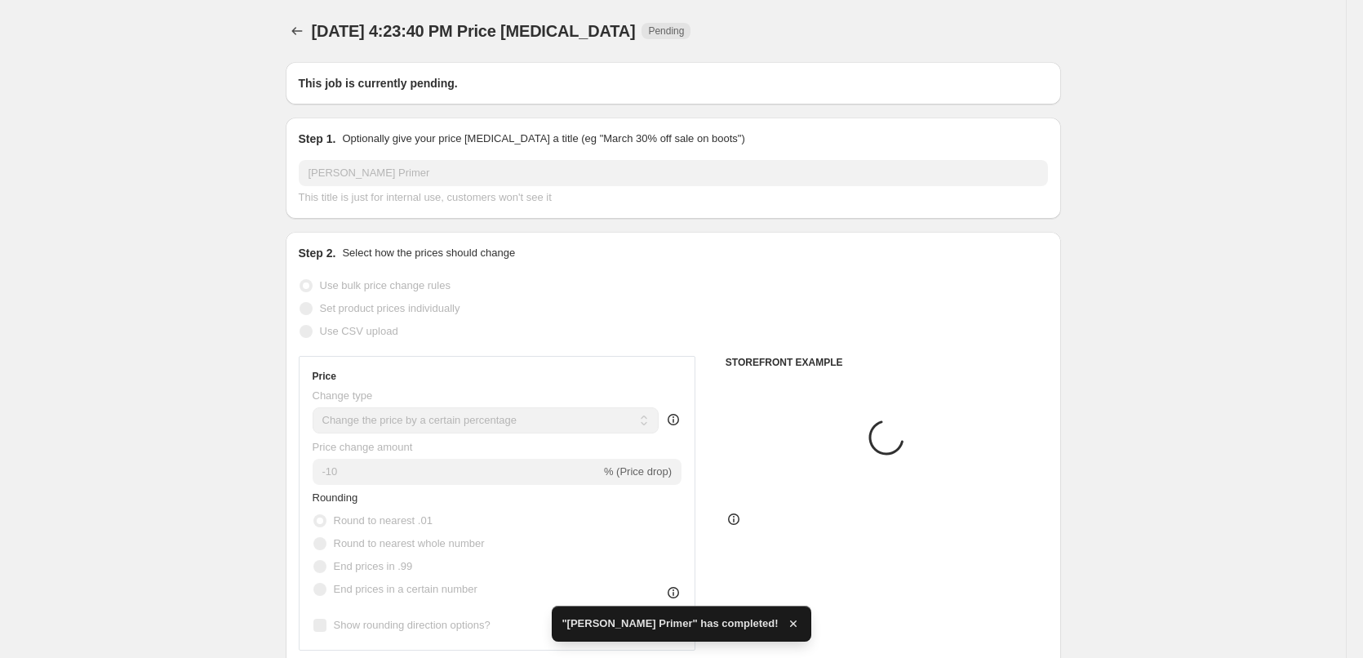
select select "vendor"
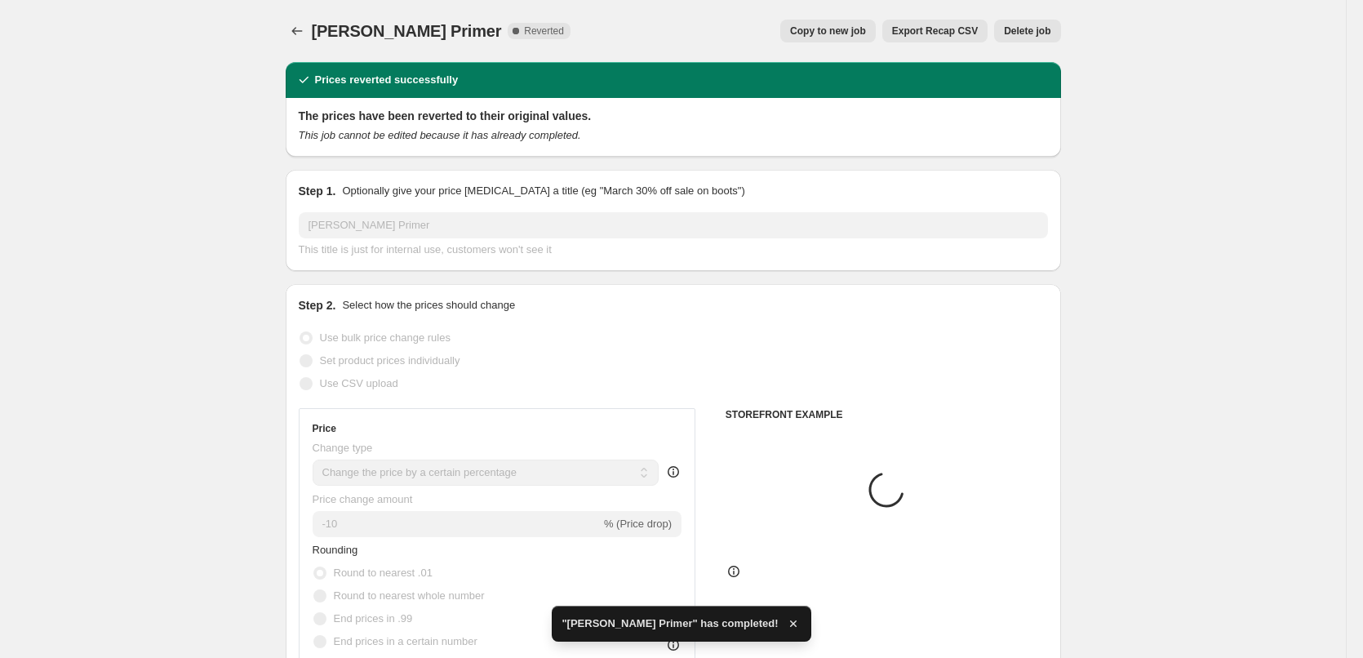
click at [1027, 34] on span "Delete job" at bounding box center [1027, 30] width 47 height 13
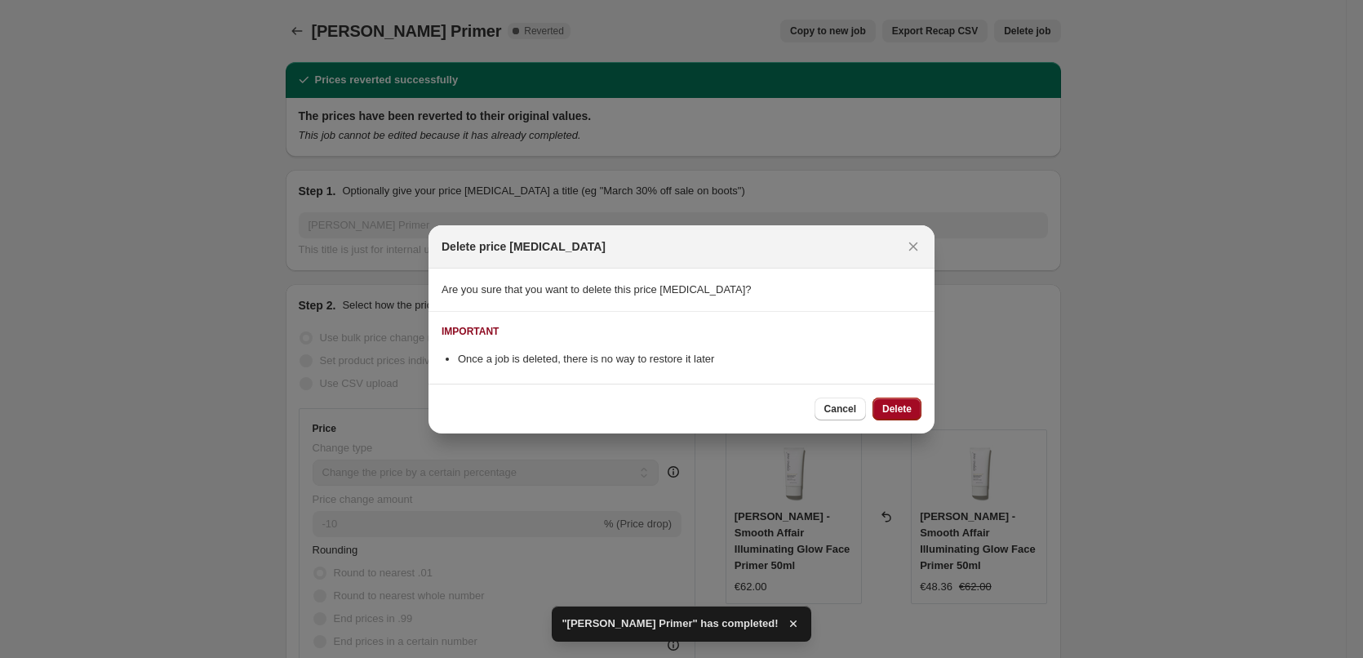
click at [894, 414] on span "Delete" at bounding box center [896, 408] width 29 height 13
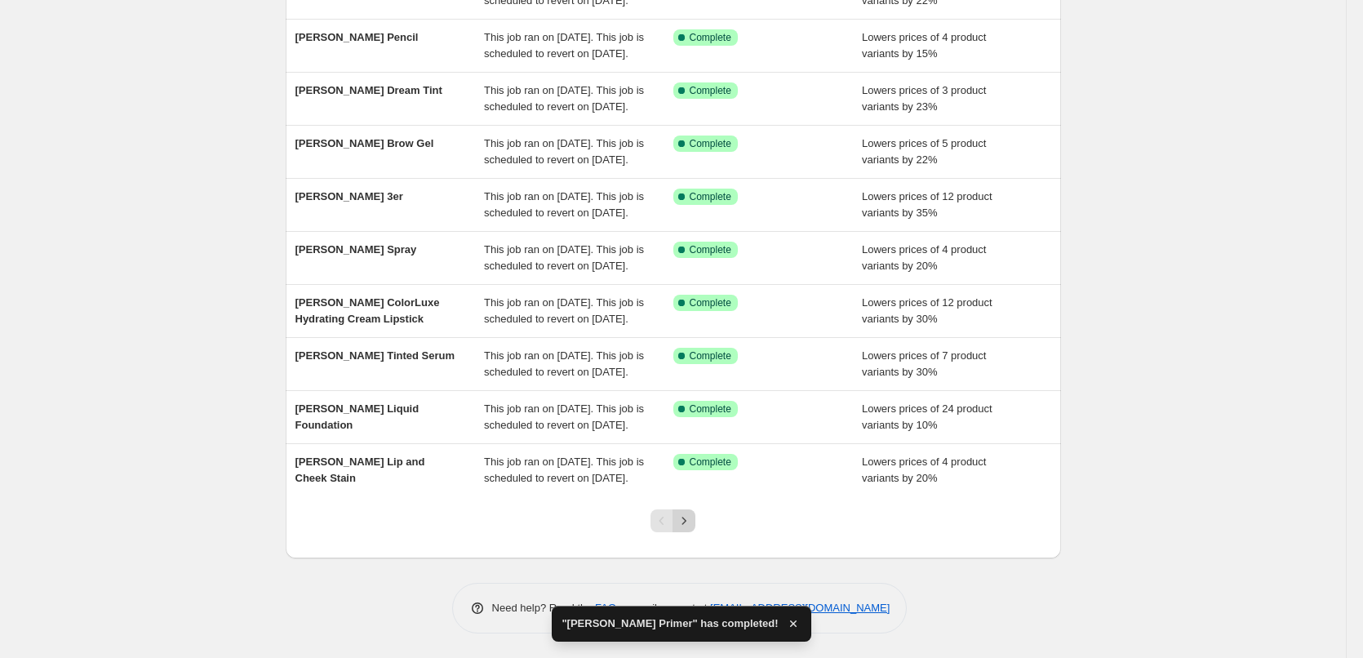
click at [692, 517] on icon "Next" at bounding box center [684, 520] width 16 height 16
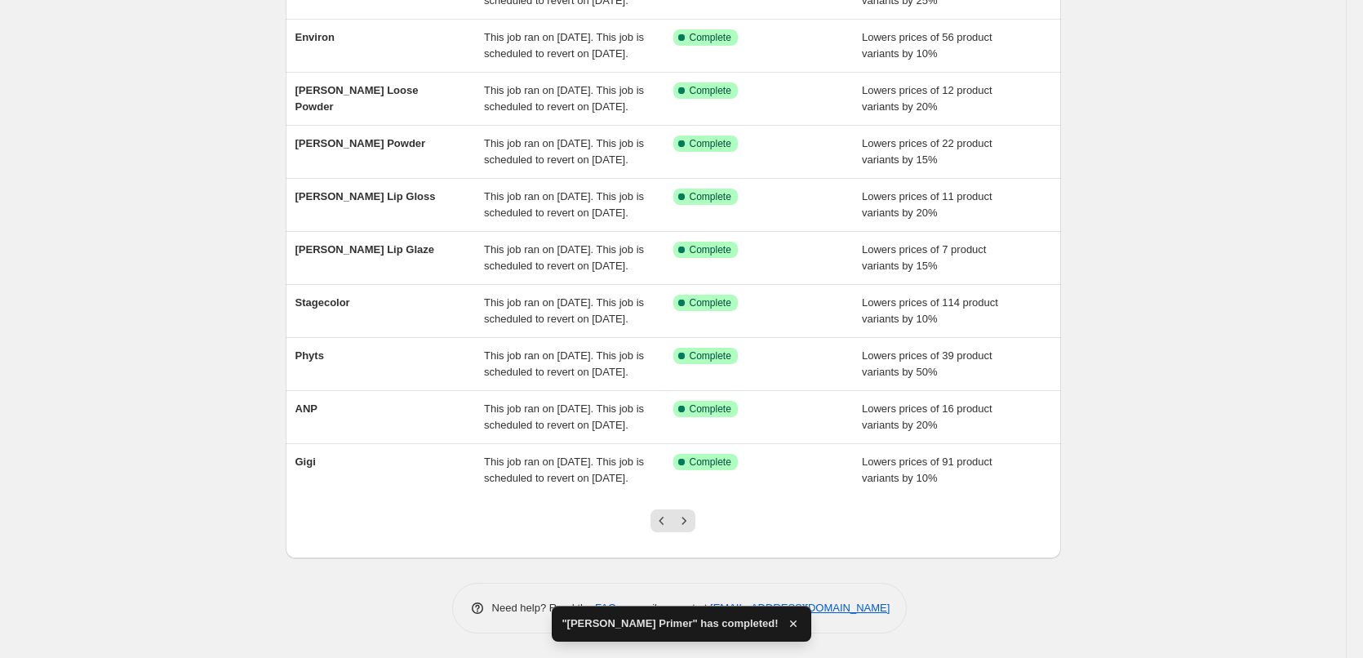
click at [692, 517] on icon "Next" at bounding box center [684, 520] width 16 height 16
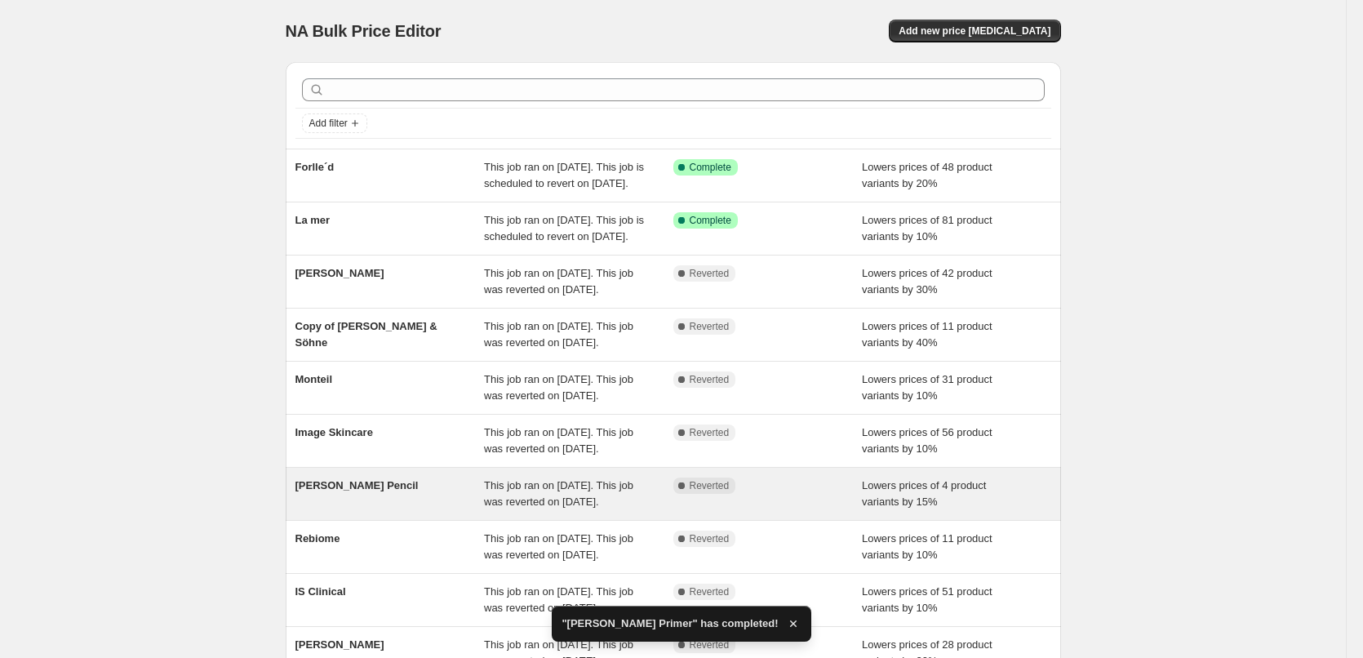
click at [374, 491] on span "[PERSON_NAME] Pencil" at bounding box center [356, 485] width 123 height 12
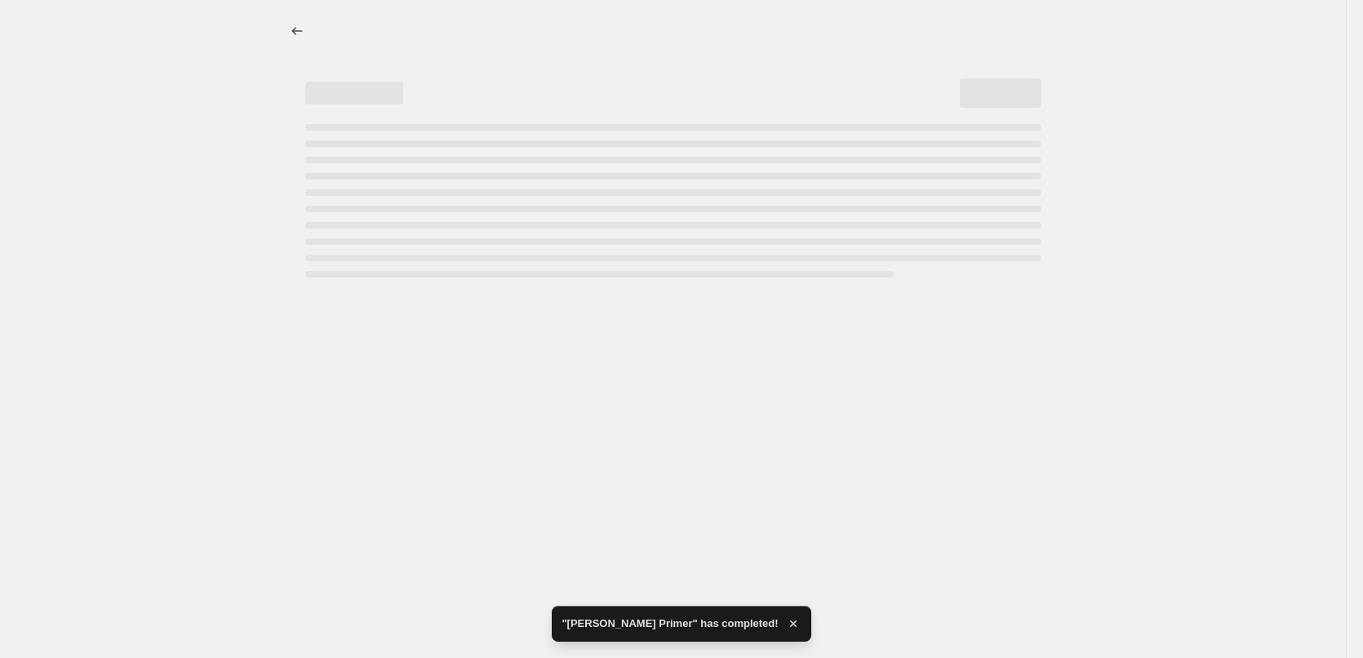
select select "percentage"
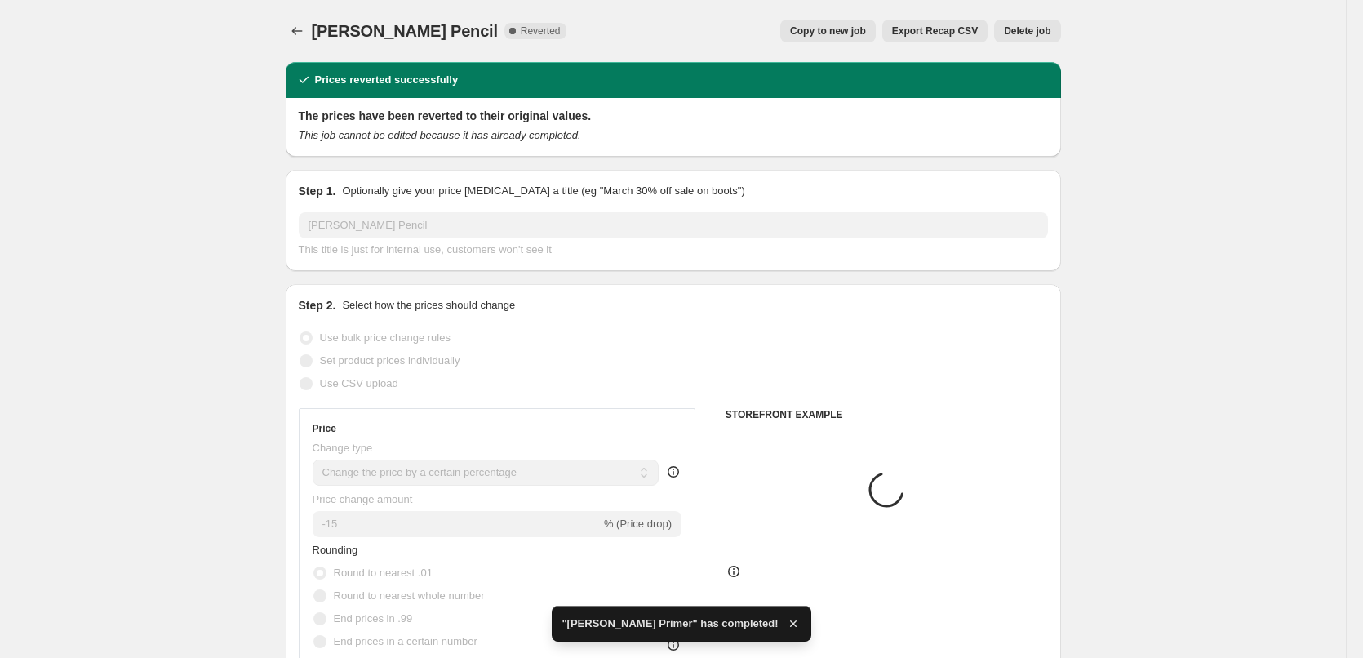
click at [1040, 38] on button "Delete job" at bounding box center [1027, 31] width 66 height 23
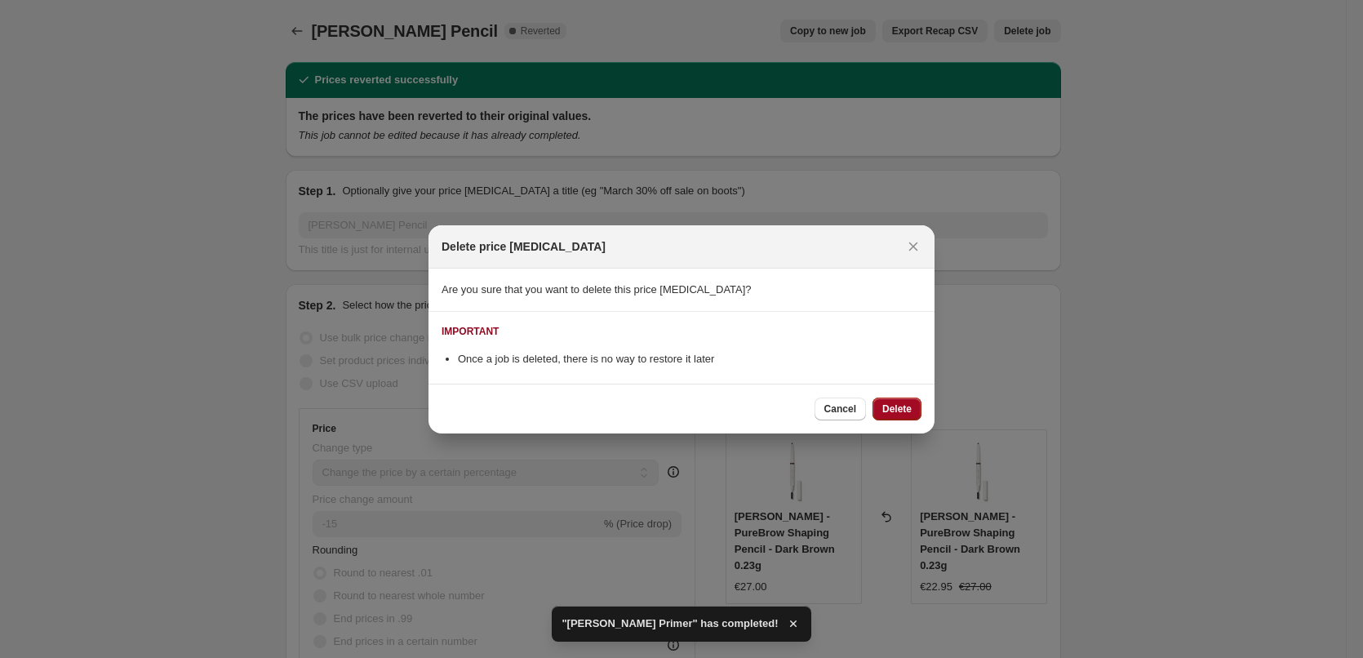
click at [900, 403] on span "Delete" at bounding box center [896, 408] width 29 height 13
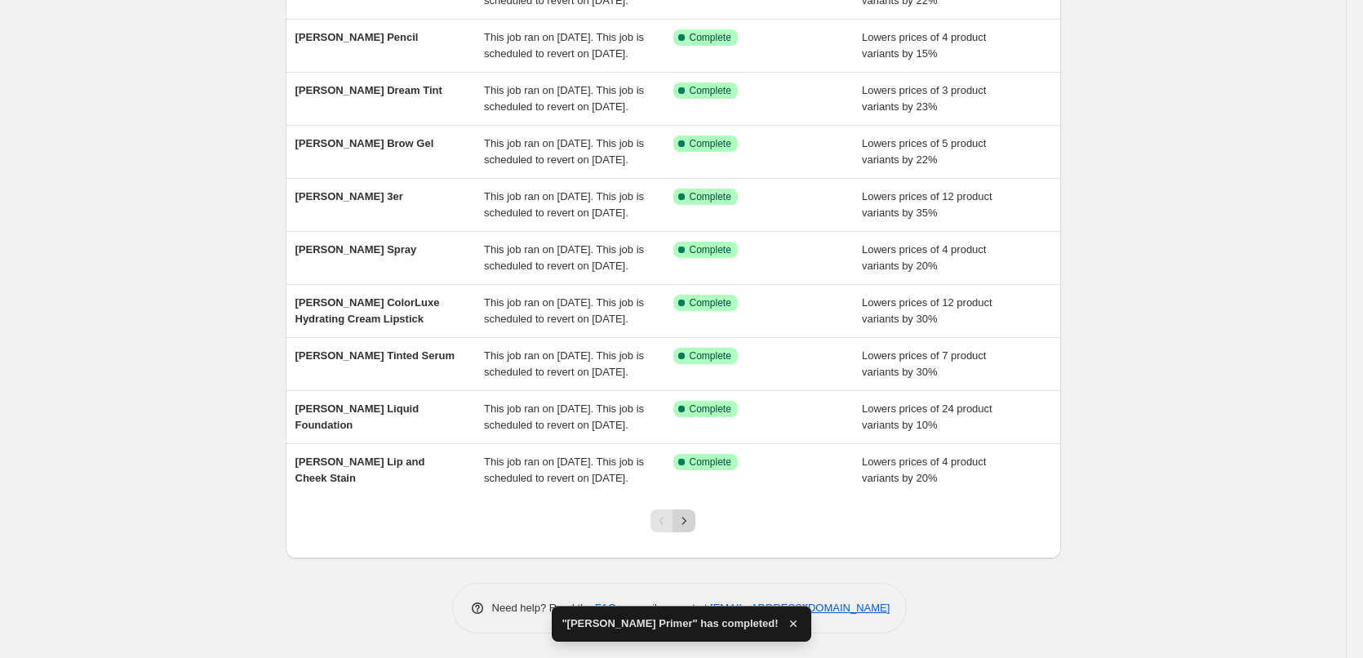
click at [681, 513] on icon "Next" at bounding box center [684, 520] width 16 height 16
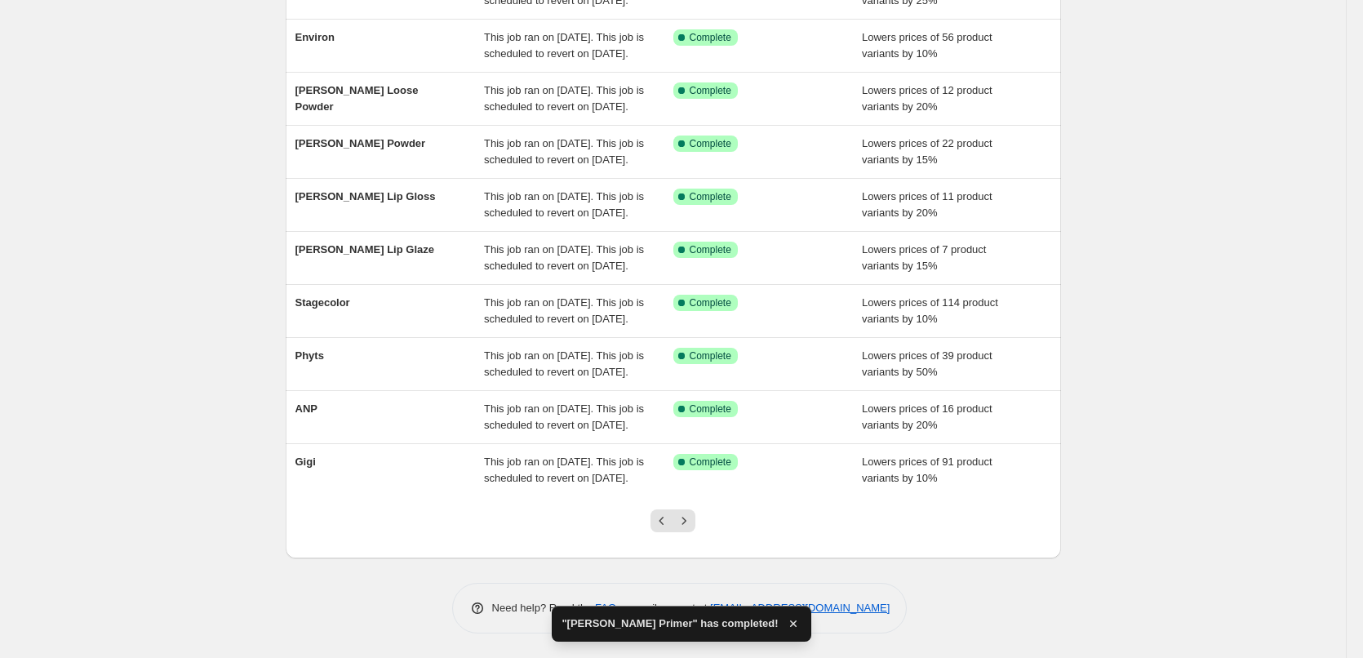
click at [681, 513] on icon "Next" at bounding box center [684, 520] width 16 height 16
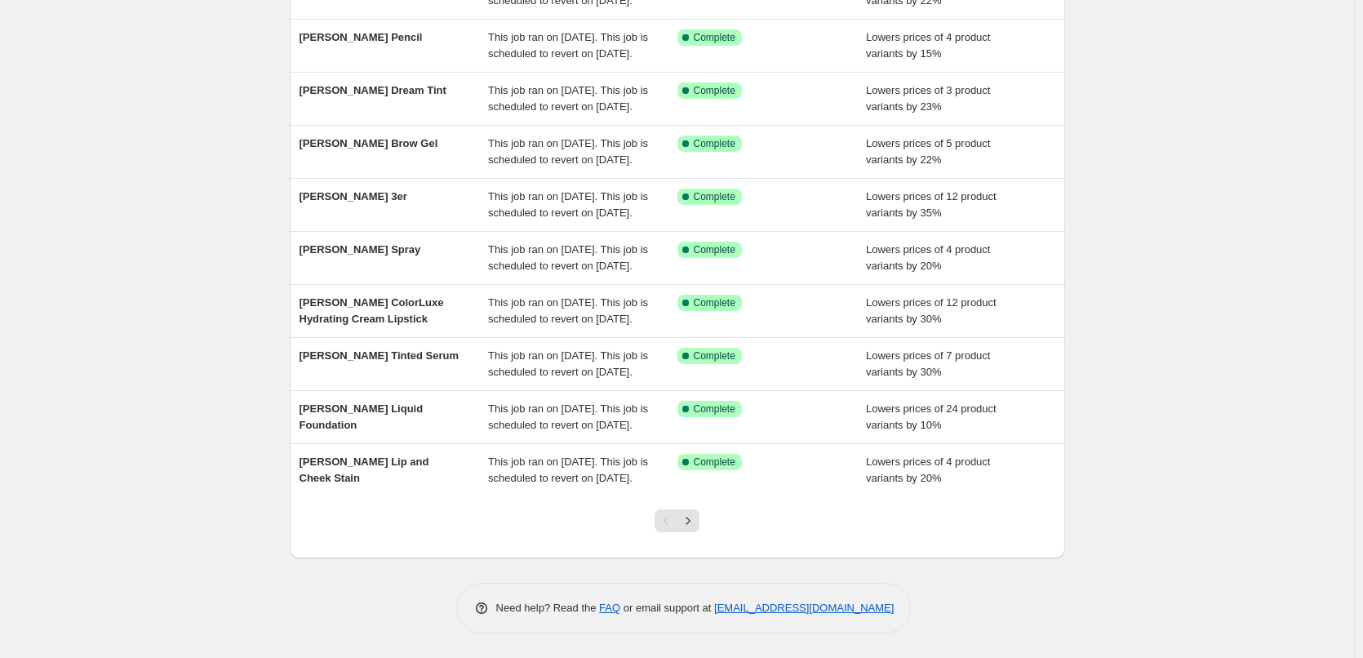
scroll to position [346, 0]
click at [685, 516] on icon "Next" at bounding box center [688, 520] width 16 height 16
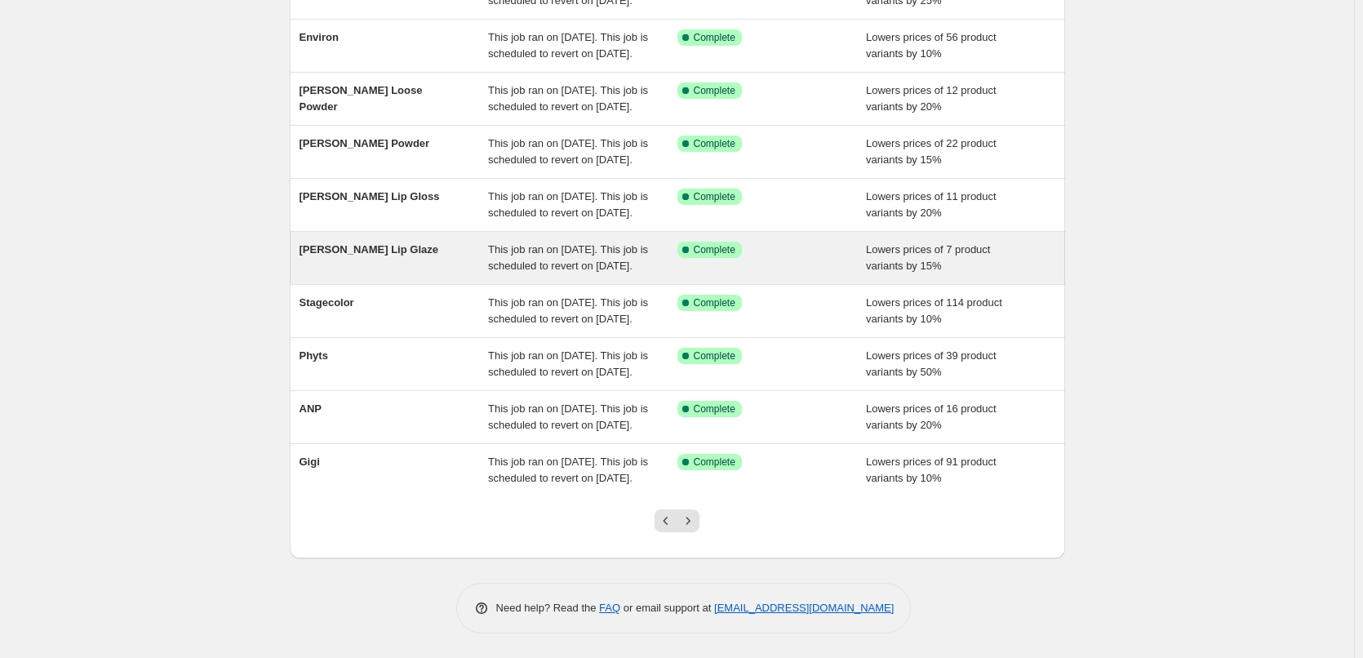
click at [694, 520] on icon "Next" at bounding box center [688, 520] width 16 height 16
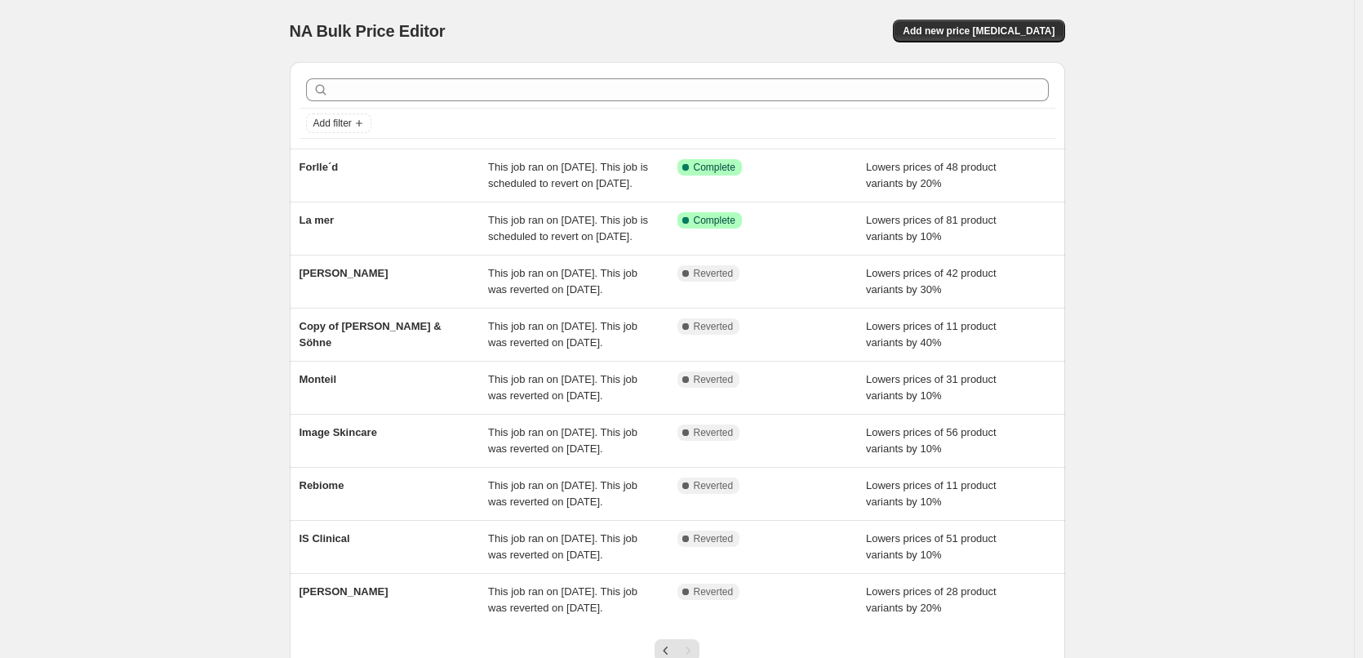
scroll to position [228, 0]
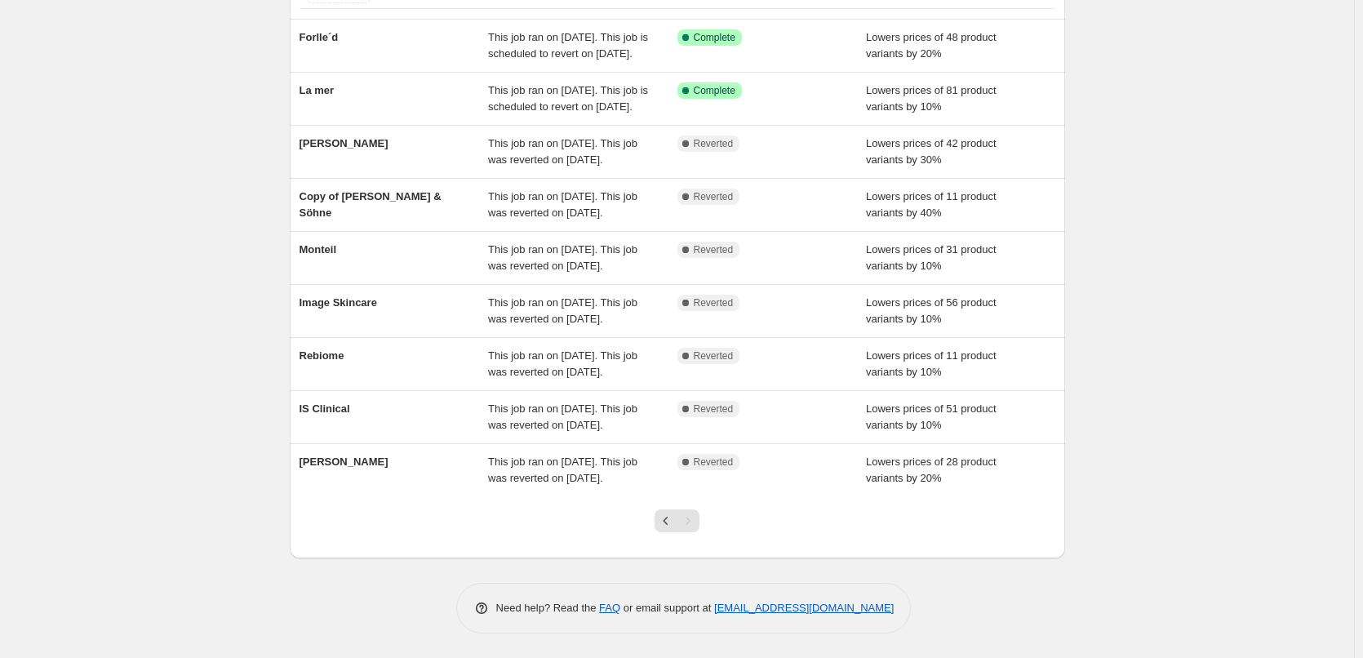
click at [694, 520] on div "Pagination" at bounding box center [687, 520] width 23 height 23
